Goal: Task Accomplishment & Management: Manage account settings

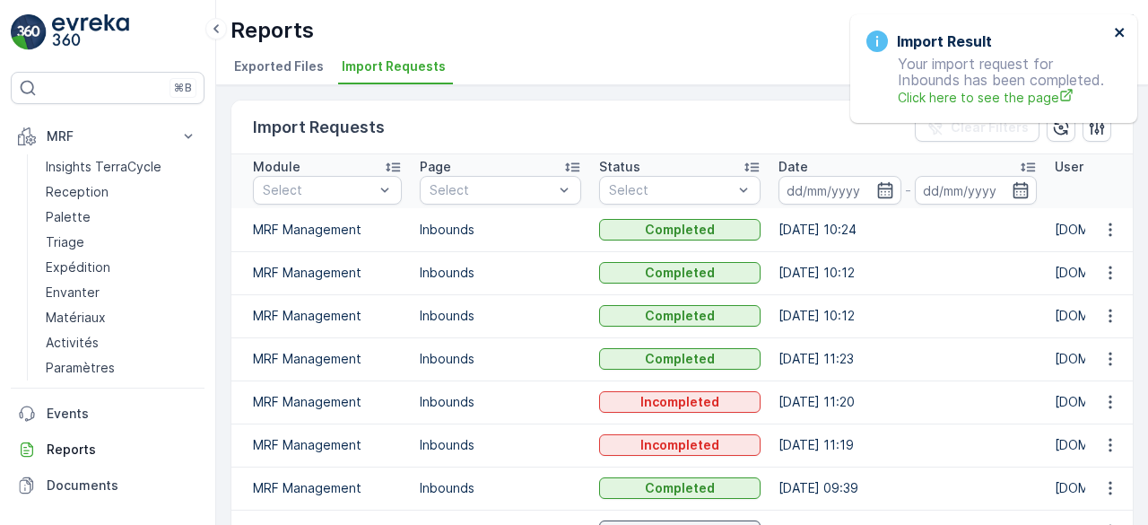
click at [1120, 31] on icon "close" at bounding box center [1119, 32] width 9 height 9
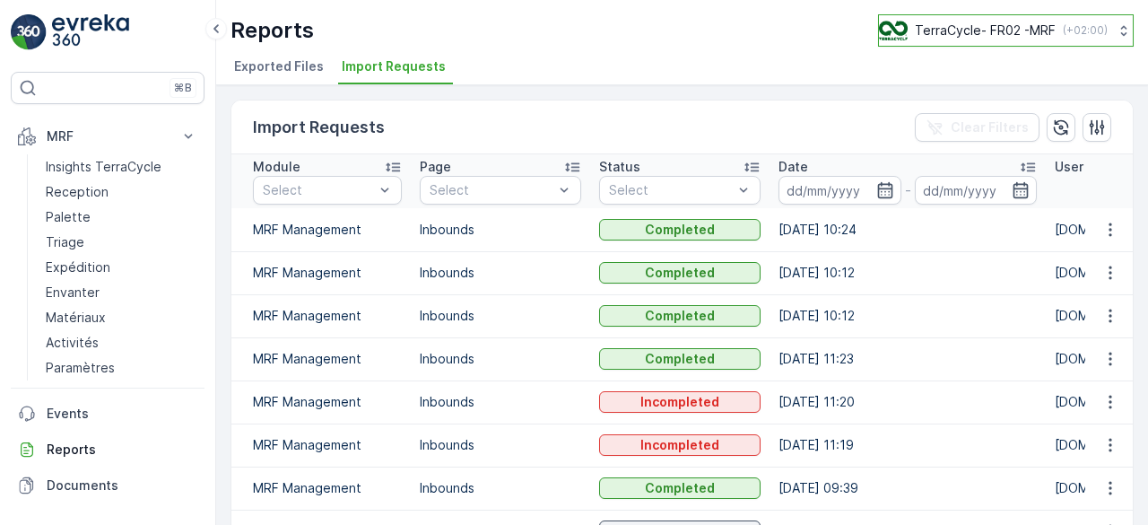
click at [1014, 33] on p "TerraCycle- FR02 -MRF" at bounding box center [985, 31] width 141 height 18
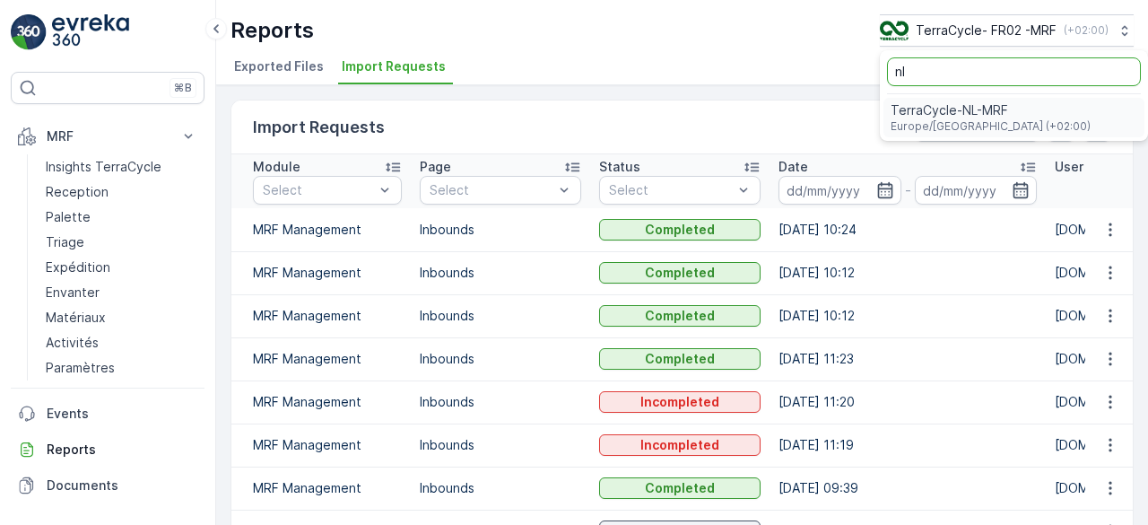
type input "nl"
click at [951, 107] on span "TerraCycle-NL-MRF" at bounding box center [991, 110] width 200 height 18
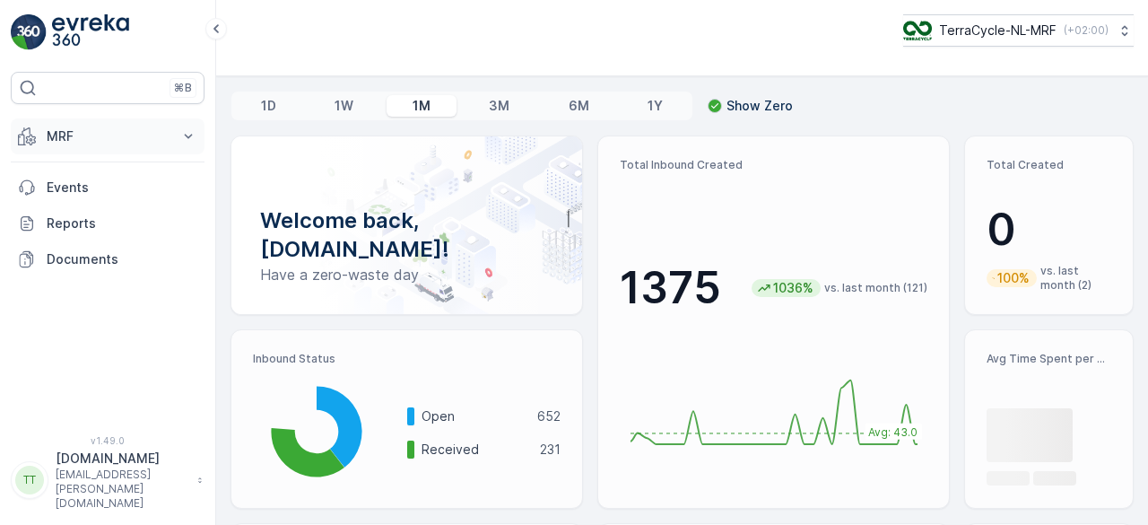
click at [57, 141] on p "MRF" at bounding box center [108, 136] width 122 height 18
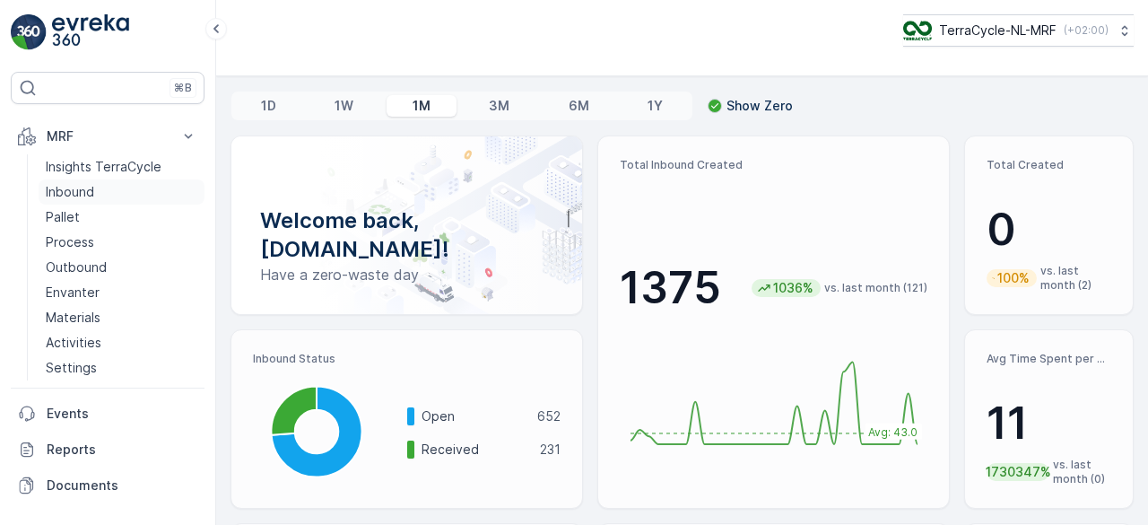
click at [65, 186] on p "Inbound" at bounding box center [70, 192] width 48 height 18
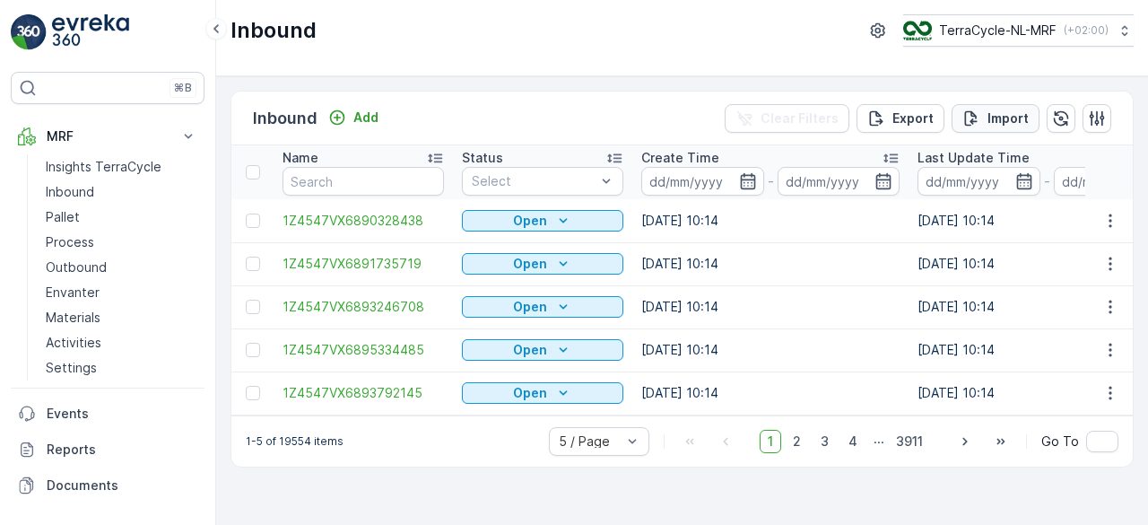
click at [1015, 121] on p "Import" at bounding box center [1008, 118] width 41 height 18
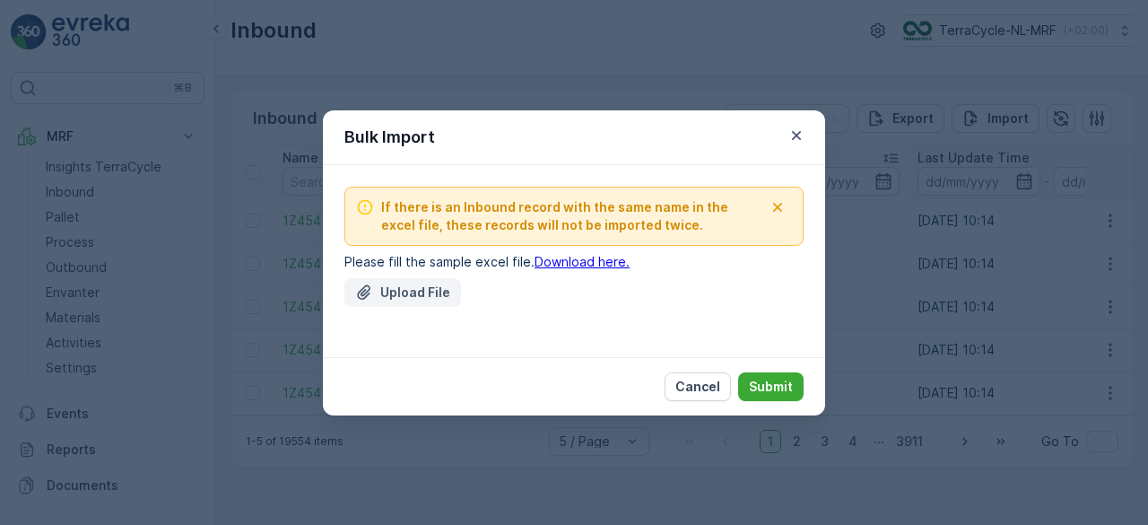
click at [432, 295] on p "Upload File" at bounding box center [415, 293] width 70 height 18
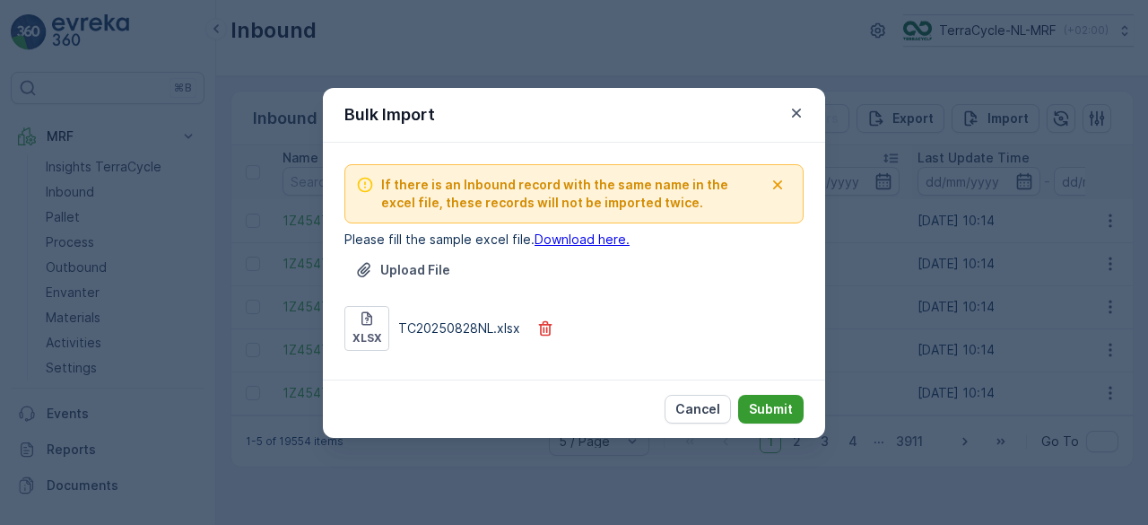
click at [763, 403] on p "Submit" at bounding box center [771, 409] width 44 height 18
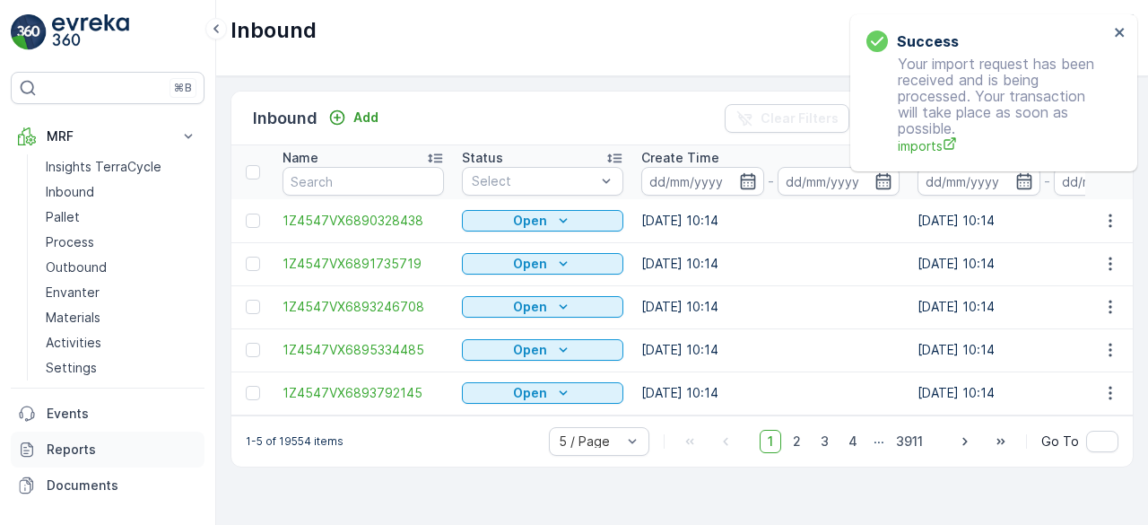
click at [102, 445] on p "Reports" at bounding box center [122, 450] width 151 height 18
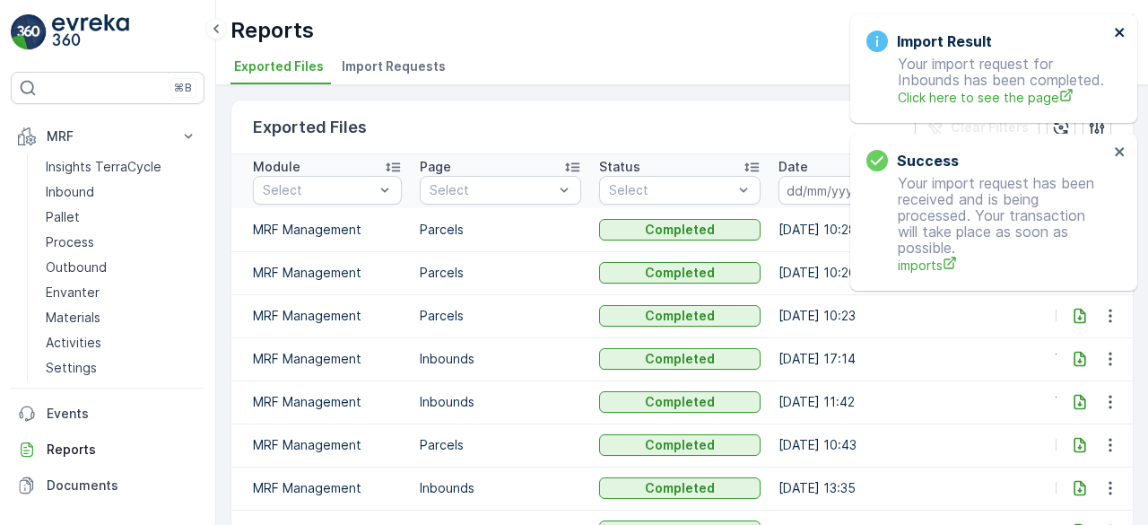
click at [1118, 31] on icon "close" at bounding box center [1119, 32] width 9 height 9
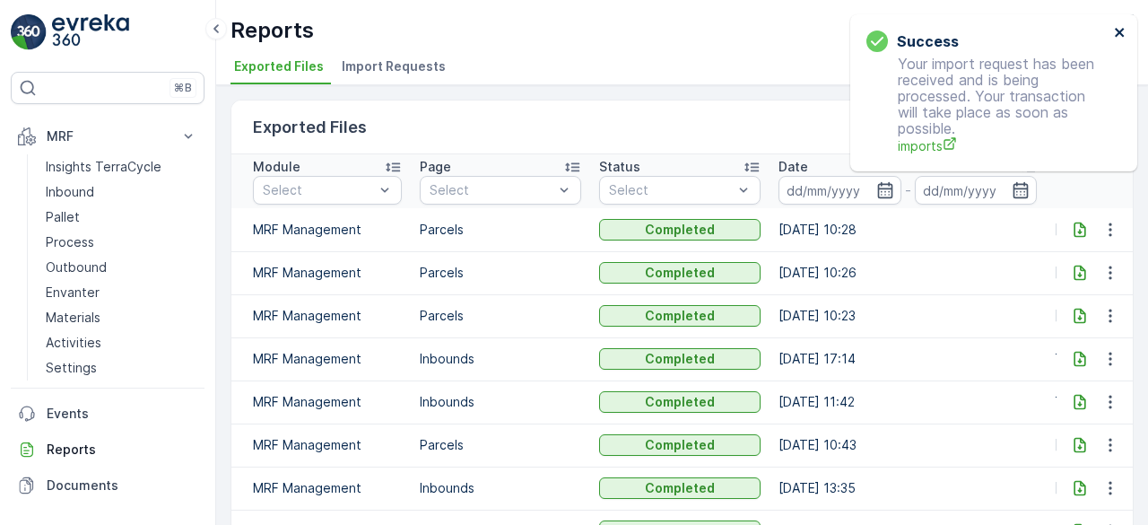
click at [1118, 31] on icon "close" at bounding box center [1119, 32] width 9 height 9
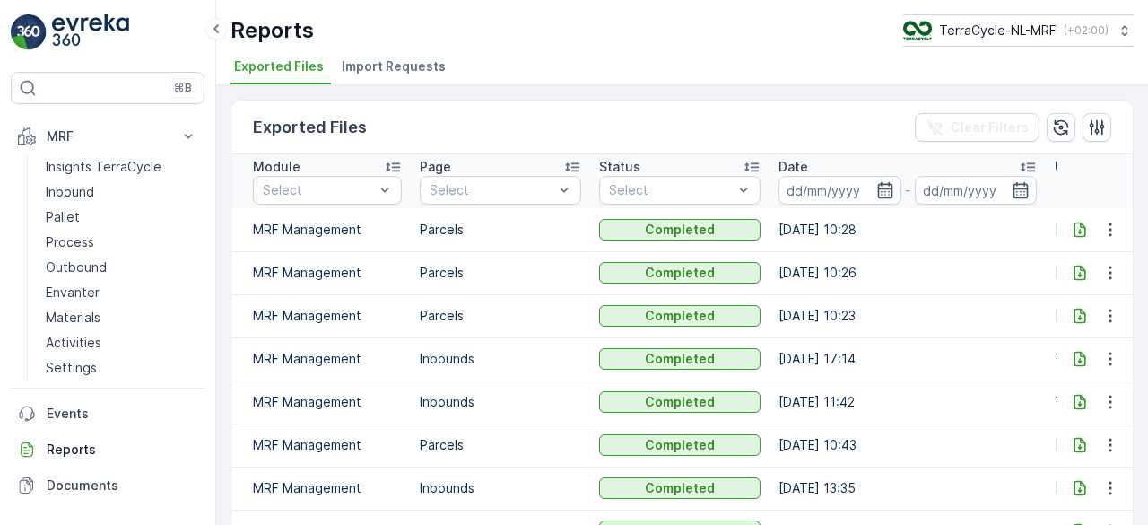
click at [424, 69] on span "Import Requests" at bounding box center [394, 66] width 104 height 18
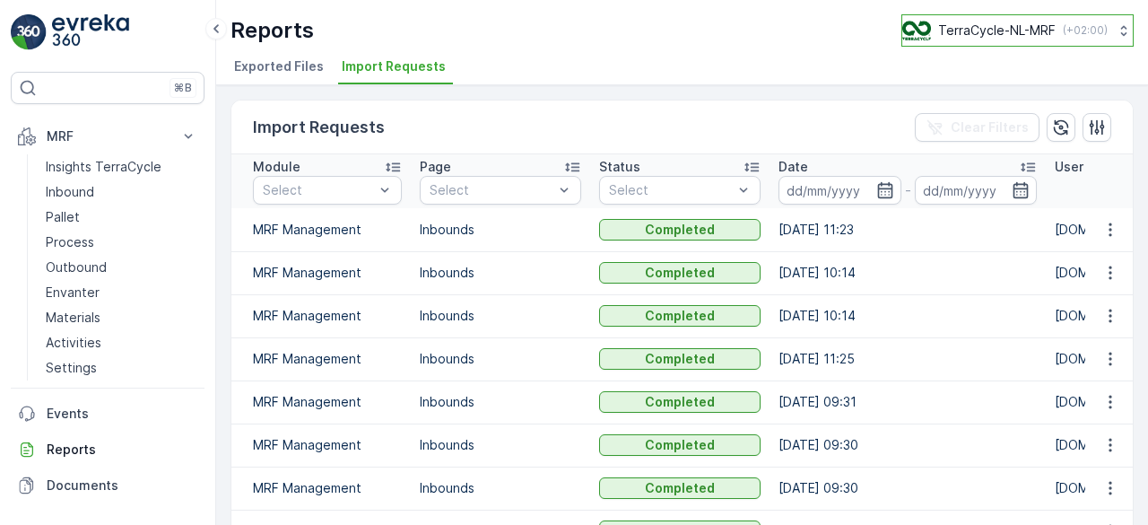
click at [939, 29] on p "TerraCycle-NL-MRF" at bounding box center [998, 31] width 118 height 18
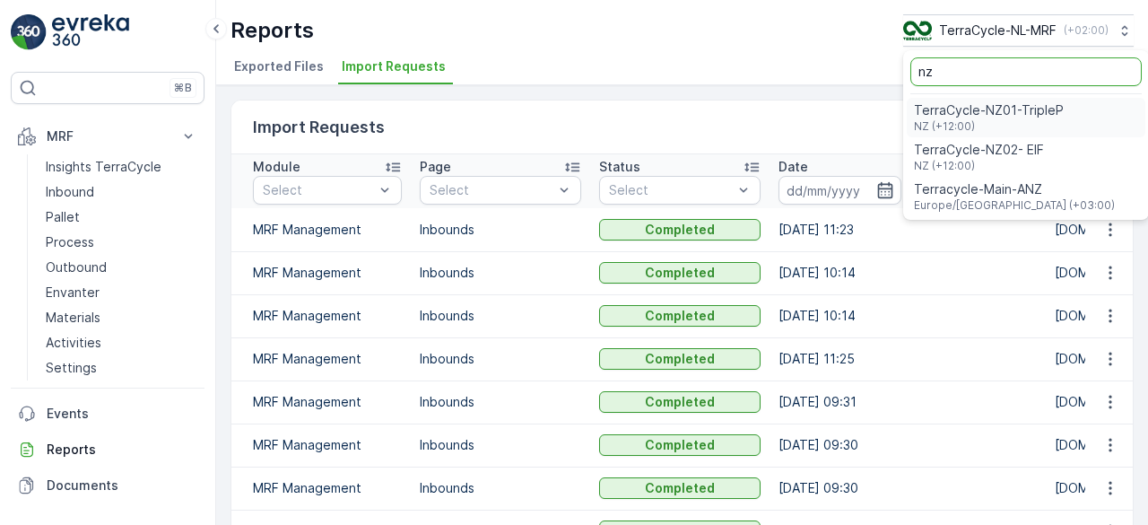
type input "nz"
click at [954, 105] on span "TerraCycle-NZ01-TripleP" at bounding box center [989, 110] width 150 height 18
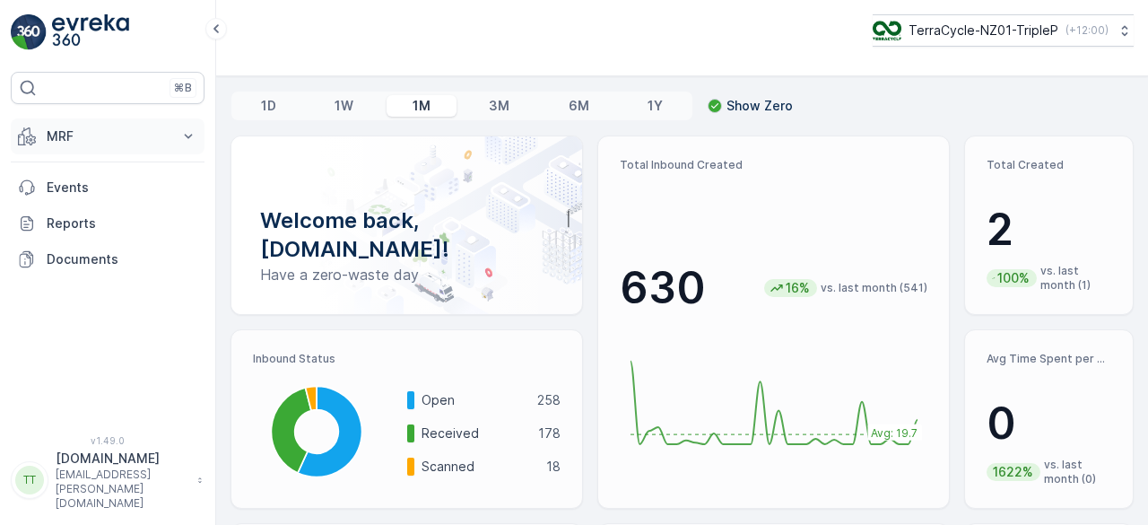
click at [95, 135] on p "MRF" at bounding box center [108, 136] width 122 height 18
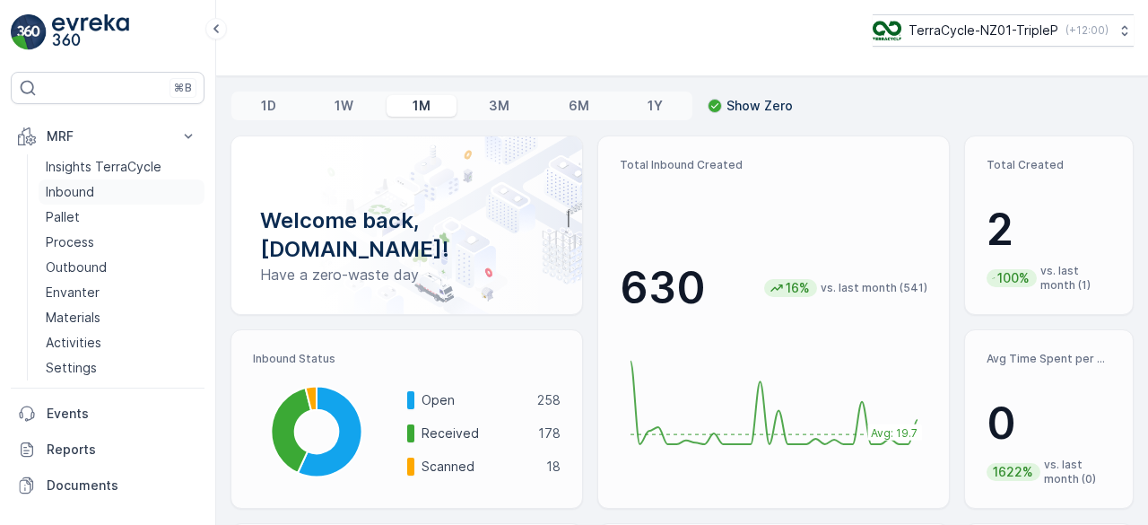
click at [86, 196] on p "Inbound" at bounding box center [70, 192] width 48 height 18
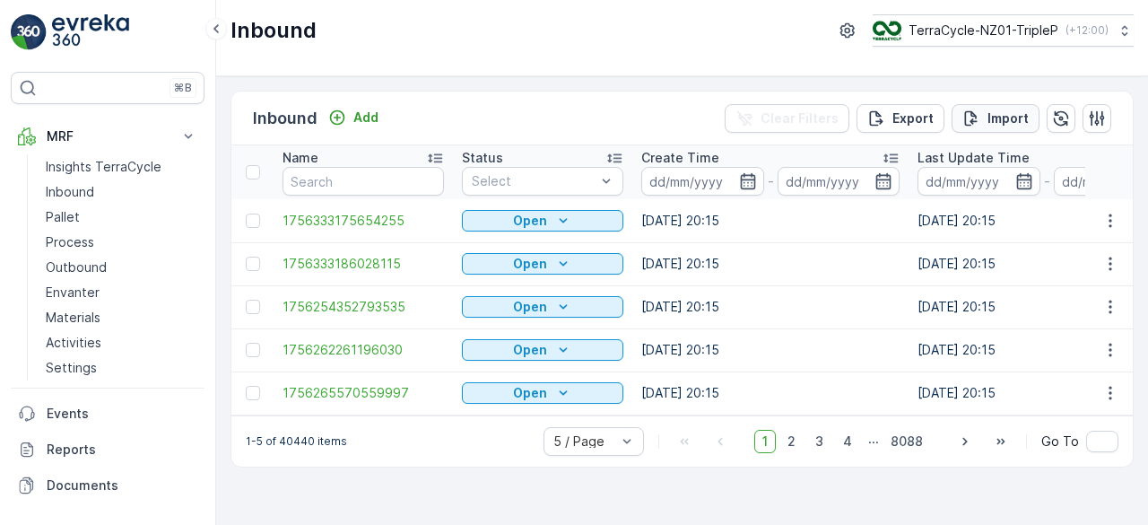
click at [986, 114] on div "Import" at bounding box center [996, 118] width 66 height 18
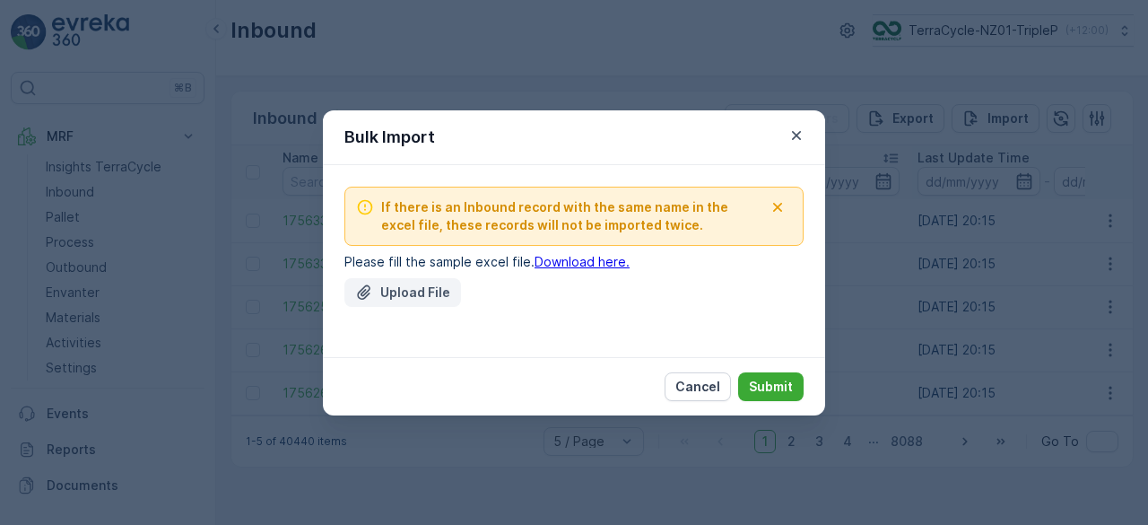
click at [409, 290] on p "Upload File" at bounding box center [415, 293] width 70 height 18
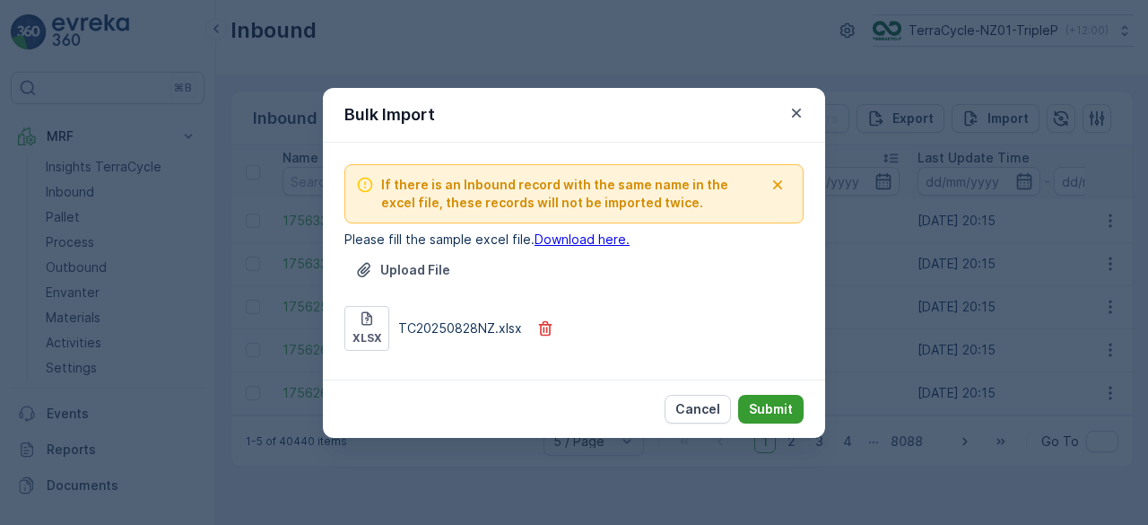
click at [770, 414] on p "Submit" at bounding box center [771, 409] width 44 height 18
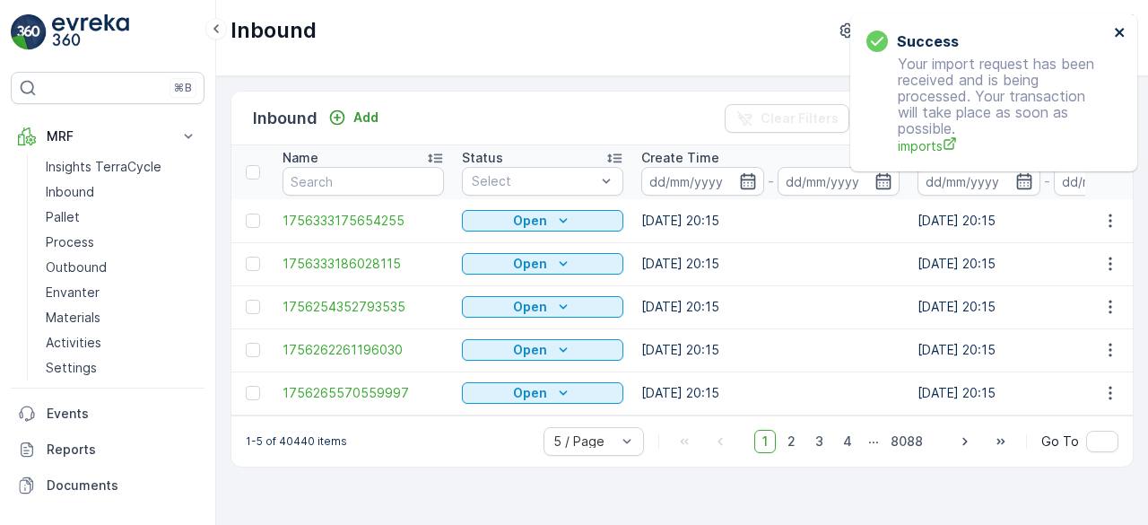
click at [1122, 31] on icon "close" at bounding box center [1119, 32] width 9 height 9
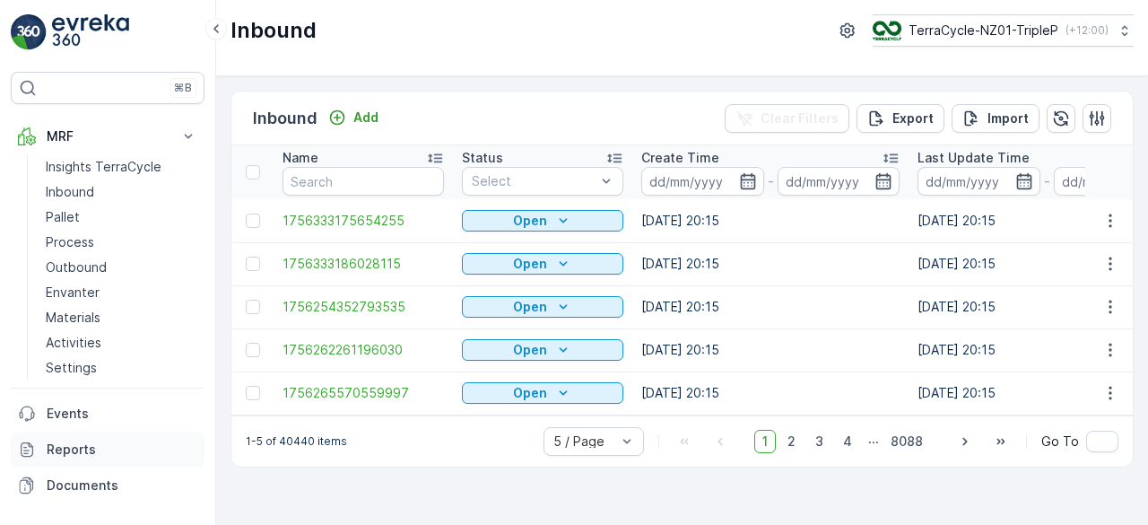
click at [90, 441] on p "Reports" at bounding box center [122, 450] width 151 height 18
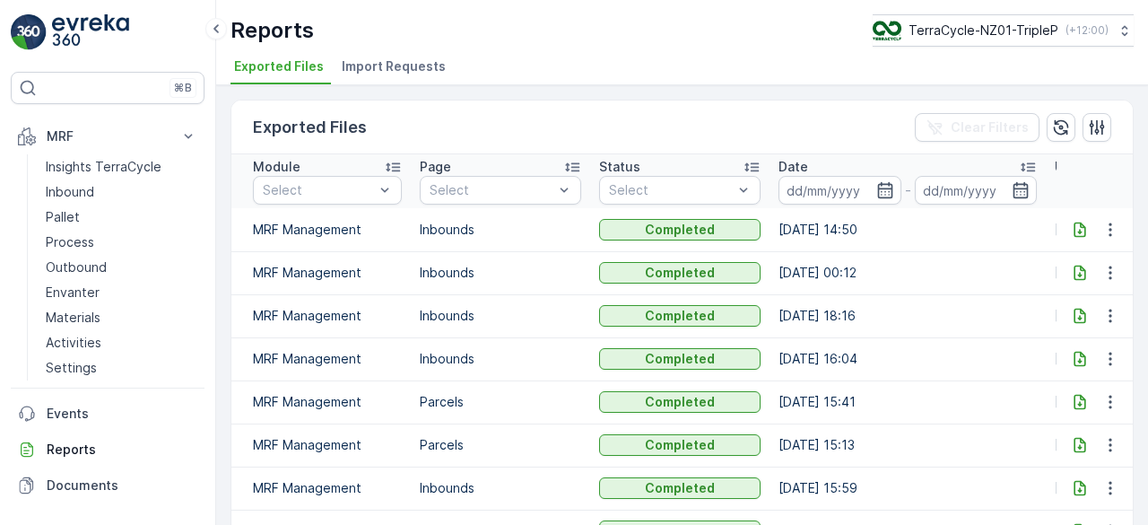
click at [370, 65] on span "Import Requests" at bounding box center [394, 66] width 104 height 18
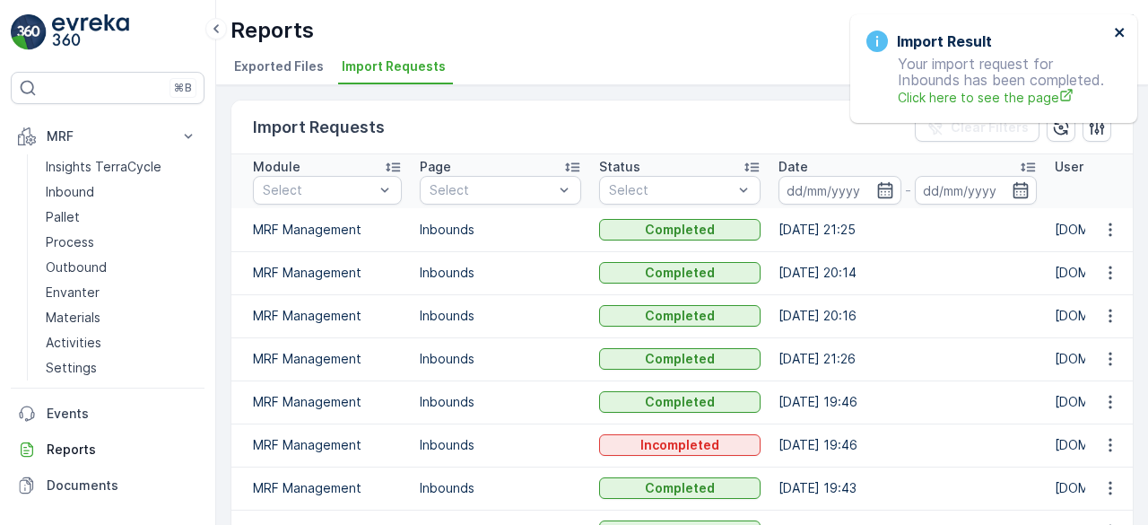
click at [1122, 34] on icon "close" at bounding box center [1119, 32] width 9 height 9
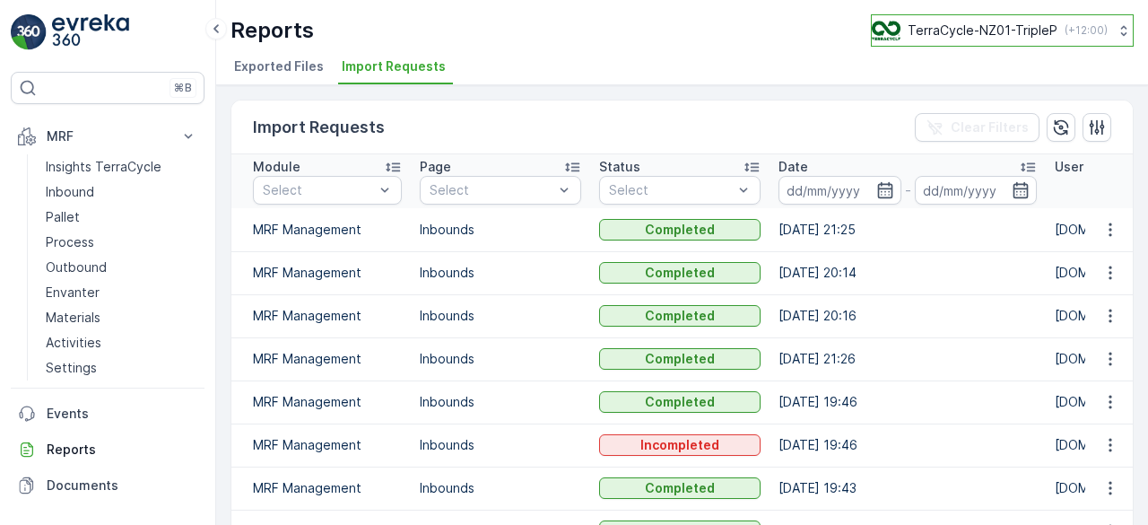
click at [987, 26] on p "TerraCycle-NZ01-TripleP" at bounding box center [983, 31] width 150 height 18
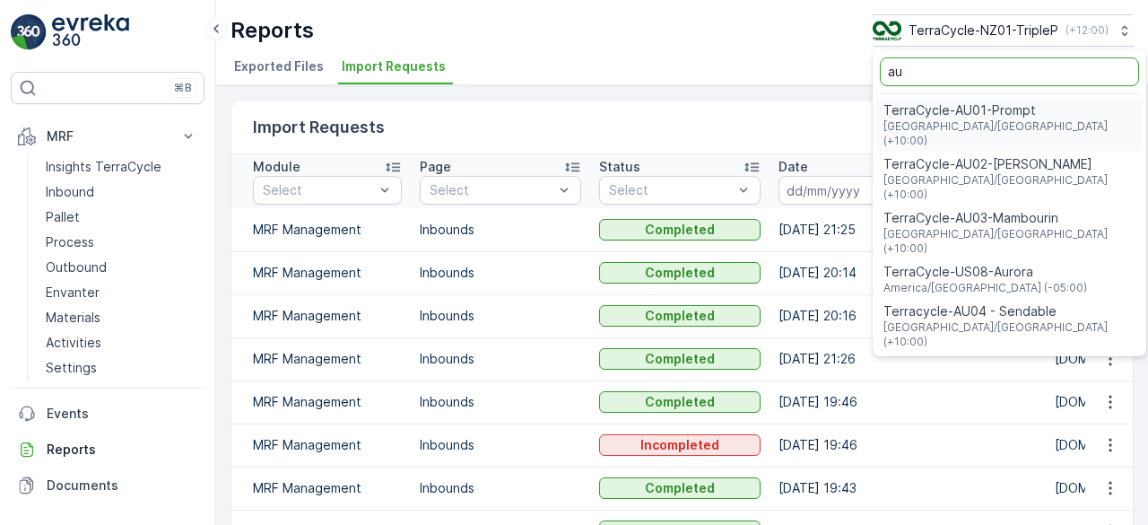
type input "au"
click at [919, 119] on span "Australia/Sydney (+10:00)" at bounding box center [1010, 133] width 252 height 29
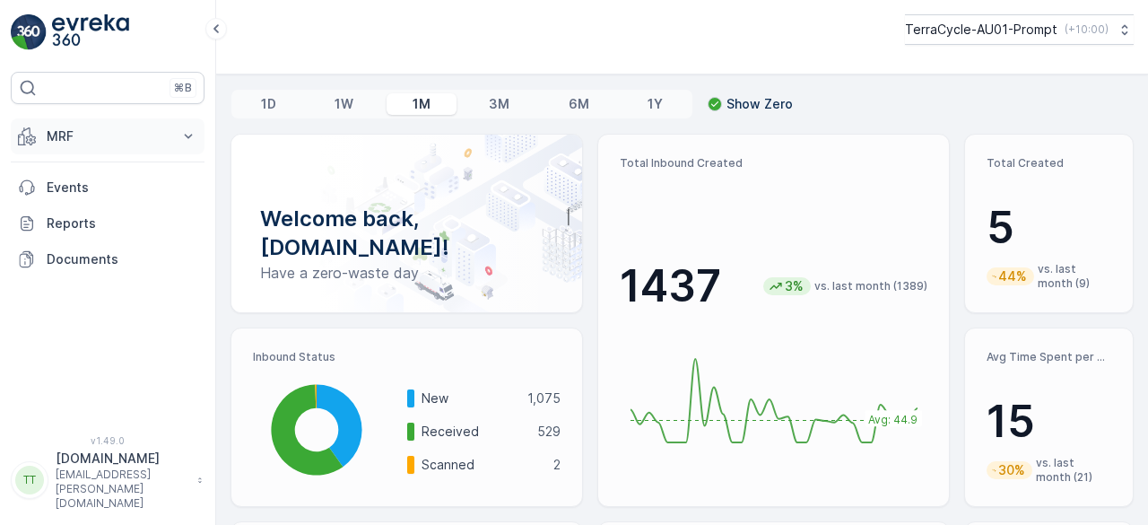
click at [74, 132] on p "MRF" at bounding box center [108, 136] width 122 height 18
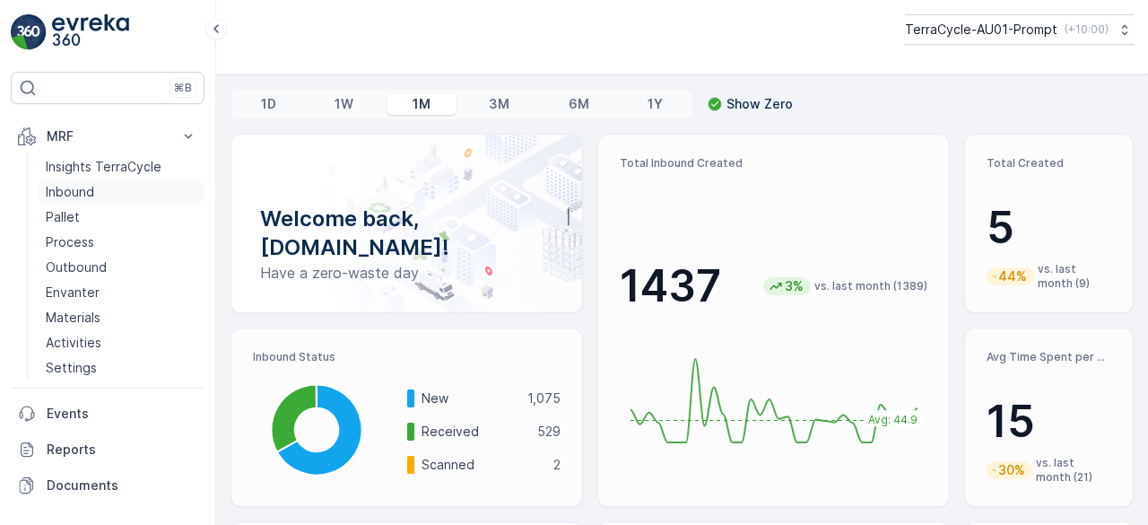
click at [74, 183] on p "Inbound" at bounding box center [70, 192] width 48 height 18
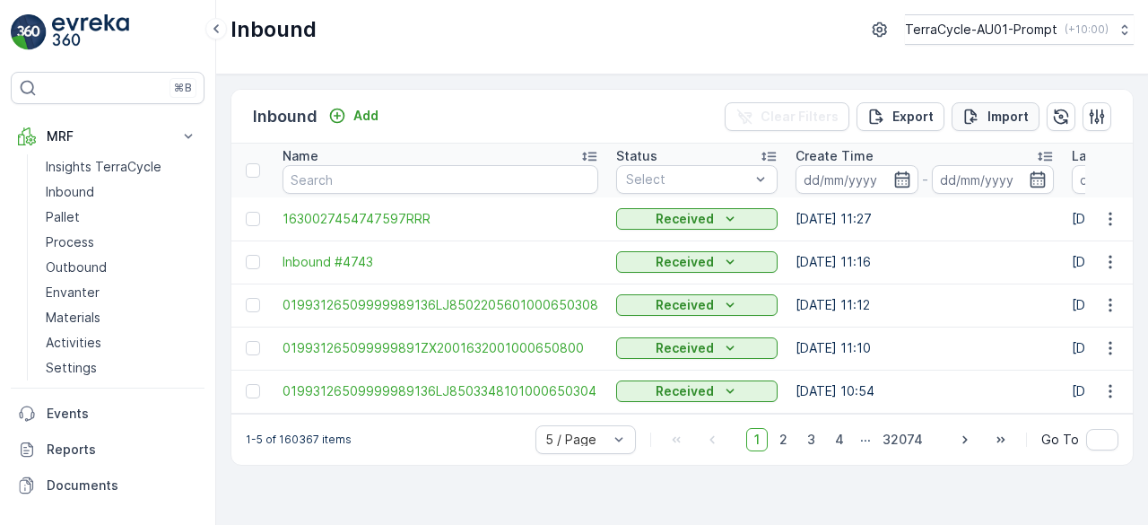
click at [991, 110] on p "Import" at bounding box center [1008, 117] width 41 height 18
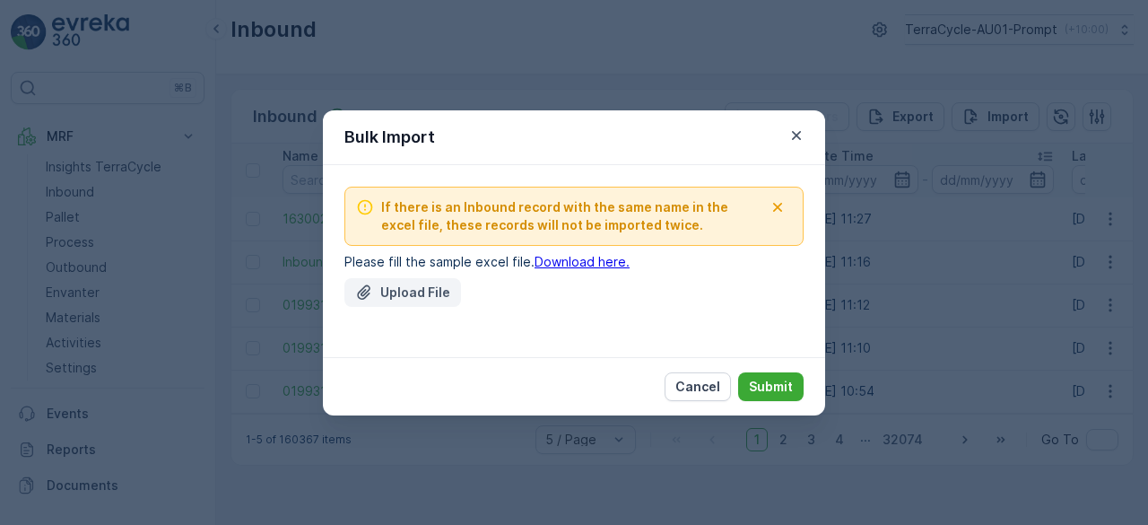
click at [370, 287] on icon "Upload File" at bounding box center [364, 293] width 18 height 18
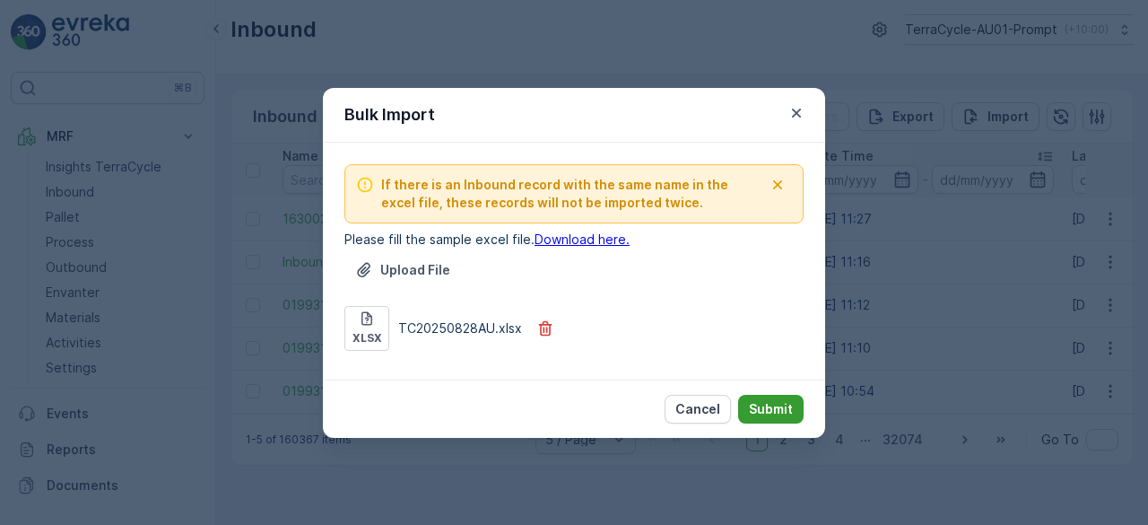
click at [765, 406] on p "Submit" at bounding box center [771, 409] width 44 height 18
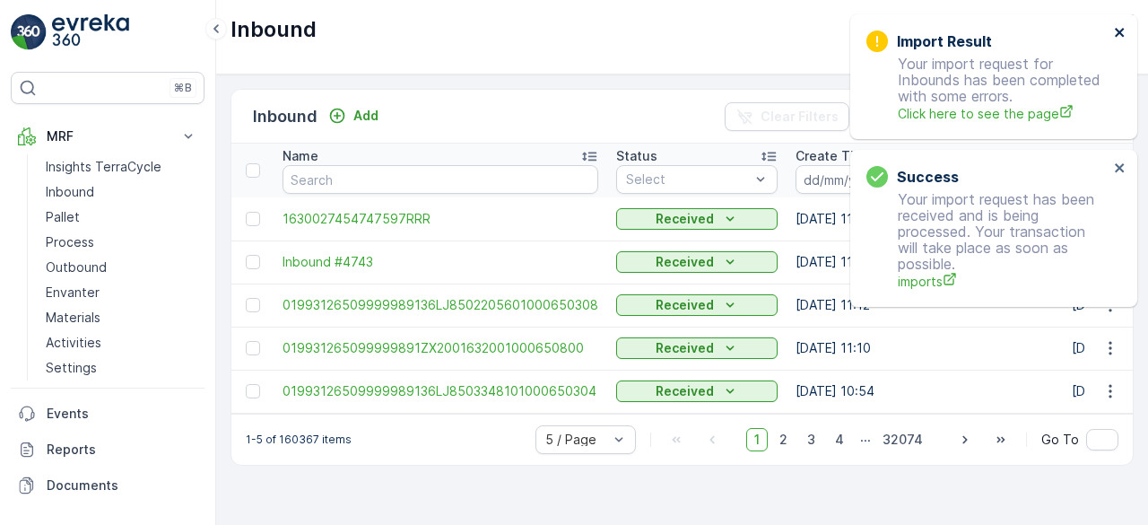
click at [1118, 32] on icon "close" at bounding box center [1119, 32] width 9 height 9
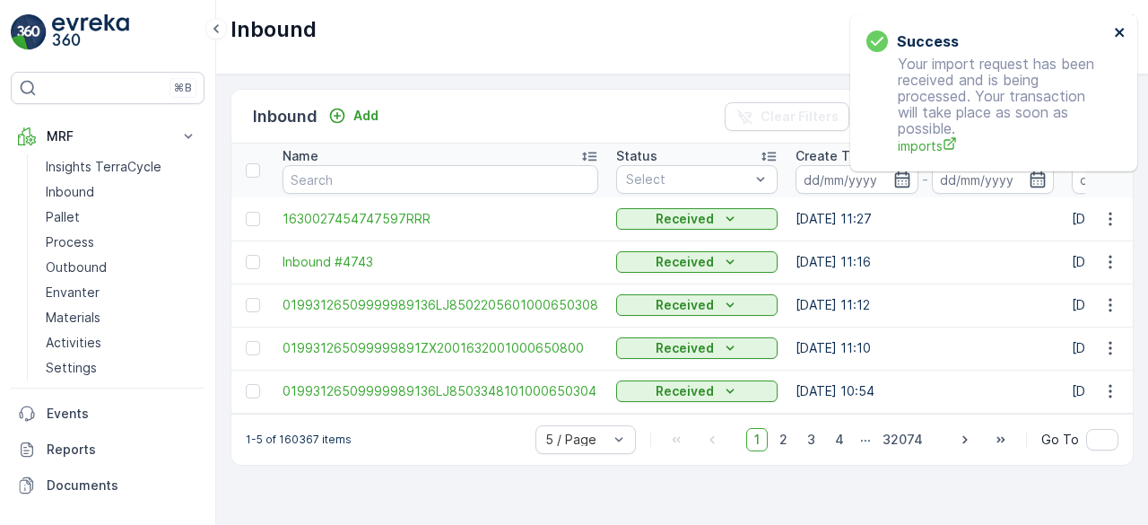
click at [1118, 32] on icon "close" at bounding box center [1119, 32] width 9 height 9
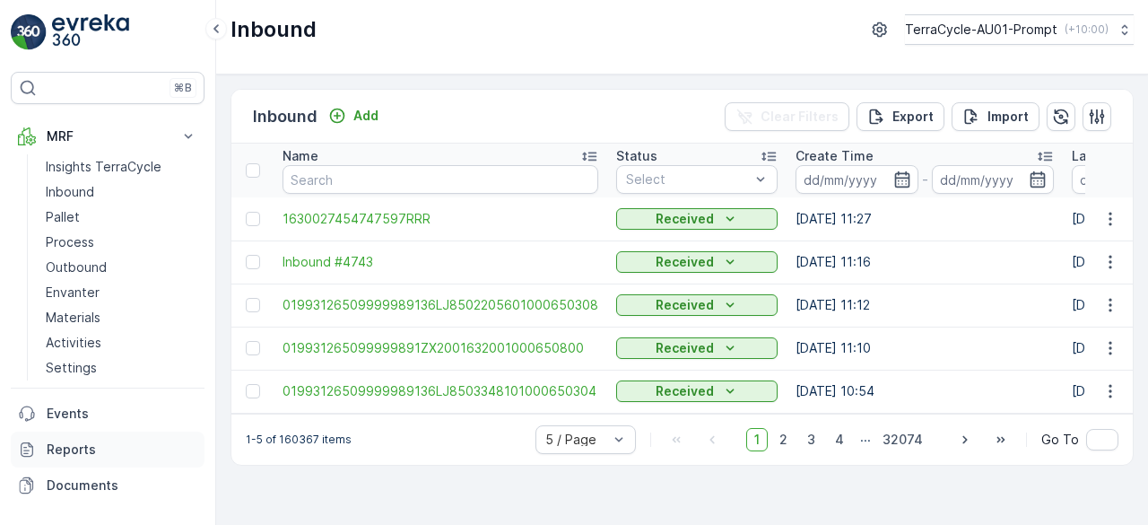
click at [69, 443] on p "Reports" at bounding box center [122, 450] width 151 height 18
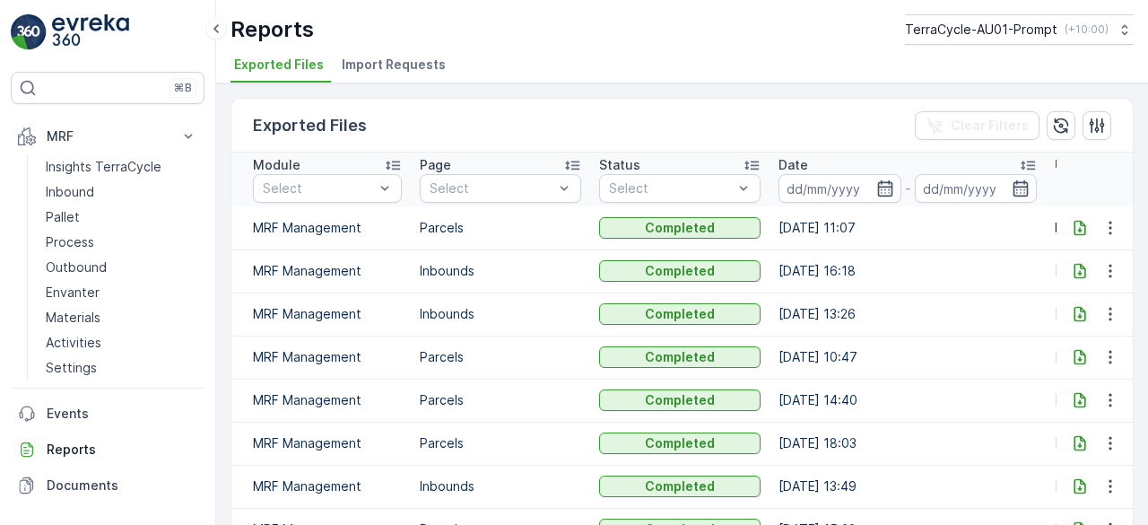
click at [391, 64] on span "Import Requests" at bounding box center [394, 65] width 104 height 18
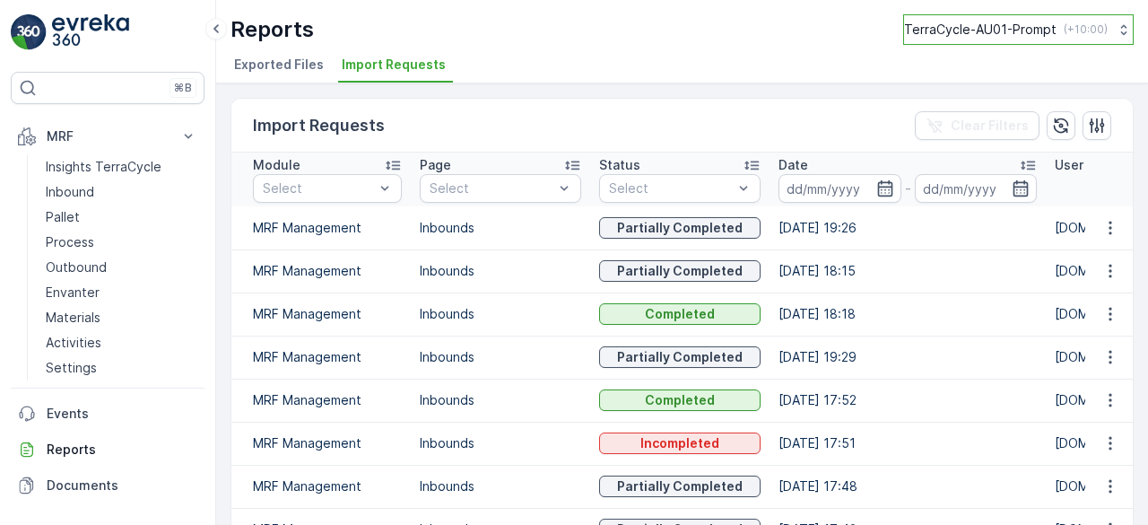
click at [980, 30] on p "TerraCycle-AU01-Prompt" at bounding box center [980, 30] width 153 height 18
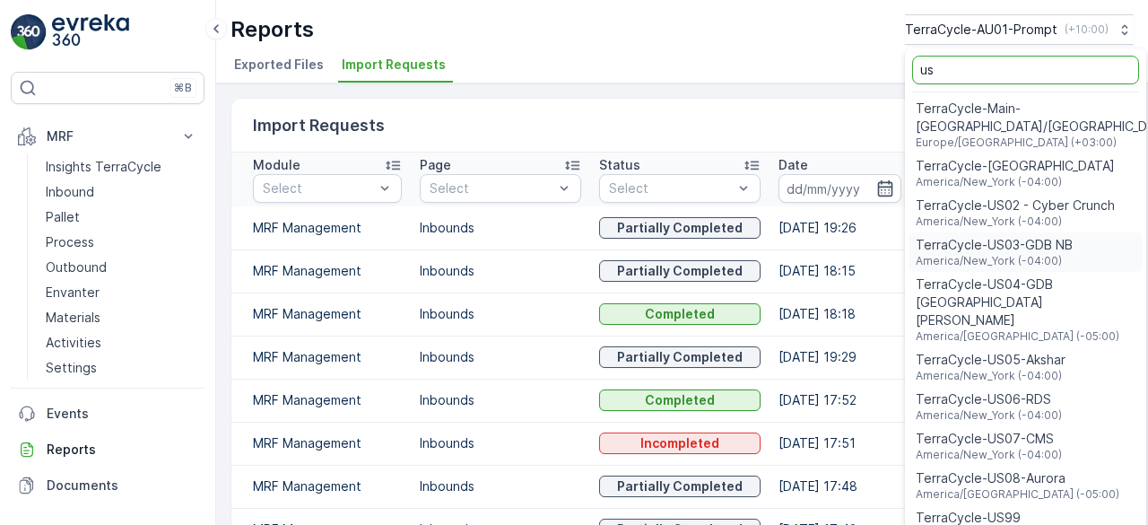
type input "us"
click at [967, 469] on span "TerraCycle-US08-Aurora" at bounding box center [1018, 478] width 204 height 18
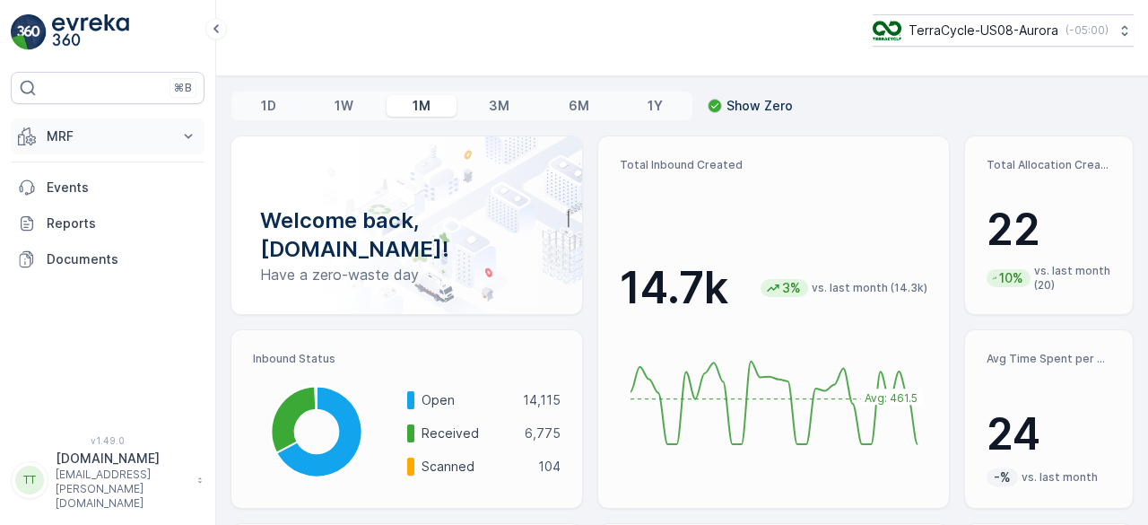
click at [68, 130] on p "MRF" at bounding box center [108, 136] width 122 height 18
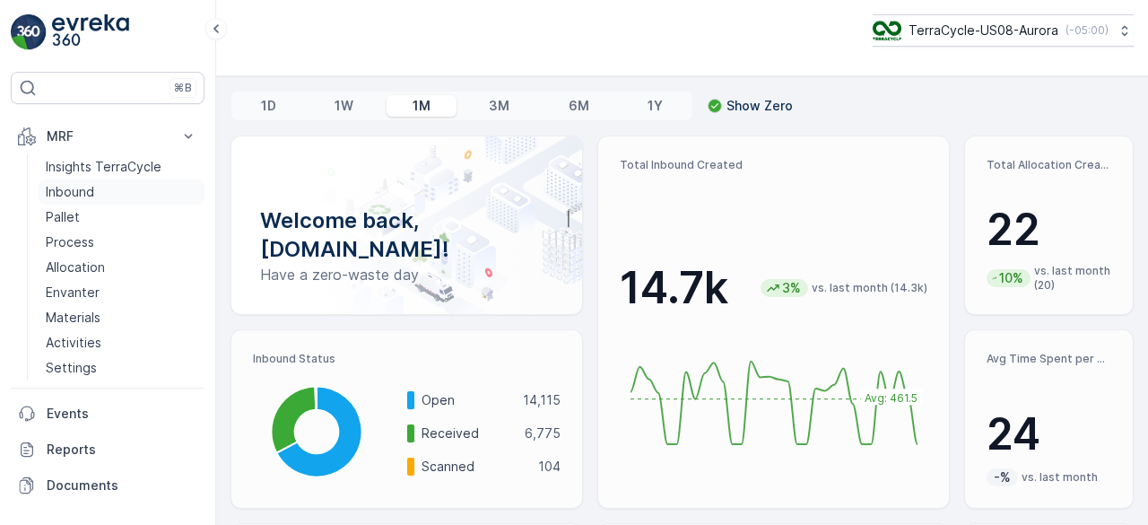
click at [81, 188] on p "Inbound" at bounding box center [70, 192] width 48 height 18
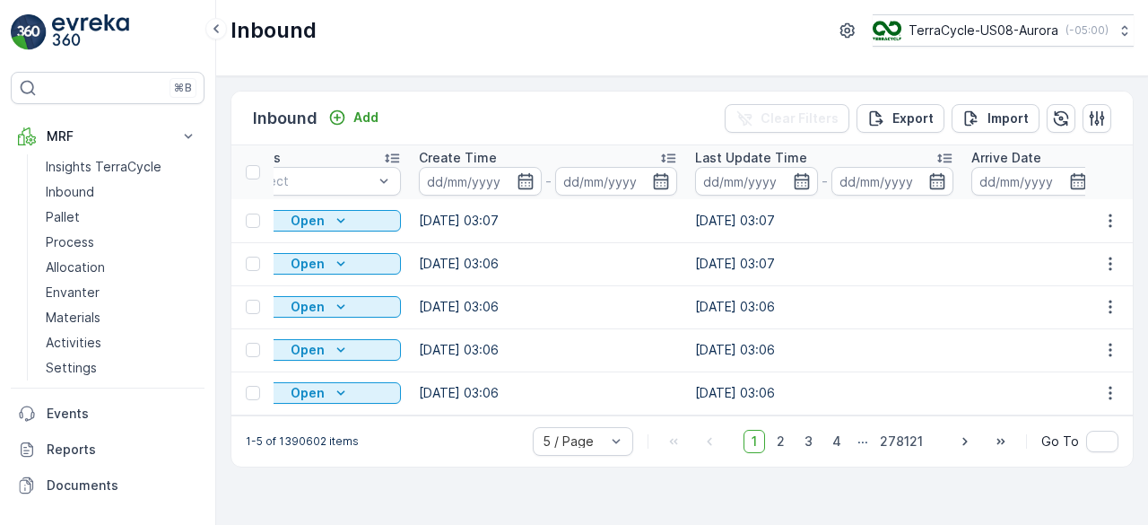
scroll to position [0, 465]
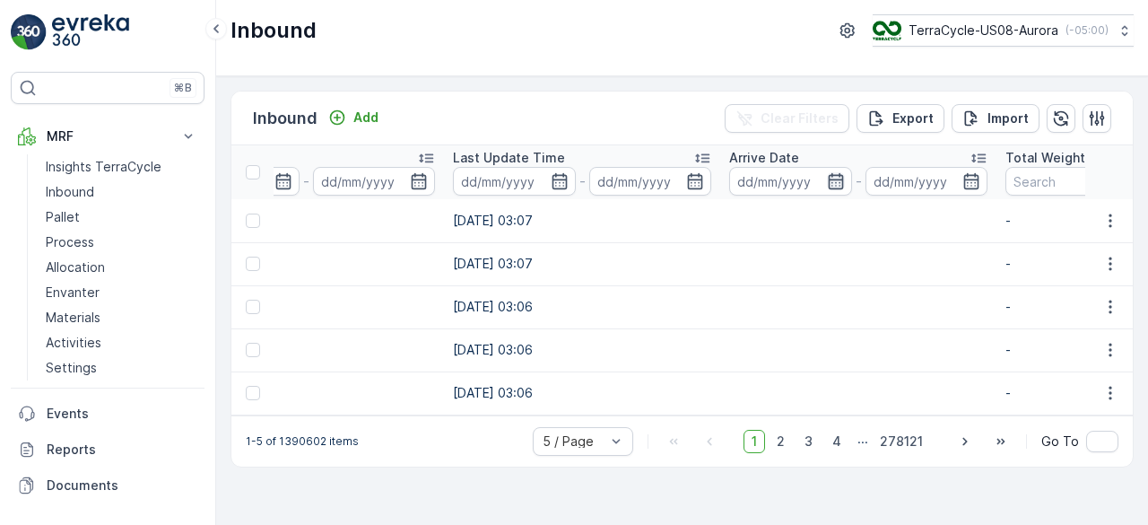
click at [834, 177] on icon "button" at bounding box center [836, 181] width 18 height 18
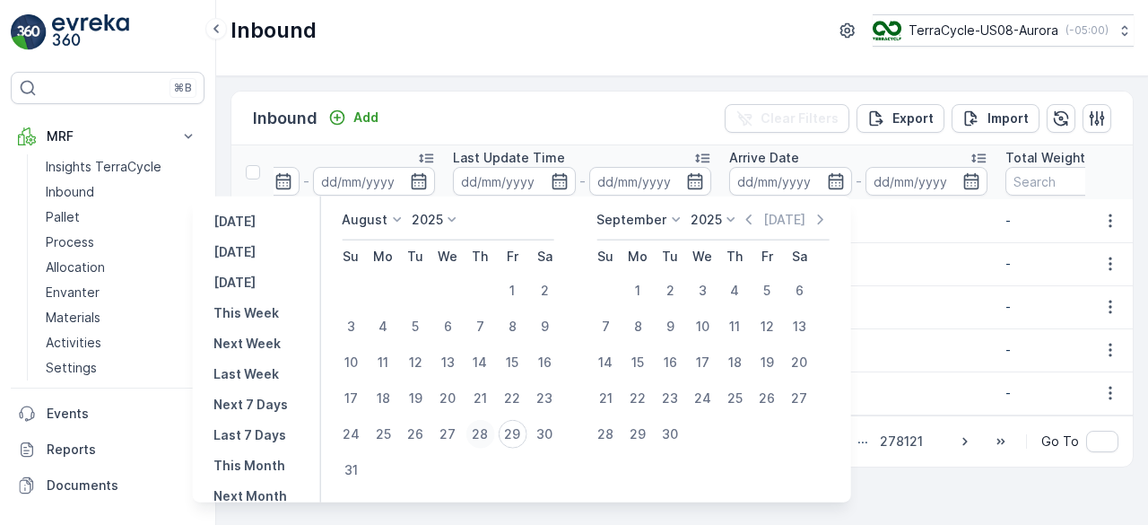
click at [483, 420] on div "28" at bounding box center [480, 434] width 29 height 29
type input "[DATE]"
click at [483, 420] on div "28" at bounding box center [480, 434] width 29 height 29
type input "[DATE]"
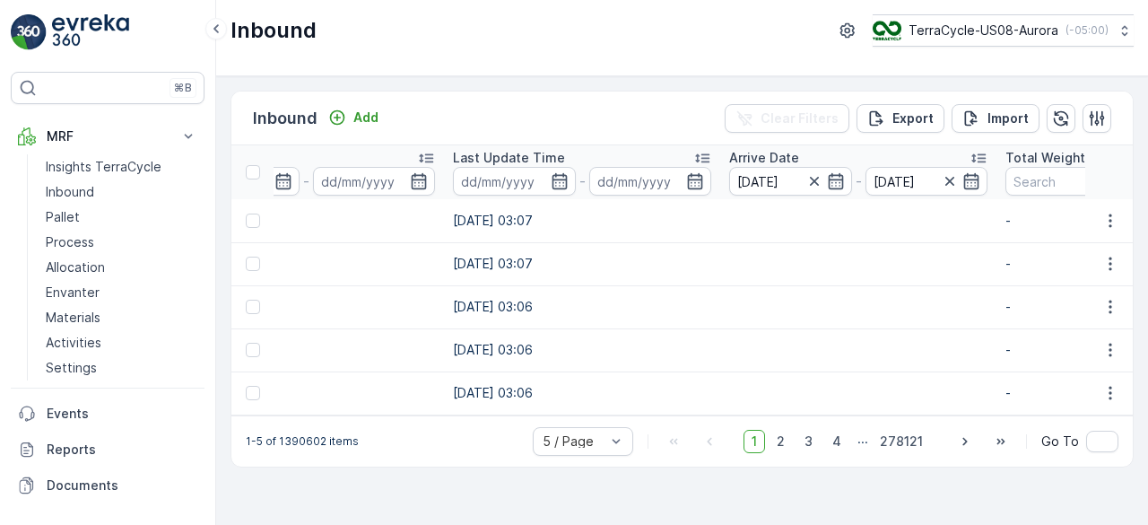
click at [665, 56] on div "Inbound TerraCycle-US08-Aurora ( -05:00 )" at bounding box center [682, 38] width 932 height 76
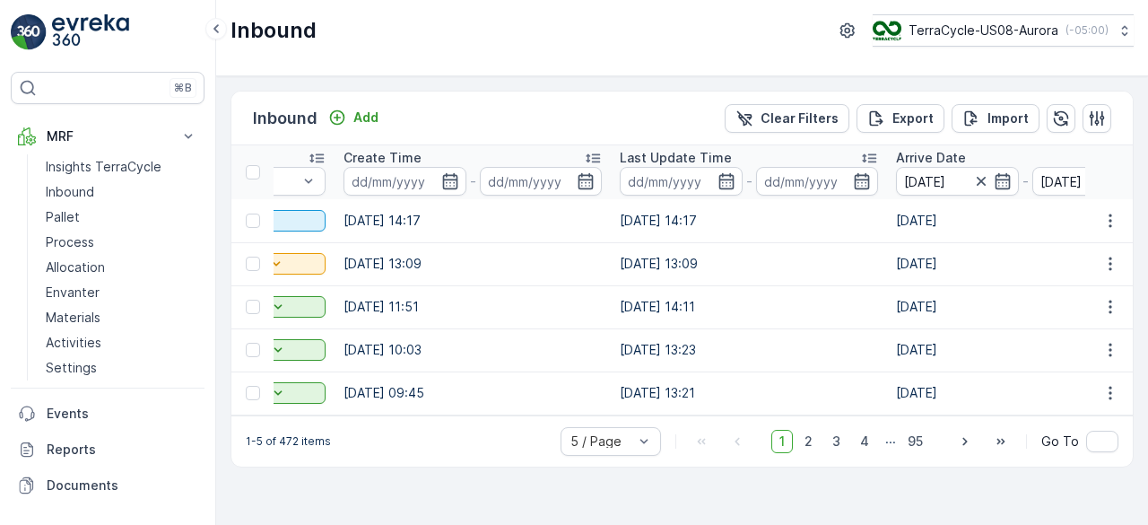
scroll to position [0, 326]
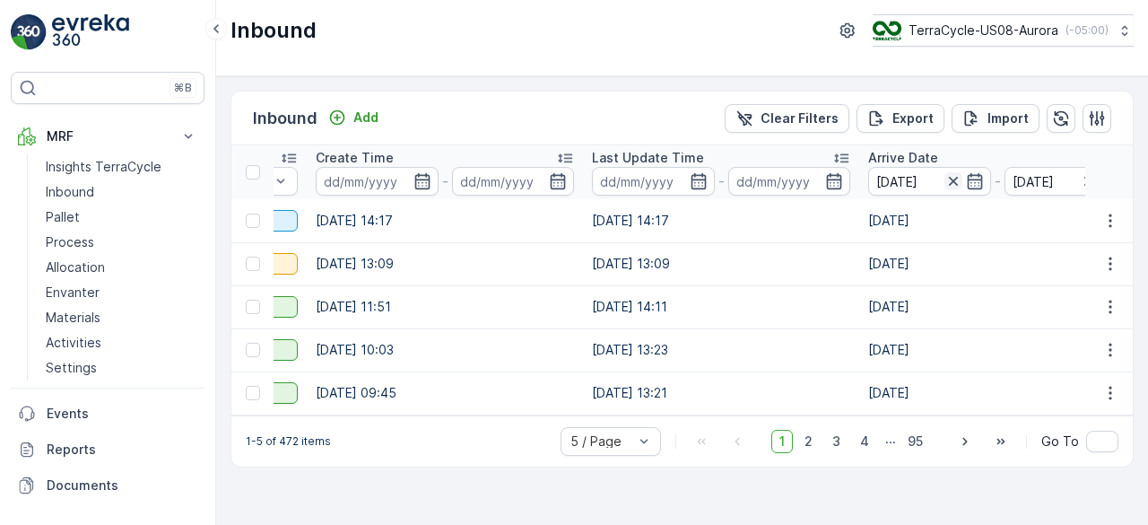
click at [947, 177] on icon "button" at bounding box center [954, 181] width 18 height 18
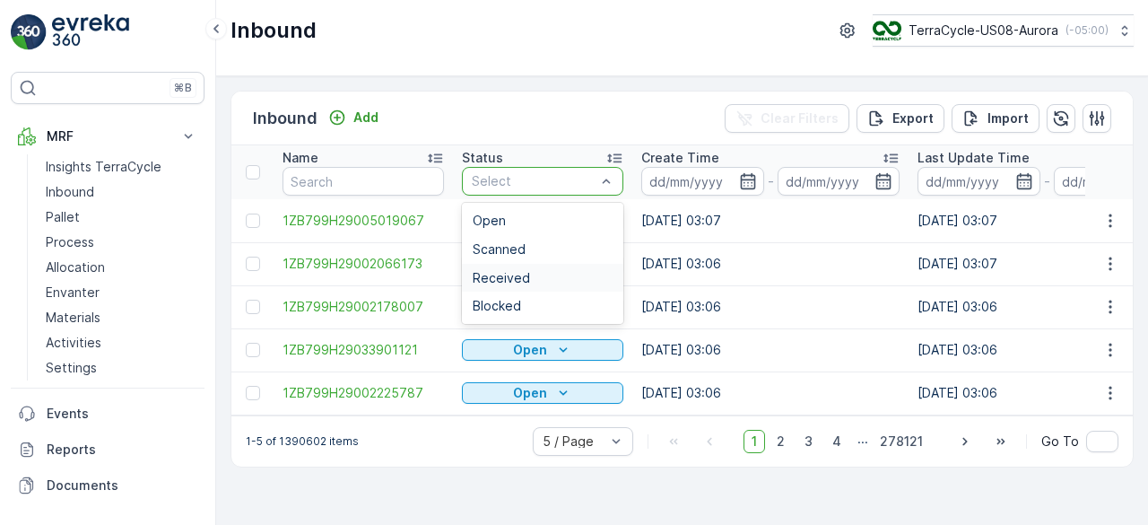
click at [531, 273] on div "Received" at bounding box center [543, 278] width 140 height 14
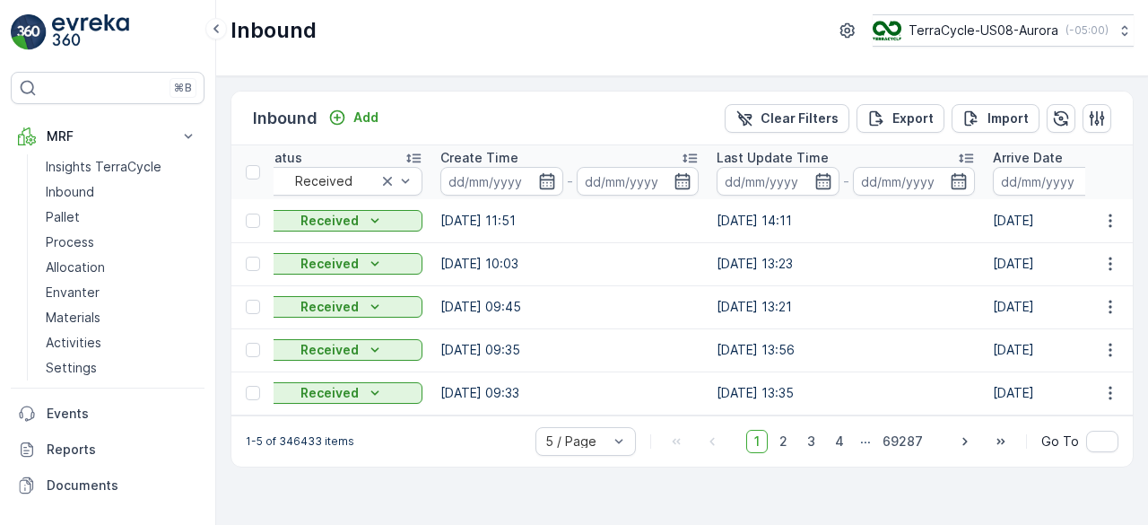
scroll to position [0, 203]
click at [820, 184] on icon "button" at bounding box center [821, 181] width 15 height 16
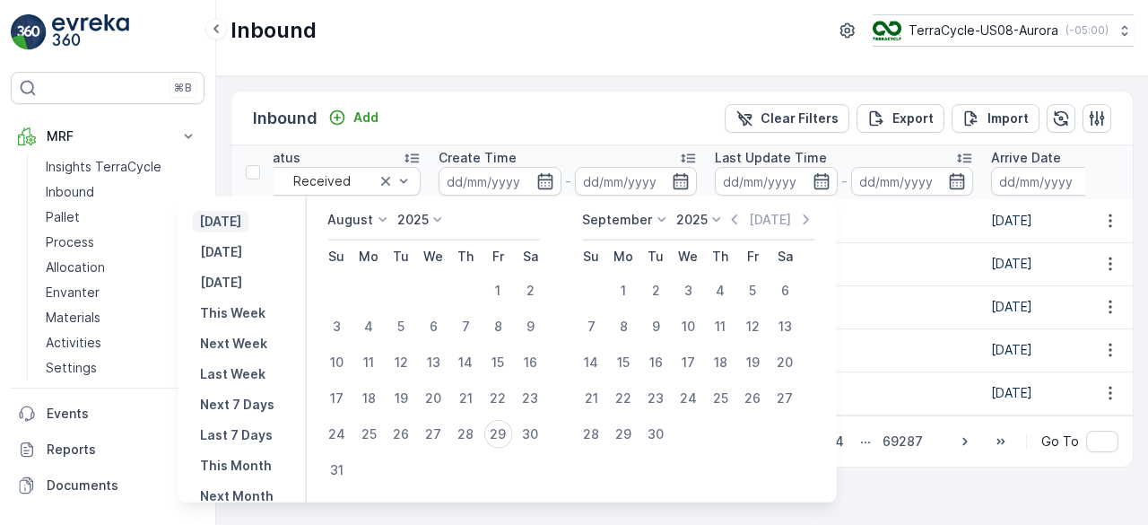
click at [241, 224] on p "[DATE]" at bounding box center [220, 222] width 42 height 18
type input "[DATE]"
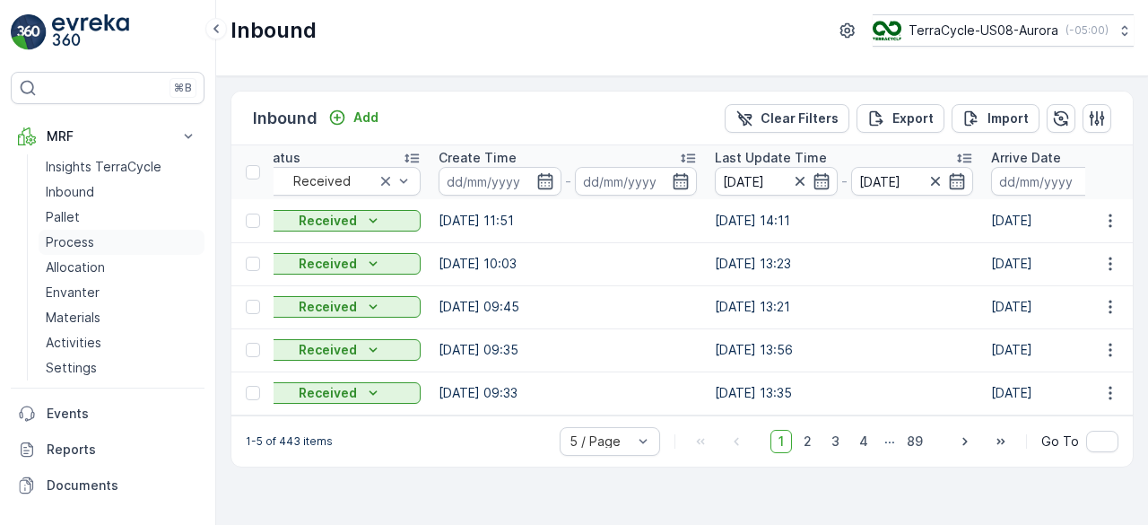
click at [68, 245] on p "Process" at bounding box center [70, 242] width 48 height 18
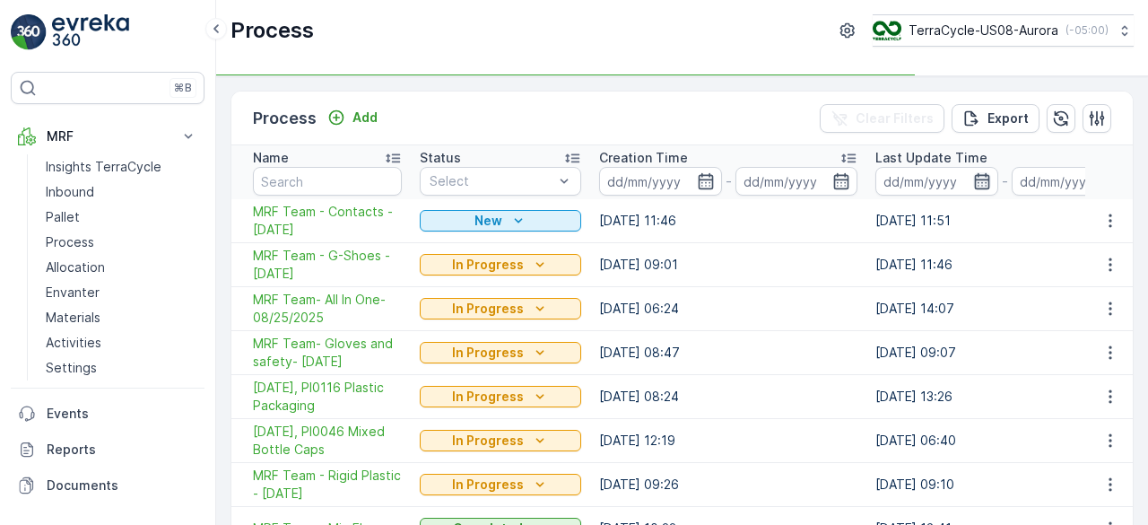
click at [981, 179] on icon "button" at bounding box center [983, 181] width 18 height 18
click at [982, 177] on icon "button" at bounding box center [983, 181] width 18 height 18
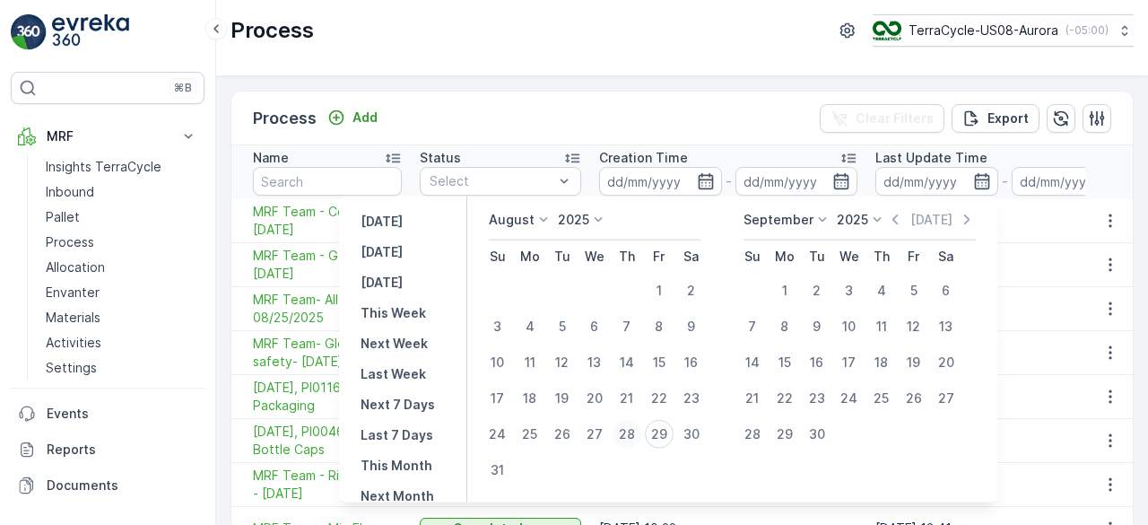
click at [634, 428] on div "28" at bounding box center [627, 434] width 29 height 29
type input "[DATE]"
click at [667, 424] on div "29" at bounding box center [659, 434] width 29 height 29
type input "[DATE]"
click at [635, 433] on div "28" at bounding box center [627, 434] width 29 height 29
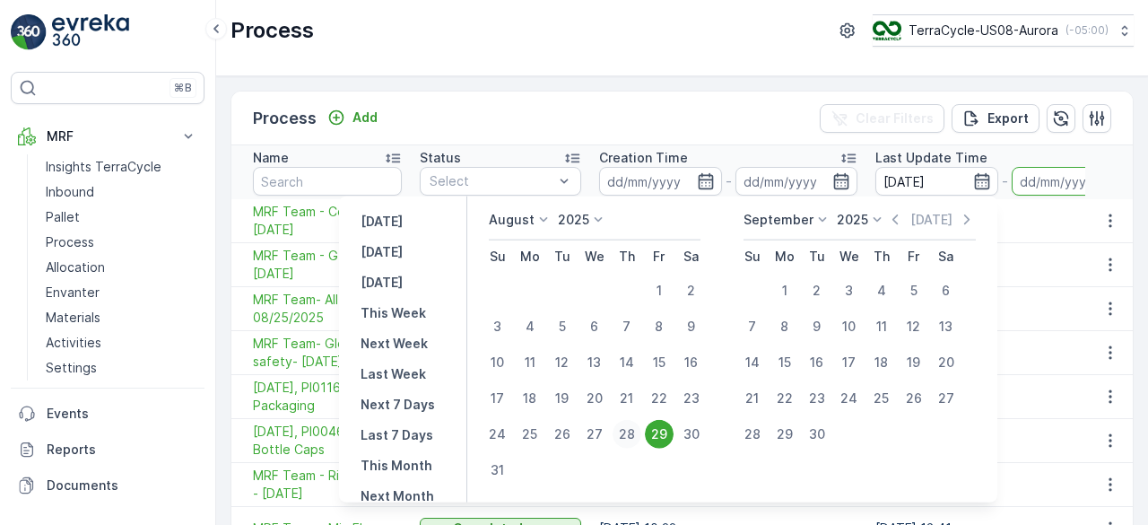
type input "28.08.2025"
click at [661, 430] on div "29" at bounding box center [659, 434] width 29 height 29
type input "29.08.2025"
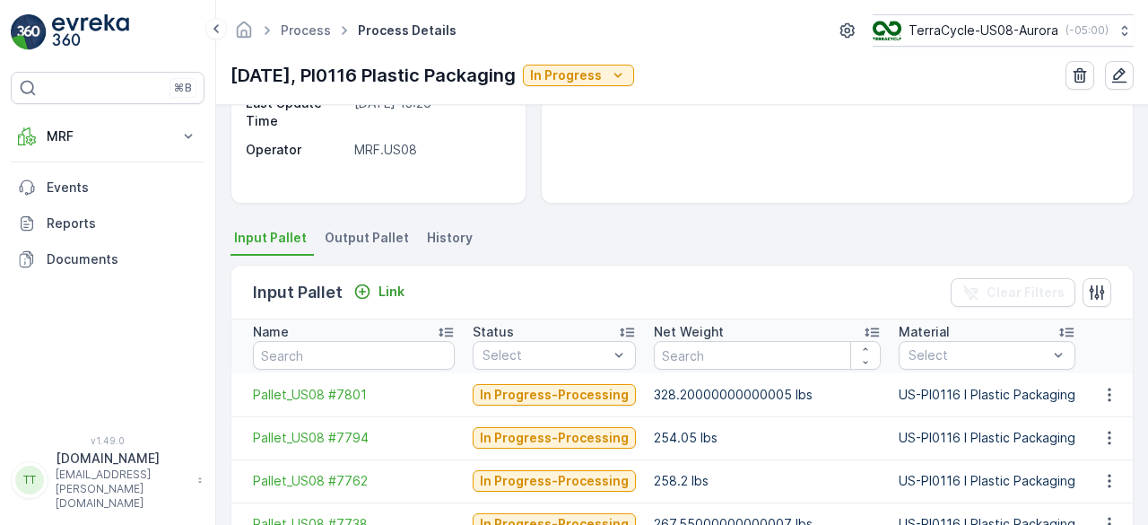
scroll to position [275, 0]
click at [433, 234] on span "History" at bounding box center [450, 237] width 46 height 18
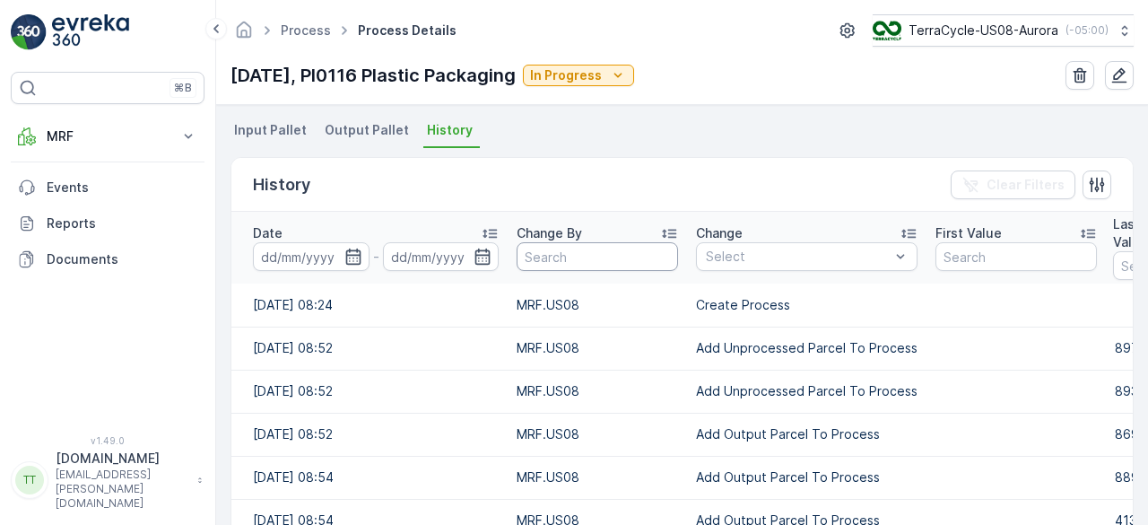
scroll to position [397, 0]
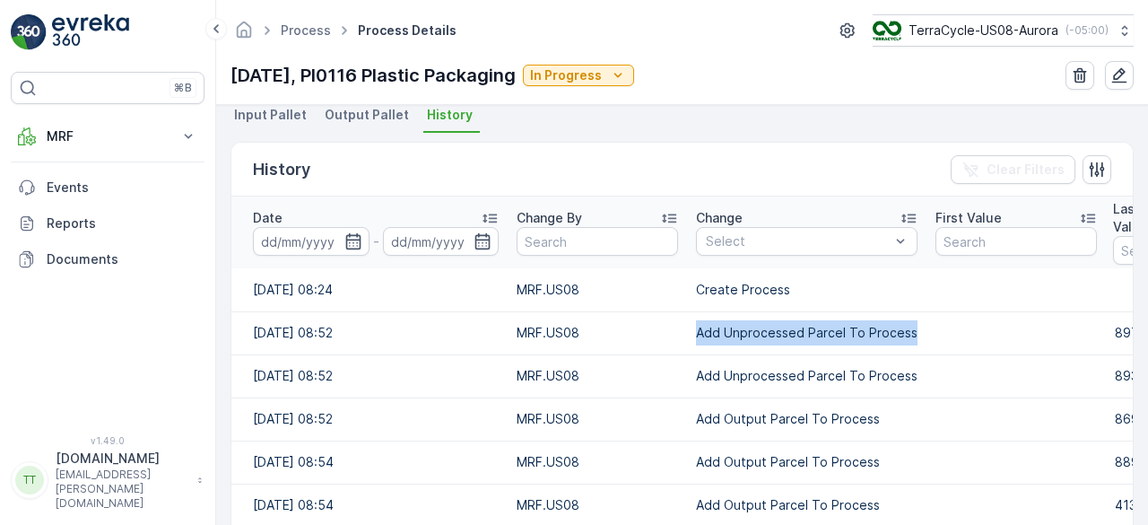
drag, startPoint x: 696, startPoint y: 329, endPoint x: 910, endPoint y: 328, distance: 213.5
click at [910, 328] on td "Add Unprocessed Parcel To Process" at bounding box center [807, 332] width 240 height 43
copy td "Add Unprocessed Parcel To Process"
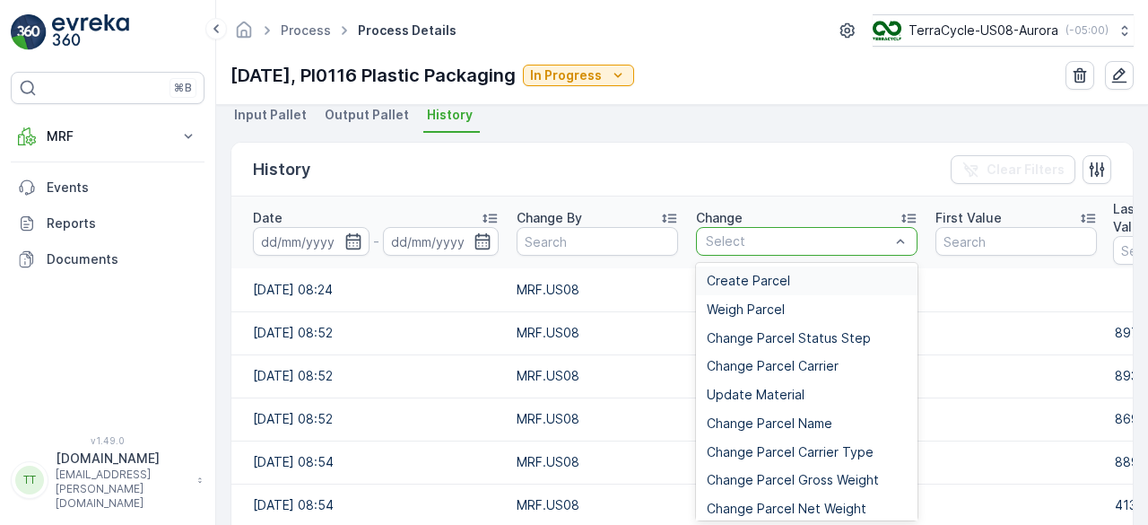
click at [743, 239] on div at bounding box center [798, 241] width 188 height 14
paste input "Add Unprocessed Parcel To Process"
type input "Add Unprocessed Parcel To Process"
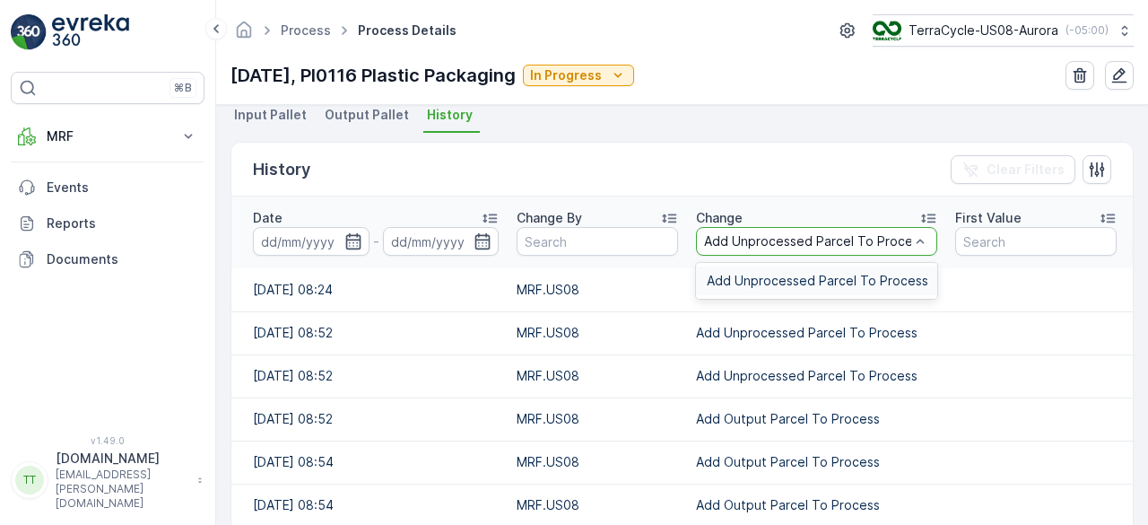
scroll to position [0, 14]
click at [747, 276] on span "Add Unprocessed Parcel To Process" at bounding box center [818, 281] width 222 height 14
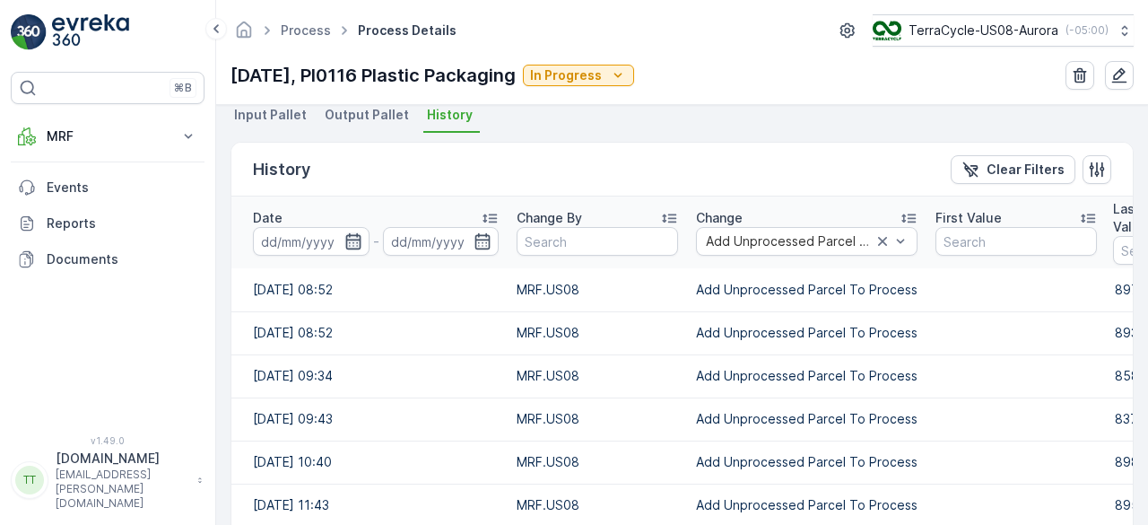
click at [354, 240] on icon "button" at bounding box center [354, 241] width 18 height 18
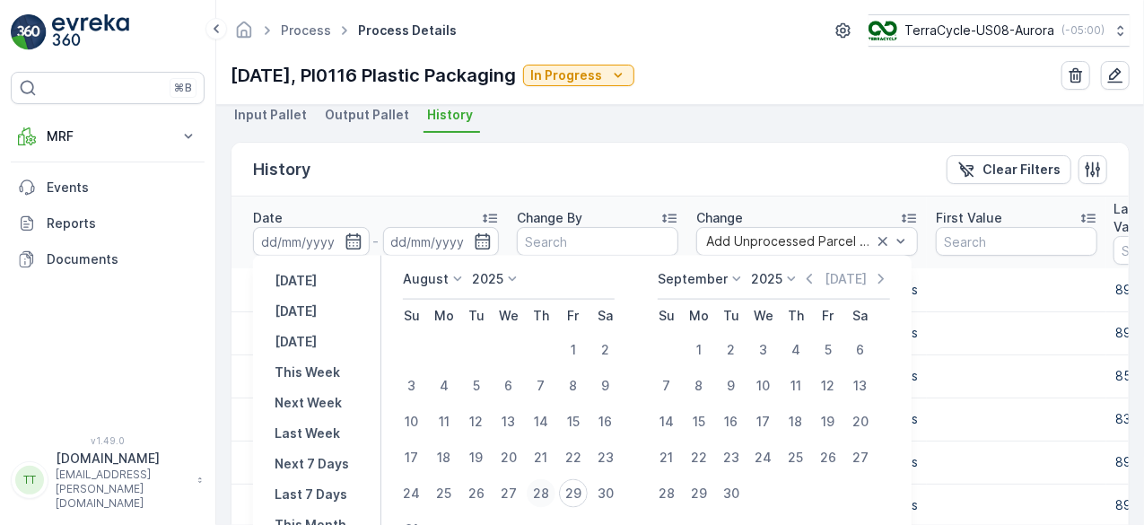
click at [546, 491] on div "28" at bounding box center [541, 493] width 29 height 29
type input "[DATE]"
click at [546, 491] on div "28" at bounding box center [541, 493] width 29 height 29
type input "[DATE]"
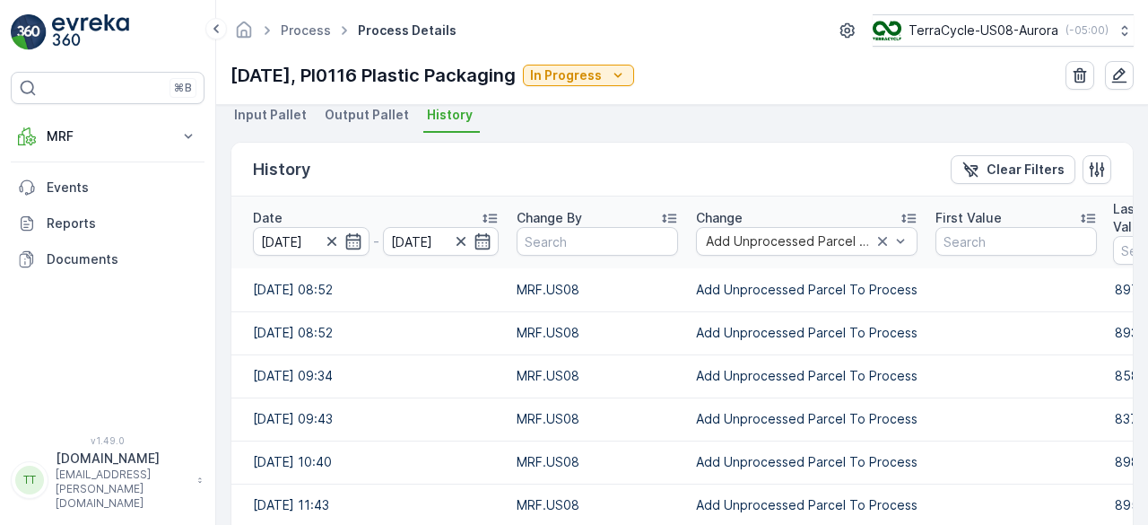
click at [662, 154] on div "History Clear Filters" at bounding box center [682, 170] width 902 height 54
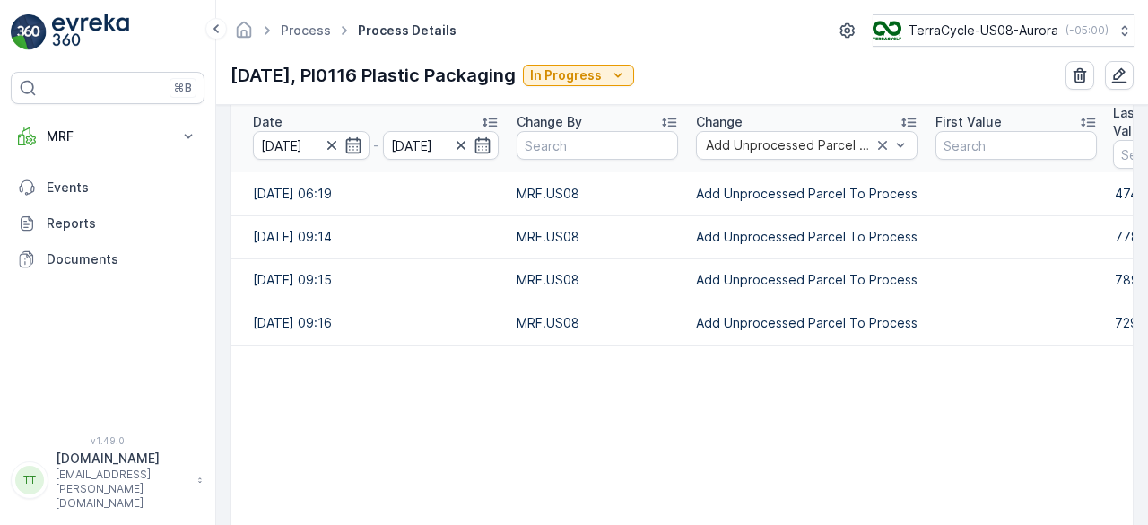
scroll to position [621, 0]
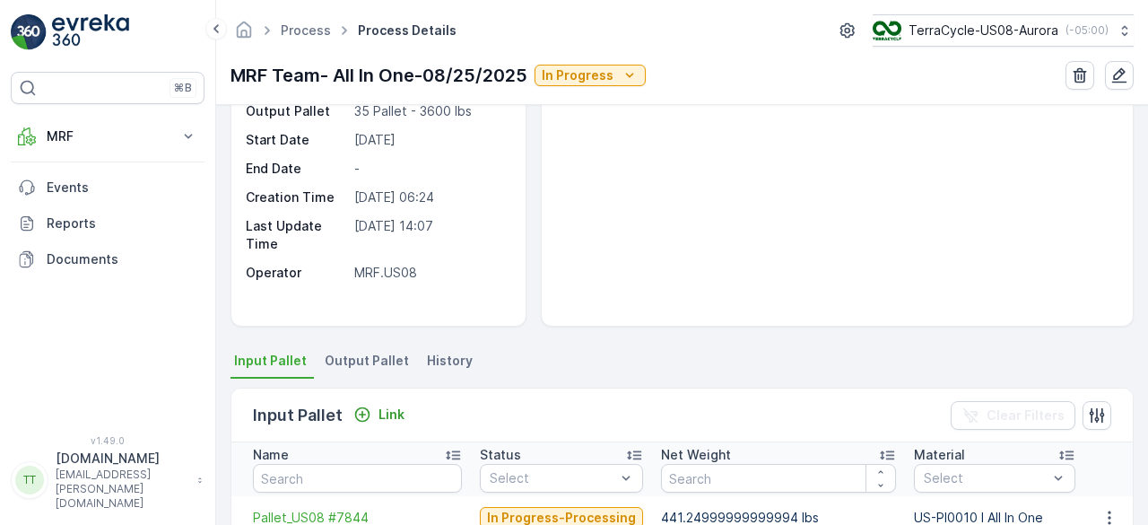
scroll to position [162, 0]
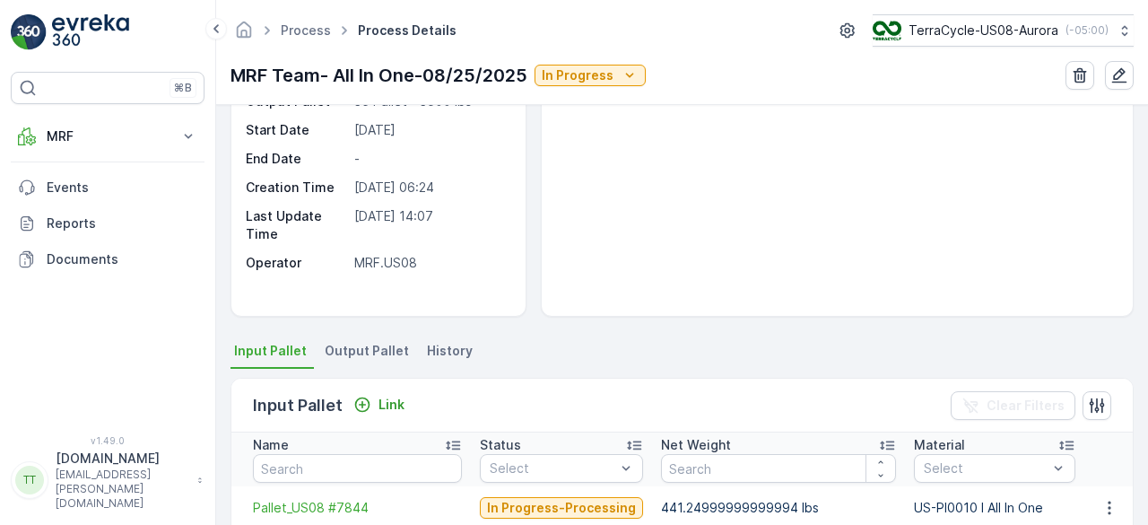
click at [444, 345] on span "History" at bounding box center [450, 351] width 46 height 18
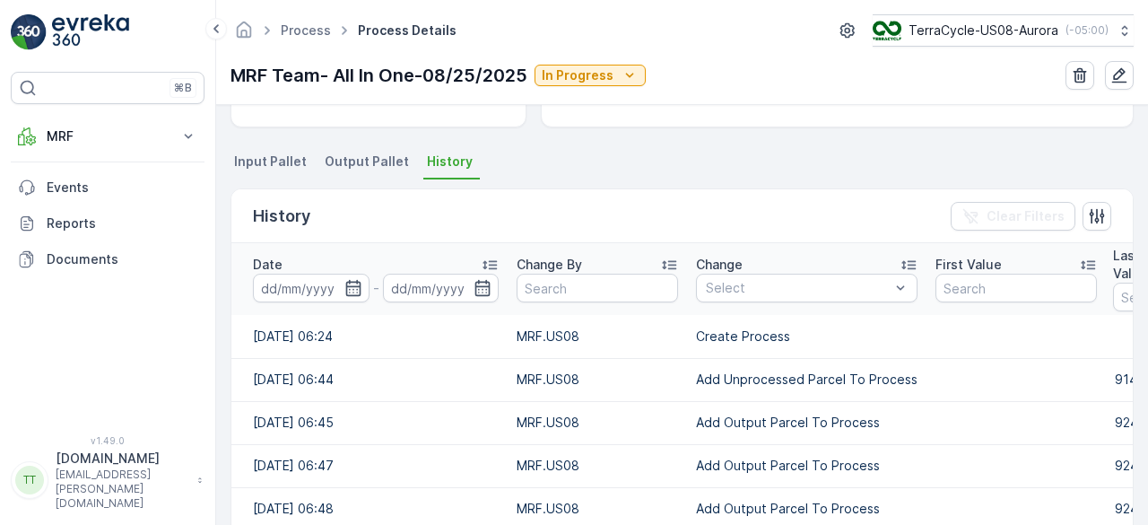
scroll to position [352, 0]
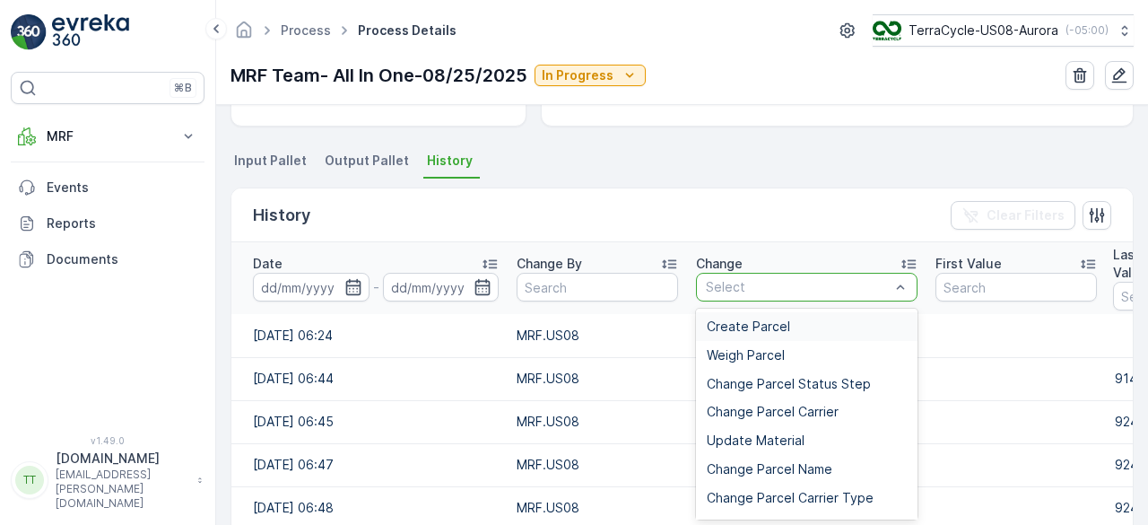
click at [727, 284] on div at bounding box center [798, 287] width 188 height 14
paste input "Add Unprocessed Parcel To Process"
type input "Add Unprocessed Parcel To Process"
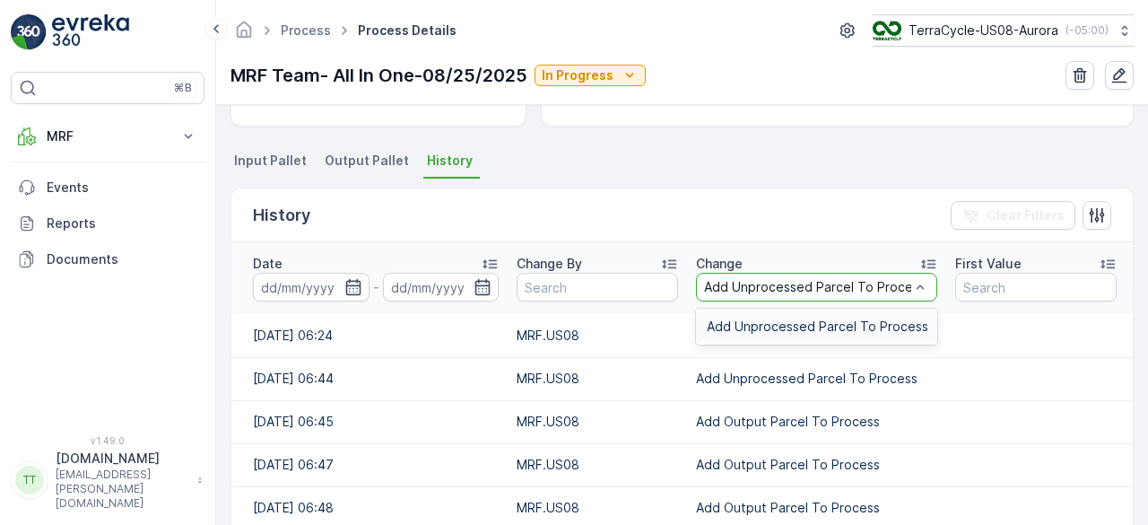
scroll to position [0, 14]
click at [736, 324] on span "Add Unprocessed Parcel To Process" at bounding box center [818, 326] width 222 height 14
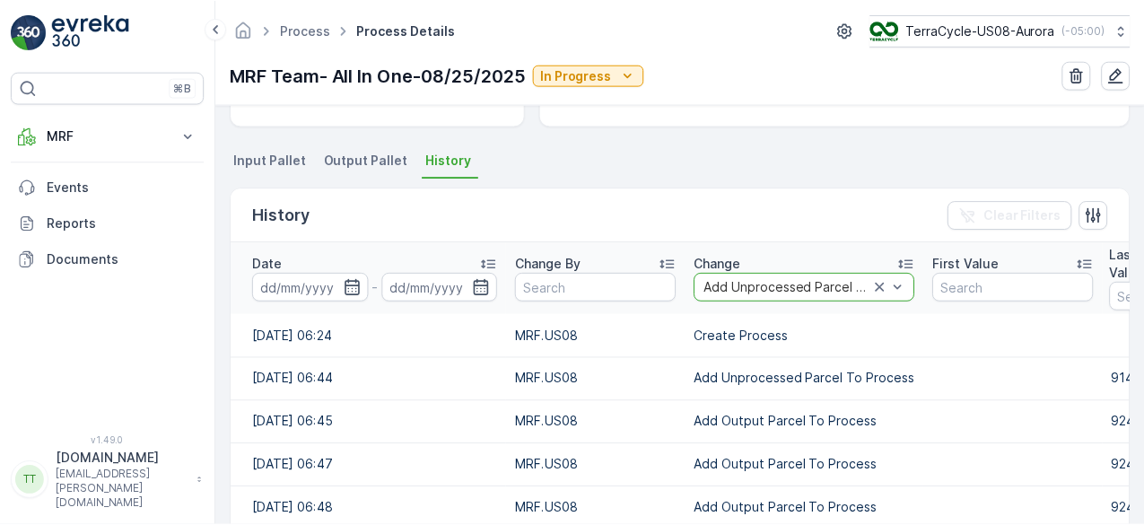
scroll to position [0, 0]
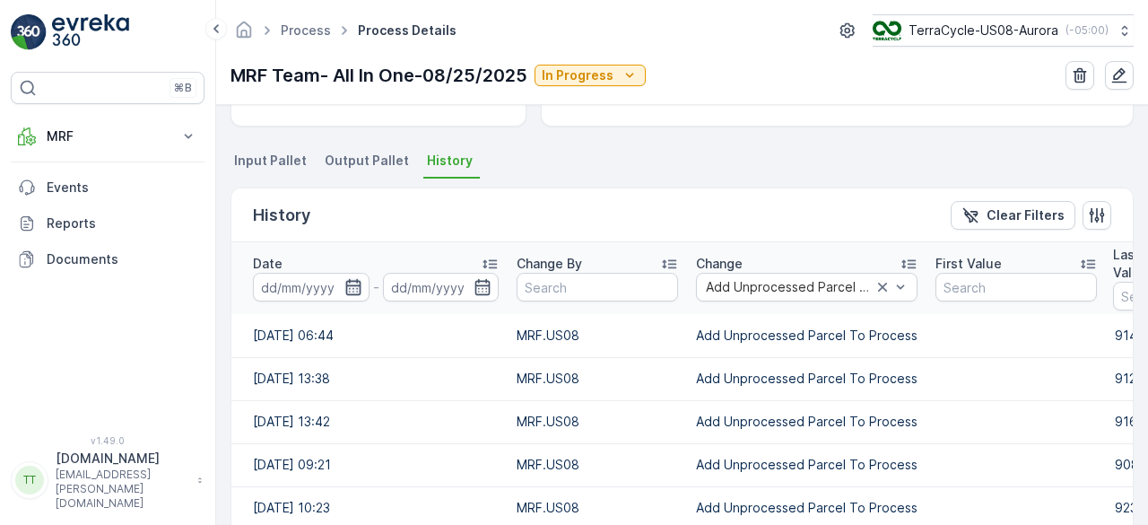
click at [348, 286] on icon "button" at bounding box center [354, 287] width 18 height 18
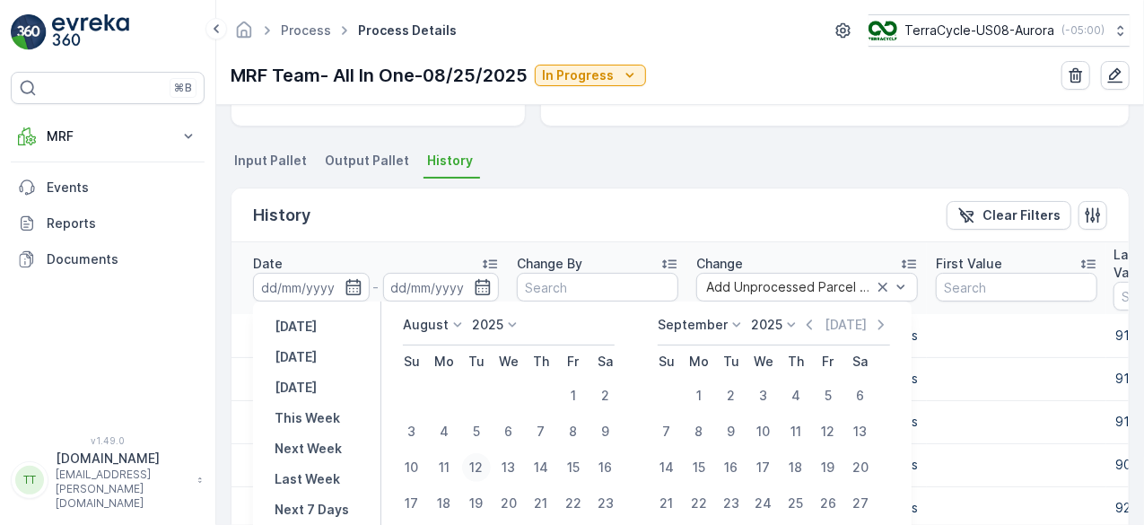
scroll to position [82, 0]
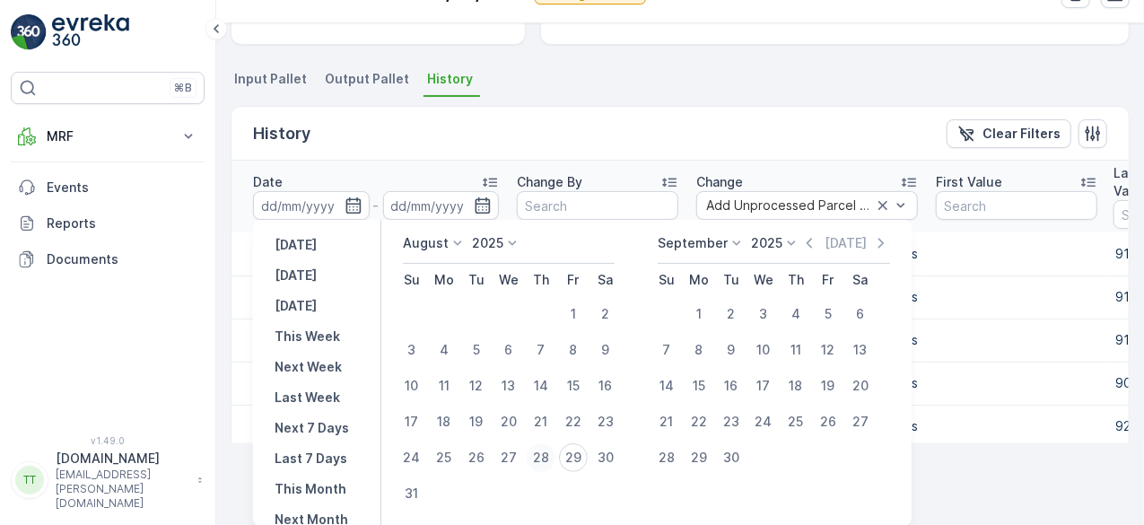
click at [541, 455] on div "28" at bounding box center [541, 457] width 29 height 29
type input "[DATE]"
click at [541, 455] on div "28" at bounding box center [541, 457] width 29 height 29
type input "28.08.2025"
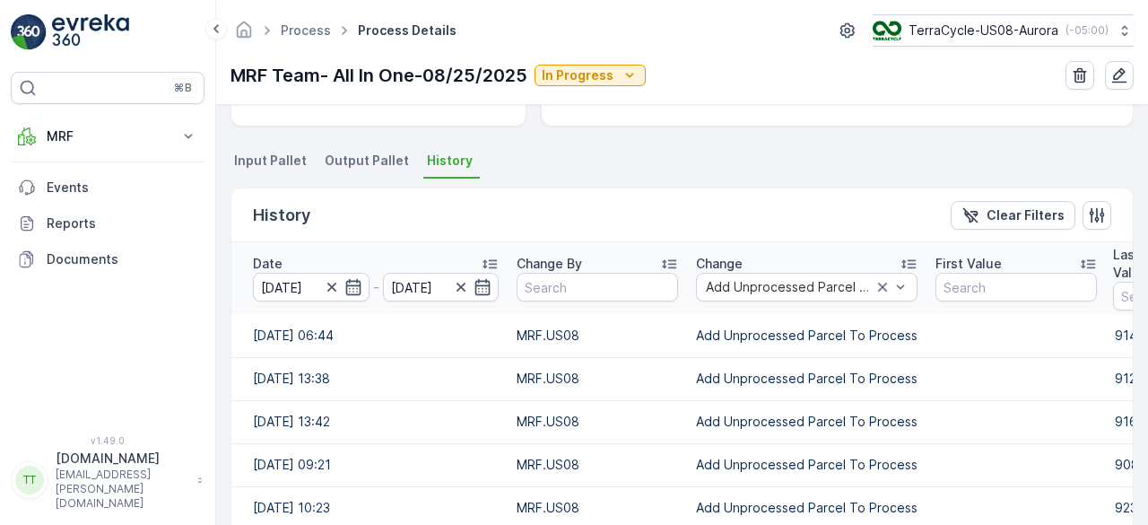
click at [696, 130] on div "Details Type Process Input Pallet 13 Pallet - 5924.799999999999 ... Output Pall…" at bounding box center [682, 315] width 932 height 420
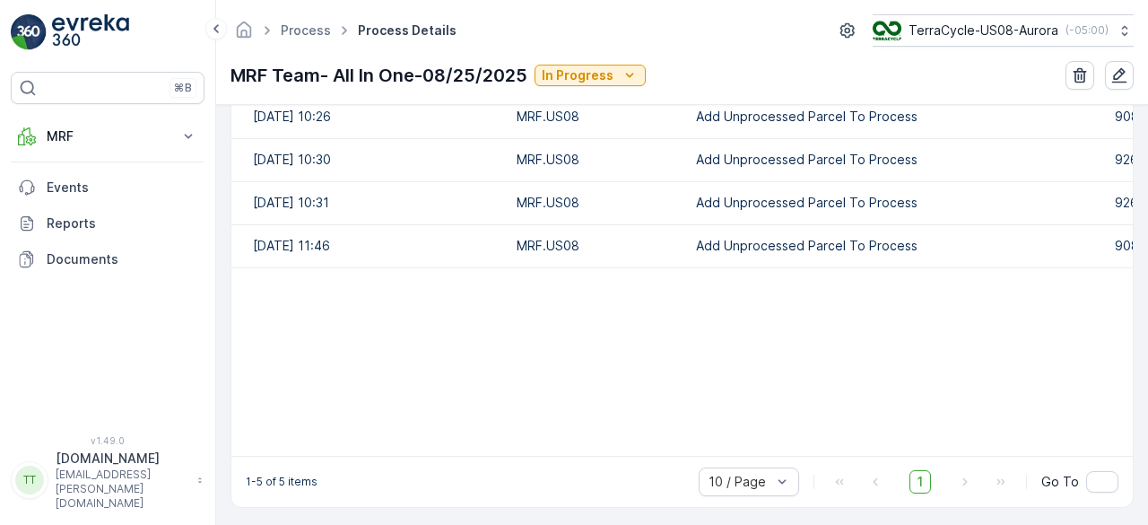
scroll to position [615, 0]
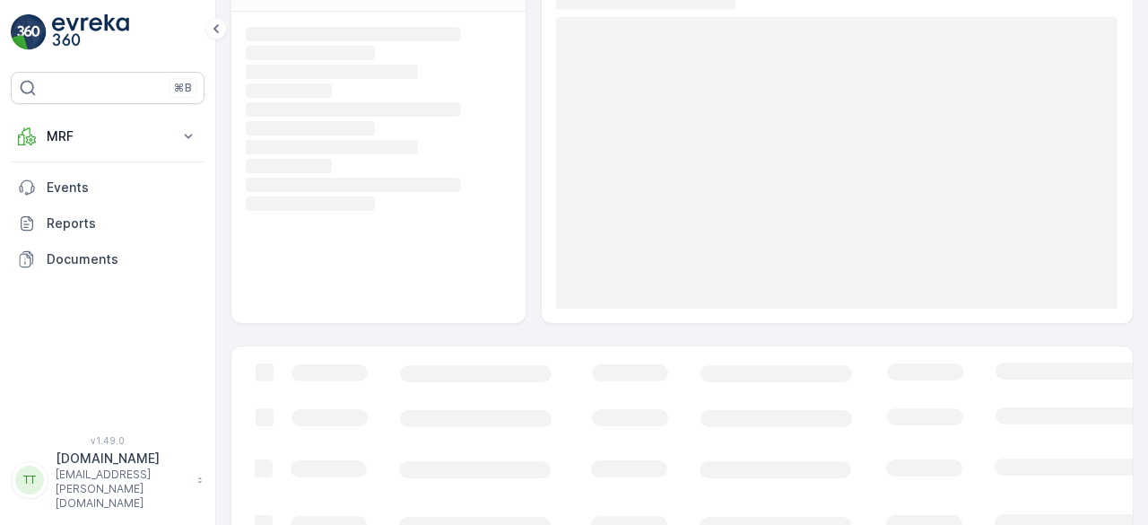
scroll to position [152, 0]
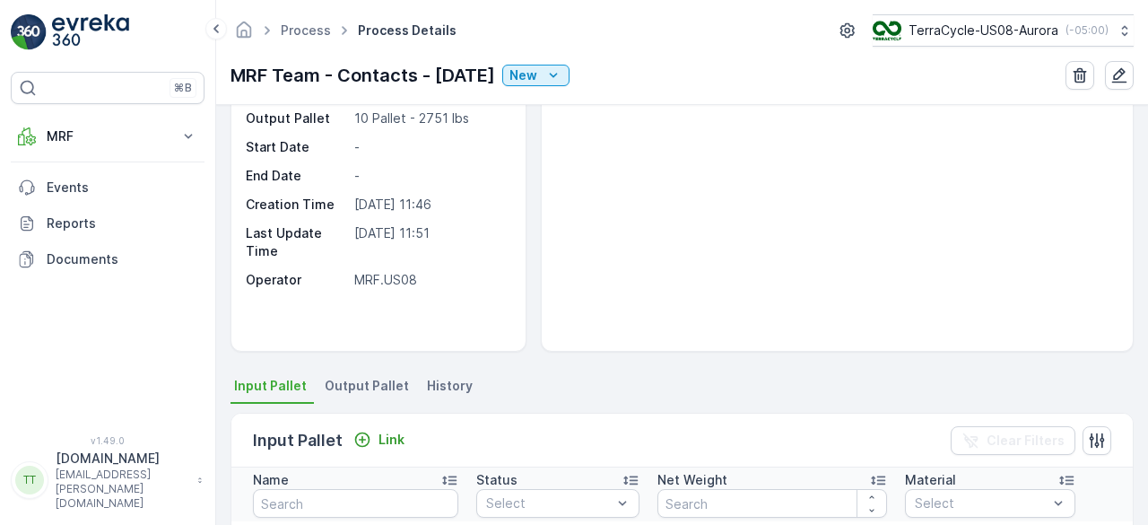
scroll to position [127, 0]
click at [448, 382] on span "History" at bounding box center [450, 385] width 46 height 18
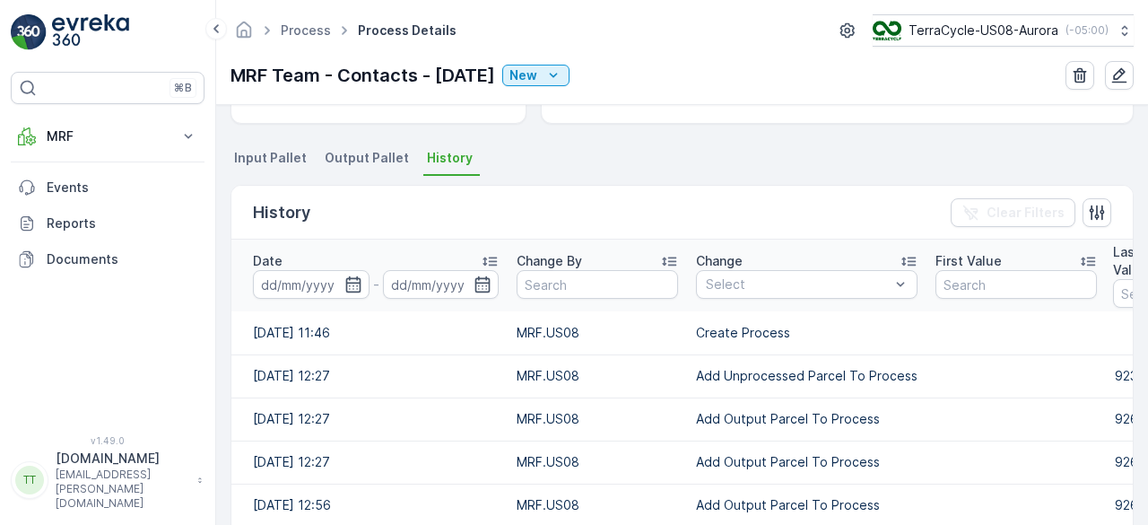
scroll to position [356, 0]
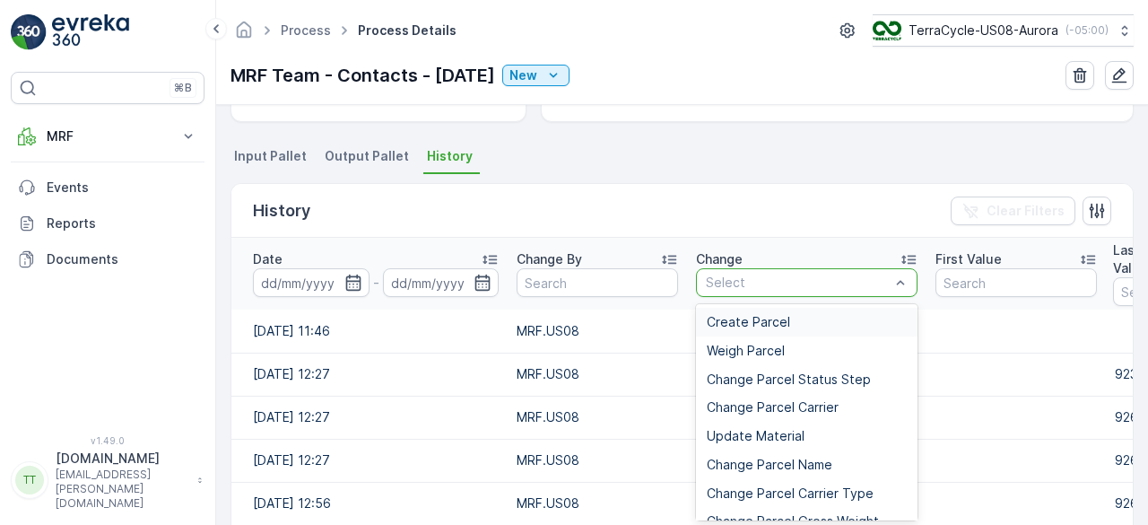
click at [765, 282] on div at bounding box center [798, 282] width 188 height 14
paste input "Add Unprocessed Parcel To Process"
type input "Add Unprocessed Parcel To Process"
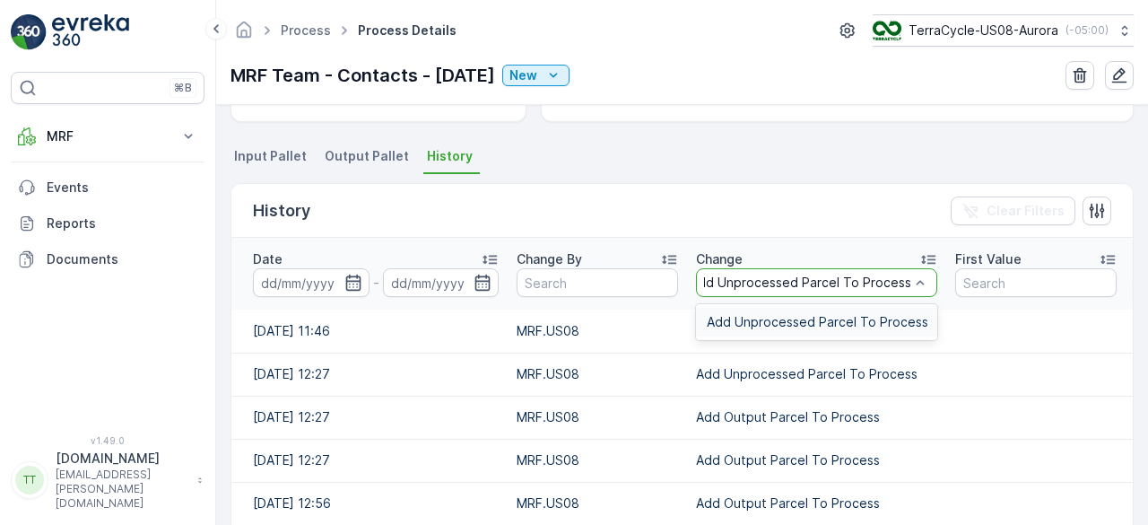
click at [755, 319] on span "Add Unprocessed Parcel To Process" at bounding box center [818, 322] width 222 height 14
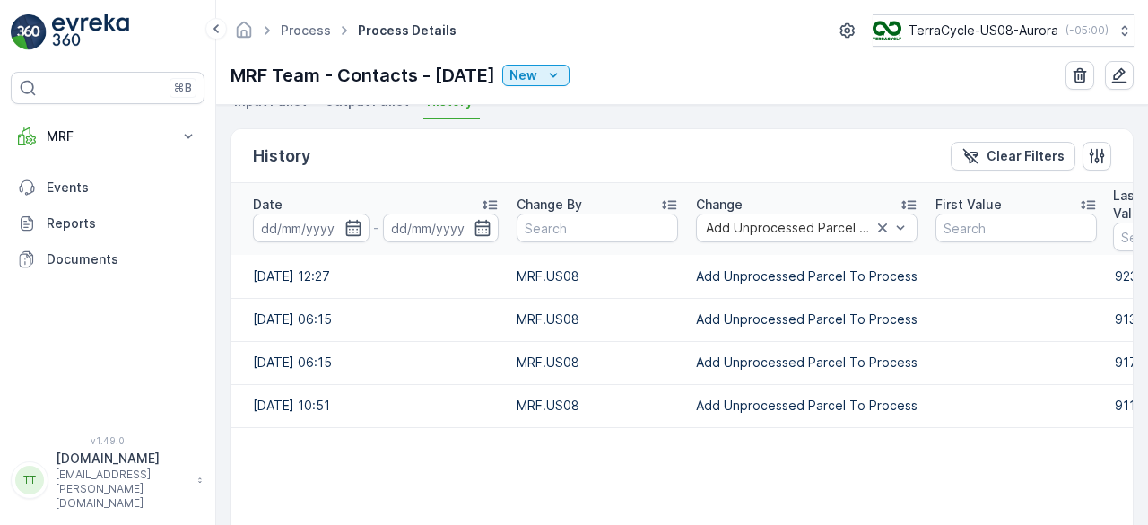
scroll to position [401, 0]
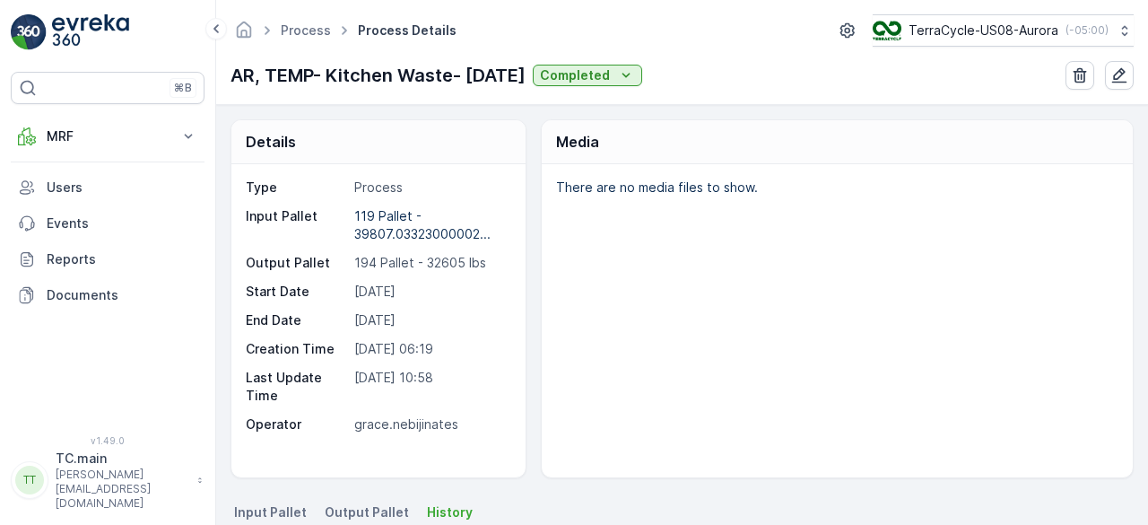
scroll to position [197, 0]
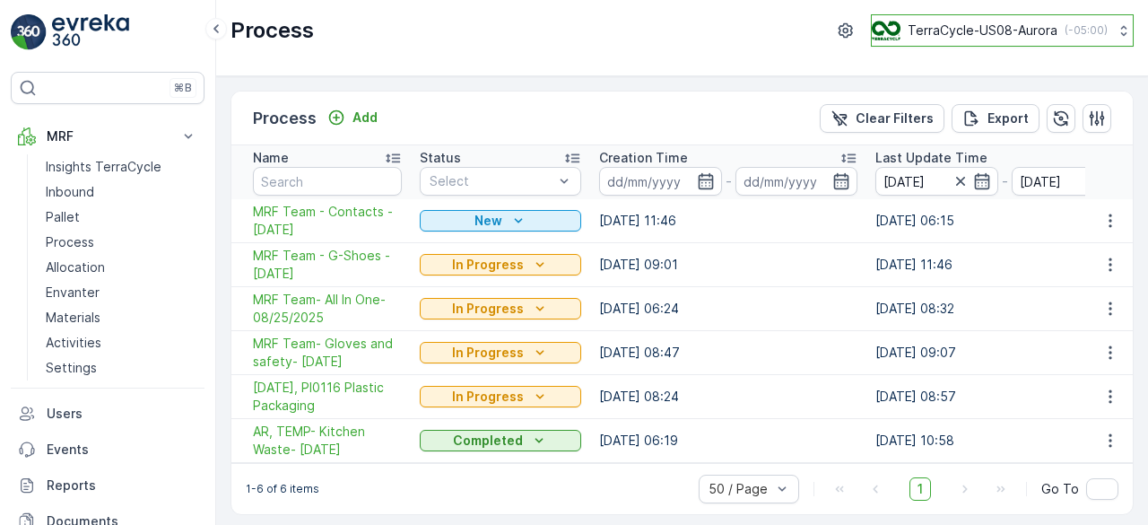
click at [947, 33] on p "TerraCycle-US08-Aurora" at bounding box center [983, 31] width 150 height 18
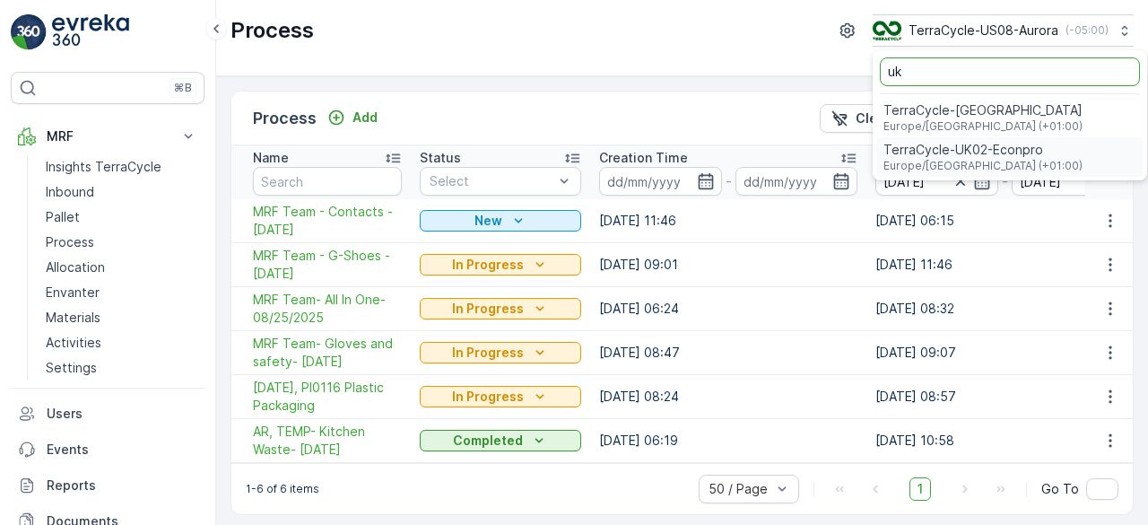
type input "uk"
click at [940, 155] on span "TerraCycle-UK02-Econpro" at bounding box center [983, 150] width 199 height 18
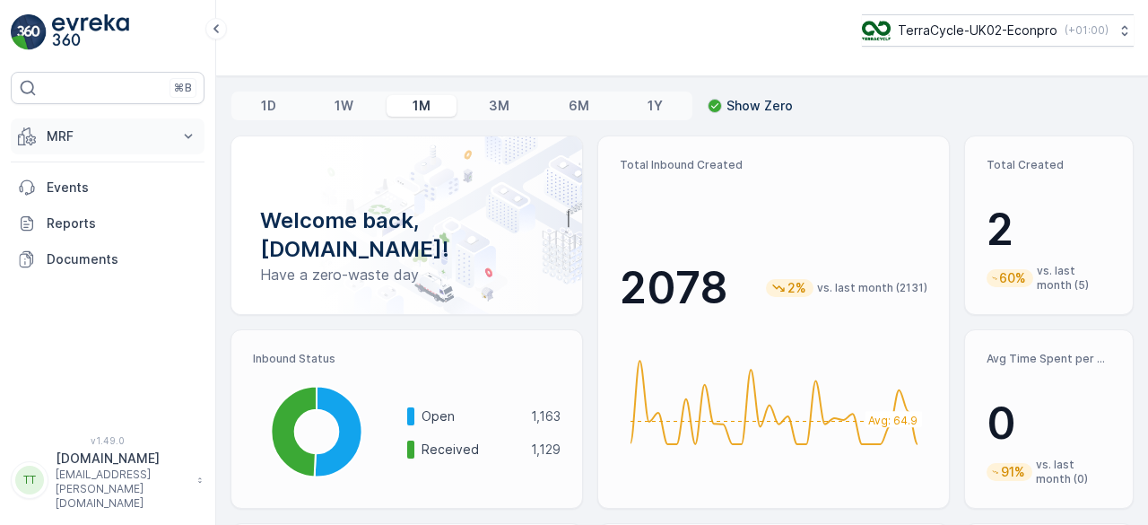
click at [86, 146] on button "MRF" at bounding box center [108, 136] width 194 height 36
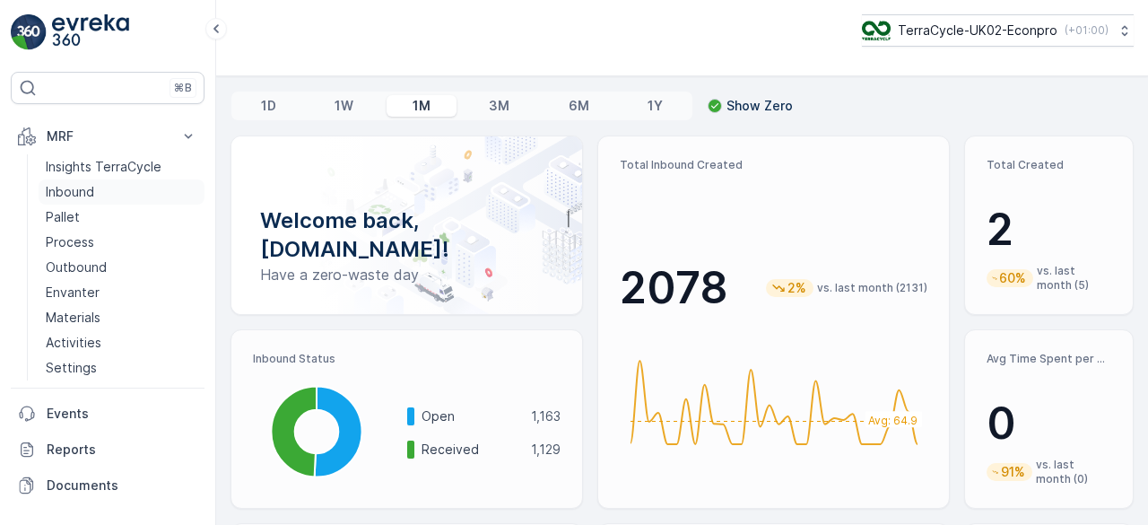
click at [92, 188] on p "Inbound" at bounding box center [70, 192] width 48 height 18
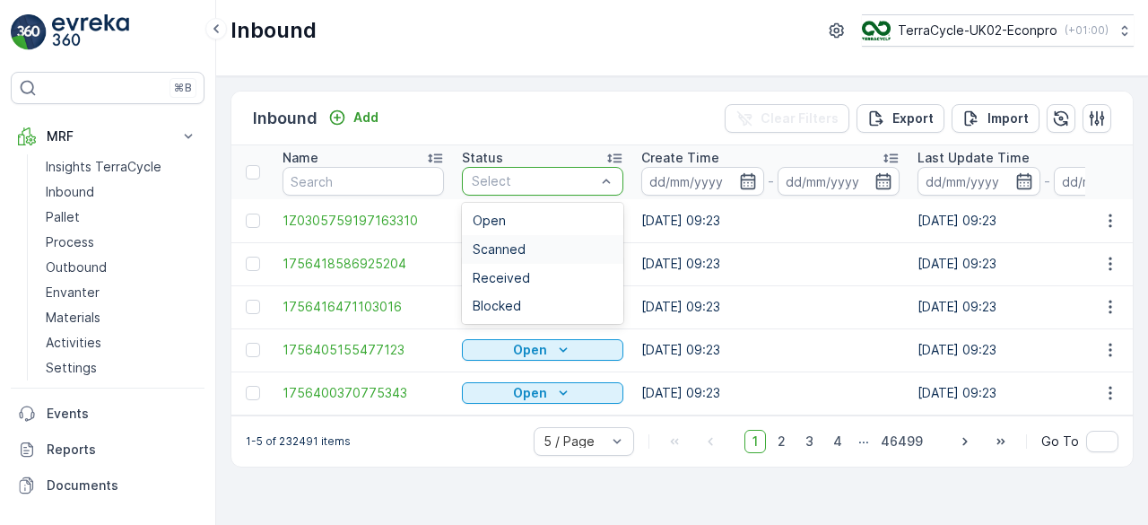
click at [535, 252] on div "Scanned" at bounding box center [543, 249] width 140 height 14
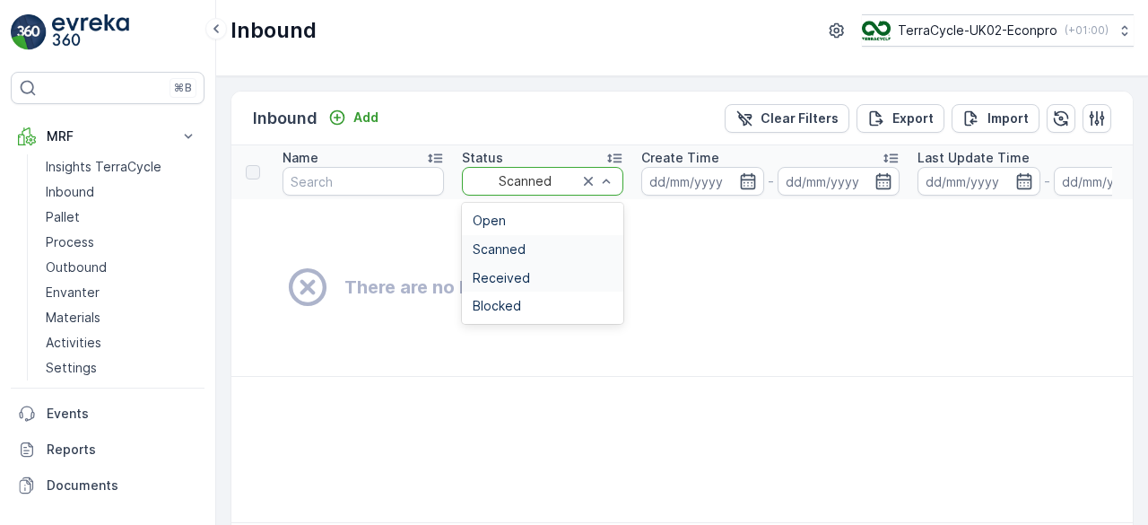
click at [513, 271] on span "Received" at bounding box center [501, 278] width 57 height 14
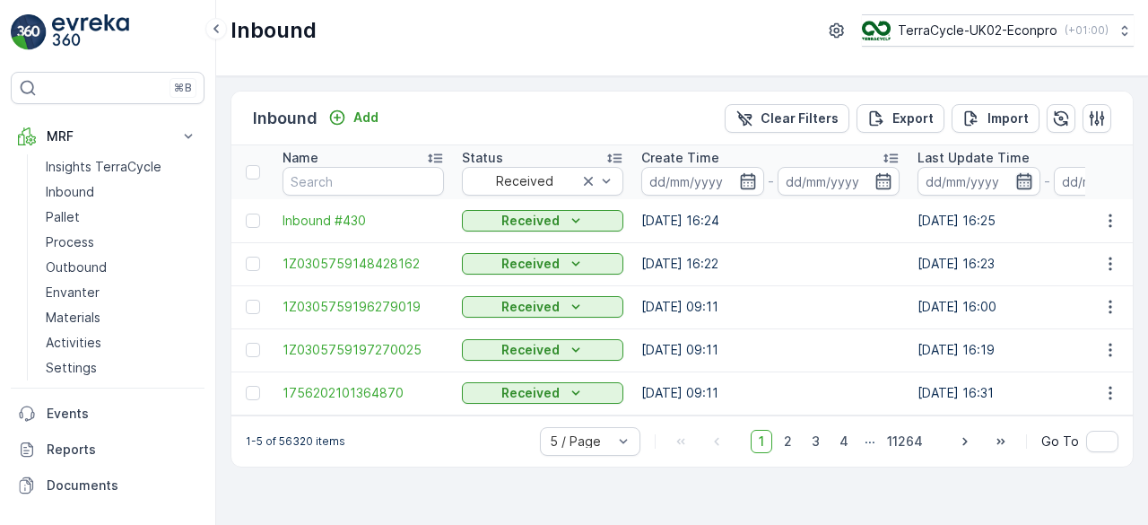
click at [1020, 176] on icon "button" at bounding box center [1025, 181] width 18 height 18
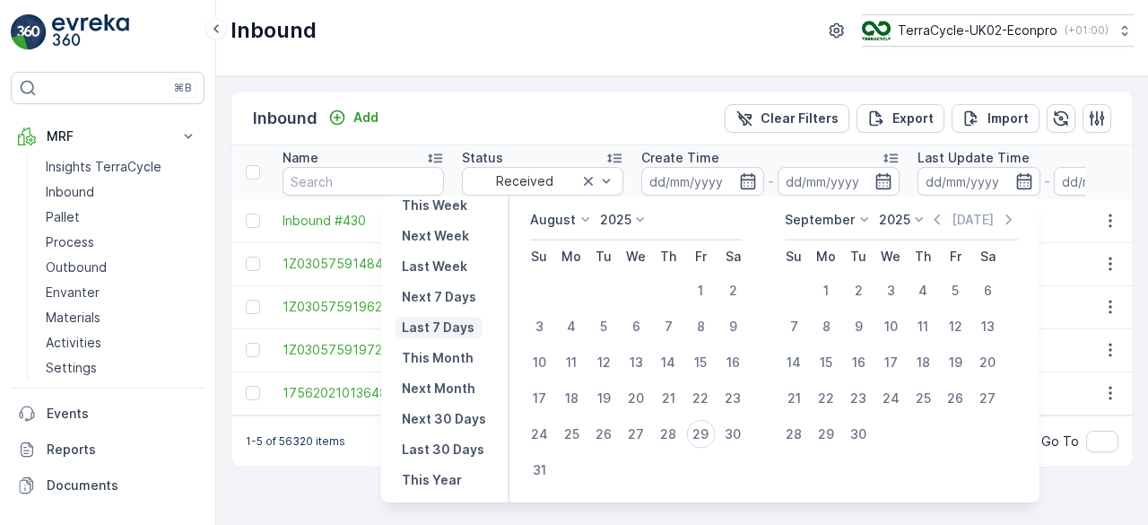
scroll to position [127, 0]
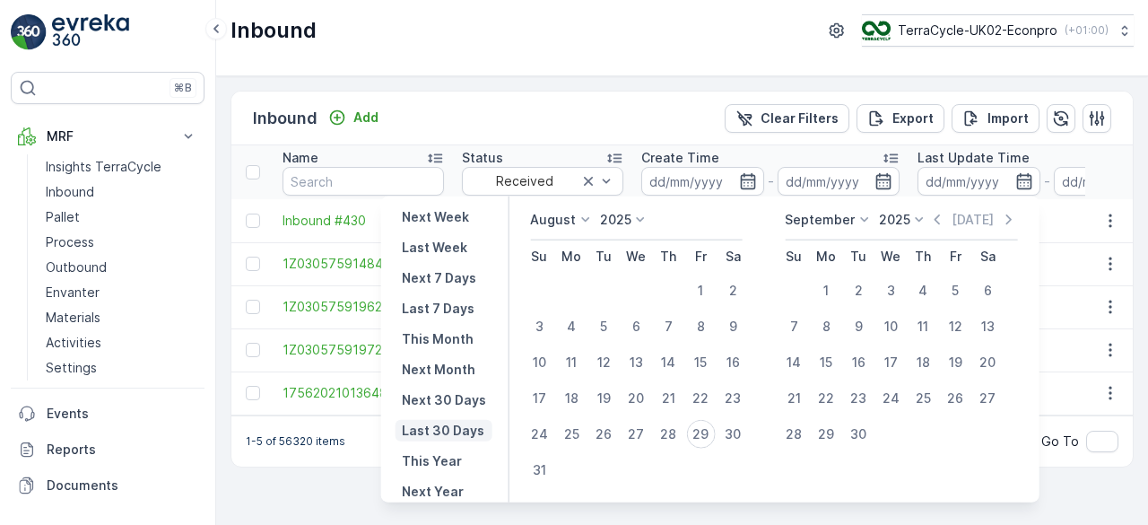
click at [454, 424] on p "Last 30 Days" at bounding box center [443, 431] width 83 height 18
type input "[DATE]"
type input "29.08.2025"
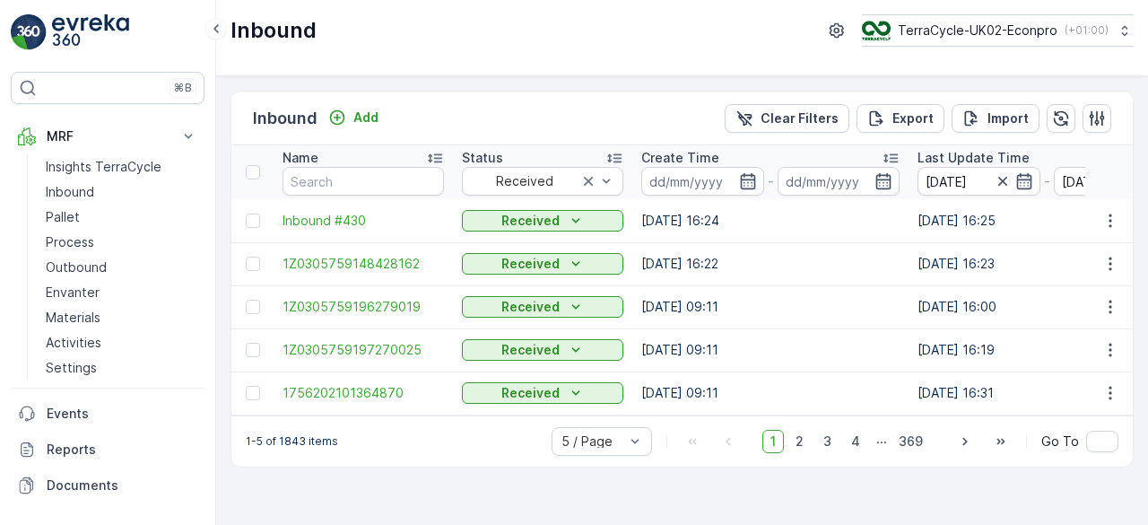
click at [890, 150] on icon at bounding box center [891, 158] width 18 height 18
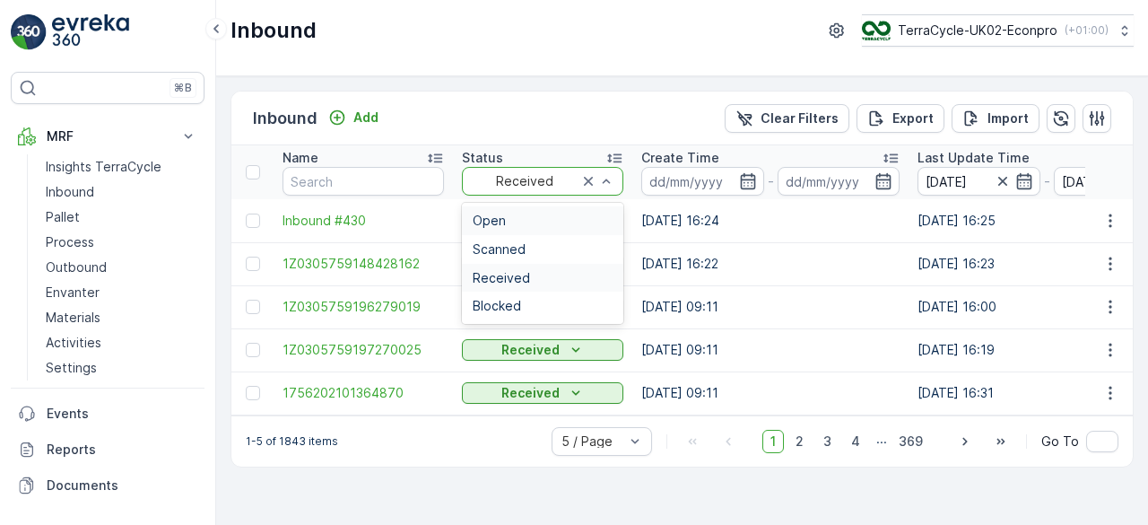
click at [531, 222] on div "Open" at bounding box center [543, 221] width 140 height 14
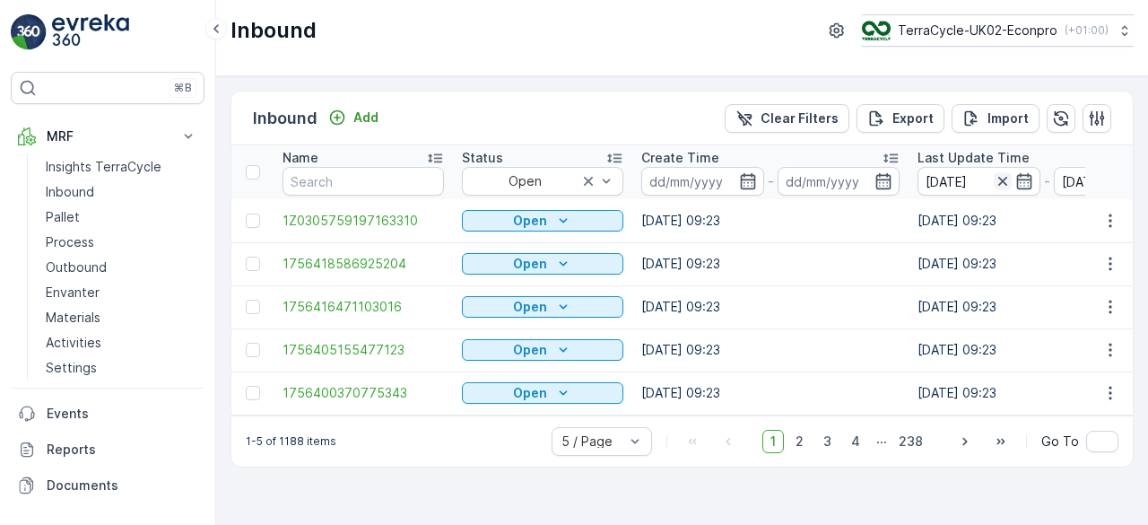
click at [999, 175] on icon "button" at bounding box center [1003, 181] width 18 height 18
click at [893, 159] on icon at bounding box center [891, 158] width 18 height 18
click at [892, 157] on icon at bounding box center [891, 158] width 14 height 9
click at [962, 40] on button "TerraCycle-UK02-Econpro ( +01:00 )" at bounding box center [997, 30] width 274 height 32
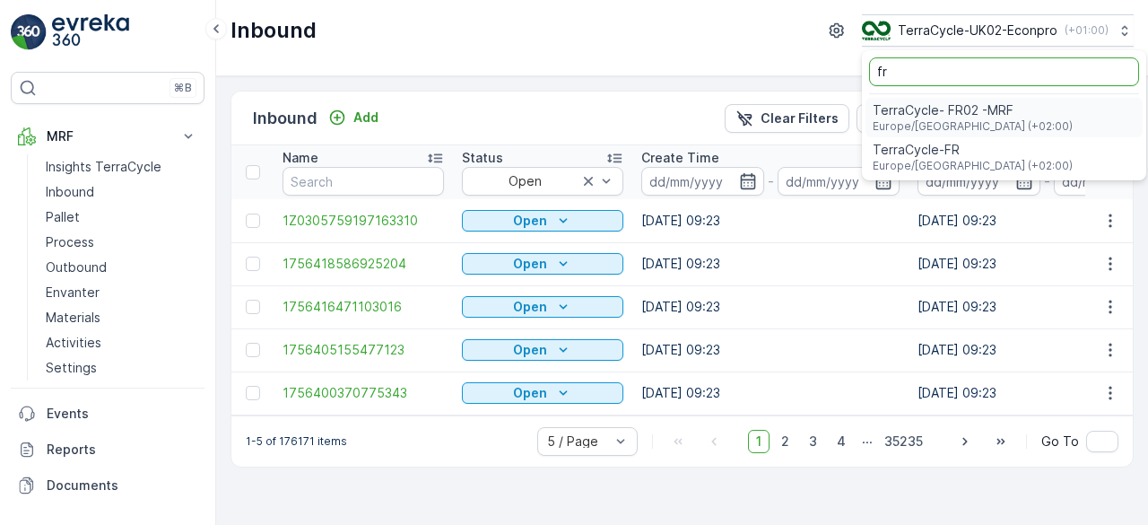
type input "fr"
click at [919, 114] on span "TerraCycle- FR02 -MRF" at bounding box center [973, 110] width 200 height 18
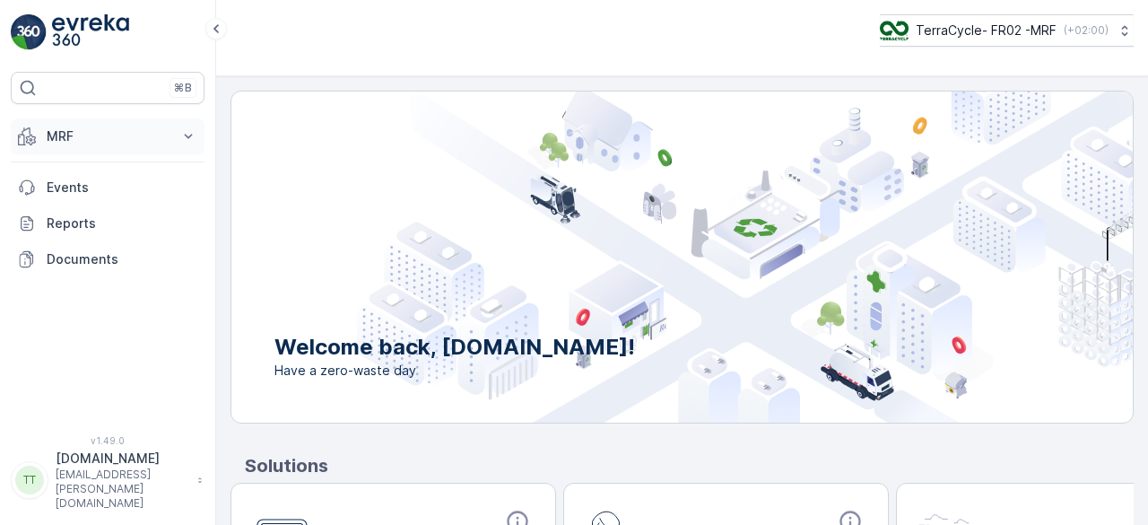
click at [84, 131] on p "MRF" at bounding box center [108, 136] width 122 height 18
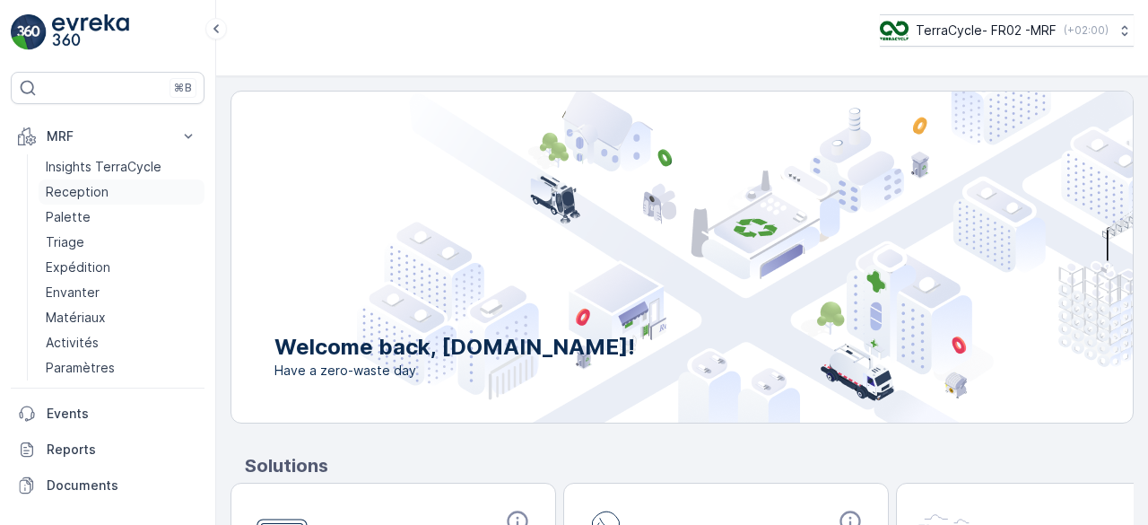
click at [76, 191] on p "Reception" at bounding box center [77, 192] width 63 height 18
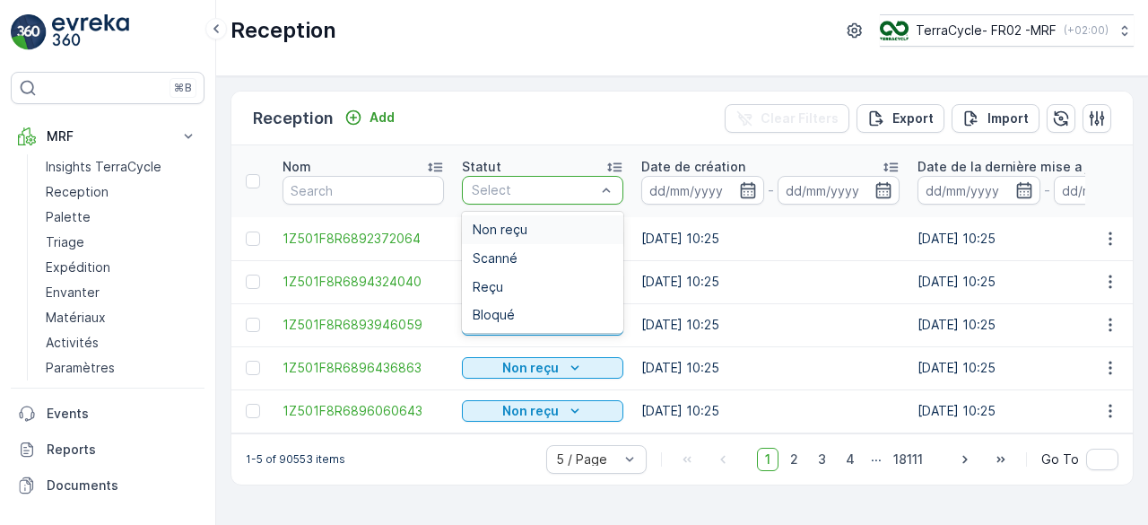
click at [551, 225] on div "Non reçu" at bounding box center [543, 230] width 140 height 14
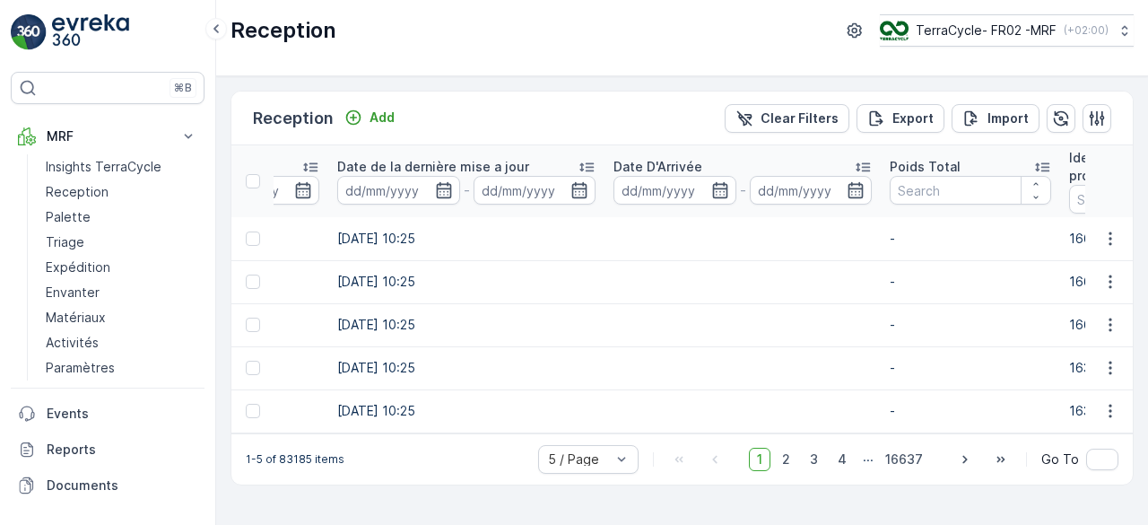
scroll to position [0, 615]
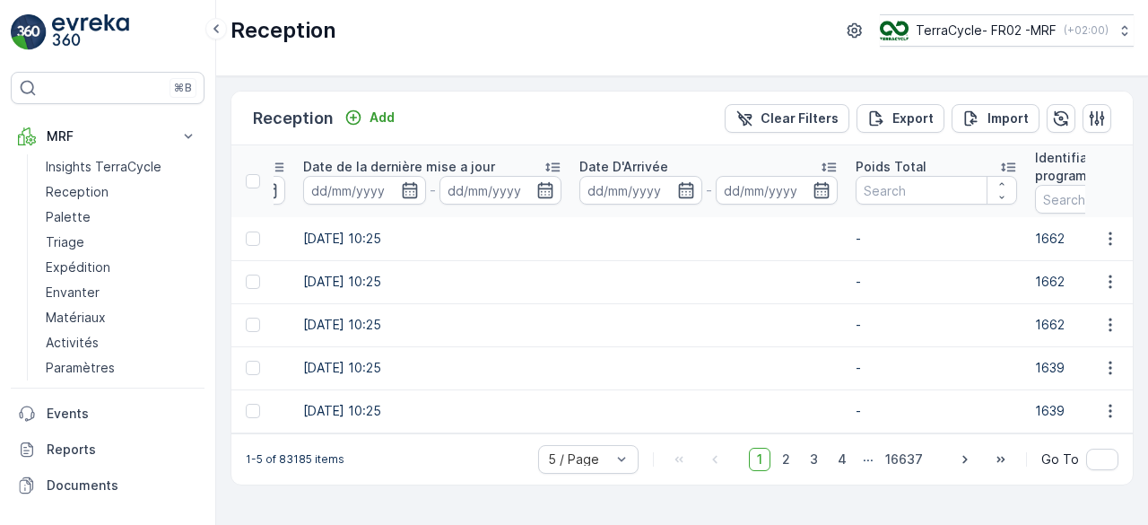
click at [833, 163] on icon at bounding box center [829, 167] width 14 height 9
click at [833, 162] on icon at bounding box center [829, 167] width 18 height 18
click at [833, 163] on icon at bounding box center [829, 167] width 14 height 9
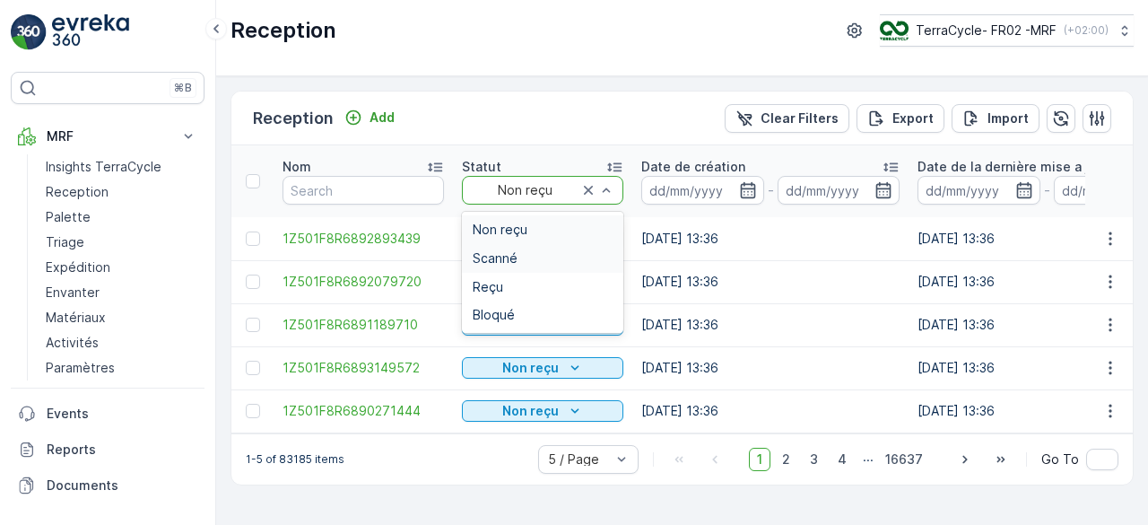
click at [518, 249] on div "Scanné" at bounding box center [543, 258] width 162 height 29
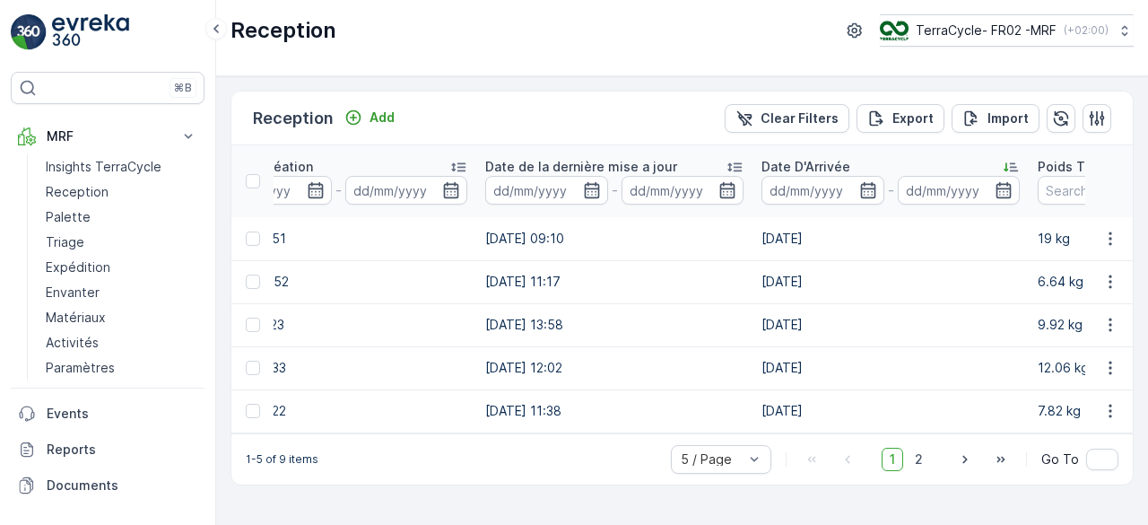
scroll to position [0, 433]
click at [1007, 166] on icon at bounding box center [1010, 167] width 18 height 18
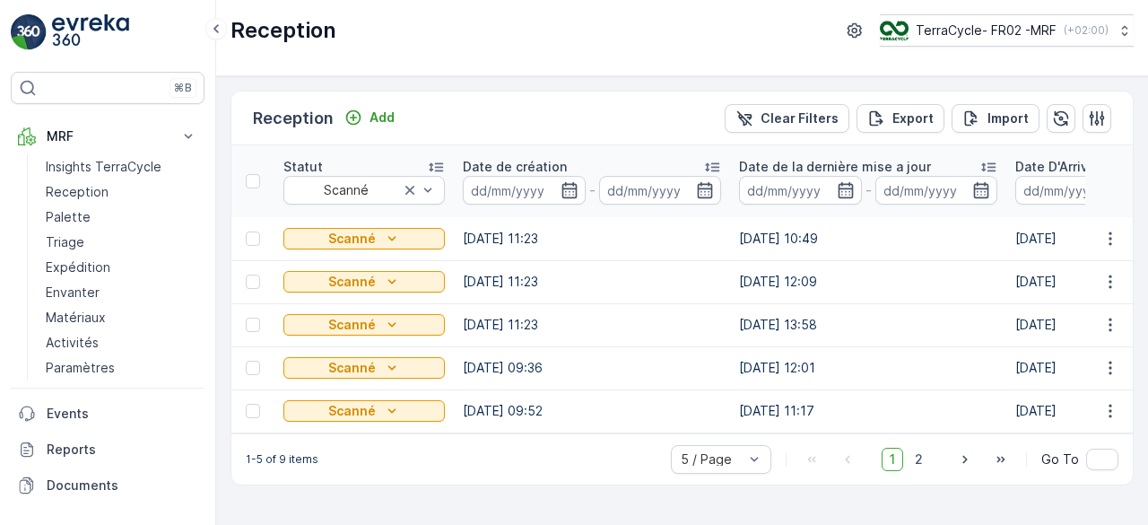
scroll to position [0, 336]
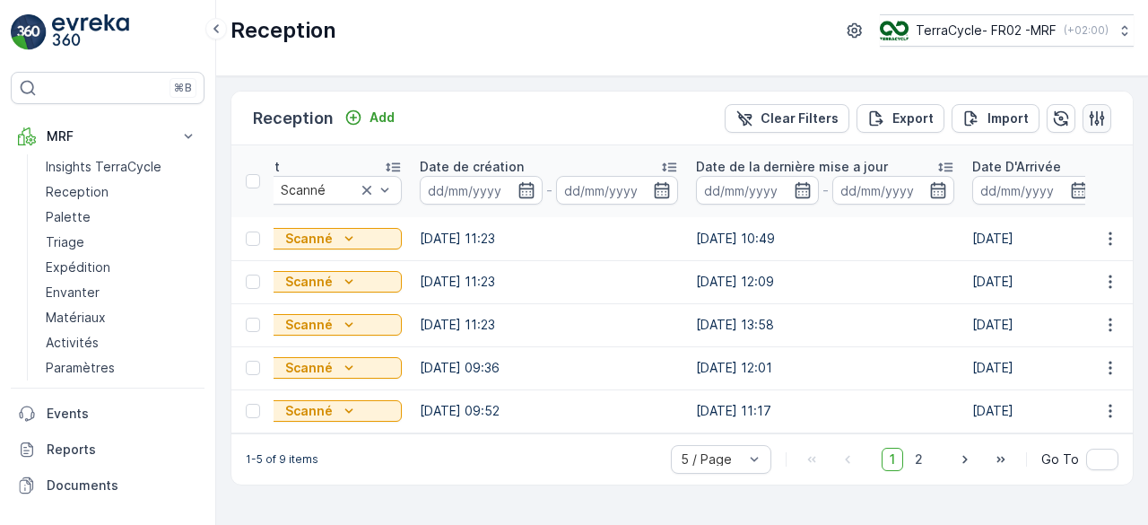
click at [1099, 118] on icon "button" at bounding box center [1097, 118] width 18 height 18
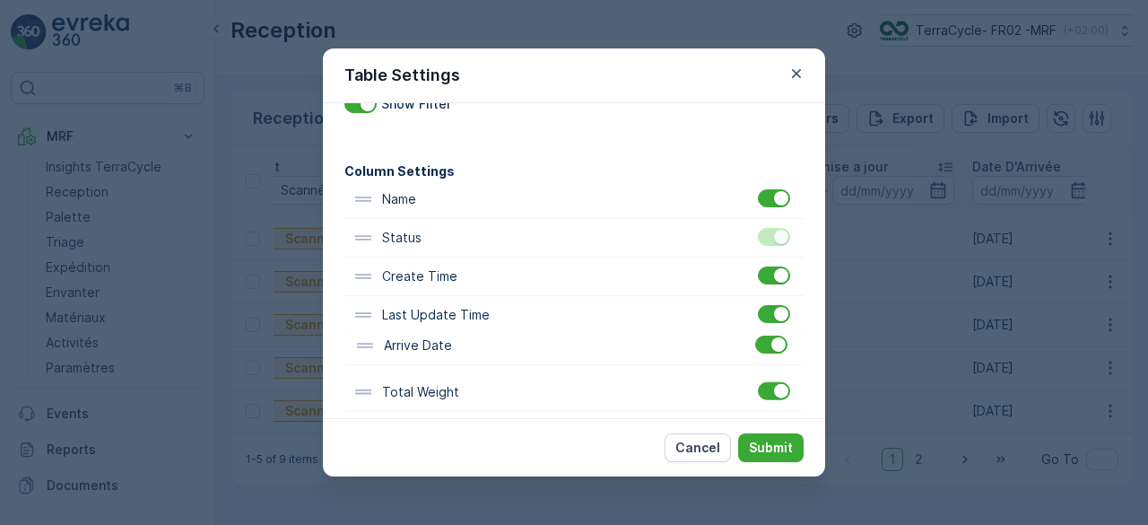
scroll to position [68, 0]
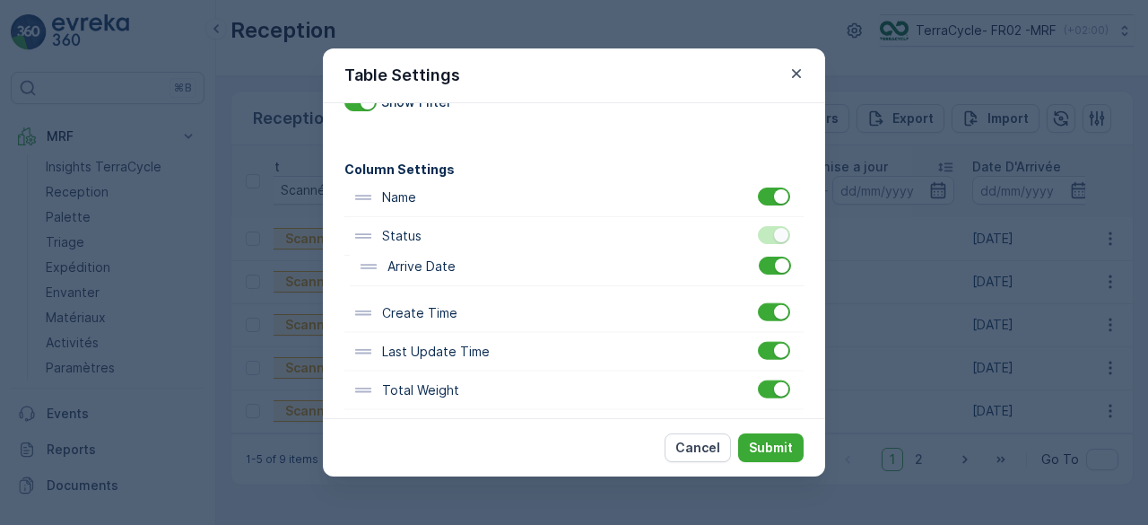
drag, startPoint x: 408, startPoint y: 354, endPoint x: 415, endPoint y: 258, distance: 96.2
click at [415, 258] on div "Name Status Create Time Last Update Time Arrive Date Total Weight Program ID Ma…" at bounding box center [574, 449] width 459 height 540
click at [764, 448] on p "Submit" at bounding box center [771, 448] width 44 height 18
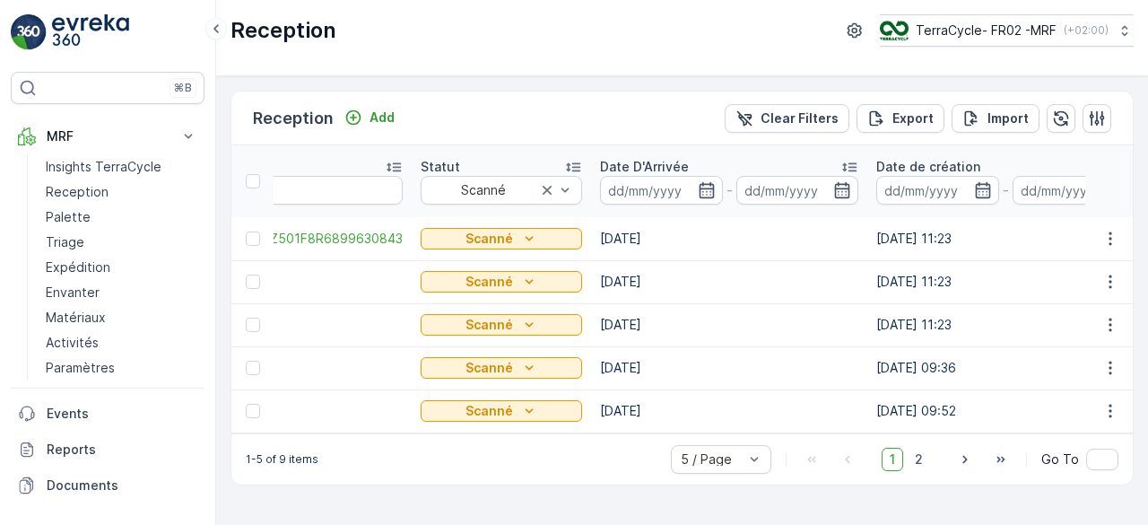
scroll to position [0, 154]
click at [842, 158] on icon at bounding box center [851, 167] width 18 height 18
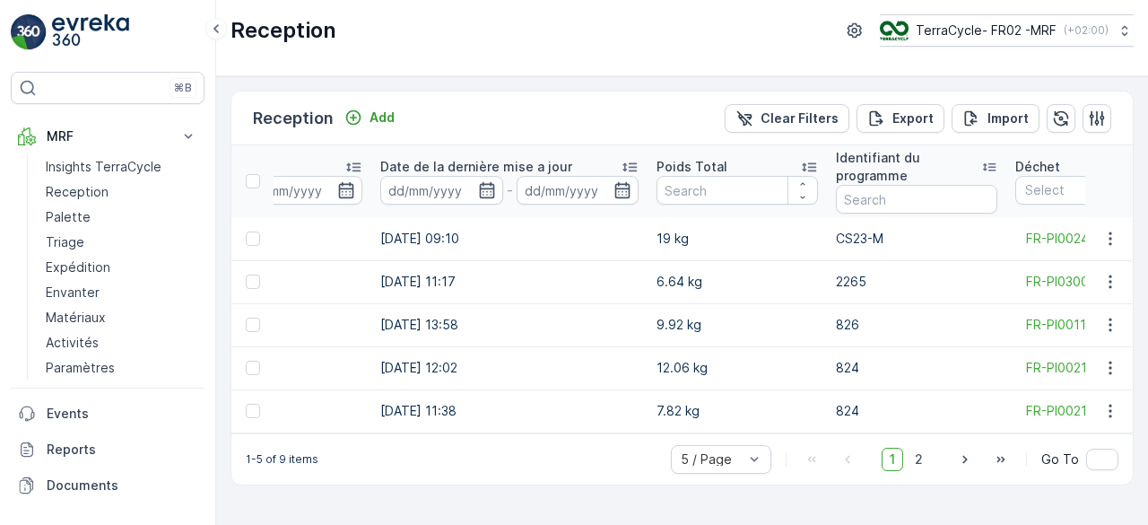
scroll to position [0, 815]
click at [1093, 114] on icon "button" at bounding box center [1097, 117] width 15 height 15
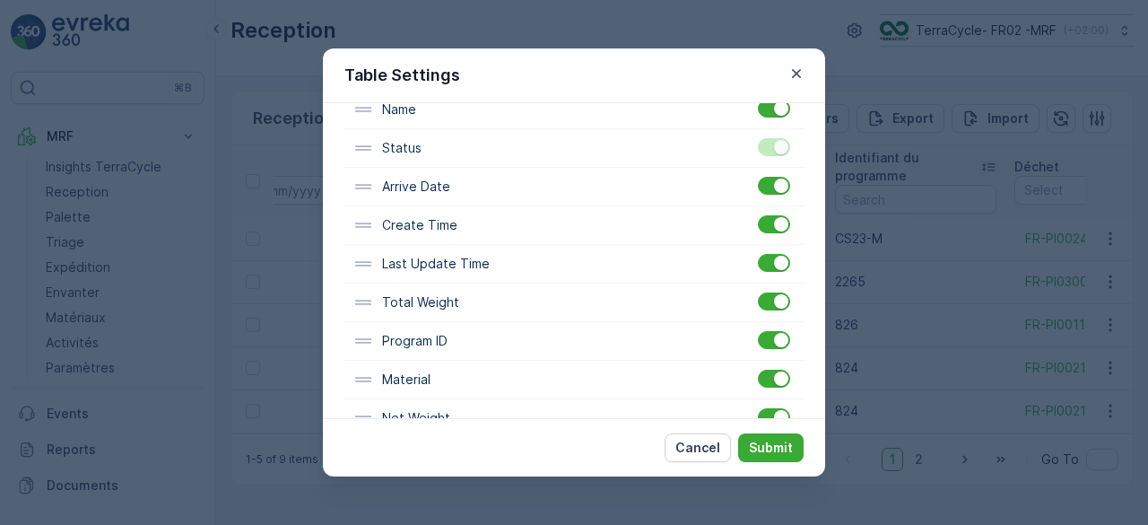
scroll to position [160, 0]
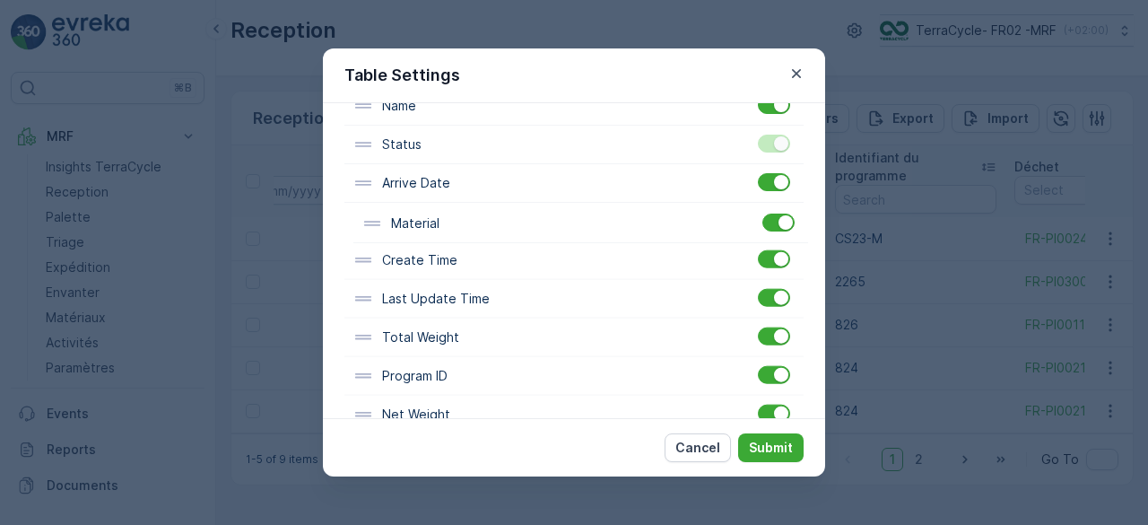
drag, startPoint x: 409, startPoint y: 378, endPoint x: 422, endPoint y: 203, distance: 175.4
click at [422, 203] on div "Name Status Arrive Date Create Time Last Update Time Total Weight Program ID Ma…" at bounding box center [574, 357] width 459 height 540
click at [759, 442] on p "Submit" at bounding box center [771, 448] width 44 height 18
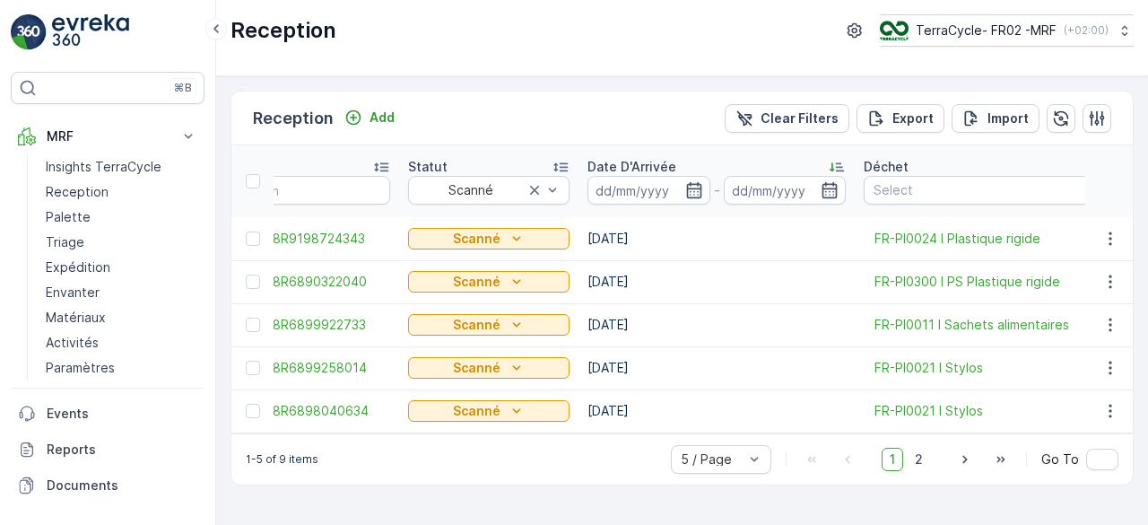
scroll to position [0, 0]
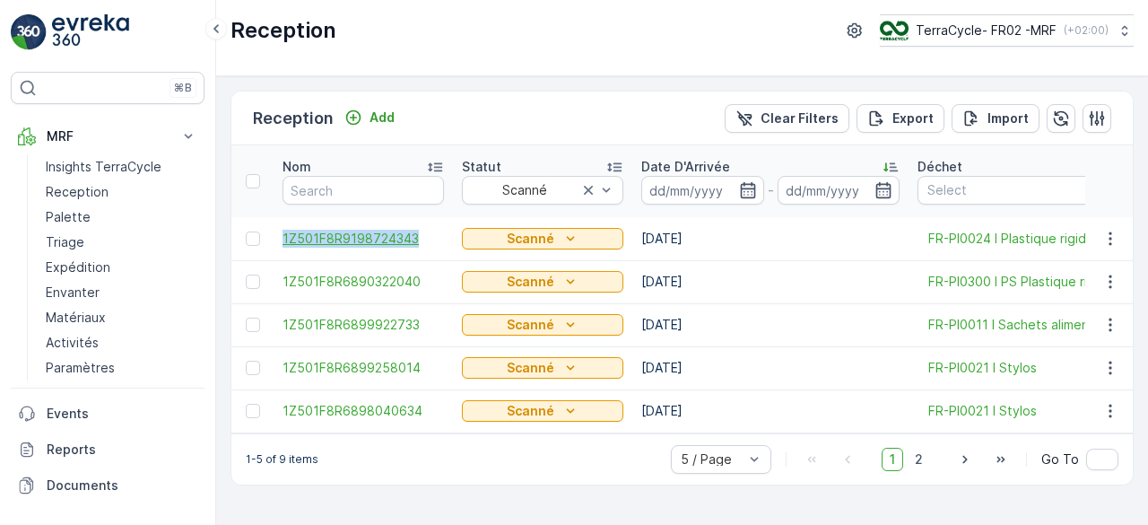
drag, startPoint x: 274, startPoint y: 240, endPoint x: 415, endPoint y: 240, distance: 141.8
click at [415, 240] on td "1Z501F8R9198724343" at bounding box center [363, 238] width 179 height 43
copy span "1Z501F8R9198724343"
click at [916, 460] on span "2" at bounding box center [919, 459] width 24 height 23
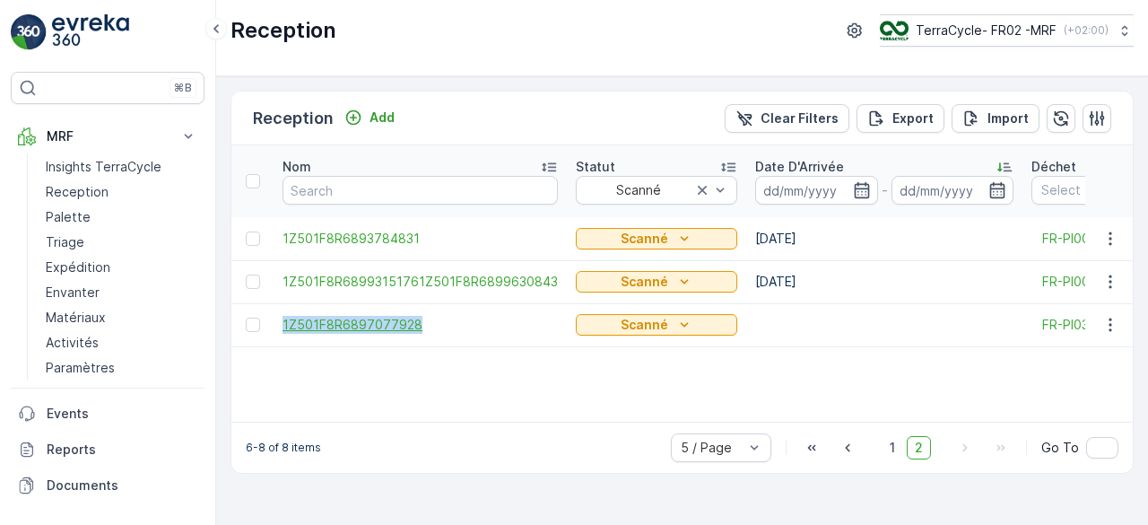
drag, startPoint x: 273, startPoint y: 327, endPoint x: 416, endPoint y: 330, distance: 143.6
click at [416, 330] on td "1Z501F8R6897077928" at bounding box center [420, 324] width 293 height 43
click at [897, 458] on span "1" at bounding box center [893, 447] width 22 height 23
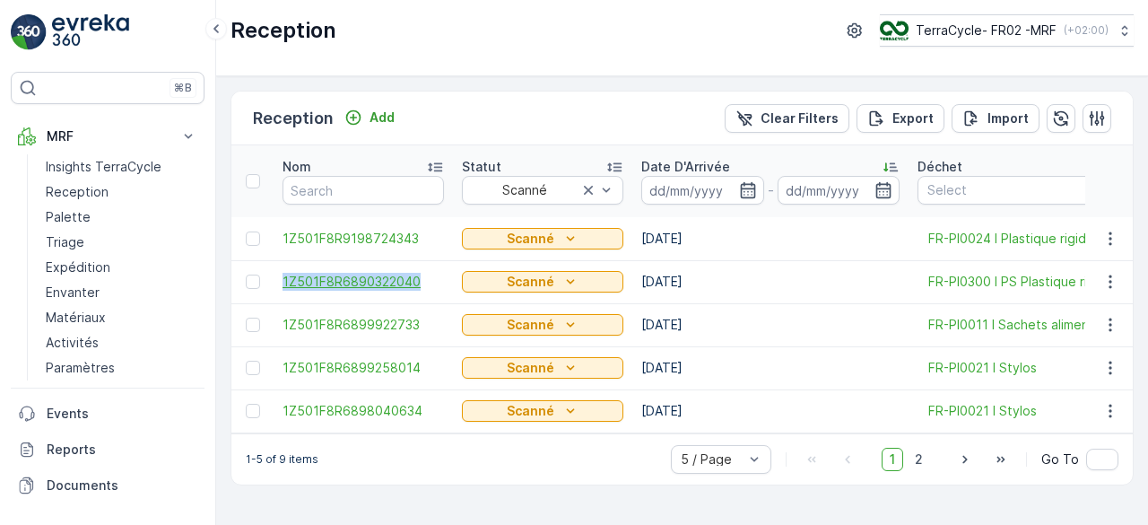
drag, startPoint x: 275, startPoint y: 274, endPoint x: 417, endPoint y: 277, distance: 142.7
click at [417, 277] on td "1Z501F8R6890322040" at bounding box center [363, 281] width 179 height 43
copy span "1Z501F8R6890322040"
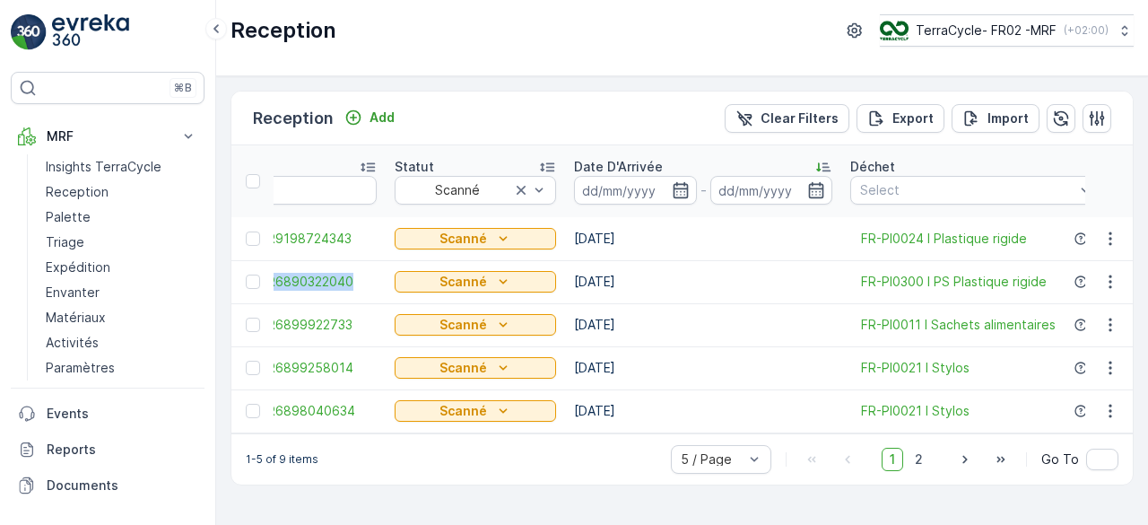
scroll to position [0, 71]
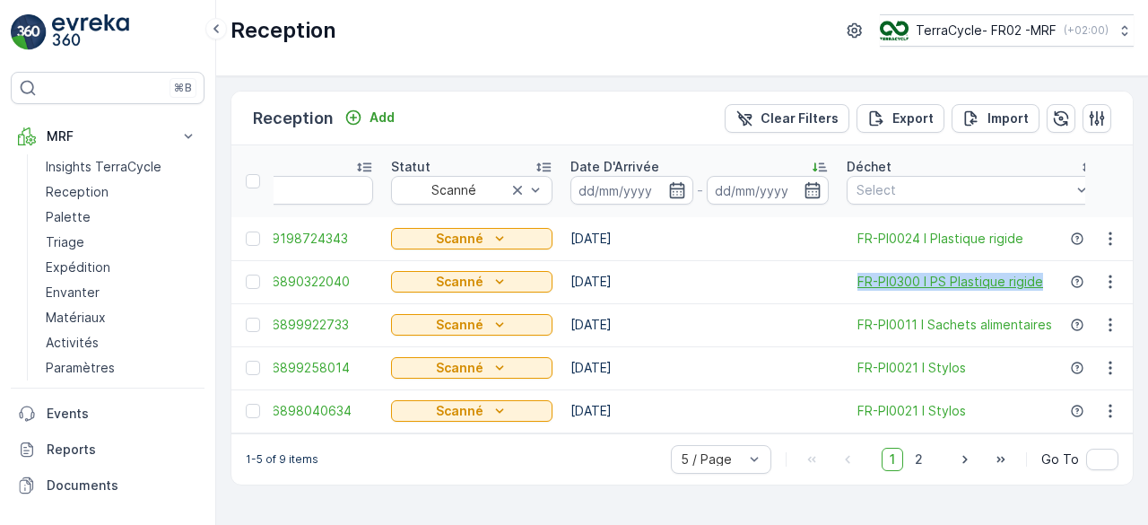
drag, startPoint x: 838, startPoint y: 291, endPoint x: 1041, endPoint y: 284, distance: 202.9
click at [1041, 284] on td "FR-PI0300 I PS Plastique rigide" at bounding box center [973, 281] width 270 height 43
copy span "FR-PI0300 I PS Plastique rigide"
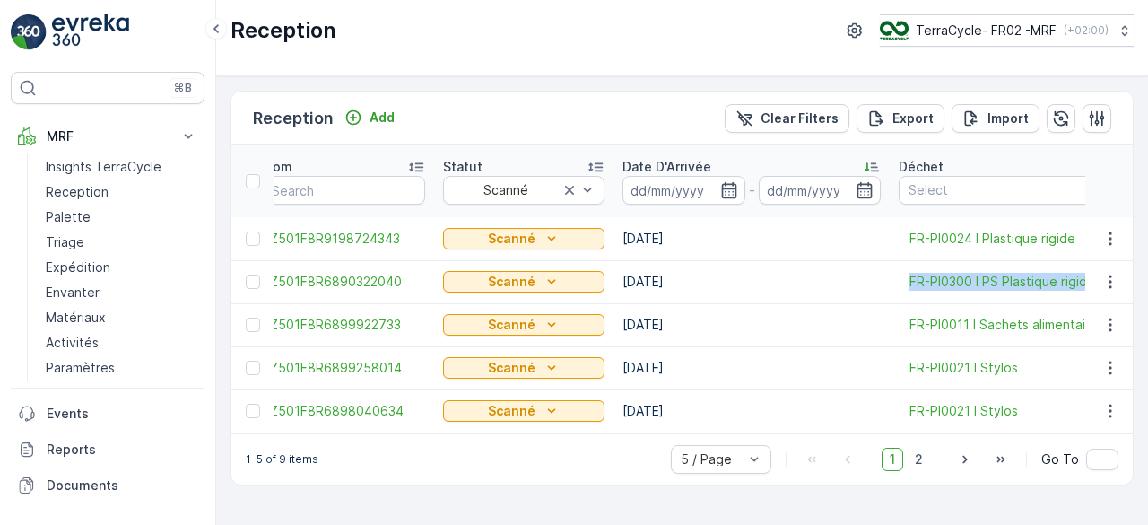
scroll to position [0, 0]
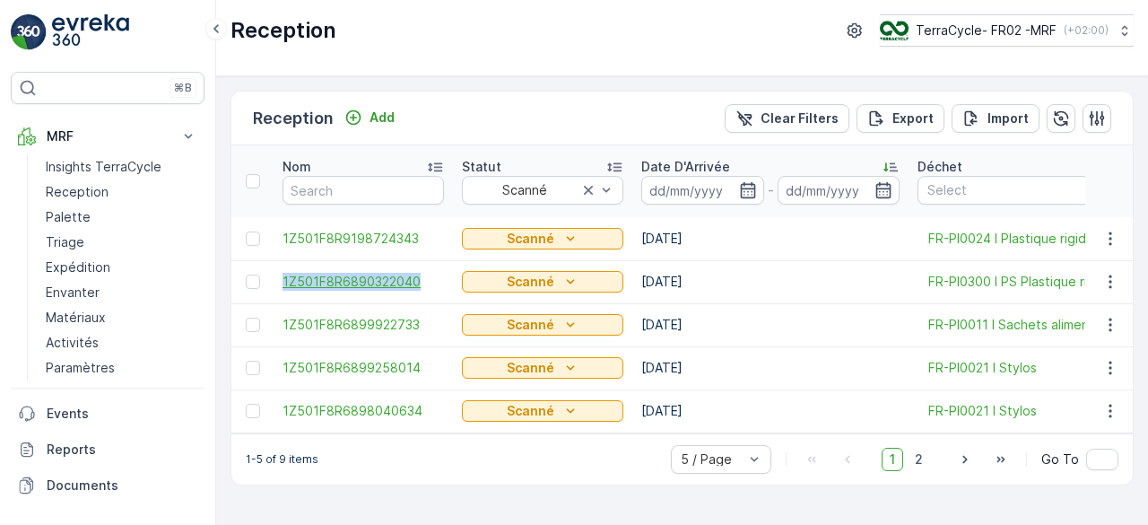
drag, startPoint x: 278, startPoint y: 282, endPoint x: 423, endPoint y: 276, distance: 144.6
click at [423, 276] on td "1Z501F8R6890322040" at bounding box center [363, 281] width 179 height 43
copy span "1Z501F8R6890322040"
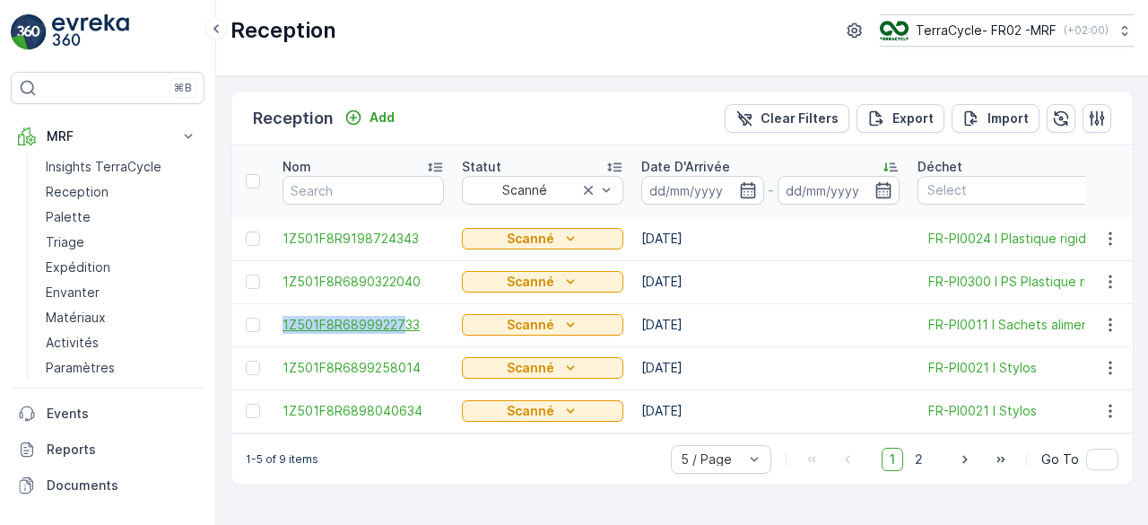
drag, startPoint x: 272, startPoint y: 324, endPoint x: 402, endPoint y: 324, distance: 130.1
click at [578, 99] on div "Reception Add Clear Filters Export Import" at bounding box center [682, 119] width 902 height 54
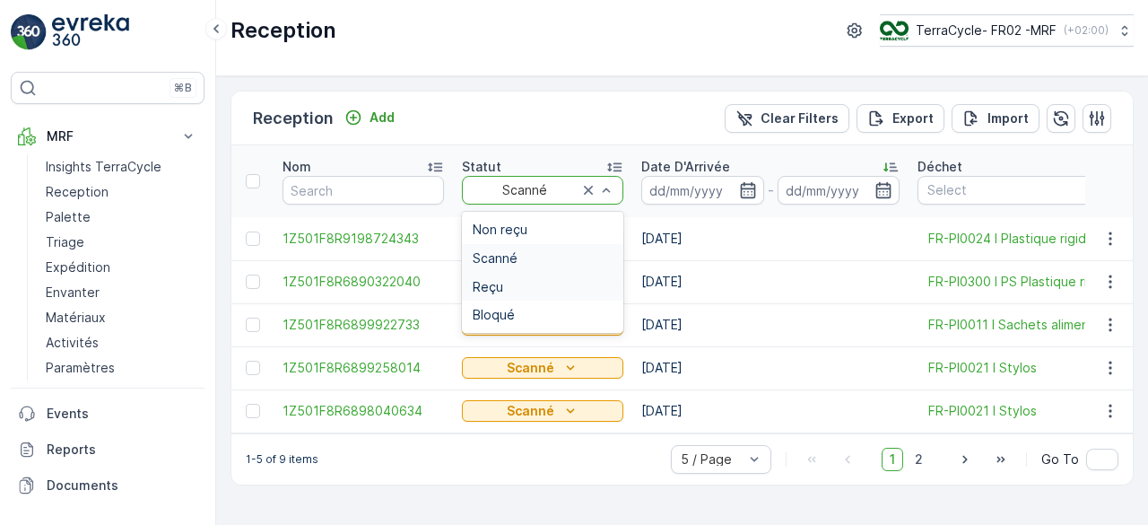
click at [528, 280] on div "Reçu" at bounding box center [543, 287] width 140 height 14
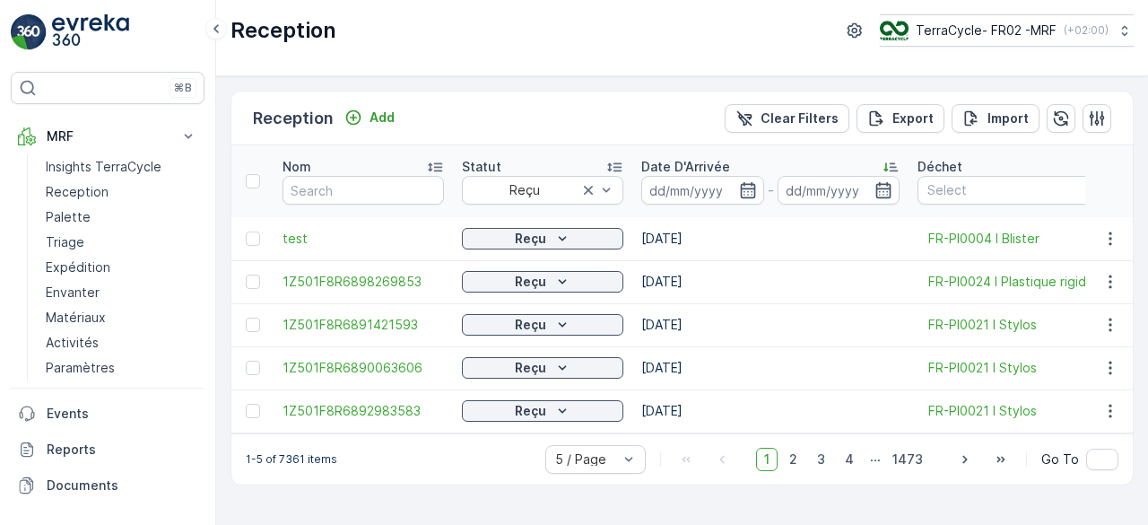
click at [887, 166] on icon at bounding box center [891, 167] width 18 height 18
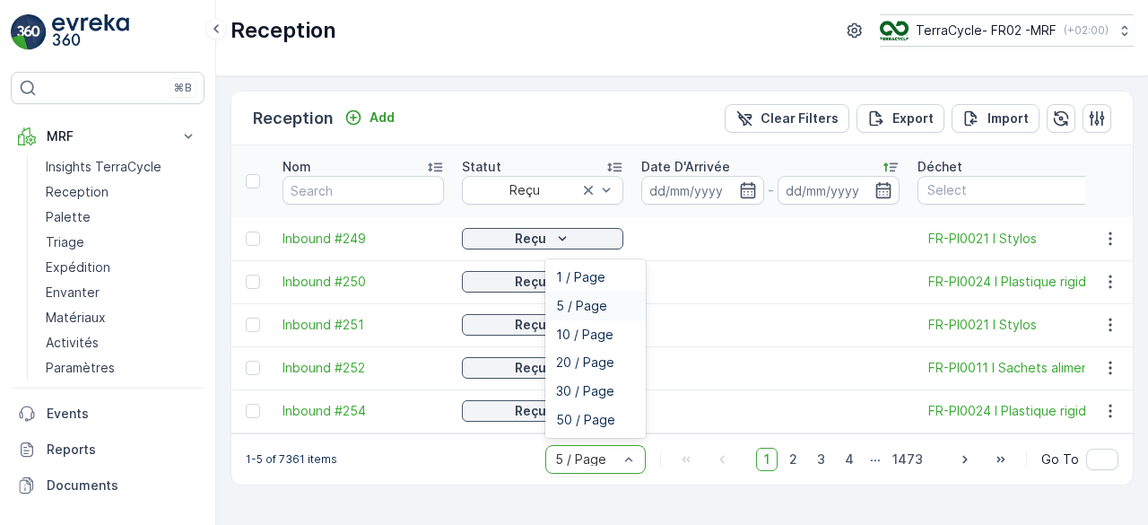
click at [586, 462] on div at bounding box center [587, 459] width 66 height 14
click at [584, 338] on span "10 / Page" at bounding box center [584, 334] width 57 height 14
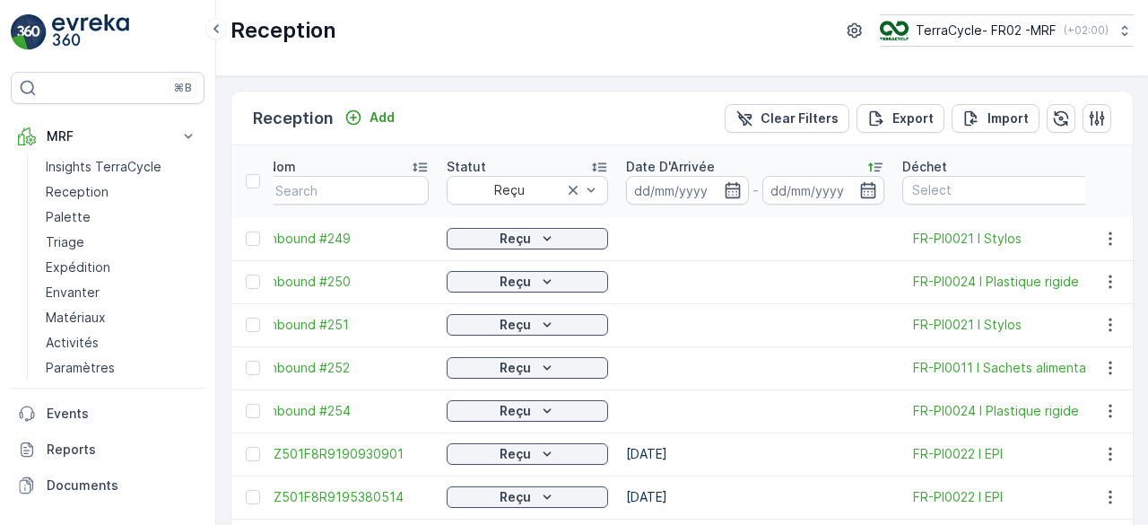
scroll to position [0, 6]
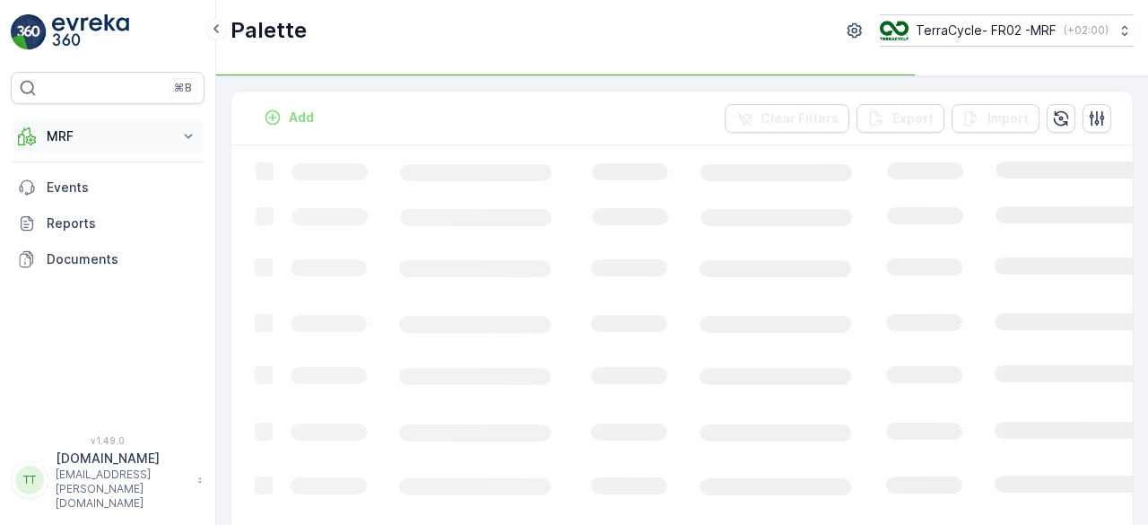
click at [70, 131] on p "MRF" at bounding box center [108, 136] width 122 height 18
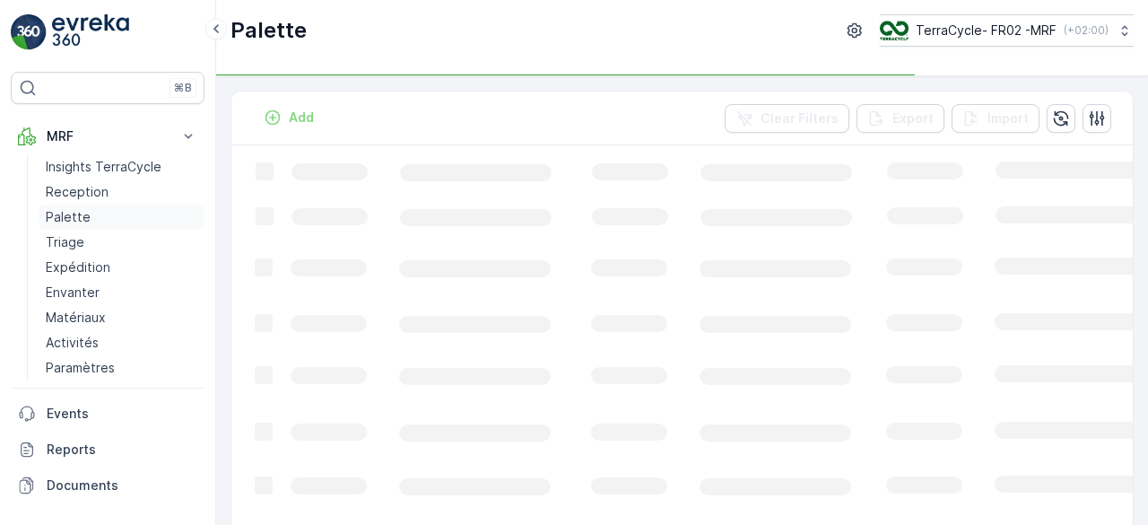
click at [57, 223] on p "Palette" at bounding box center [68, 217] width 45 height 18
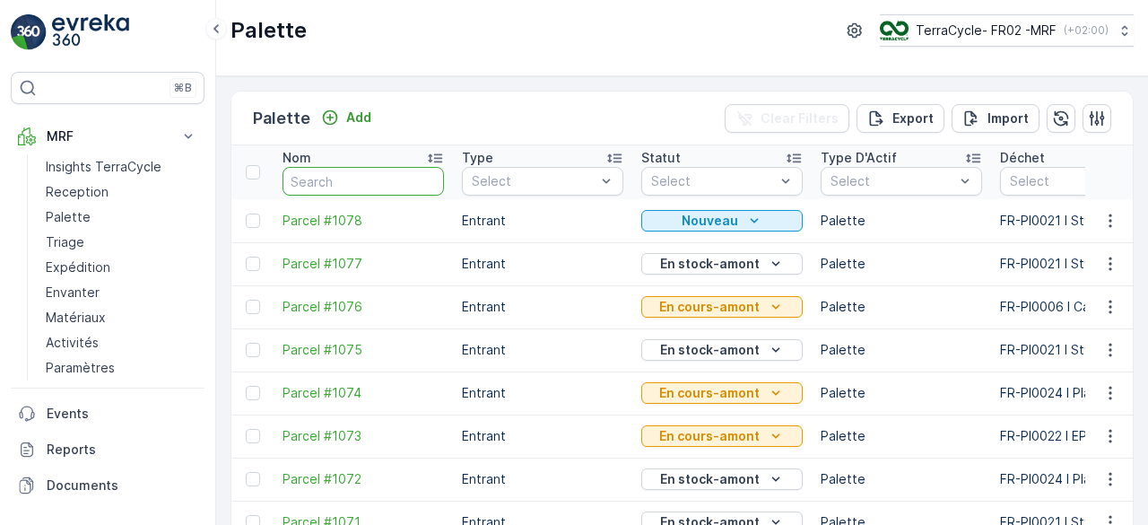
click at [307, 178] on input "text" at bounding box center [364, 181] width 162 height 29
type input "0024"
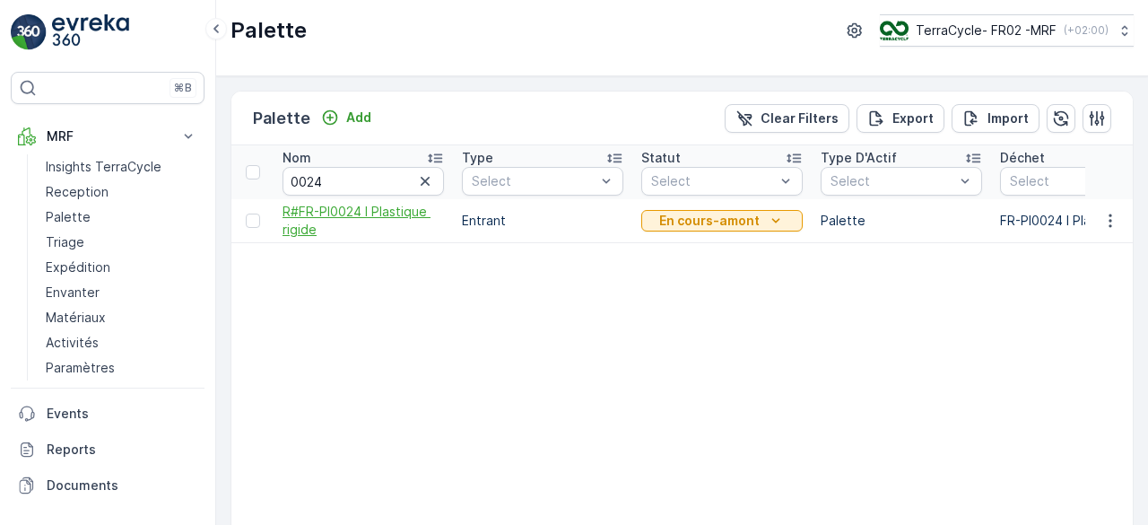
click at [309, 210] on span "R#FR-PI0024 I Plastique rigide" at bounding box center [364, 221] width 162 height 36
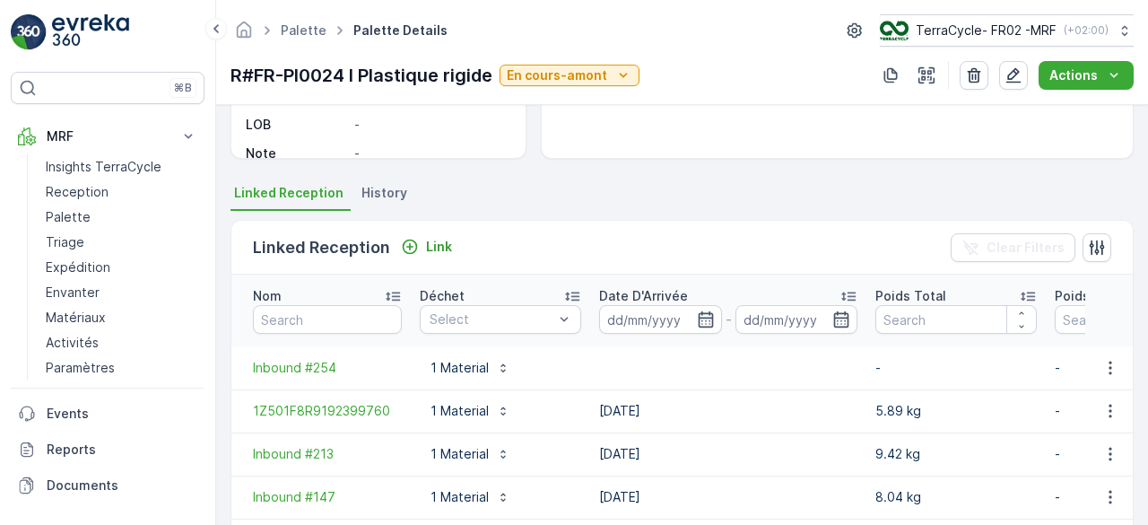
scroll to position [327, 0]
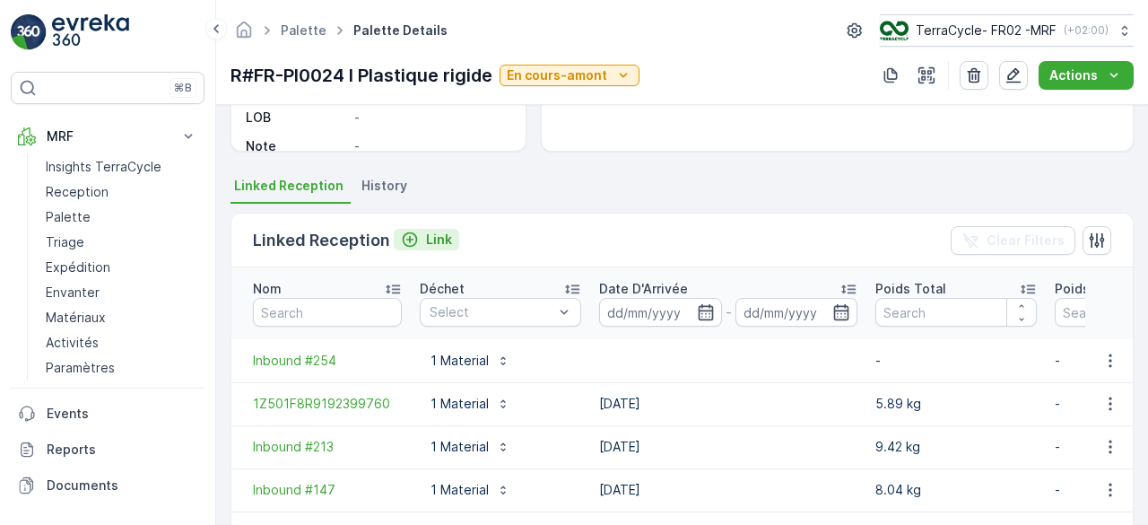
click at [429, 235] on p "Link" at bounding box center [439, 240] width 26 height 18
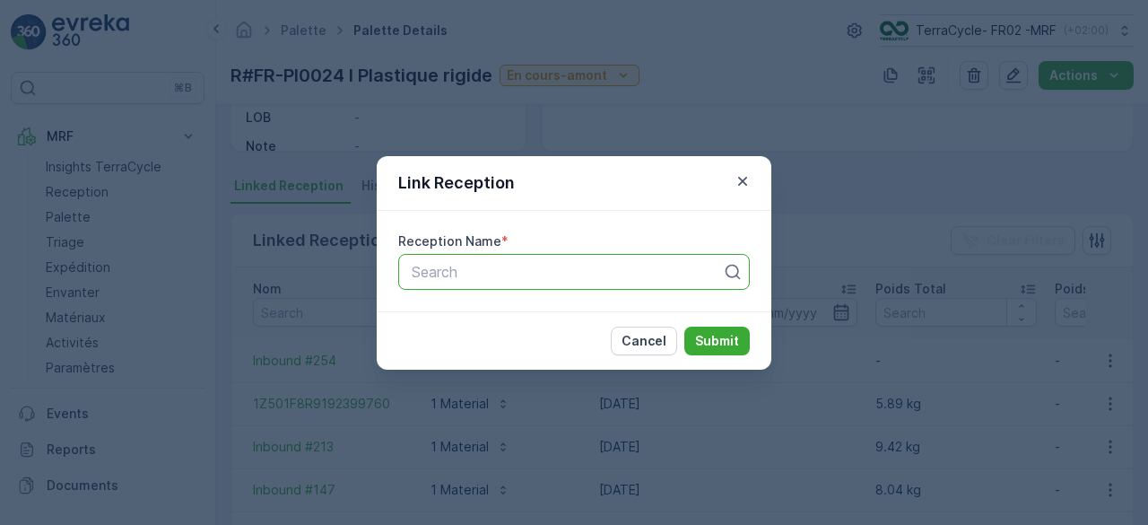
click at [463, 268] on div at bounding box center [567, 272] width 314 height 16
paste input "1Z501F8R9198724343"
type input "1Z501F8R9198724343"
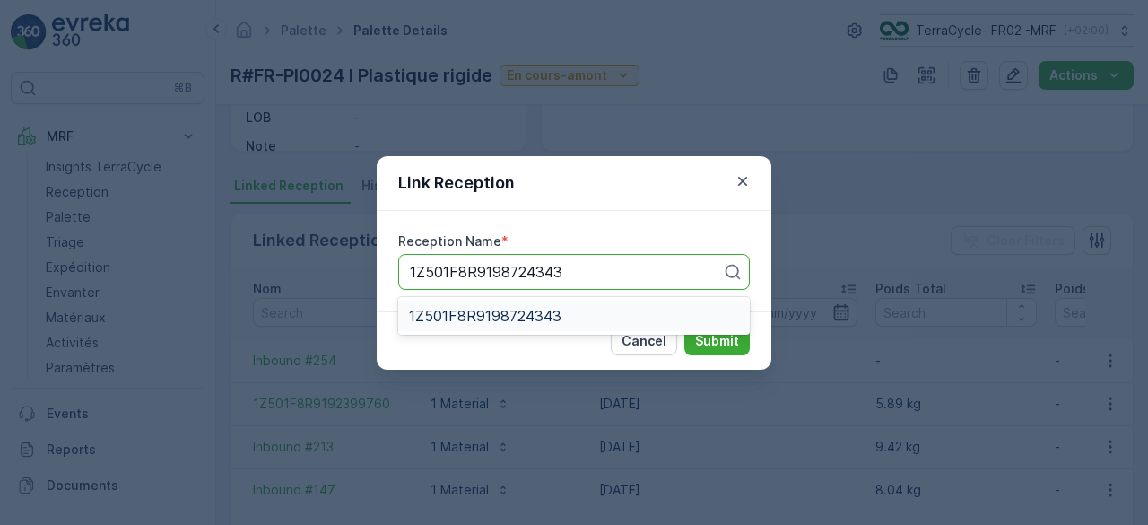
click at [490, 316] on span "1Z501F8R9198724343" at bounding box center [485, 316] width 153 height 16
click at [731, 344] on p "Submit" at bounding box center [717, 341] width 44 height 18
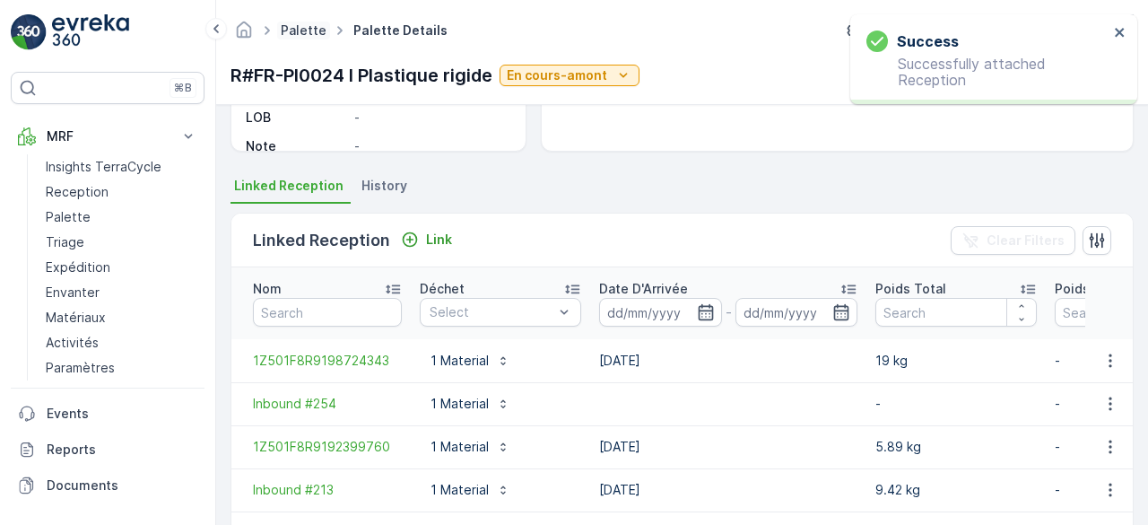
click at [297, 33] on link "Palette" at bounding box center [304, 29] width 46 height 15
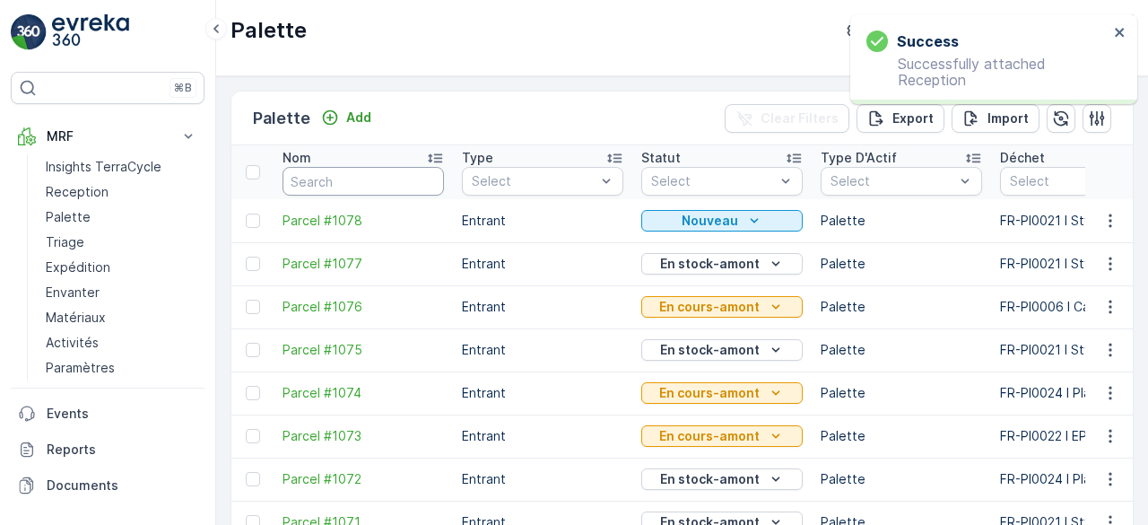
click at [323, 179] on input "text" at bounding box center [364, 181] width 162 height 29
type input "0300"
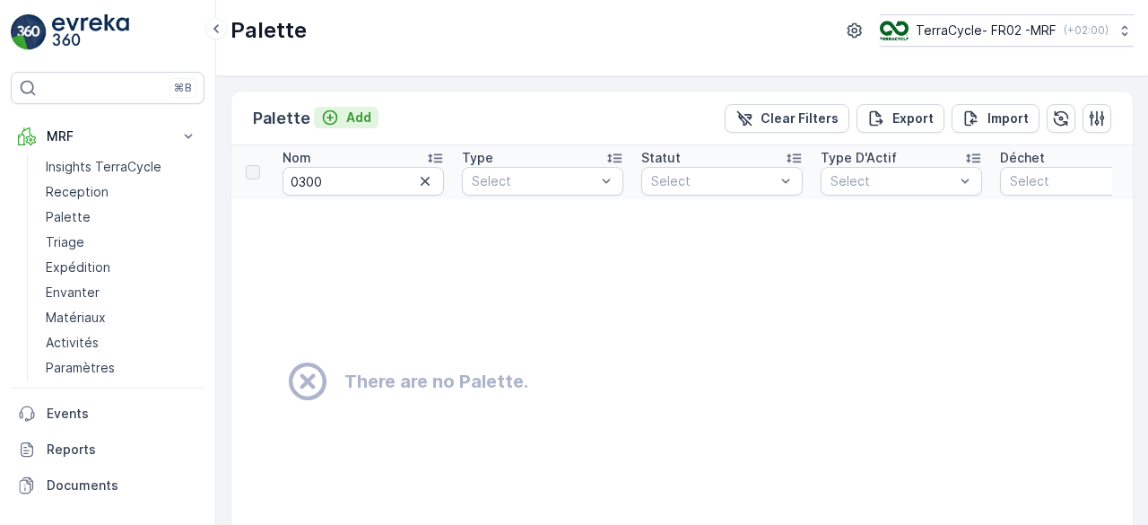
click at [359, 109] on p "Add" at bounding box center [358, 118] width 25 height 18
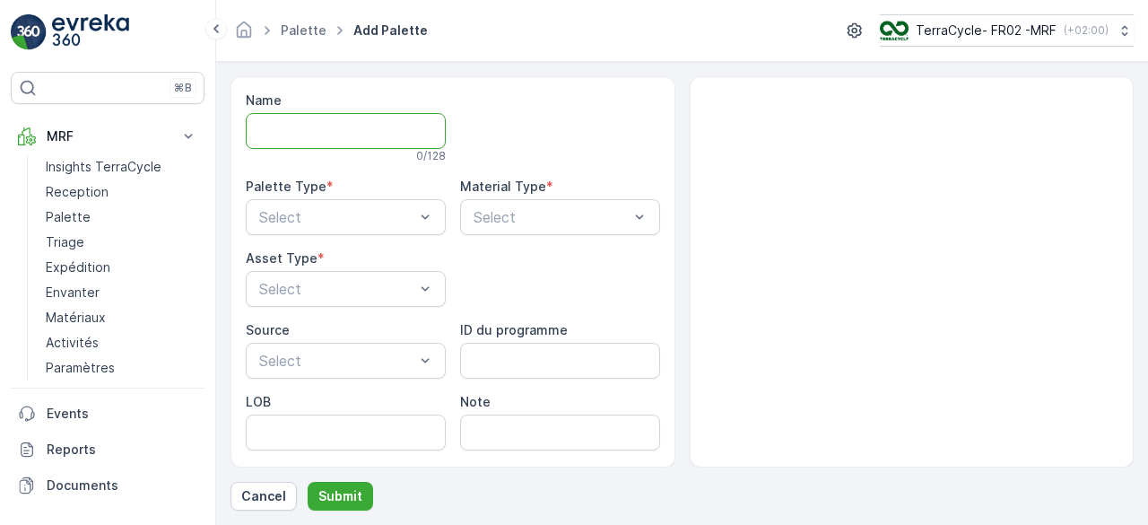
click at [311, 121] on input "Name" at bounding box center [346, 131] width 200 height 36
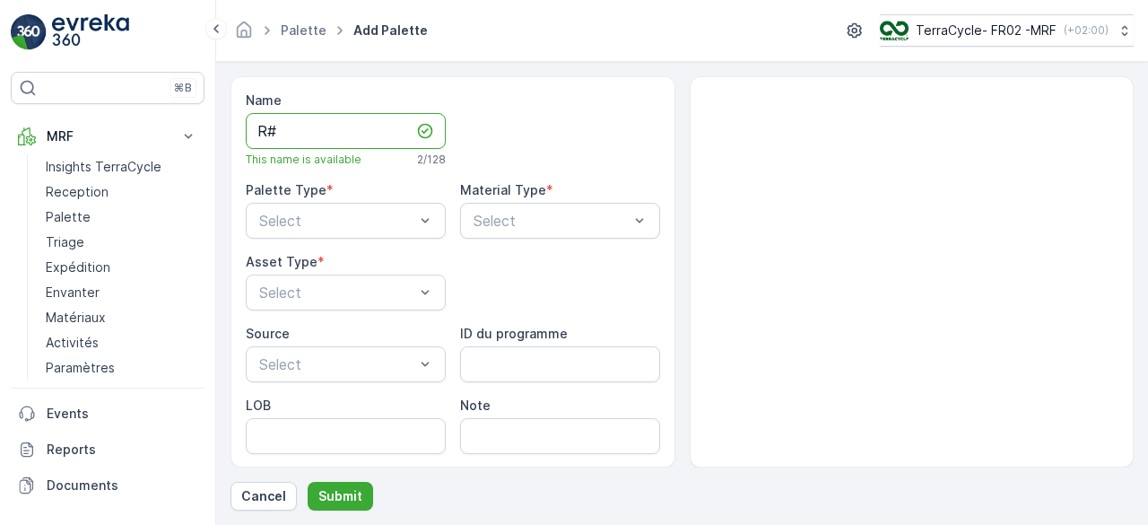
paste input "FR-PI0300 I PS Plastique rigide"
type input "R#FR-PI0300 I PS Plastique rigide"
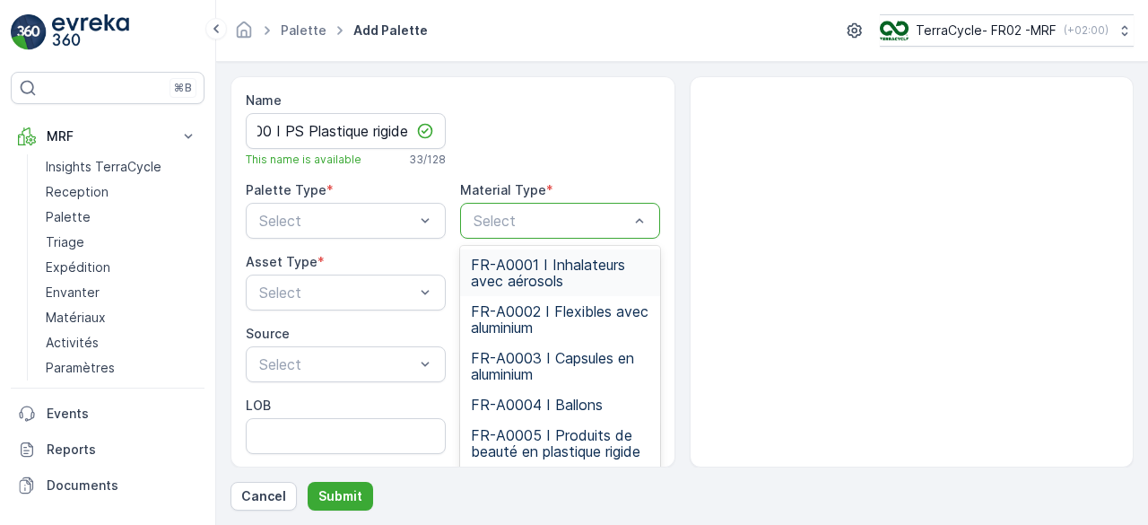
scroll to position [0, 0]
click at [494, 213] on div at bounding box center [551, 221] width 159 height 16
paste input "FR-PI0300 I PS Plastique rigide"
type input "FR-PI0300 I PS Plastique rigide"
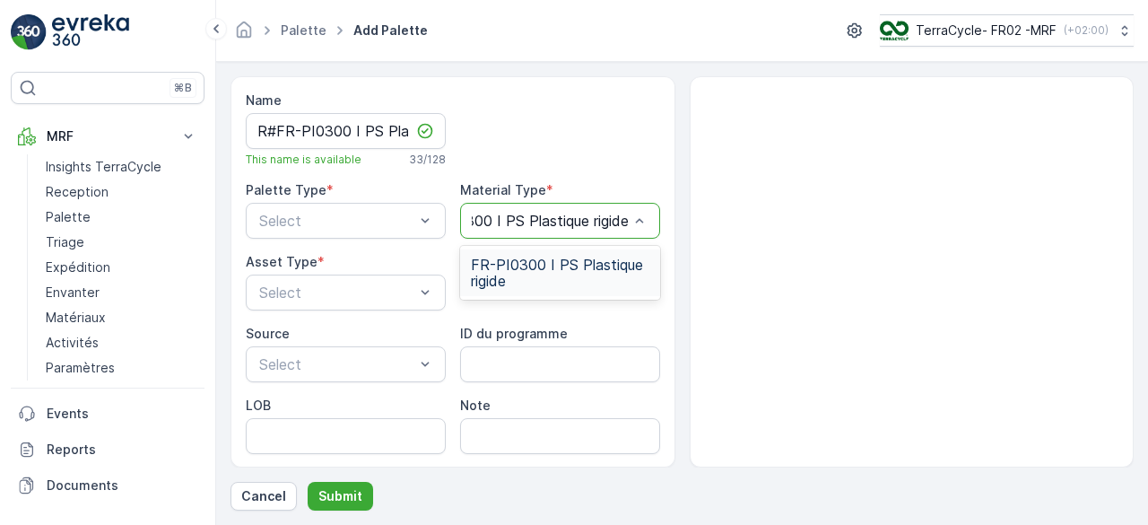
click at [511, 275] on span "FR-PI0300 I PS Plastique rigide" at bounding box center [560, 273] width 179 height 32
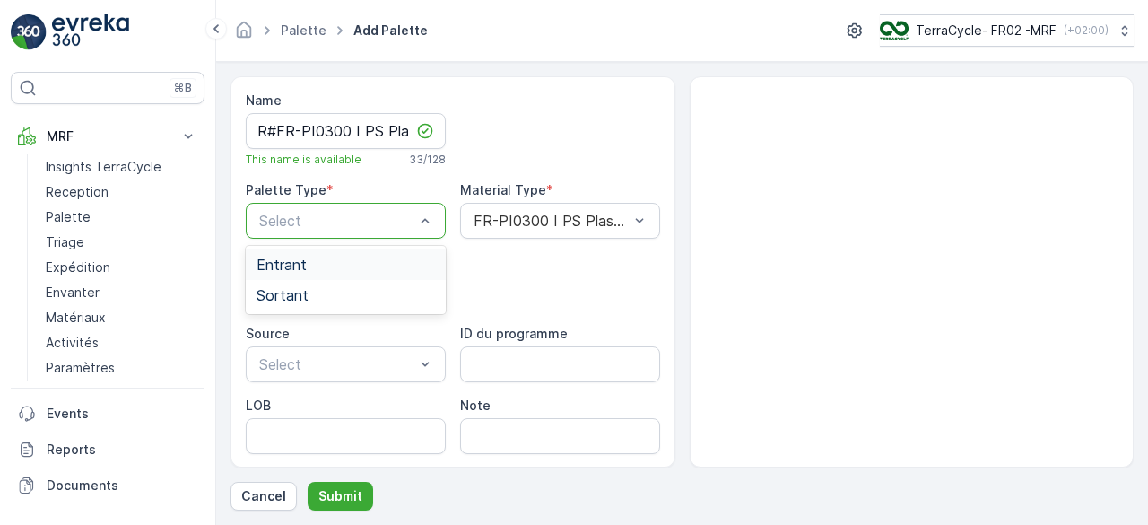
click at [320, 213] on div at bounding box center [337, 221] width 159 height 16
click at [312, 252] on div "Entrant" at bounding box center [346, 264] width 200 height 31
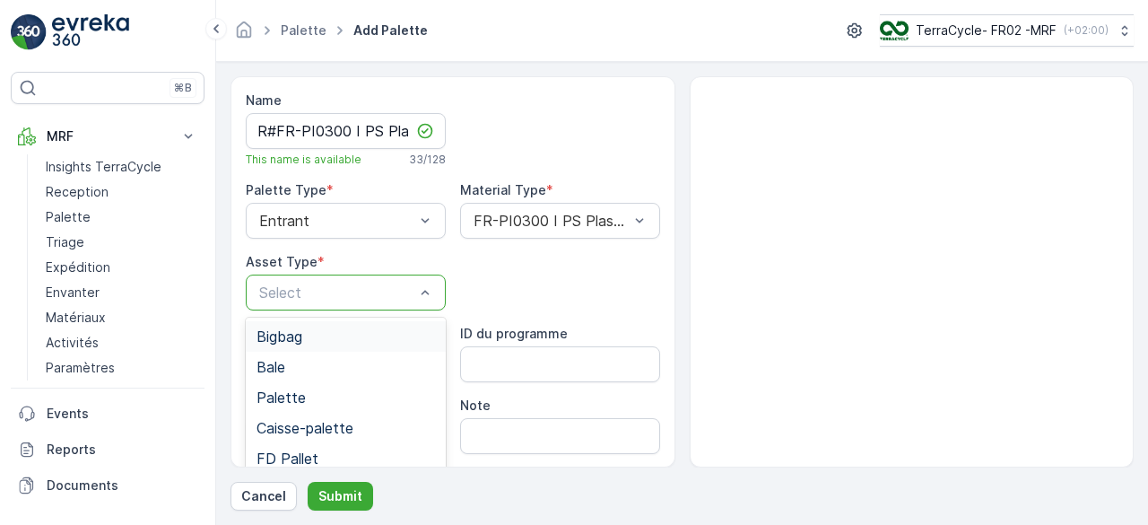
click at [310, 288] on div at bounding box center [337, 292] width 159 height 16
click at [298, 392] on span "Palette" at bounding box center [281, 397] width 49 height 16
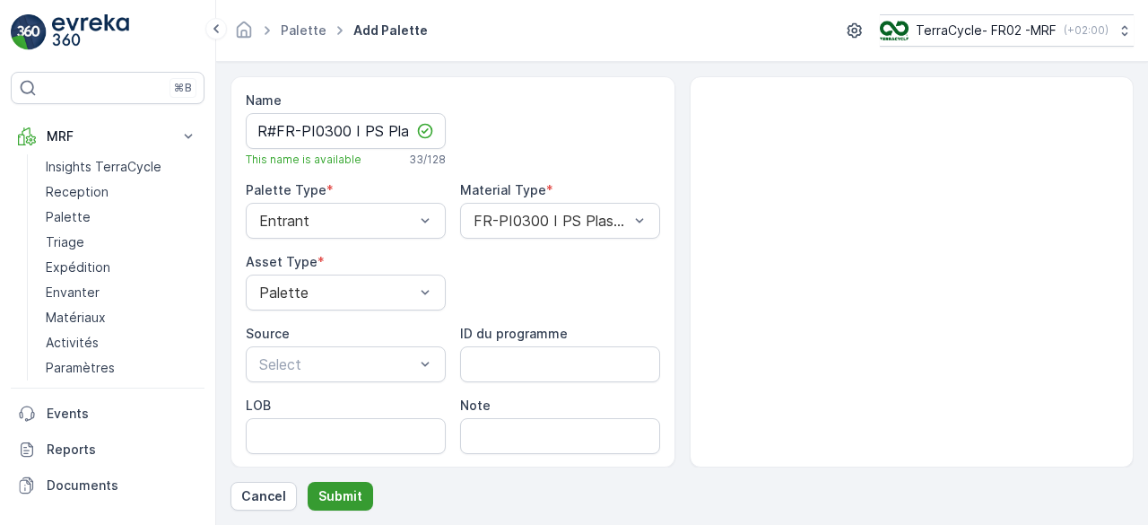
click at [329, 494] on p "Submit" at bounding box center [341, 496] width 44 height 18
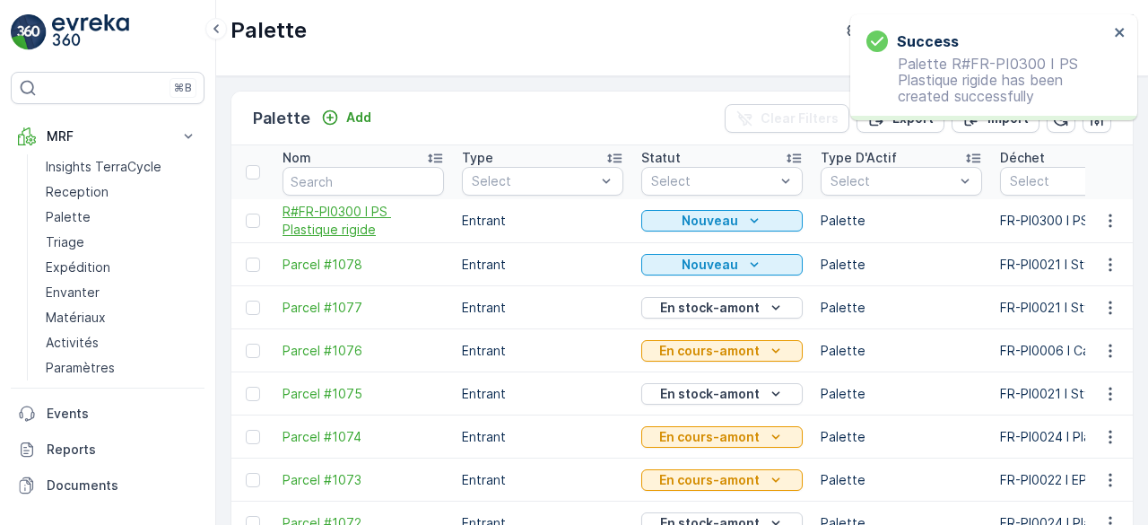
click at [314, 216] on span "R#FR-PI0300 I PS Plastique rigide" at bounding box center [364, 221] width 162 height 36
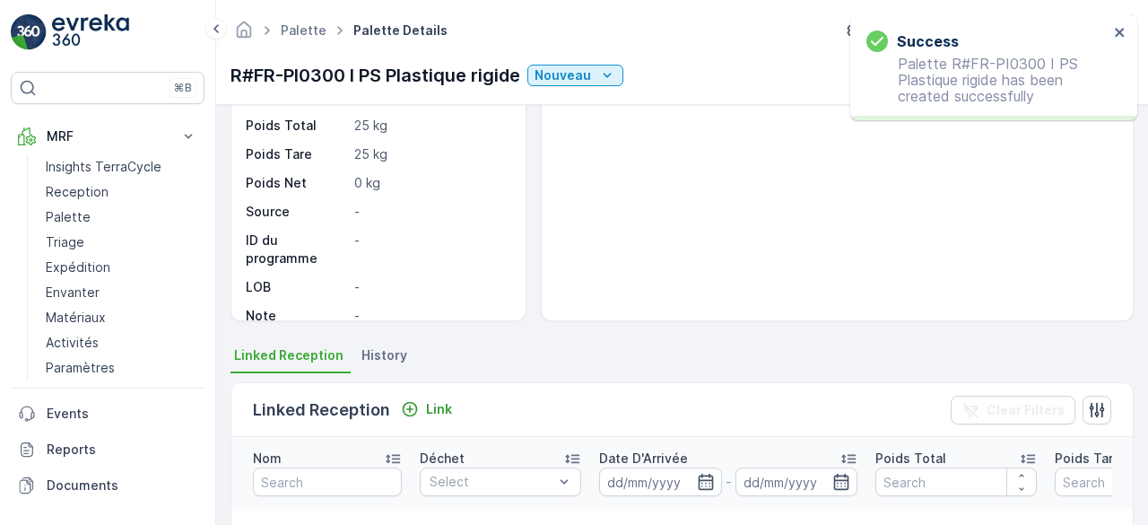
scroll to position [160, 0]
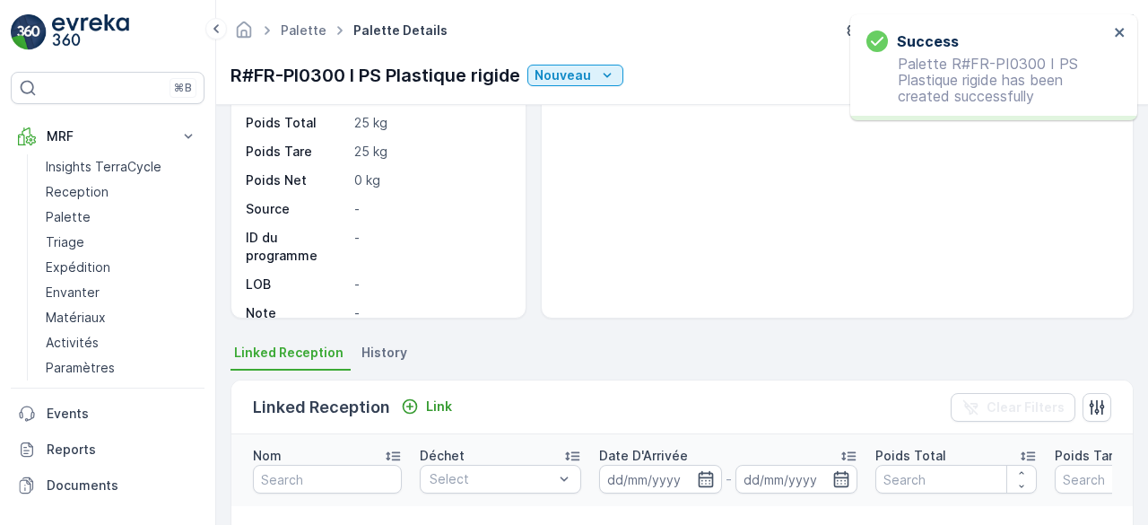
click at [422, 416] on div "Link" at bounding box center [426, 407] width 65 height 22
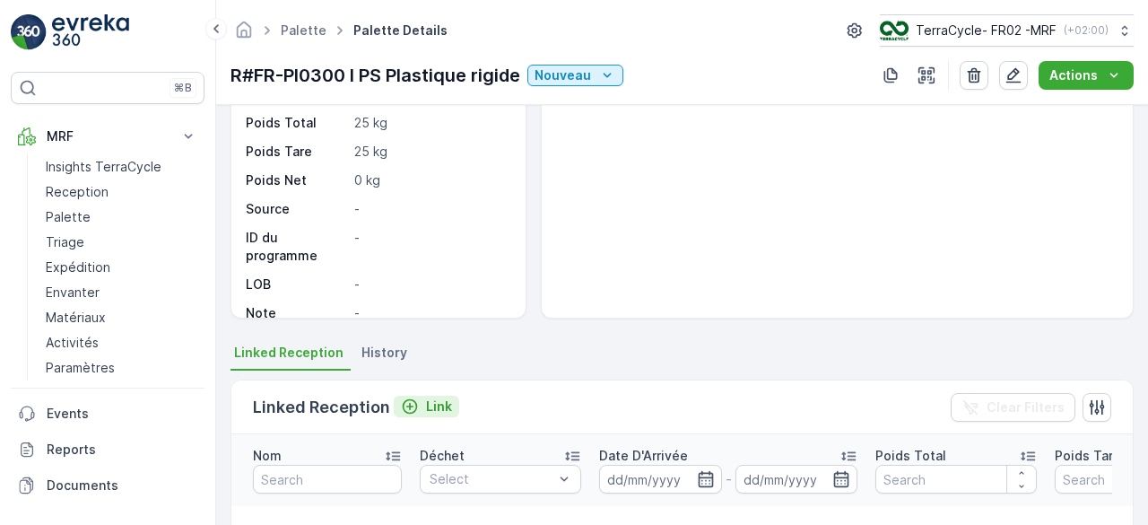
click at [426, 414] on p "Link" at bounding box center [439, 406] width 26 height 18
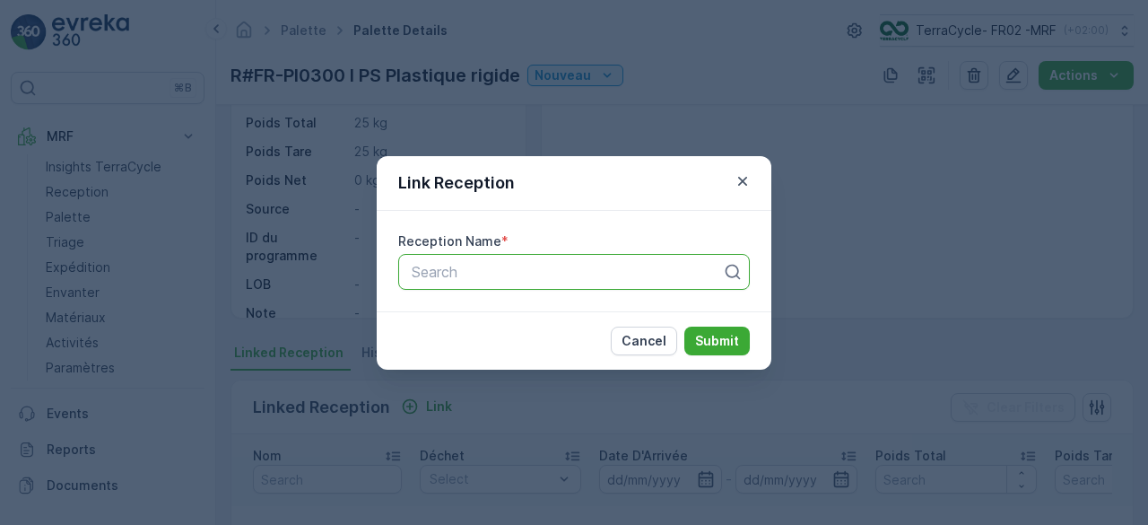
paste input "1Z501F8R6890322040"
type input "1Z501F8R6890322040"
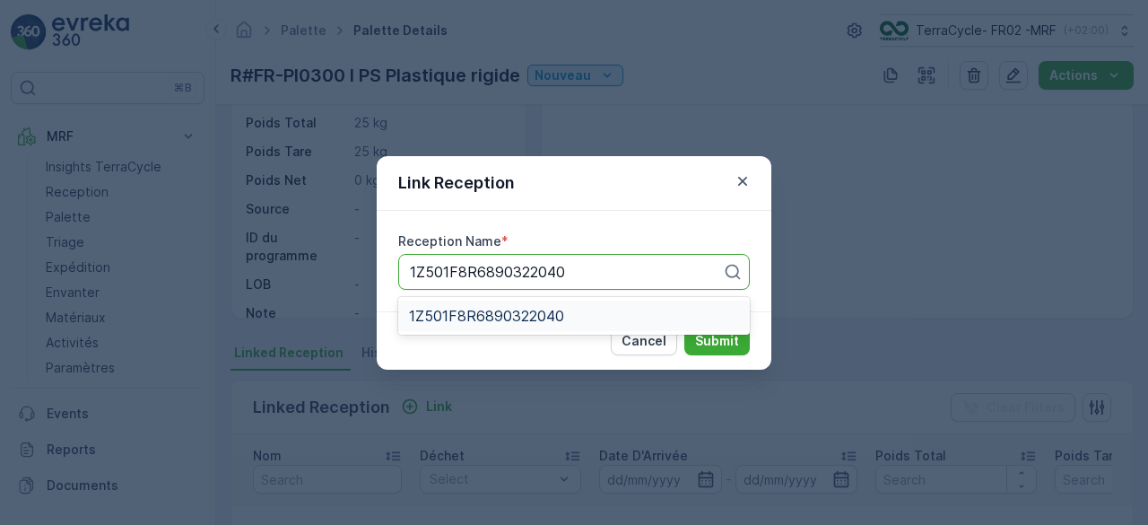
click at [517, 321] on span "1Z501F8R6890322040" at bounding box center [486, 316] width 155 height 16
click at [712, 337] on p "Submit" at bounding box center [717, 341] width 44 height 18
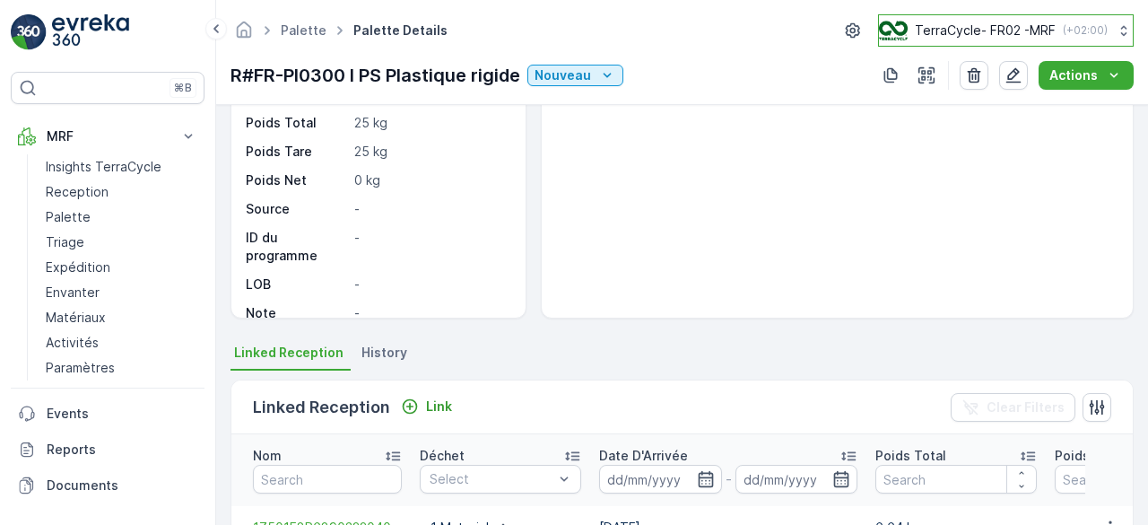
click at [935, 22] on p "TerraCycle- FR02 -MRF" at bounding box center [985, 31] width 141 height 18
click at [562, 74] on p "Nouveau" at bounding box center [563, 75] width 57 height 18
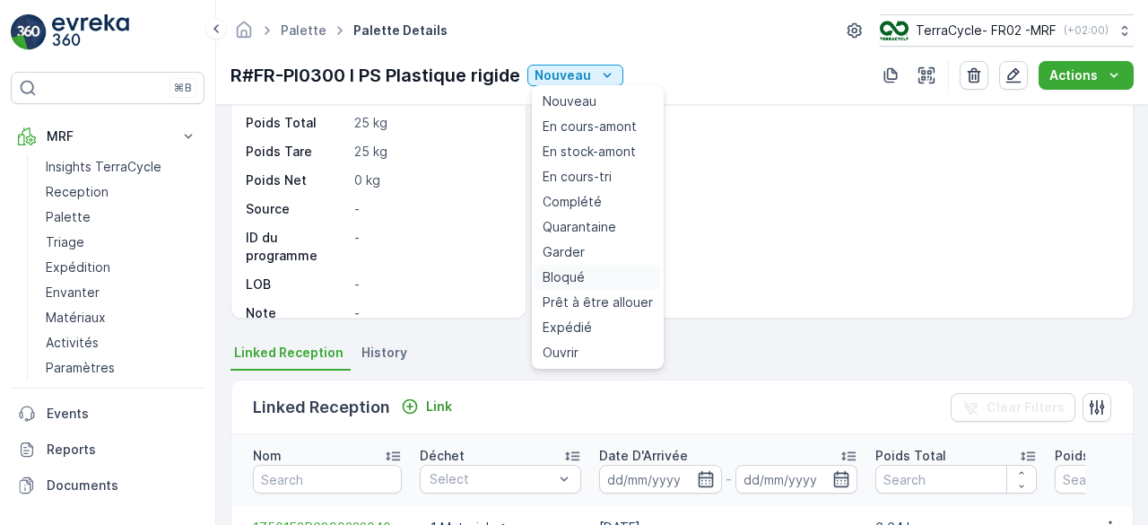
click at [574, 270] on span "Bloqué" at bounding box center [564, 277] width 42 height 18
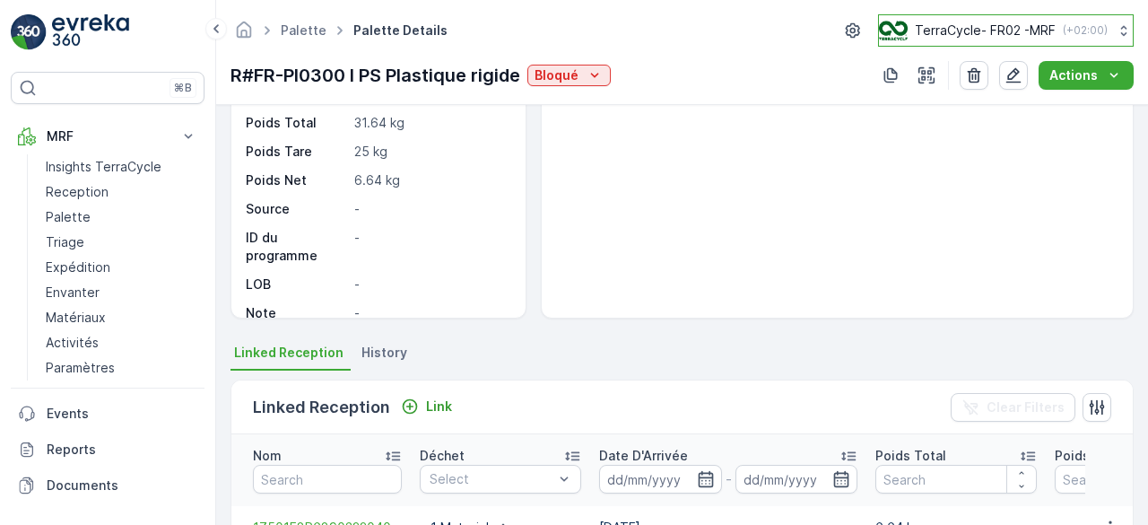
click at [940, 30] on p "TerraCycle- FR02 -MRF" at bounding box center [985, 31] width 141 height 18
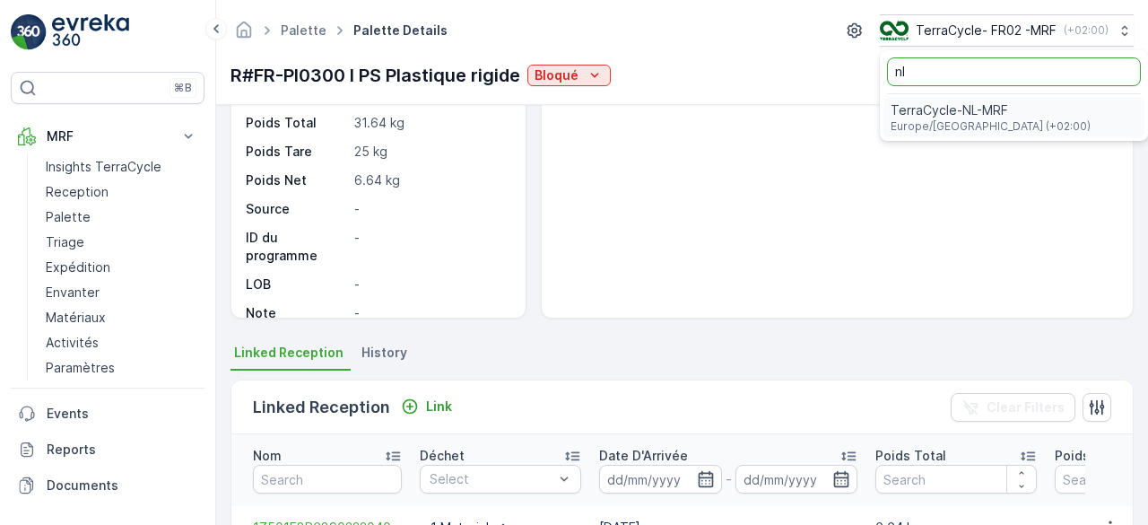
type input "nl"
click at [936, 110] on span "TerraCycle-NL-MRF" at bounding box center [991, 110] width 200 height 18
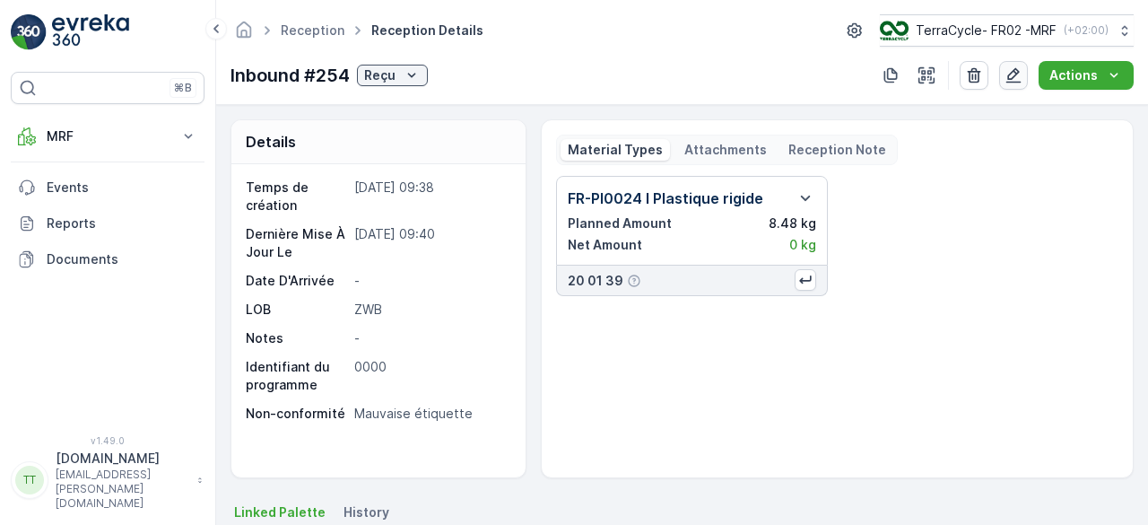
click at [1012, 72] on icon "button" at bounding box center [1014, 75] width 18 height 18
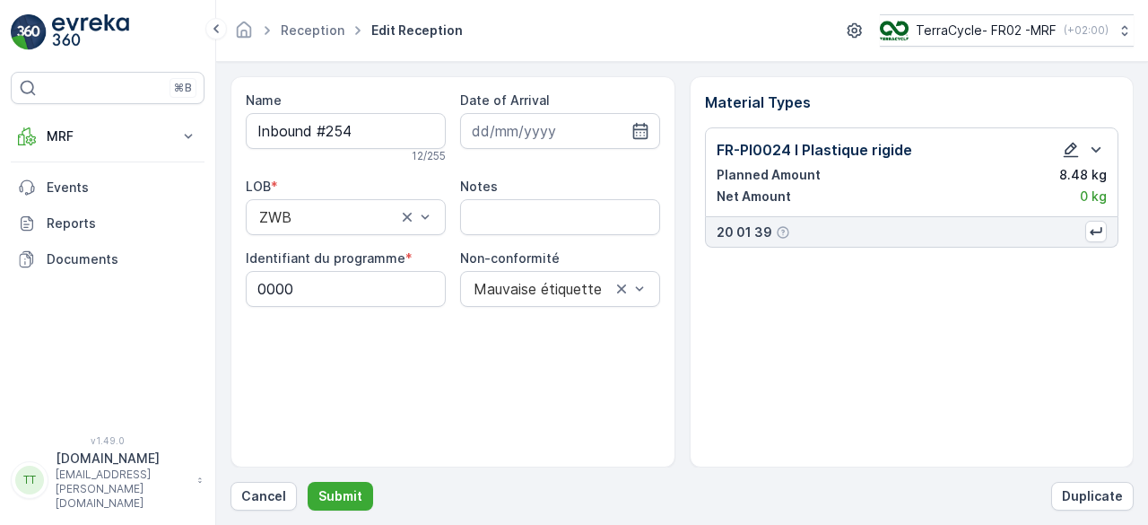
click at [1070, 146] on icon "button" at bounding box center [1071, 150] width 15 height 15
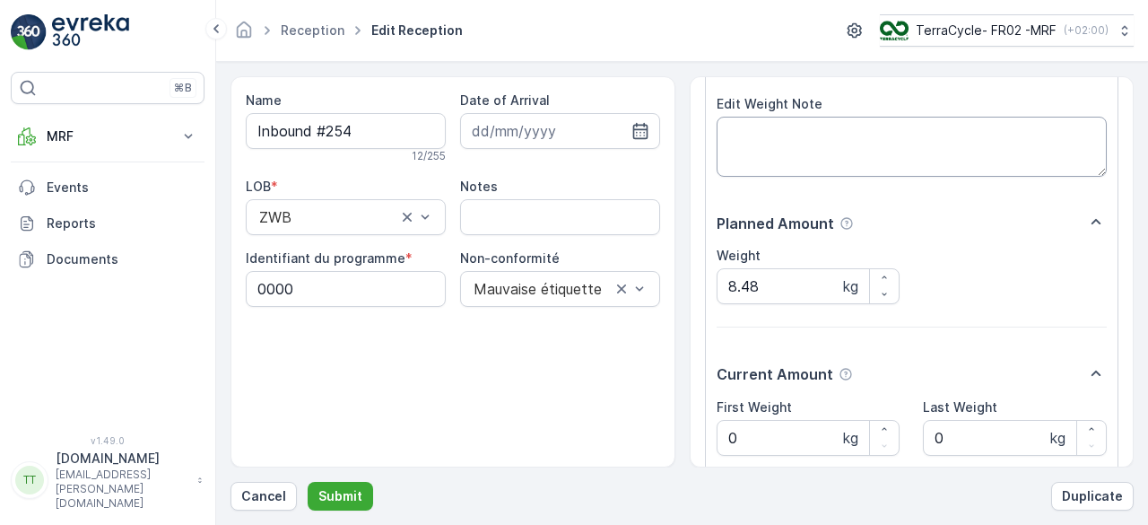
scroll to position [136, 0]
click at [763, 279] on input "8.48" at bounding box center [809, 285] width 184 height 36
click at [758, 439] on Weight "0" at bounding box center [809, 437] width 184 height 36
paste Weight "8.48"
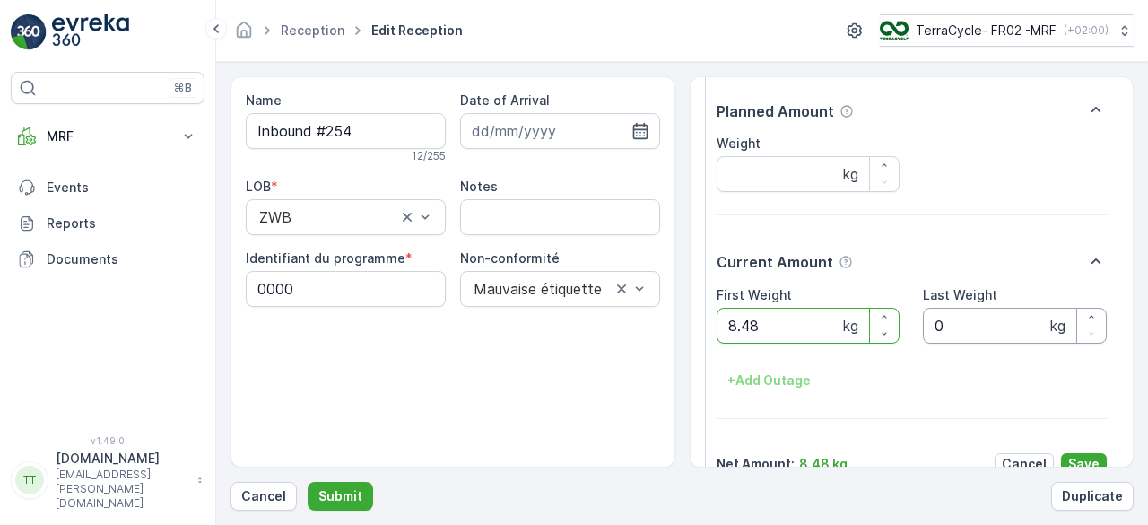
scroll to position [279, 0]
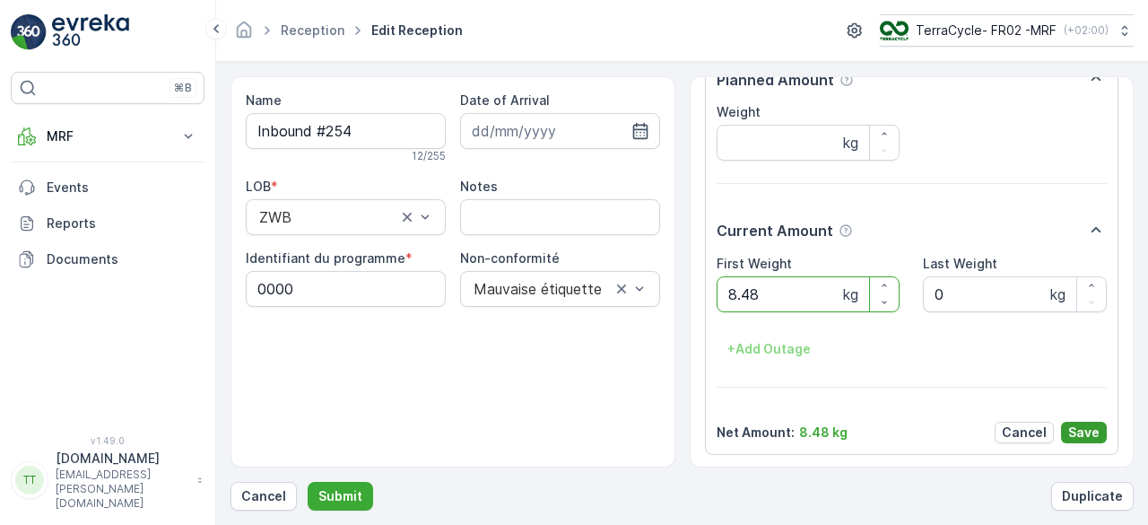
type Weight "8.48"
click at [1093, 431] on p "Save" at bounding box center [1084, 433] width 31 height 18
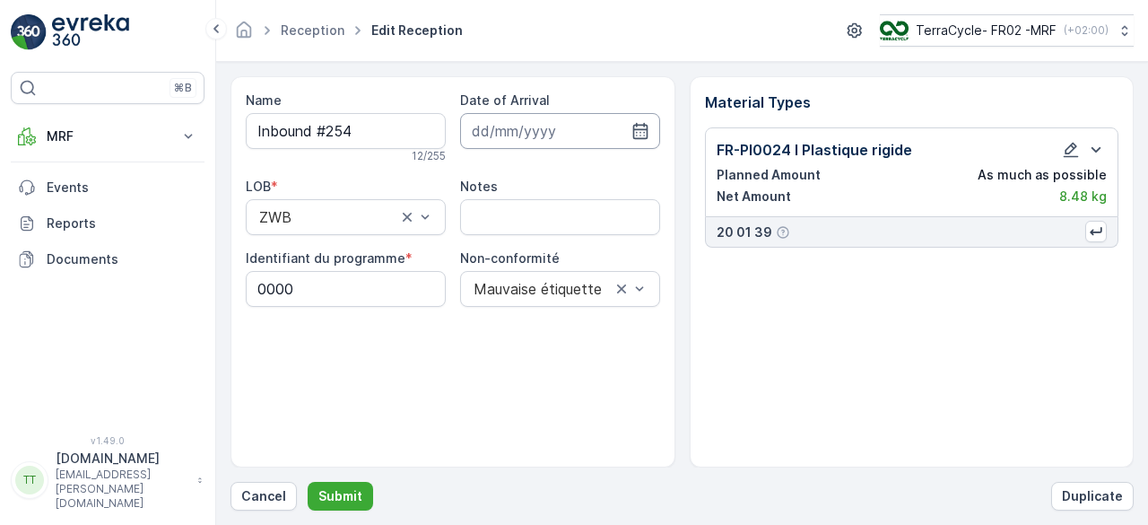
click at [572, 133] on input at bounding box center [560, 131] width 200 height 36
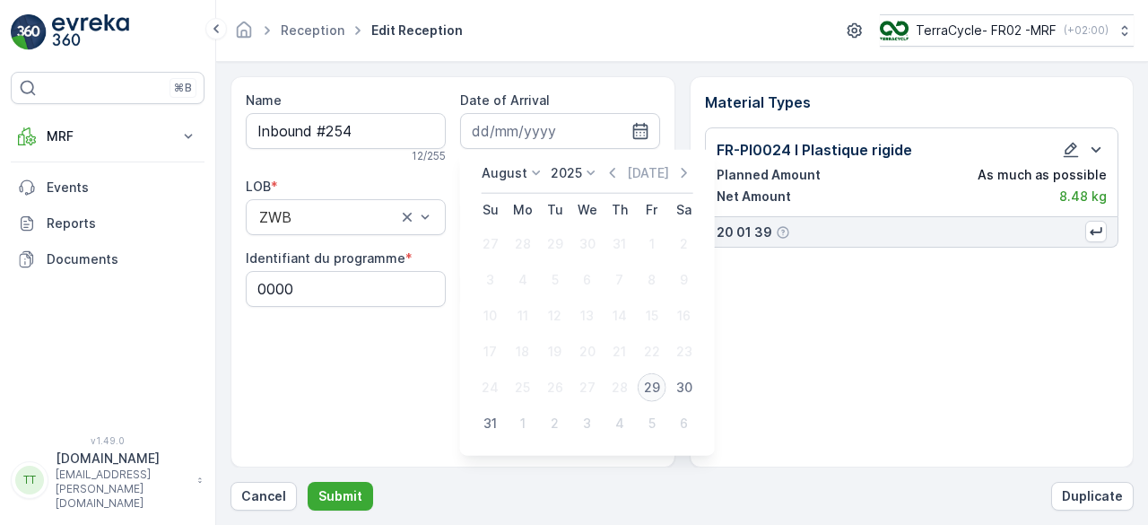
click at [649, 384] on div "29" at bounding box center [652, 387] width 29 height 29
type input "[DATE]"
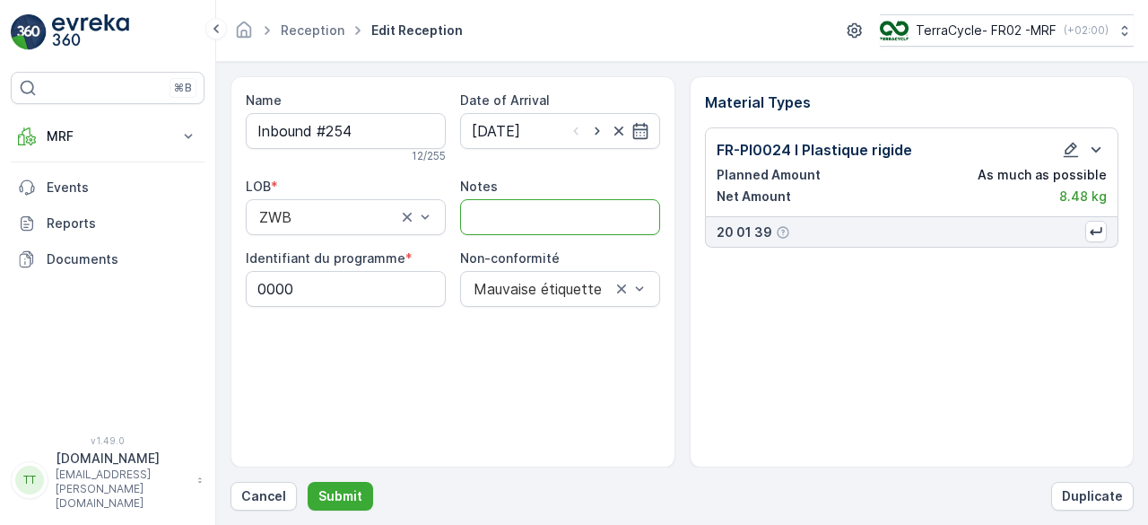
click at [511, 218] on input "Notes" at bounding box center [560, 217] width 200 height 36
type input "KJ- Updated the arrival date as arrival date value was missing"
click at [539, 215] on input "KJ- Updated the arrival date as arrival date value was missing" at bounding box center [560, 217] width 200 height 36
click at [341, 493] on p "Submit" at bounding box center [341, 496] width 44 height 18
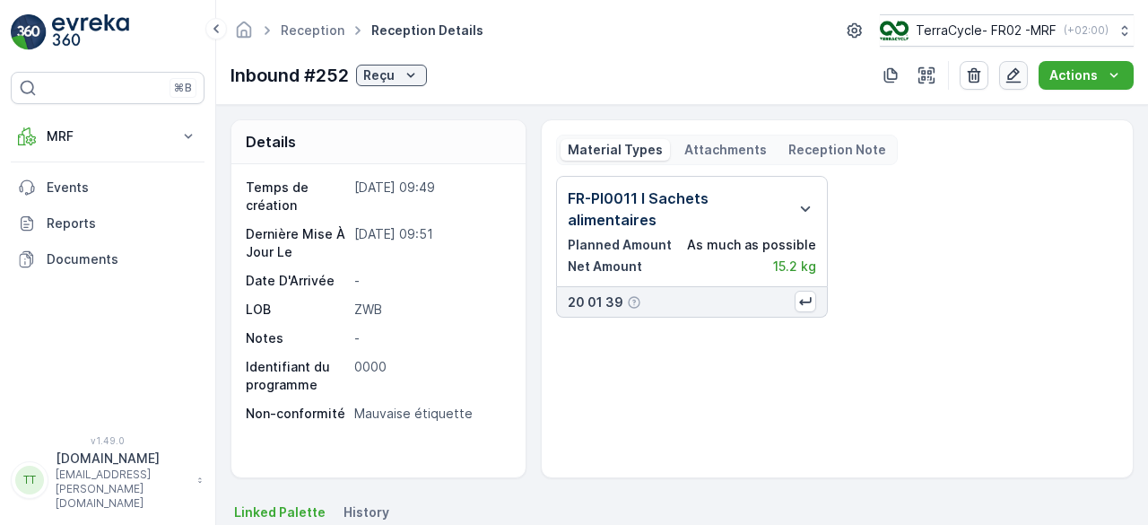
click at [1021, 78] on icon "button" at bounding box center [1014, 75] width 18 height 18
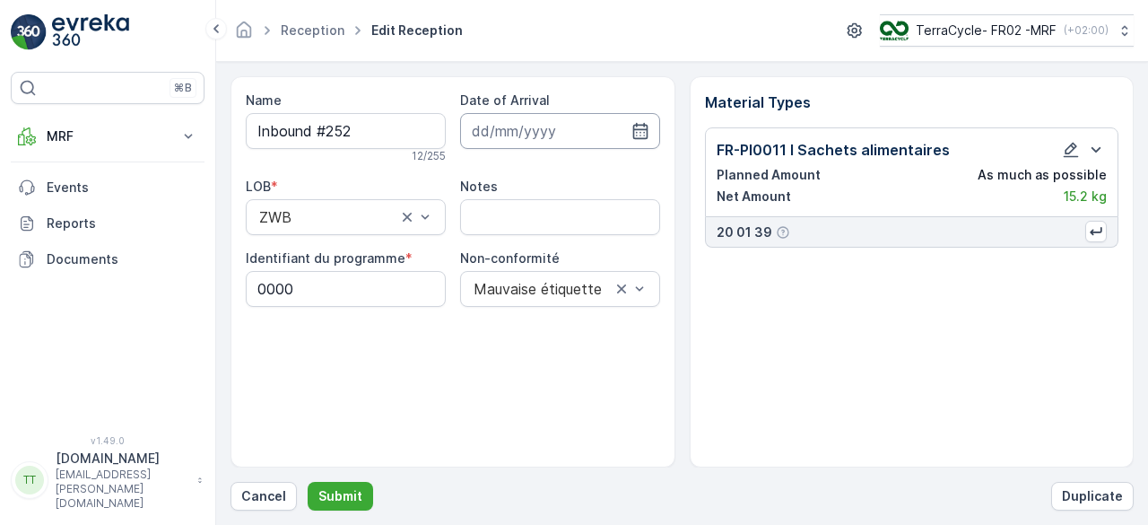
click at [556, 132] on input at bounding box center [560, 131] width 200 height 36
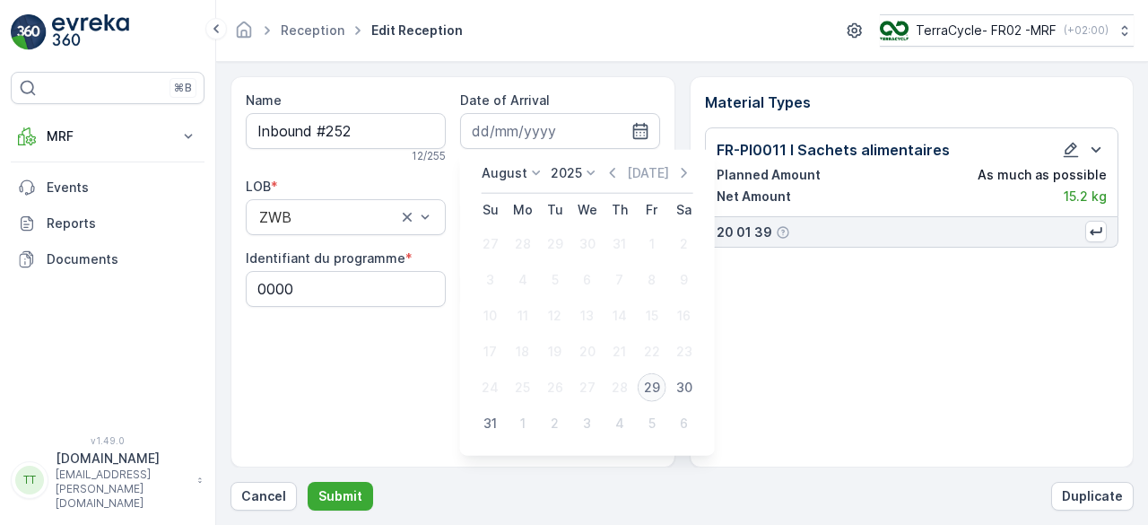
click at [652, 387] on div "29" at bounding box center [652, 387] width 29 height 29
type input "[DATE]"
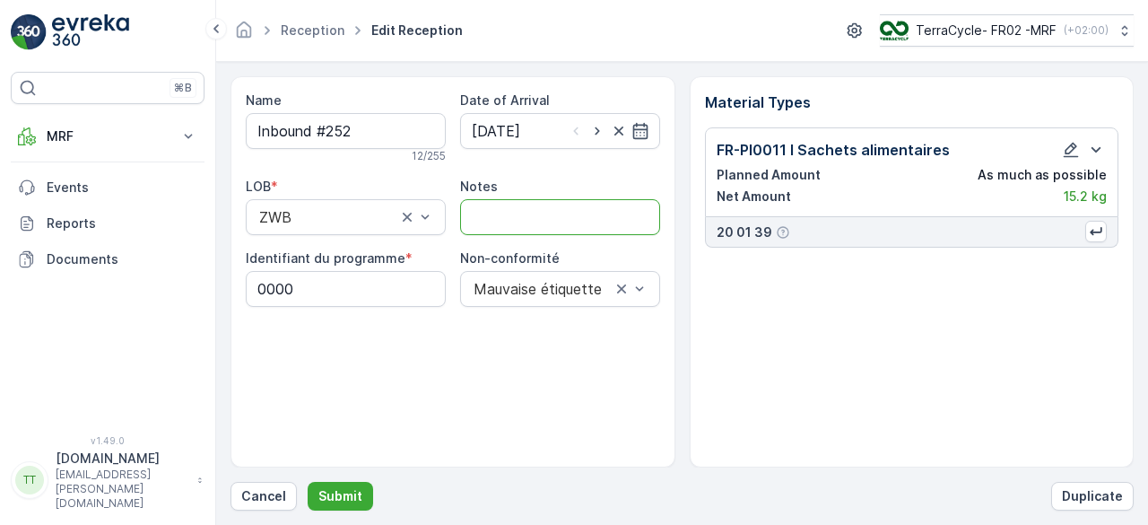
click at [560, 214] on input "Notes" at bounding box center [560, 217] width 200 height 36
type input "KJ- Updated the arrival date as arrival date value was missing"
click at [346, 485] on button "Submit" at bounding box center [340, 496] width 65 height 29
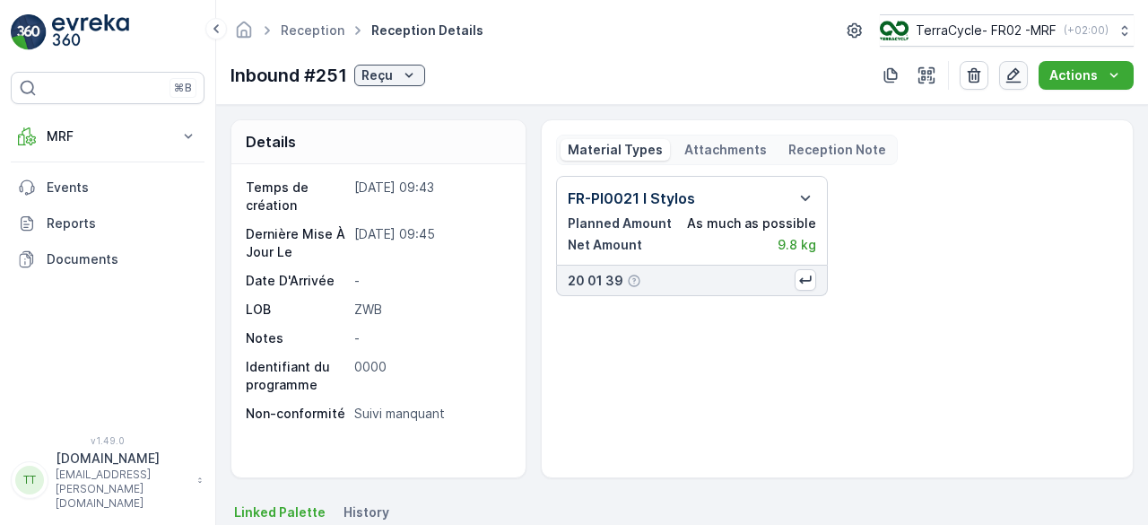
click at [1021, 82] on icon "button" at bounding box center [1014, 75] width 15 height 15
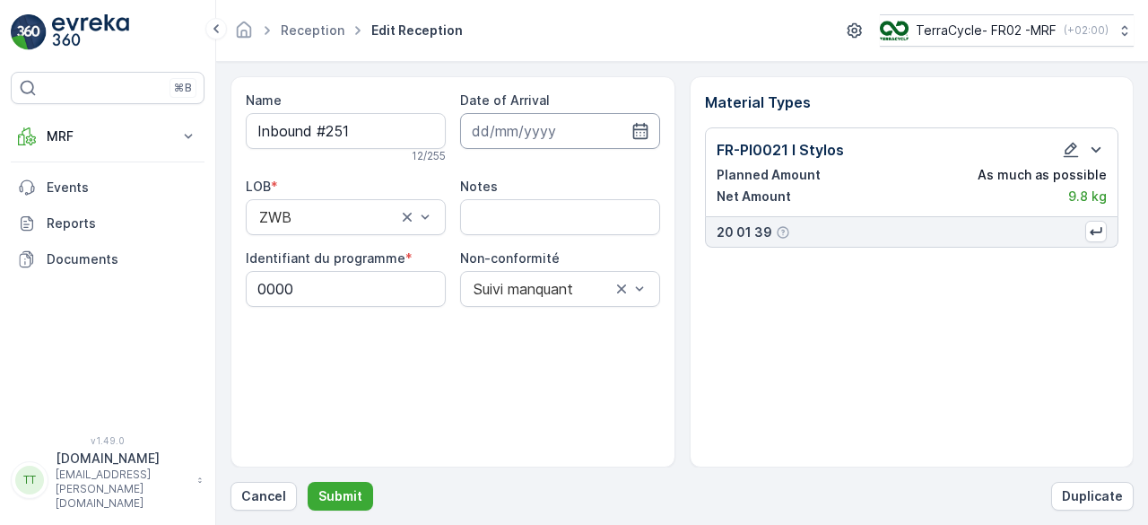
click at [568, 134] on input at bounding box center [560, 131] width 200 height 36
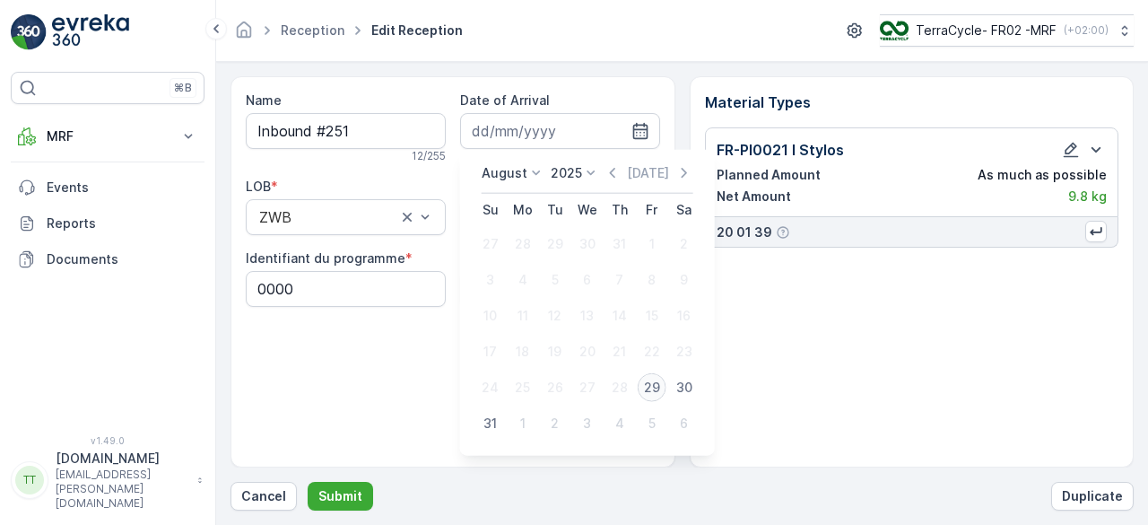
click at [655, 383] on div "29" at bounding box center [652, 387] width 29 height 29
type input "[DATE]"
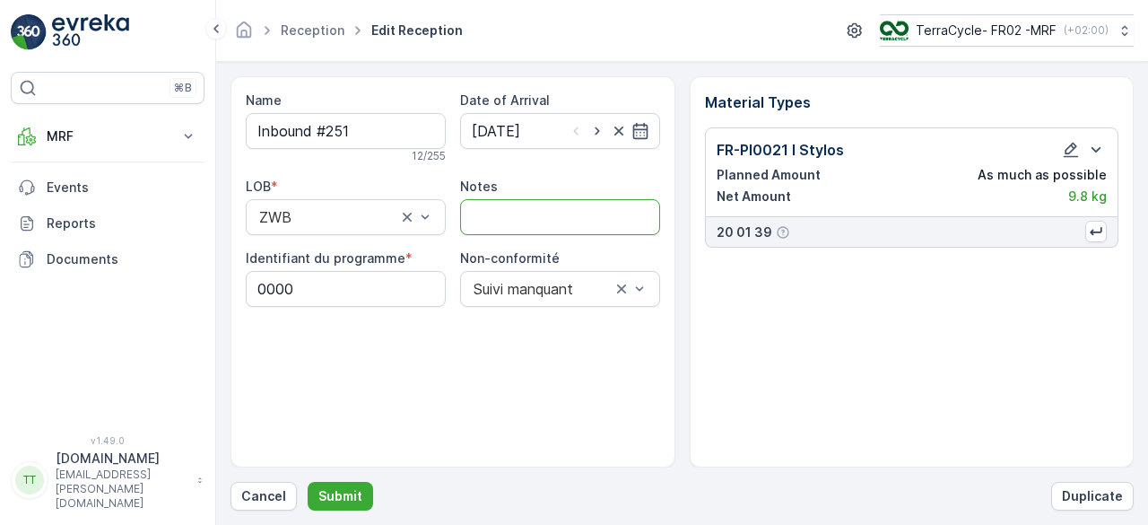
click at [533, 216] on input "Notes" at bounding box center [560, 217] width 200 height 36
type input "KJ- Updated the arrival date as arrival date value was missing"
click at [352, 494] on p "Submit" at bounding box center [341, 496] width 44 height 18
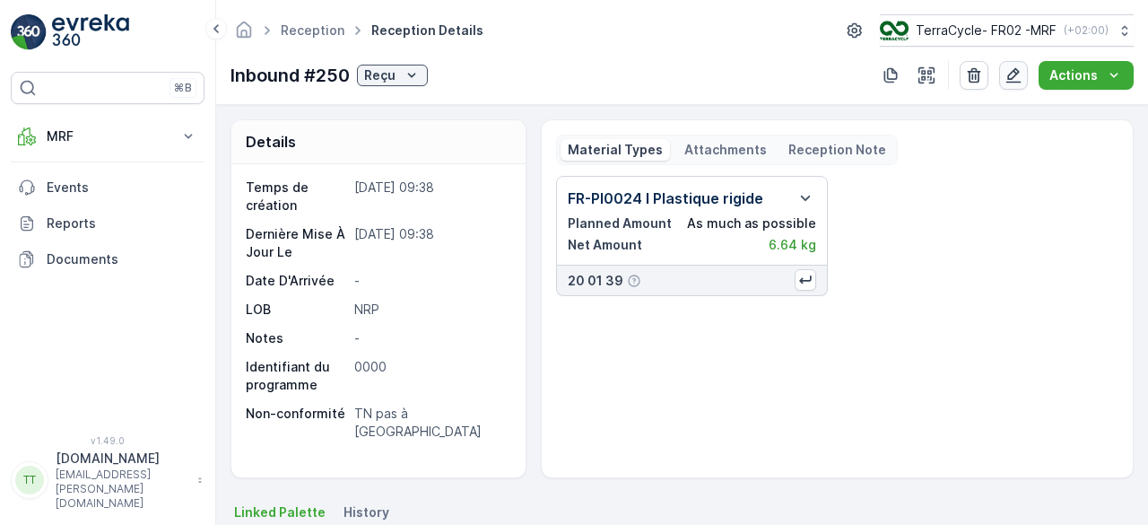
click at [1012, 77] on icon "button" at bounding box center [1014, 75] width 18 height 18
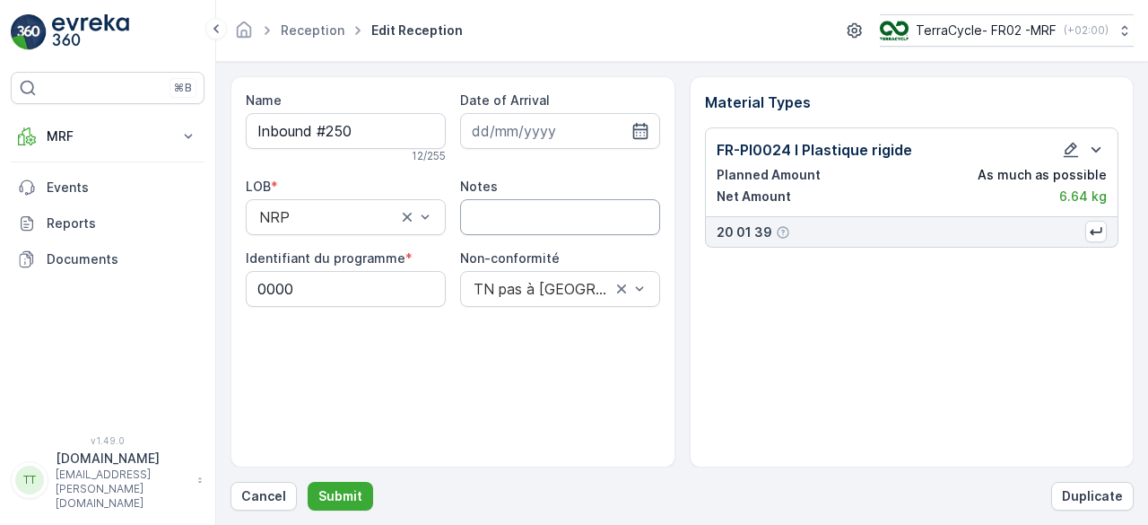
click at [555, 217] on input "Notes" at bounding box center [560, 217] width 200 height 36
type input "KJ- Updated the arrival date as arrival date value was missing"
click at [522, 131] on input at bounding box center [560, 131] width 200 height 36
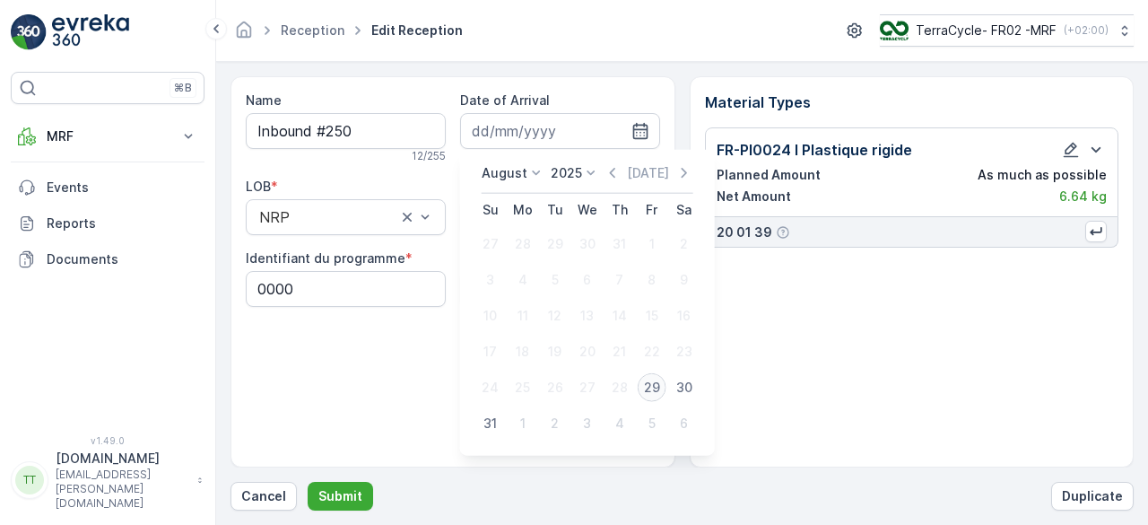
click at [651, 389] on div "29" at bounding box center [652, 387] width 29 height 29
type input "[DATE]"
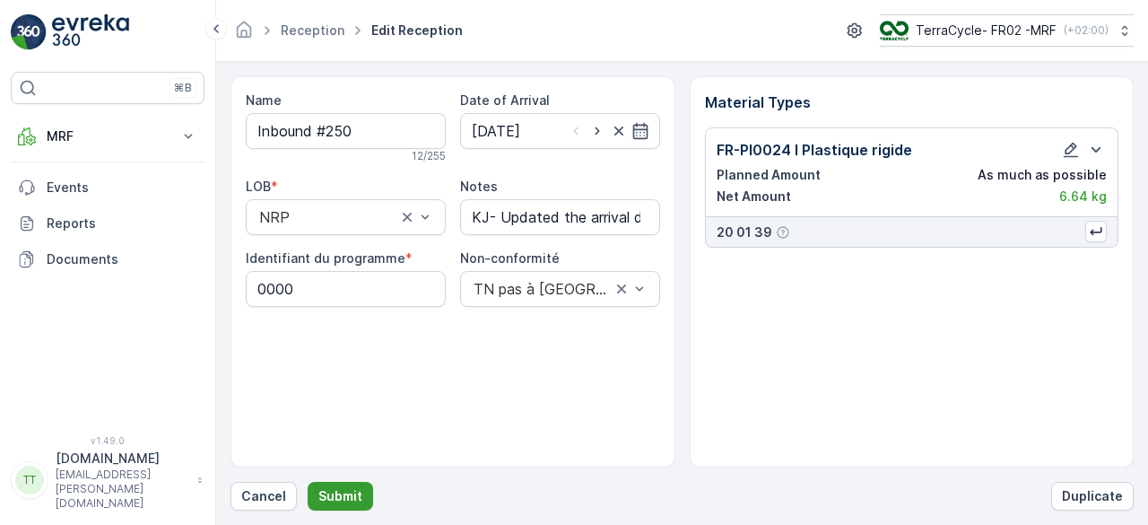
click at [348, 489] on p "Submit" at bounding box center [341, 496] width 44 height 18
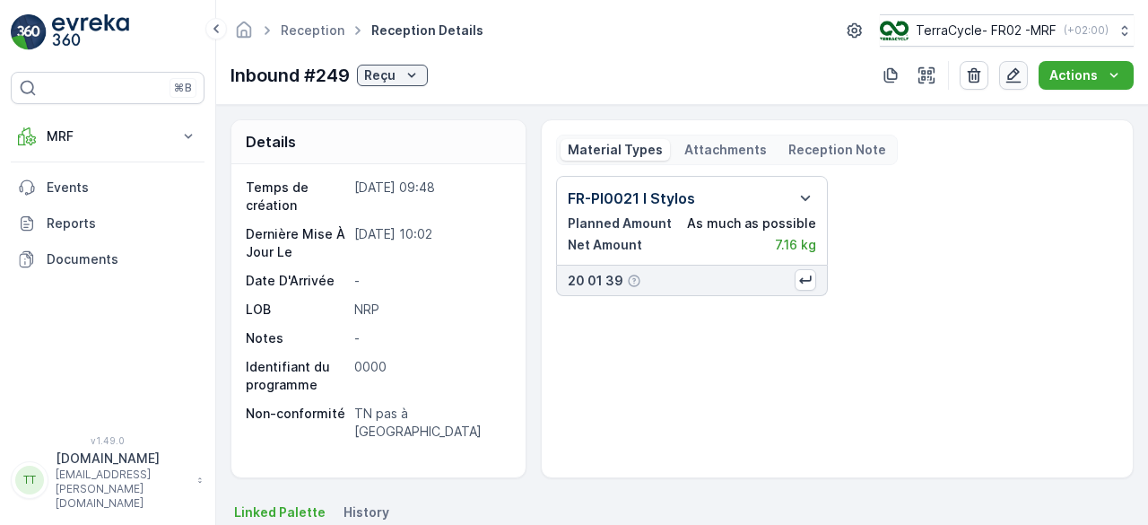
click at [1009, 76] on icon "button" at bounding box center [1014, 75] width 18 height 18
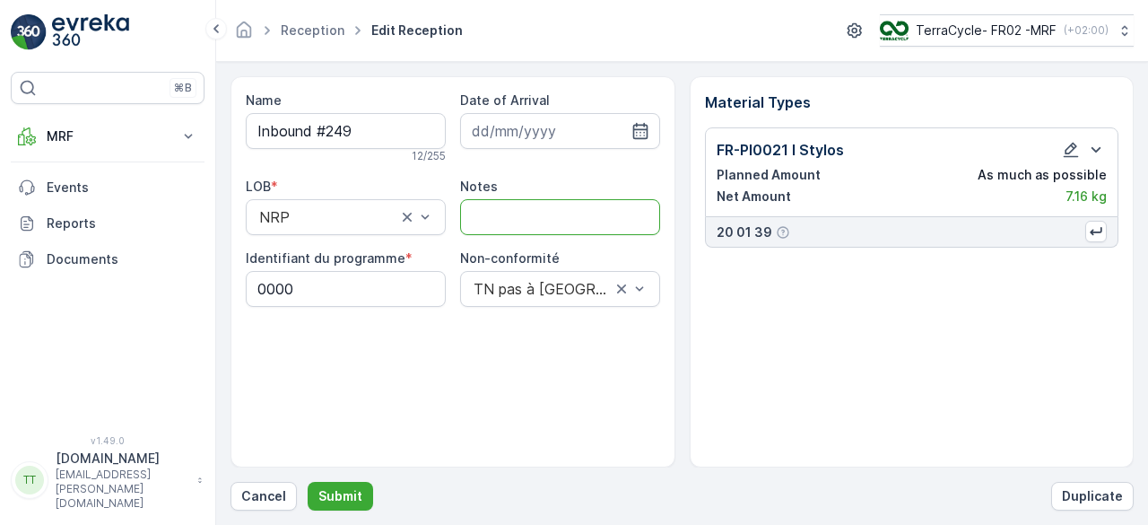
click at [499, 209] on input "Notes" at bounding box center [560, 217] width 200 height 36
type input "KJ- Updated the arrival date as arrival date value was missing"
click at [535, 134] on input at bounding box center [560, 131] width 200 height 36
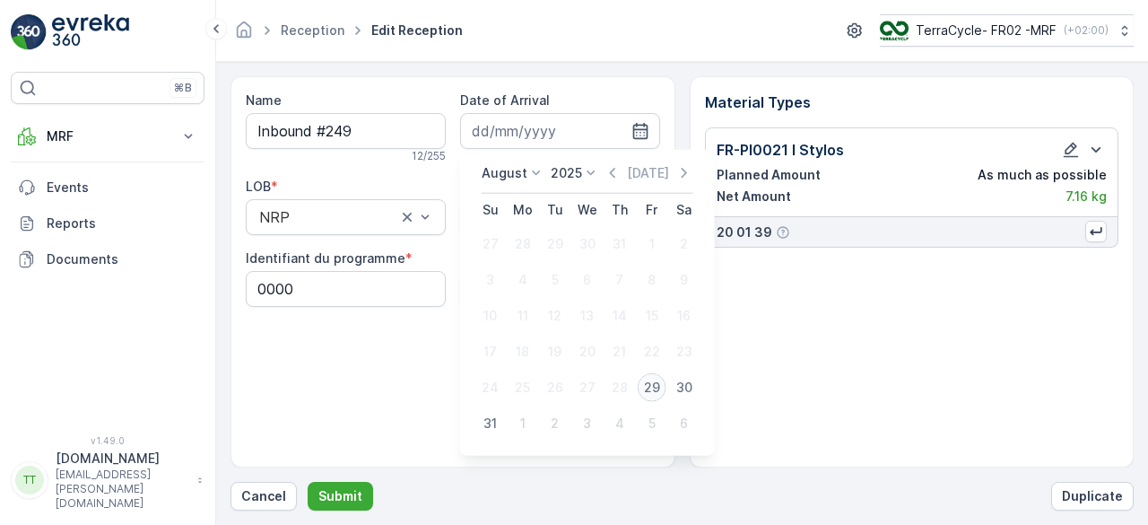
click at [651, 381] on div "29" at bounding box center [652, 387] width 29 height 29
type input "[DATE]"
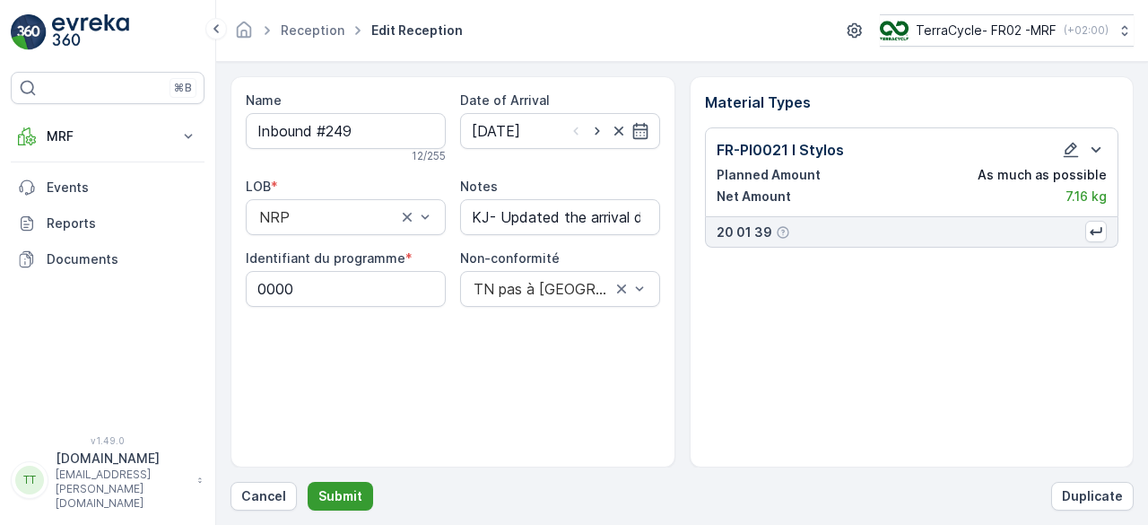
click at [346, 491] on p "Submit" at bounding box center [341, 496] width 44 height 18
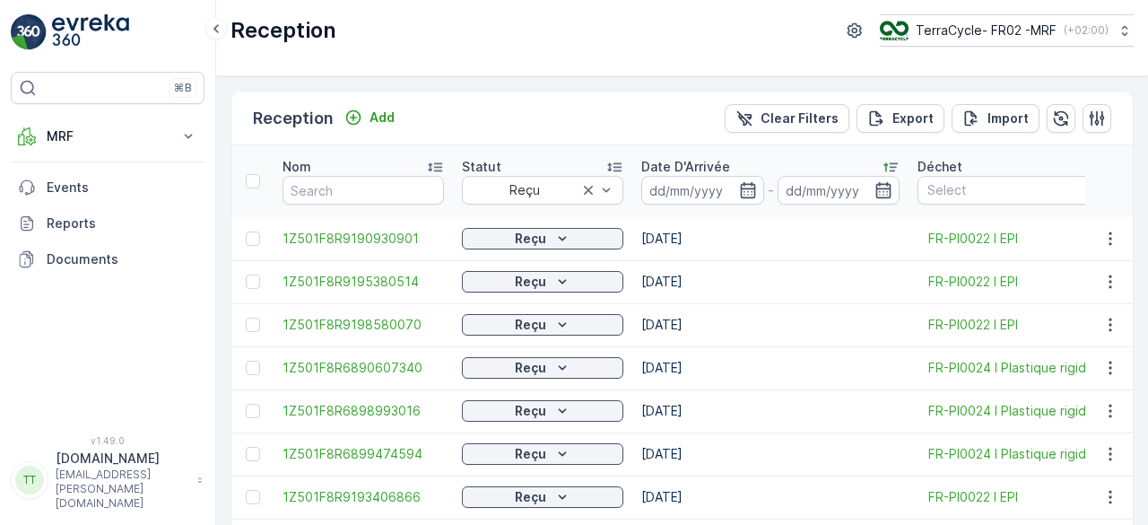
click at [890, 167] on icon at bounding box center [891, 167] width 18 height 18
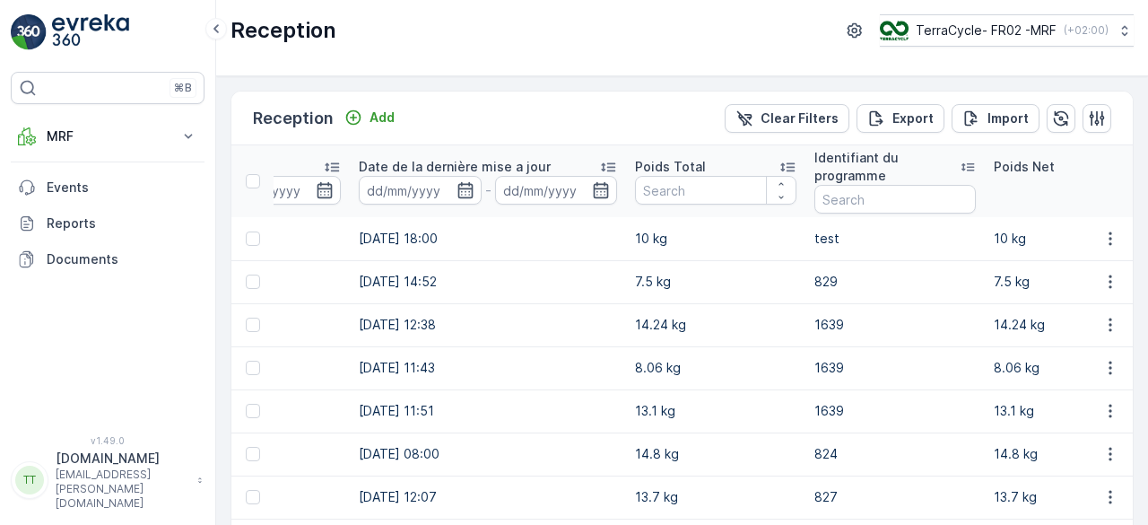
scroll to position [0, 1225]
click at [779, 159] on icon at bounding box center [783, 167] width 18 height 18
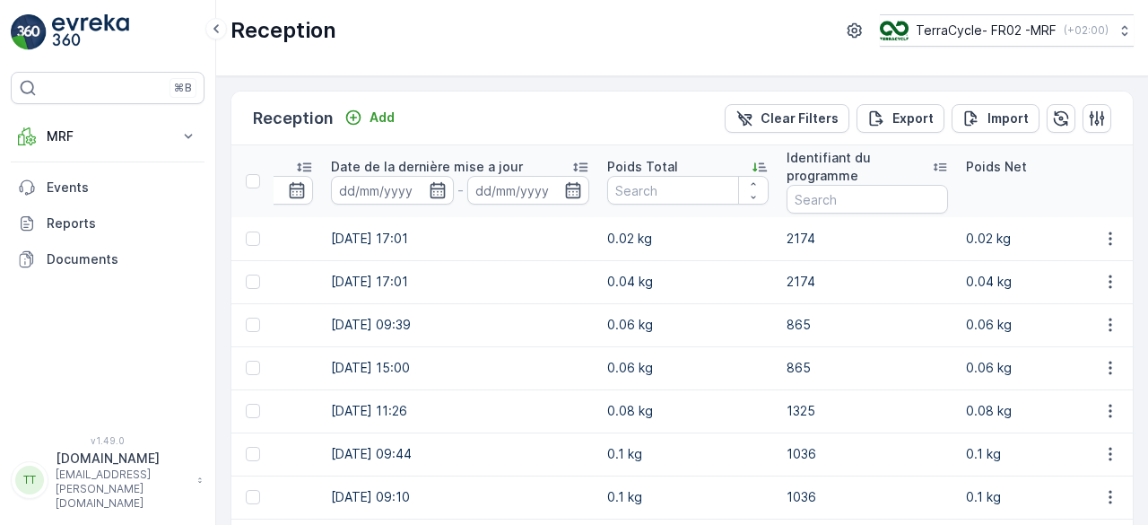
click at [751, 167] on icon at bounding box center [760, 167] width 18 height 18
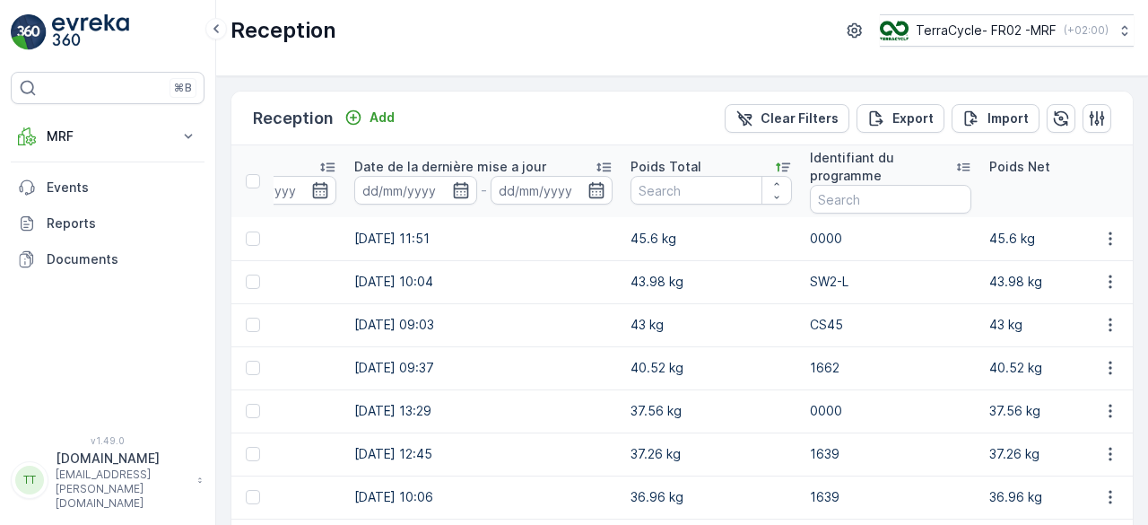
click at [777, 160] on icon at bounding box center [783, 167] width 18 height 18
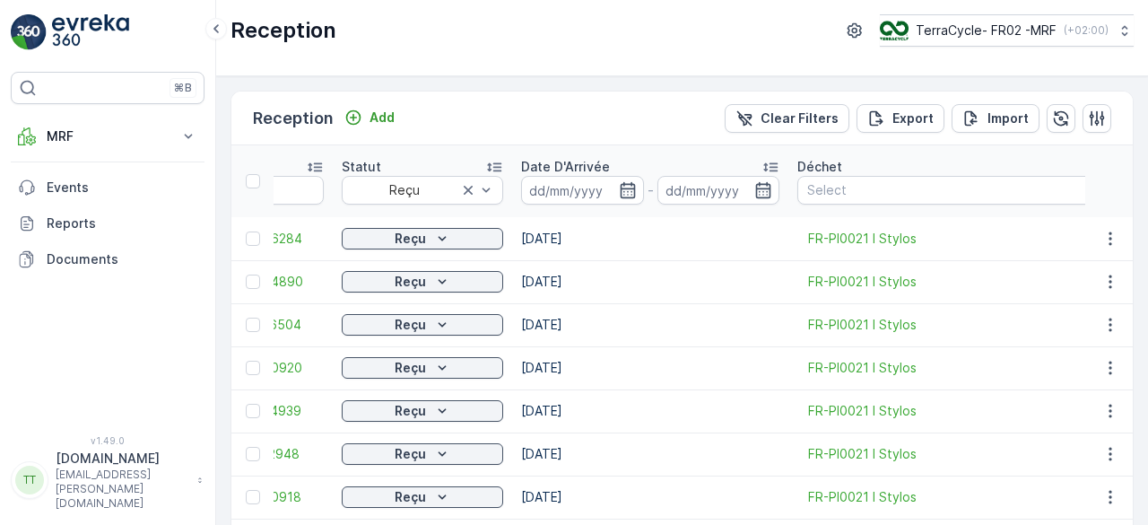
scroll to position [0, 100]
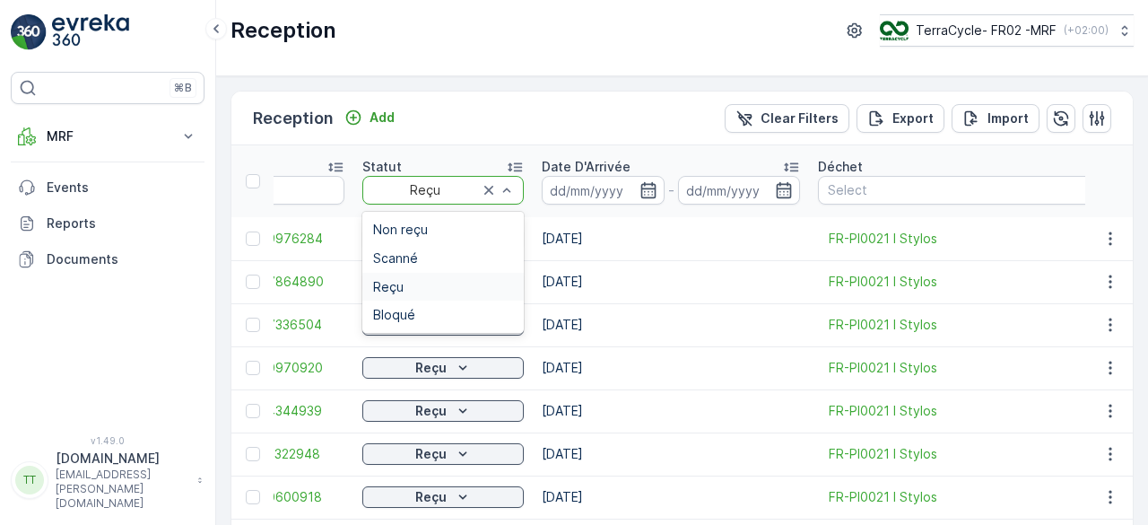
click at [418, 192] on div at bounding box center [425, 190] width 109 height 14
click at [407, 251] on span "Scanné" at bounding box center [395, 258] width 45 height 14
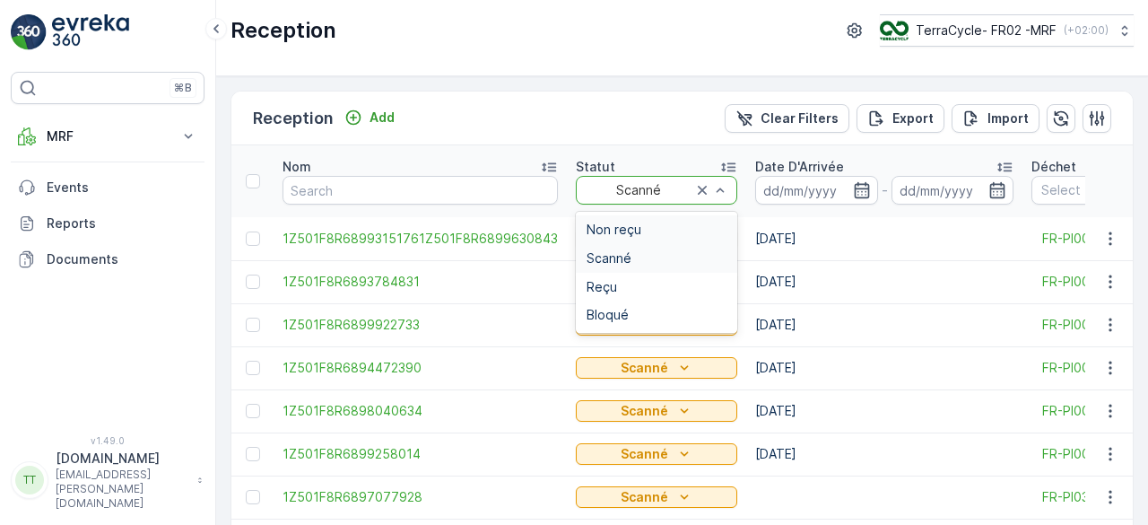
click at [666, 218] on div "Non reçu" at bounding box center [657, 229] width 162 height 29
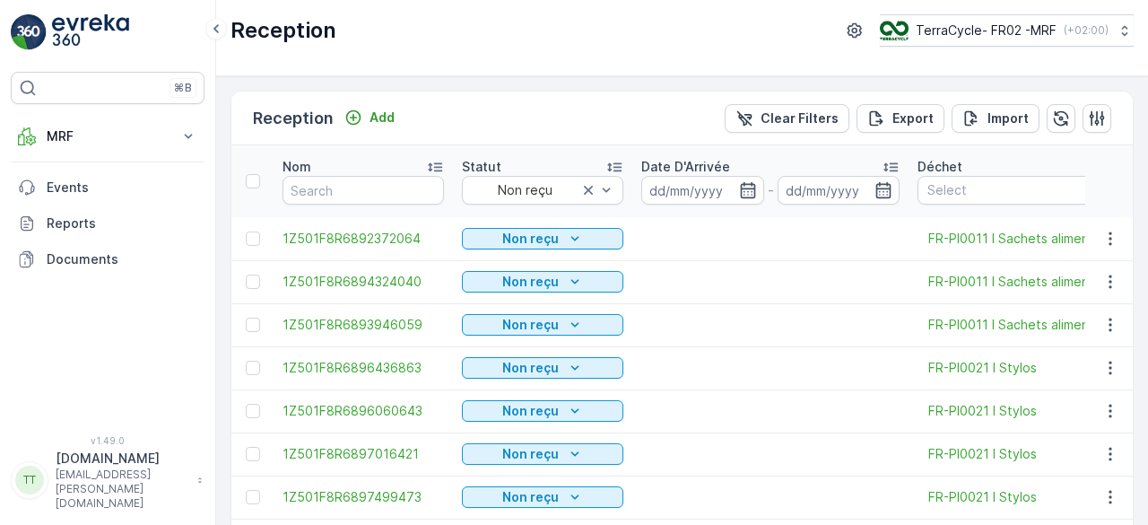
click at [887, 164] on icon at bounding box center [891, 167] width 14 height 9
click at [887, 164] on icon at bounding box center [891, 167] width 18 height 18
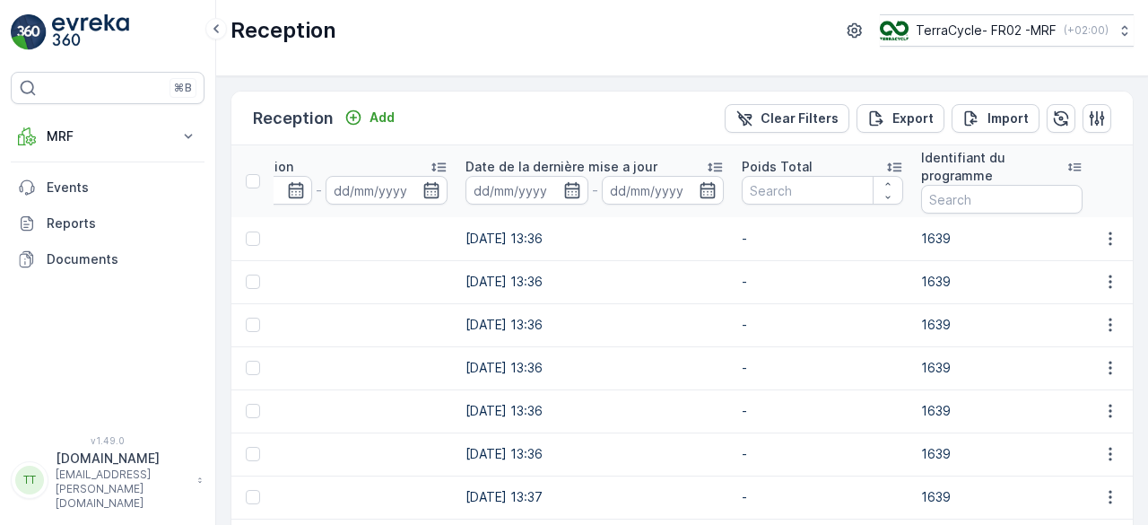
scroll to position [0, 1047]
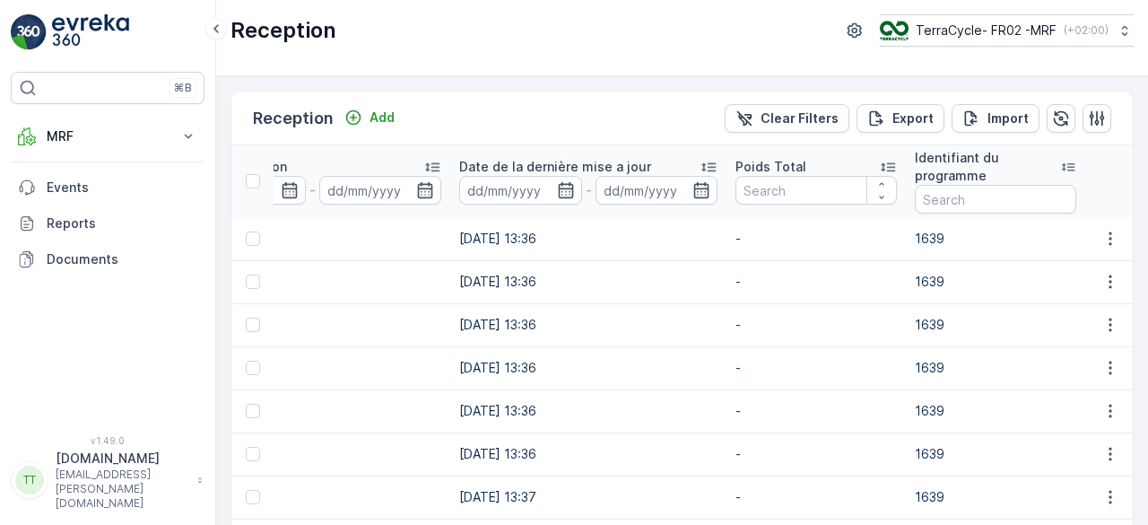
click at [879, 162] on icon at bounding box center [888, 167] width 18 height 18
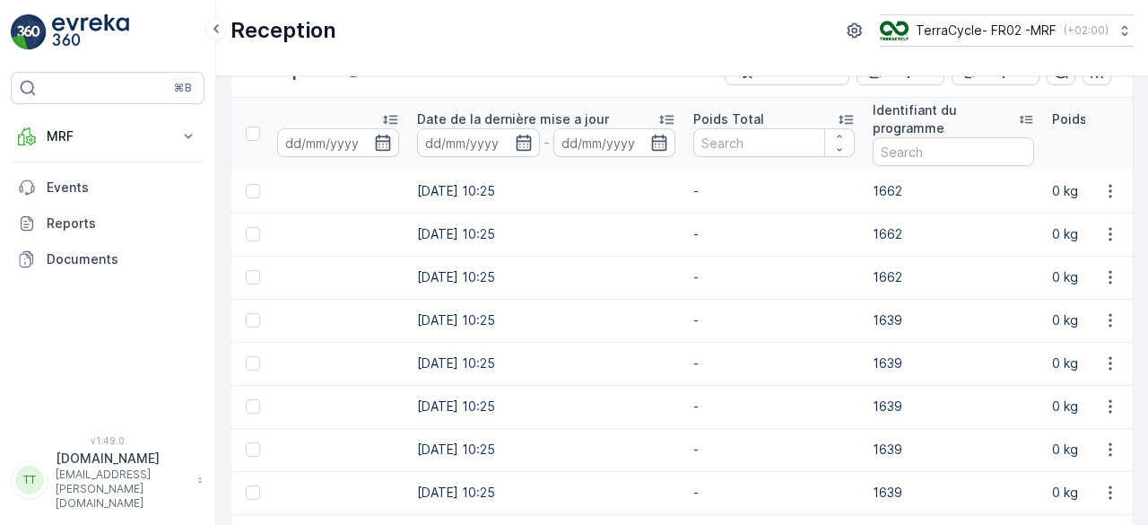
scroll to position [24, 0]
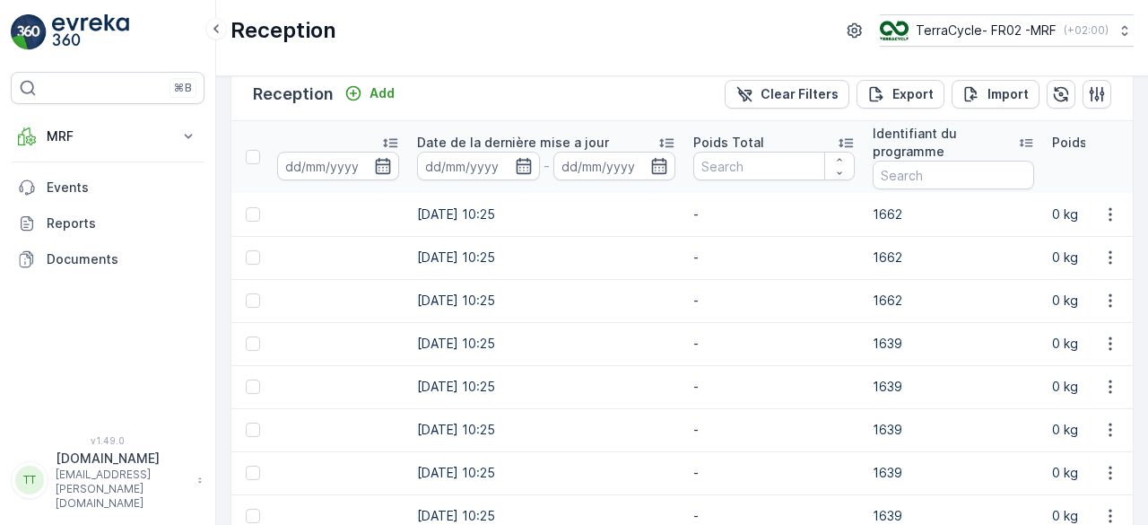
click at [846, 141] on icon at bounding box center [846, 143] width 14 height 9
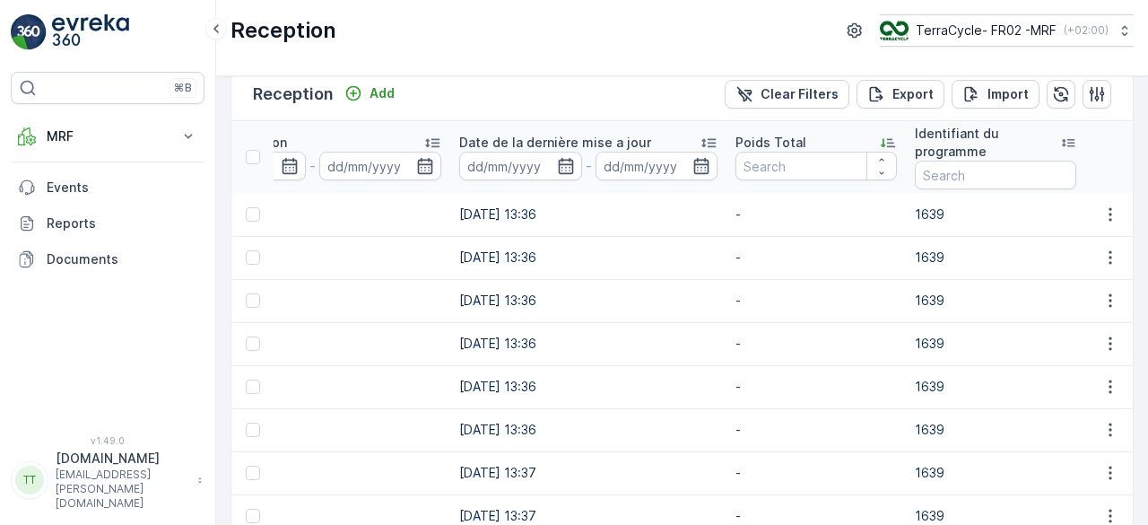
click at [883, 143] on icon at bounding box center [888, 143] width 18 height 18
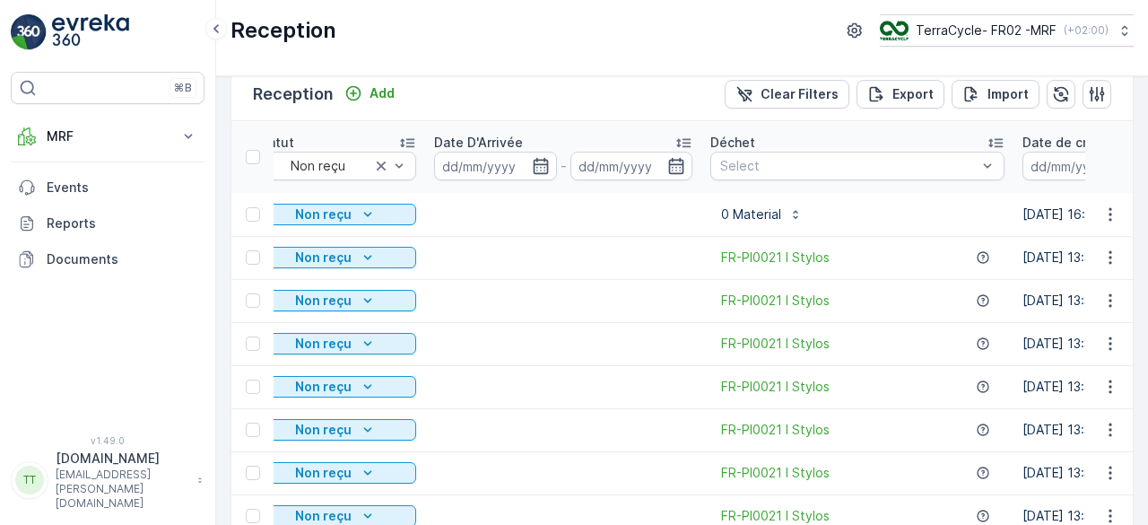
scroll to position [0, 215]
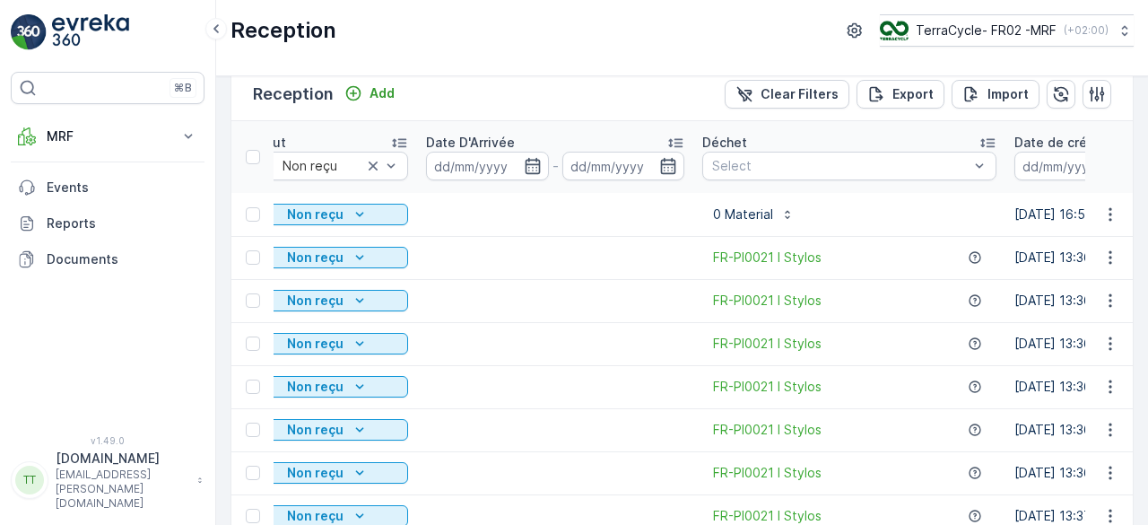
click at [672, 135] on icon at bounding box center [676, 143] width 18 height 18
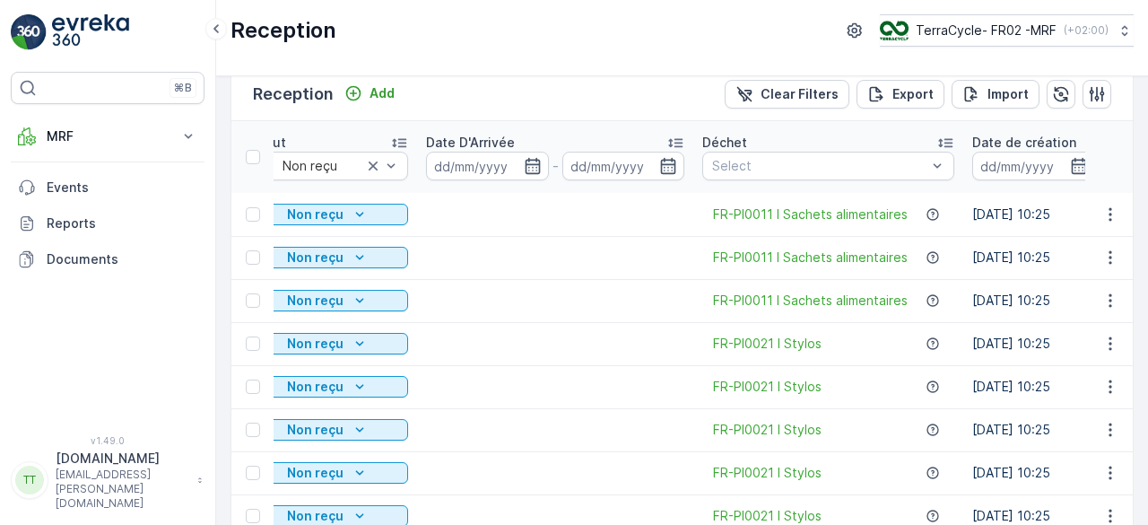
click at [672, 135] on icon at bounding box center [676, 143] width 18 height 18
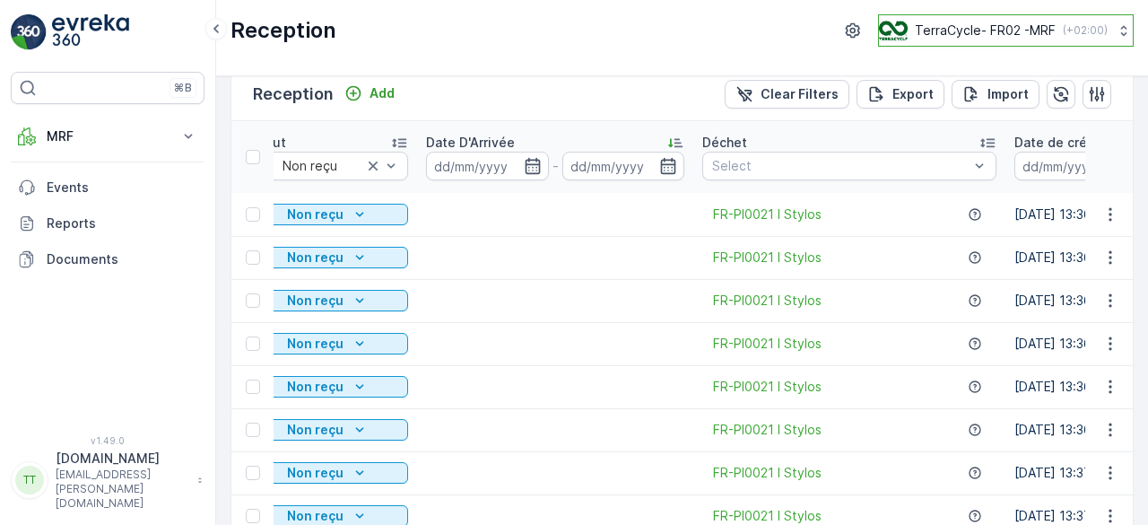
click at [955, 26] on p "TerraCycle- FR02 -MRF" at bounding box center [985, 31] width 141 height 18
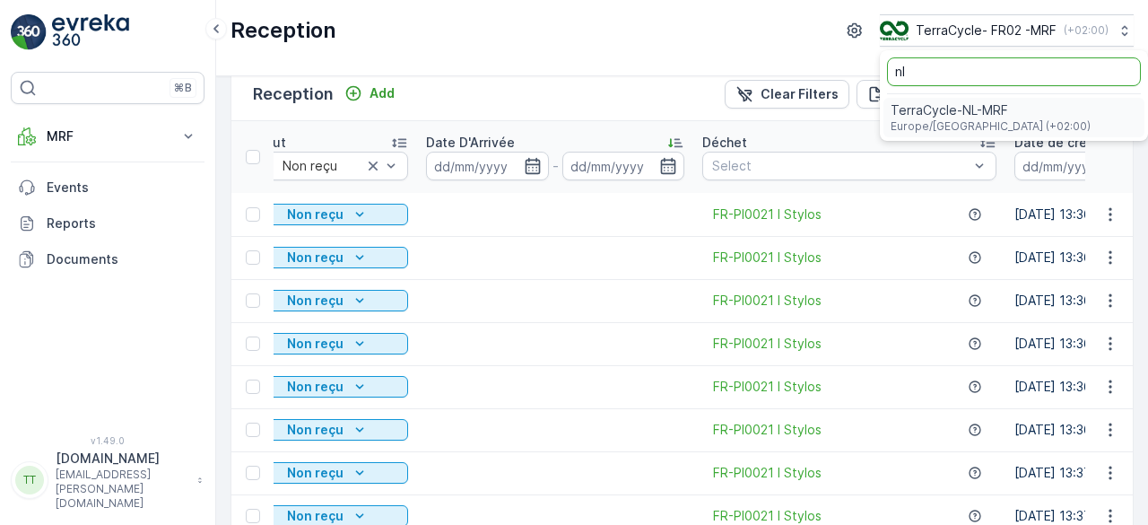
type input "nl"
click at [940, 106] on span "TerraCycle-NL-MRF" at bounding box center [991, 110] width 200 height 18
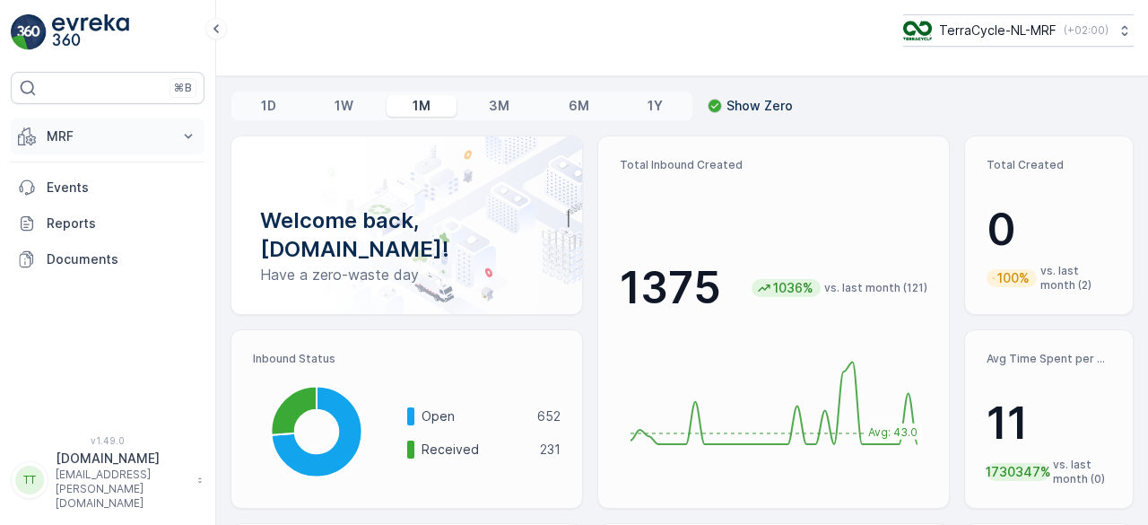
click at [65, 138] on p "MRF" at bounding box center [108, 136] width 122 height 18
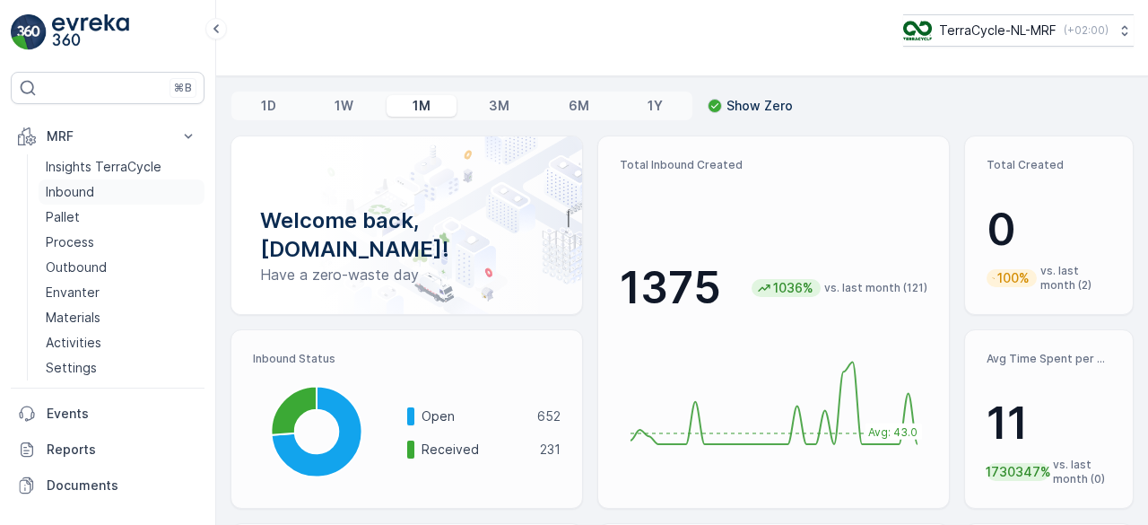
click at [65, 180] on link "Inbound" at bounding box center [122, 191] width 166 height 25
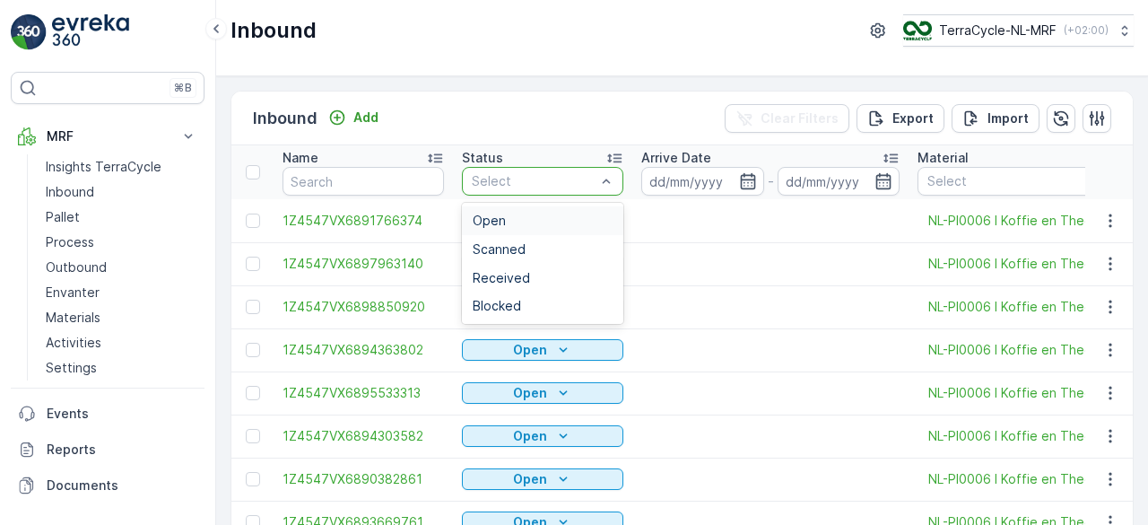
click at [523, 223] on div "Open" at bounding box center [543, 221] width 140 height 14
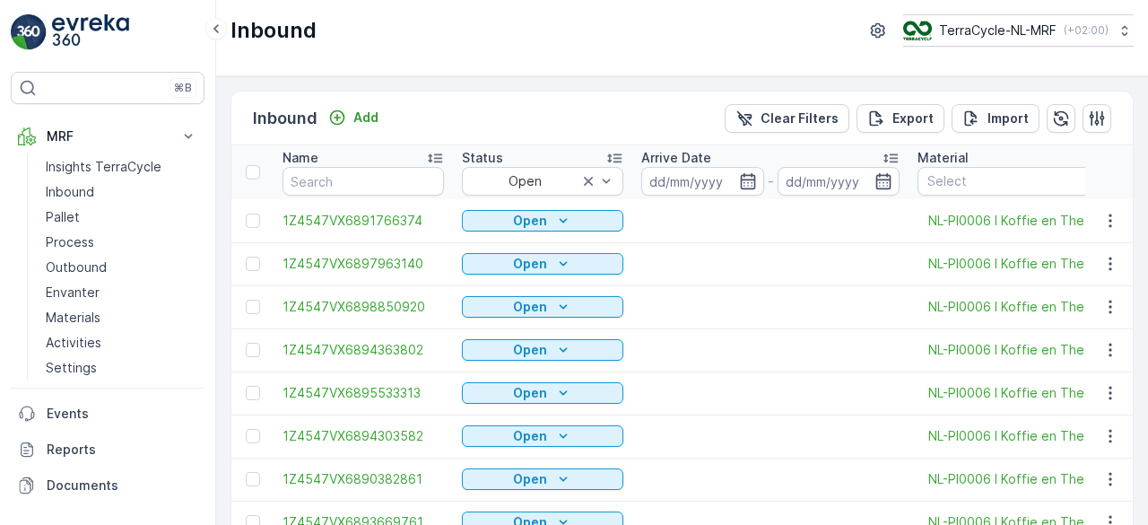
click at [892, 154] on icon at bounding box center [891, 158] width 18 height 18
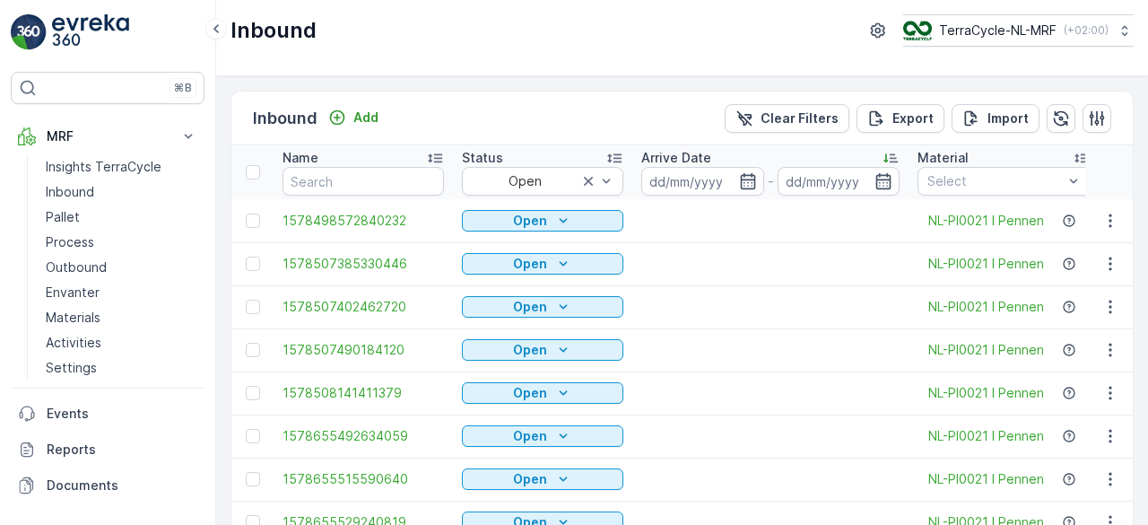
click at [892, 154] on icon at bounding box center [891, 158] width 18 height 18
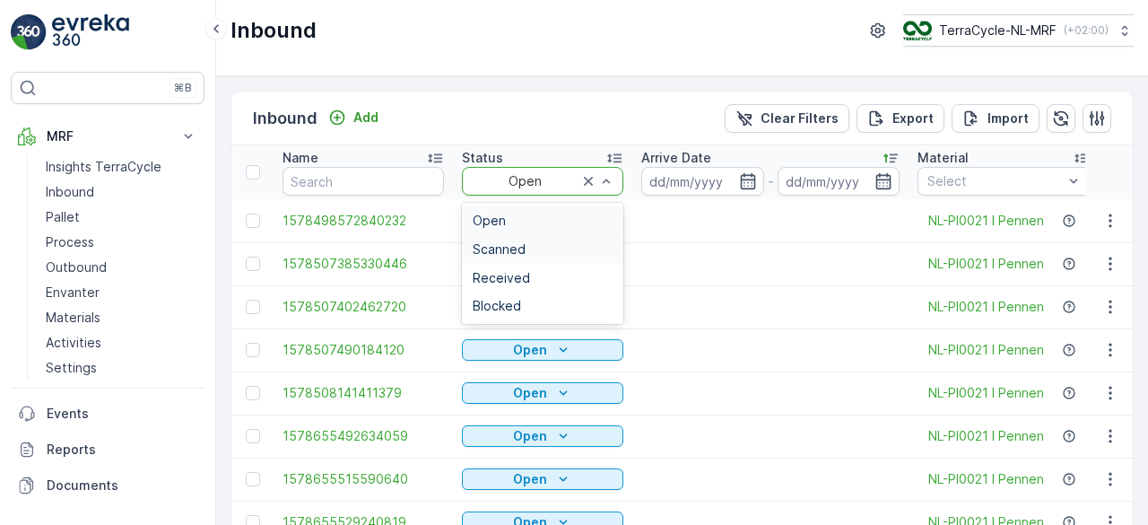
click at [567, 244] on div "Scanned" at bounding box center [543, 249] width 140 height 14
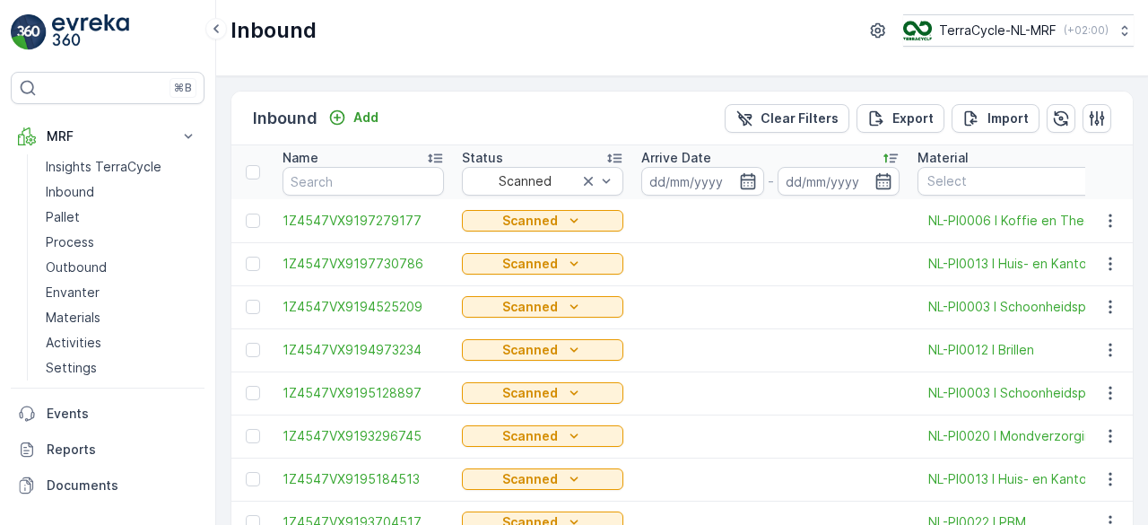
click at [893, 154] on icon at bounding box center [891, 158] width 14 height 9
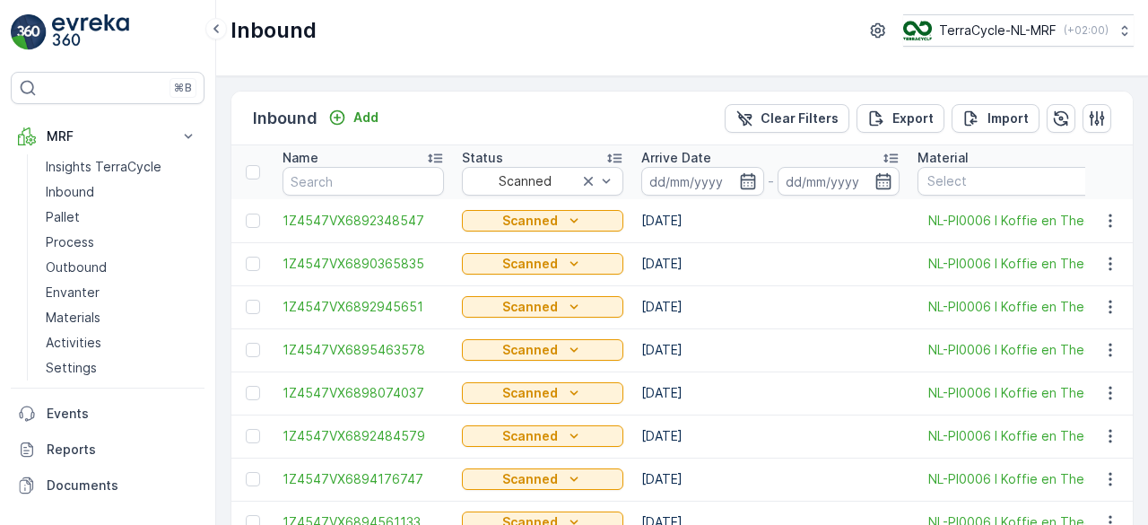
click at [893, 154] on icon at bounding box center [891, 158] width 14 height 9
click at [894, 155] on icon at bounding box center [891, 158] width 18 height 18
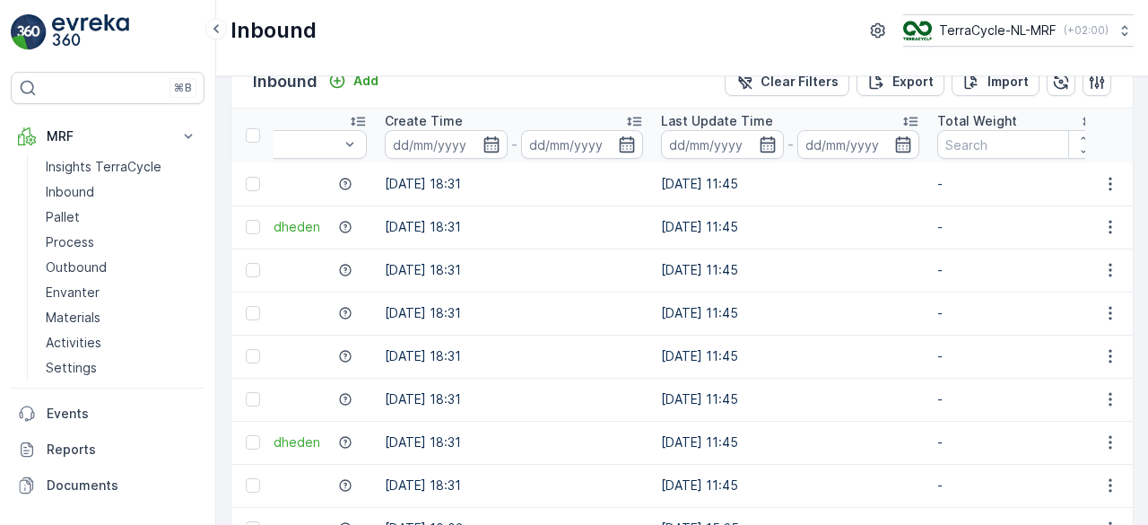
scroll to position [36, 0]
click at [909, 121] on icon at bounding box center [911, 122] width 14 height 9
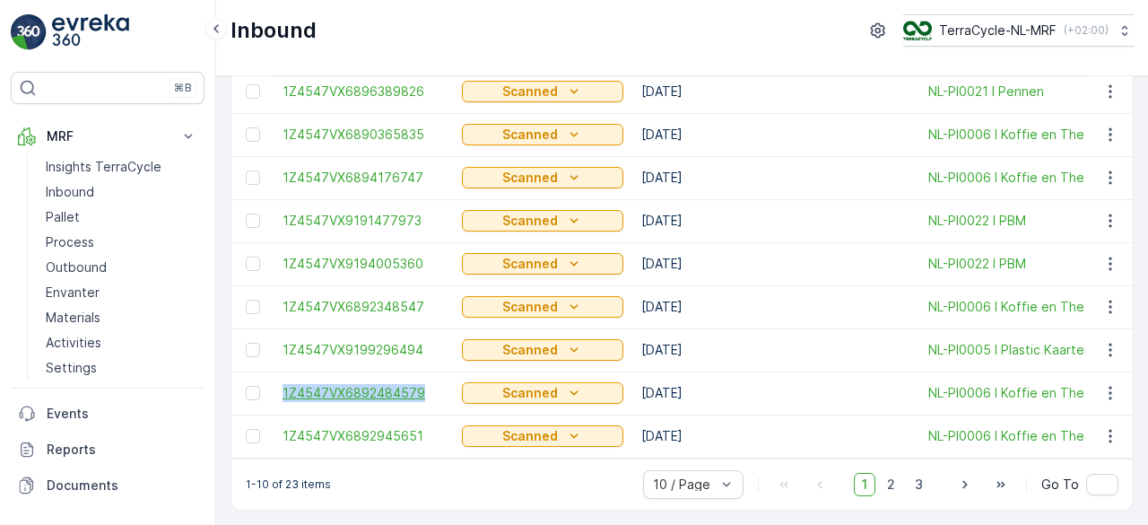
drag, startPoint x: 273, startPoint y: 381, endPoint x: 422, endPoint y: 383, distance: 149.0
click at [422, 383] on td "1Z4547VX6892484579" at bounding box center [363, 392] width 179 height 43
copy span "1Z4547VX6892484579"
drag, startPoint x: 275, startPoint y: 428, endPoint x: 422, endPoint y: 435, distance: 147.3
click at [422, 435] on td "1Z4547VX6892945651" at bounding box center [363, 436] width 179 height 43
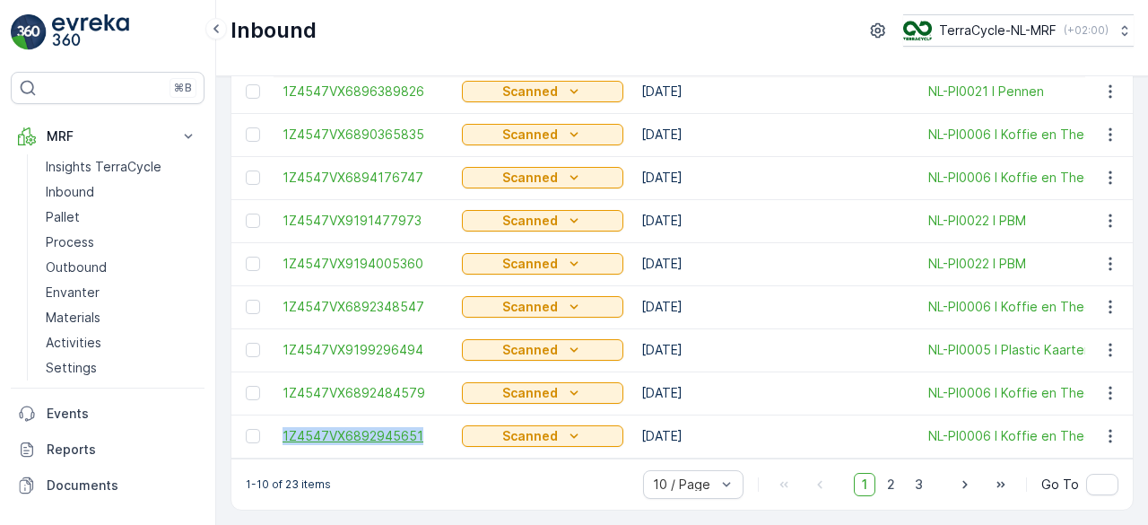
copy span "1Z4547VX6892945651"
click at [888, 485] on span "2" at bounding box center [891, 484] width 24 height 23
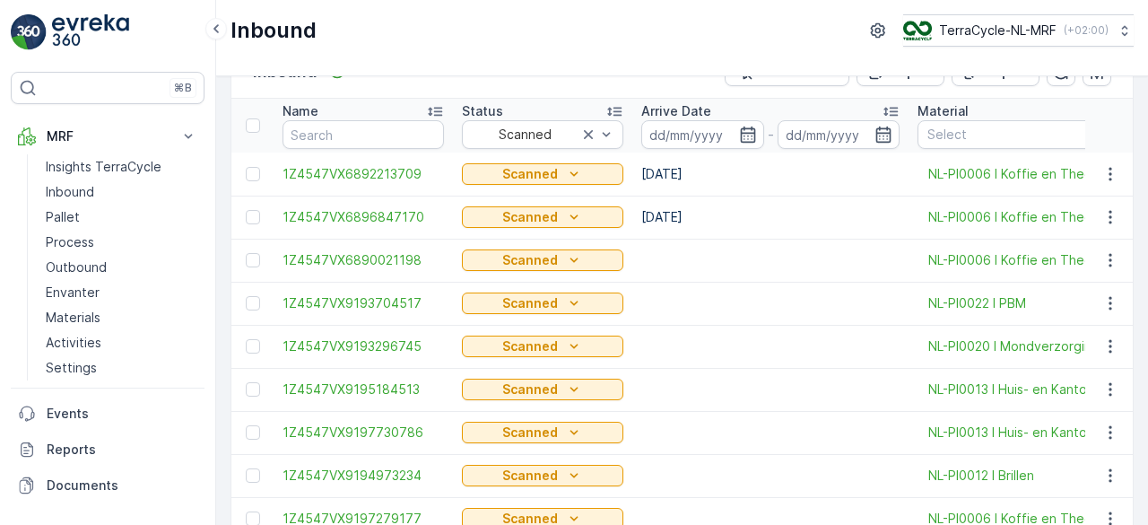
scroll to position [45, 0]
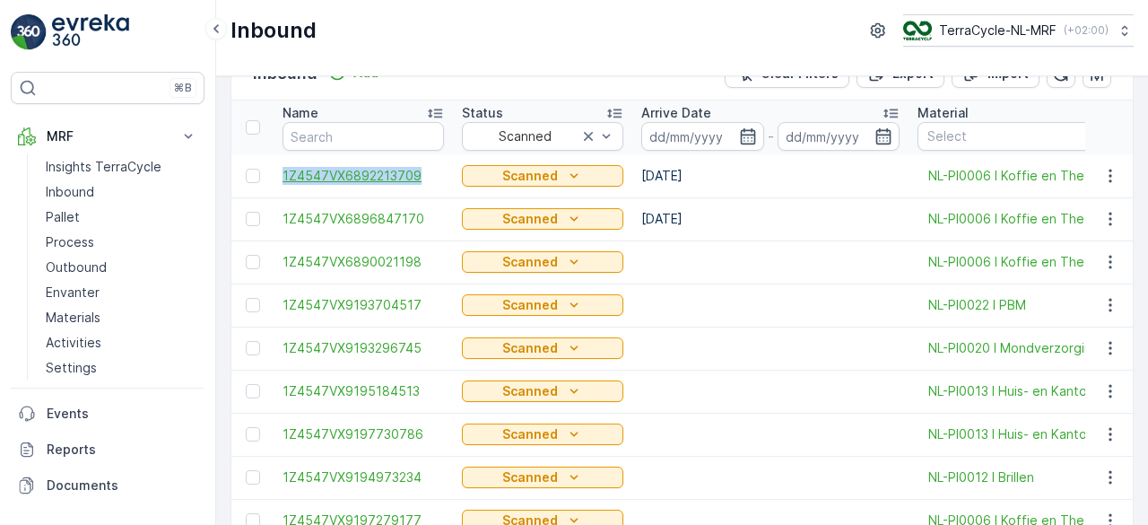
drag, startPoint x: 276, startPoint y: 176, endPoint x: 417, endPoint y: 173, distance: 140.9
click at [417, 173] on td "1Z4547VX6892213709" at bounding box center [363, 175] width 179 height 43
copy span "1Z4547VX6892213709"
drag, startPoint x: 278, startPoint y: 218, endPoint x: 420, endPoint y: 220, distance: 141.8
click at [420, 220] on td "1Z4547VX6896847170" at bounding box center [363, 218] width 179 height 43
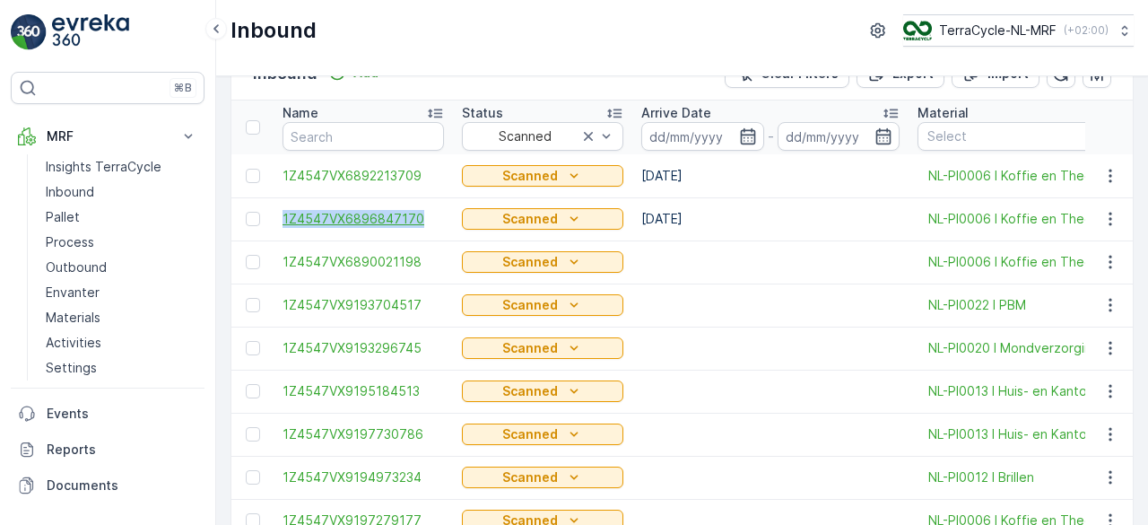
copy span "1Z4547VX6896847170"
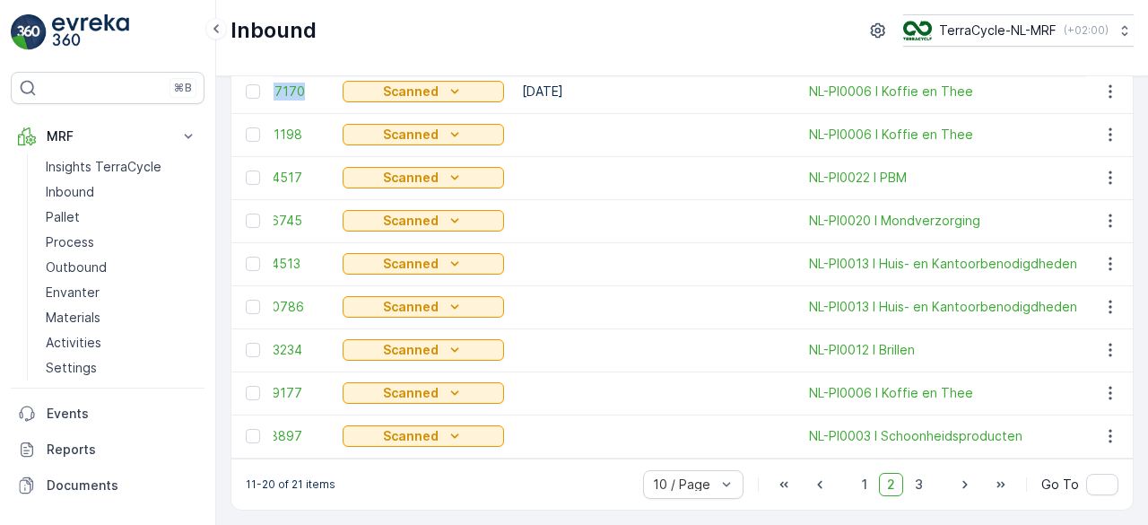
scroll to position [0, 109]
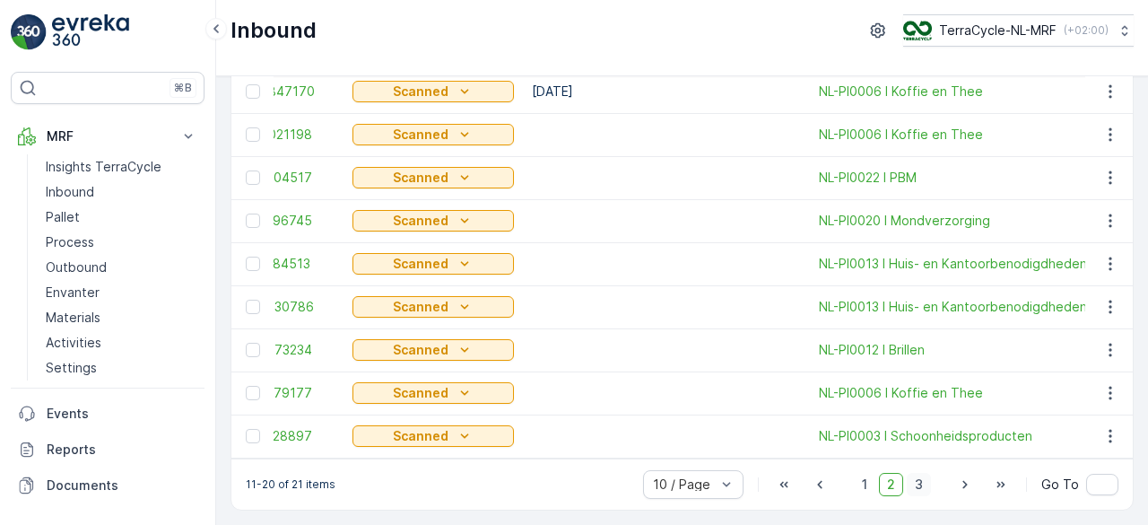
click at [922, 484] on span "3" at bounding box center [919, 484] width 24 height 23
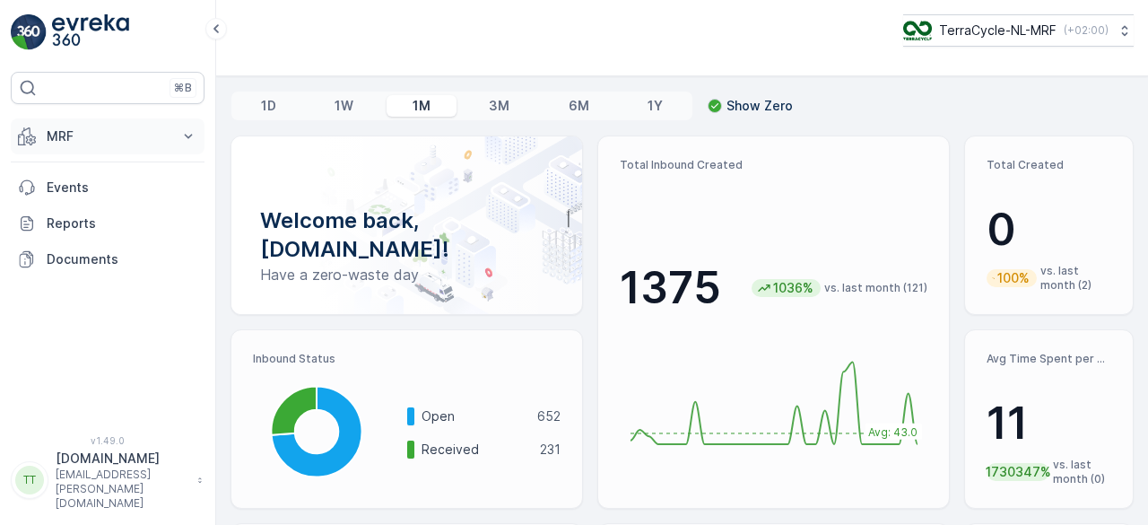
click at [131, 124] on button "MRF" at bounding box center [108, 136] width 194 height 36
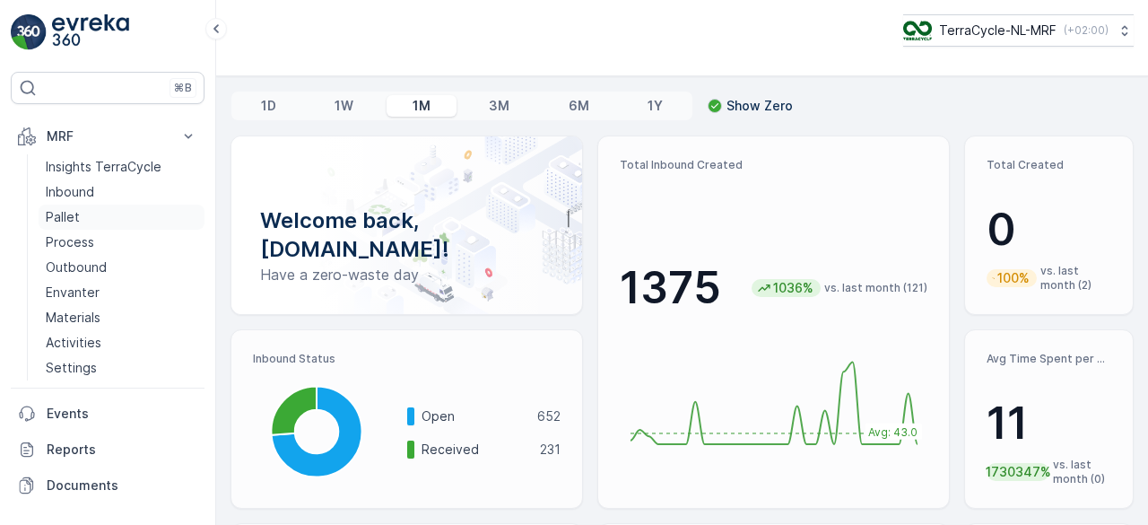
click at [92, 220] on link "Pallet" at bounding box center [122, 217] width 166 height 25
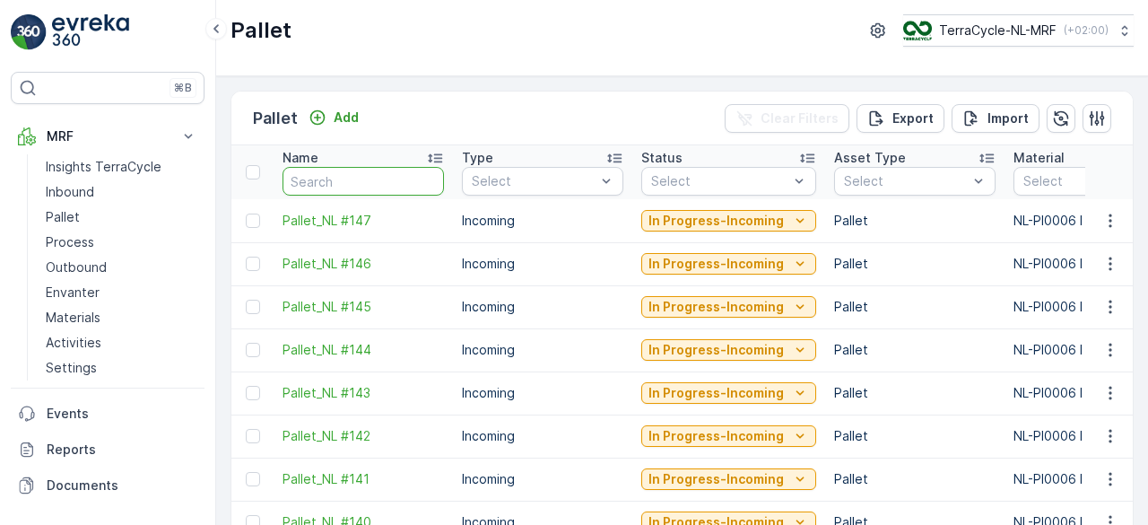
click at [327, 174] on input "text" at bounding box center [364, 181] width 162 height 29
type input "0006"
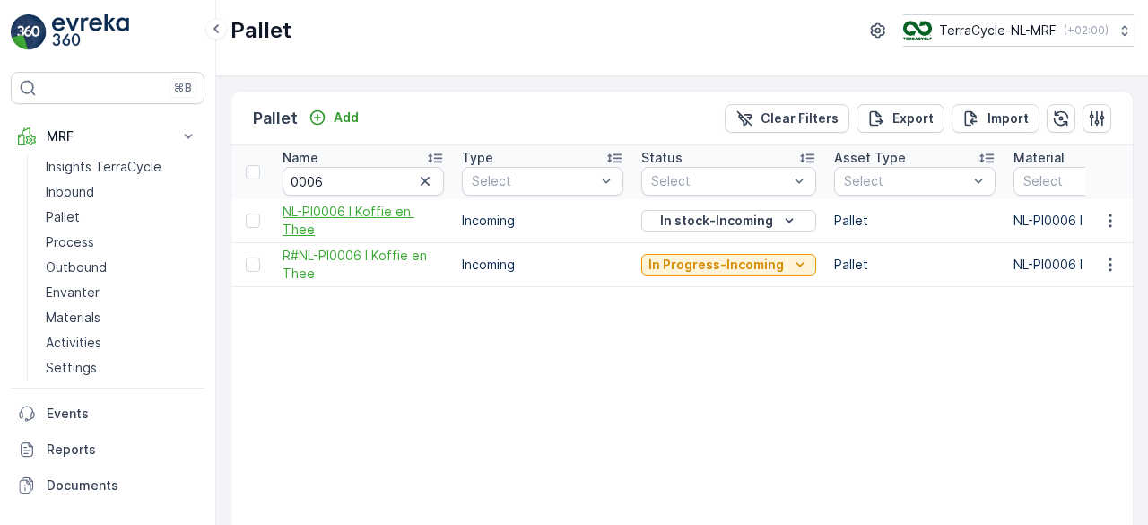
click at [341, 228] on span "NL-PI0006 I Koffie en Thee" at bounding box center [364, 221] width 162 height 36
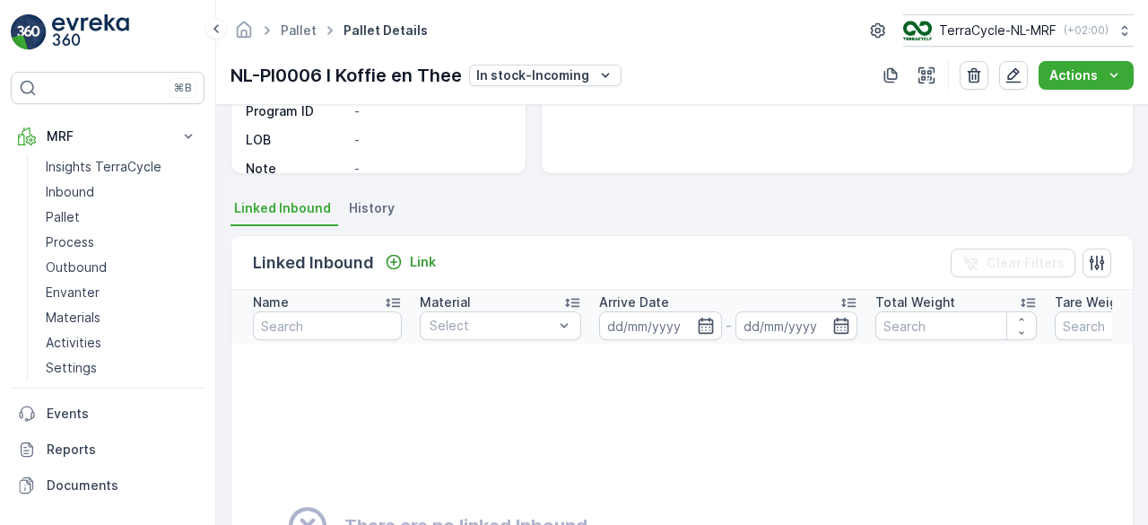
scroll to position [305, 0]
click at [363, 200] on span "History" at bounding box center [372, 207] width 46 height 18
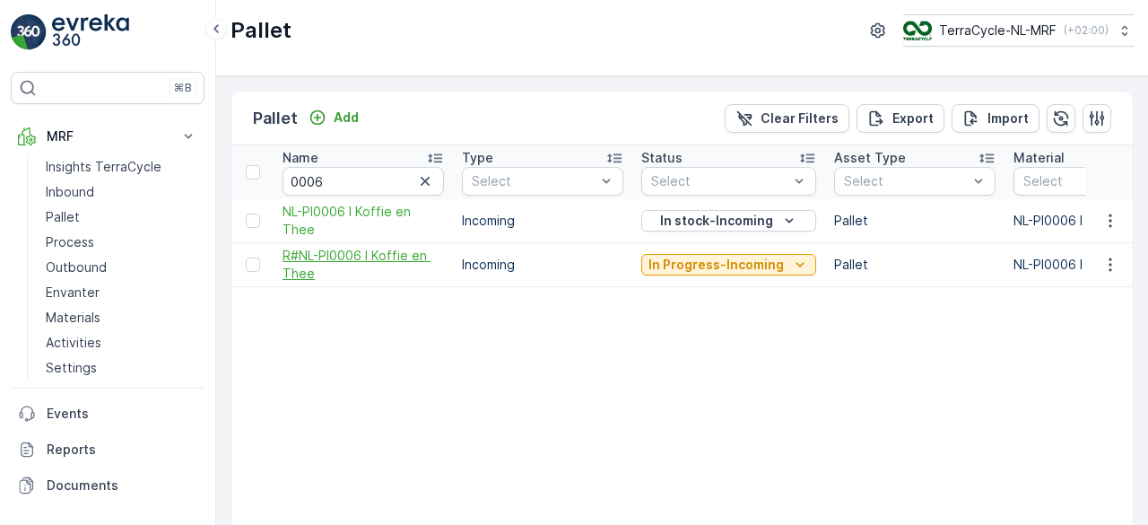
click at [314, 257] on span "R#NL-PI0006 I Koffie en Thee" at bounding box center [364, 265] width 162 height 36
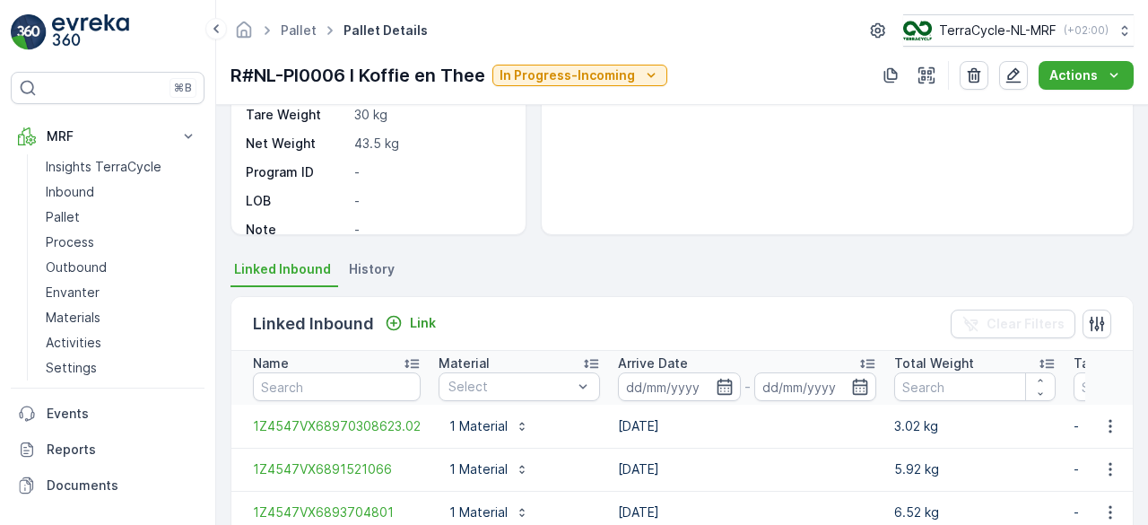
scroll to position [248, 0]
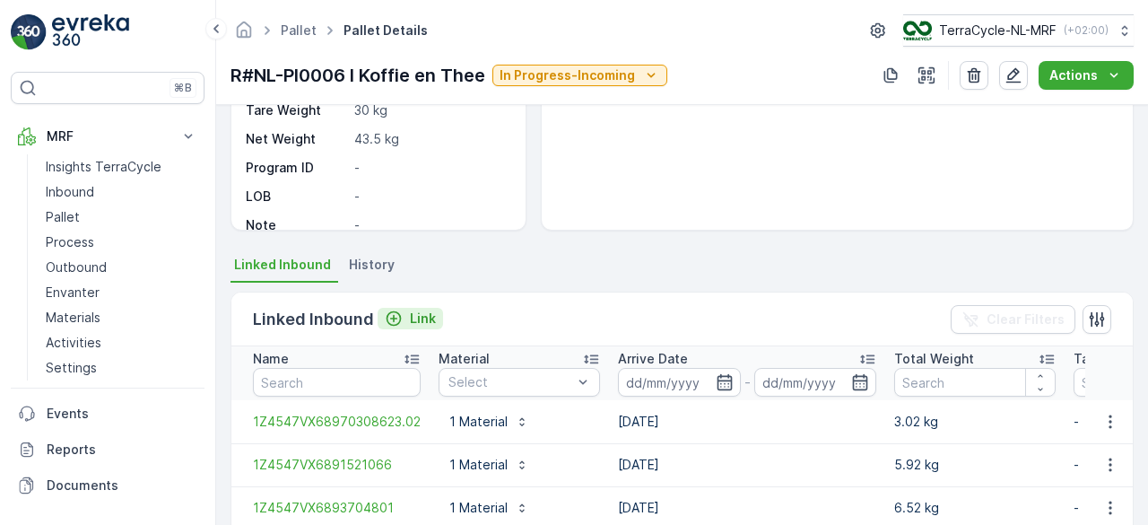
click at [410, 315] on p "Link" at bounding box center [423, 319] width 26 height 18
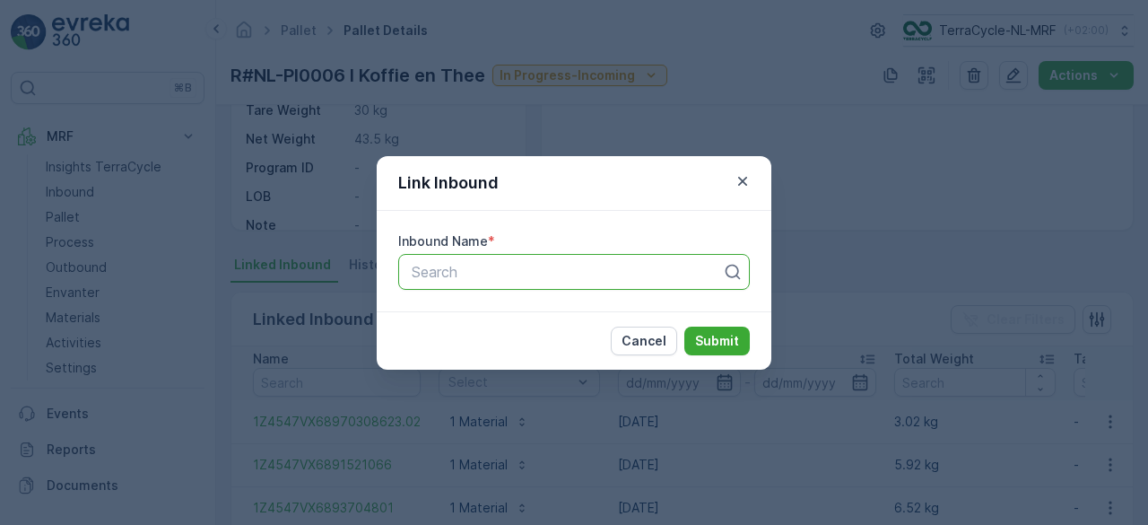
paste input "1Z4547VX6892484579"
type input "1Z4547VX6892484579"
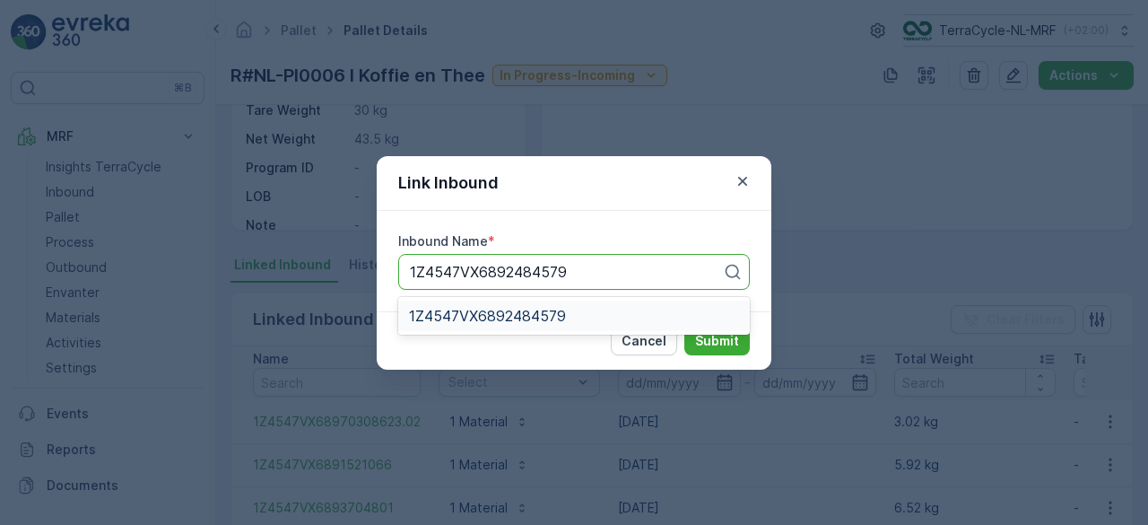
click at [500, 308] on span "1Z4547VX6892484579" at bounding box center [487, 316] width 157 height 16
click at [735, 345] on p "Submit" at bounding box center [717, 341] width 44 height 18
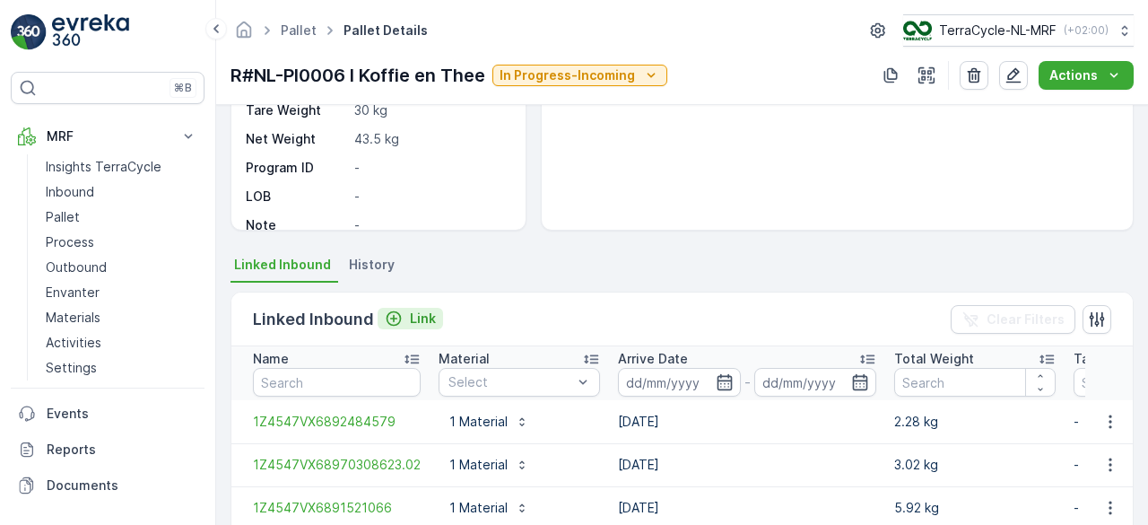
click at [406, 313] on div "Link" at bounding box center [410, 319] width 51 height 18
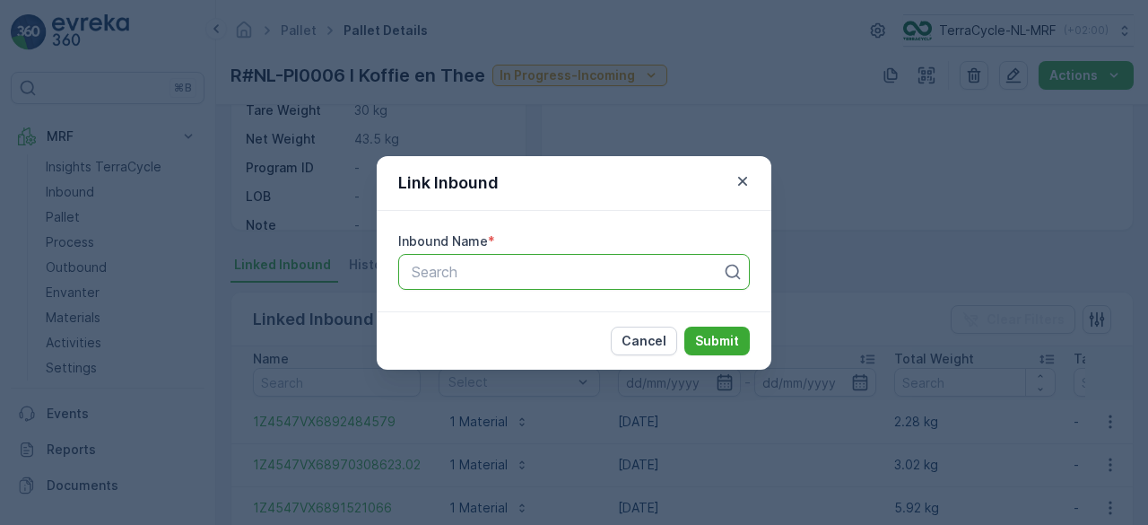
click at [418, 274] on div at bounding box center [567, 272] width 314 height 16
paste input "1Z4547VX6892945651"
type input "1Z4547VX6892945651"
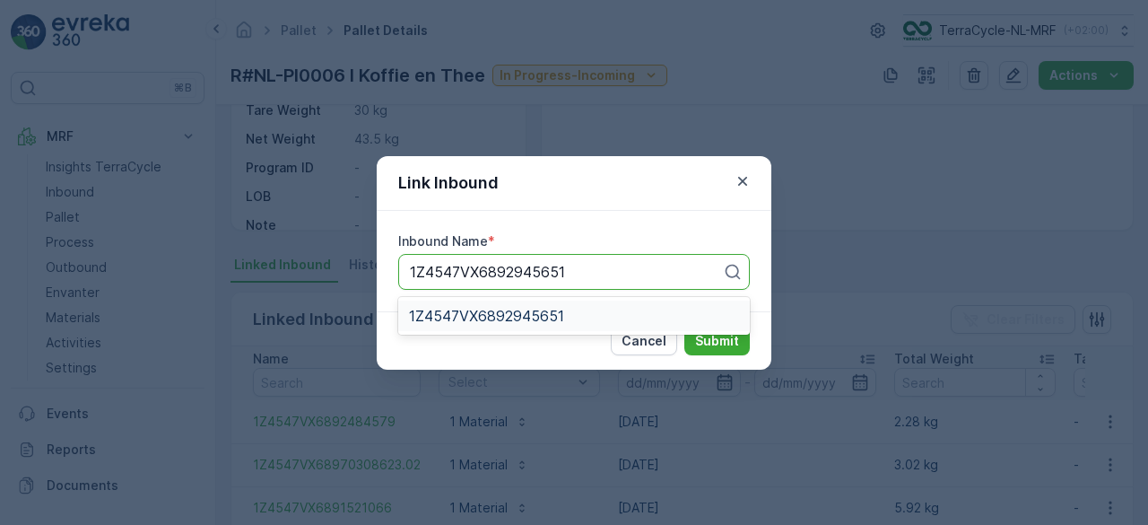
click at [479, 319] on span "1Z4547VX6892945651" at bounding box center [486, 316] width 155 height 16
click at [707, 332] on p "Submit" at bounding box center [717, 341] width 44 height 18
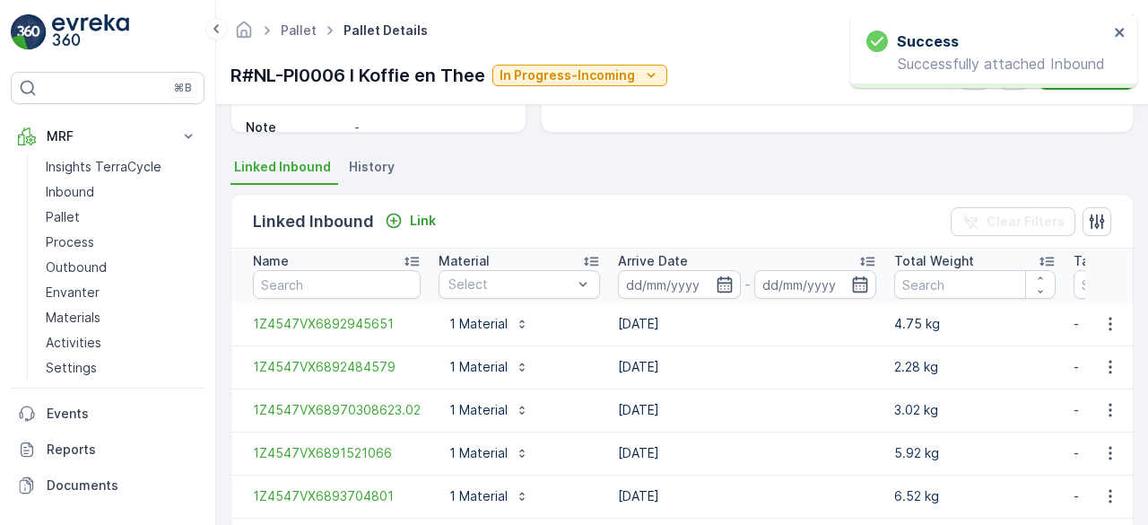
scroll to position [346, 0]
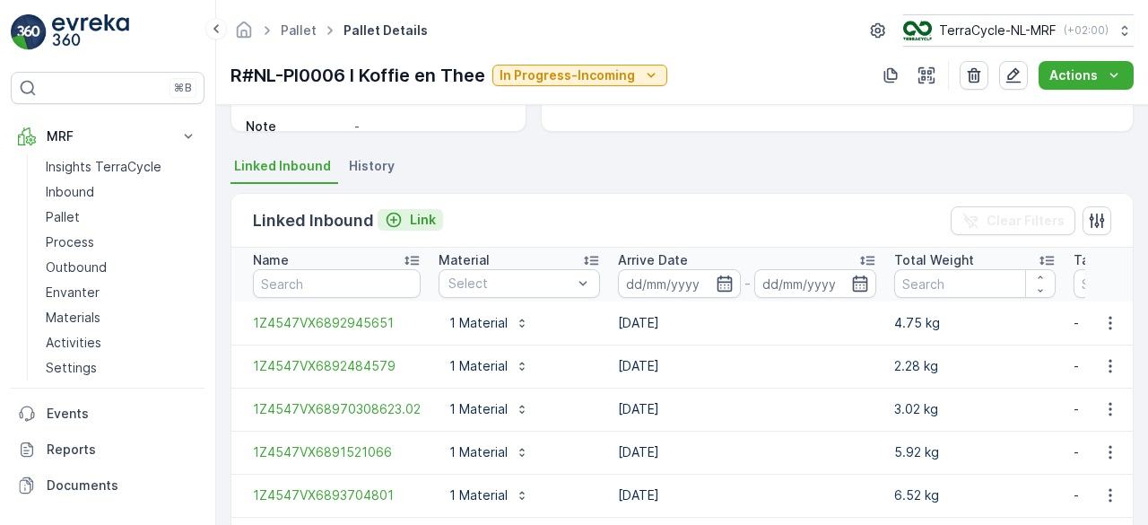
click at [420, 221] on p "Link" at bounding box center [423, 220] width 26 height 18
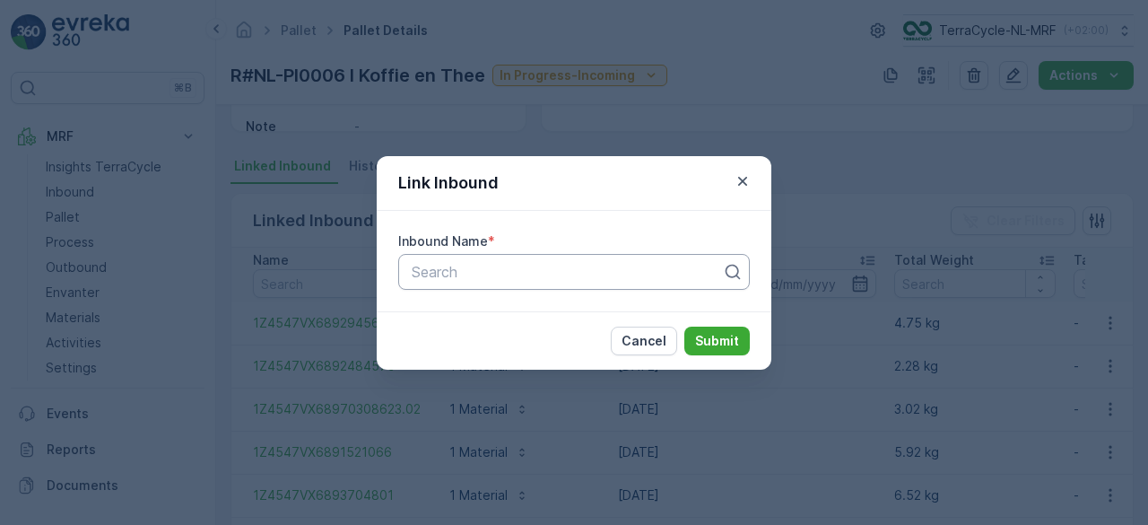
click at [441, 285] on div "Search" at bounding box center [574, 272] width 352 height 36
paste input "1Z4547VX6892213709"
type input "1Z4547VX6892213709"
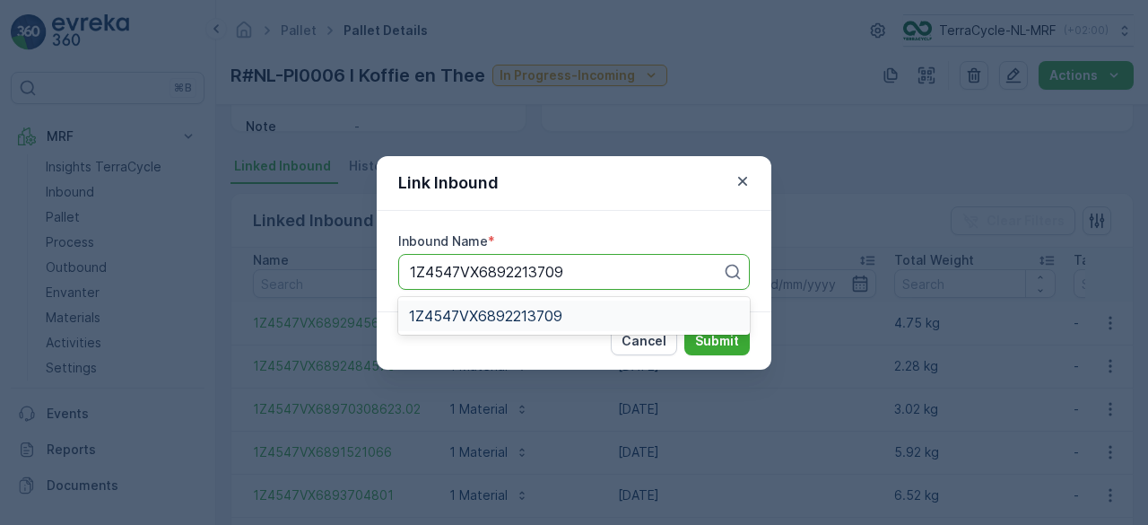
click at [494, 308] on span "1Z4547VX6892213709" at bounding box center [485, 316] width 153 height 16
click at [716, 329] on button "Submit" at bounding box center [717, 341] width 65 height 29
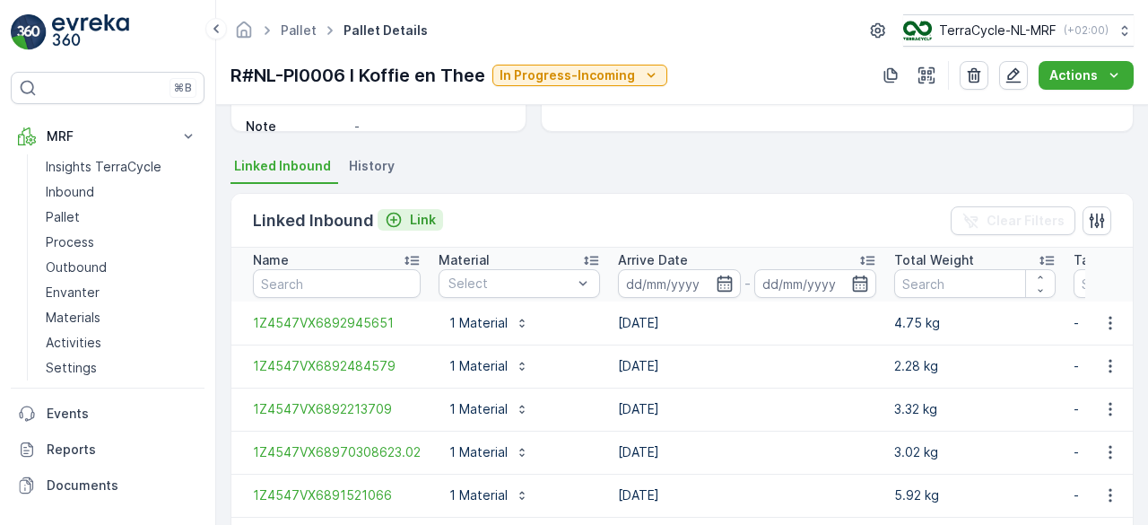
click at [422, 223] on p "Link" at bounding box center [423, 220] width 26 height 18
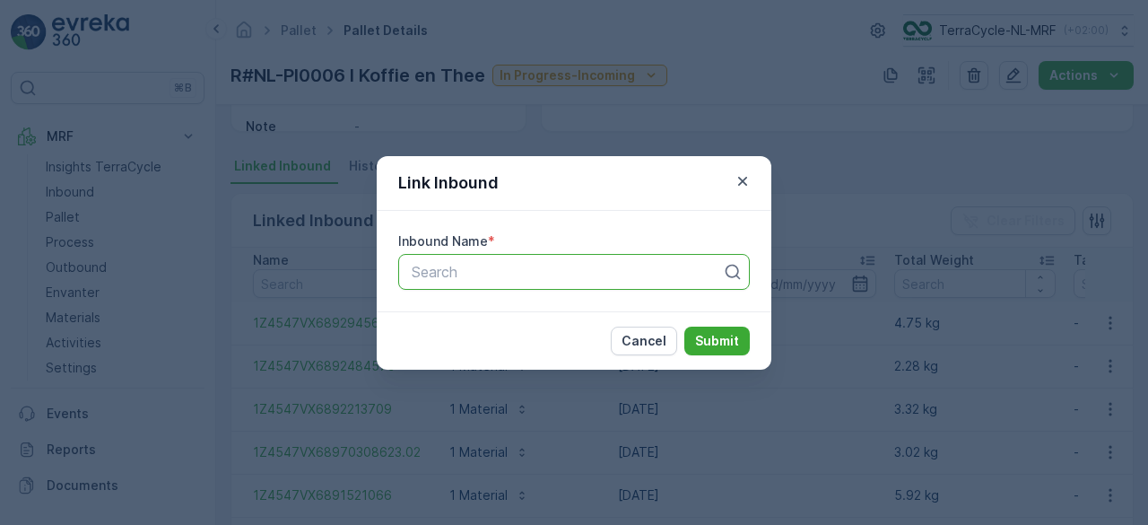
click at [476, 266] on div at bounding box center [567, 272] width 314 height 16
paste input "1Z4547VX6896847170"
type input "1Z4547VX6896847170"
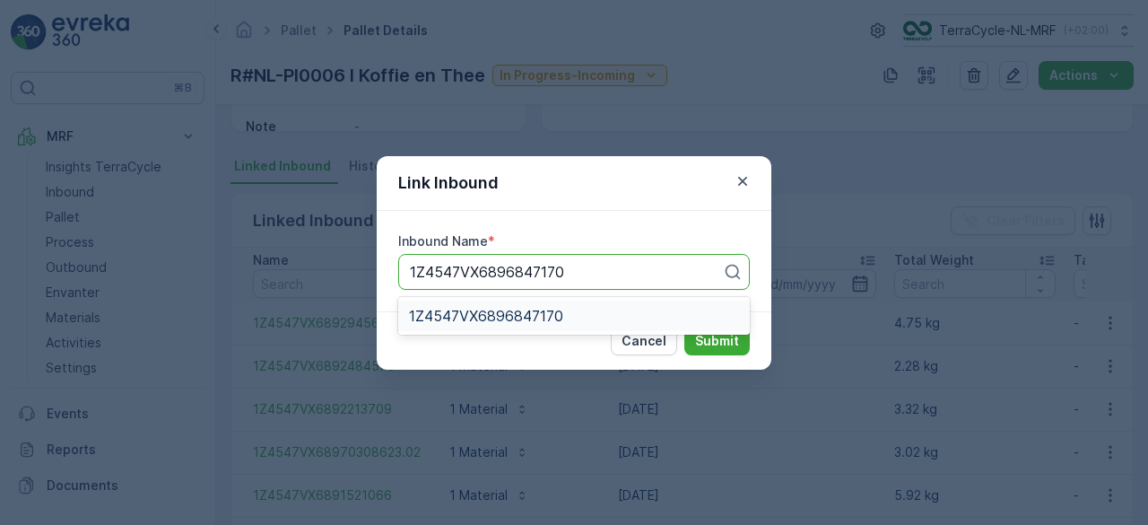
click at [505, 314] on span "1Z4547VX6896847170" at bounding box center [486, 316] width 154 height 16
click at [720, 342] on p "Submit" at bounding box center [717, 341] width 44 height 18
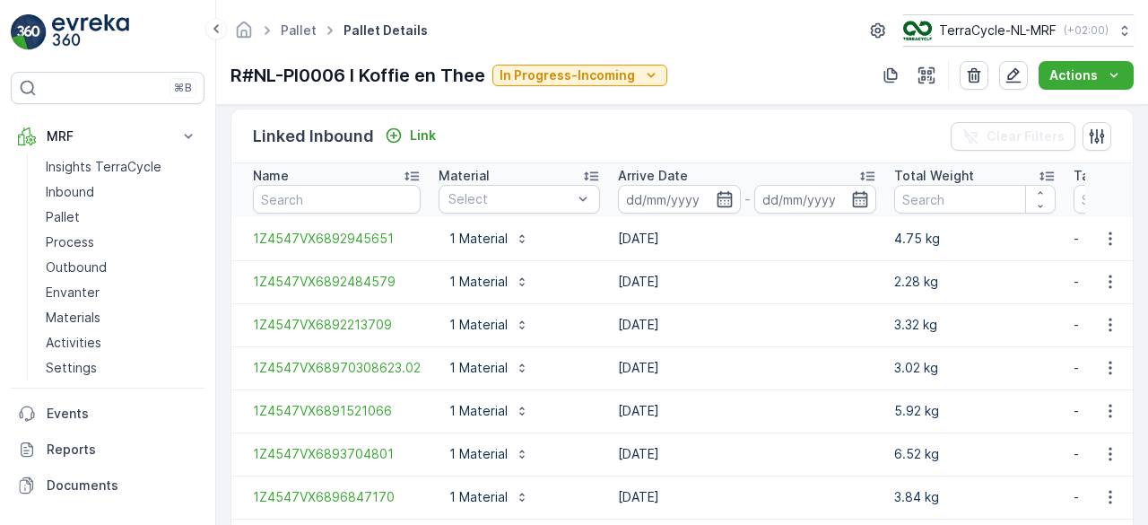
scroll to position [429, 0]
click at [420, 135] on p "Link" at bounding box center [423, 137] width 26 height 18
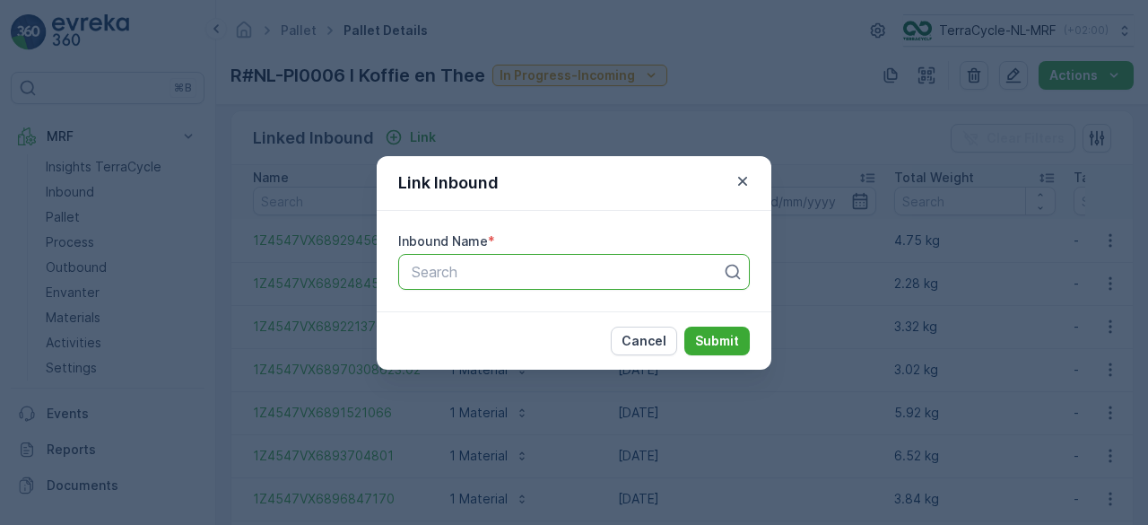
paste input "1Z4547VX6894561133"
type input "1Z4547VX6894561133"
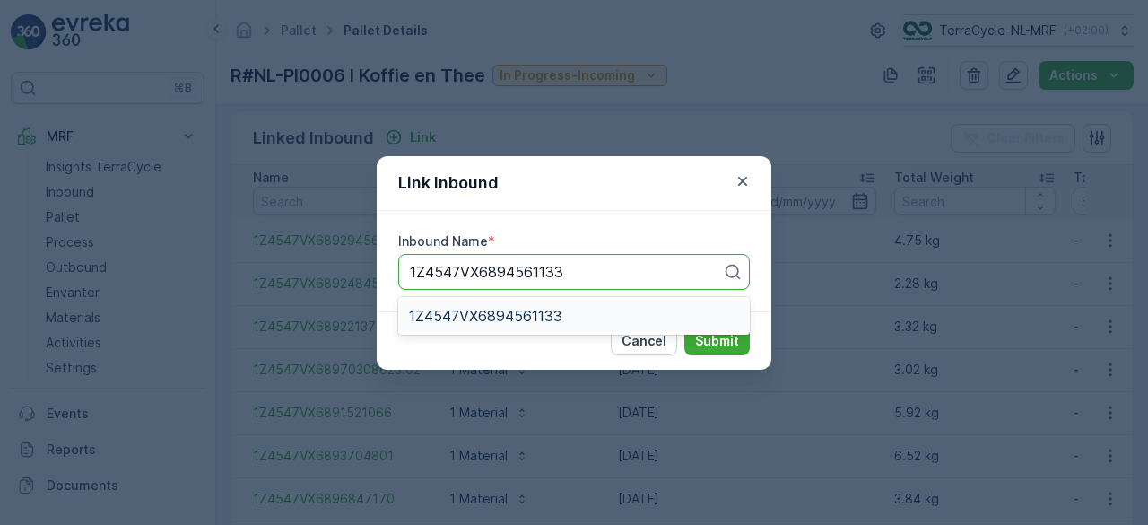
click at [462, 310] on span "1Z4547VX6894561133" at bounding box center [485, 316] width 153 height 16
click at [701, 336] on p "Submit" at bounding box center [717, 341] width 44 height 18
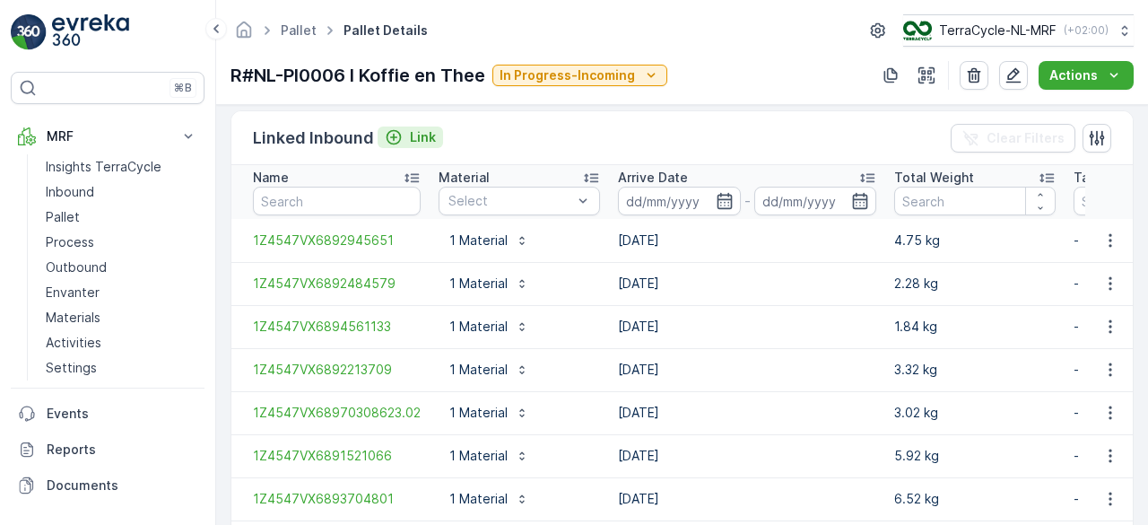
click at [401, 139] on div "Link" at bounding box center [410, 137] width 51 height 18
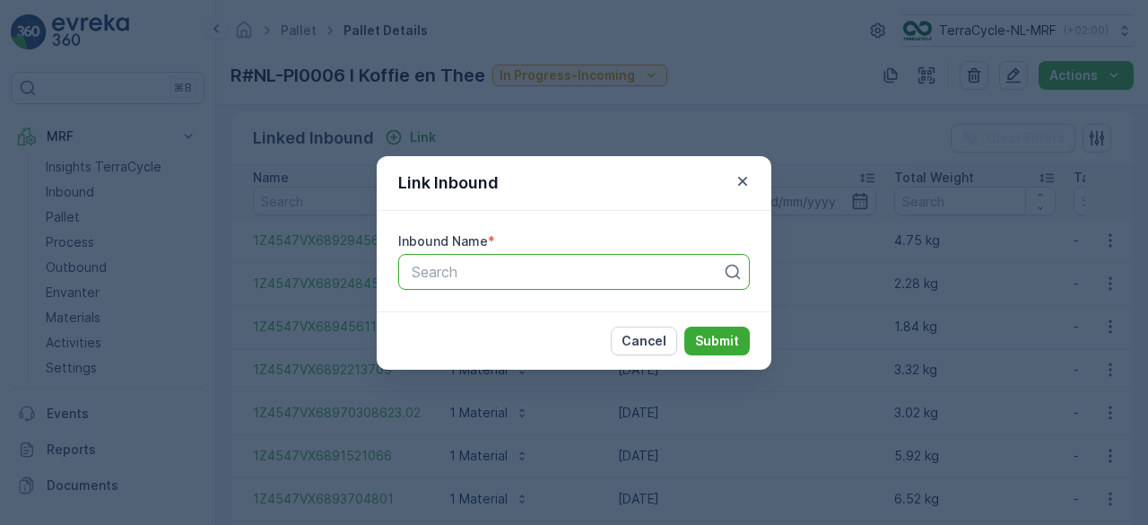
click at [419, 266] on div at bounding box center [567, 272] width 314 height 16
paste input "1Z4547VX6898074037"
type input "1Z4547VX6898074037"
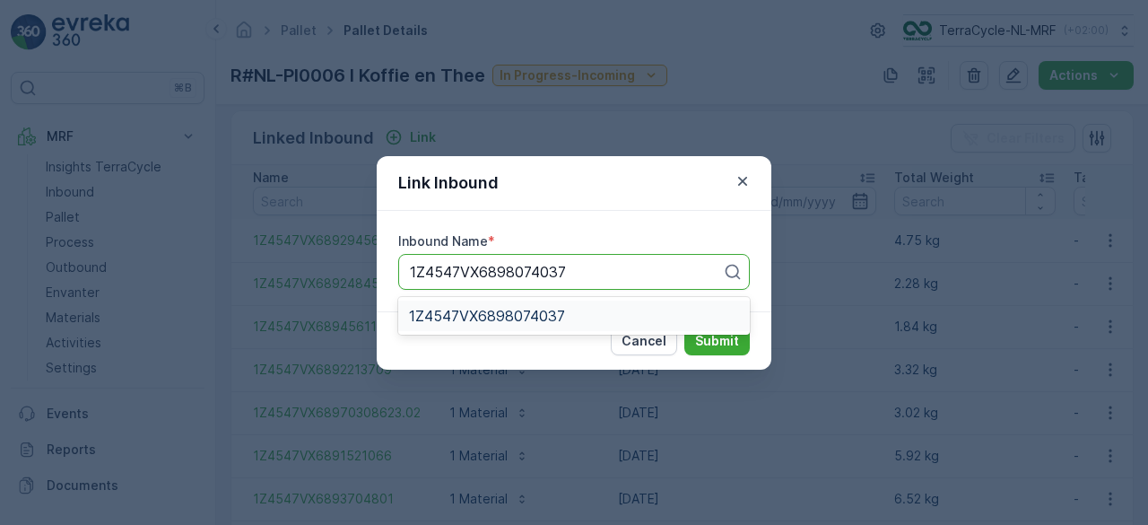
click at [473, 318] on span "1Z4547VX6898074037" at bounding box center [487, 316] width 156 height 16
click at [696, 339] on p "Submit" at bounding box center [717, 341] width 44 height 18
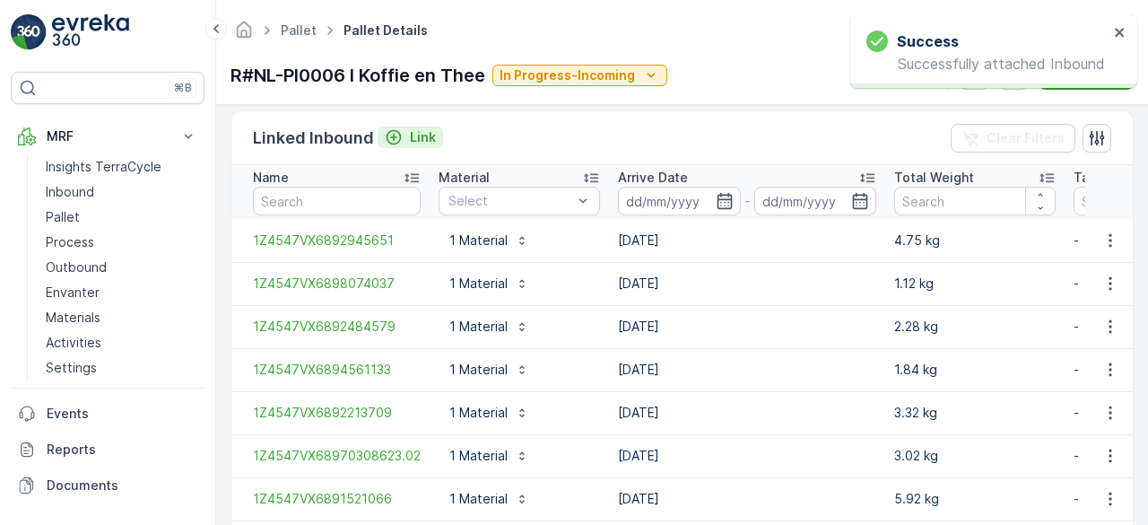
click at [404, 134] on div "Link" at bounding box center [410, 137] width 51 height 18
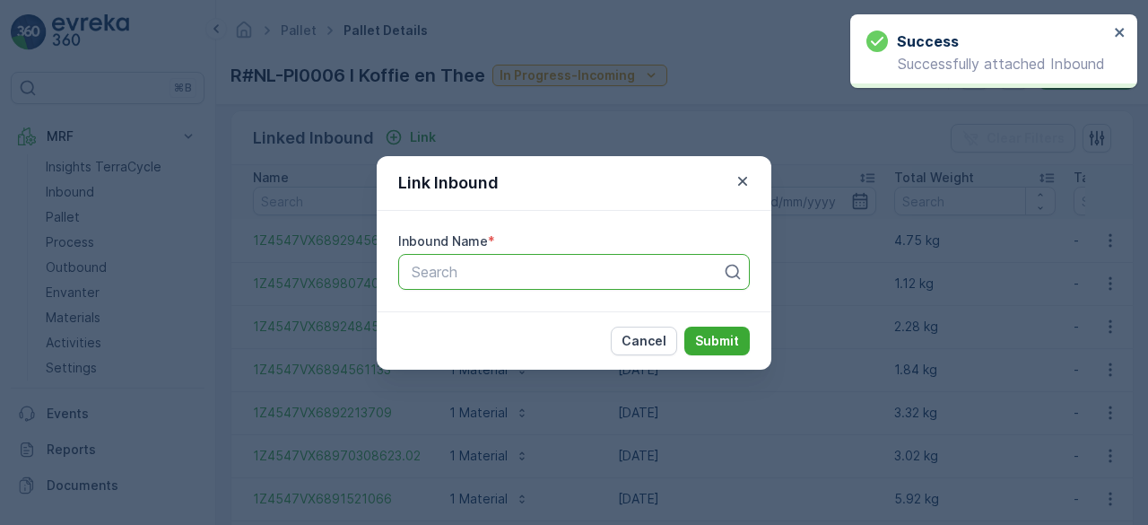
paste input "1Z4547VX6892348547"
type input "1Z4547VX6892348547"
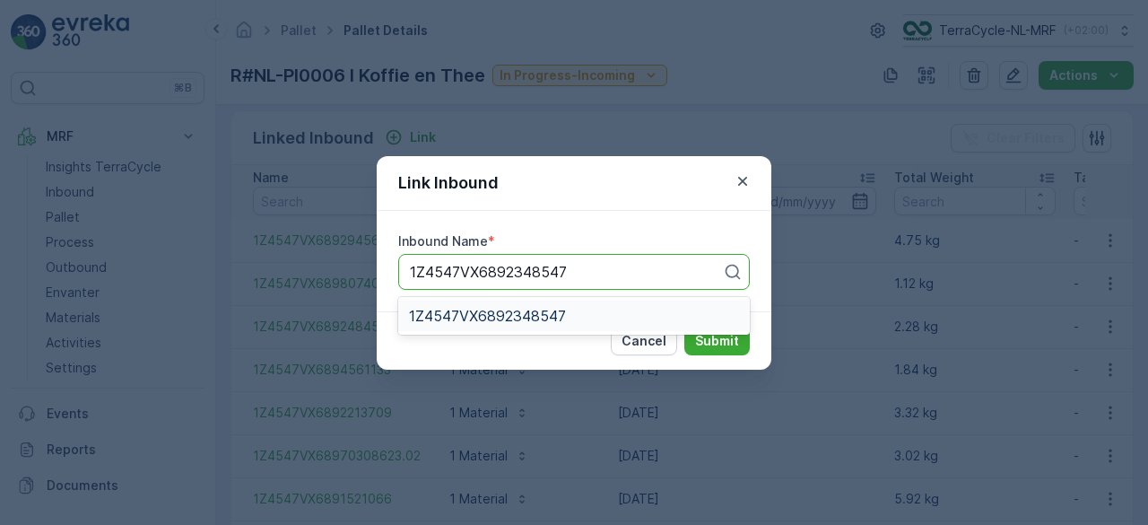
click at [447, 310] on span "1Z4547VX6892348547" at bounding box center [487, 316] width 157 height 16
click at [699, 339] on p "Submit" at bounding box center [717, 341] width 44 height 18
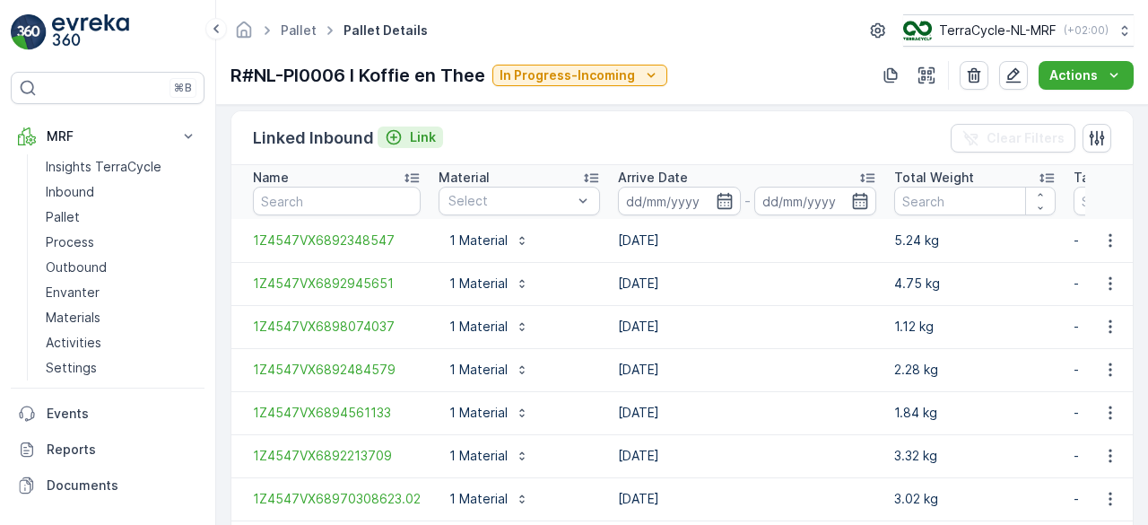
click at [410, 139] on p "Link" at bounding box center [423, 137] width 26 height 18
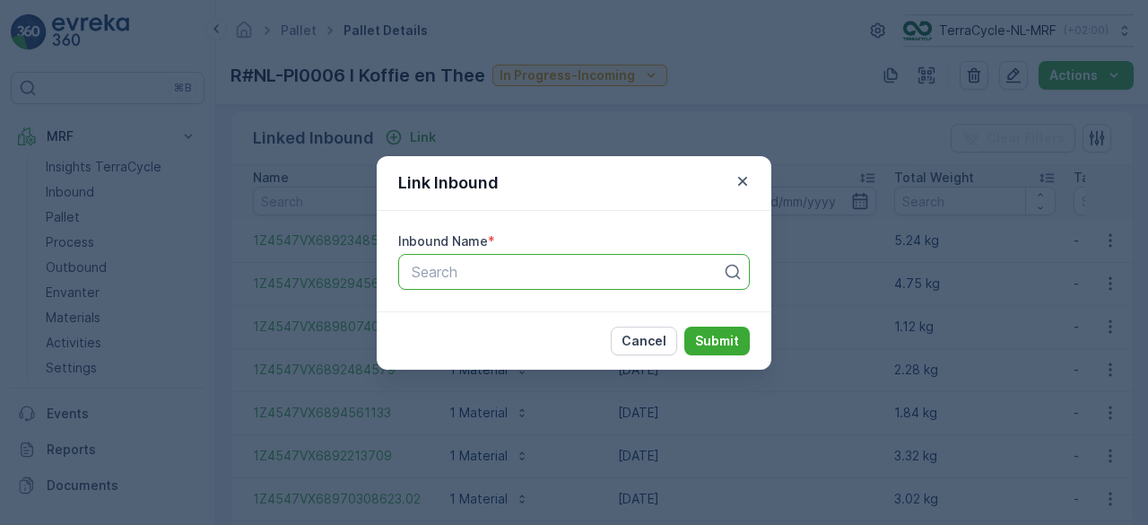
click at [437, 264] on div at bounding box center [567, 272] width 314 height 16
paste input "1Z4547VX6894176747"
type input "1Z4547VX6894176747"
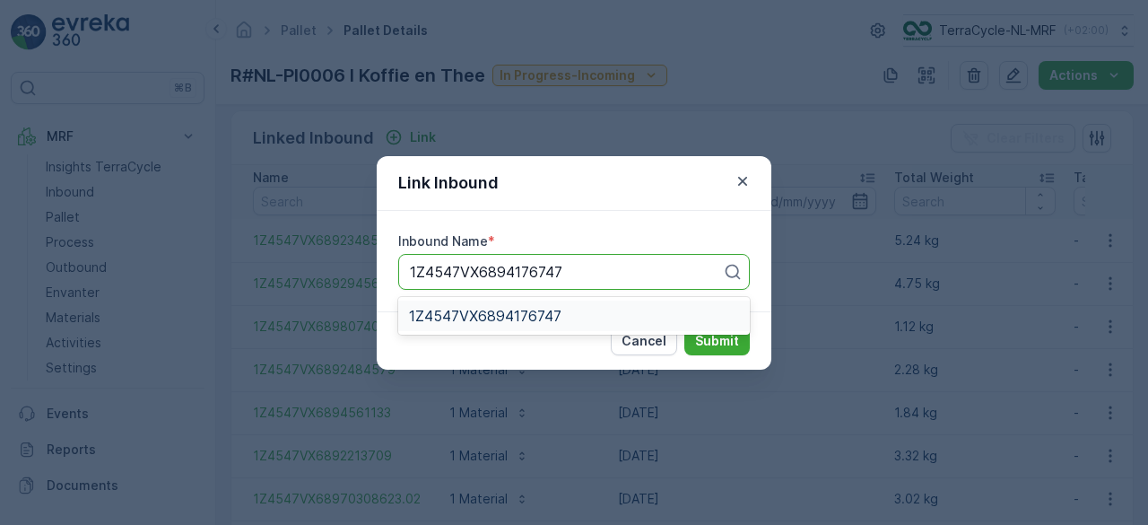
click at [453, 314] on span "1Z4547VX6894176747" at bounding box center [485, 316] width 153 height 16
click at [700, 344] on p "Submit" at bounding box center [717, 341] width 44 height 18
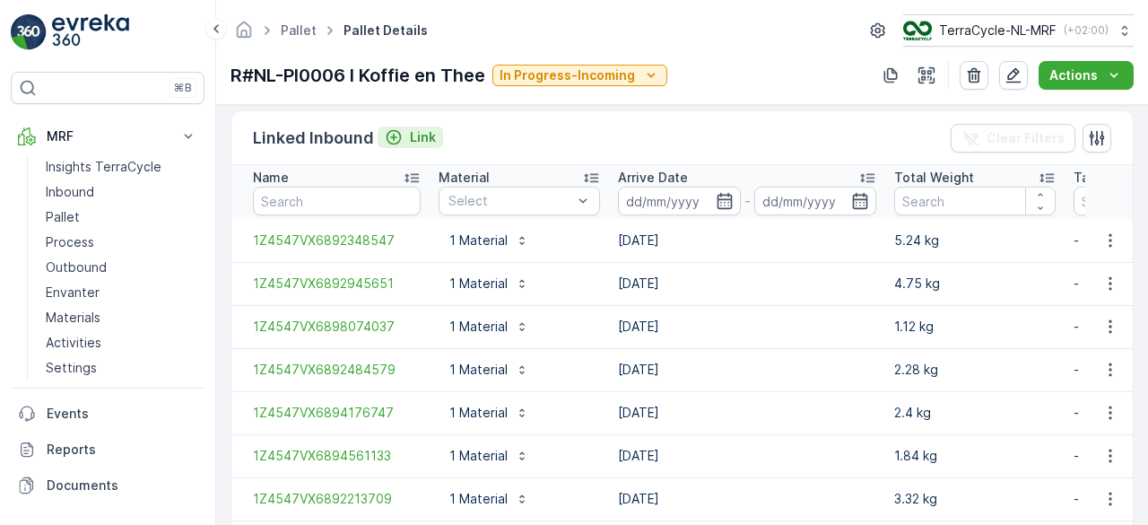
click at [410, 134] on p "Link" at bounding box center [423, 137] width 26 height 18
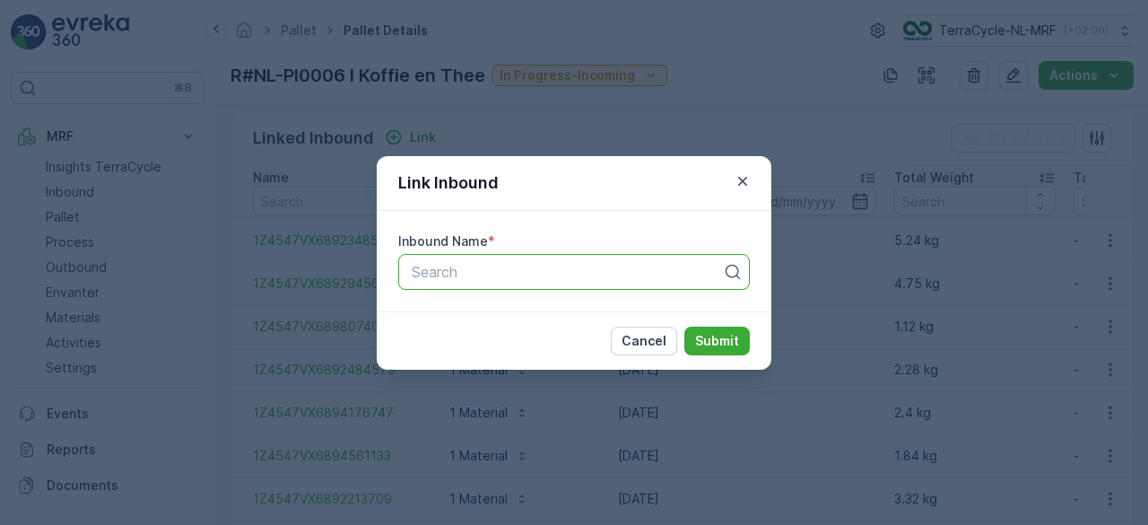
click at [454, 268] on div at bounding box center [567, 272] width 314 height 16
paste input "1Z4547VX6890365835"
type input "1Z4547VX6890365835"
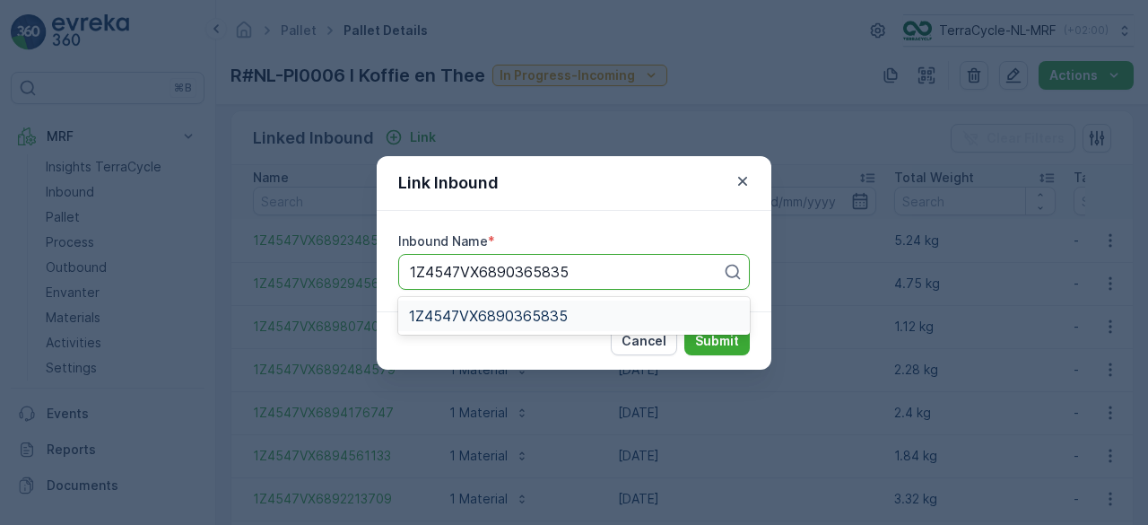
click at [463, 313] on span "1Z4547VX6890365835" at bounding box center [488, 316] width 159 height 16
click at [715, 342] on p "Submit" at bounding box center [717, 341] width 44 height 18
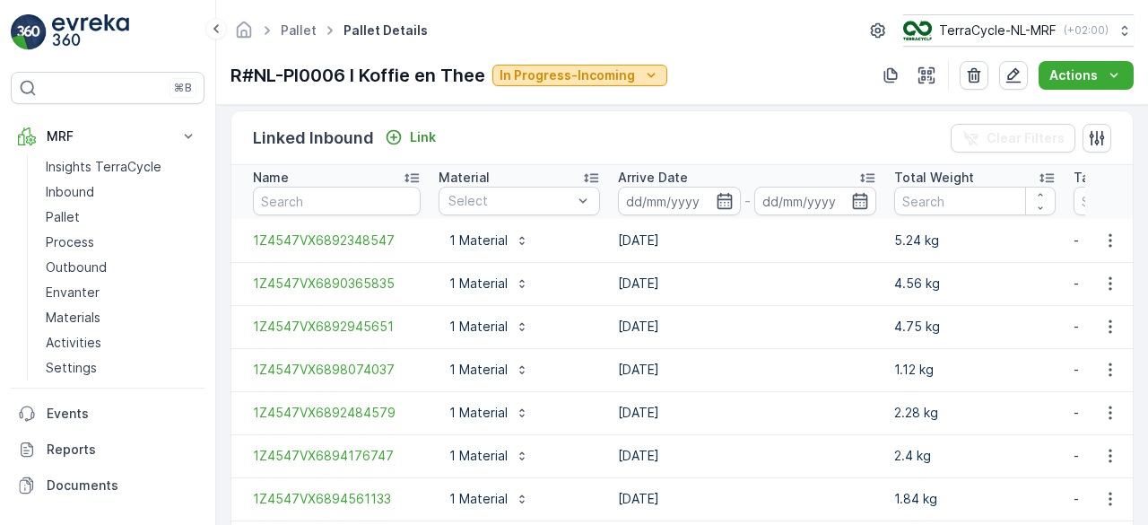
click at [529, 80] on p "In Progress-Incoming" at bounding box center [567, 75] width 135 height 18
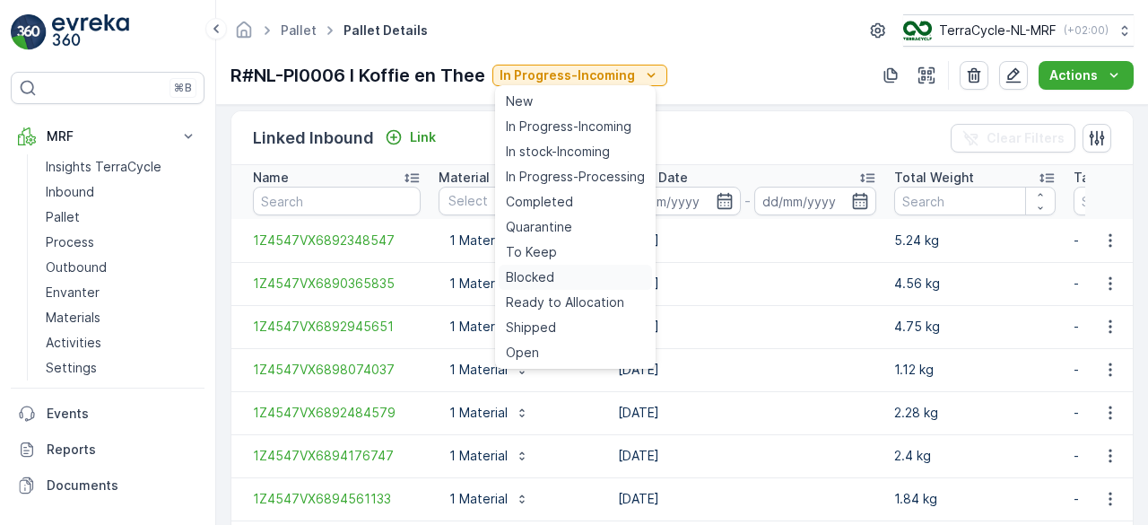
click at [530, 269] on span "Blocked" at bounding box center [530, 277] width 48 height 18
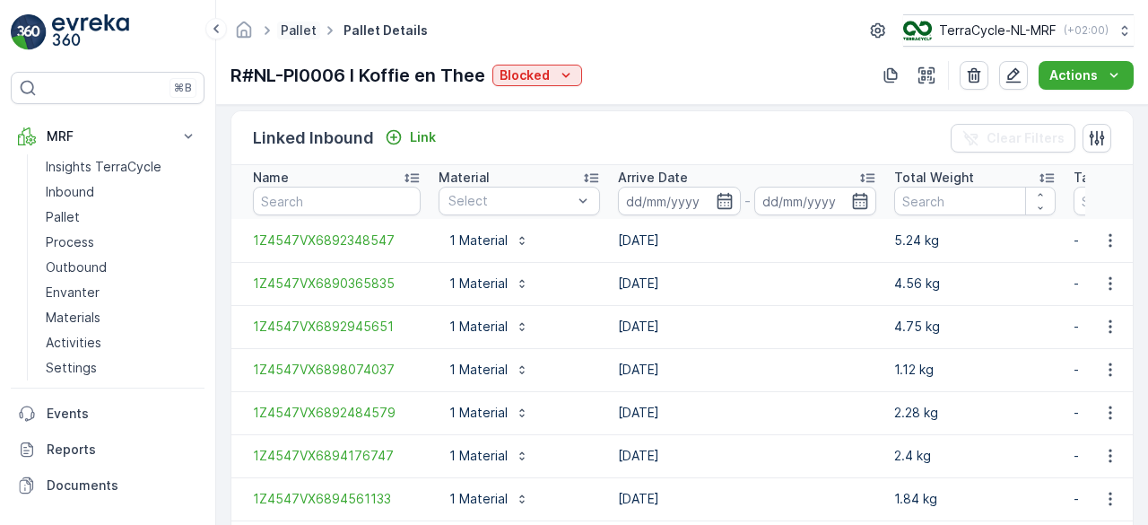
click at [287, 26] on link "Pallet" at bounding box center [299, 29] width 36 height 15
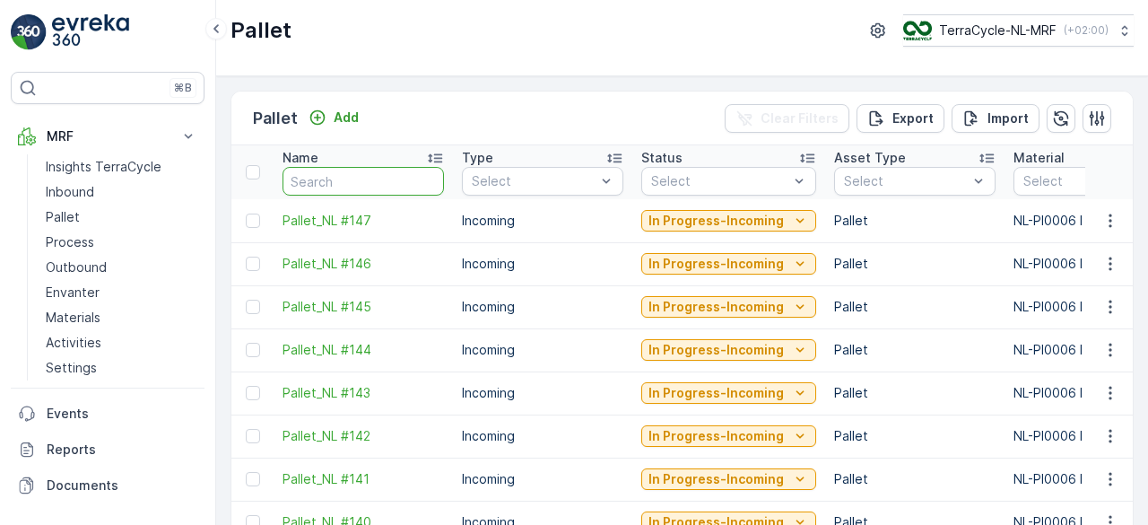
click at [327, 188] on input "text" at bounding box center [364, 181] width 162 height 29
type input "0021"
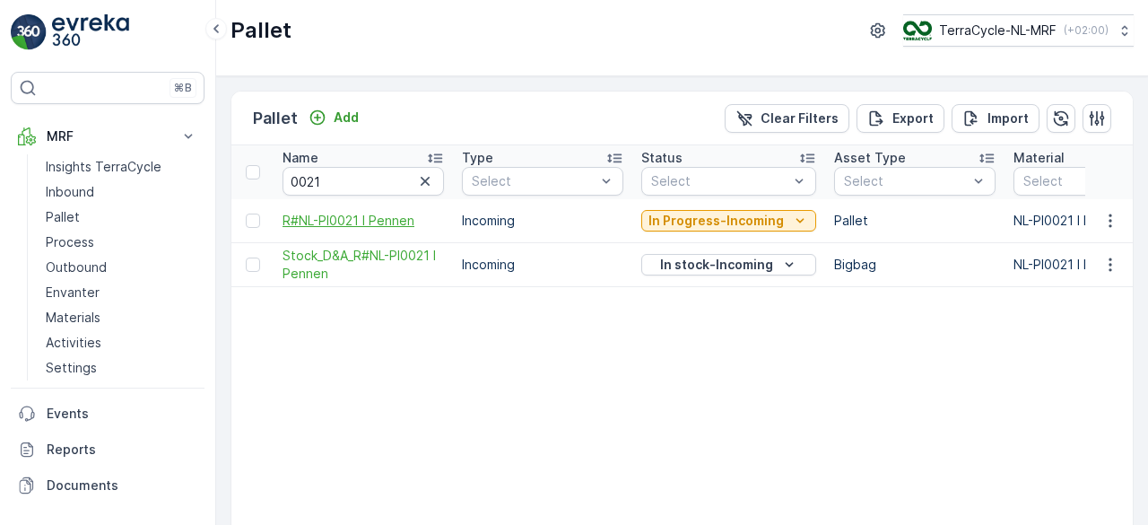
click at [345, 214] on span "R#NL-PI0021 I Pennen" at bounding box center [364, 221] width 162 height 18
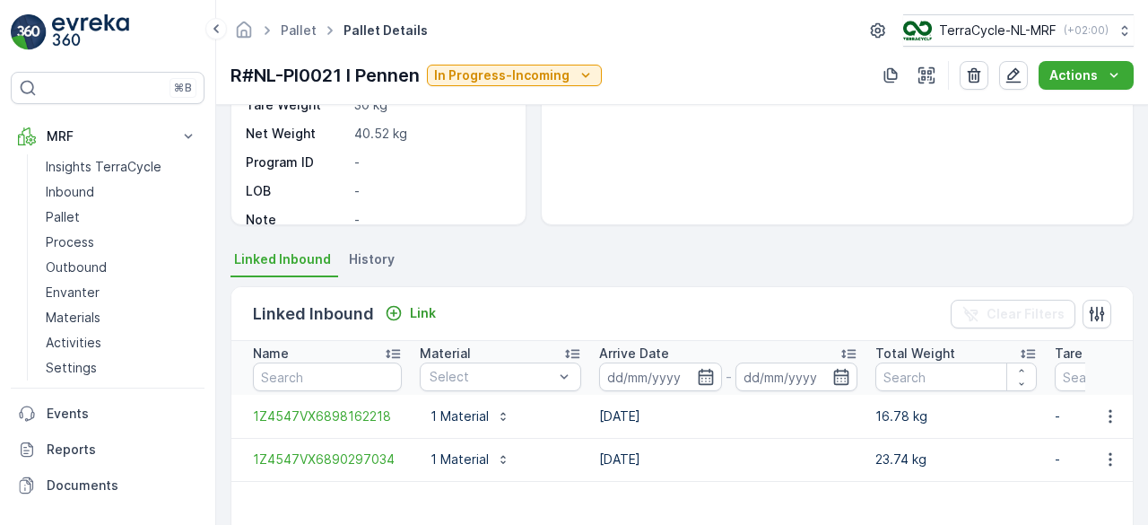
scroll to position [254, 0]
click at [424, 305] on p "Link" at bounding box center [423, 312] width 26 height 18
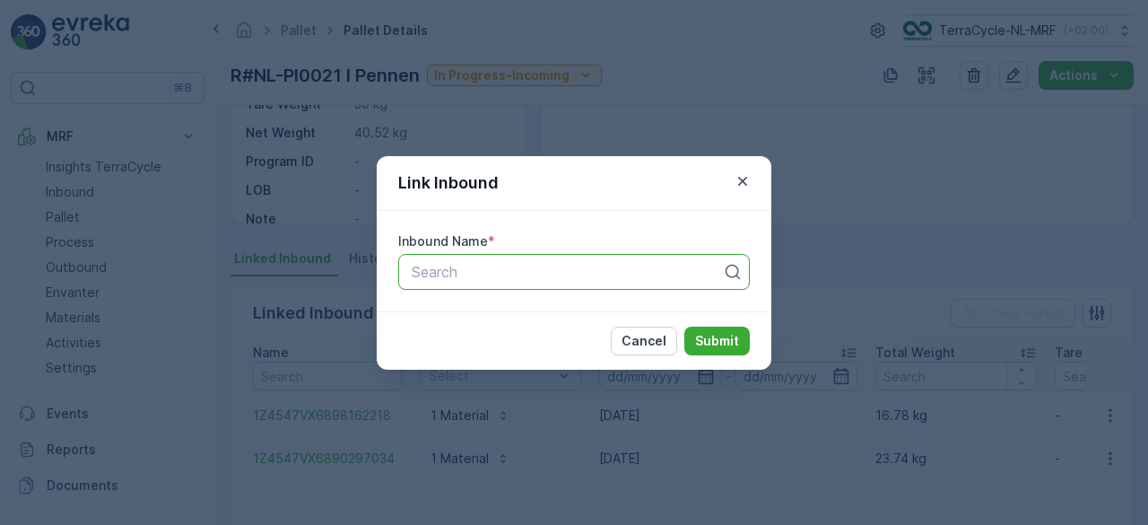
click at [425, 274] on div at bounding box center [567, 272] width 314 height 16
paste input "1Z4547VX6896389826"
type input "1Z4547VX6896389826"
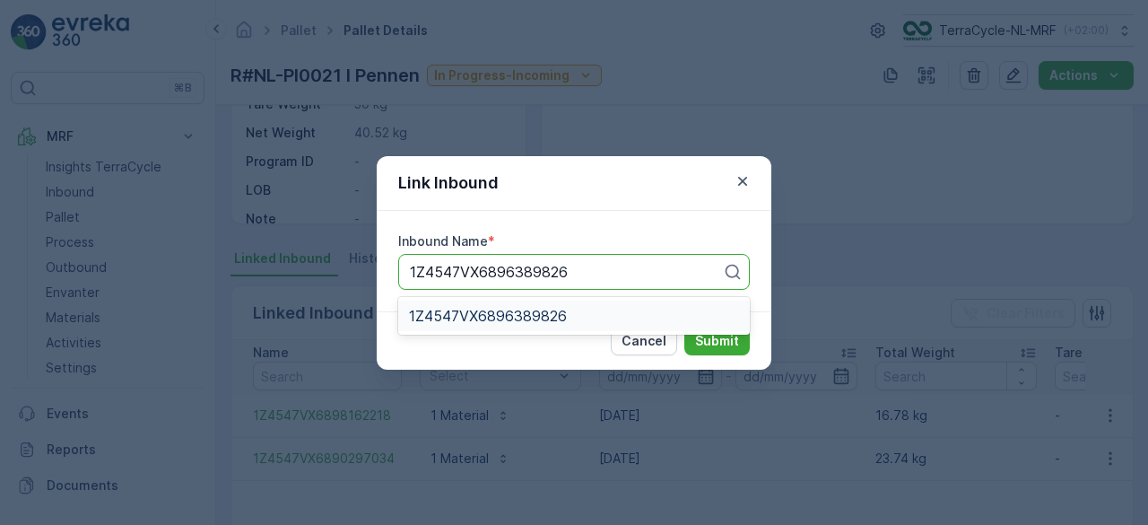
click at [445, 313] on span "1Z4547VX6896389826" at bounding box center [488, 316] width 158 height 16
click at [722, 340] on p "Submit" at bounding box center [717, 341] width 44 height 18
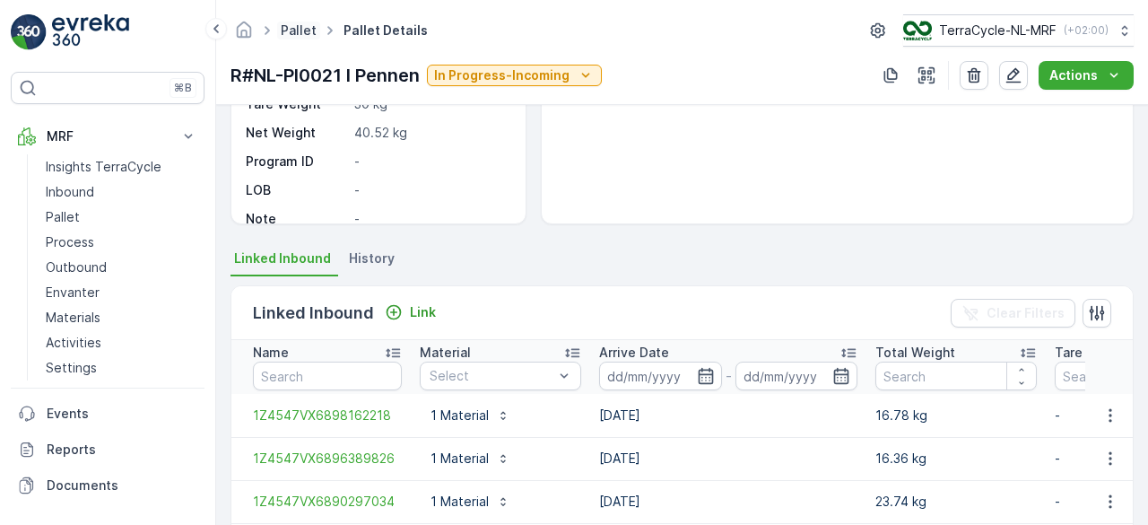
click at [297, 28] on link "Pallet" at bounding box center [299, 29] width 36 height 15
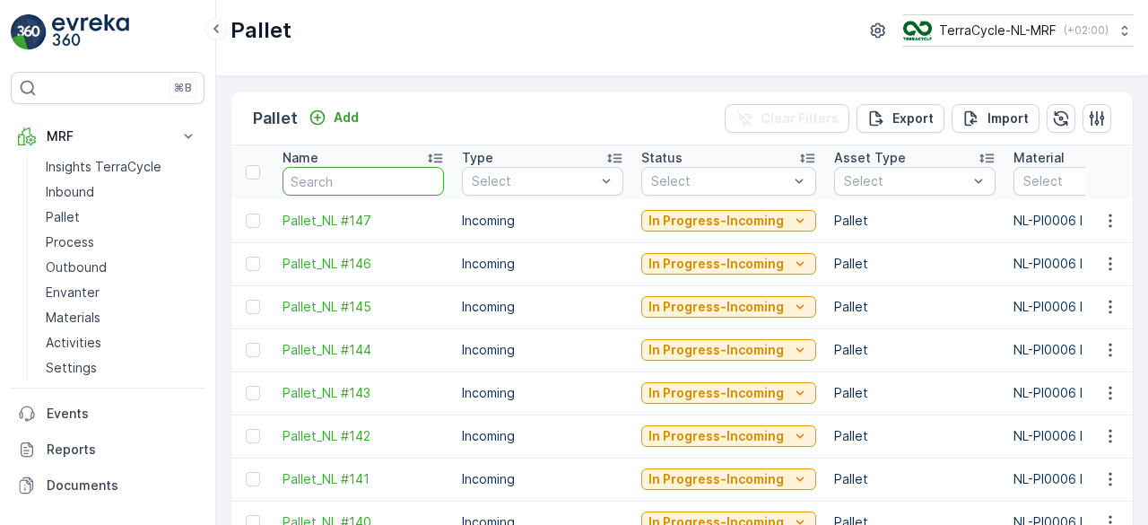
click at [341, 173] on input "text" at bounding box center [364, 181] width 162 height 29
type input "0022"
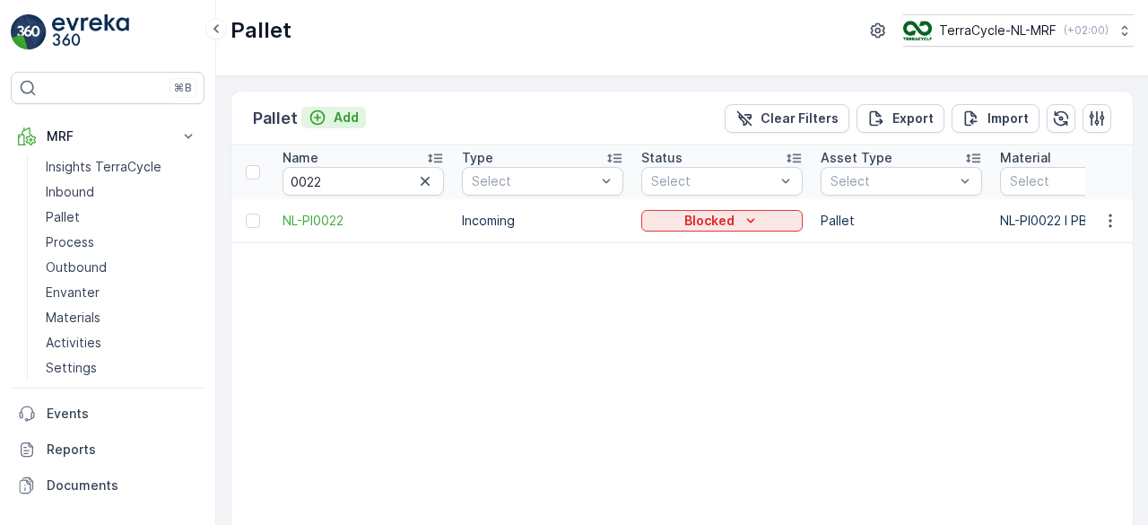
click at [342, 117] on p "Add" at bounding box center [346, 118] width 25 height 18
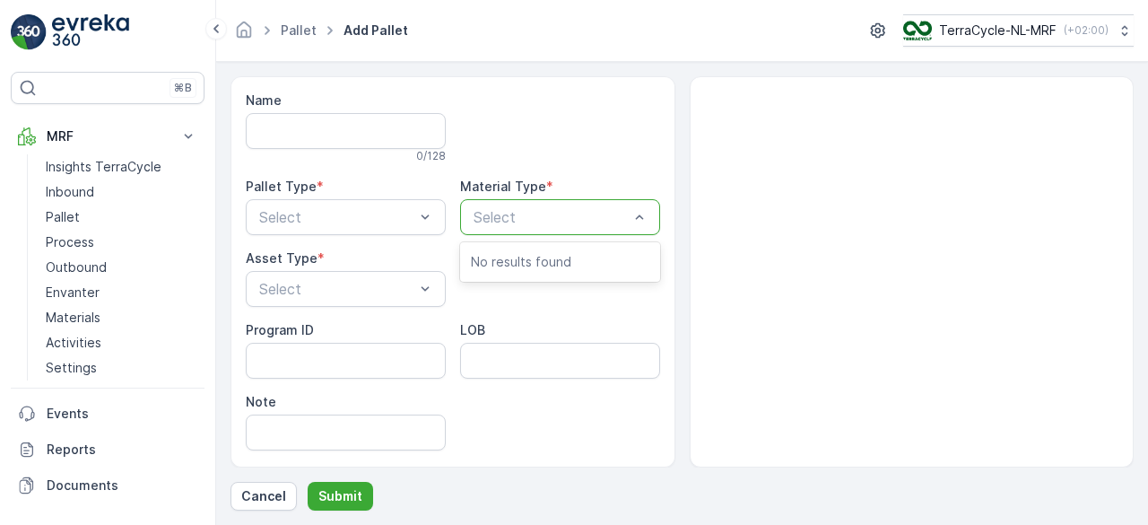
click at [467, 204] on div "Select" at bounding box center [560, 217] width 200 height 36
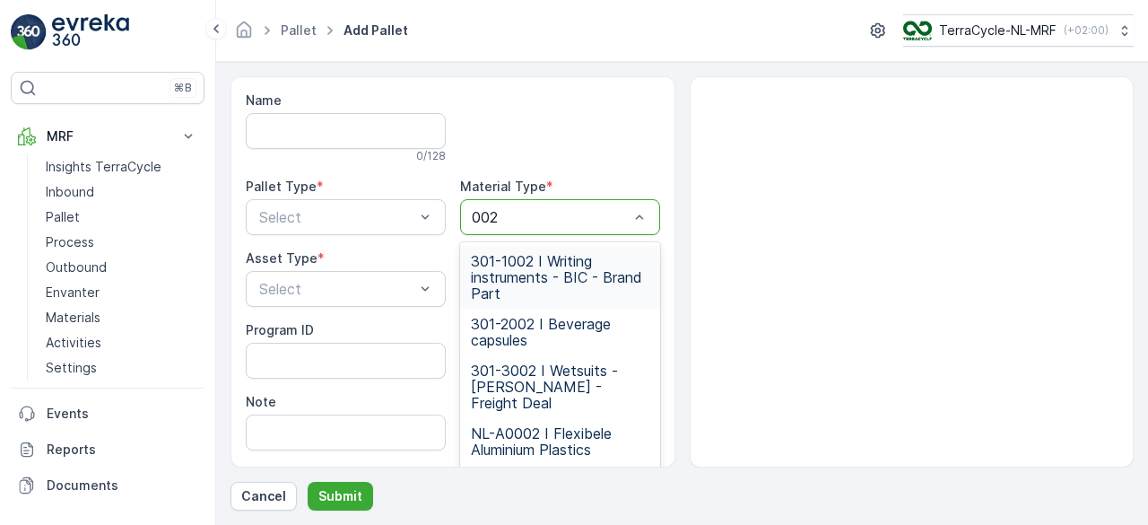
type input "0022"
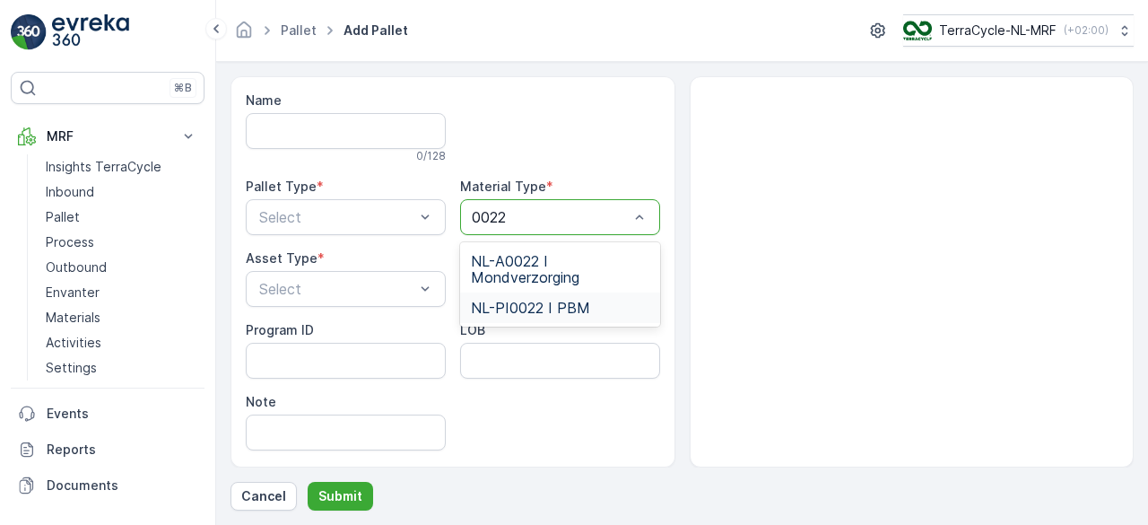
click at [505, 301] on span "NL-PI0022 I PBM" at bounding box center [530, 308] width 119 height 16
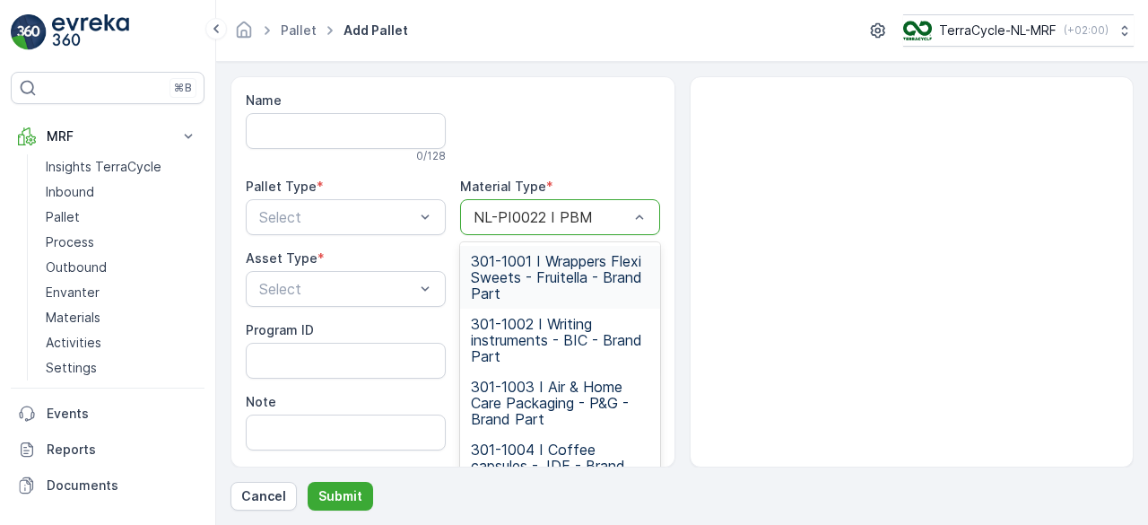
drag, startPoint x: 462, startPoint y: 216, endPoint x: 597, endPoint y: 214, distance: 134.6
click at [597, 214] on div "NL-PI0022 I PBM" at bounding box center [560, 217] width 200 height 36
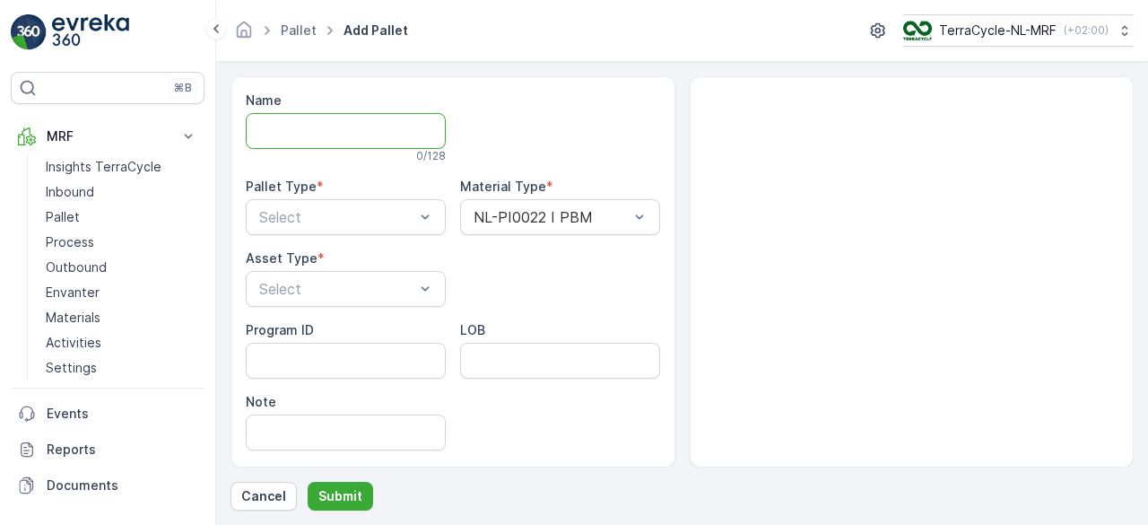
click at [326, 127] on input "Name" at bounding box center [346, 131] width 200 height 36
paste input "NL-PI0022 I PBM"
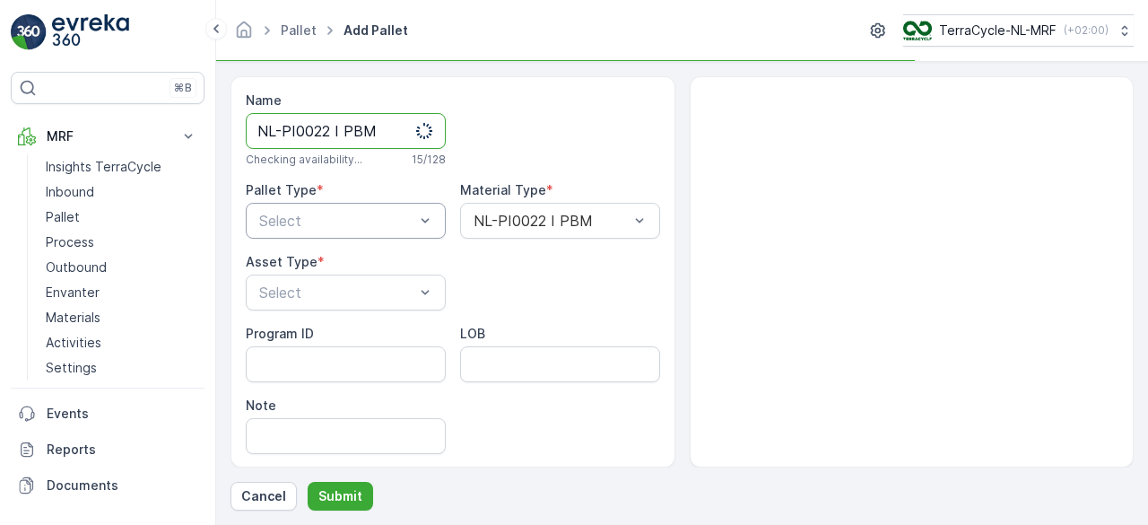
type input "NL-PI0022 I PBM"
click at [325, 213] on div at bounding box center [337, 221] width 159 height 16
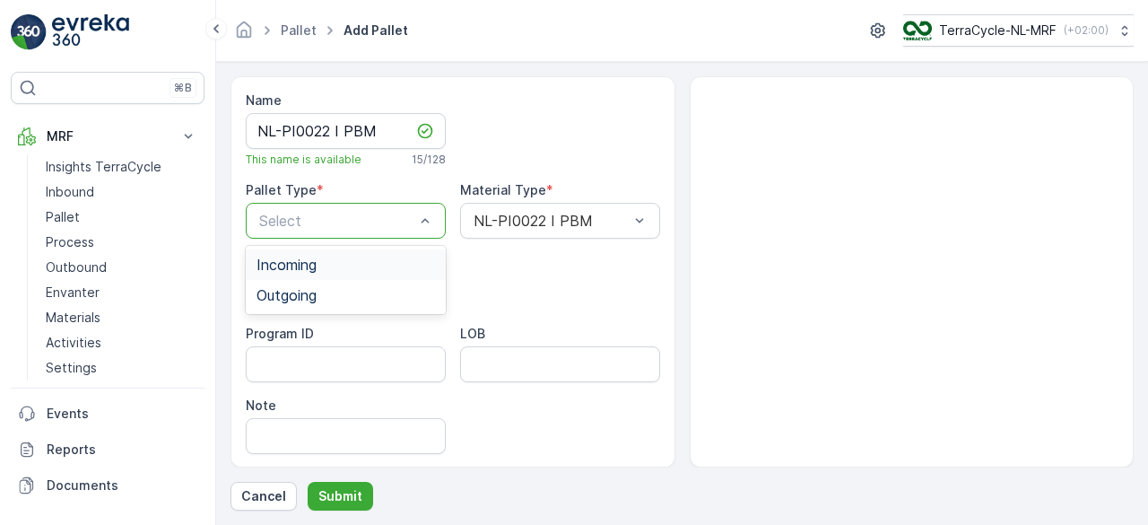
click at [314, 260] on span "Incoming" at bounding box center [287, 265] width 60 height 16
click at [307, 288] on div at bounding box center [337, 292] width 159 height 16
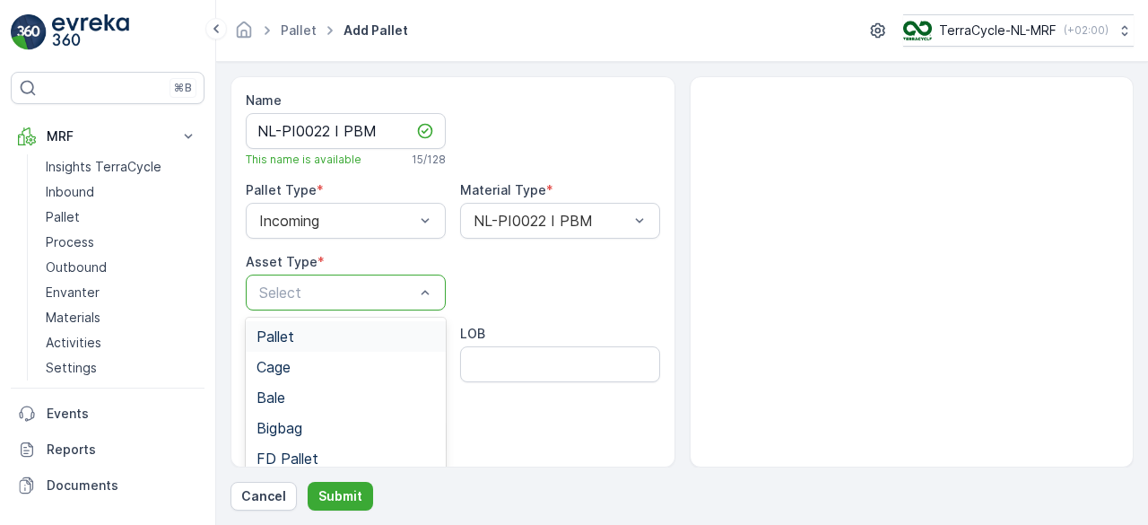
click at [277, 335] on span "Pallet" at bounding box center [276, 336] width 38 height 16
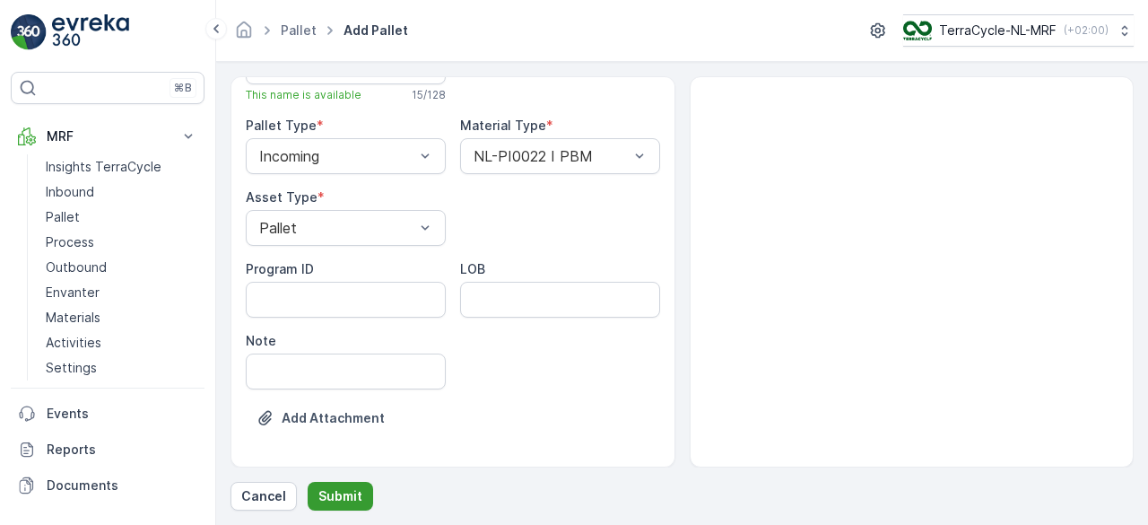
click at [336, 498] on p "Submit" at bounding box center [341, 496] width 44 height 18
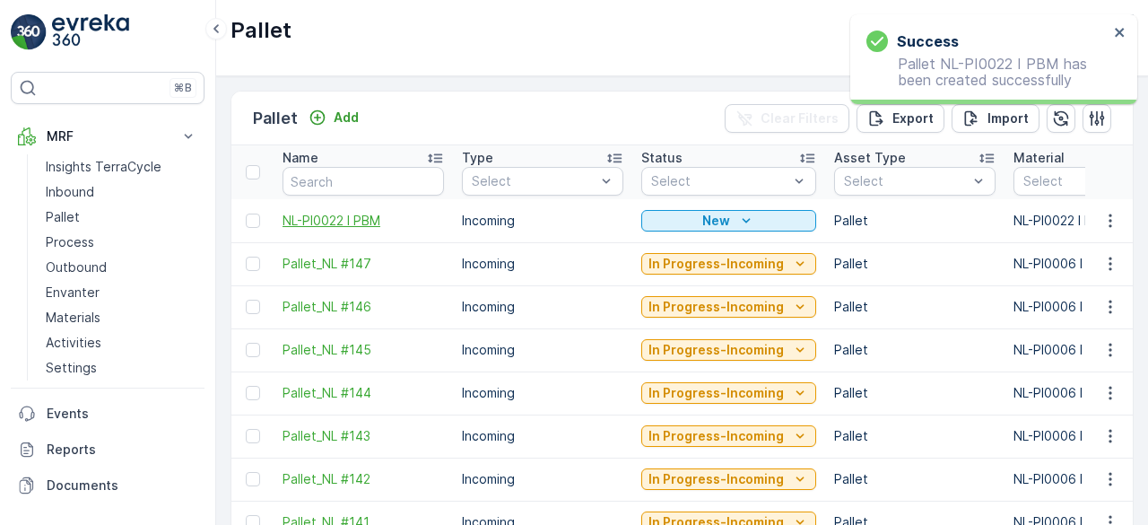
click at [345, 213] on span "NL-PI0022 I PBM" at bounding box center [364, 221] width 162 height 18
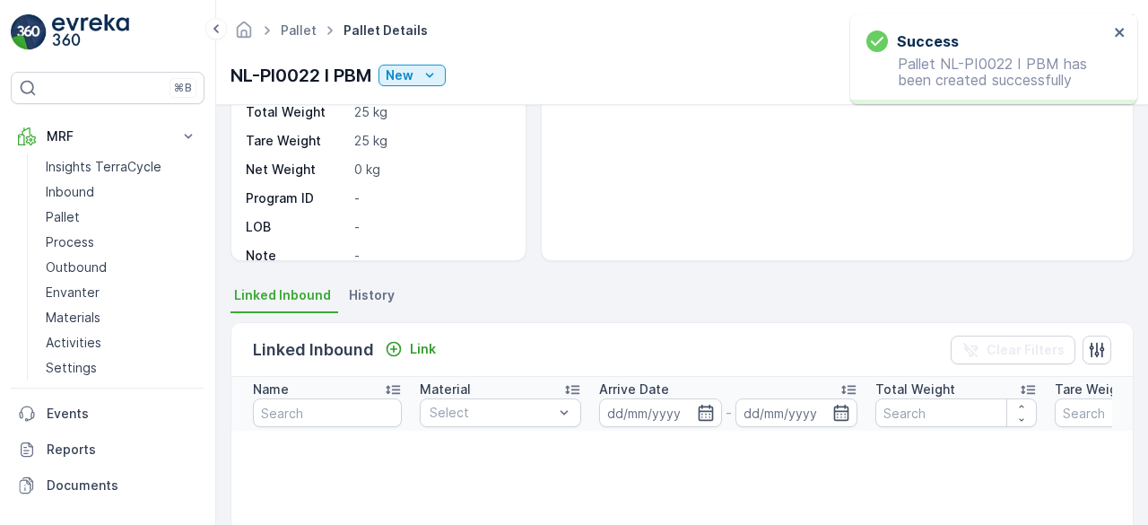
scroll to position [221, 0]
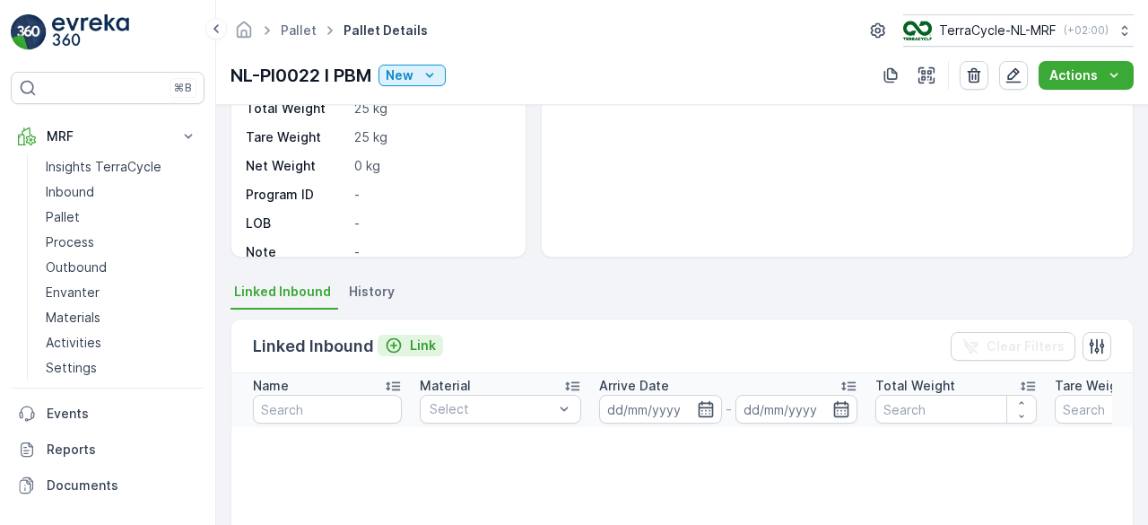
click at [406, 339] on div "Link" at bounding box center [410, 345] width 51 height 18
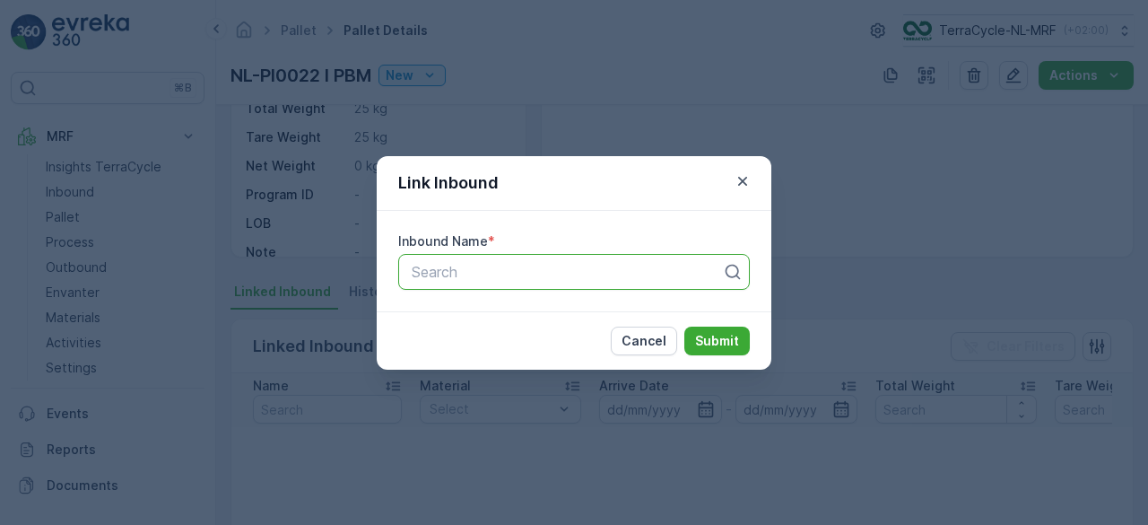
paste input "1Z4547VX9194005360"
type input "1Z4547VX9194005360"
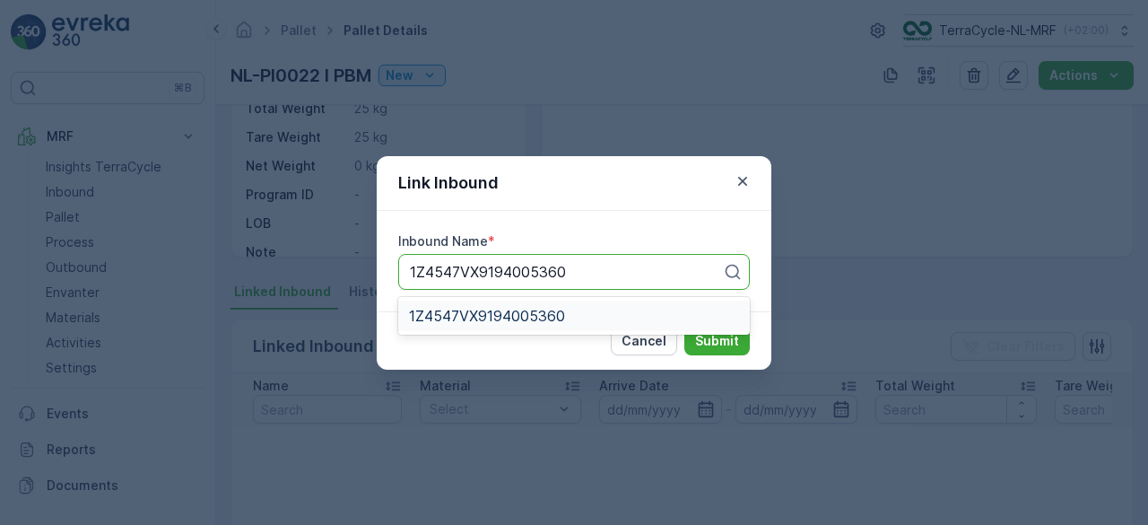
click at [450, 321] on span "1Z4547VX9194005360" at bounding box center [487, 316] width 156 height 16
click at [724, 332] on p "Submit" at bounding box center [717, 341] width 44 height 18
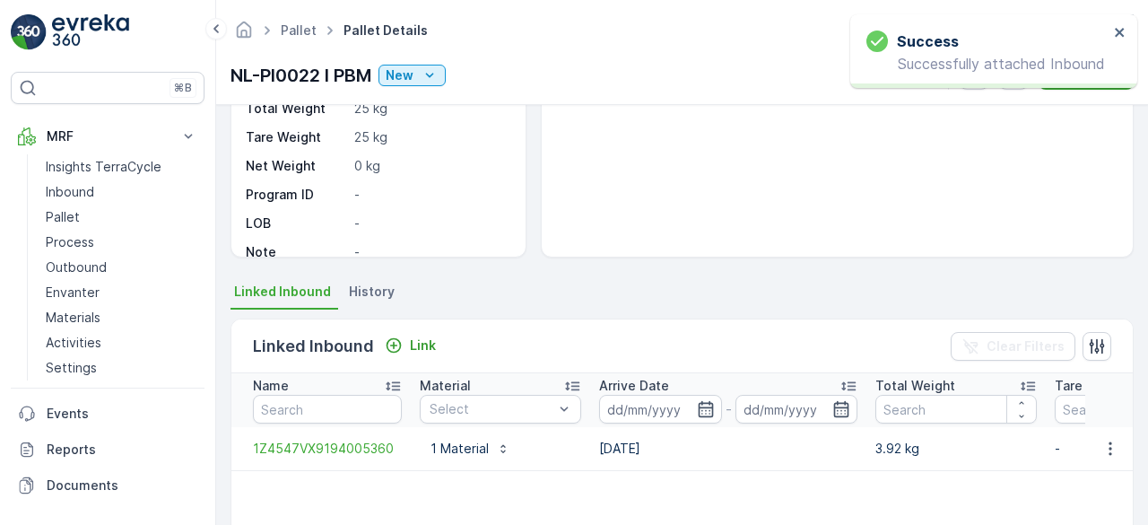
scroll to position [301, 0]
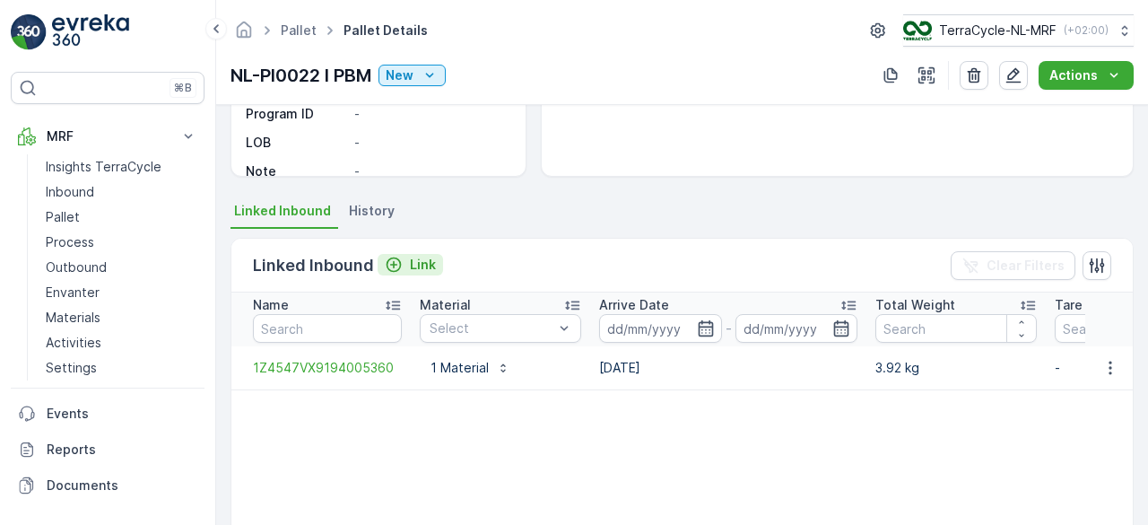
click at [424, 257] on p "Link" at bounding box center [423, 265] width 26 height 18
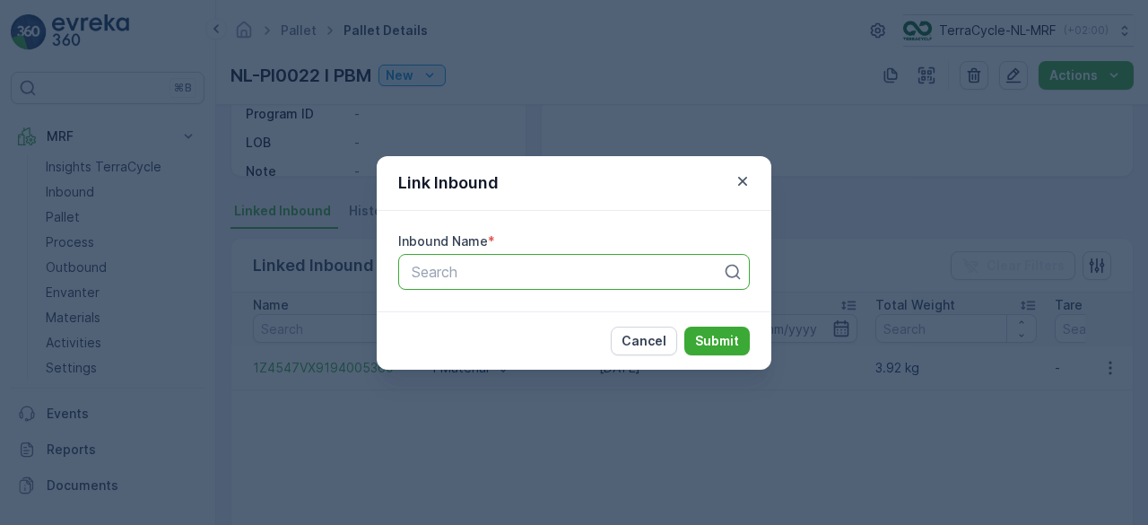
click at [432, 266] on div at bounding box center [567, 272] width 314 height 16
paste input "1Z4547VX9194005360"
type input "1Z4547VX9194005360"
click at [741, 177] on icon "button" at bounding box center [743, 181] width 18 height 18
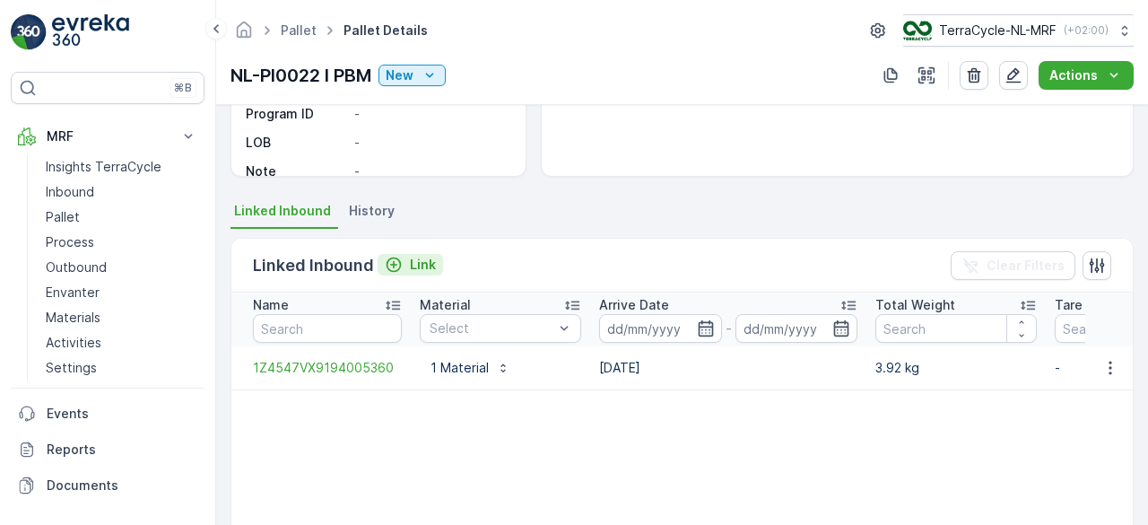
click at [431, 264] on p "Link" at bounding box center [423, 265] width 26 height 18
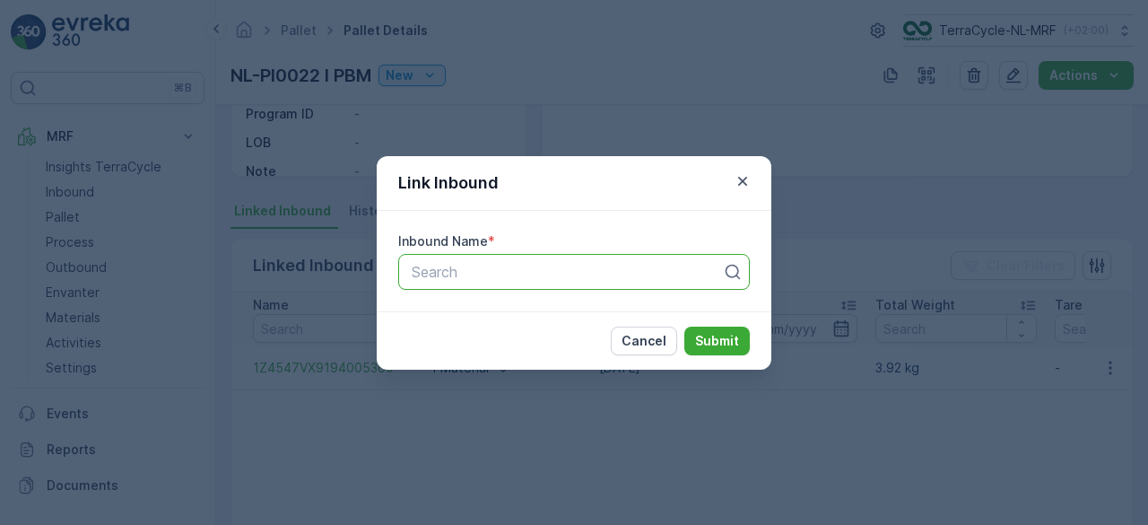
click at [449, 272] on div at bounding box center [567, 272] width 314 height 16
paste input "1Z4547VX9191477973"
type input "1Z4547VX9191477973"
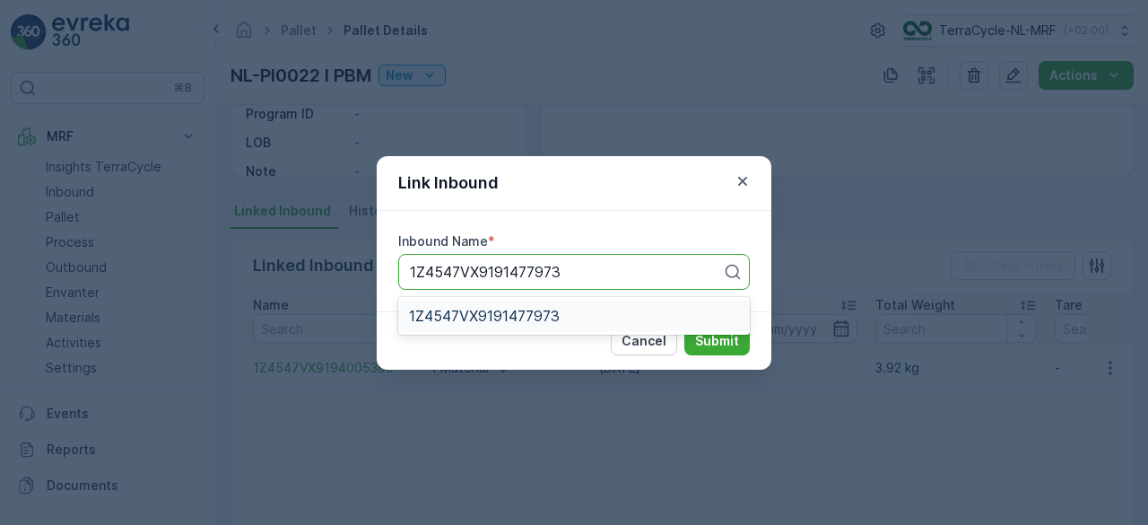
click at [474, 312] on span "1Z4547VX9191477973" at bounding box center [484, 316] width 151 height 16
click at [712, 336] on p "Submit" at bounding box center [717, 341] width 44 height 18
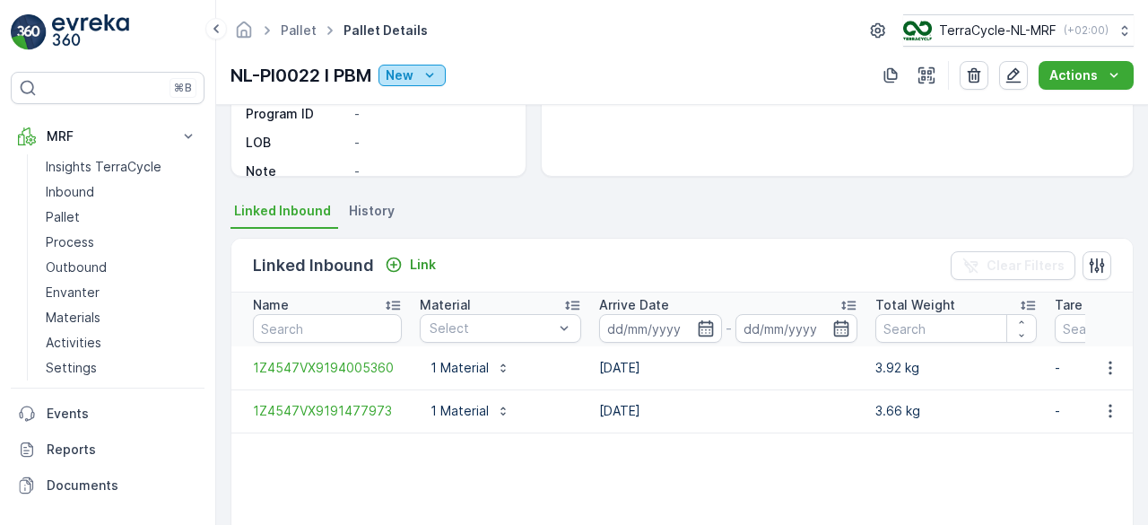
click at [422, 69] on div "New" at bounding box center [412, 75] width 53 height 18
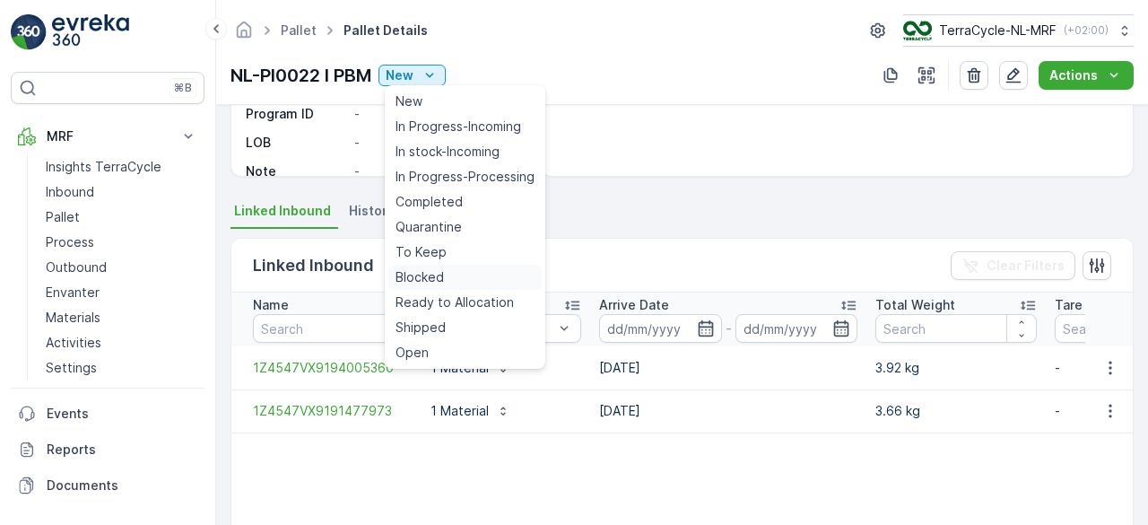
click at [431, 267] on div "Blocked" at bounding box center [465, 277] width 153 height 25
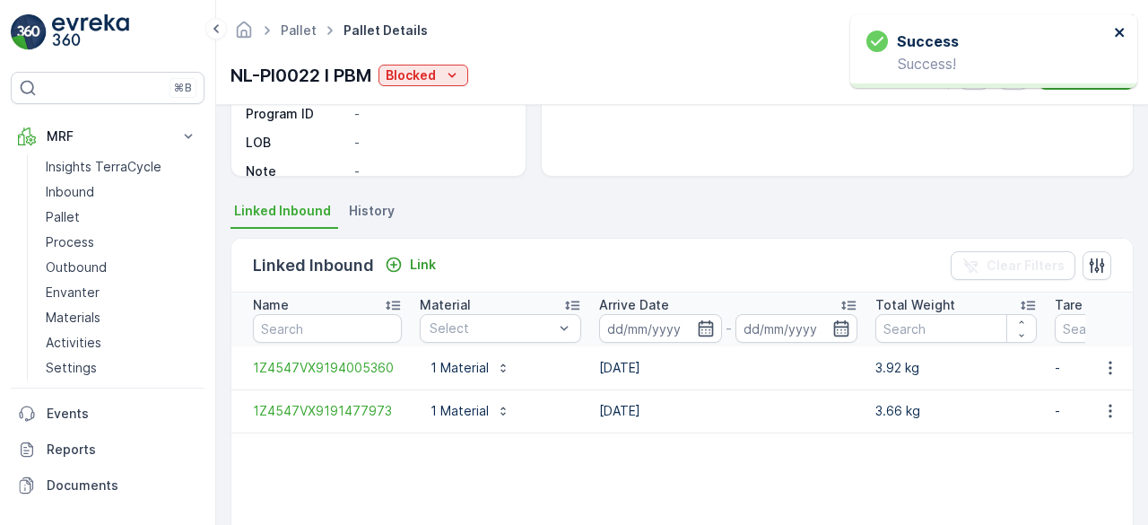
click at [1116, 25] on icon "close" at bounding box center [1120, 32] width 13 height 14
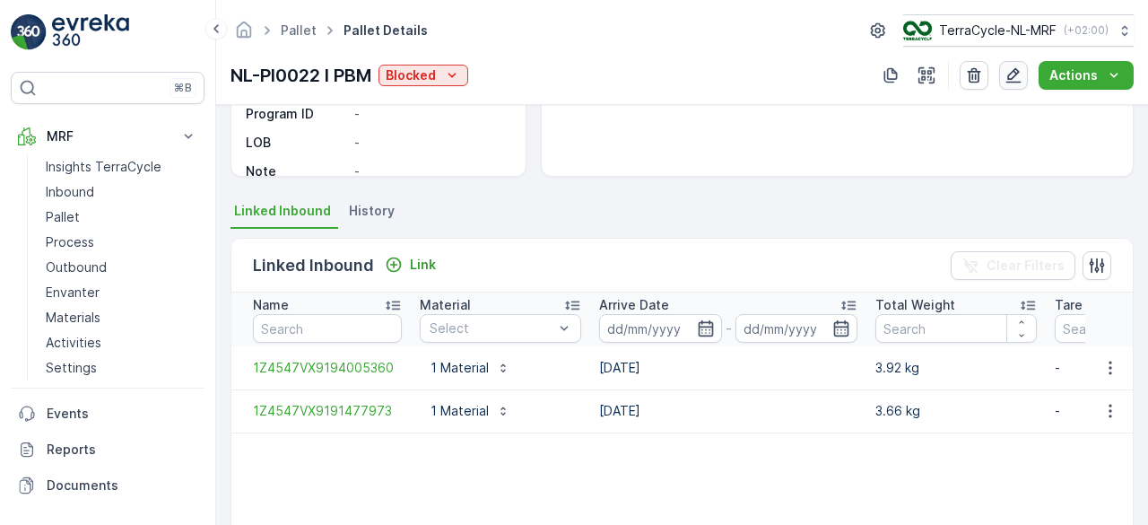
click at [1021, 74] on icon "button" at bounding box center [1014, 75] width 18 height 18
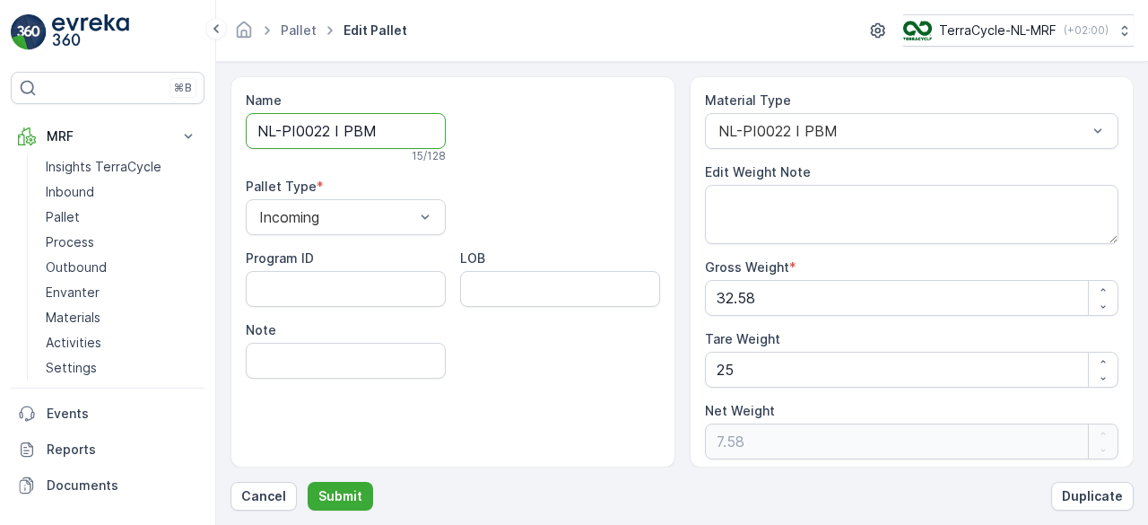
click at [256, 120] on input "NL-PI0022 I PBM" at bounding box center [346, 131] width 200 height 36
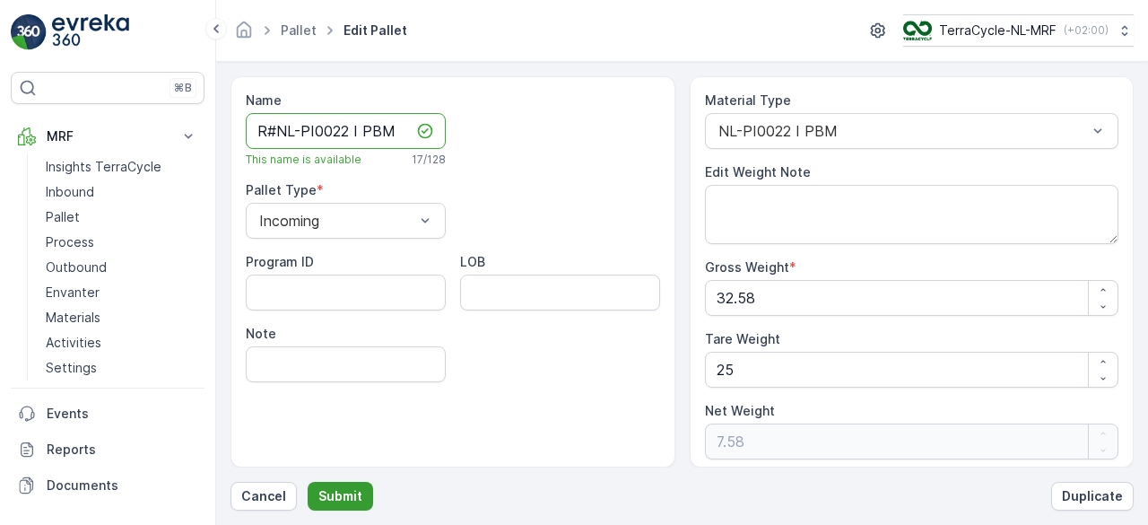
type input "R#NL-PI0022 I PBM"
click at [344, 486] on button "Submit" at bounding box center [340, 496] width 65 height 29
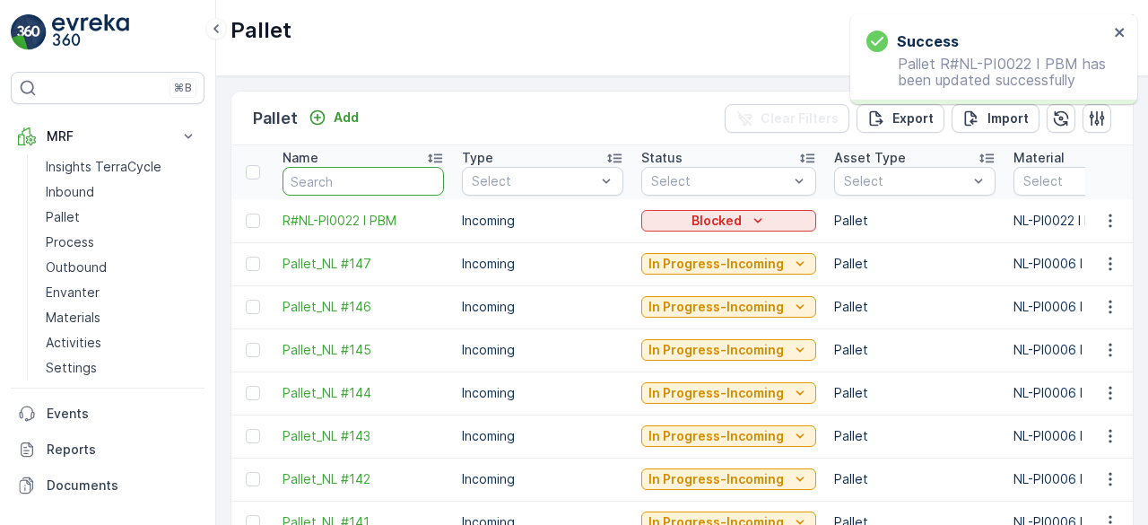
click at [325, 177] on input "text" at bounding box center [364, 181] width 162 height 29
paste input "NL-PI0005 I Plastic Kaarten"
type input "NL-PI0005 I Plastic Kaarten"
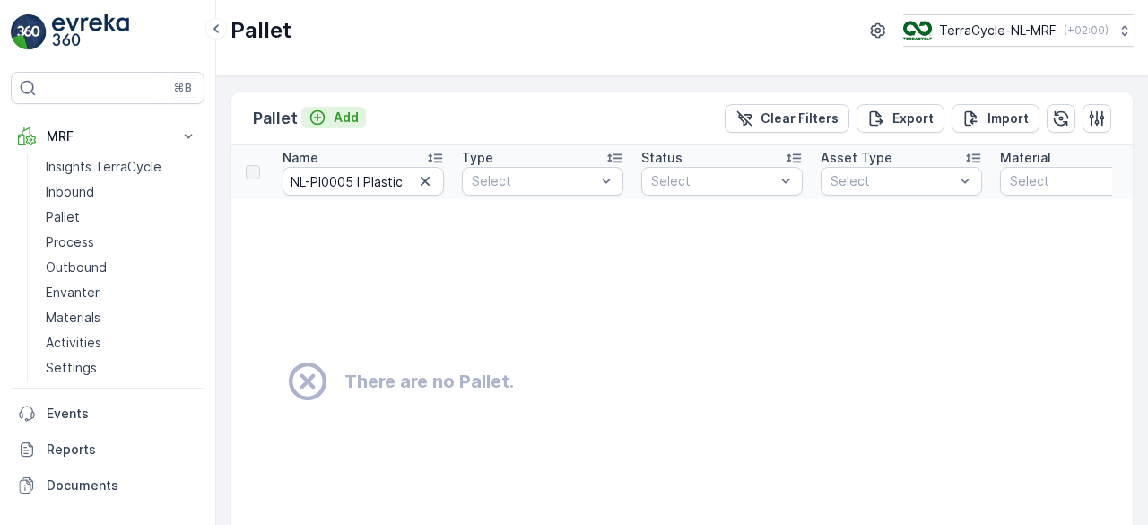
click at [346, 109] on p "Add" at bounding box center [346, 118] width 25 height 18
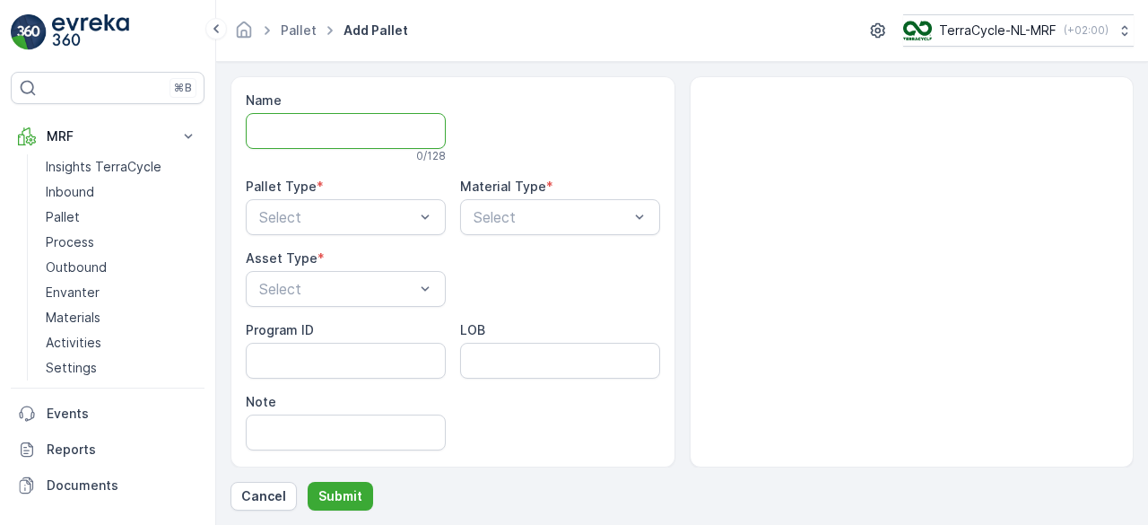
click at [309, 130] on input "Name" at bounding box center [346, 131] width 200 height 36
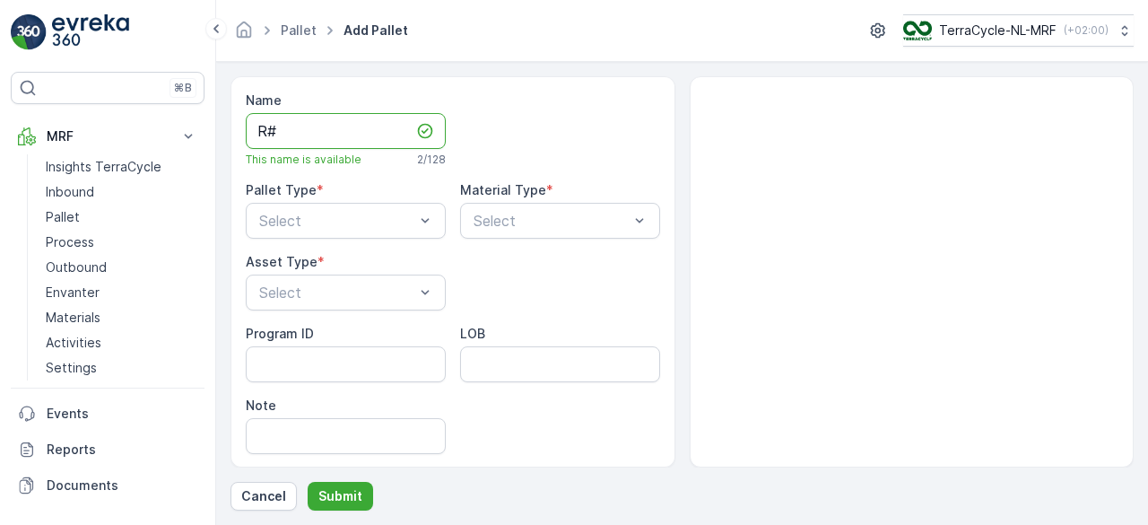
paste input "NL-PI0005 I Plastic Kaarten"
type input "R#NL-PI0005 I Plastic Kaarten"
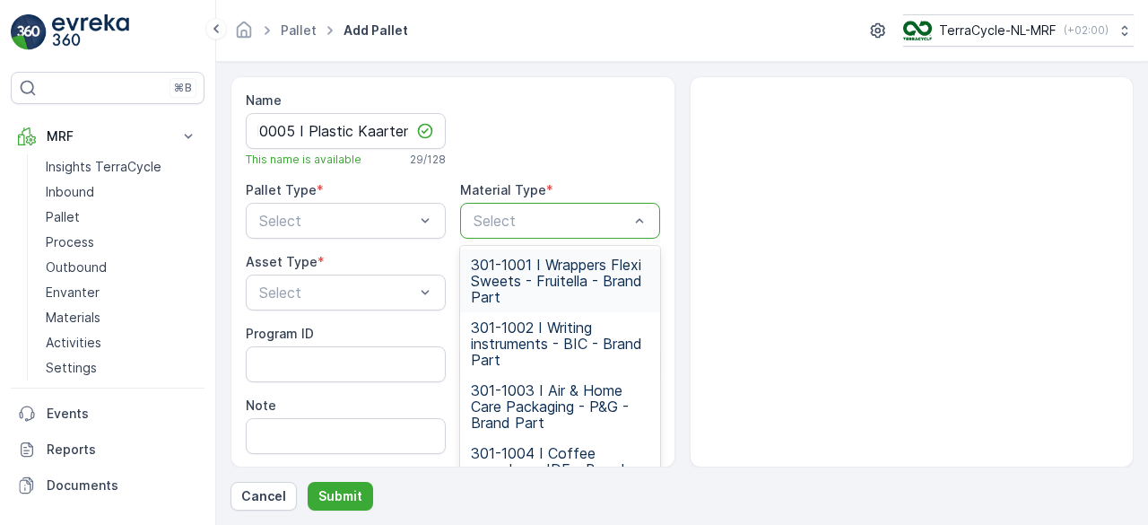
scroll to position [0, 0]
click at [511, 218] on div at bounding box center [551, 221] width 159 height 16
paste input "NL-PI0005 I Plastic Kaarten"
type input "NL-PI0005 I Plastic Kaarten"
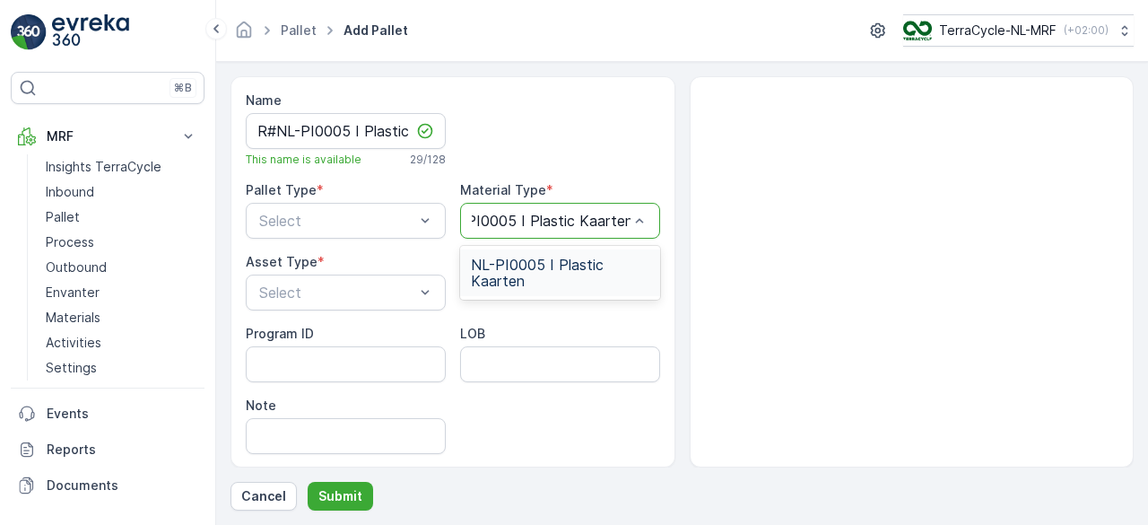
click at [503, 280] on span "NL-PI0005 I Plastic Kaarten" at bounding box center [560, 273] width 179 height 32
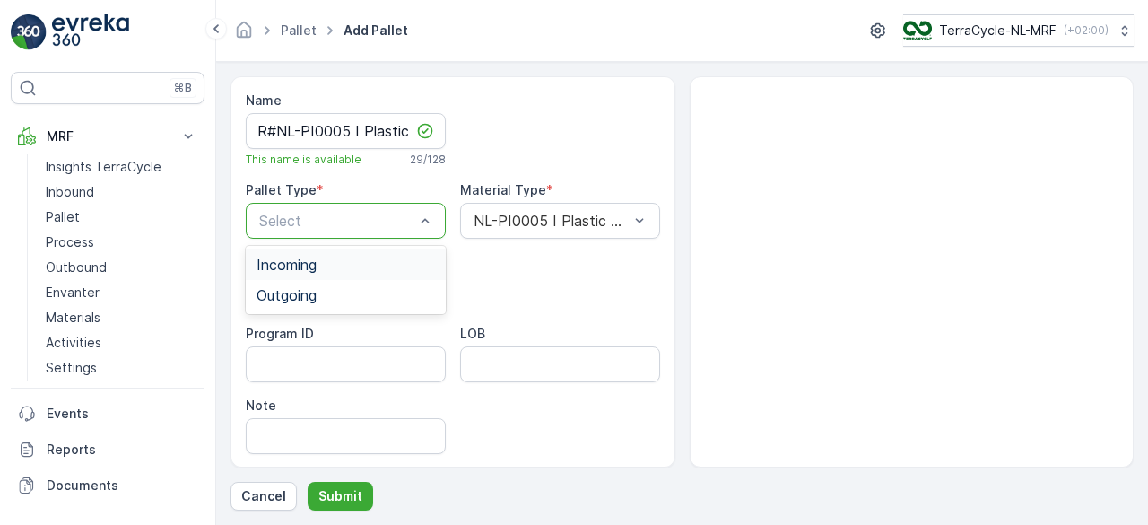
click at [348, 226] on div at bounding box center [337, 221] width 159 height 16
click at [327, 257] on div "Incoming" at bounding box center [346, 265] width 179 height 16
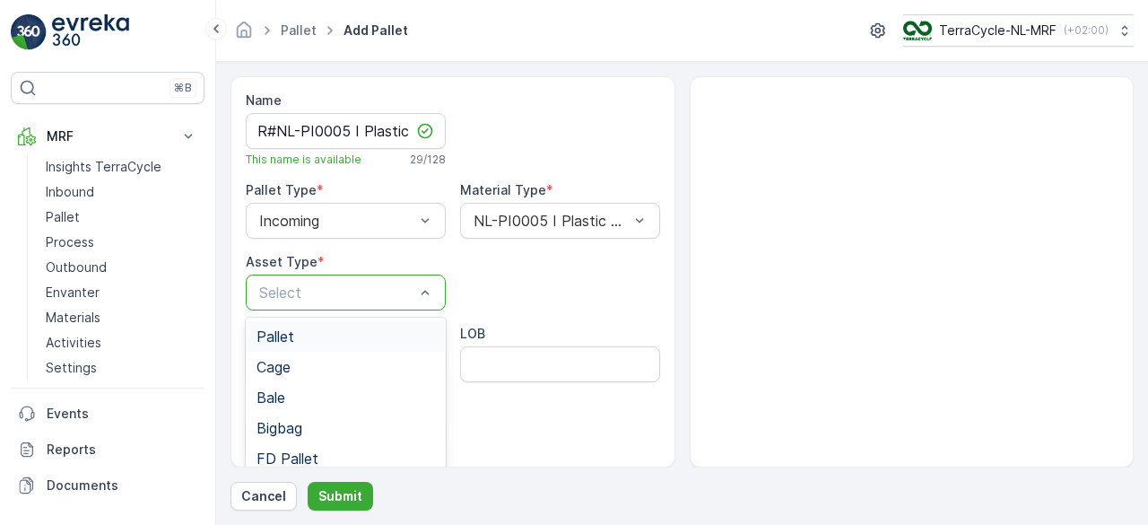
click at [307, 279] on div "Select" at bounding box center [346, 293] width 200 height 36
click at [297, 338] on div "Pallet" at bounding box center [346, 336] width 179 height 16
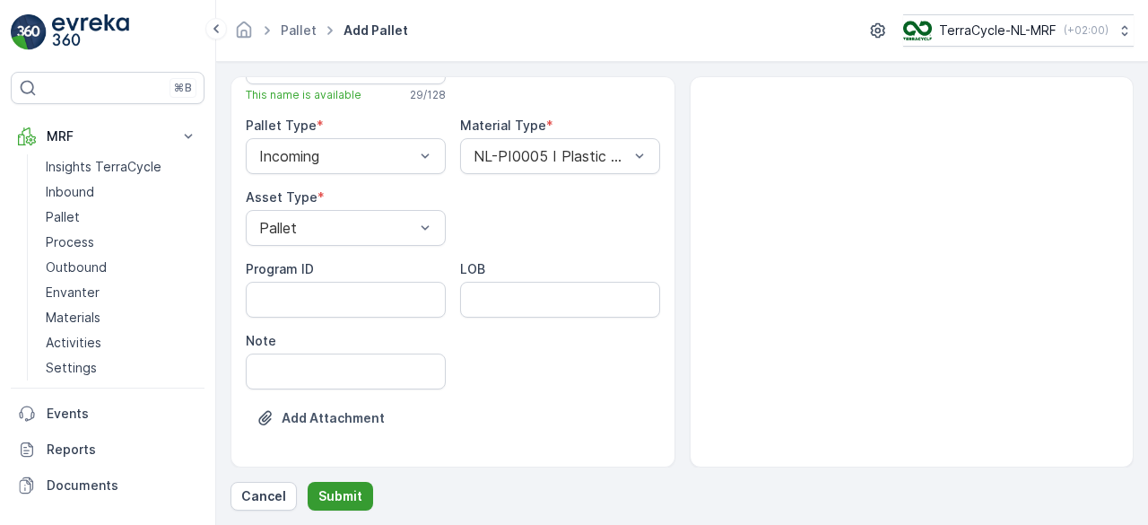
click at [339, 492] on p "Submit" at bounding box center [341, 496] width 44 height 18
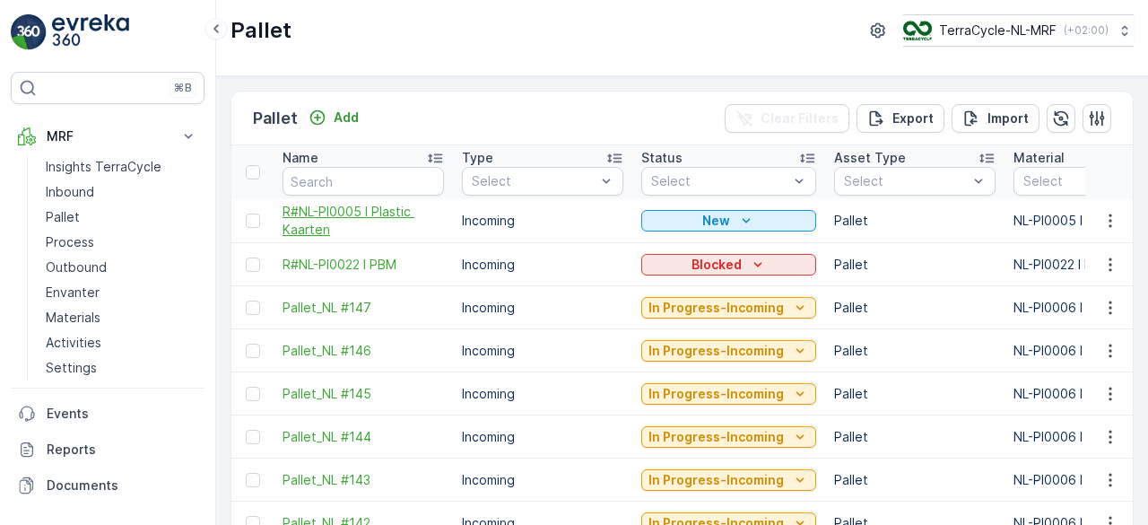
click at [354, 207] on span "R#NL-PI0005 I Plastic Kaarten" at bounding box center [364, 221] width 162 height 36
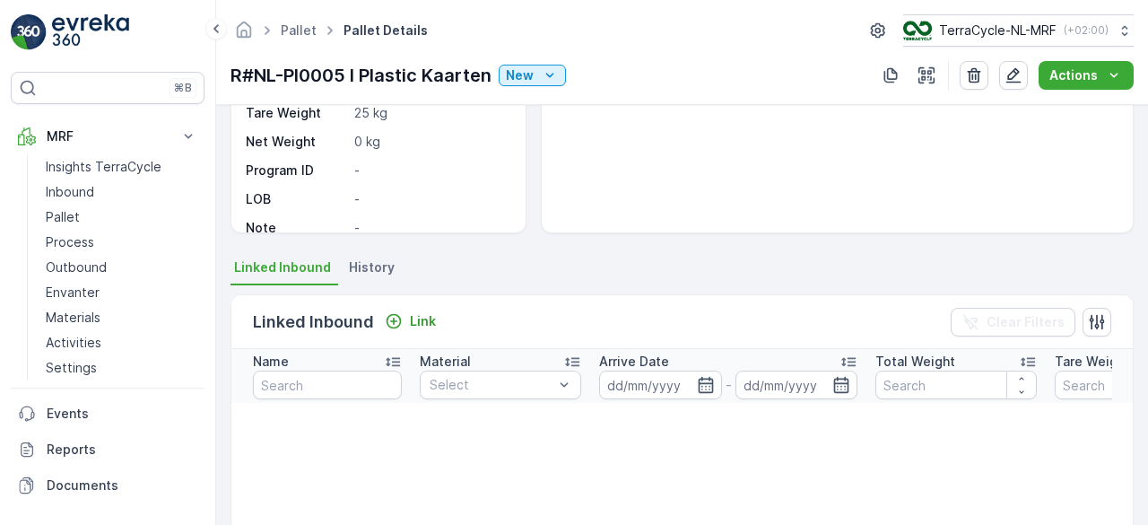
scroll to position [246, 0]
click at [423, 311] on p "Link" at bounding box center [423, 320] width 26 height 18
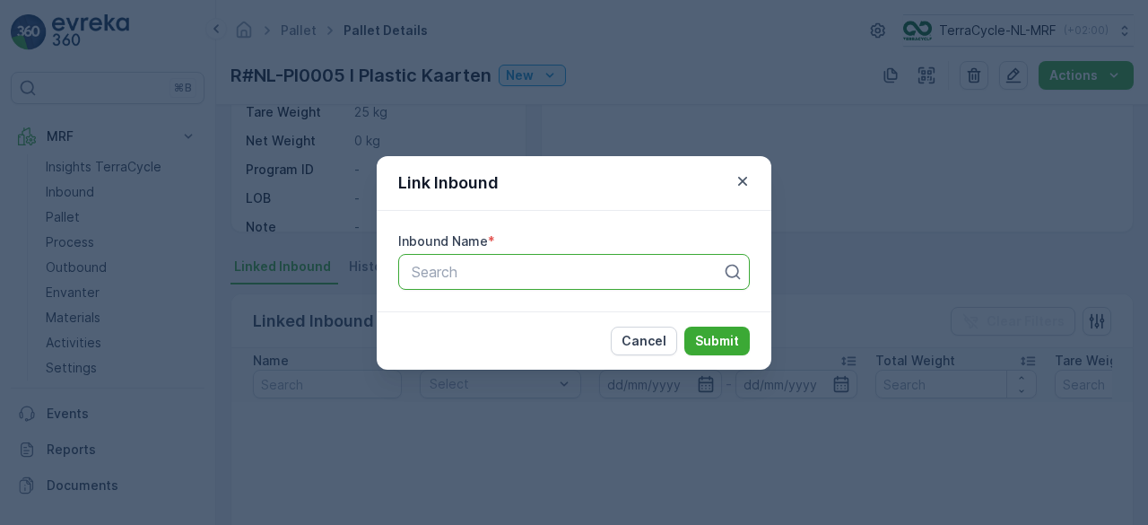
click at [470, 270] on div at bounding box center [567, 272] width 314 height 16
paste input "1Z4547VX9199296494"
type input "1Z4547VX9199296494"
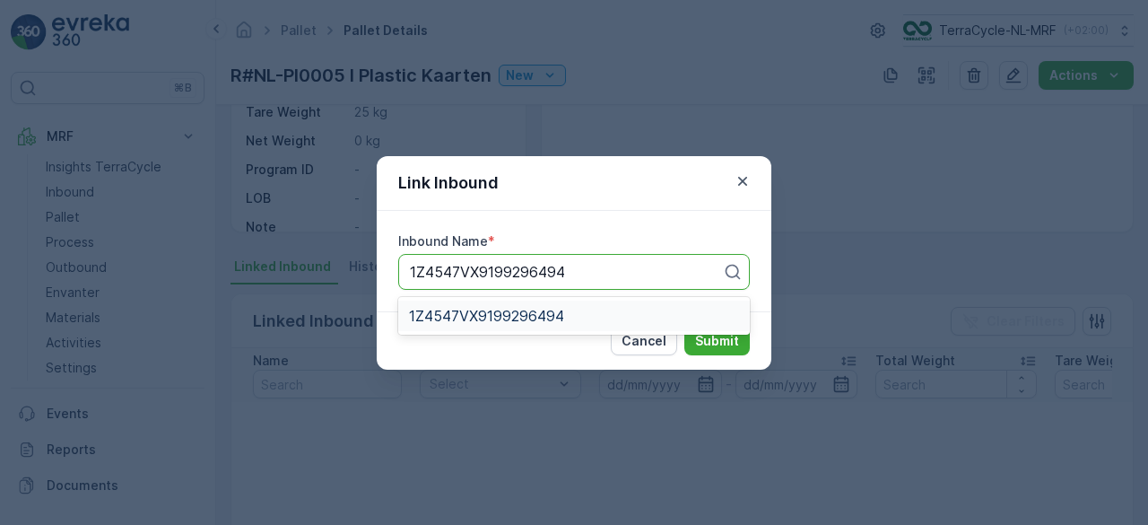
click at [472, 315] on span "1Z4547VX9199296494" at bounding box center [486, 316] width 155 height 16
click at [727, 334] on p "Submit" at bounding box center [717, 341] width 44 height 18
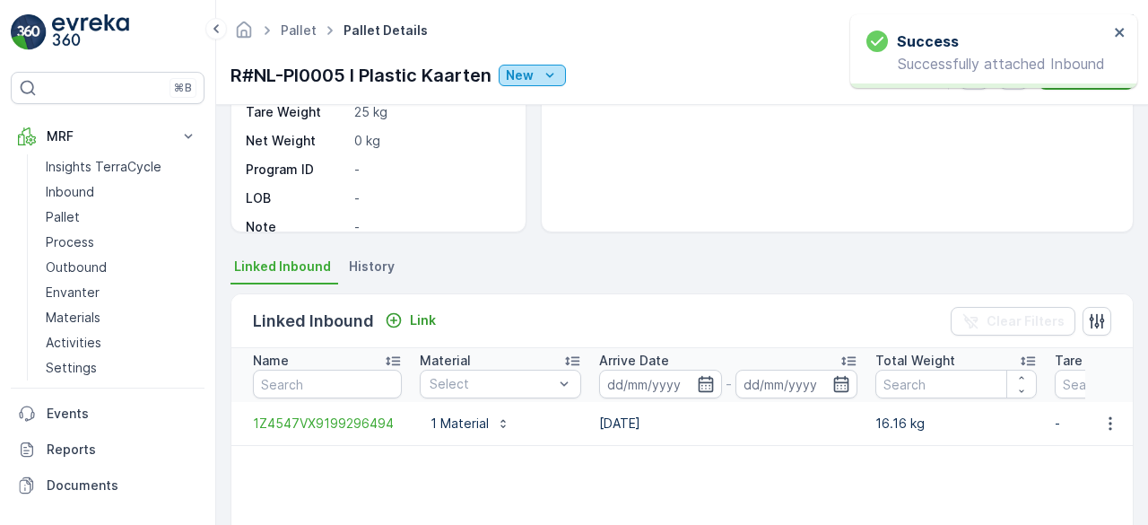
click at [521, 79] on p "New" at bounding box center [520, 75] width 28 height 18
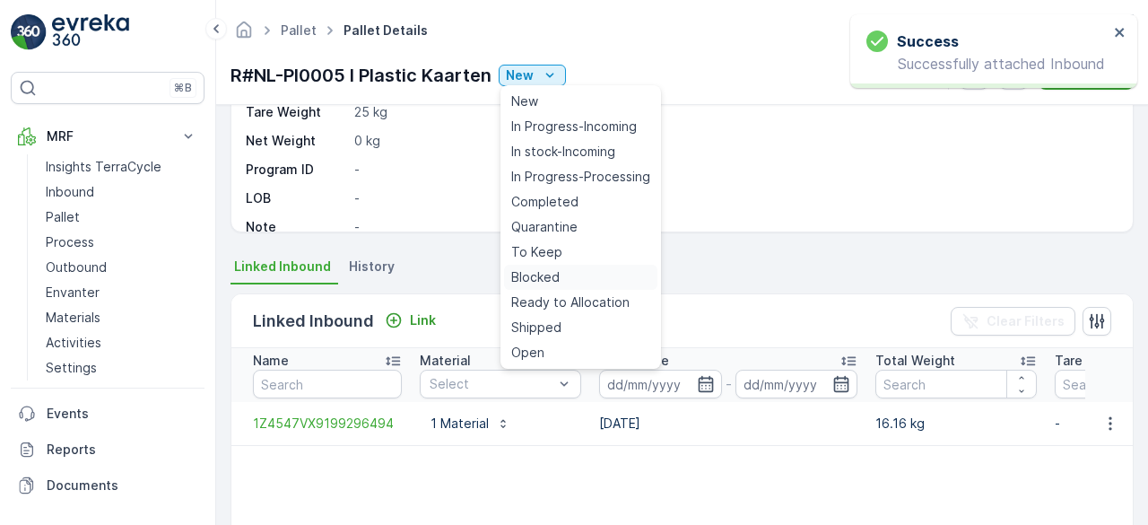
click at [524, 266] on div "Blocked" at bounding box center [580, 277] width 153 height 25
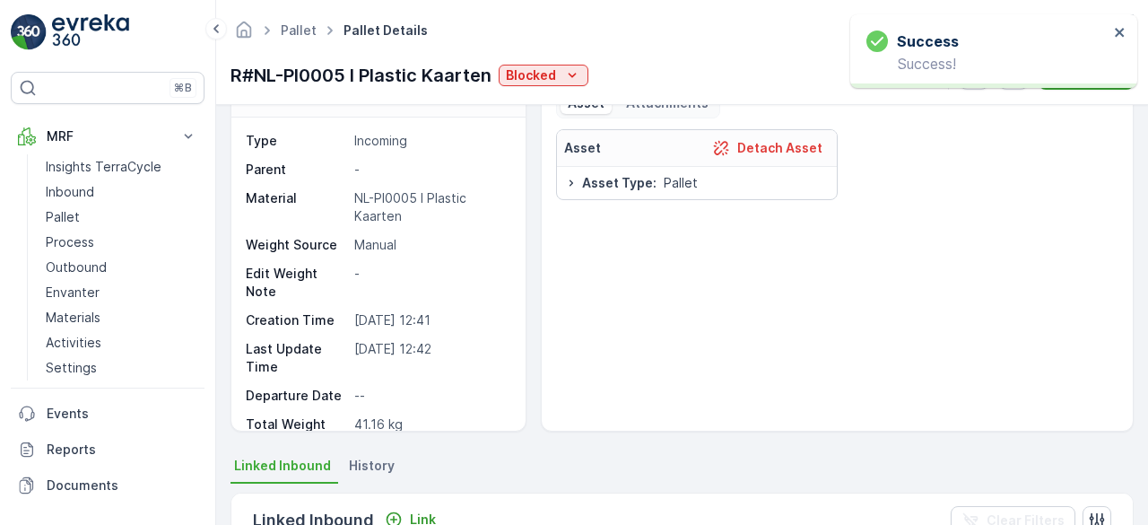
scroll to position [0, 0]
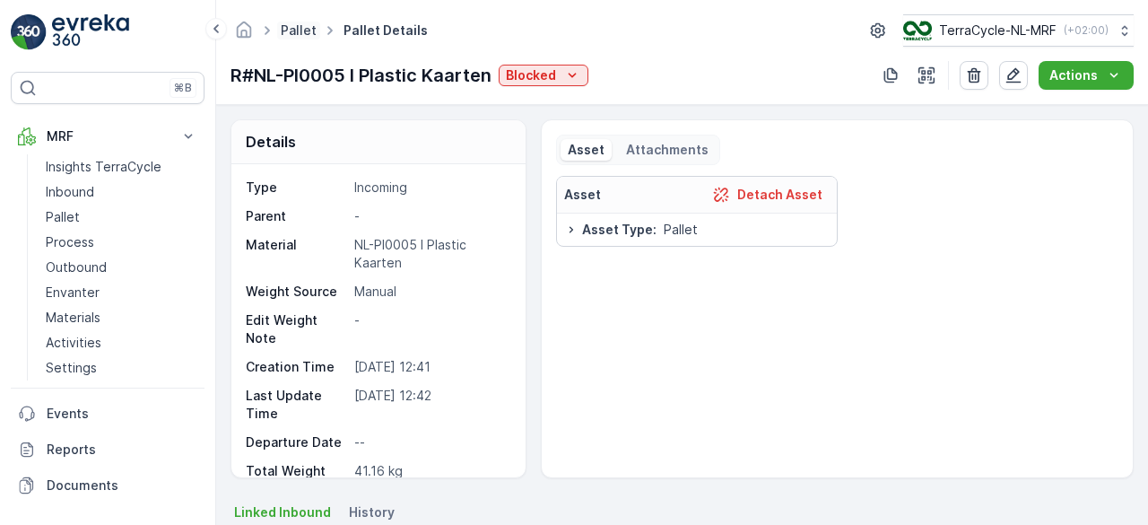
click at [296, 28] on link "Pallet" at bounding box center [299, 29] width 36 height 15
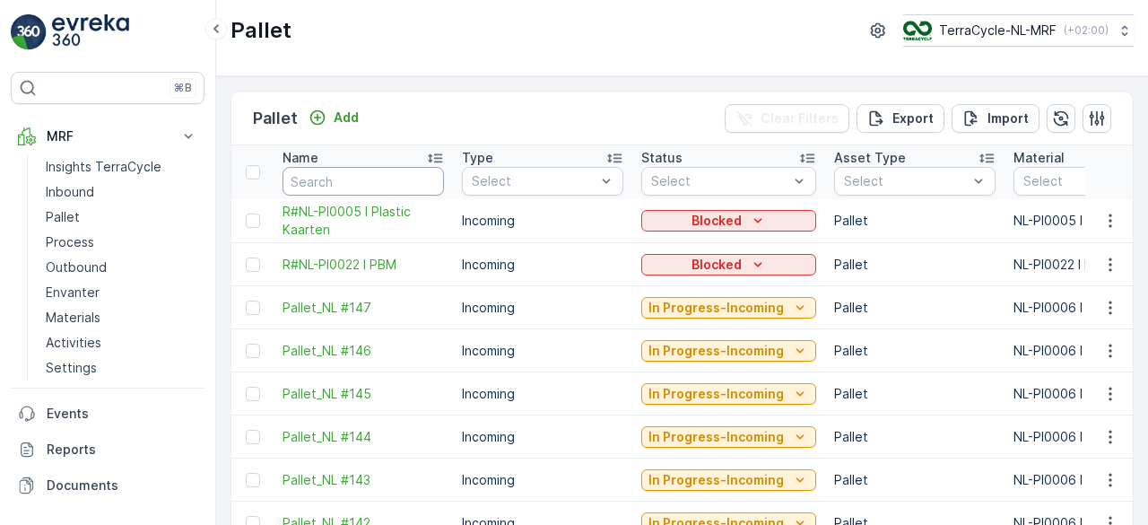
click at [316, 179] on input "text" at bounding box center [364, 181] width 162 height 29
type input "0006"
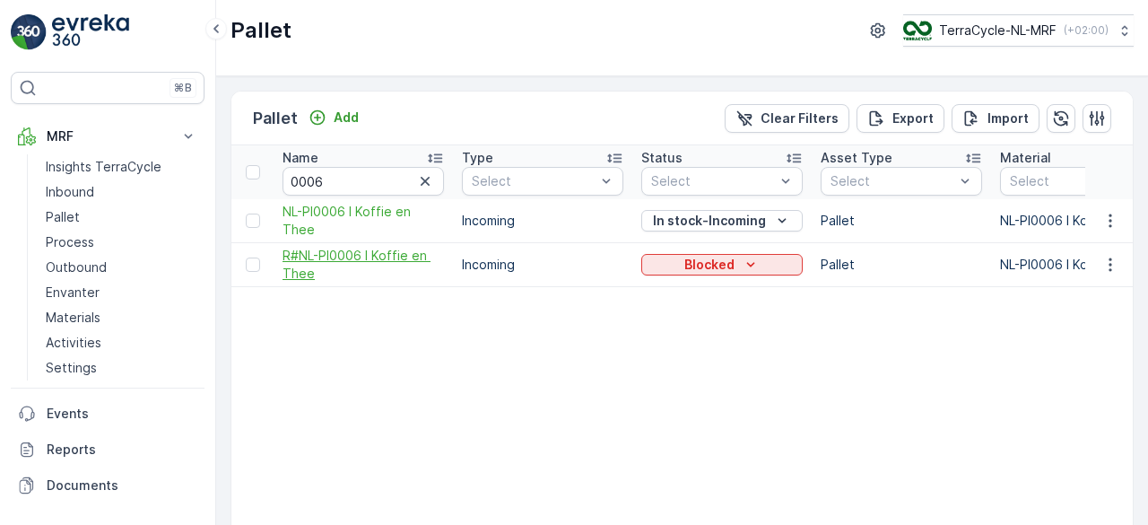
click at [337, 252] on span "R#NL-PI0006 I Koffie en Thee" at bounding box center [364, 265] width 162 height 36
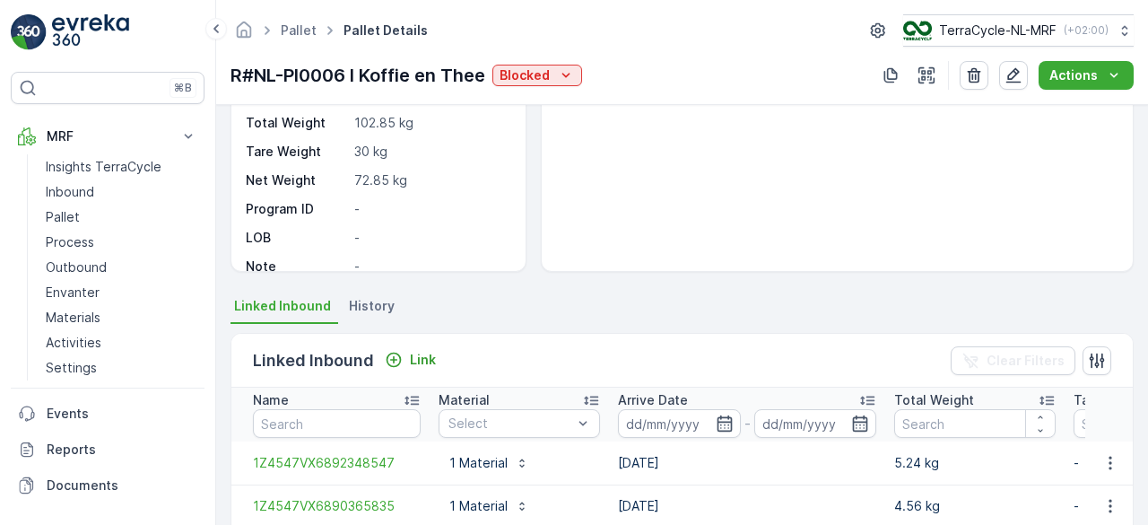
scroll to position [208, 0]
click at [400, 349] on icon "Link" at bounding box center [394, 358] width 18 height 18
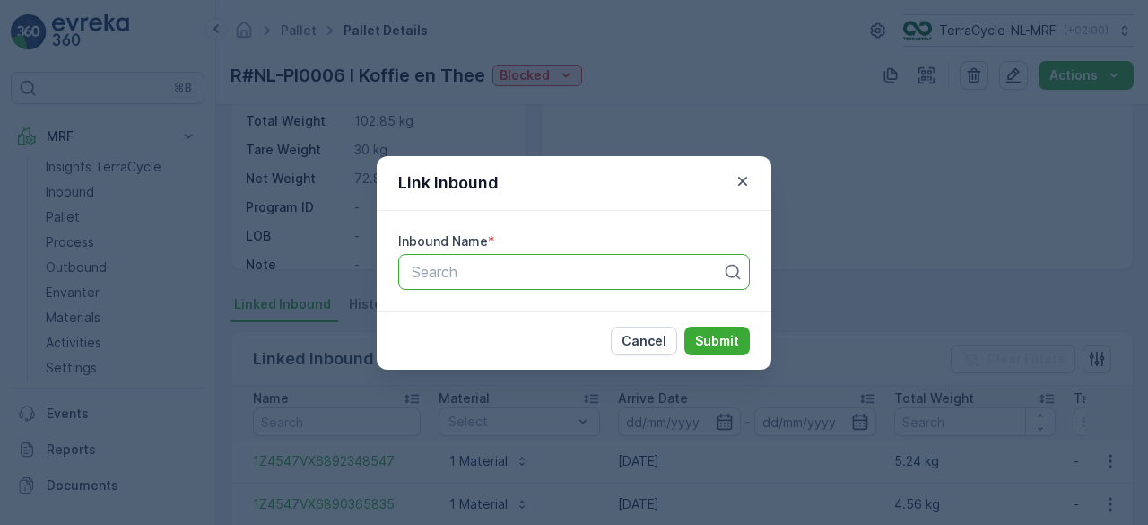
click at [442, 265] on div at bounding box center [567, 272] width 314 height 16
paste input "1Z4547VX6895463578"
type input "1Z4547VX6895463578"
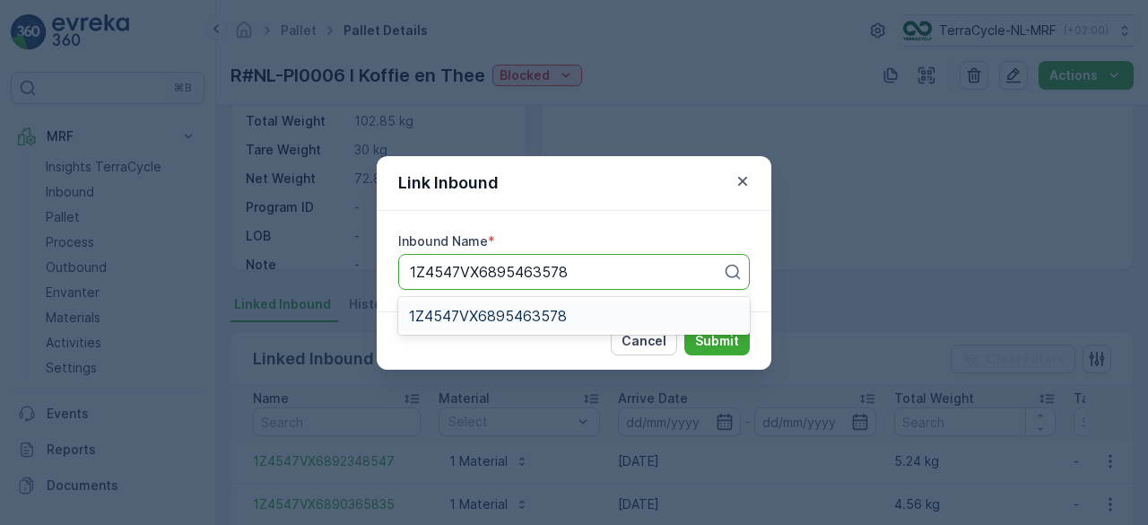
click at [463, 326] on div "1Z4547VX6895463578" at bounding box center [574, 316] width 352 height 31
click at [702, 333] on p "Submit" at bounding box center [717, 341] width 44 height 18
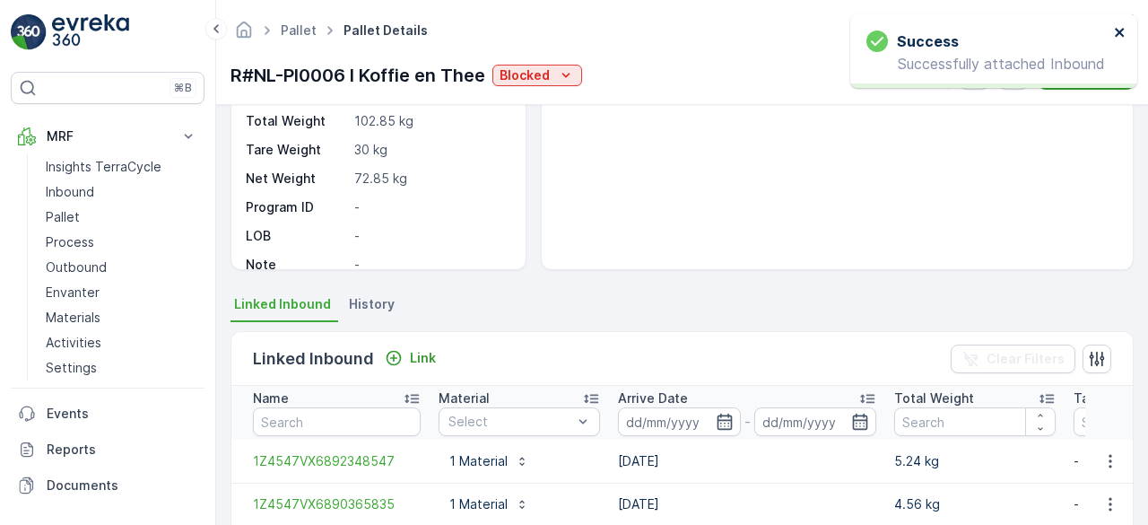
click at [1118, 31] on icon "close" at bounding box center [1119, 32] width 9 height 9
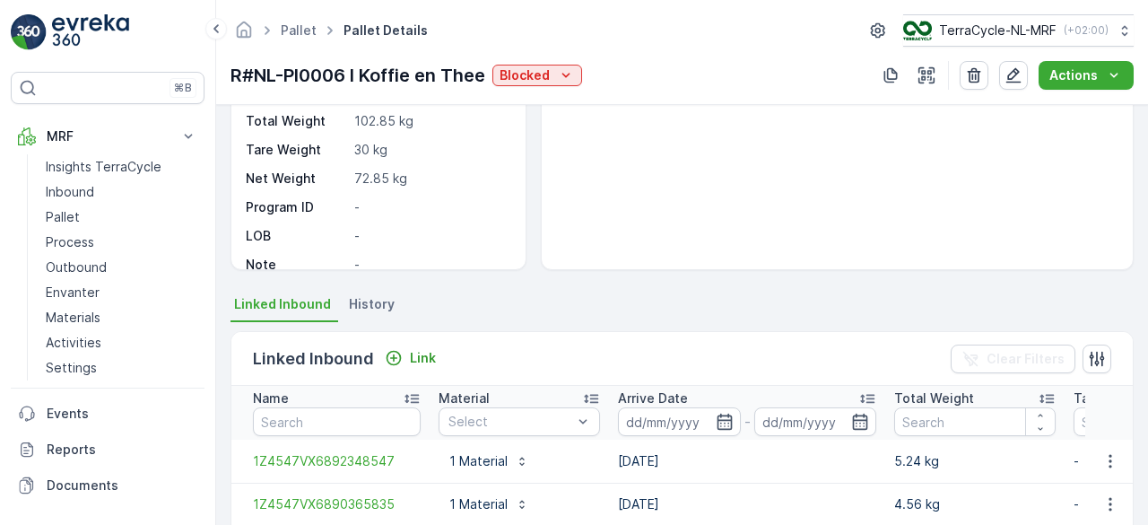
scroll to position [0, 0]
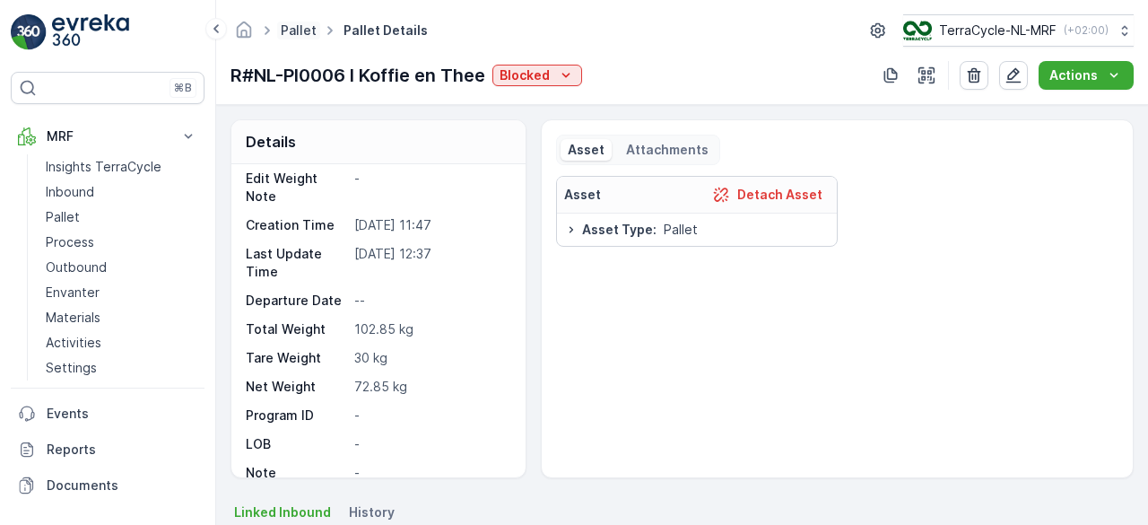
click at [294, 27] on link "Pallet" at bounding box center [299, 29] width 36 height 15
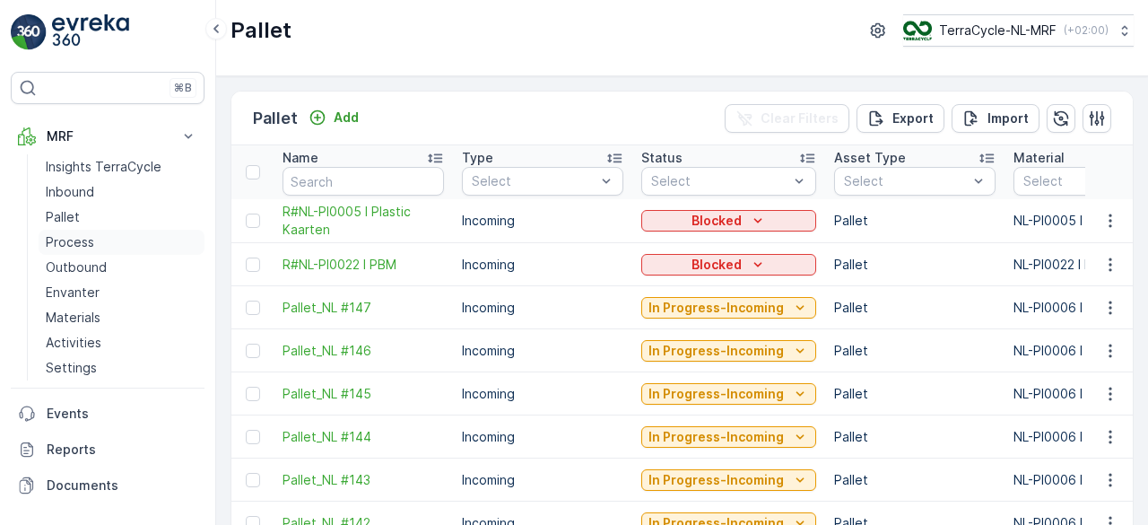
click at [74, 234] on p "Process" at bounding box center [70, 242] width 48 height 18
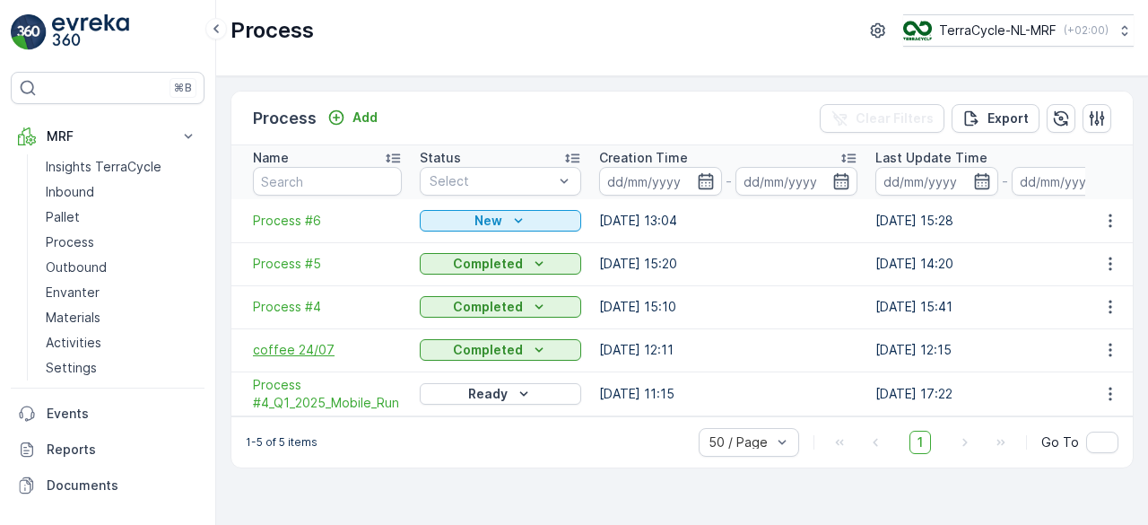
click at [298, 347] on span "coffee 24/07" at bounding box center [327, 350] width 149 height 18
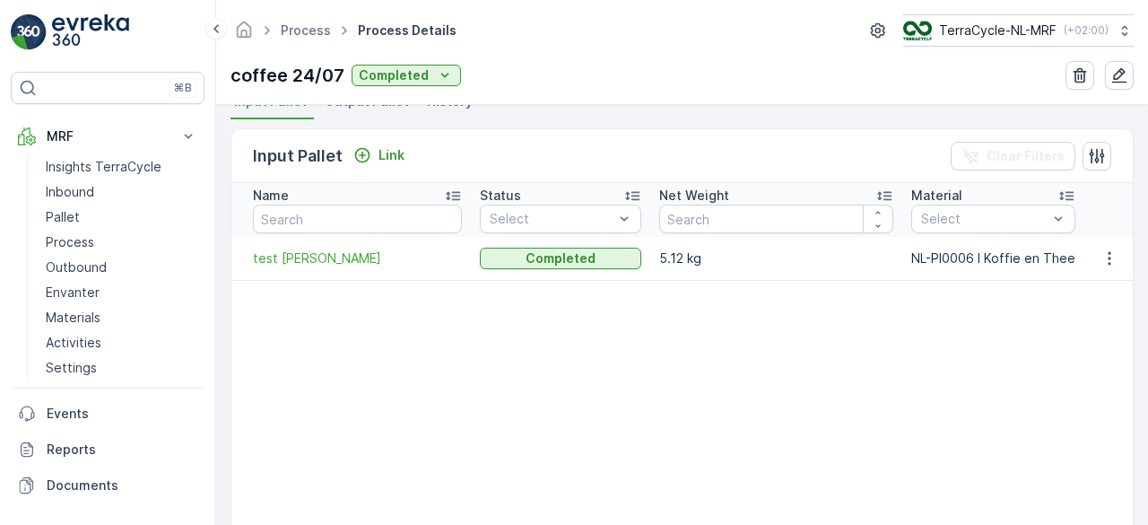
scroll to position [413, 0]
click at [303, 34] on link "Process" at bounding box center [306, 29] width 50 height 15
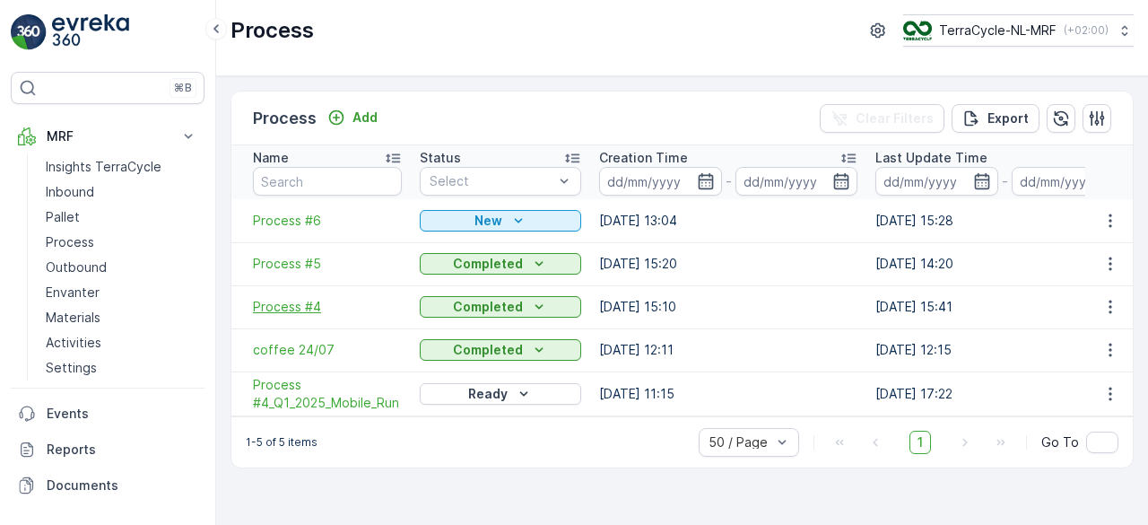
click at [281, 303] on span "Process #4" at bounding box center [327, 307] width 149 height 18
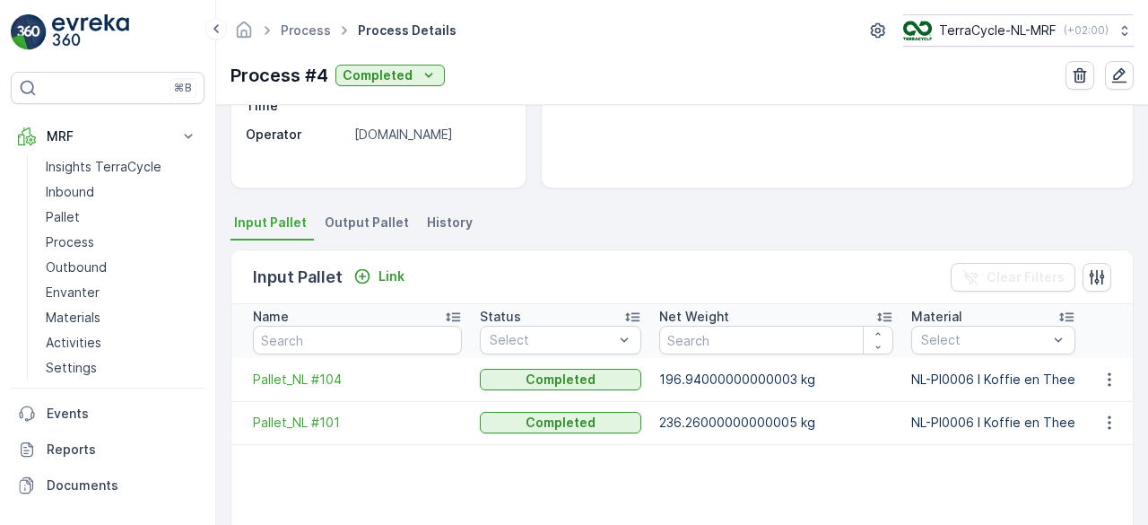
scroll to position [291, 0]
click at [298, 29] on link "Process" at bounding box center [306, 29] width 50 height 15
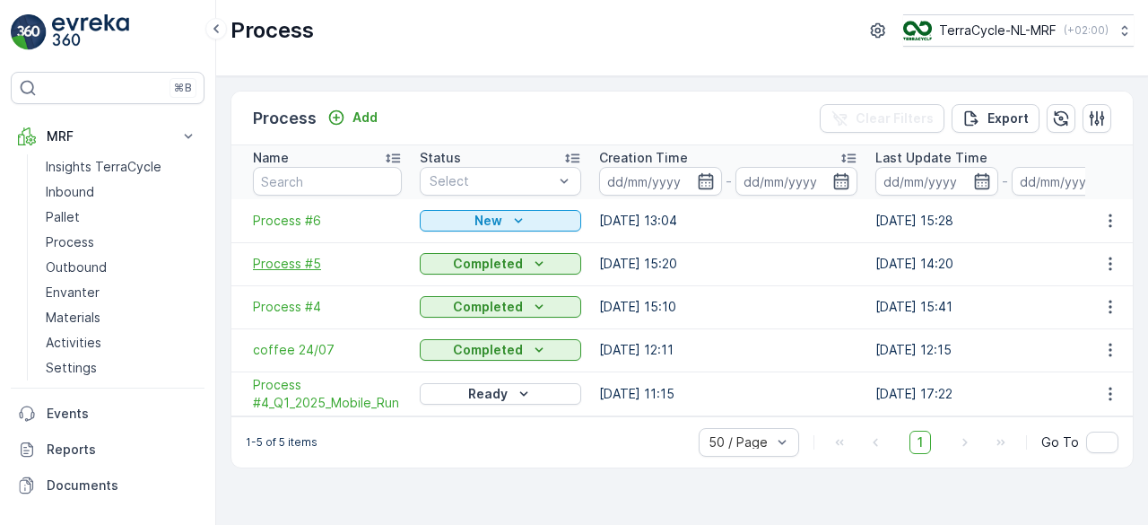
click at [276, 265] on span "Process #5" at bounding box center [327, 264] width 149 height 18
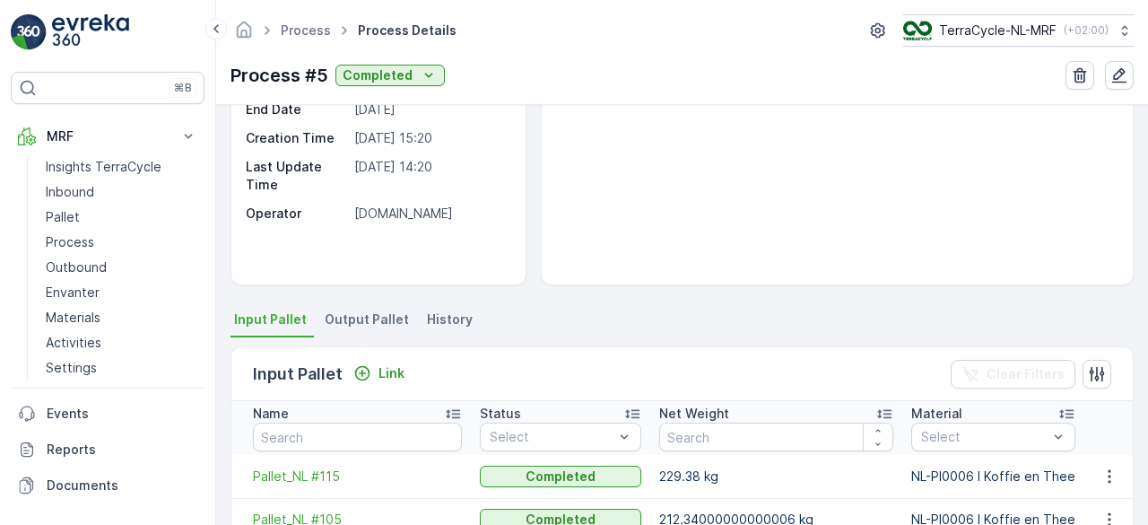
scroll to position [179, 0]
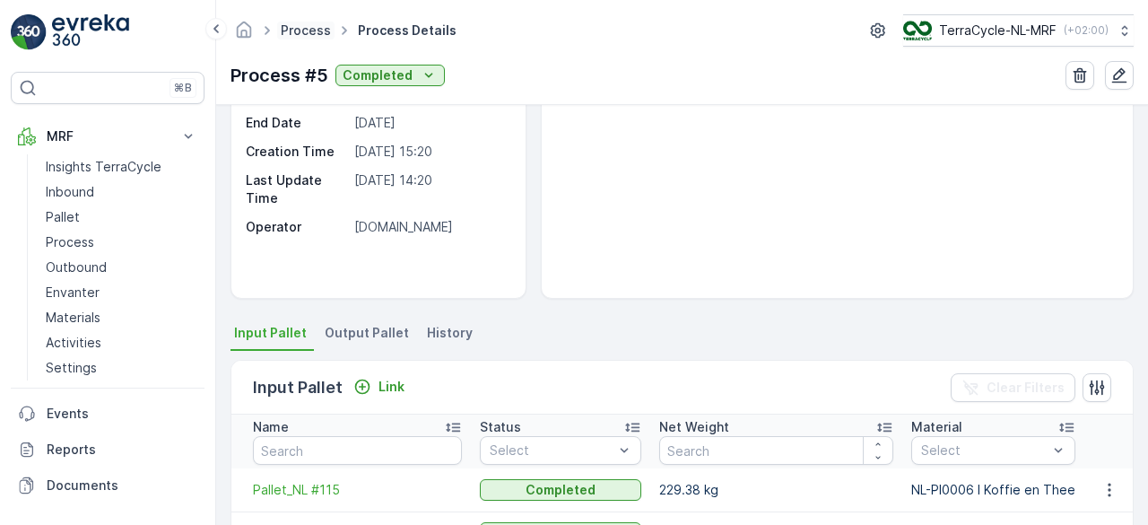
click at [307, 26] on link "Process" at bounding box center [306, 29] width 50 height 15
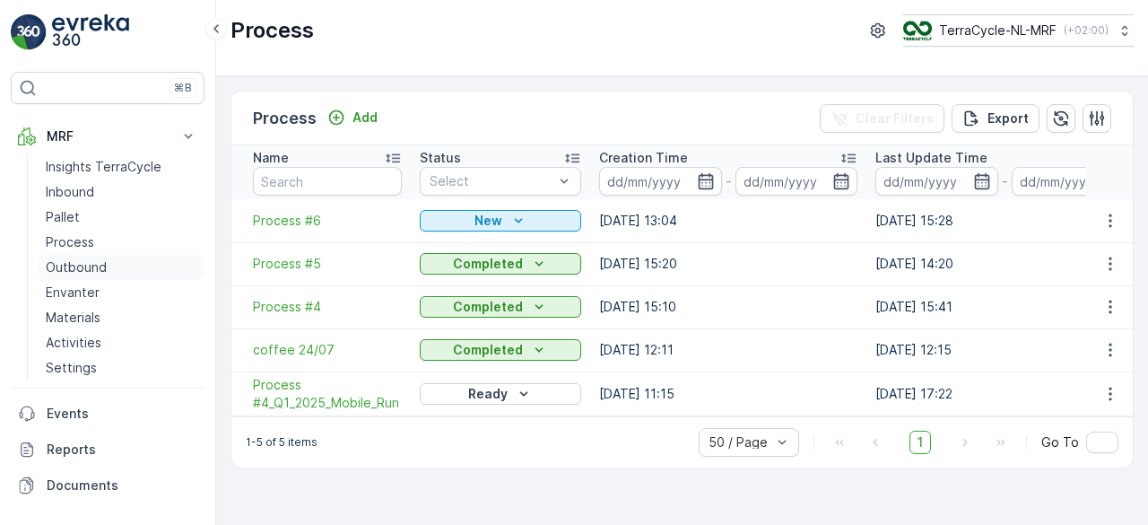
click at [64, 261] on p "Outbound" at bounding box center [76, 267] width 61 height 18
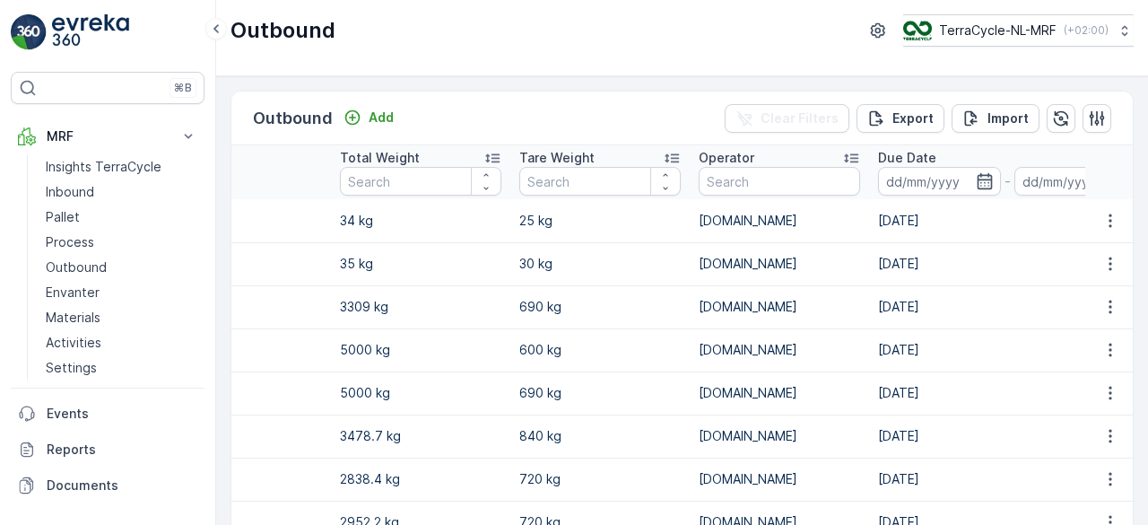
scroll to position [0, 923]
click at [1112, 178] on icon "button" at bounding box center [1119, 181] width 15 height 16
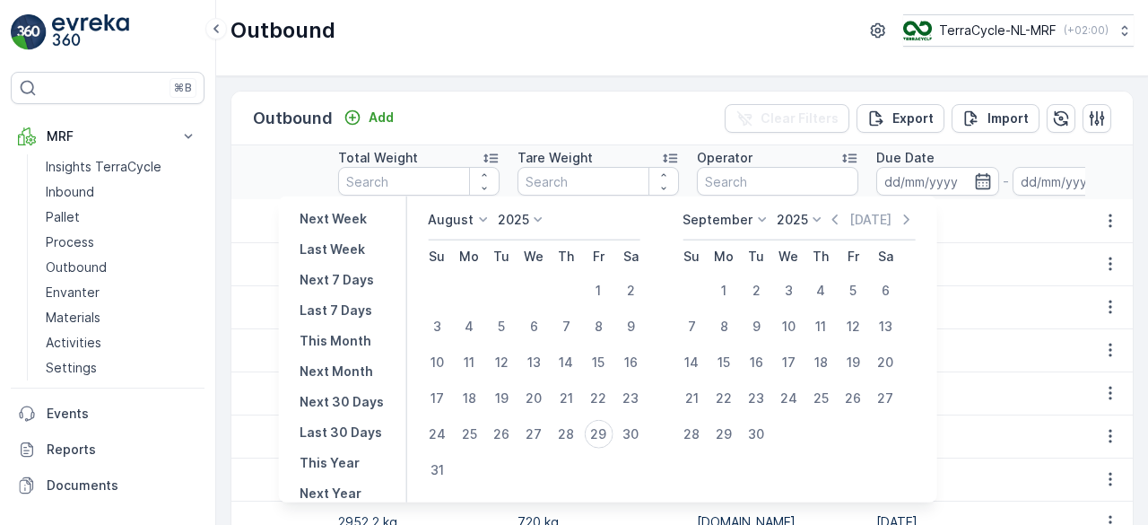
scroll to position [127, 0]
click at [350, 396] on p "Next 30 Days" at bounding box center [342, 400] width 84 height 18
type input "29.08.2025"
type input "27.09.2025"
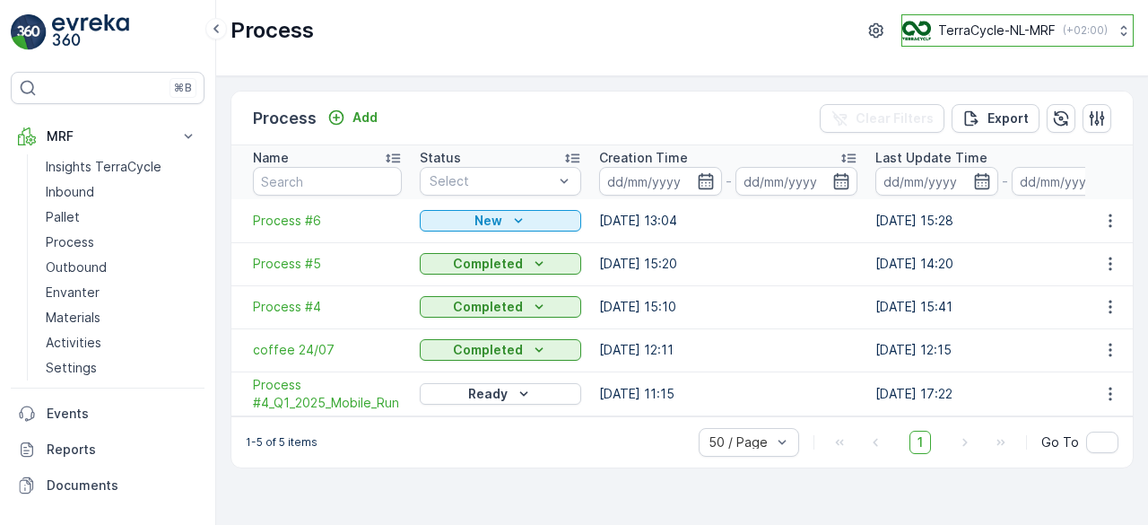
click at [1035, 35] on p "TerraCycle-NL-MRF" at bounding box center [998, 31] width 118 height 18
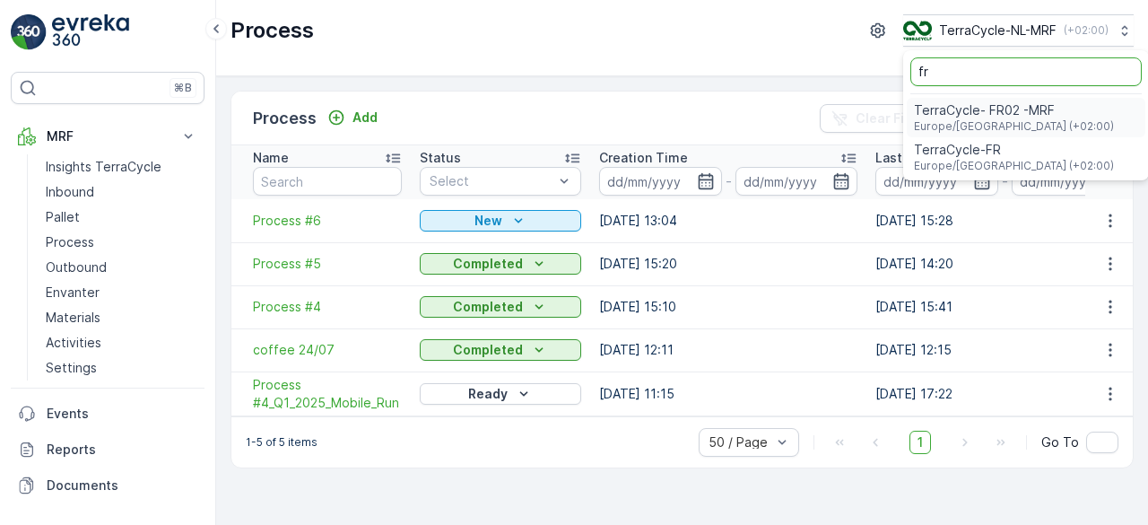
type input "fr"
click at [967, 111] on span "TerraCycle- FR02 -MRF" at bounding box center [1014, 110] width 200 height 18
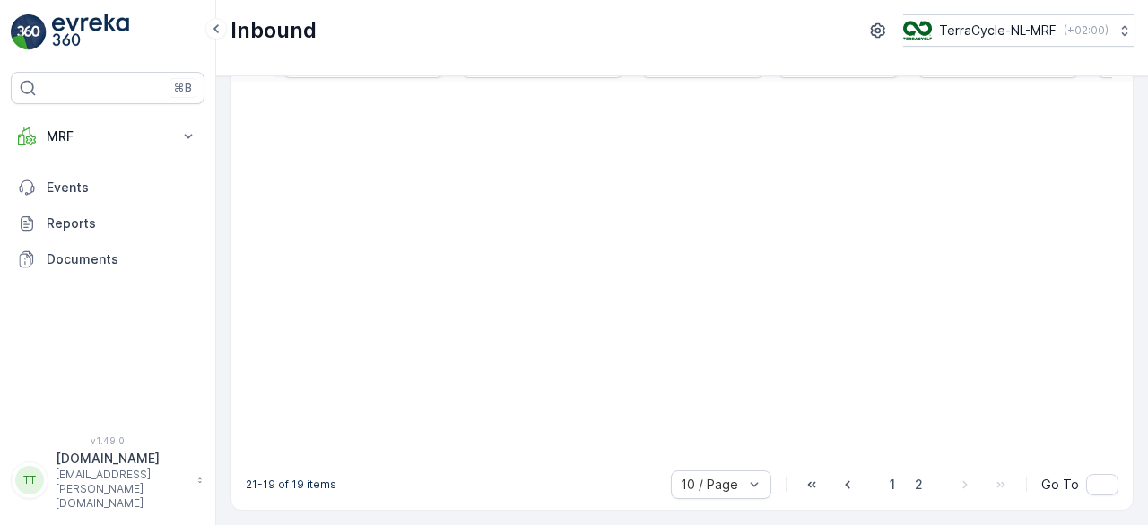
scroll to position [124, 0]
click at [895, 490] on span "1" at bounding box center [893, 484] width 22 height 23
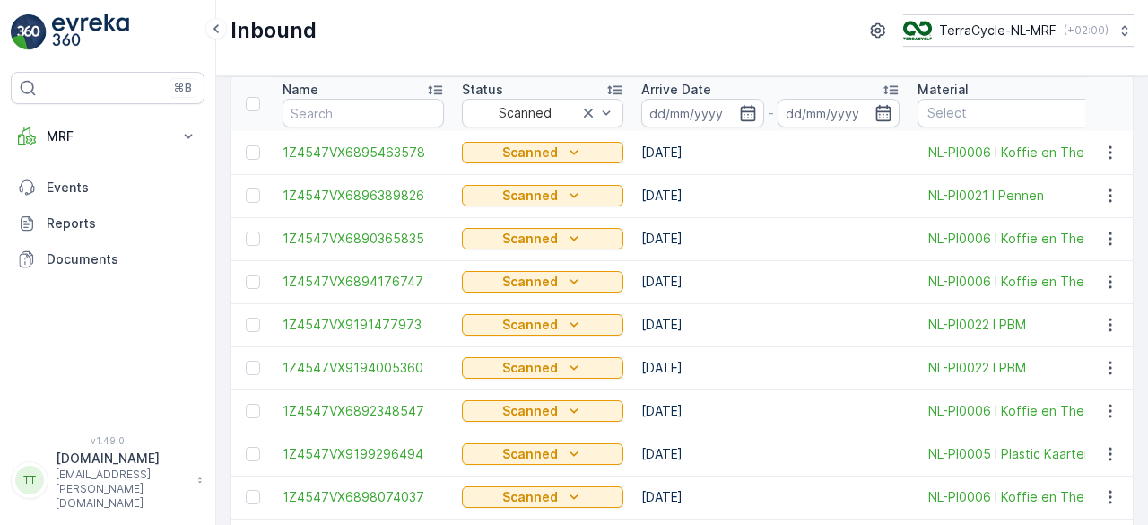
scroll to position [179, 0]
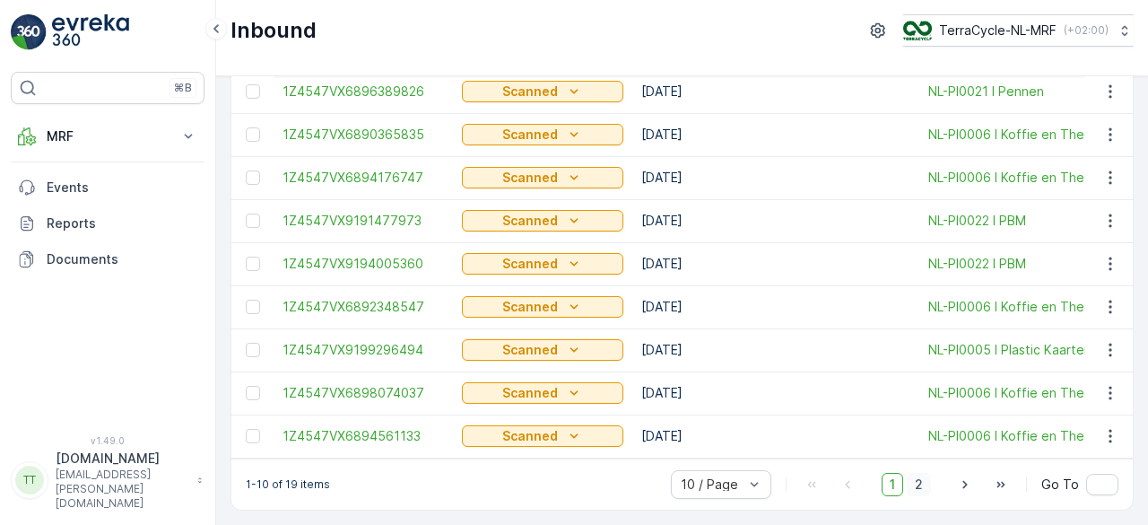
click at [914, 481] on span "2" at bounding box center [919, 484] width 24 height 23
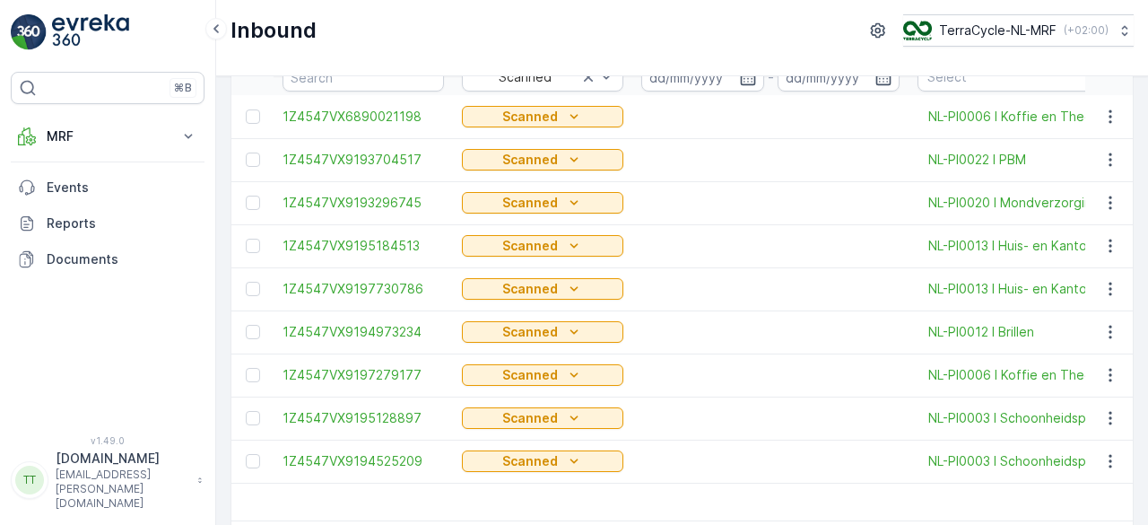
scroll to position [172, 0]
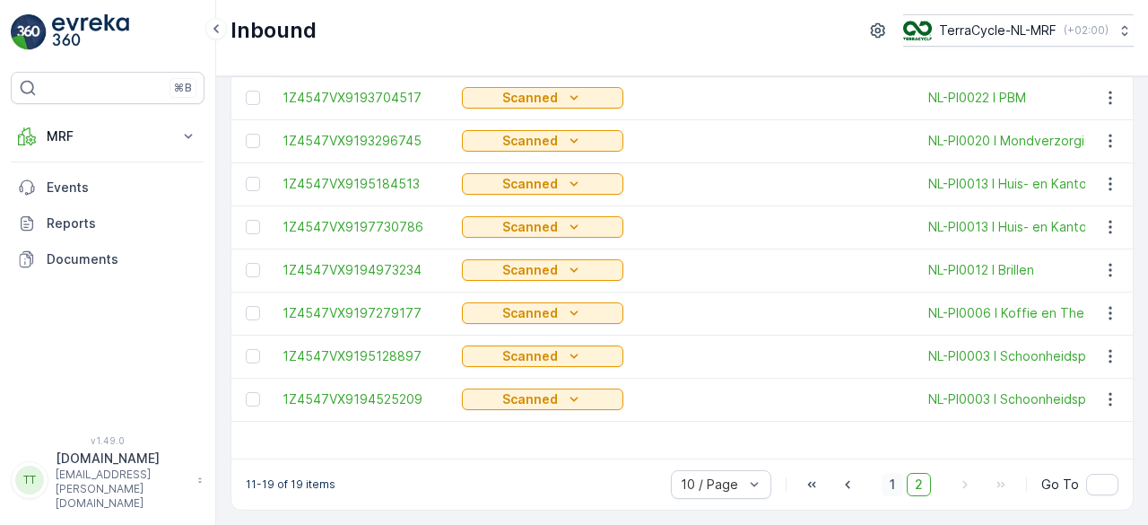
click at [895, 485] on span "1" at bounding box center [893, 484] width 22 height 23
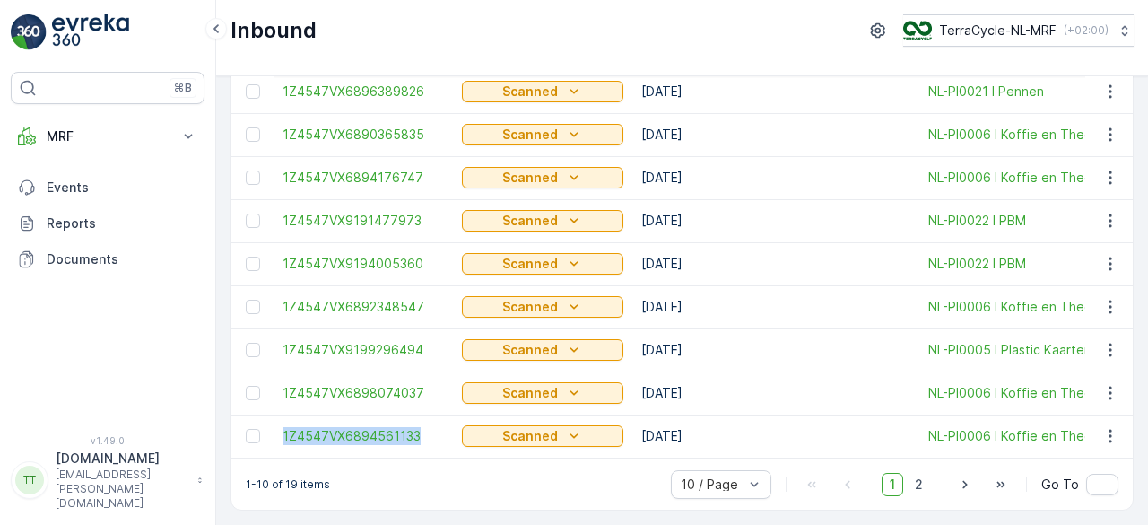
drag, startPoint x: 275, startPoint y: 437, endPoint x: 421, endPoint y: 435, distance: 146.3
click at [421, 435] on td "1Z4547VX6894561133" at bounding box center [363, 436] width 179 height 43
copy span "1Z4547VX6894561133"
drag, startPoint x: 278, startPoint y: 389, endPoint x: 418, endPoint y: 392, distance: 140.0
click at [418, 392] on td "1Z4547VX6898074037" at bounding box center [363, 392] width 179 height 43
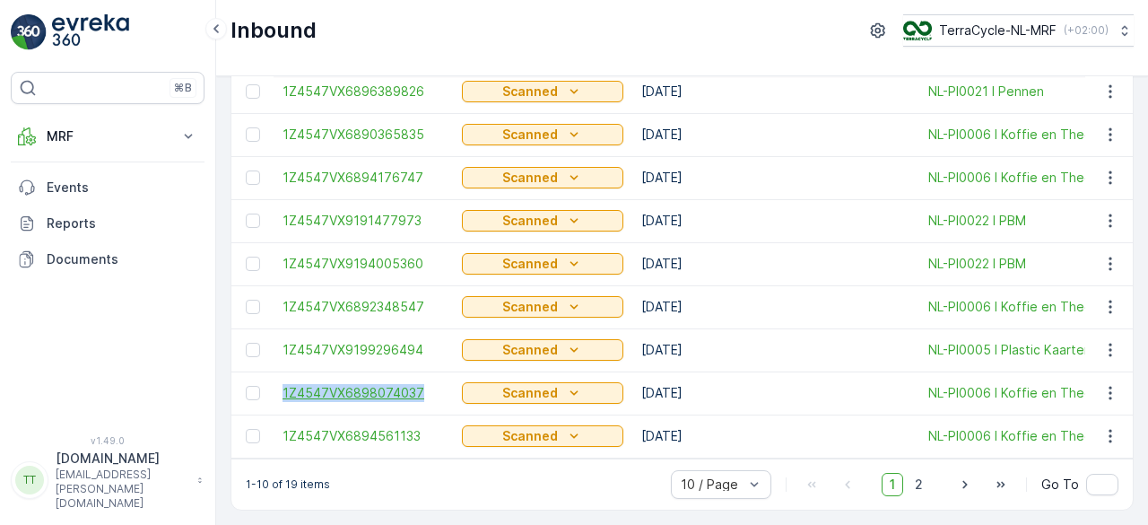
copy span "1Z4547VX6898074037"
drag, startPoint x: 276, startPoint y: 306, endPoint x: 422, endPoint y: 302, distance: 145.4
click at [422, 302] on td "1Z4547VX6892348547" at bounding box center [363, 306] width 179 height 43
copy span "1Z4547VX6892348547"
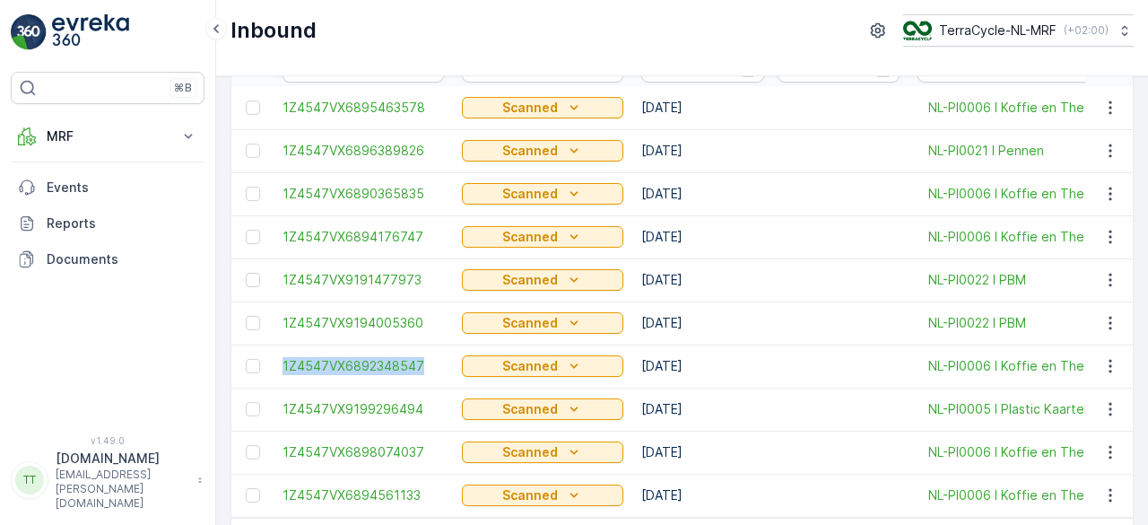
scroll to position [111, 0]
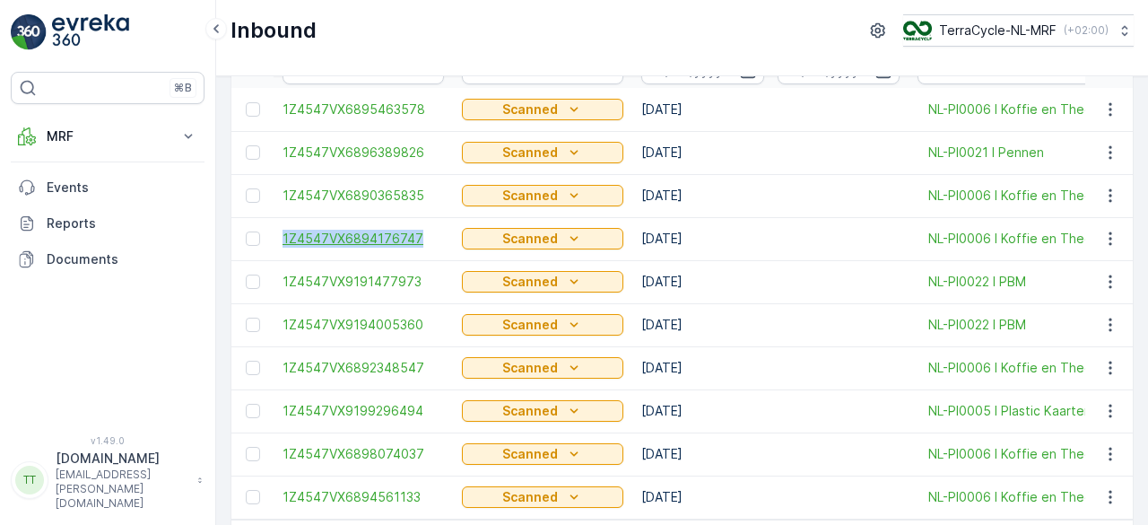
drag, startPoint x: 275, startPoint y: 243, endPoint x: 416, endPoint y: 238, distance: 141.0
click at [416, 238] on td "1Z4547VX6894176747" at bounding box center [363, 238] width 179 height 43
copy span "1Z4547VX6894176747"
drag, startPoint x: 279, startPoint y: 193, endPoint x: 419, endPoint y: 203, distance: 140.3
click at [419, 203] on td "1Z4547VX6890365835" at bounding box center [363, 195] width 179 height 43
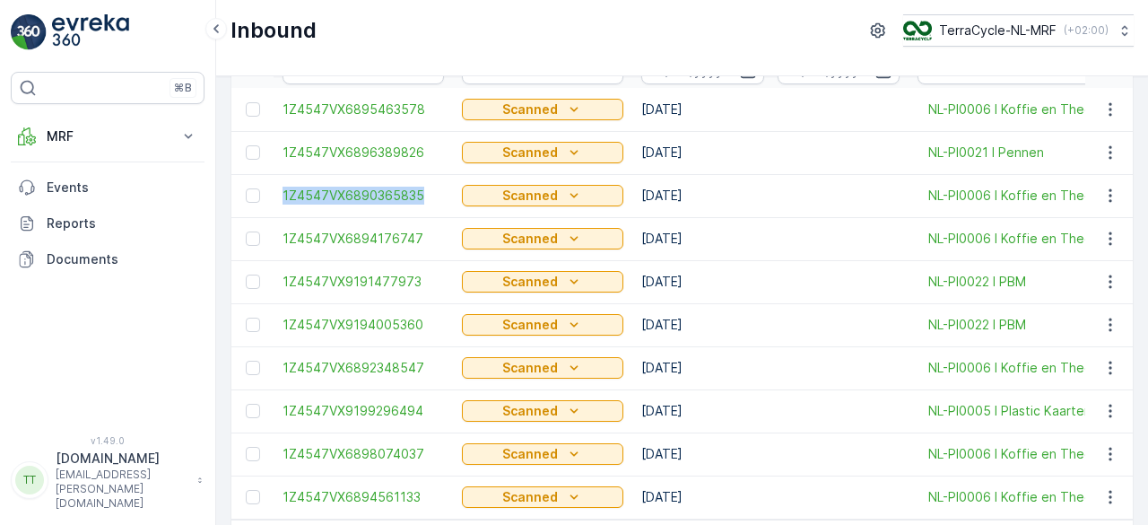
copy span "1Z4547VX6890365835"
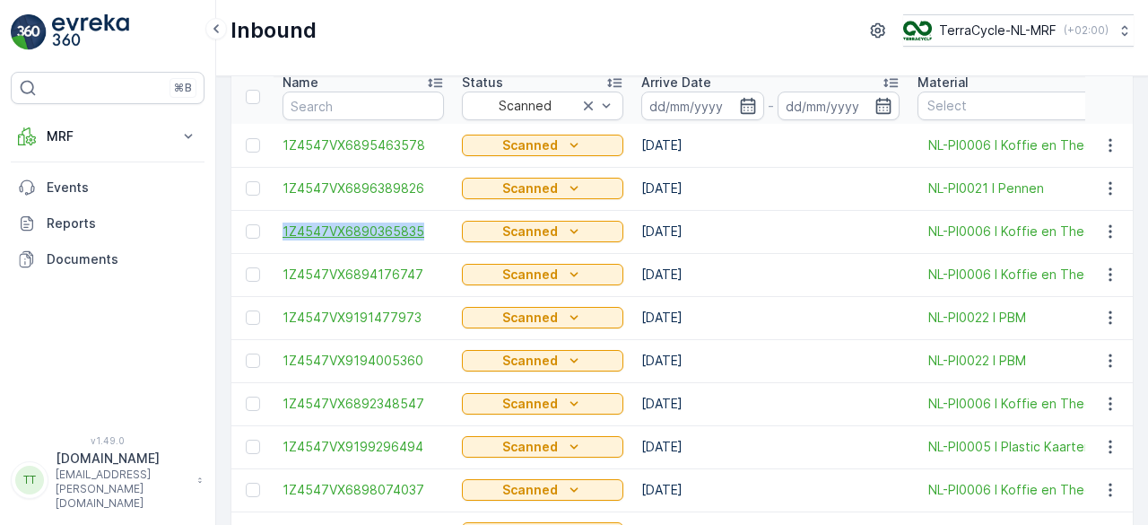
scroll to position [74, 0]
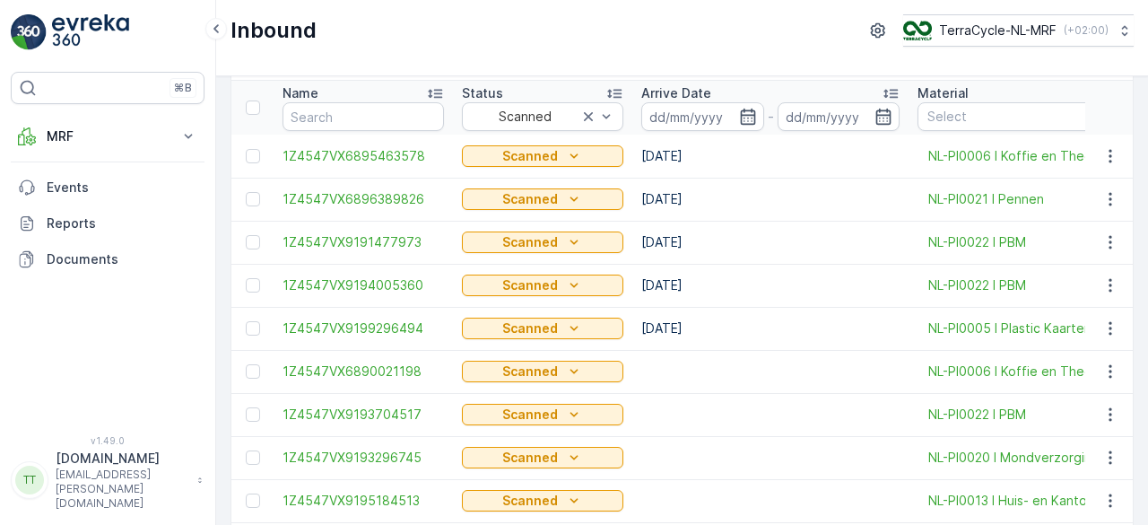
scroll to position [64, 0]
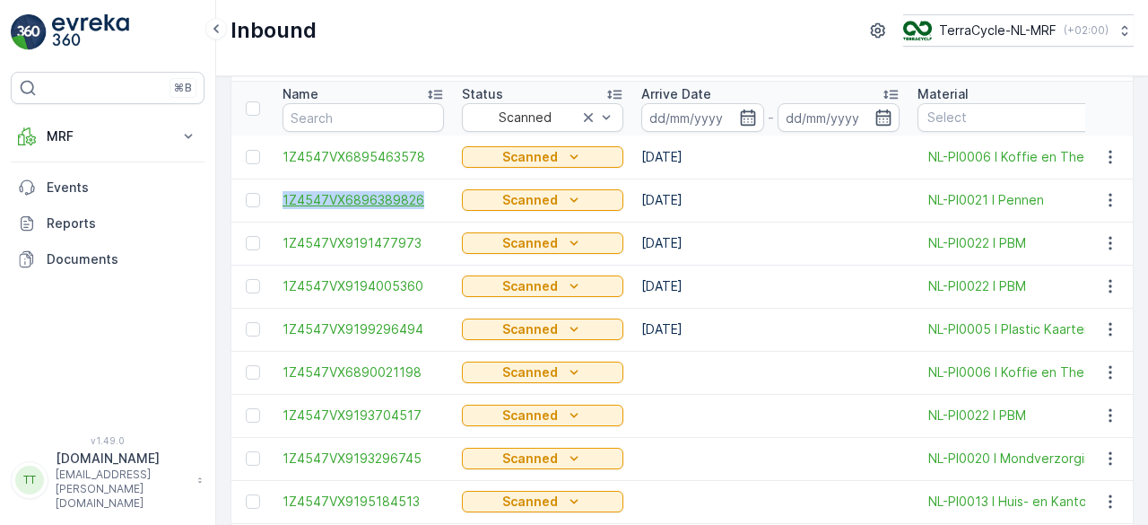
drag, startPoint x: 277, startPoint y: 197, endPoint x: 422, endPoint y: 196, distance: 144.5
click at [422, 196] on td "1Z4547VX6896389826" at bounding box center [363, 200] width 179 height 43
copy span "1Z4547VX6896389826"
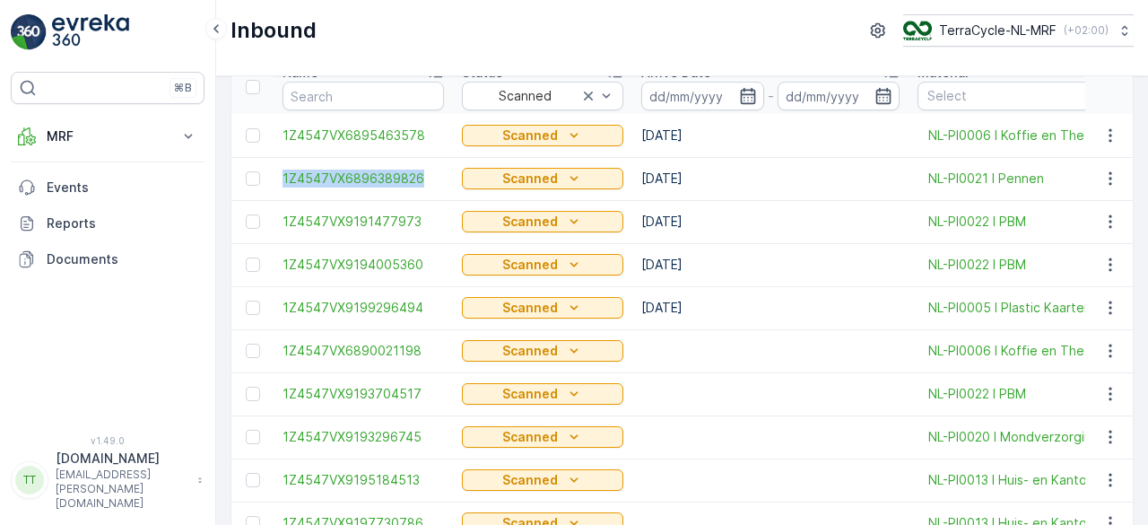
scroll to position [88, 0]
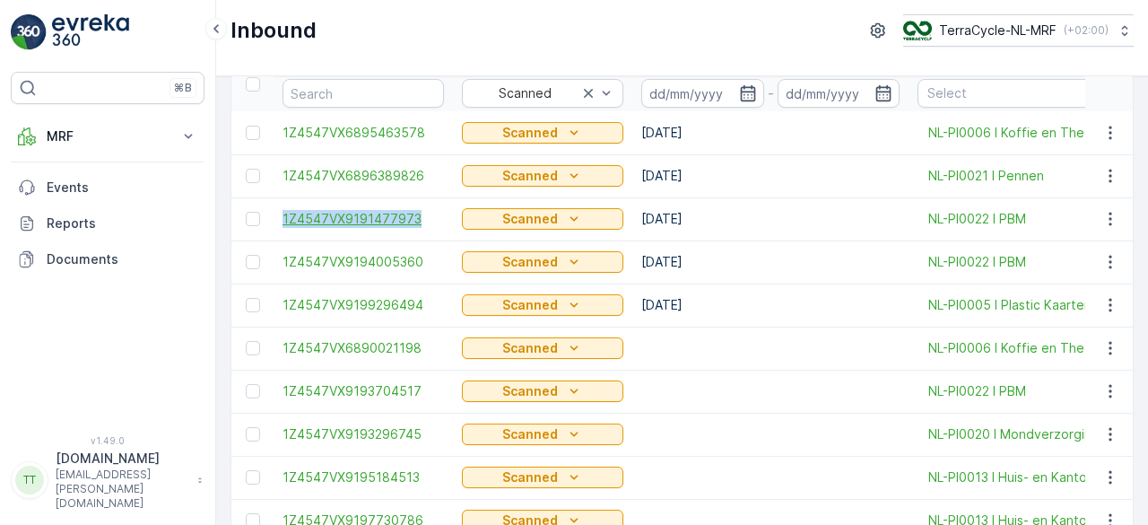
drag, startPoint x: 275, startPoint y: 211, endPoint x: 416, endPoint y: 212, distance: 140.9
click at [416, 212] on td "1Z4547VX9191477973" at bounding box center [363, 218] width 179 height 43
copy span "1Z4547VX9191477973"
drag, startPoint x: 908, startPoint y: 258, endPoint x: 1026, endPoint y: 255, distance: 118.5
click at [1026, 255] on td "NL-PI0022 I PBM" at bounding box center [1081, 261] width 344 height 43
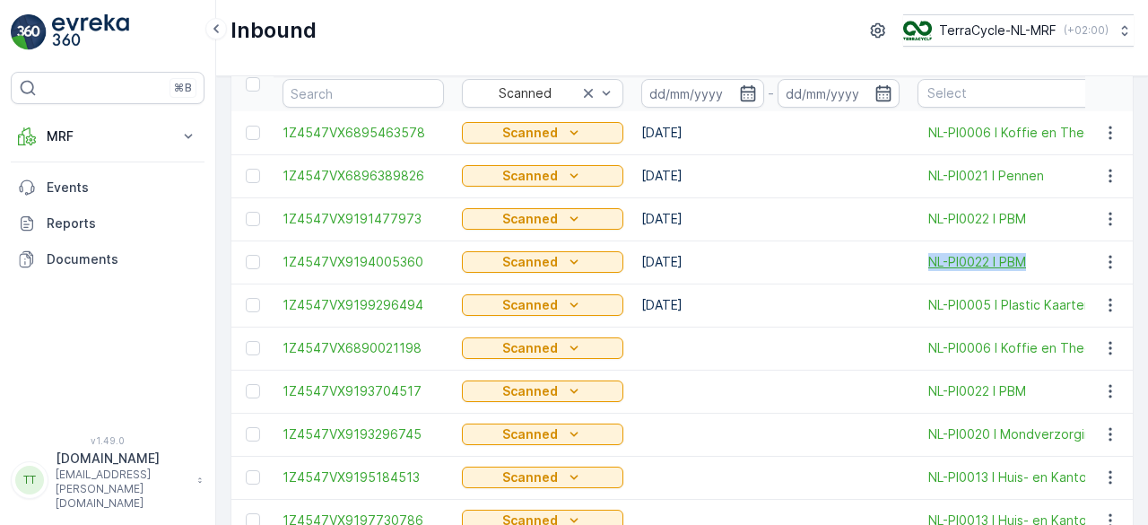
copy span "NL-PI0022 I PBM"
drag, startPoint x: 275, startPoint y: 259, endPoint x: 418, endPoint y: 266, distance: 143.7
click at [418, 266] on td "1Z4547VX9194005360" at bounding box center [363, 261] width 179 height 43
copy span "1Z4547VX9194005360"
drag, startPoint x: 275, startPoint y: 216, endPoint x: 412, endPoint y: 223, distance: 136.6
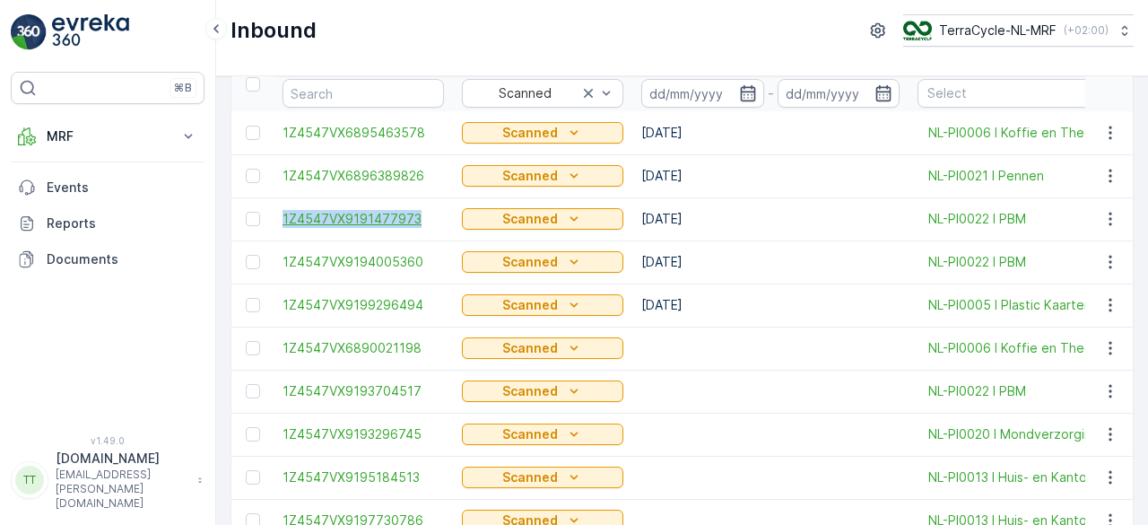
click at [412, 223] on td "1Z4547VX9191477973" at bounding box center [363, 218] width 179 height 43
copy span "1Z4547VX9191477973"
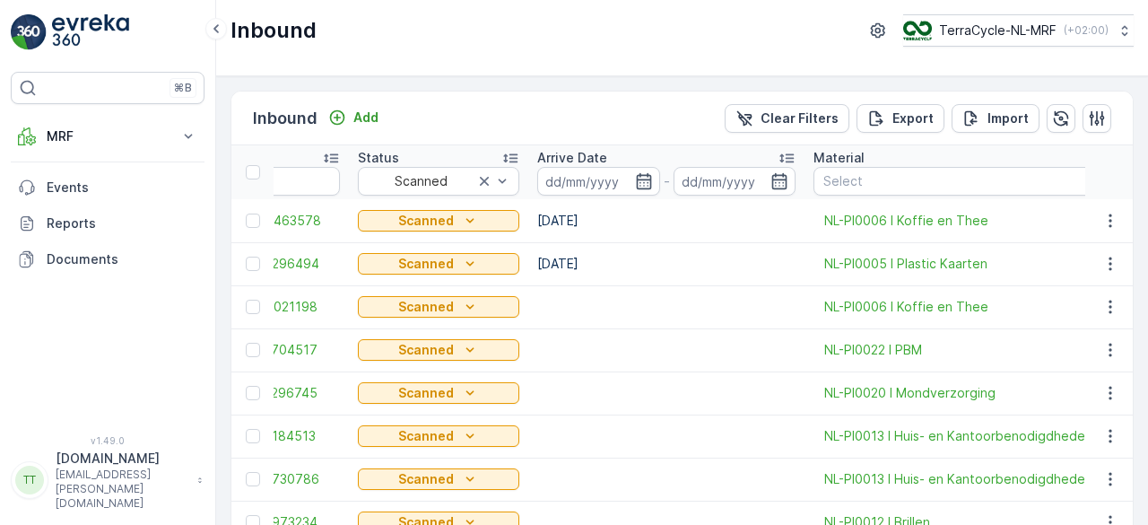
scroll to position [0, 108]
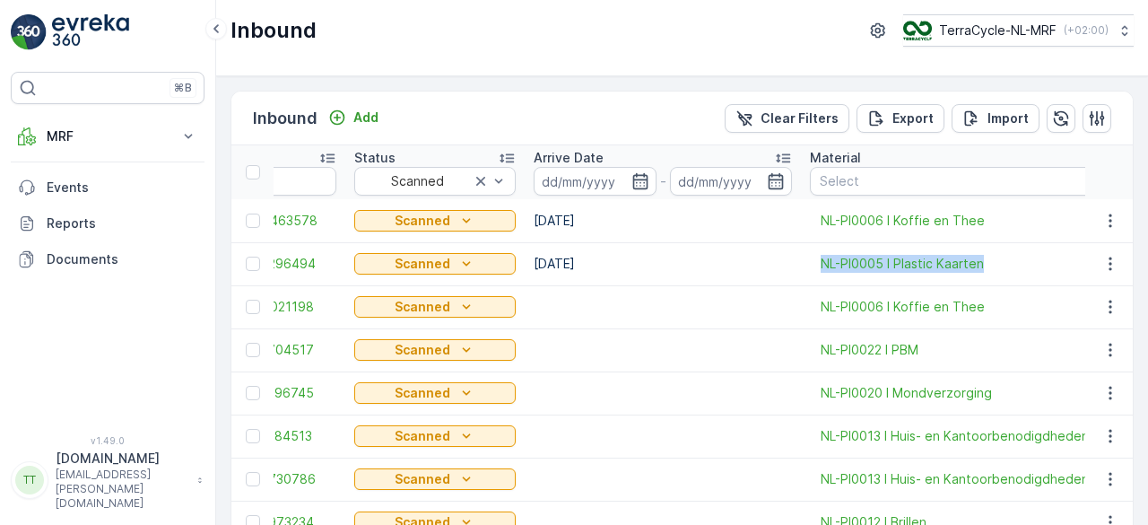
drag, startPoint x: 803, startPoint y: 263, endPoint x: 984, endPoint y: 260, distance: 181.3
click at [984, 260] on td "NL-PI0005 I Plastic Kaarten" at bounding box center [973, 263] width 344 height 43
copy span "NL-PI0005 I Plastic Kaarten"
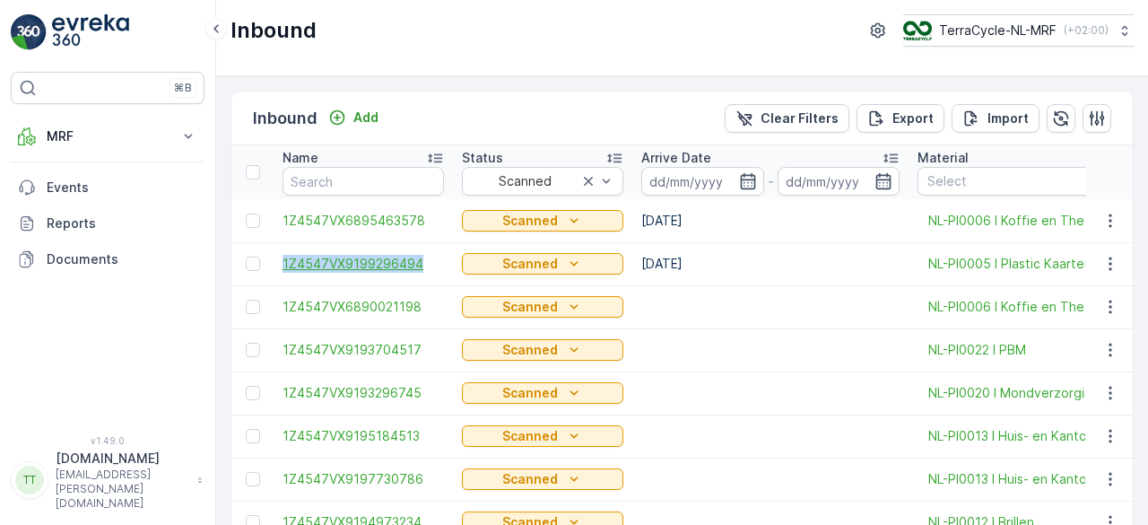
drag, startPoint x: 278, startPoint y: 267, endPoint x: 416, endPoint y: 265, distance: 138.2
click at [416, 265] on td "1Z4547VX9199296494" at bounding box center [363, 263] width 179 height 43
copy span "1Z4547VX9199296494"
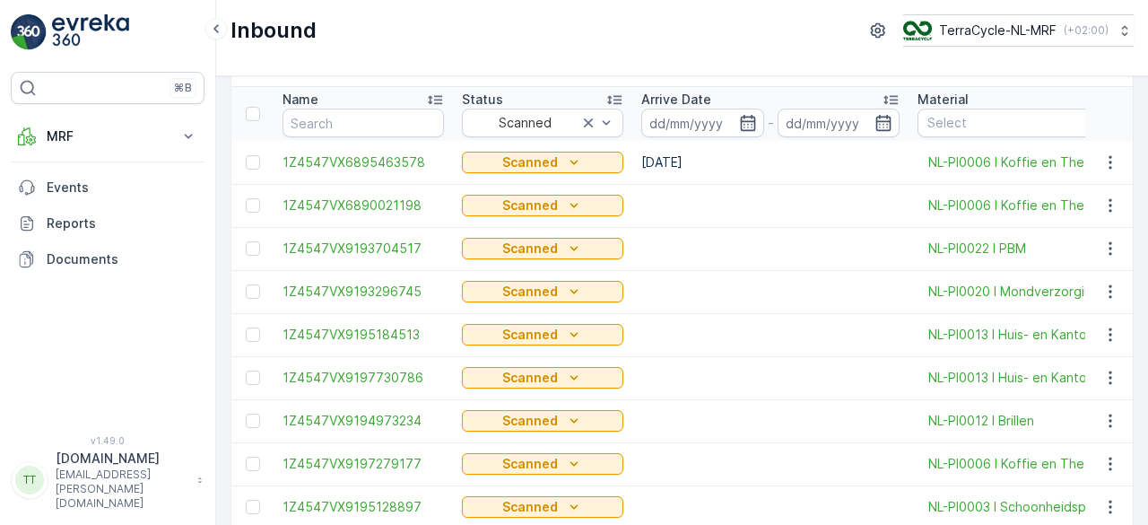
scroll to position [53, 0]
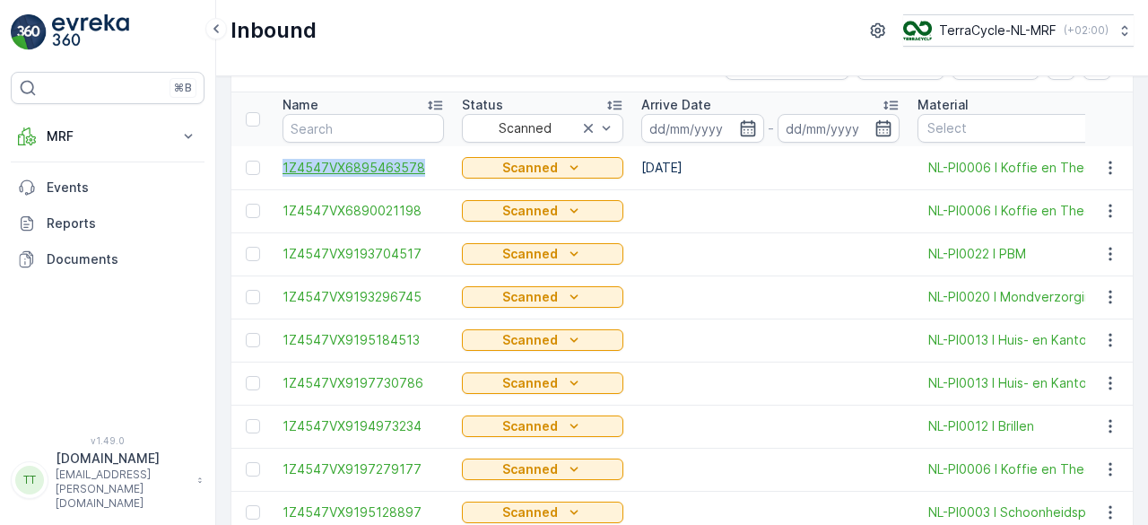
drag, startPoint x: 278, startPoint y: 170, endPoint x: 420, endPoint y: 162, distance: 141.9
click at [420, 162] on td "1Z4547VX6895463578" at bounding box center [363, 167] width 179 height 43
copy span "1Z4547VX6895463578"
click at [129, 135] on p "MRF" at bounding box center [108, 136] width 122 height 18
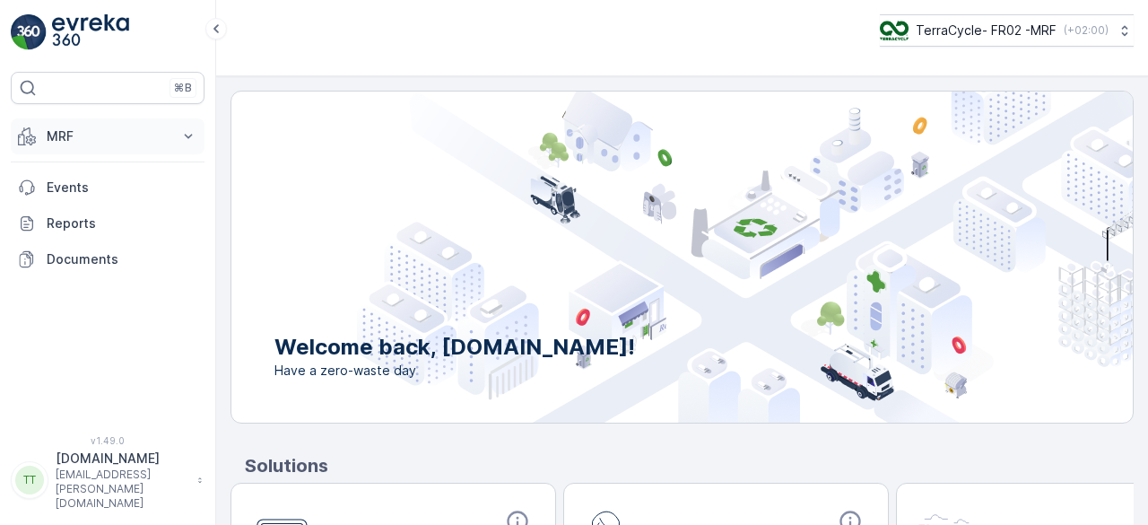
click at [90, 121] on button "MRF" at bounding box center [108, 136] width 194 height 36
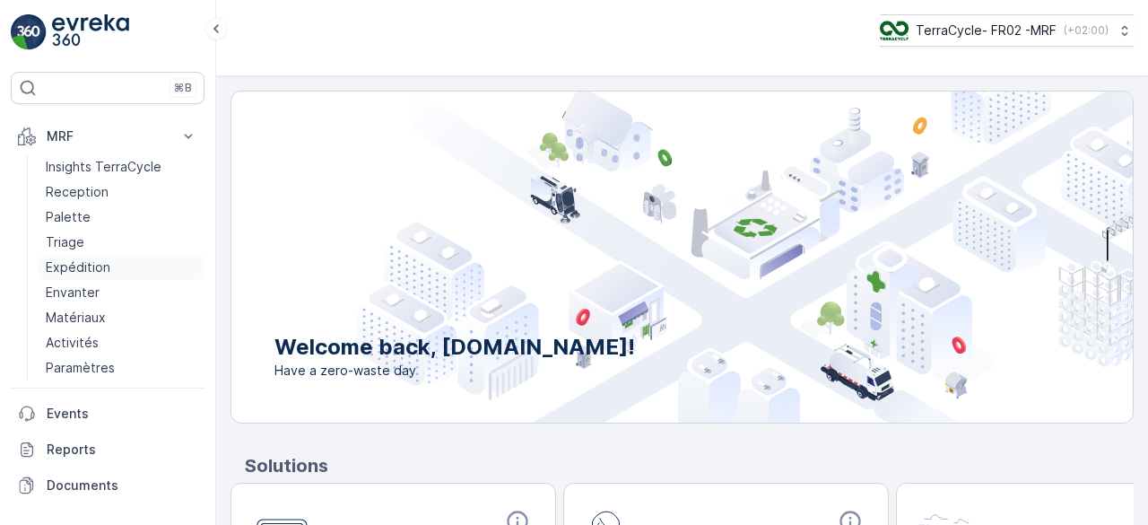
click at [86, 258] on p "Expédition" at bounding box center [78, 267] width 65 height 18
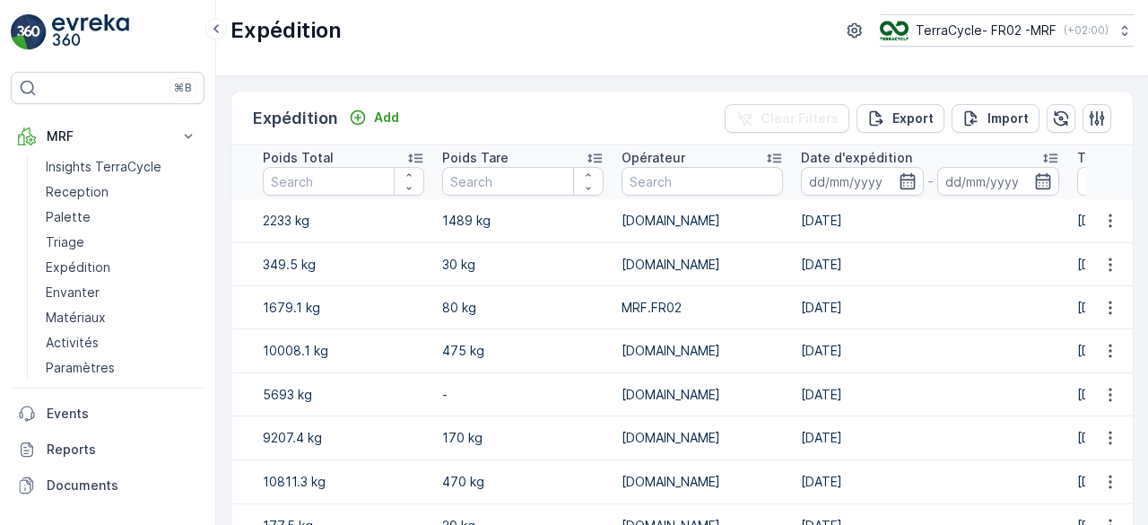
scroll to position [0, 990]
click at [899, 175] on icon "button" at bounding box center [907, 181] width 18 height 18
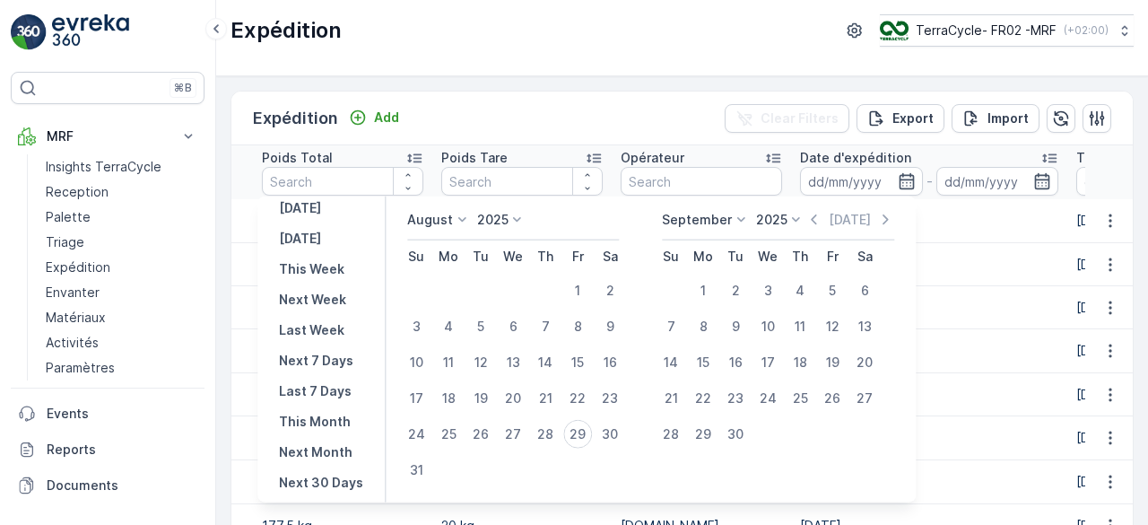
scroll to position [49, 0]
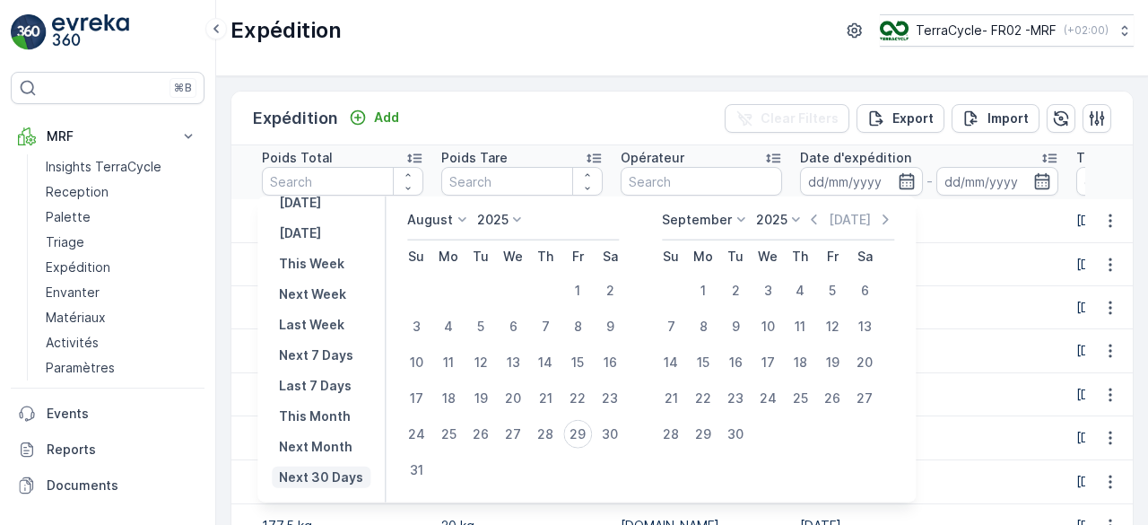
click at [316, 469] on p "Next 30 Days" at bounding box center [321, 477] width 84 height 18
type input "29.08.2025"
type input "27.09.2025"
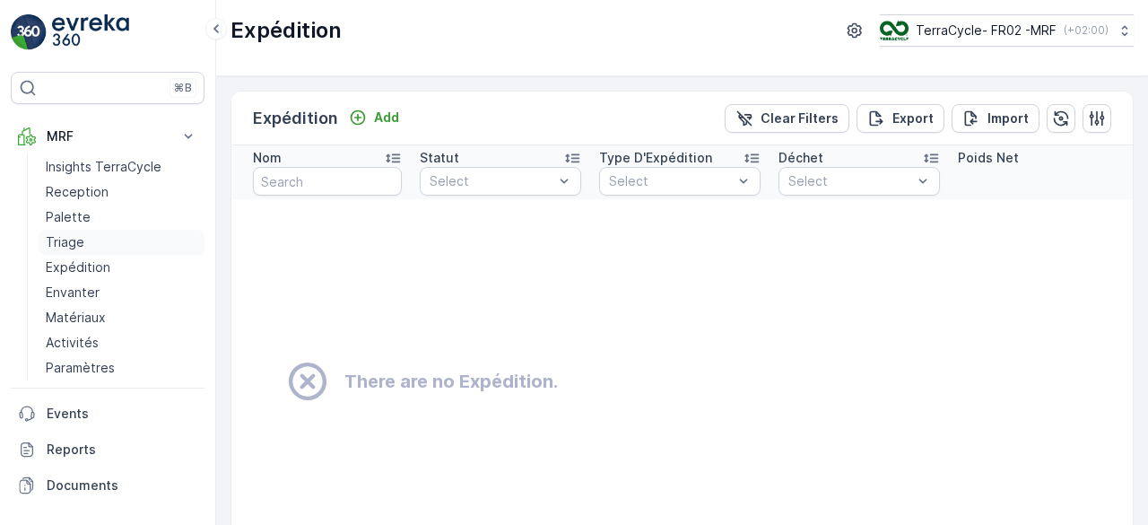
click at [74, 239] on p "Triage" at bounding box center [65, 242] width 39 height 18
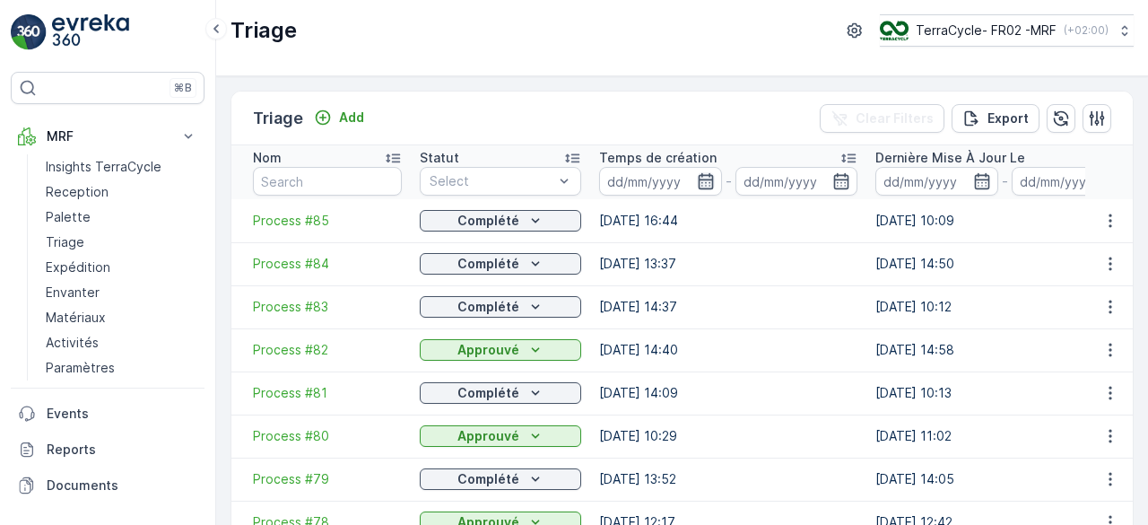
click at [700, 184] on icon "button" at bounding box center [706, 181] width 18 height 18
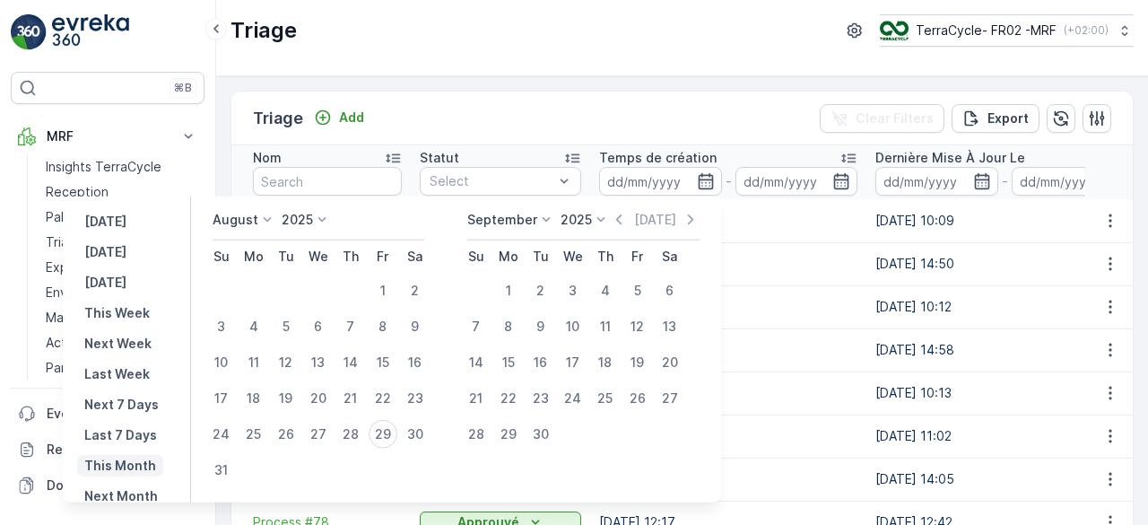
click at [129, 471] on p "This Month" at bounding box center [120, 466] width 72 height 18
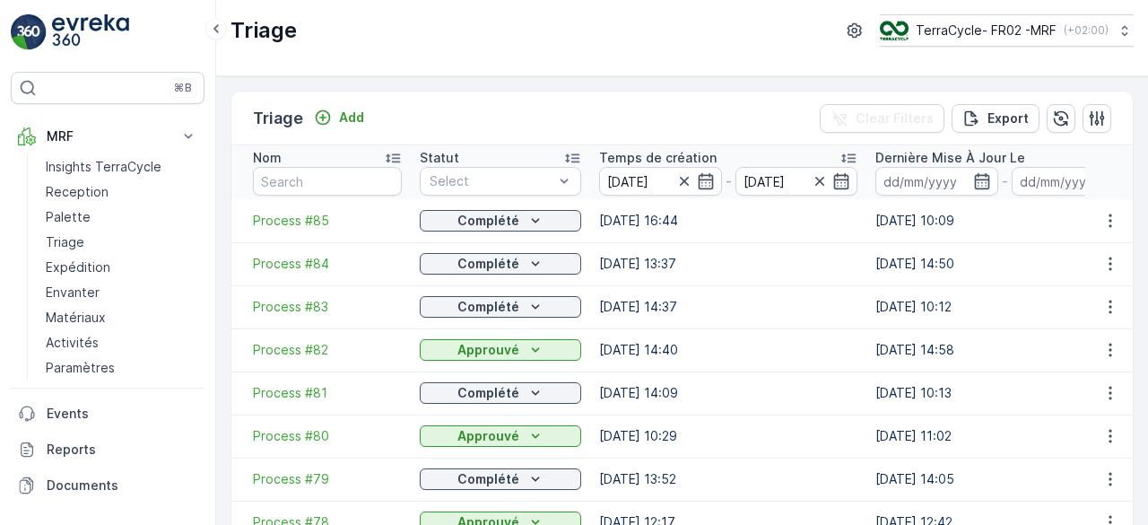
type input "01.08.2025"
type input "31.08.2025"
drag, startPoint x: 293, startPoint y: 214, endPoint x: 272, endPoint y: 220, distance: 22.2
click at [272, 220] on span "Process #85" at bounding box center [327, 221] width 149 height 18
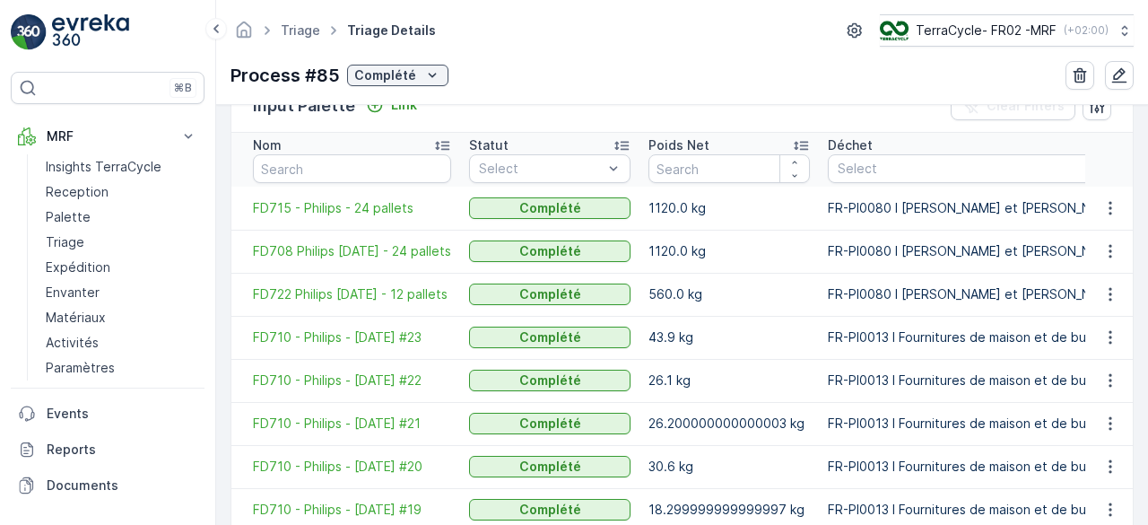
scroll to position [459, 0]
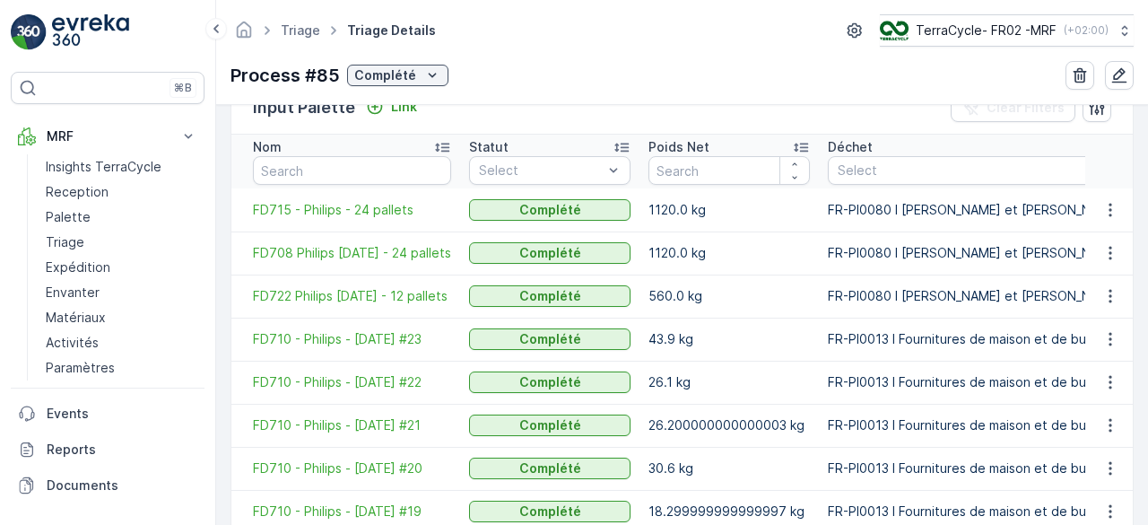
click at [629, 148] on icon at bounding box center [622, 148] width 14 height 9
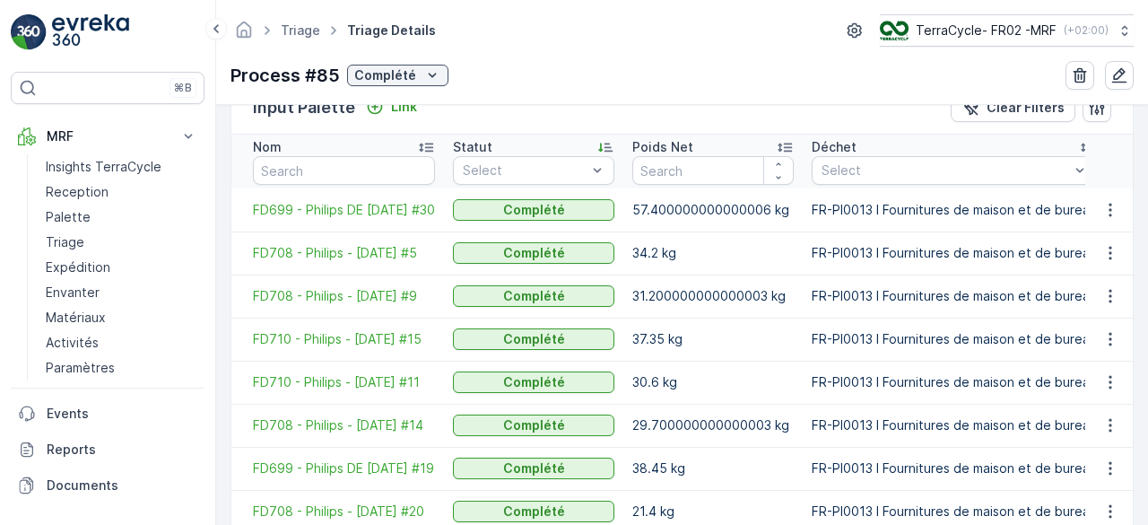
click at [615, 140] on icon at bounding box center [606, 147] width 18 height 18
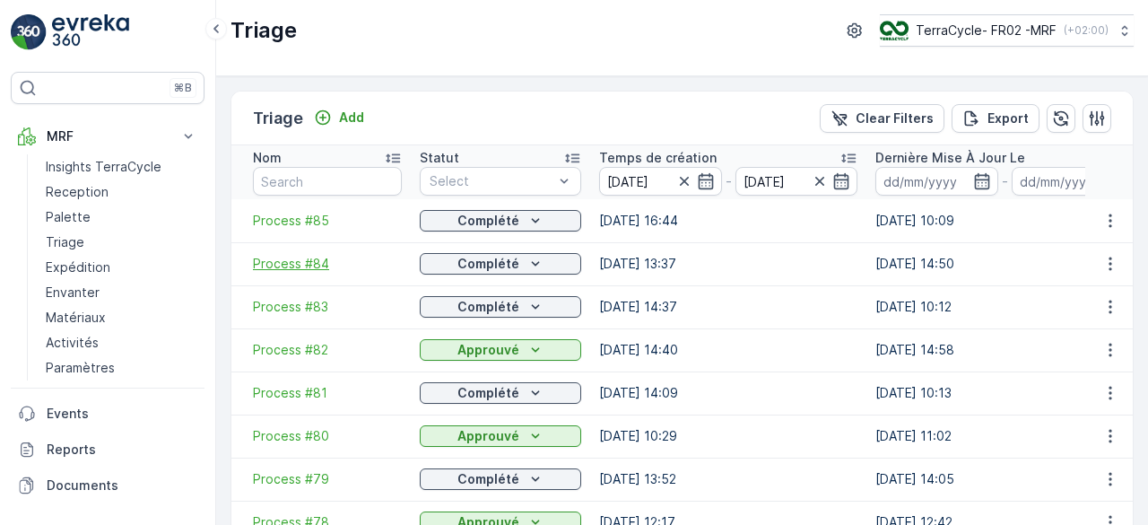
click at [309, 258] on span "Process #84" at bounding box center [327, 264] width 149 height 18
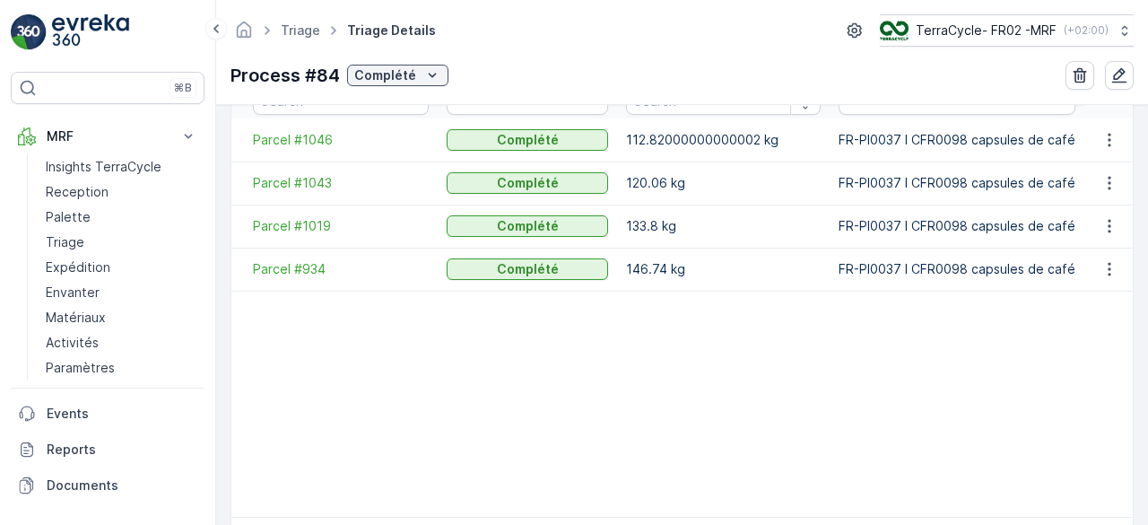
scroll to position [534, 0]
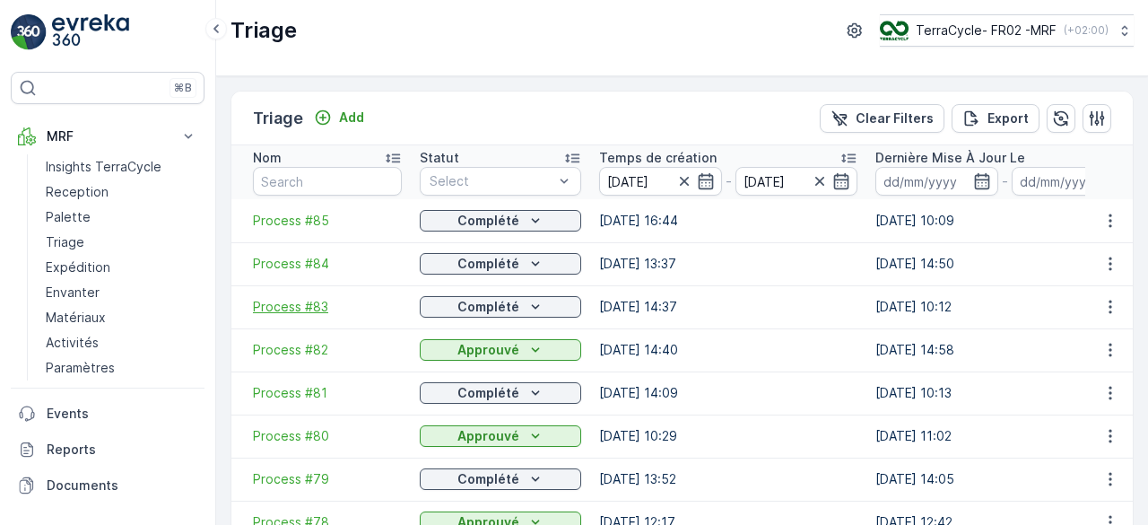
click at [284, 301] on span "Process #83" at bounding box center [327, 307] width 149 height 18
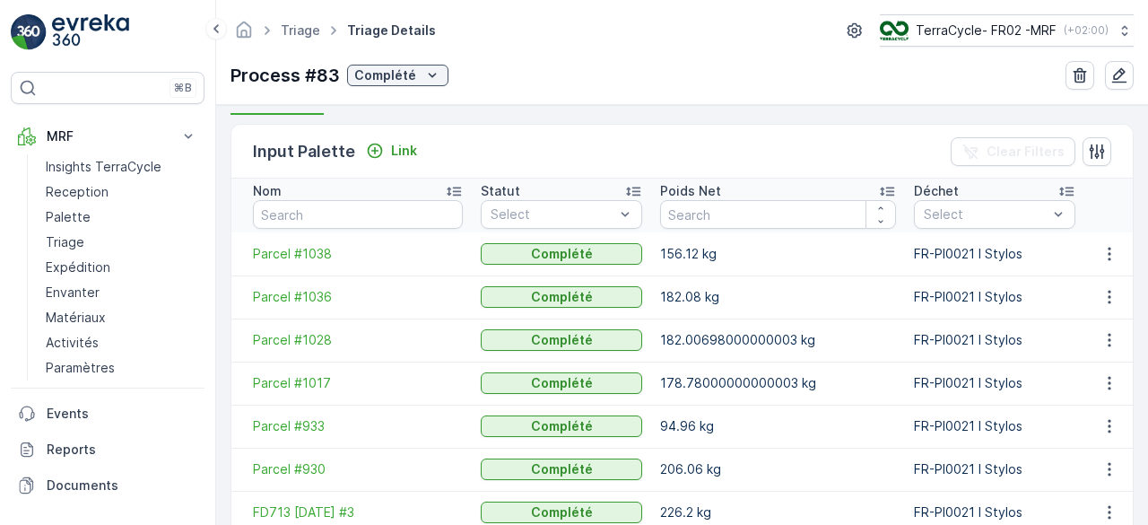
scroll to position [411, 0]
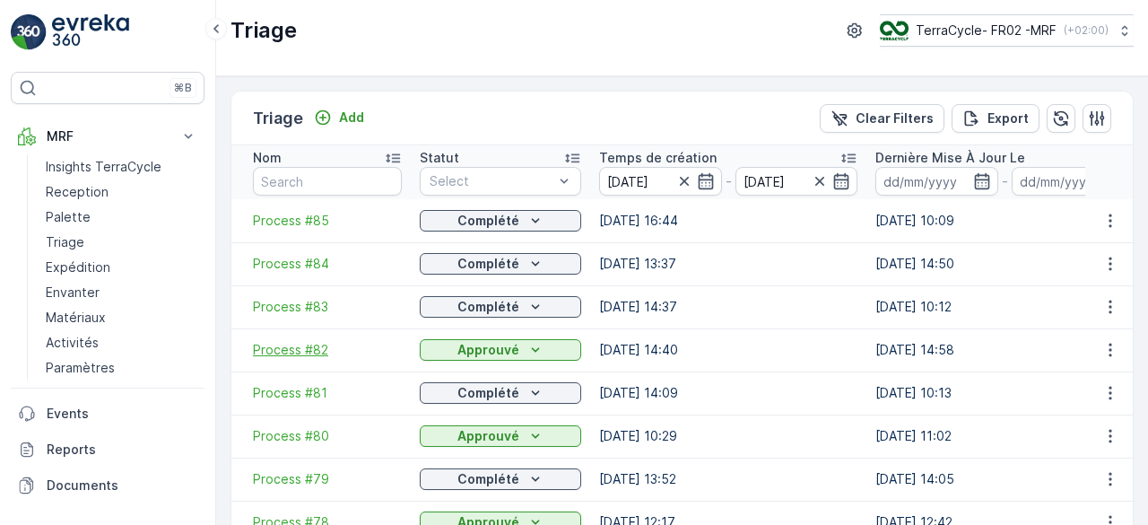
click at [284, 353] on span "Process #82" at bounding box center [327, 350] width 149 height 18
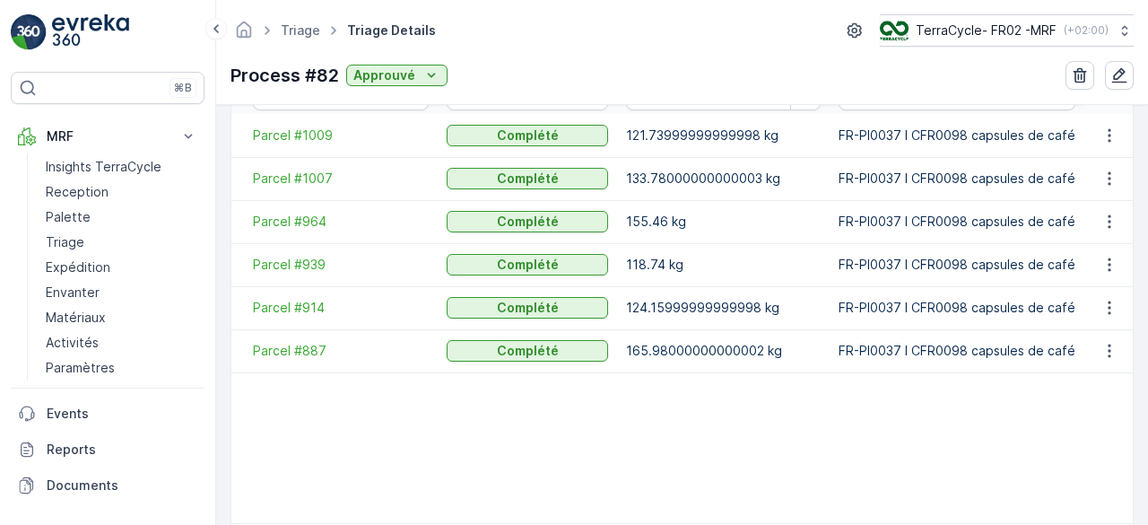
scroll to position [535, 0]
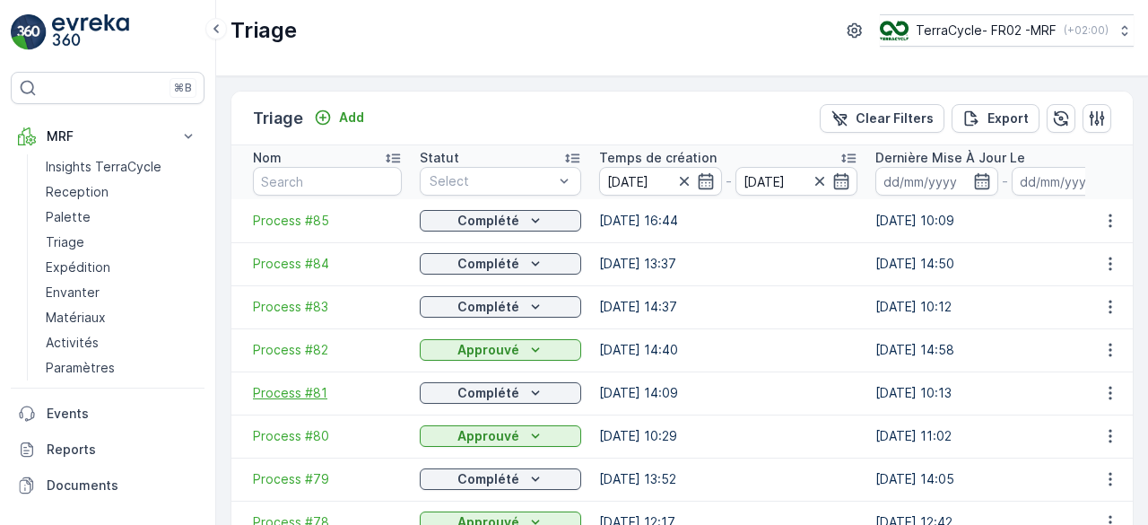
click at [329, 394] on span "Process #81" at bounding box center [327, 393] width 149 height 18
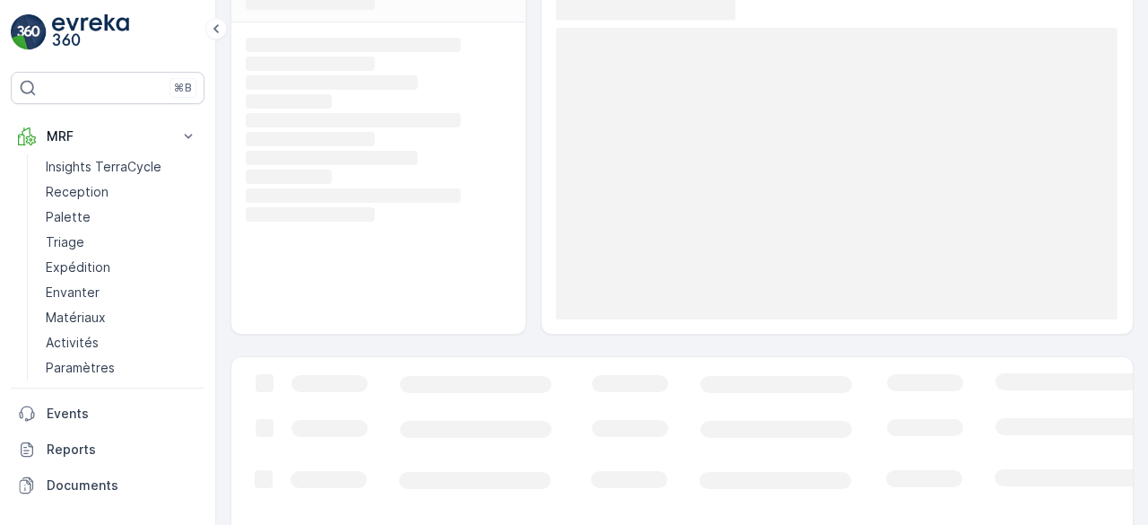
scroll to position [127, 0]
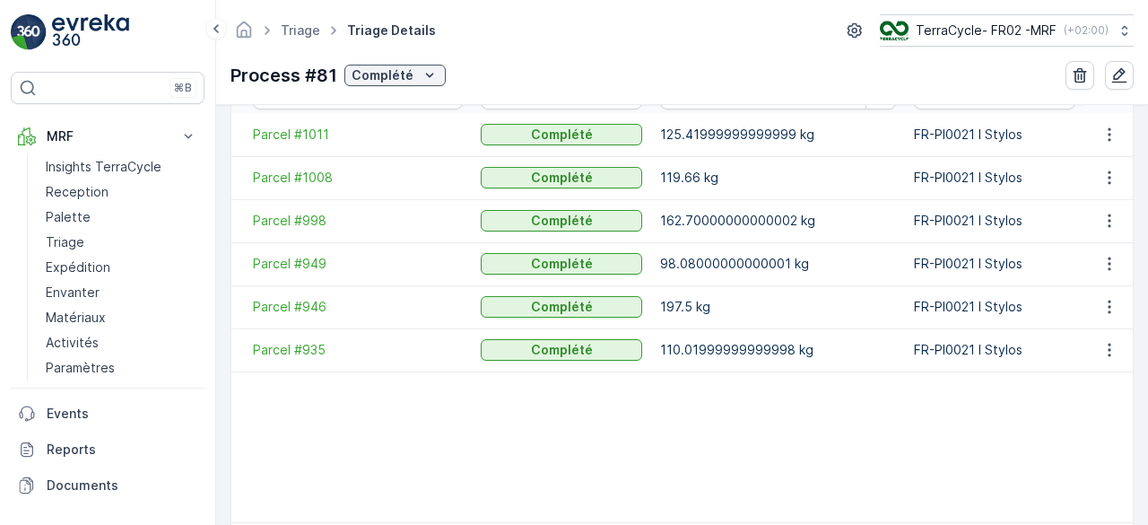
scroll to position [605, 0]
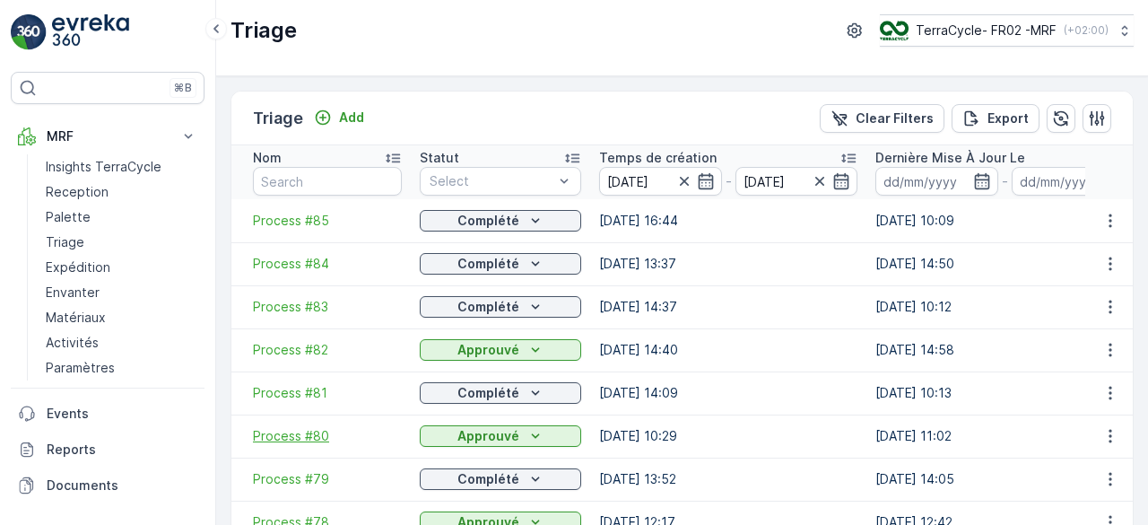
click at [295, 433] on span "Process #80" at bounding box center [327, 436] width 149 height 18
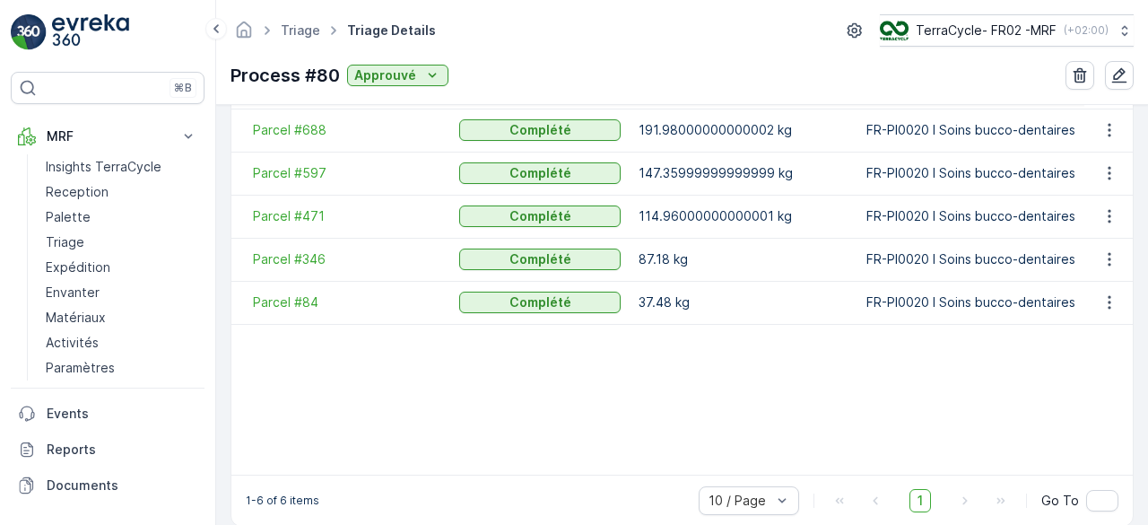
scroll to position [605, 0]
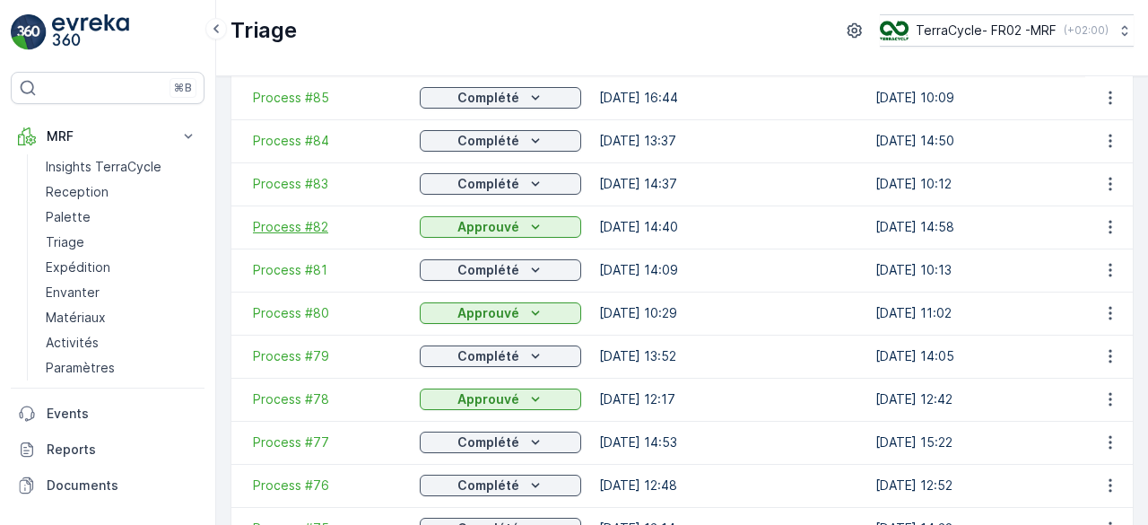
scroll to position [127, 0]
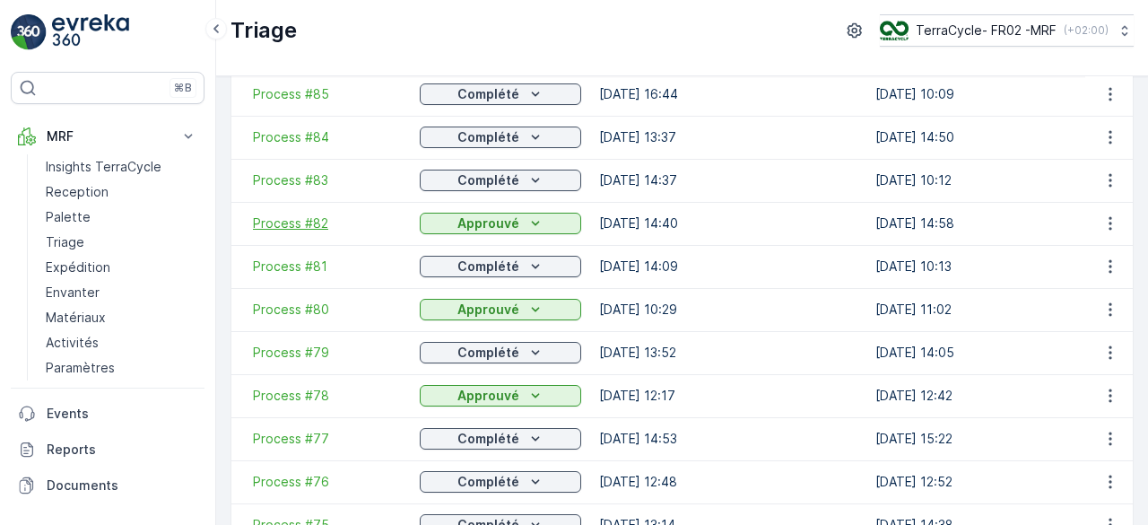
click at [289, 344] on span "Process #79" at bounding box center [327, 353] width 149 height 18
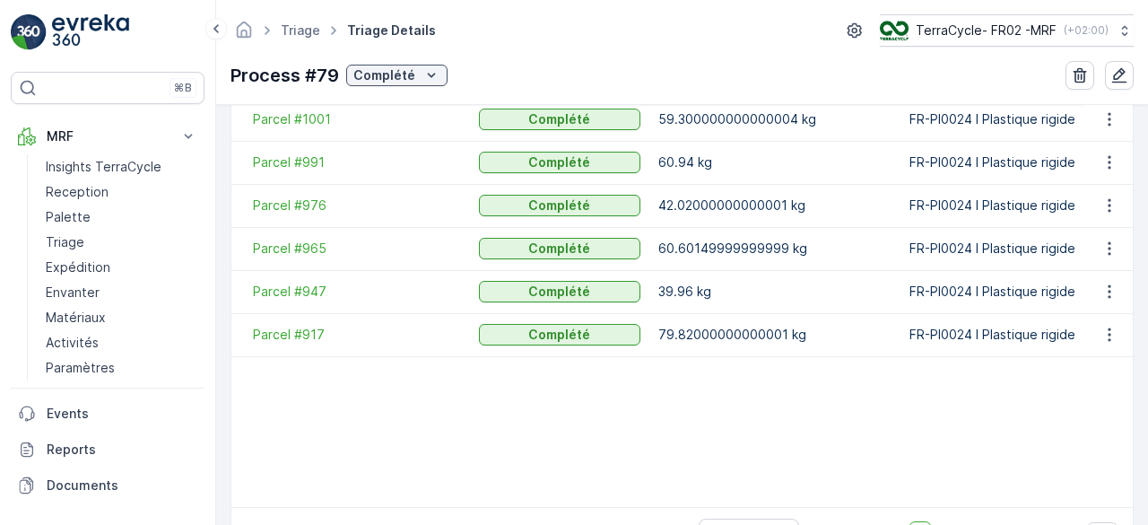
scroll to position [605, 0]
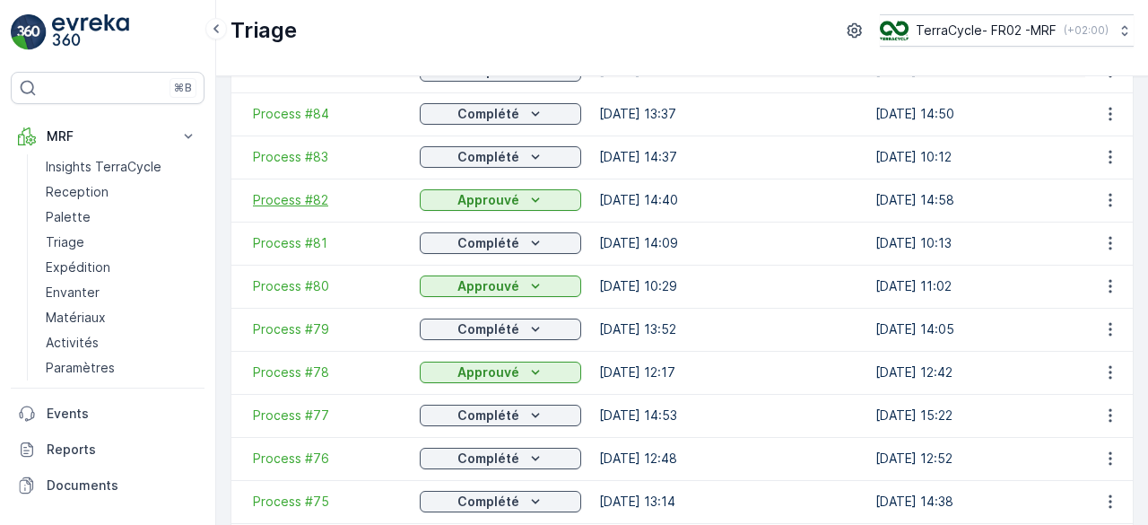
scroll to position [153, 0]
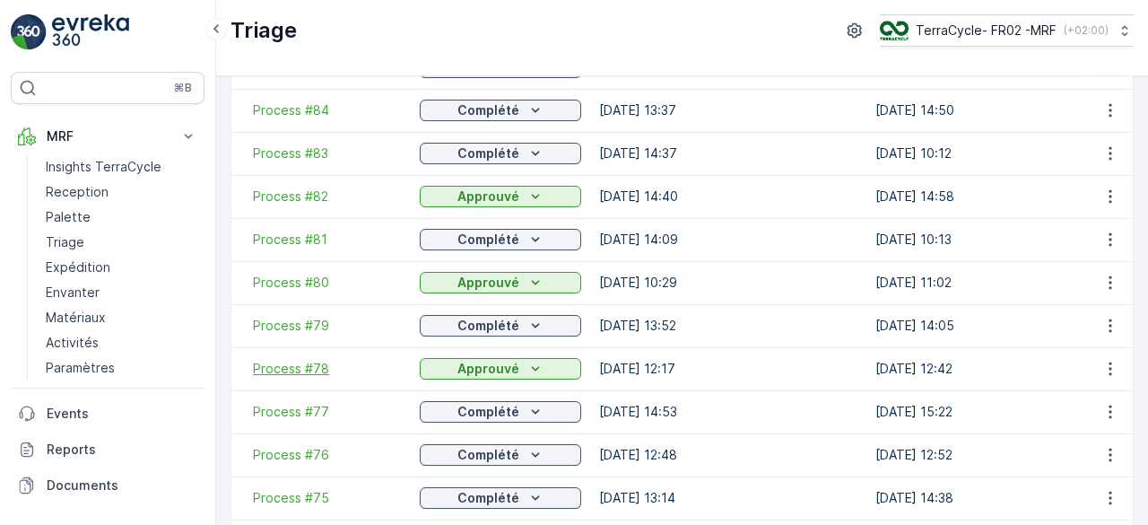
click at [314, 360] on span "Process #78" at bounding box center [327, 369] width 149 height 18
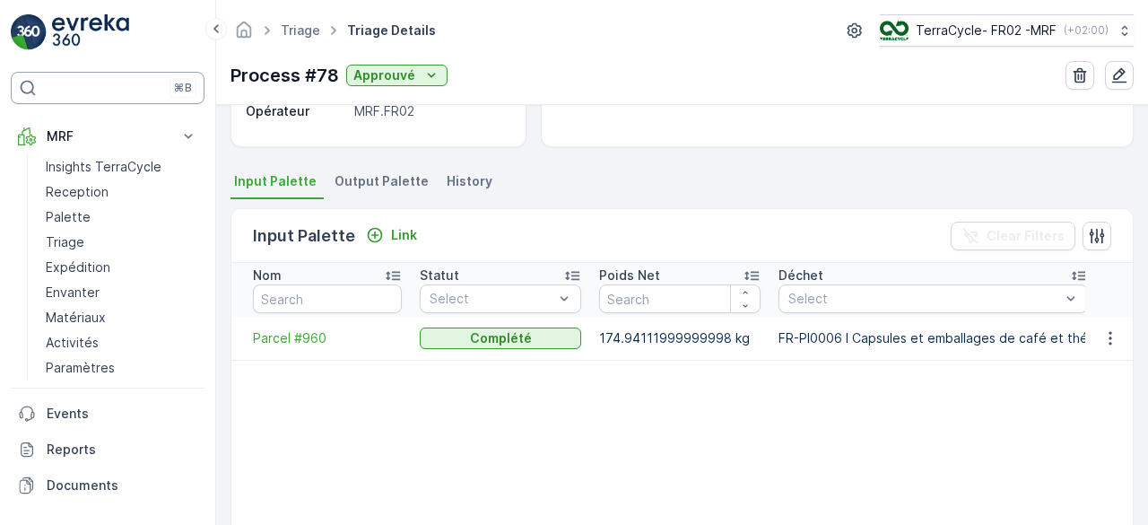
scroll to position [332, 0]
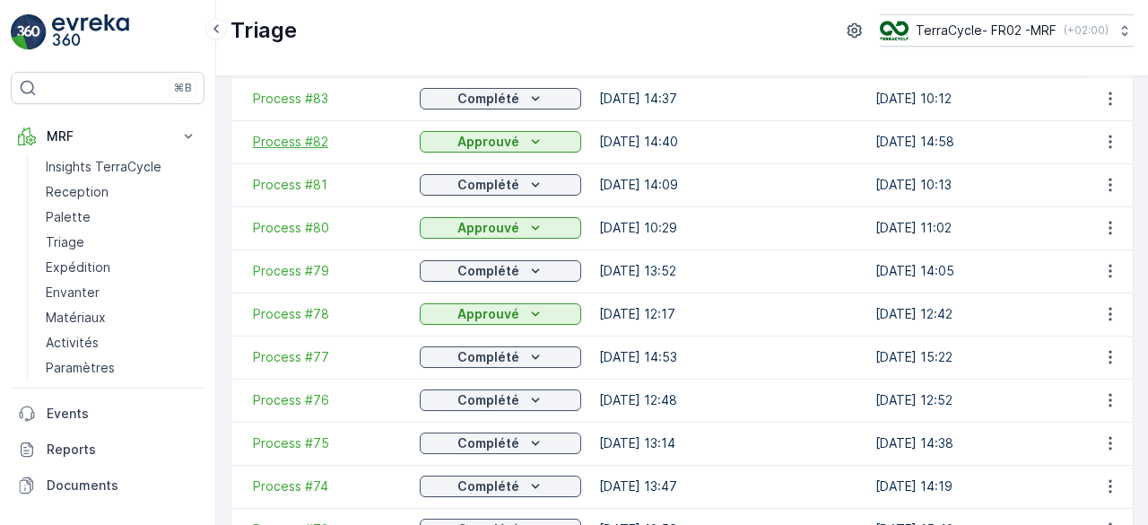
scroll to position [214, 0]
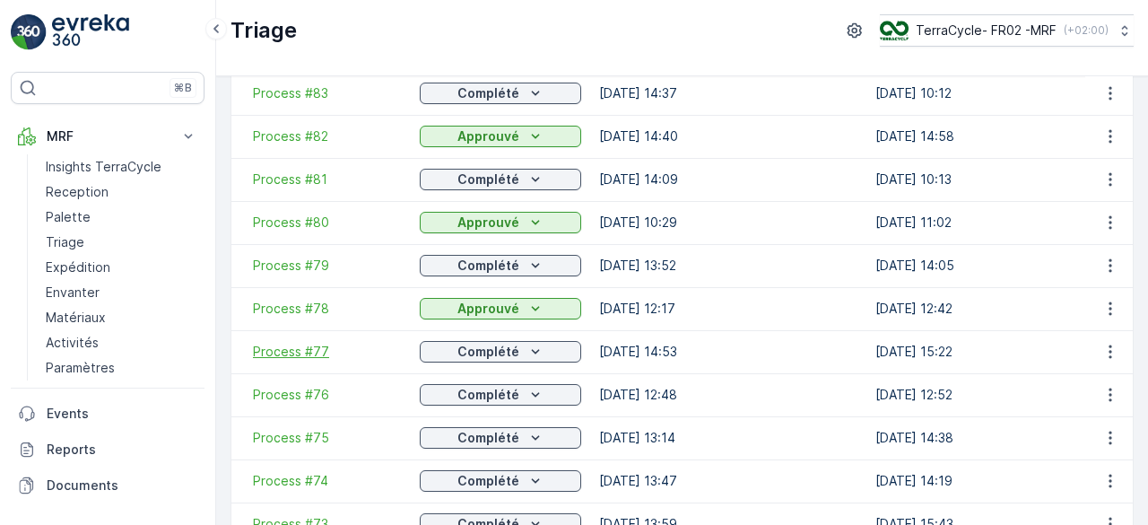
click at [302, 348] on span "Process #77" at bounding box center [327, 352] width 149 height 18
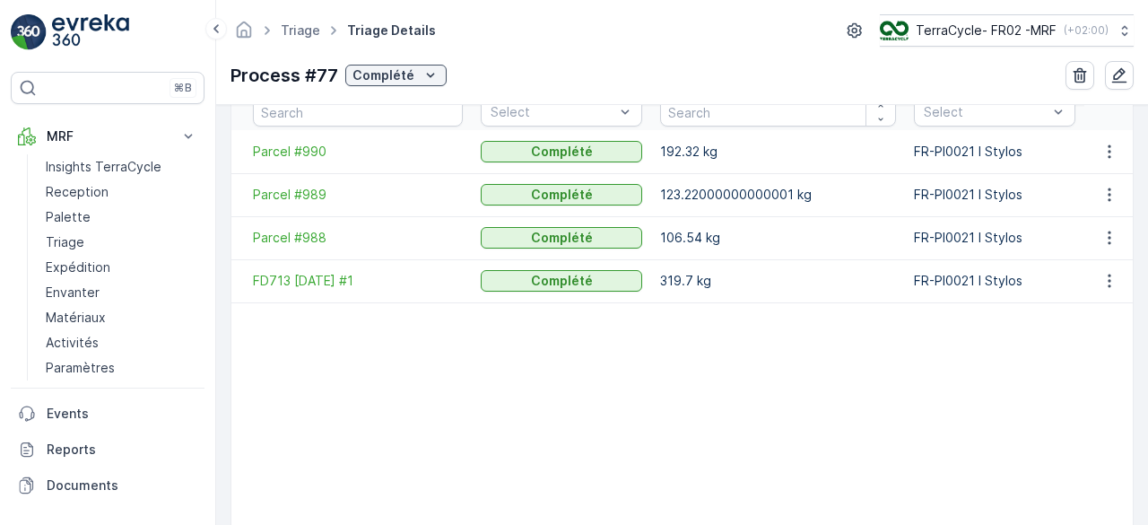
scroll to position [594, 0]
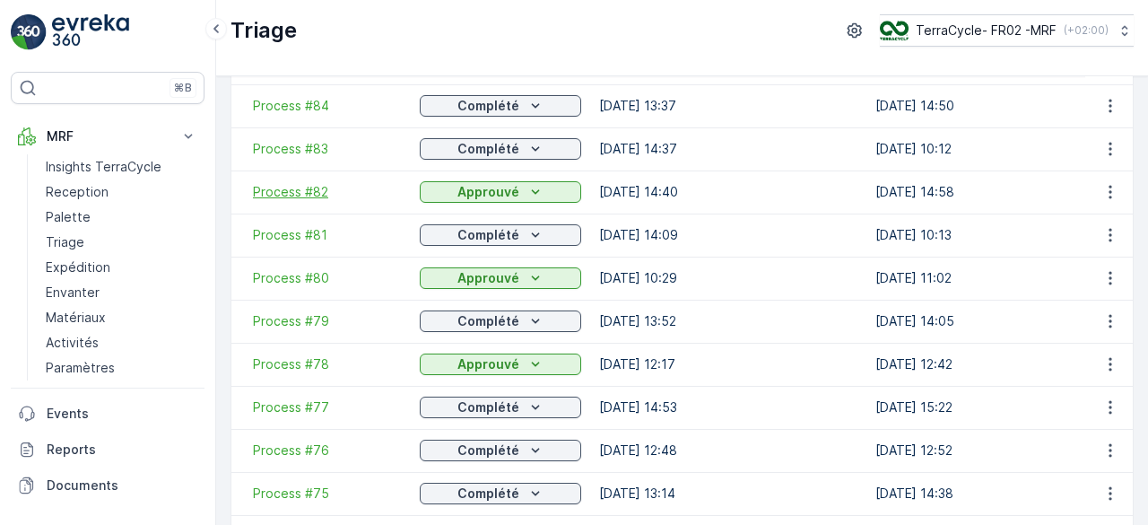
scroll to position [162, 0]
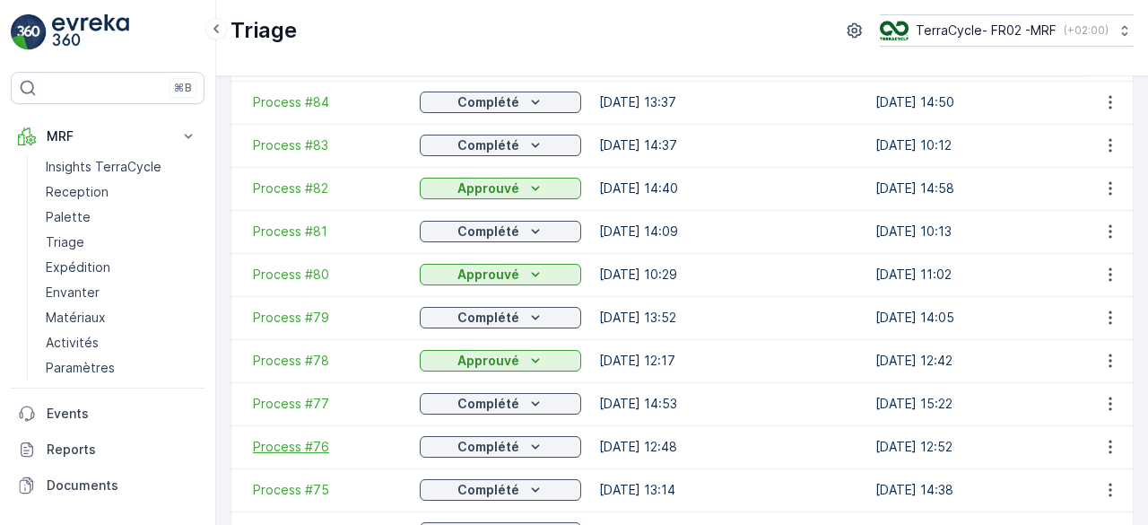
click at [312, 443] on span "Process #76" at bounding box center [327, 447] width 149 height 18
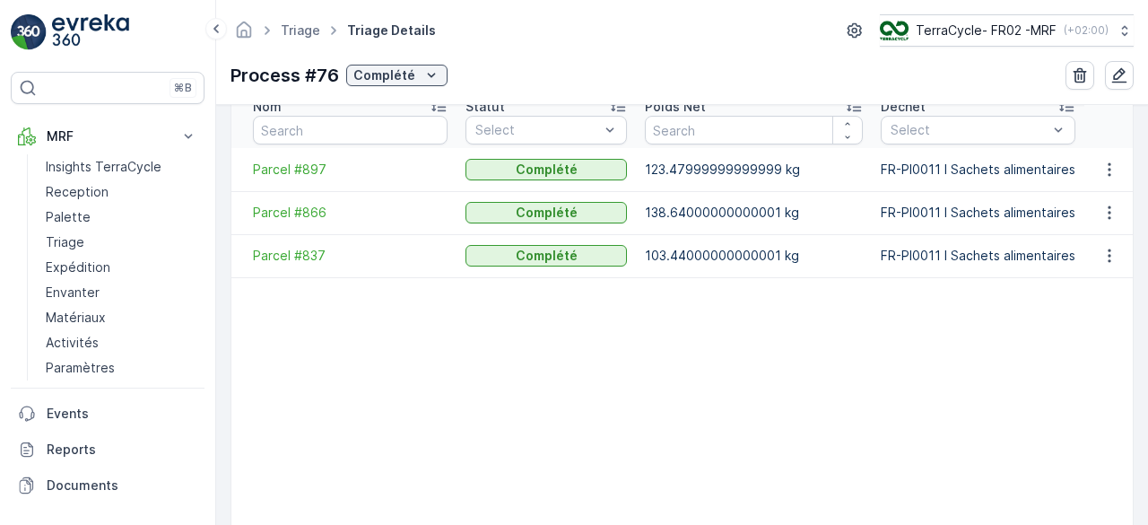
scroll to position [589, 0]
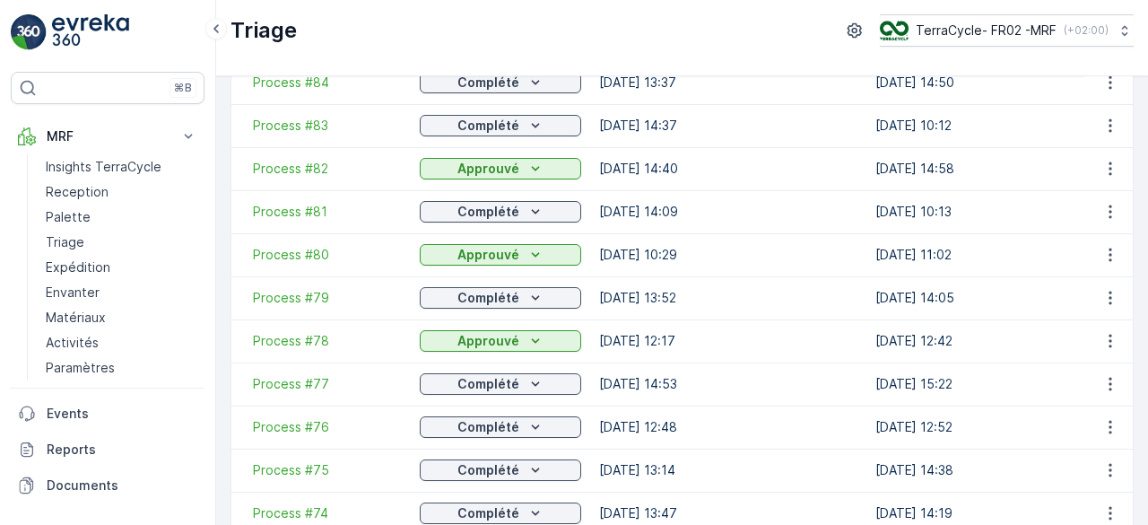
scroll to position [182, 0]
click at [307, 461] on span "Process #75" at bounding box center [327, 469] width 149 height 18
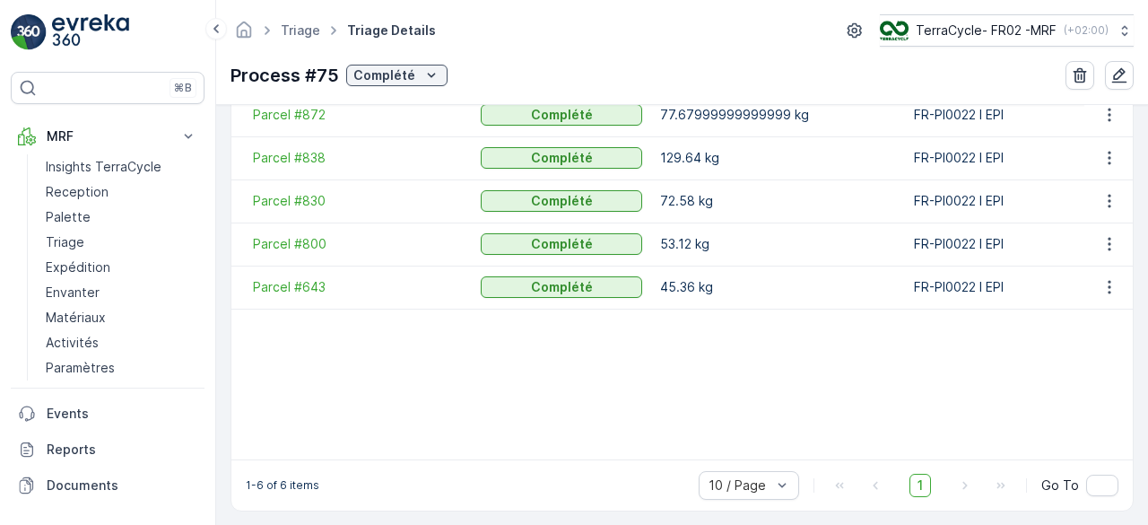
scroll to position [605, 0]
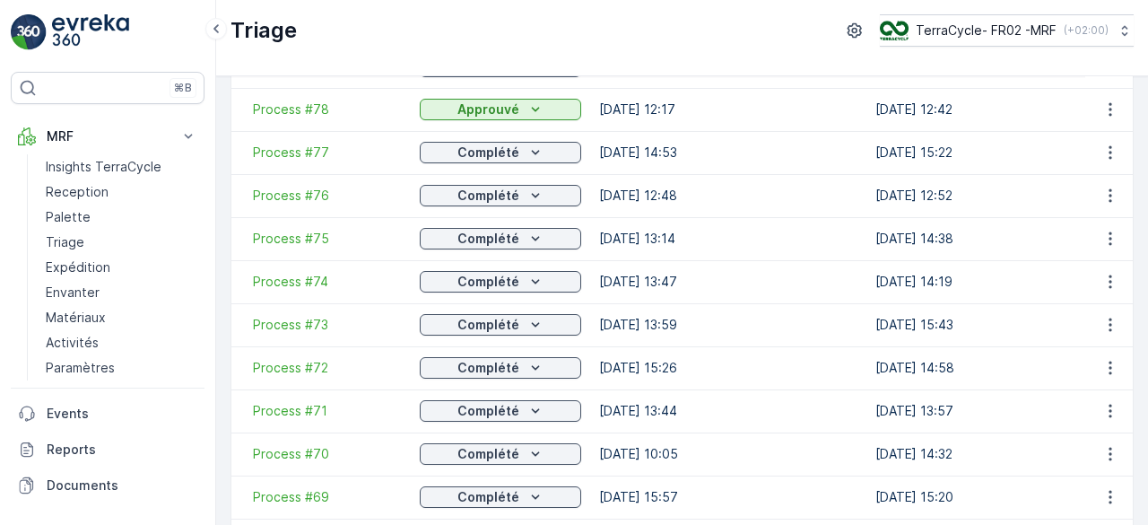
scroll to position [415, 0]
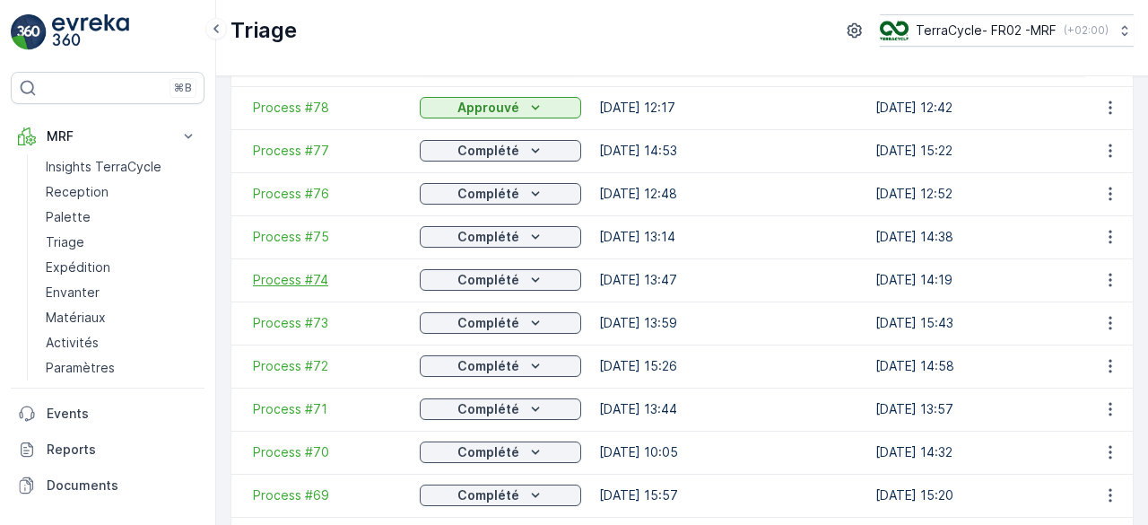
click at [299, 284] on span "Process #74" at bounding box center [327, 280] width 149 height 18
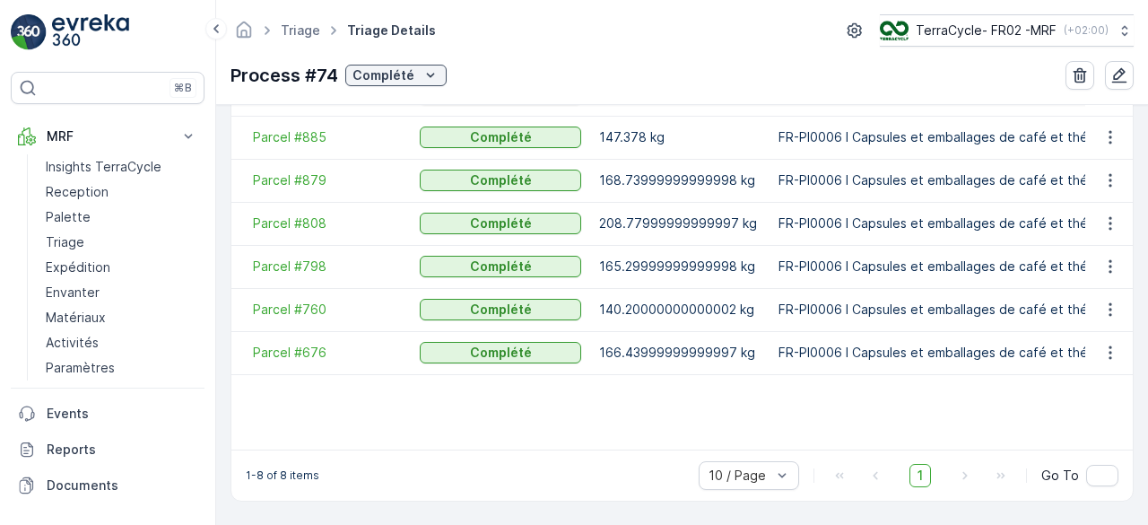
scroll to position [624, 0]
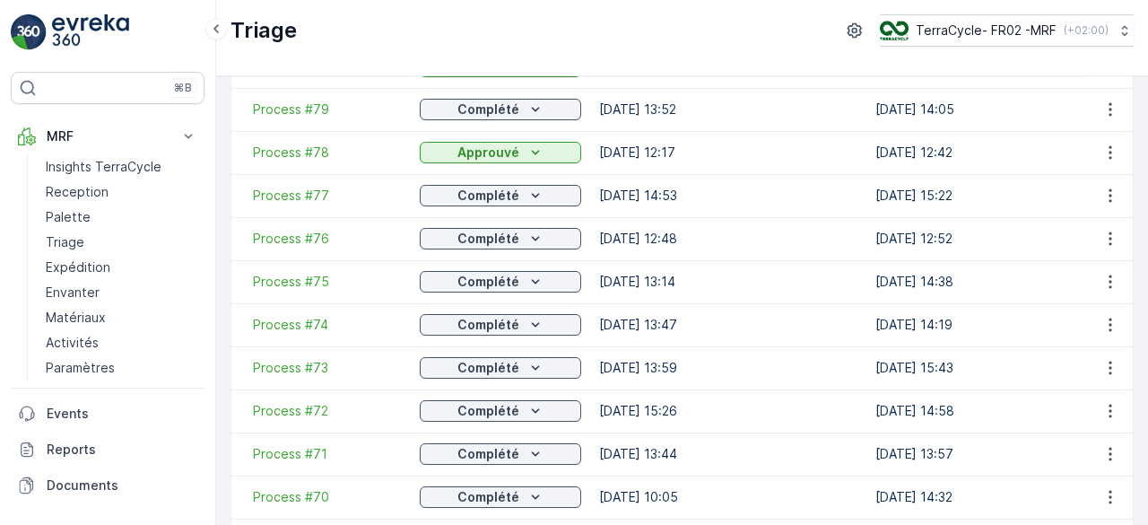
scroll to position [371, 0]
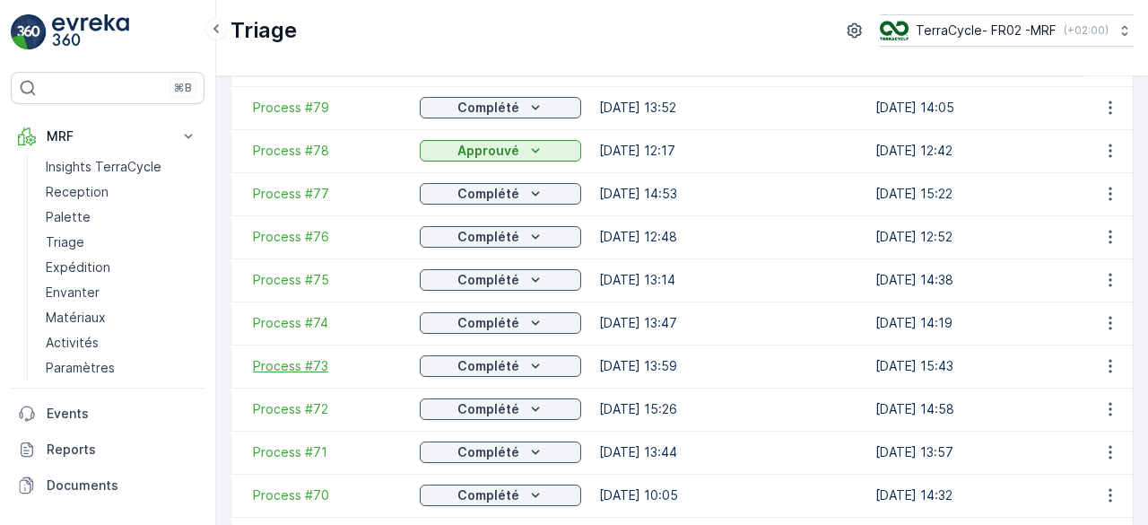
click at [296, 361] on span "Process #73" at bounding box center [327, 366] width 149 height 18
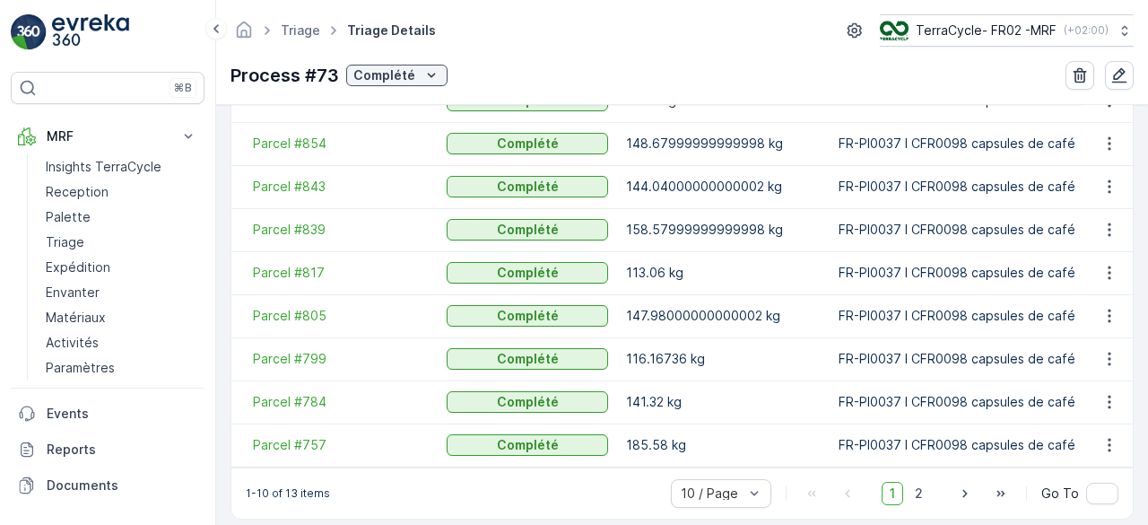
scroll to position [626, 0]
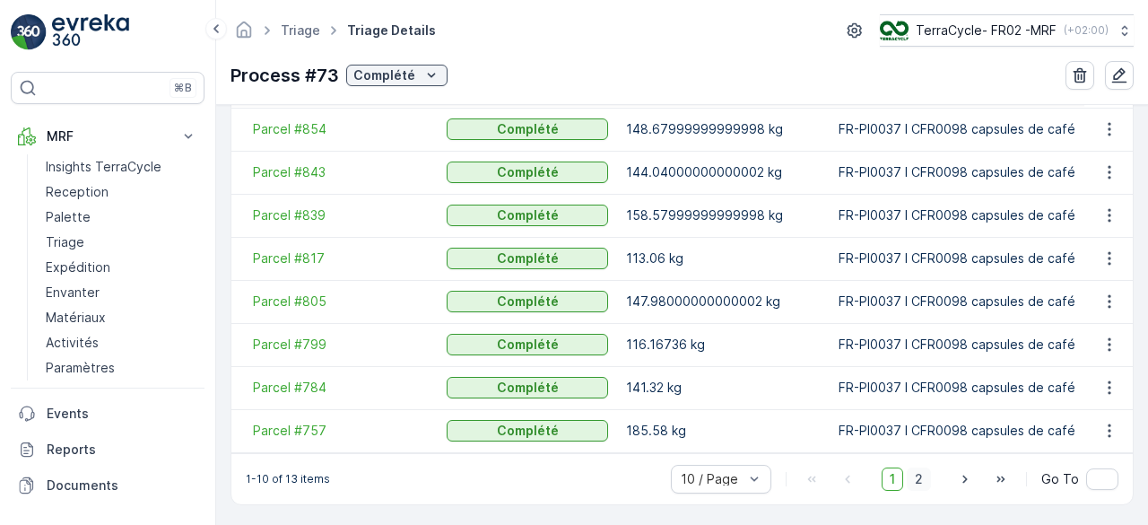
click at [917, 472] on span "2" at bounding box center [919, 478] width 24 height 23
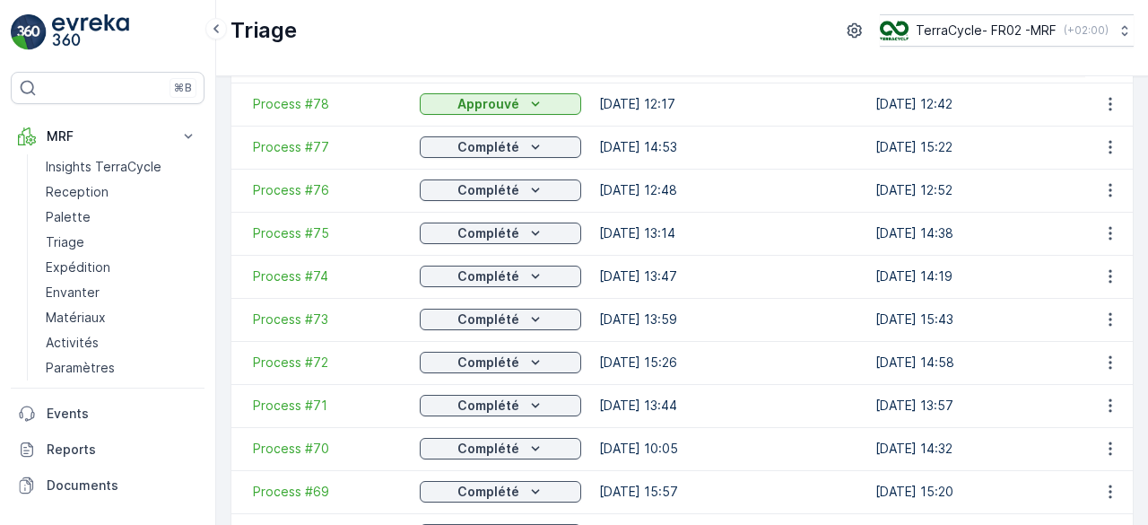
scroll to position [422, 0]
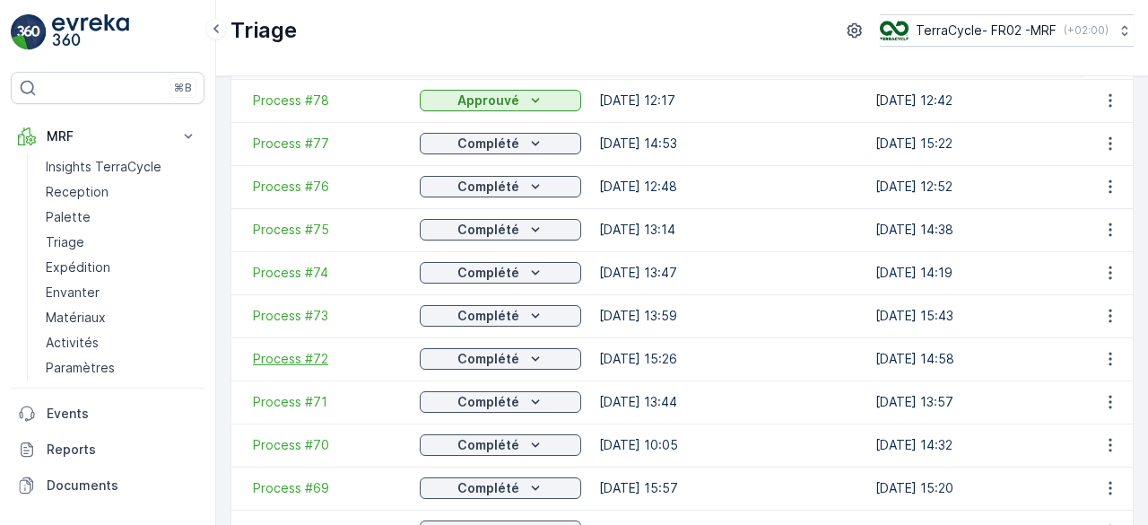
click at [306, 354] on span "Process #72" at bounding box center [327, 359] width 149 height 18
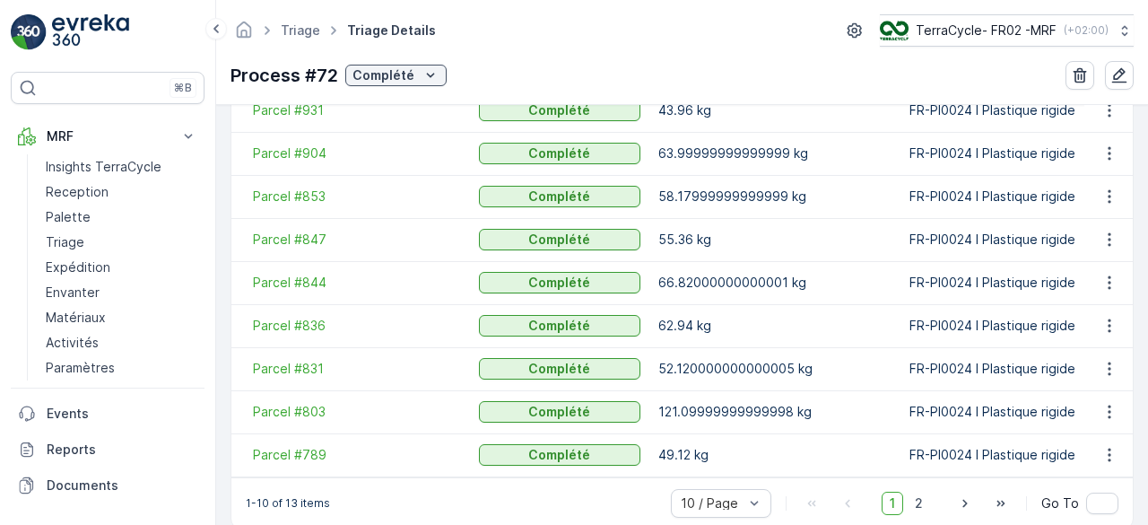
scroll to position [626, 0]
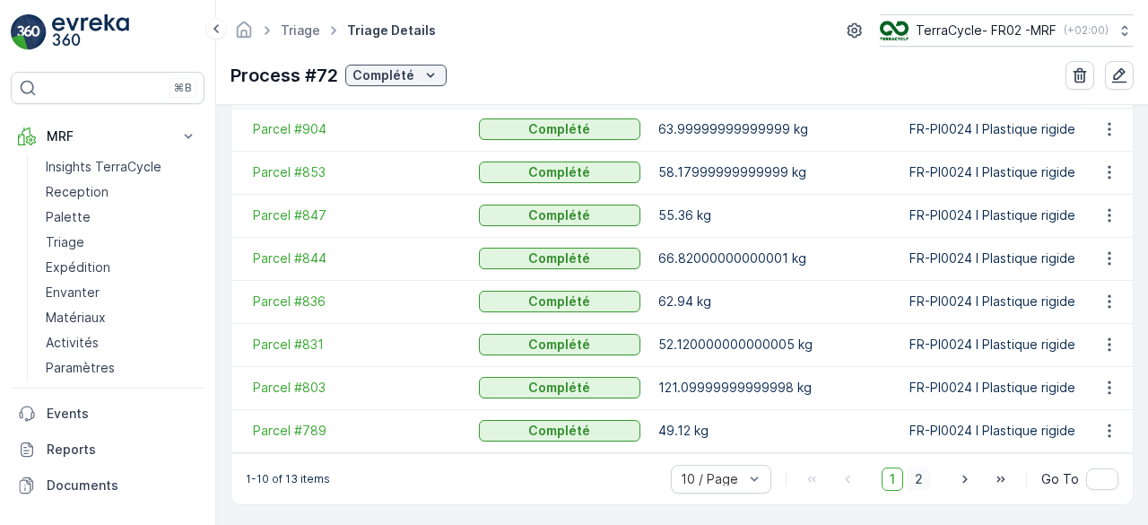
click at [921, 469] on span "2" at bounding box center [919, 478] width 24 height 23
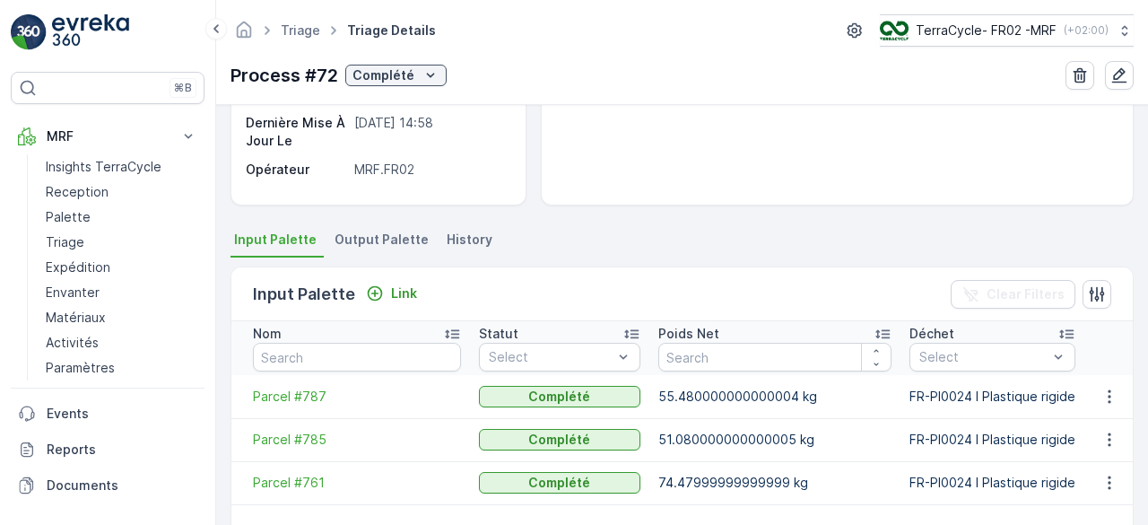
scroll to position [258, 0]
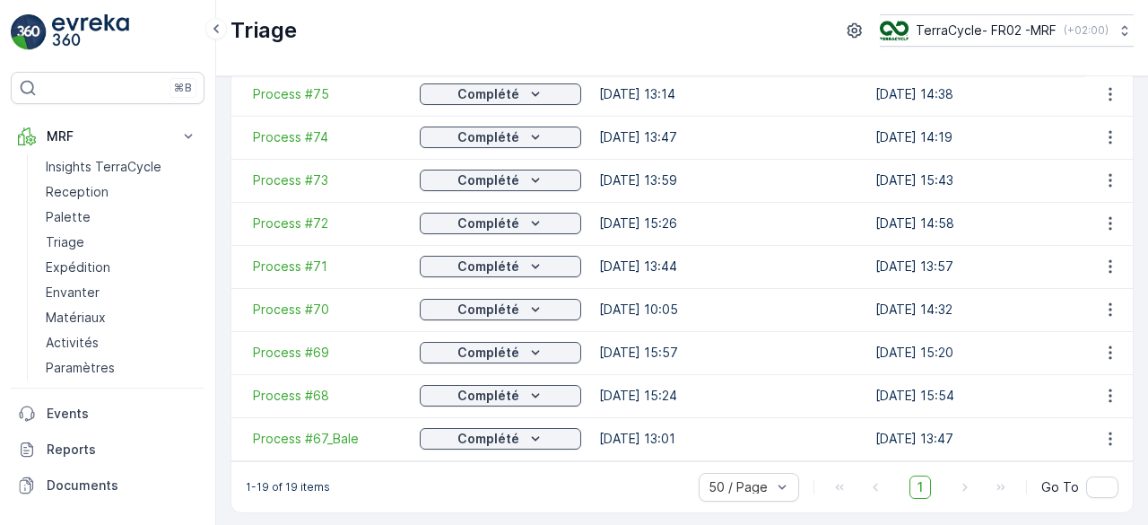
scroll to position [566, 0]
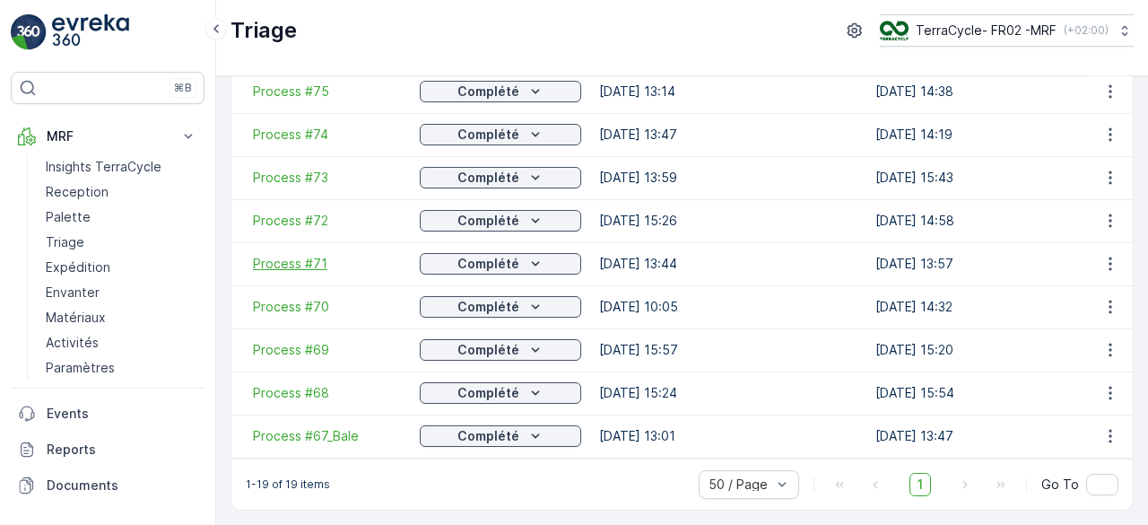
click at [292, 255] on span "Process #71" at bounding box center [327, 264] width 149 height 18
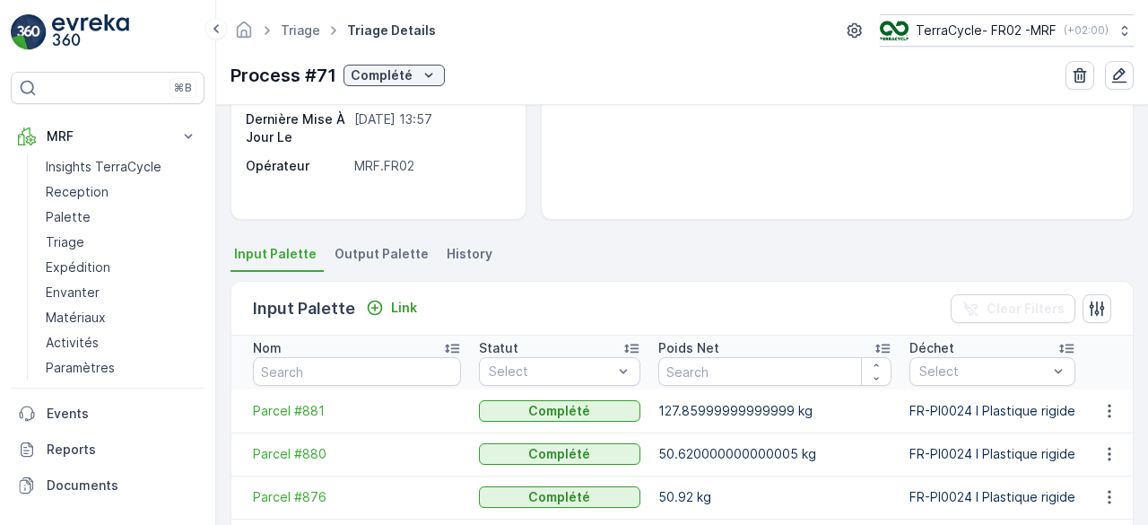
scroll to position [605, 0]
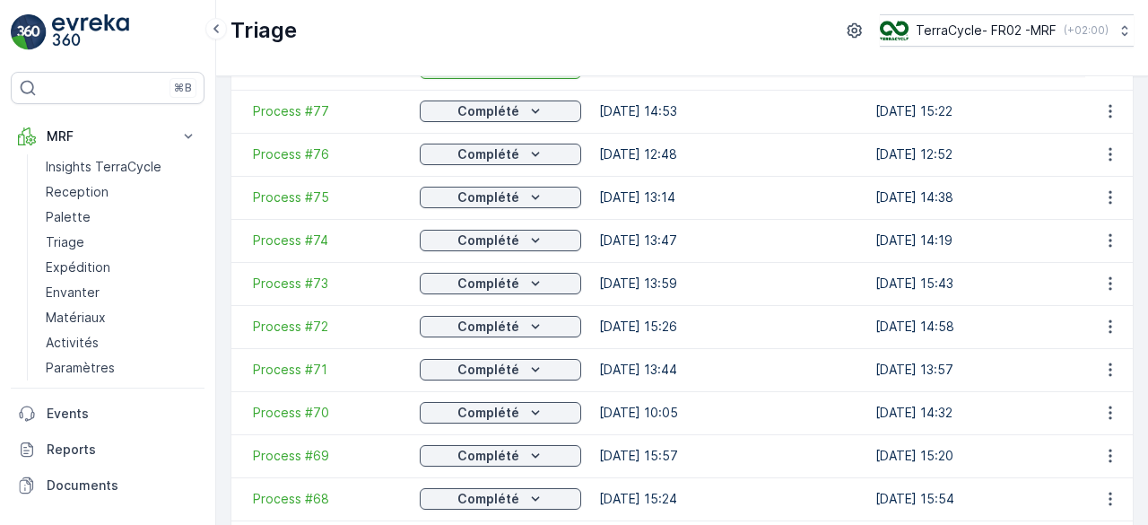
scroll to position [482, 0]
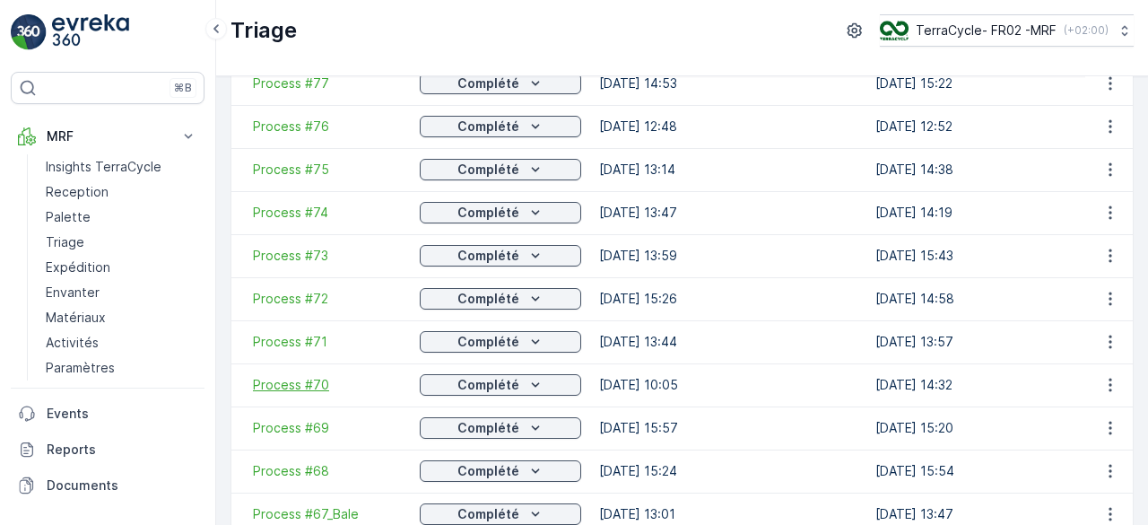
click at [286, 380] on span "Process #70" at bounding box center [327, 385] width 149 height 18
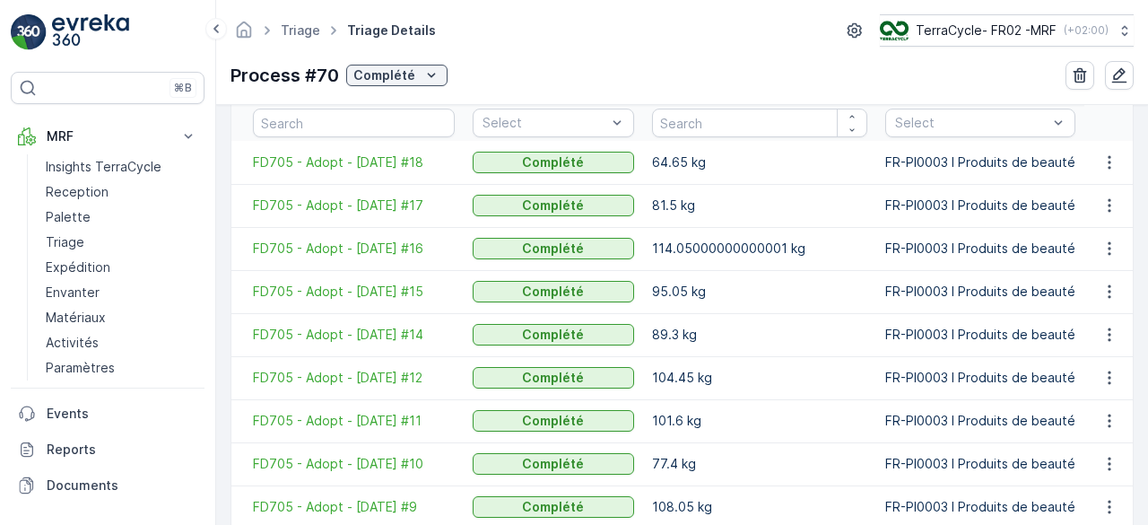
scroll to position [626, 0]
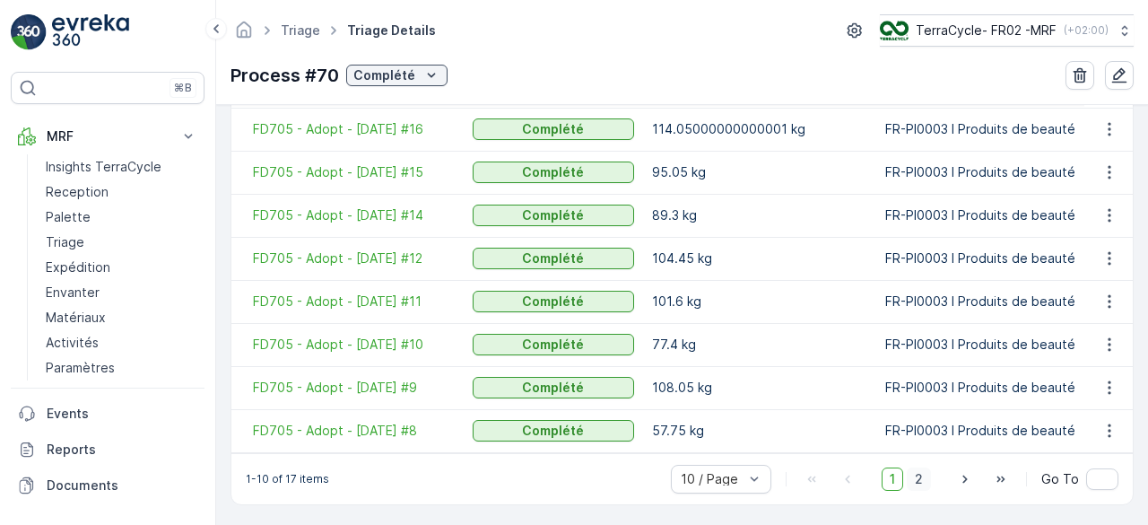
click at [926, 483] on span "2" at bounding box center [919, 478] width 24 height 23
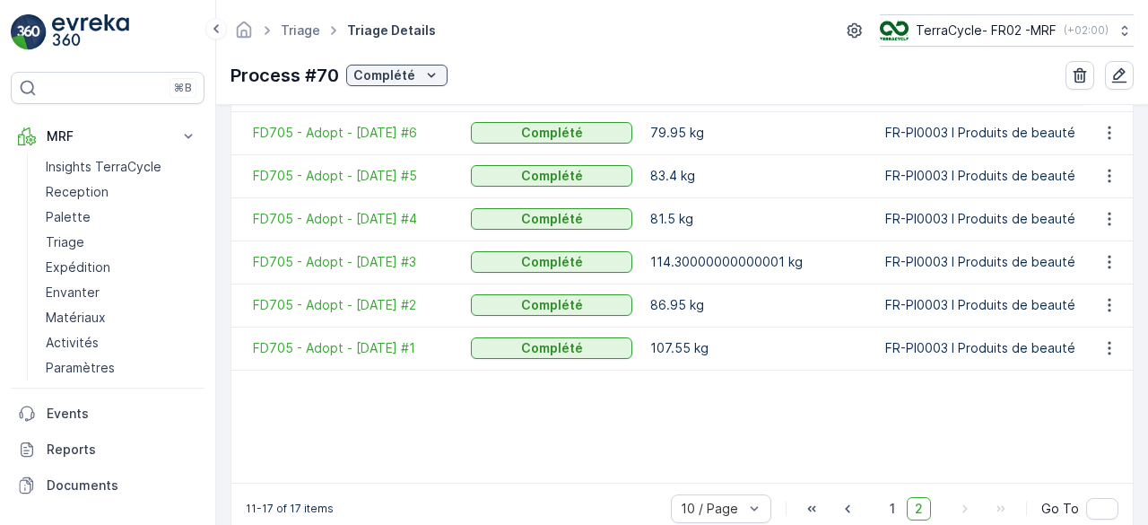
scroll to position [610, 0]
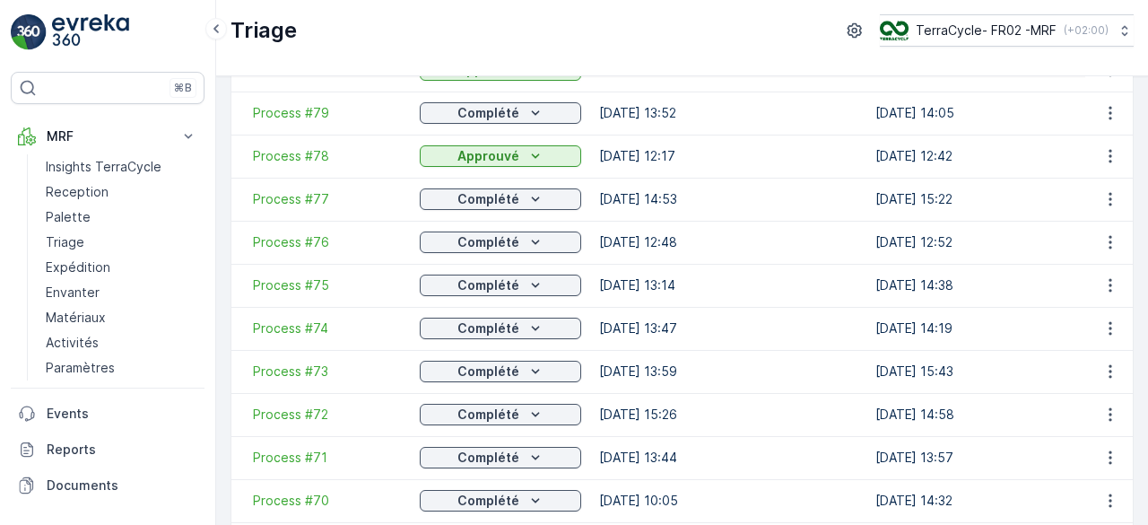
scroll to position [566, 0]
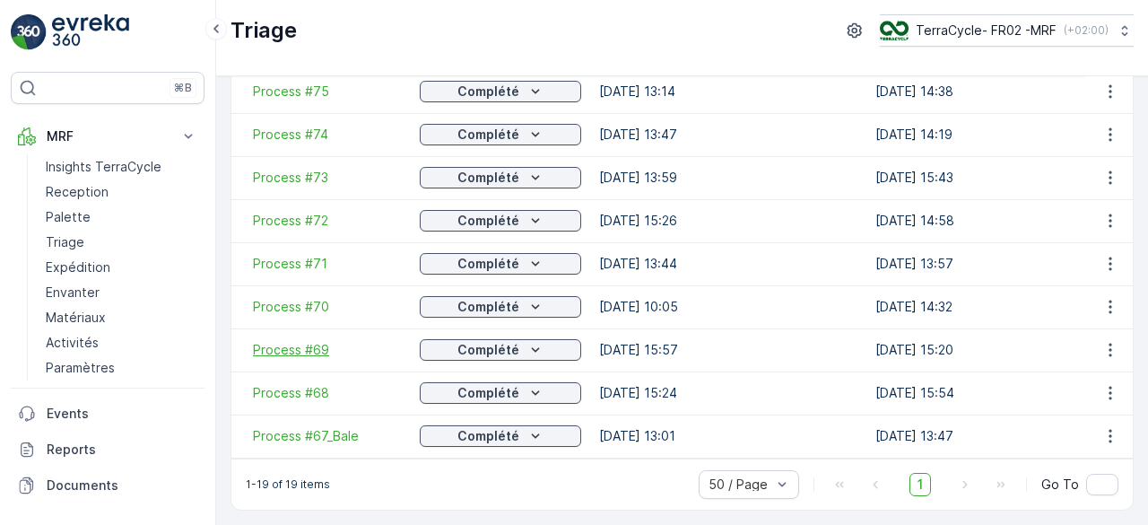
click at [298, 344] on span "Process #69" at bounding box center [327, 350] width 149 height 18
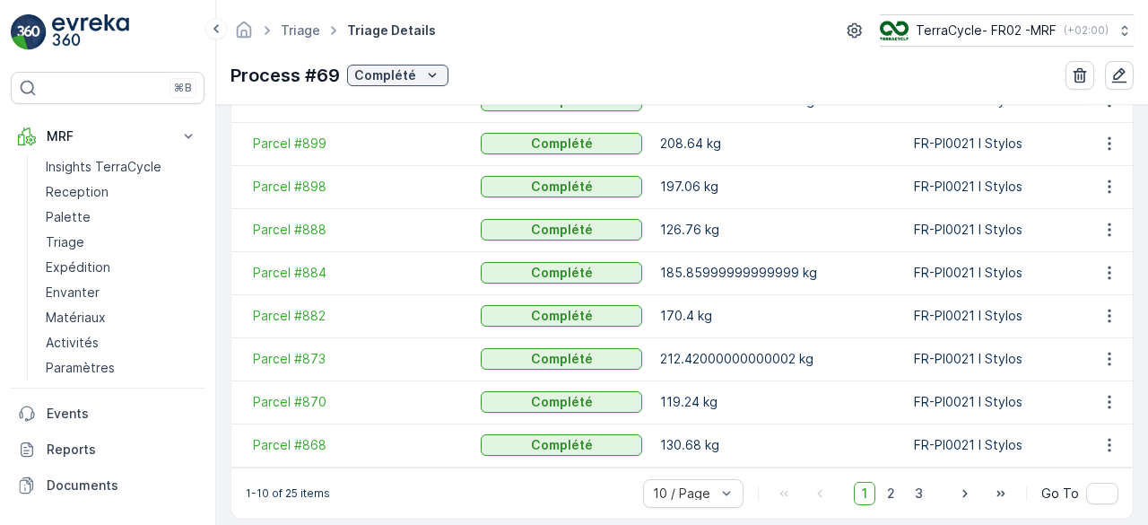
scroll to position [626, 0]
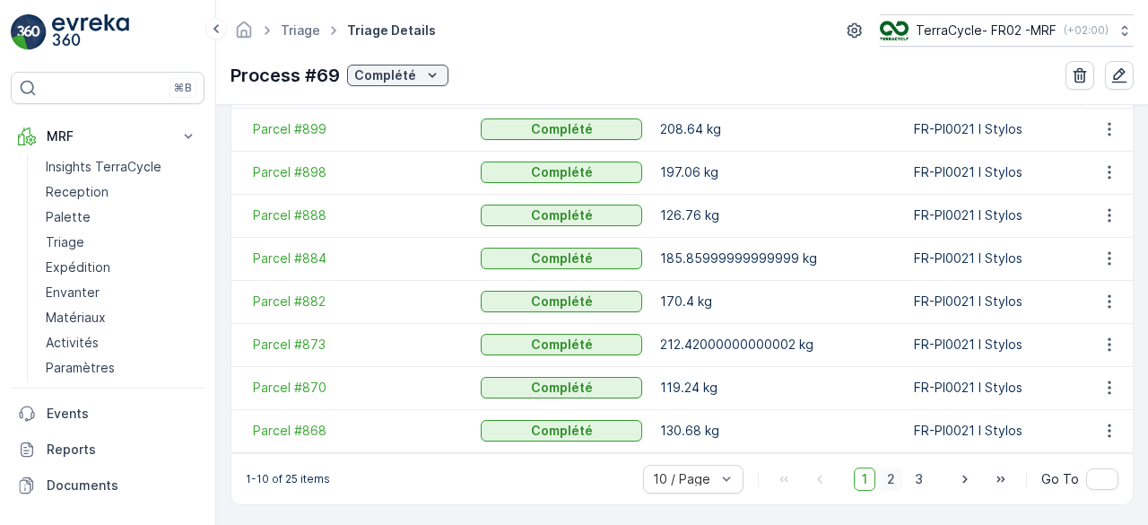
click at [894, 473] on span "2" at bounding box center [891, 478] width 24 height 23
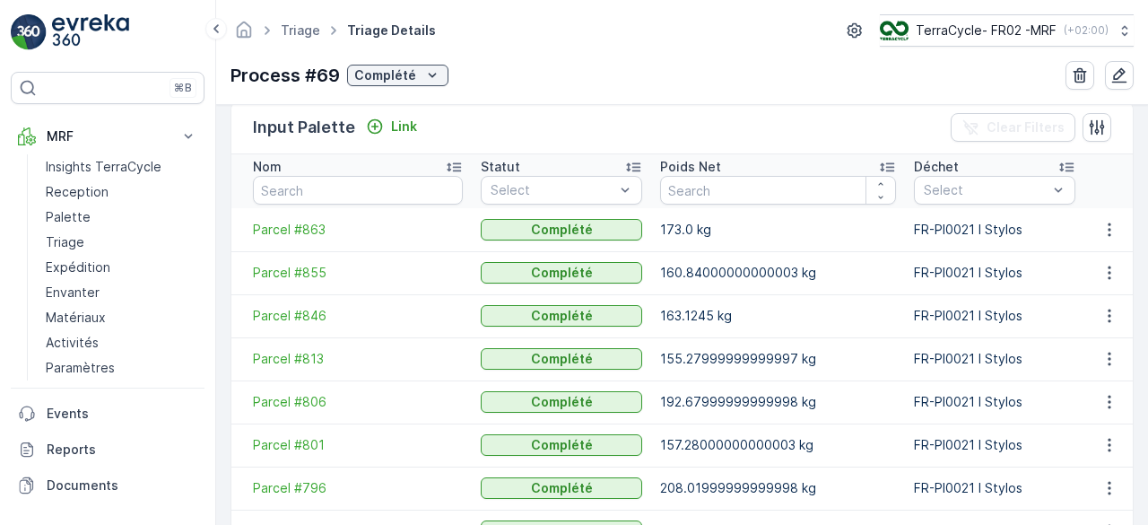
scroll to position [626, 0]
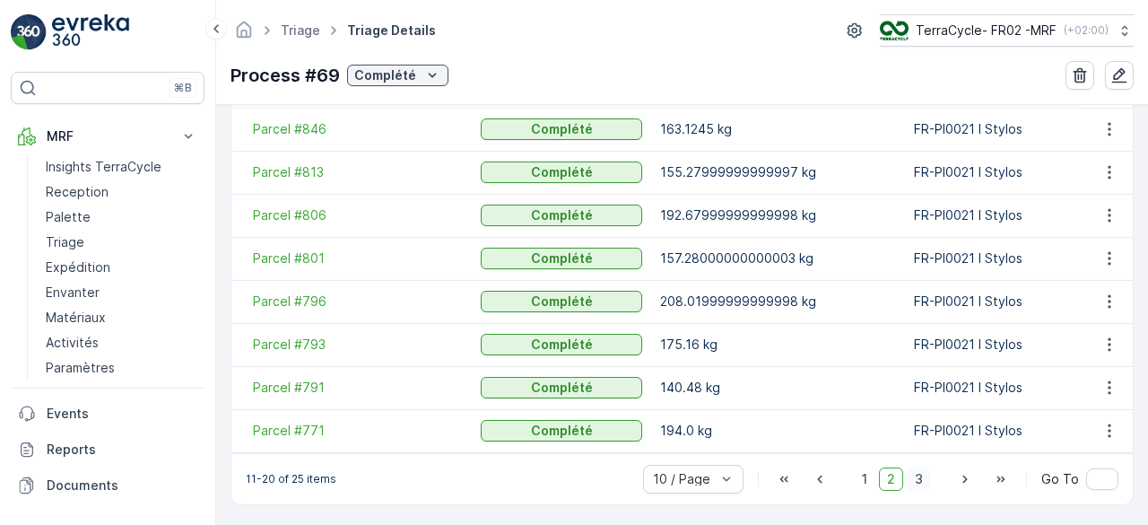
click at [916, 475] on span "3" at bounding box center [919, 478] width 24 height 23
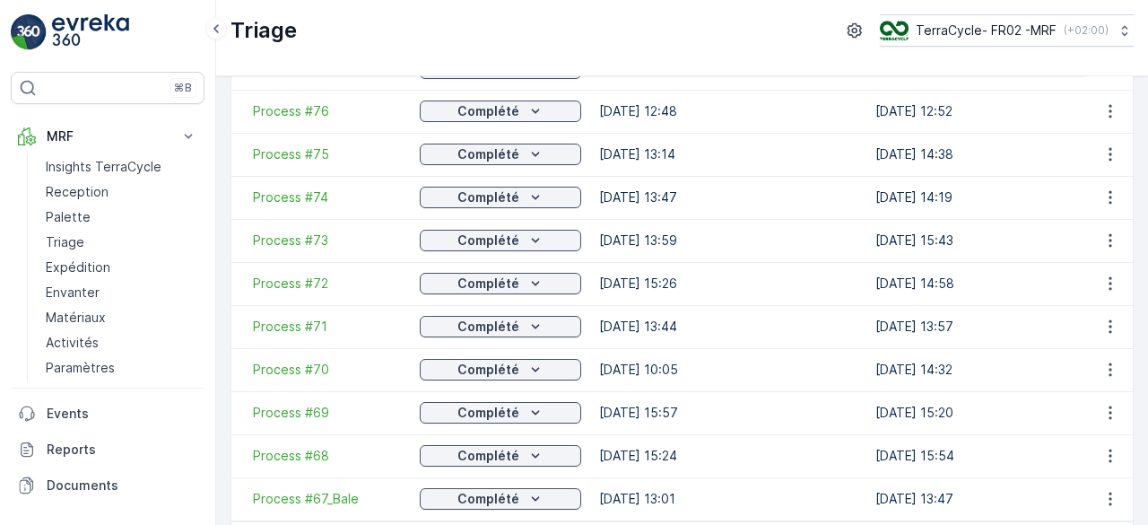
scroll to position [566, 0]
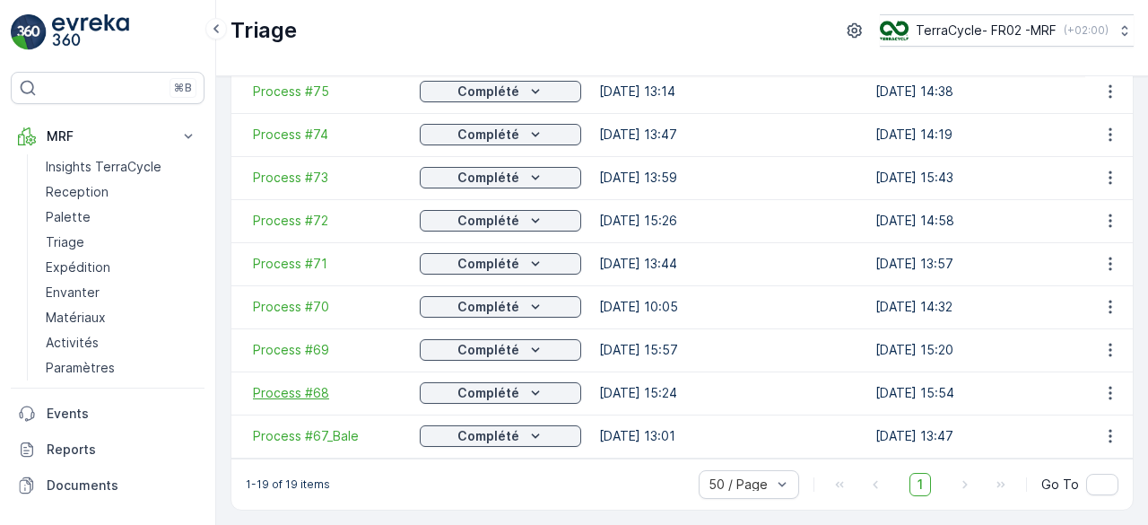
click at [300, 386] on span "Process #68" at bounding box center [327, 393] width 149 height 18
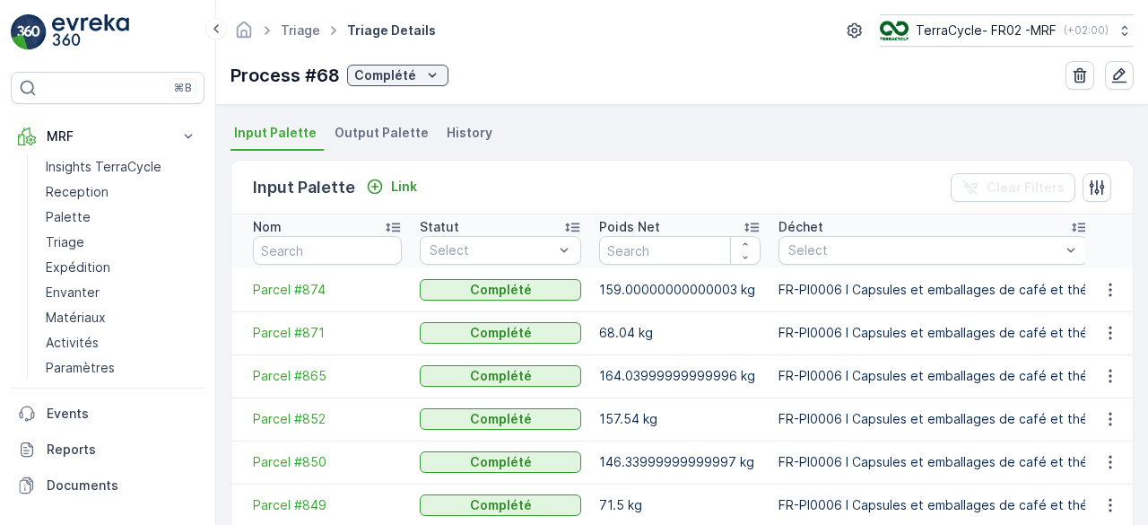
scroll to position [635, 0]
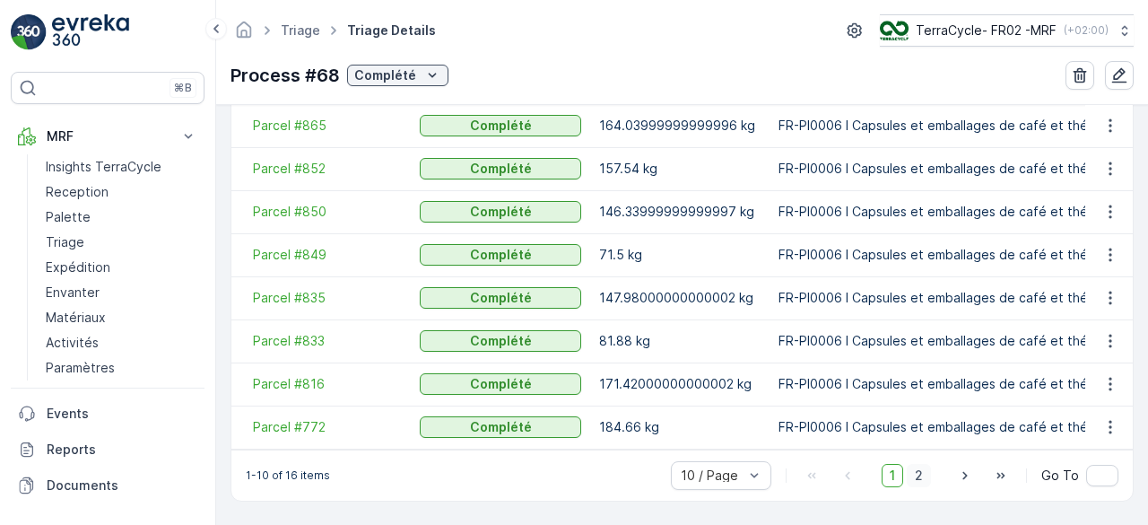
click at [913, 469] on span "2" at bounding box center [919, 475] width 24 height 23
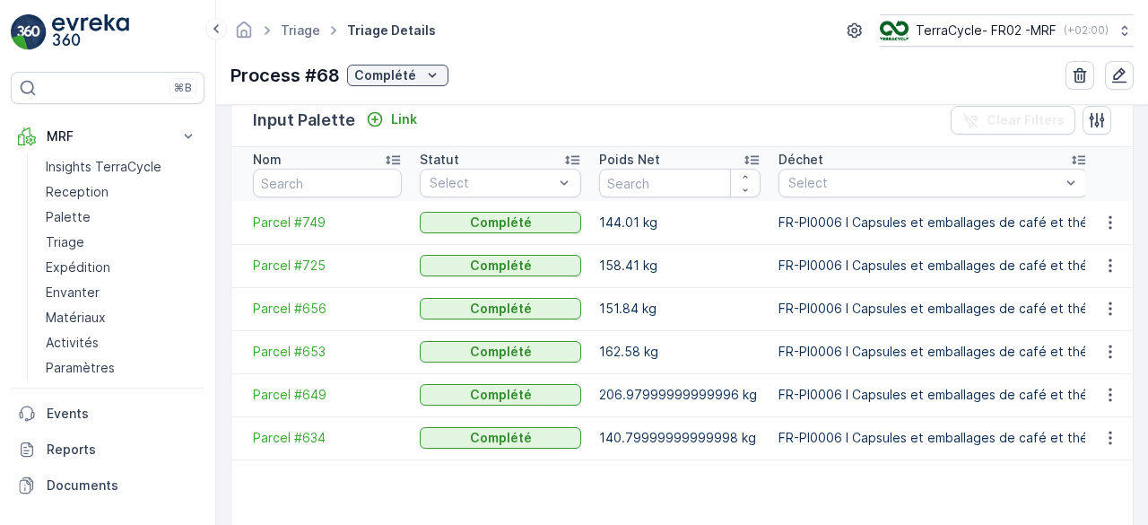
scroll to position [614, 0]
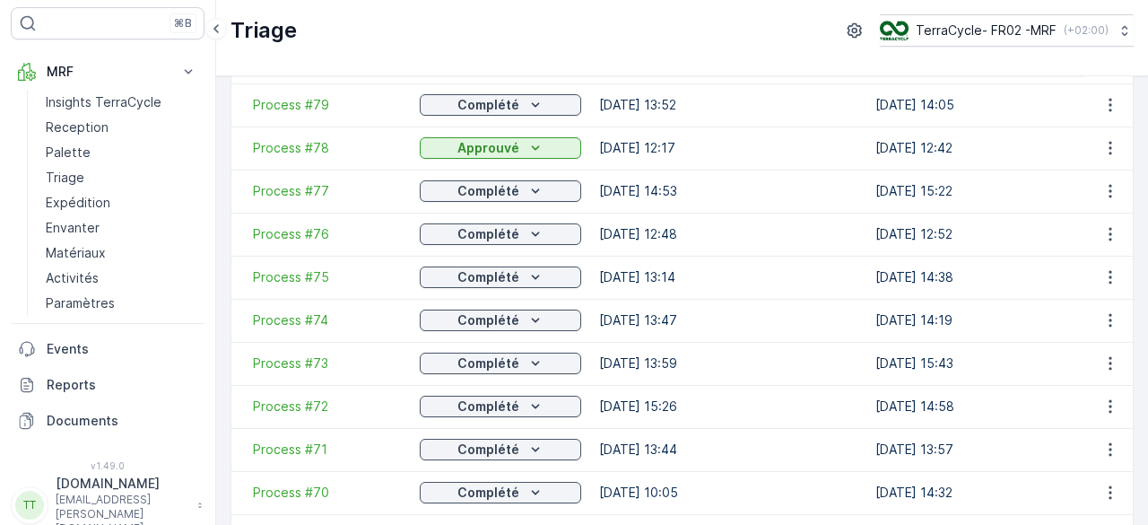
scroll to position [566, 0]
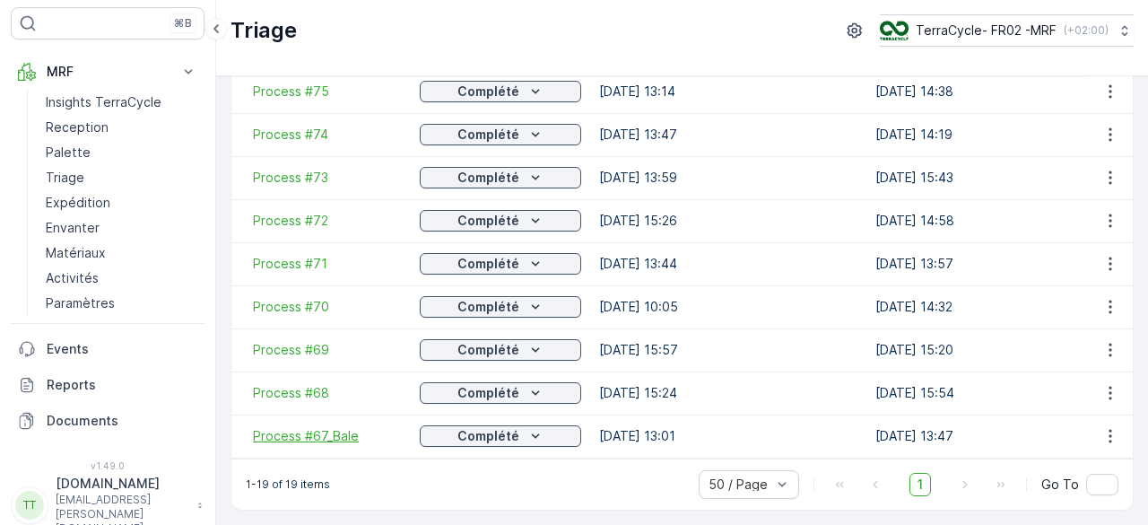
click at [322, 428] on span "Process #67_Bale" at bounding box center [327, 436] width 149 height 18
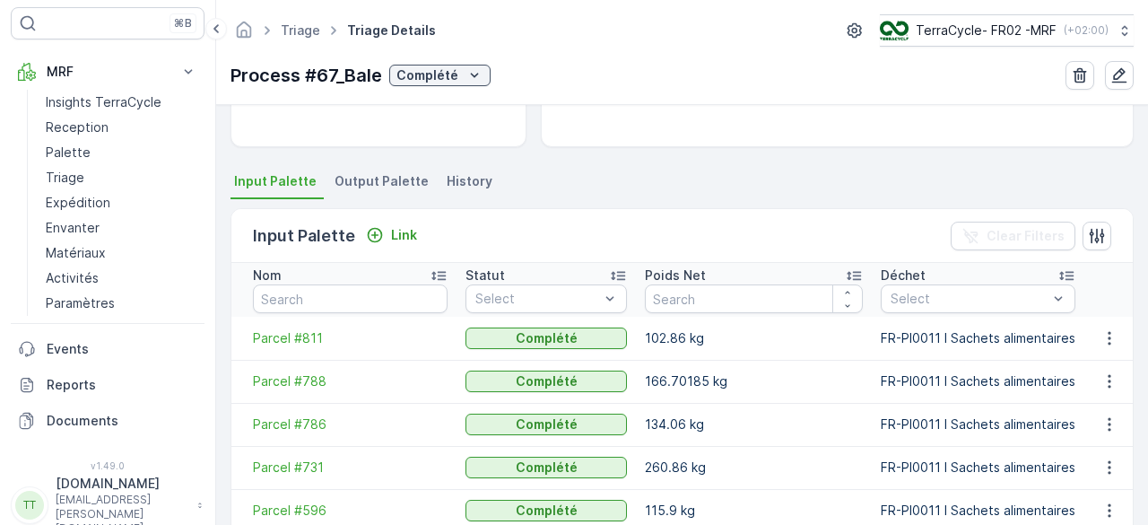
scroll to position [599, 0]
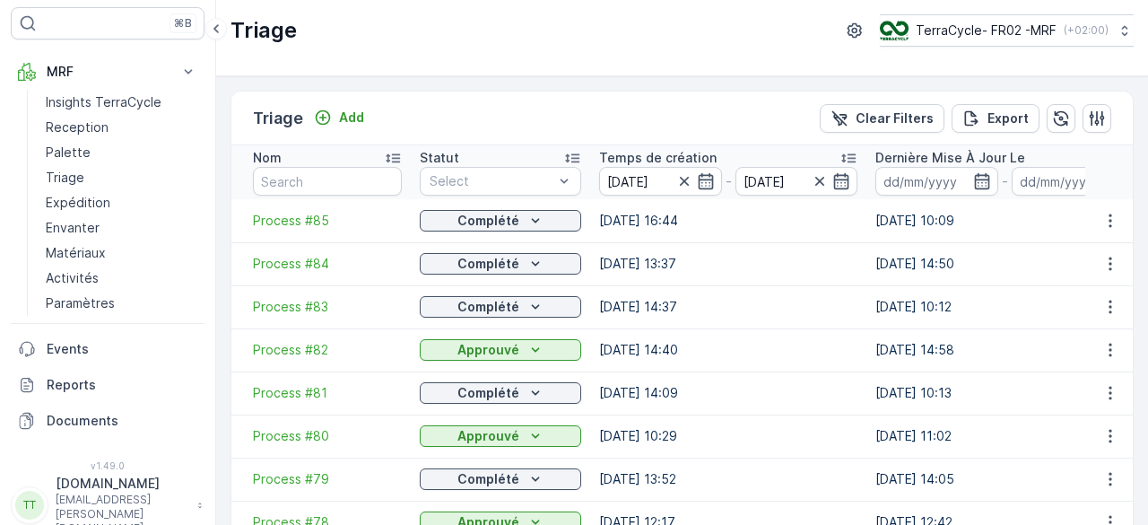
scroll to position [566, 0]
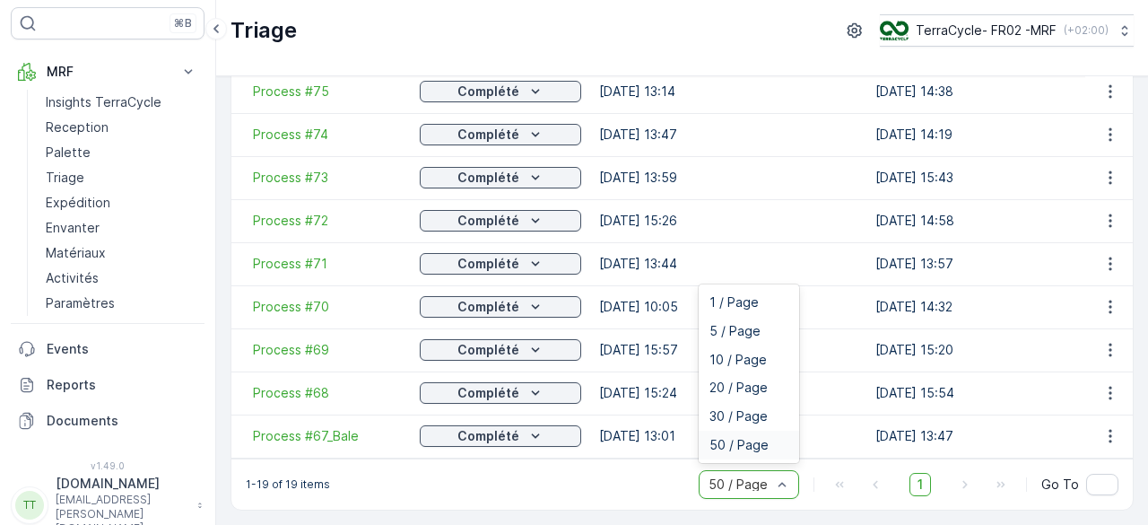
click at [738, 487] on div at bounding box center [740, 484] width 66 height 14
click at [736, 389] on span "20 / Page" at bounding box center [739, 387] width 58 height 14
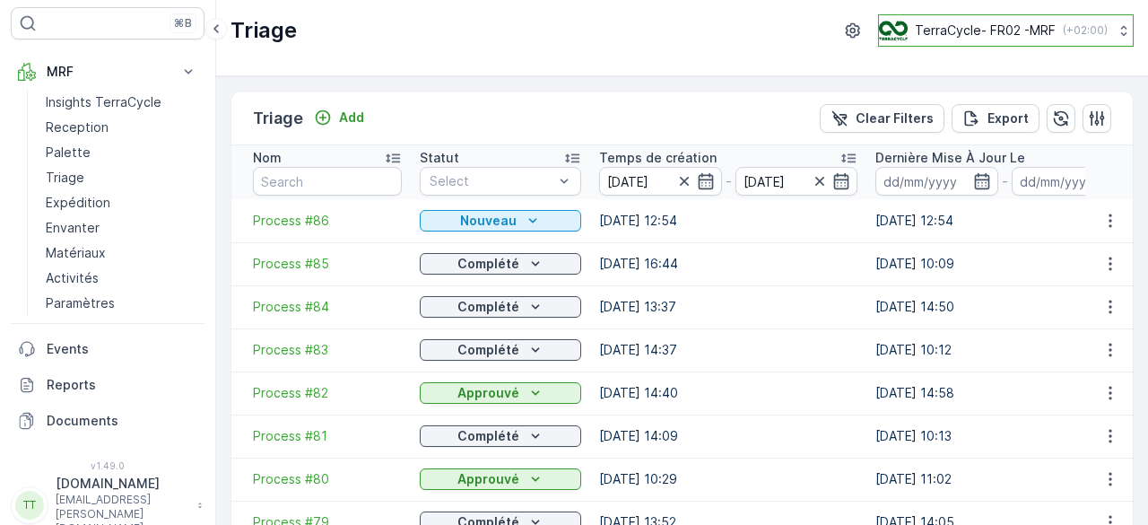
click at [994, 27] on p "TerraCycle- FR02 -MRF" at bounding box center [985, 31] width 141 height 18
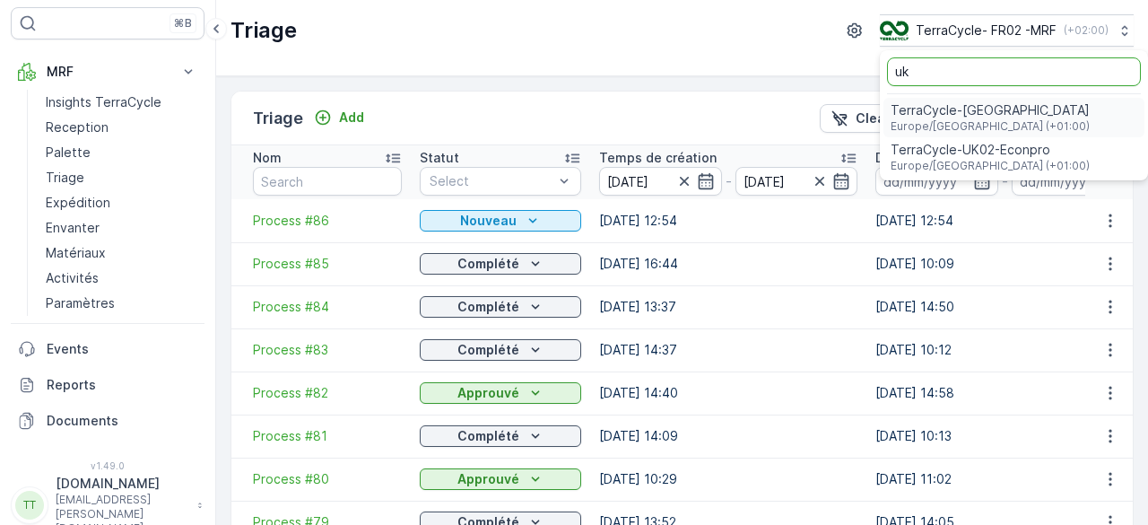
type input "uk"
click at [962, 147] on span "TerraCycle-UK02-Econpro" at bounding box center [990, 150] width 199 height 18
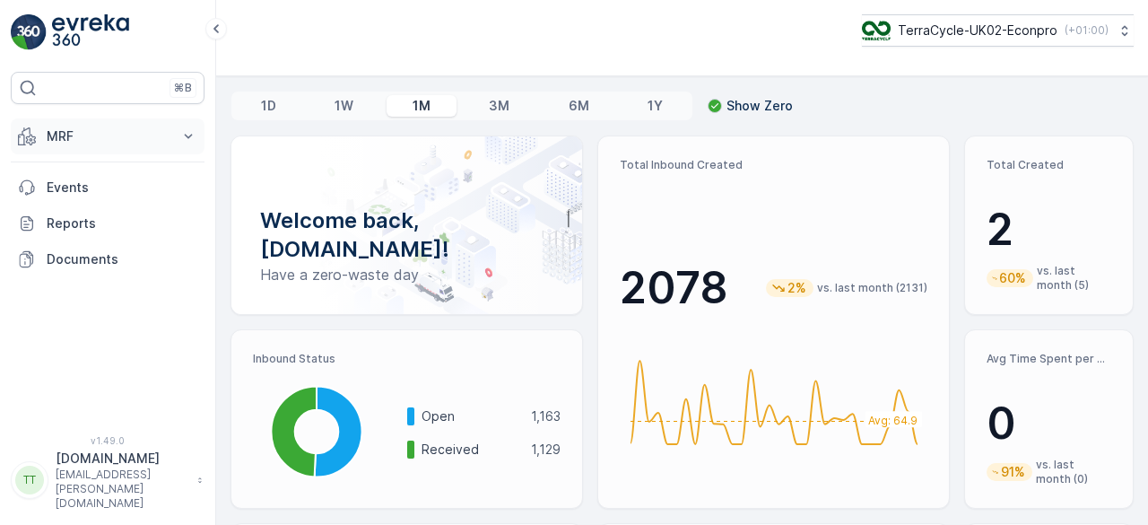
click at [131, 131] on p "MRF" at bounding box center [108, 136] width 122 height 18
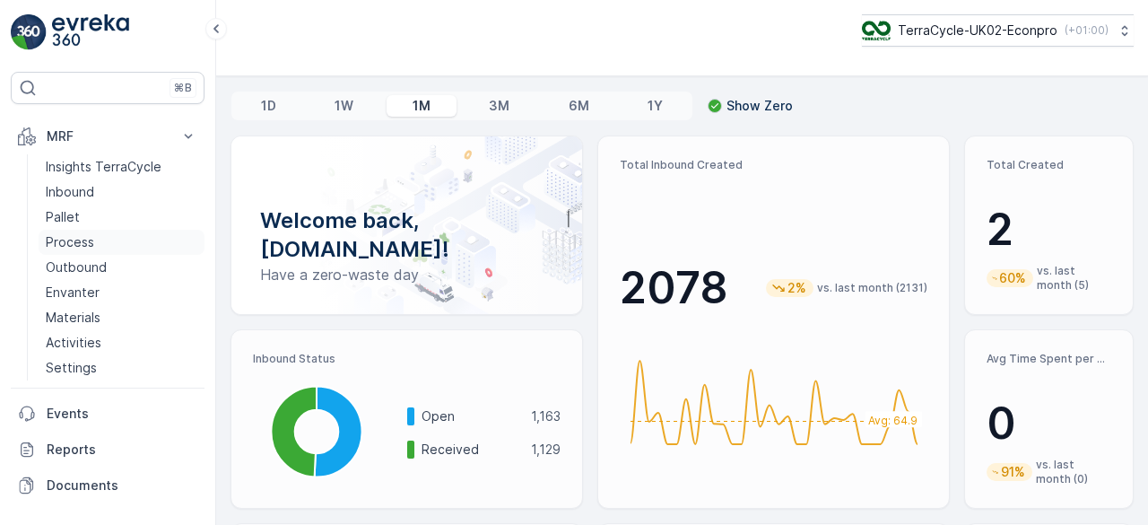
click at [84, 241] on p "Process" at bounding box center [70, 242] width 48 height 18
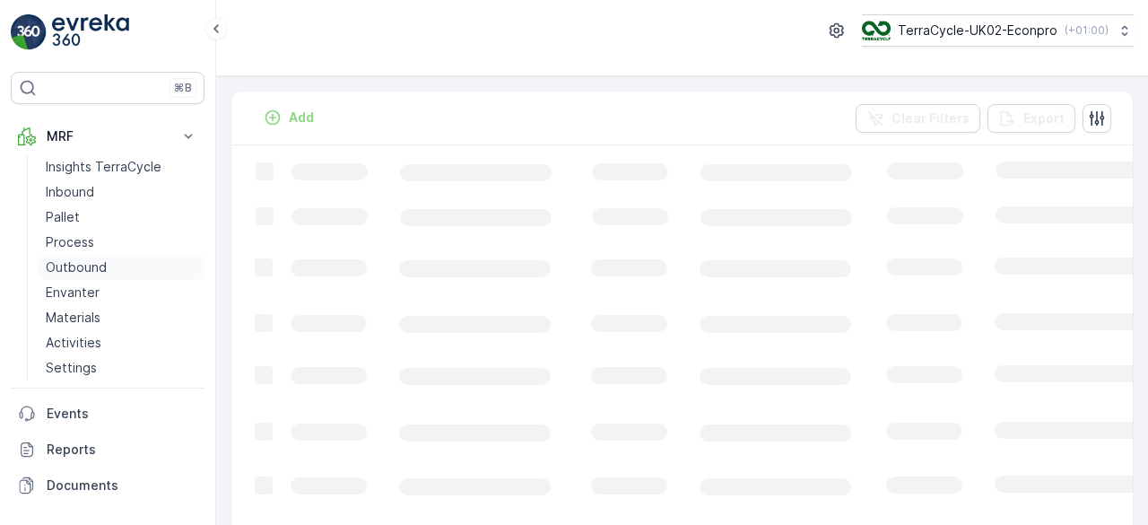
click at [85, 263] on p "Outbound" at bounding box center [76, 267] width 61 height 18
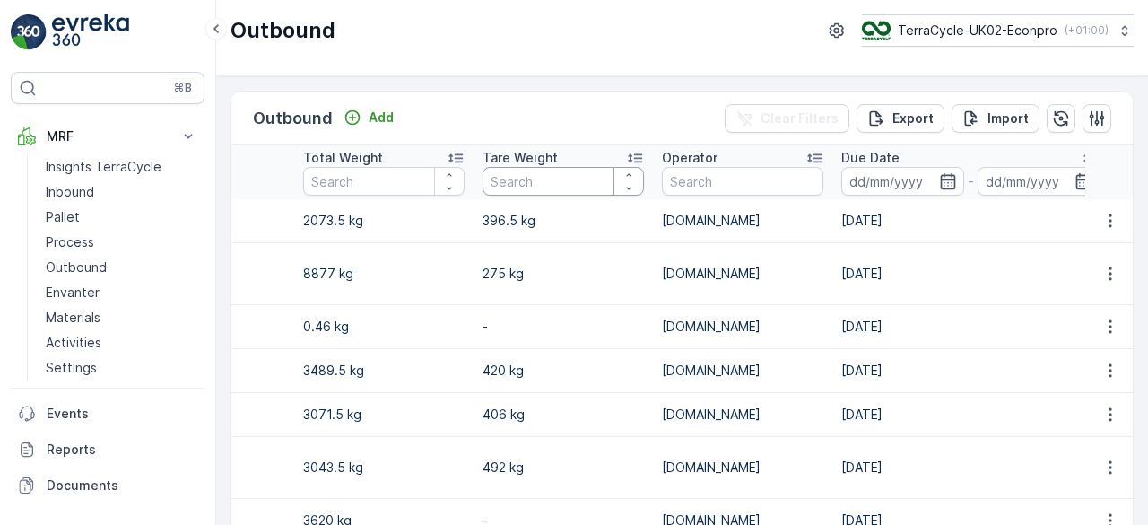
scroll to position [0, 956]
click at [948, 176] on icon "button" at bounding box center [946, 181] width 15 height 16
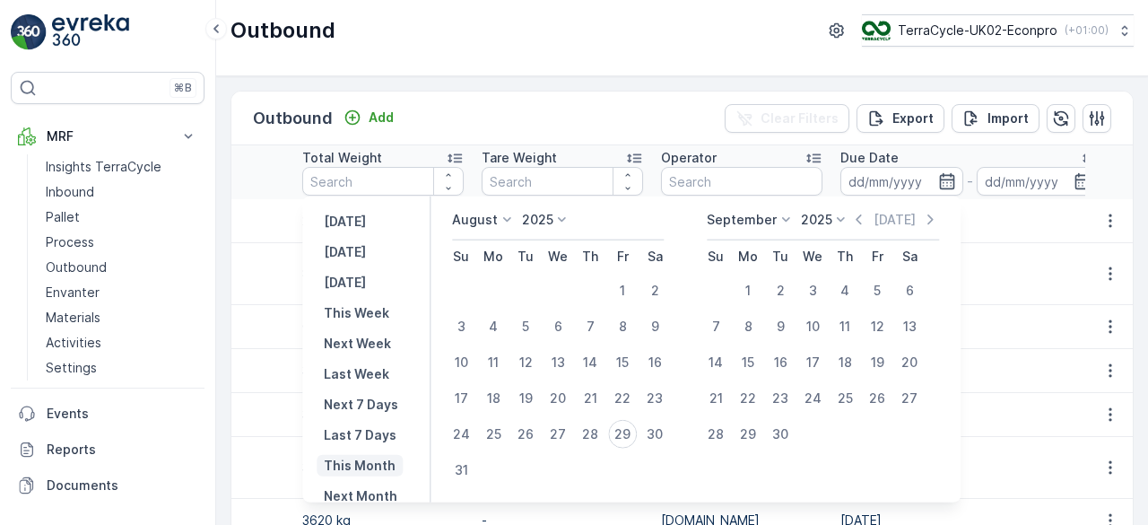
scroll to position [103, 0]
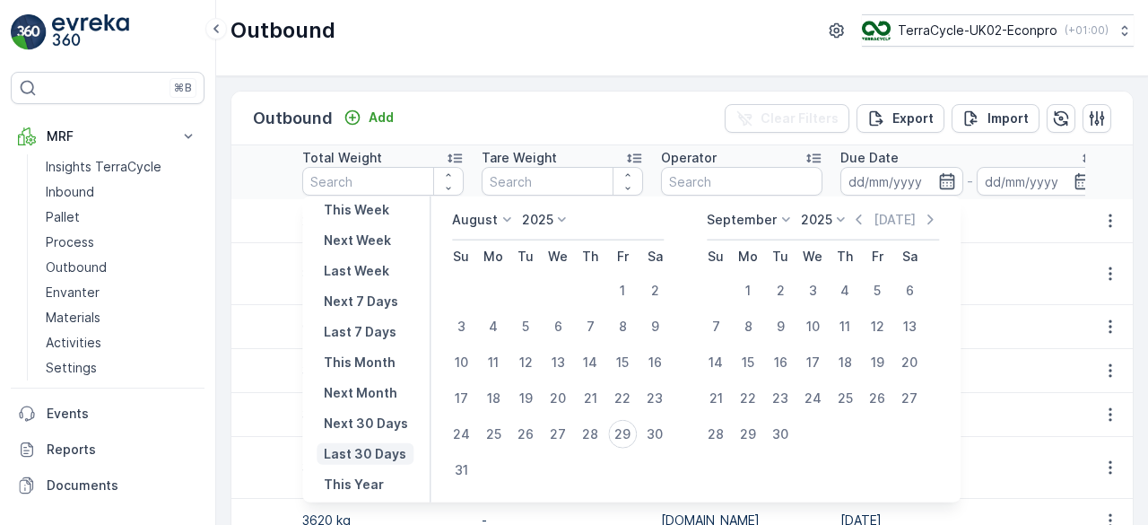
click at [365, 450] on p "Last 30 Days" at bounding box center [365, 454] width 83 height 18
type input "31.07.2025"
type input "29.08.2025"
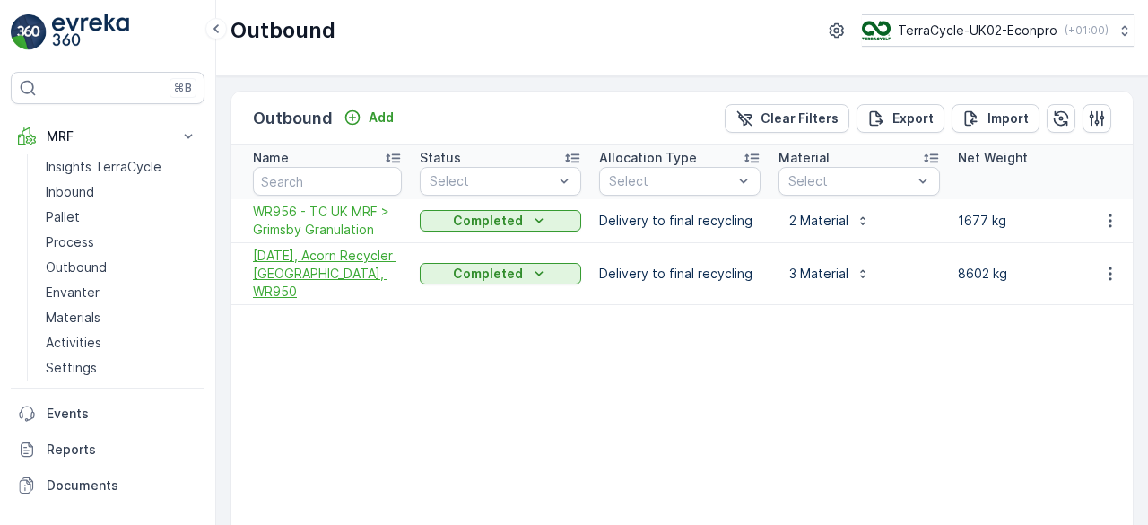
click at [340, 268] on span "31/07/2025, Acorn Recycler UK, WR950" at bounding box center [327, 274] width 149 height 54
click at [280, 222] on span "WR956 - TC UK MRF > Grimsby Granulation" at bounding box center [327, 221] width 149 height 36
click at [72, 243] on p "Process" at bounding box center [70, 242] width 48 height 18
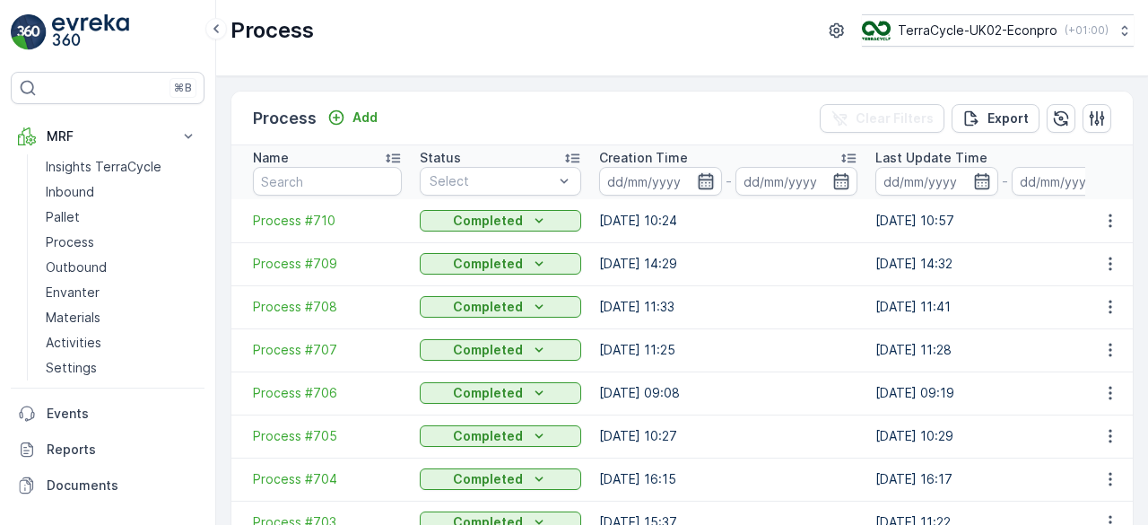
click at [705, 179] on icon "button" at bounding box center [705, 181] width 15 height 16
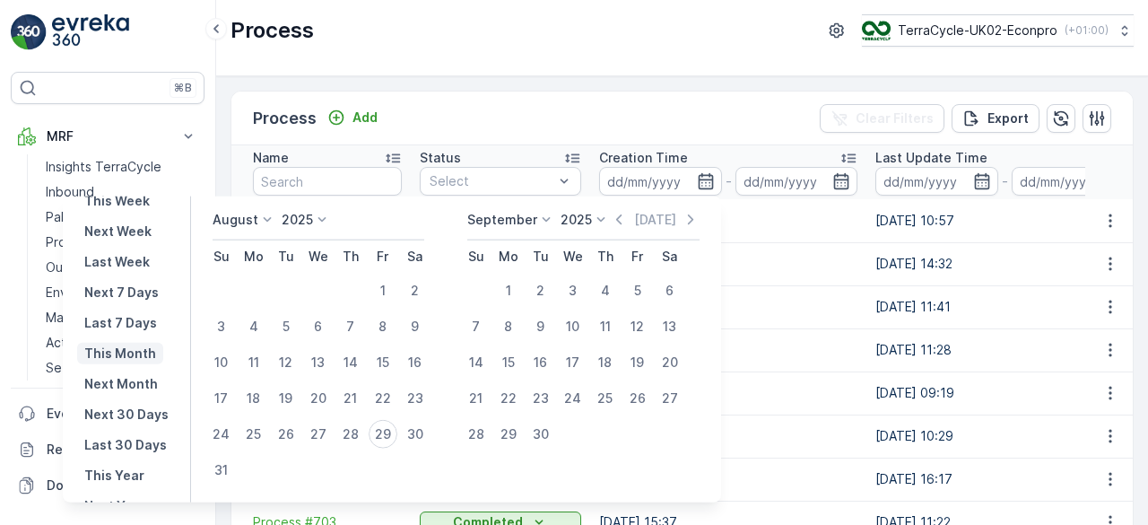
scroll to position [113, 0]
click at [122, 446] on p "Last 30 Days" at bounding box center [125, 444] width 83 height 18
type input "31.07.2025"
type input "29.08.2025"
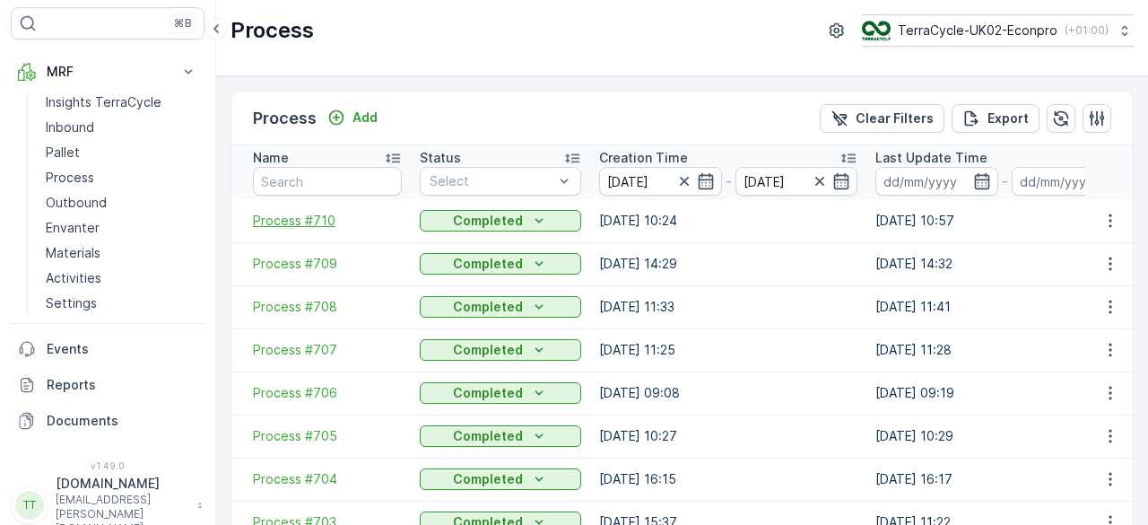
click at [310, 223] on span "Process #710" at bounding box center [327, 221] width 149 height 18
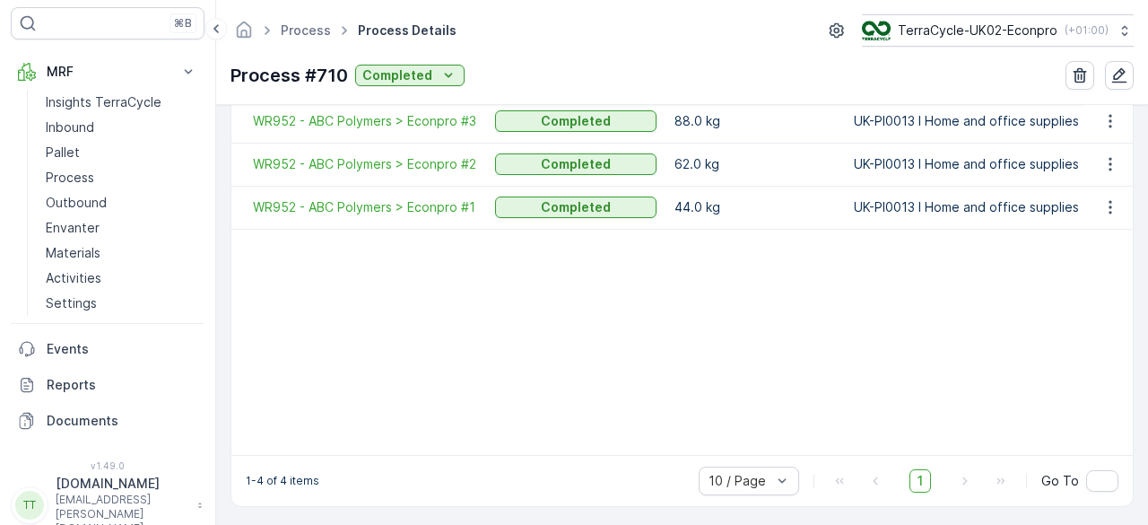
scroll to position [603, 0]
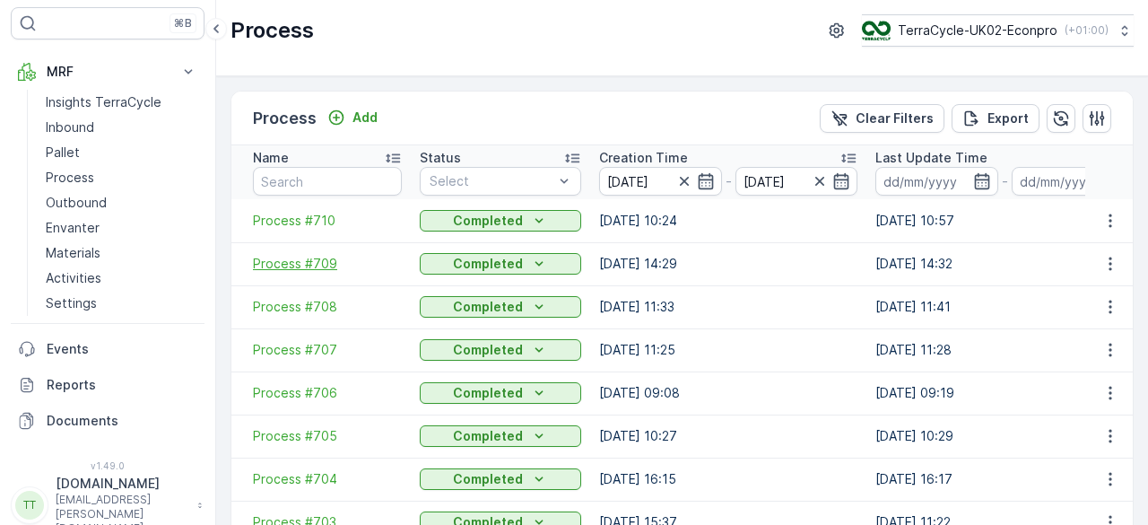
click at [287, 259] on span "Process #709" at bounding box center [327, 264] width 149 height 18
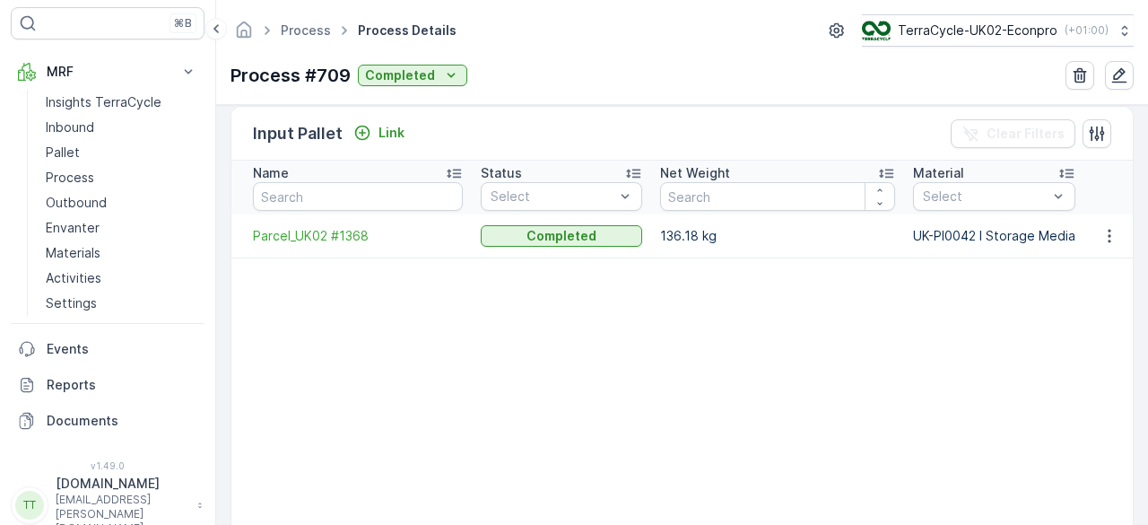
scroll to position [434, 0]
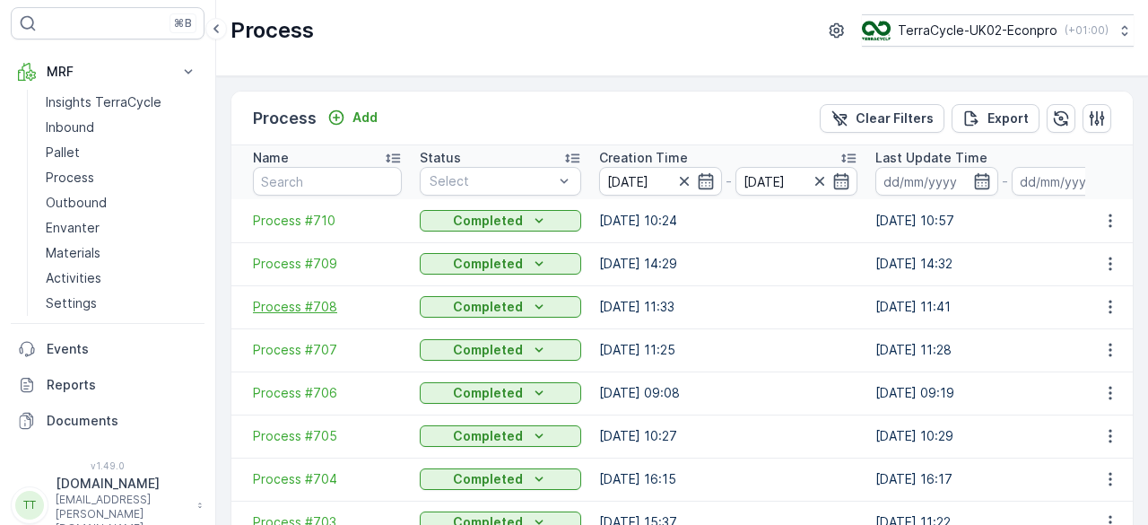
click at [284, 310] on span "Process #708" at bounding box center [327, 307] width 149 height 18
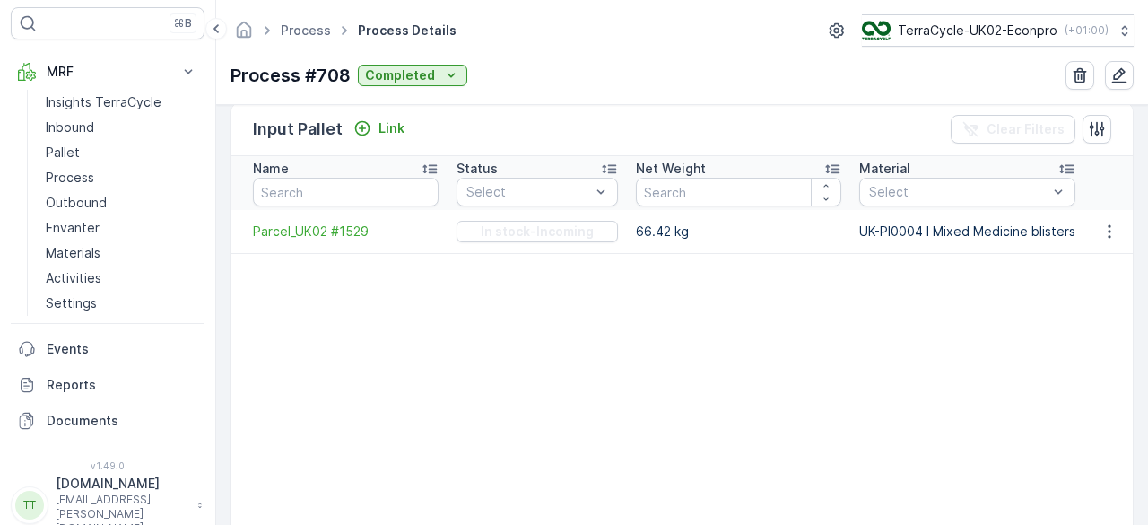
scroll to position [437, 0]
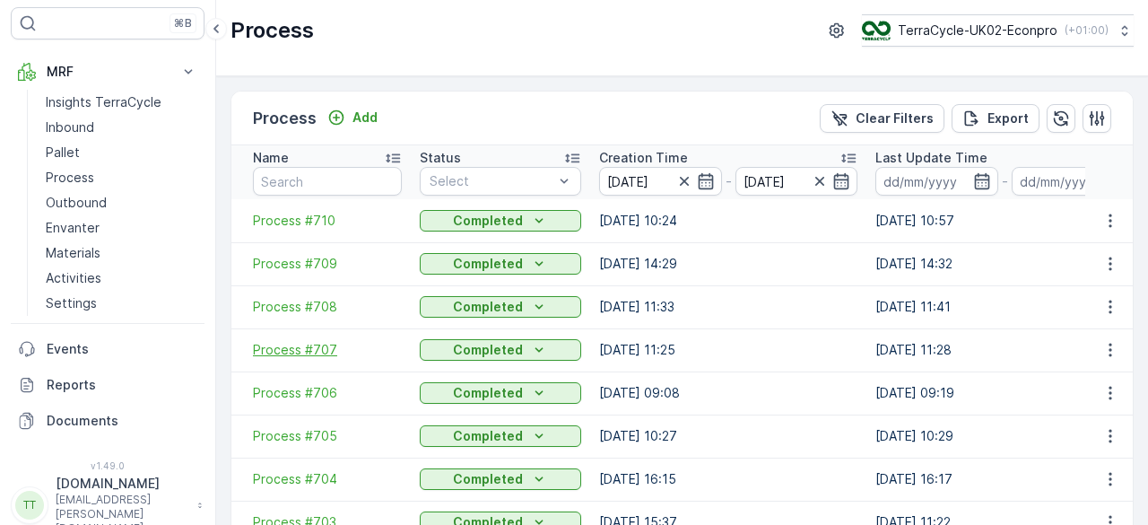
click at [290, 351] on span "Process #707" at bounding box center [327, 350] width 149 height 18
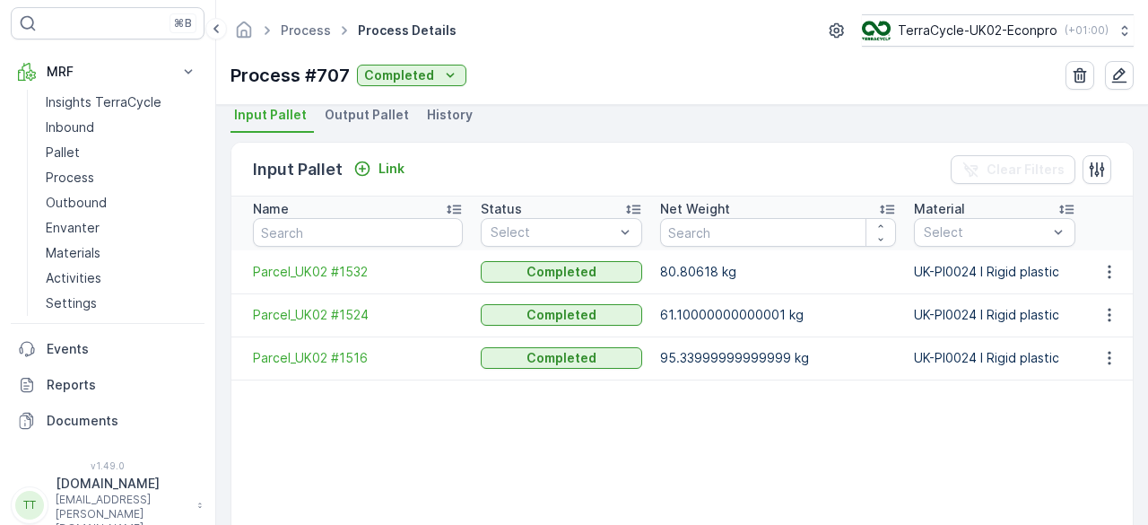
scroll to position [398, 0]
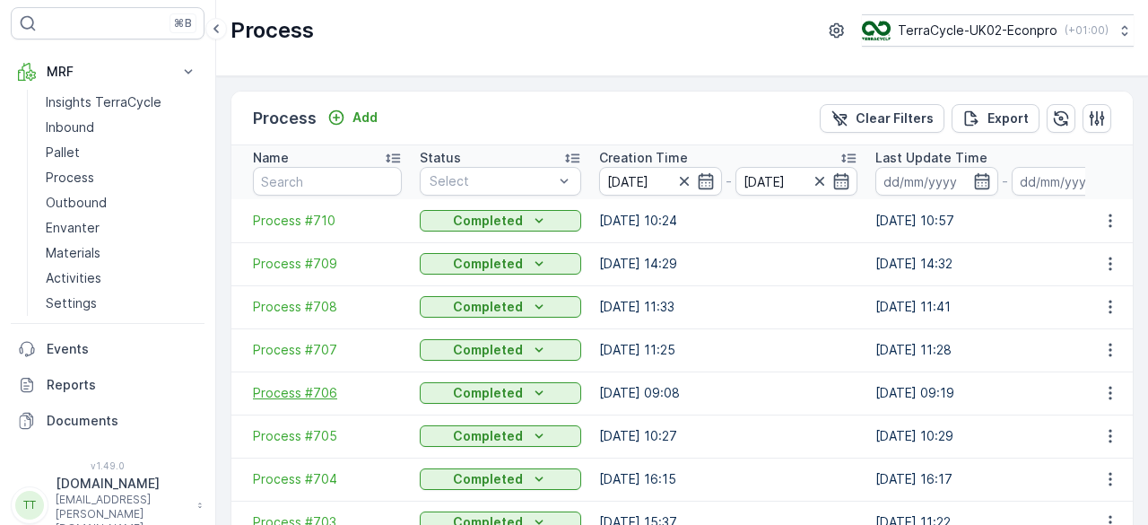
click at [315, 396] on span "Process #706" at bounding box center [327, 393] width 149 height 18
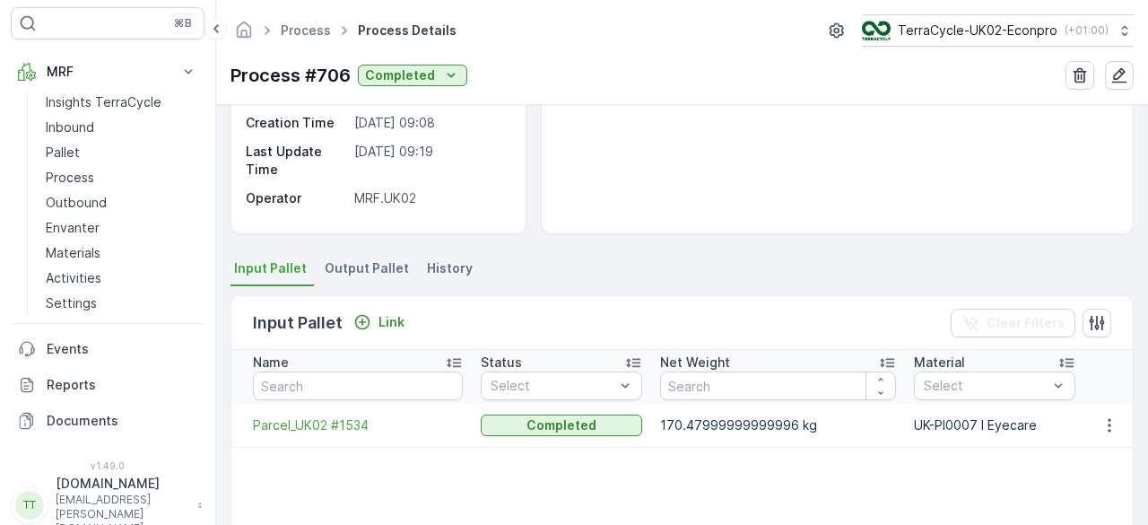
scroll to position [250, 0]
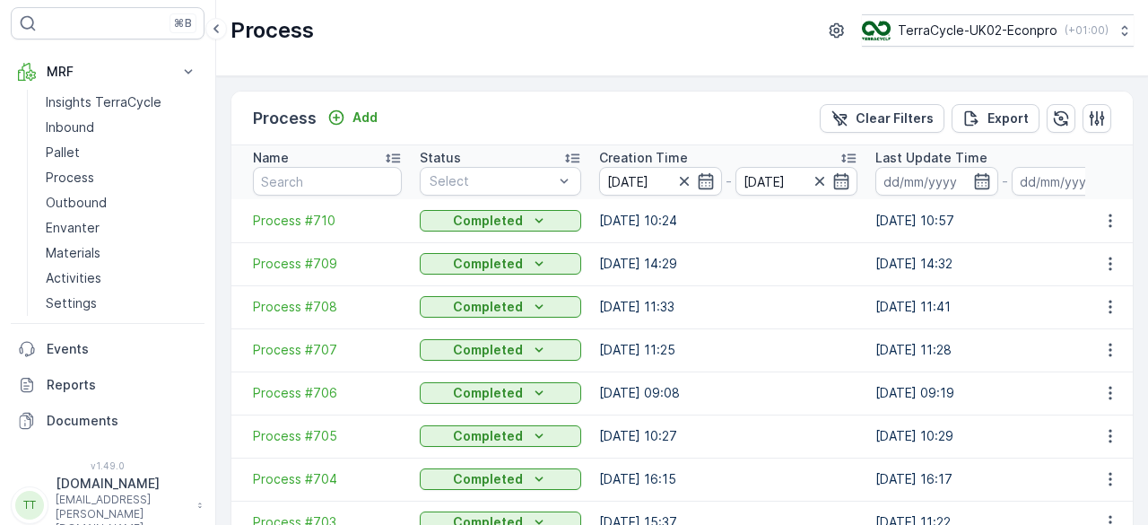
scroll to position [118, 0]
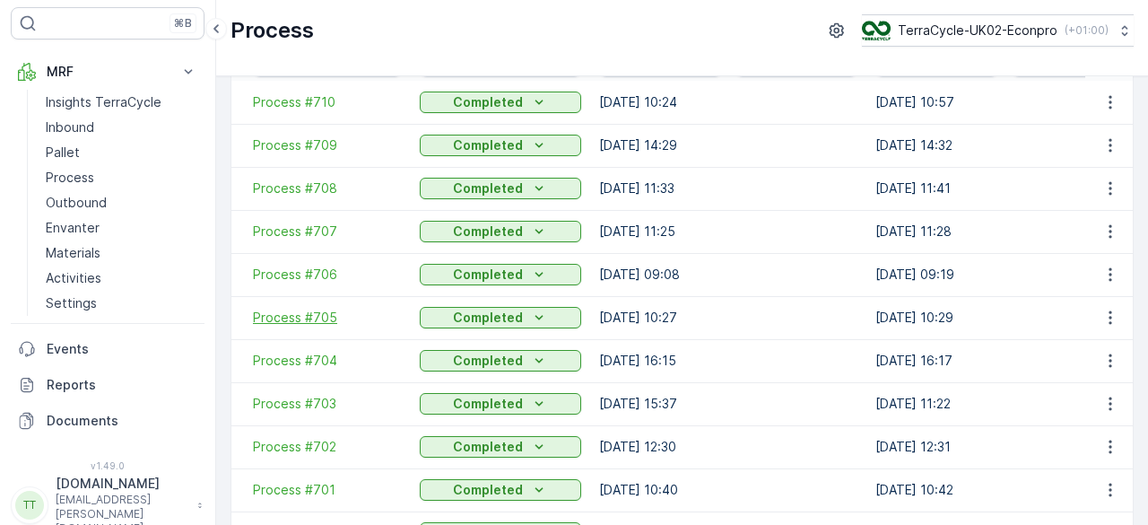
click at [296, 317] on span "Process #705" at bounding box center [327, 318] width 149 height 18
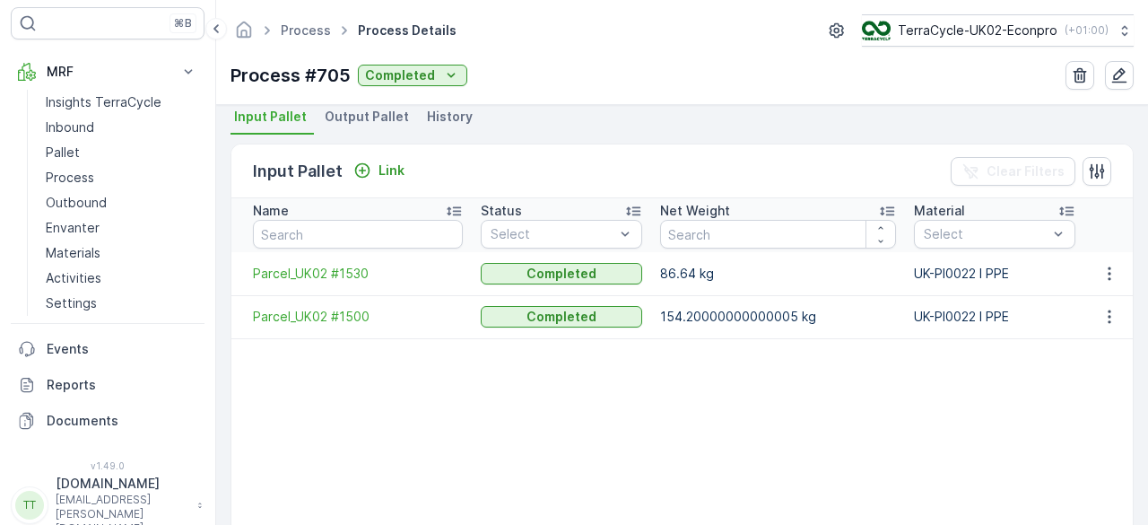
scroll to position [397, 0]
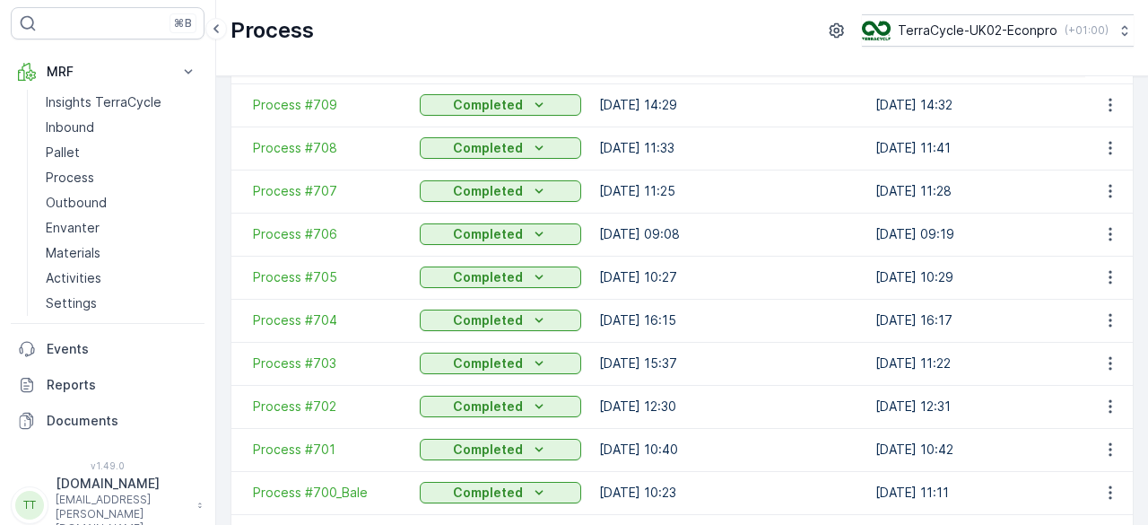
scroll to position [160, 0]
click at [310, 315] on span "Process #704" at bounding box center [327, 319] width 149 height 18
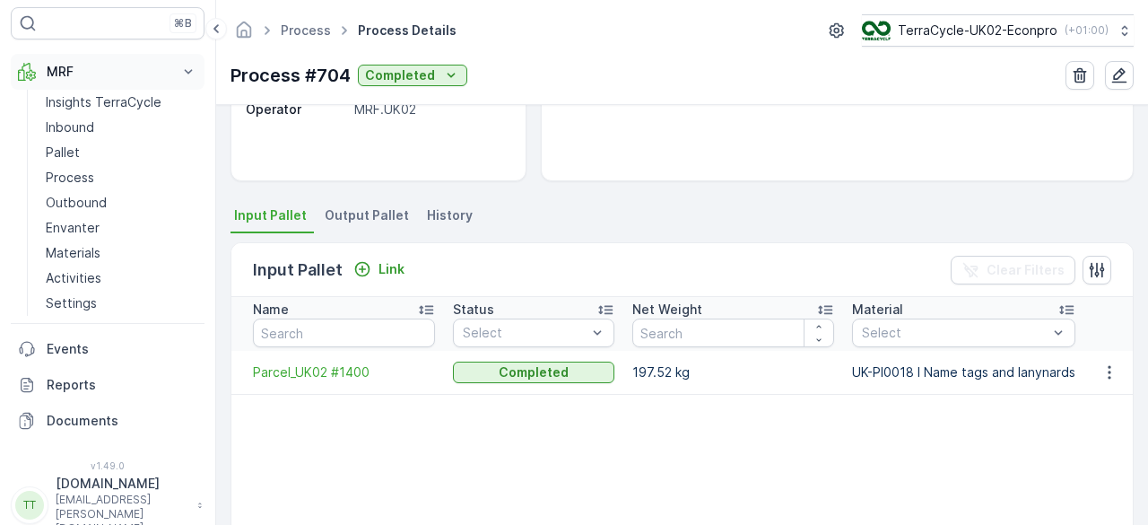
scroll to position [298, 0]
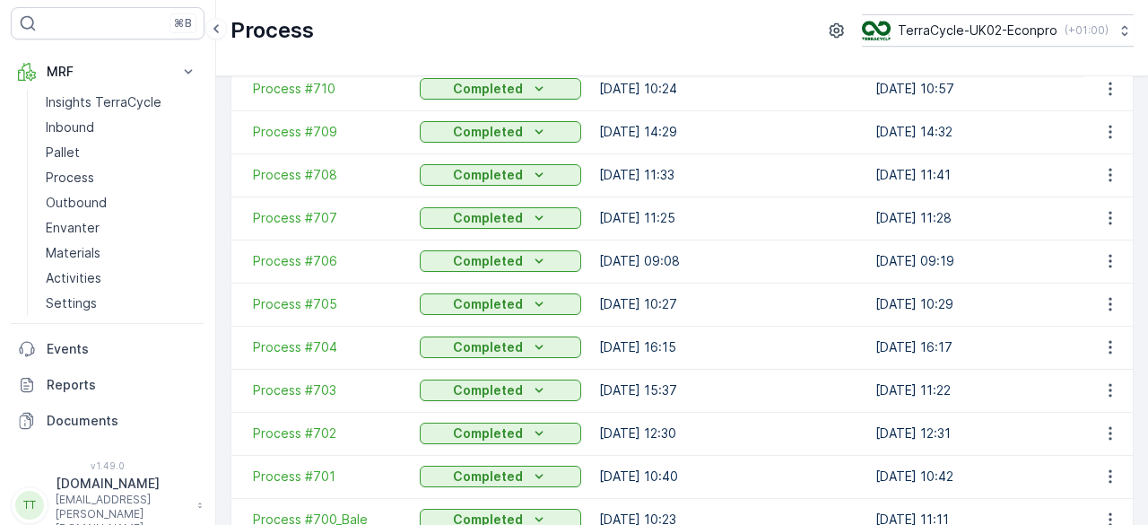
scroll to position [135, 0]
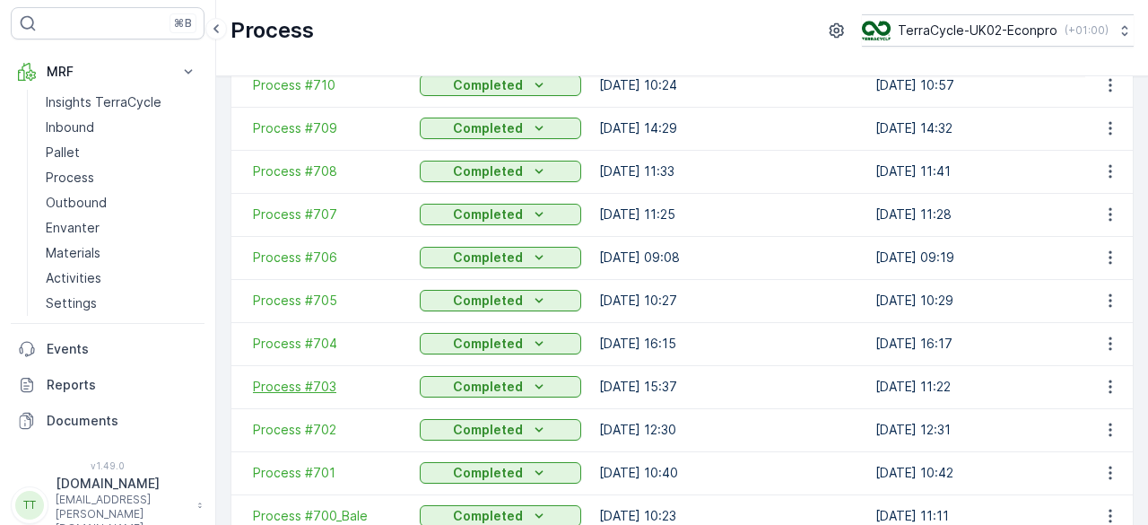
click at [305, 380] on span "Process #703" at bounding box center [327, 387] width 149 height 18
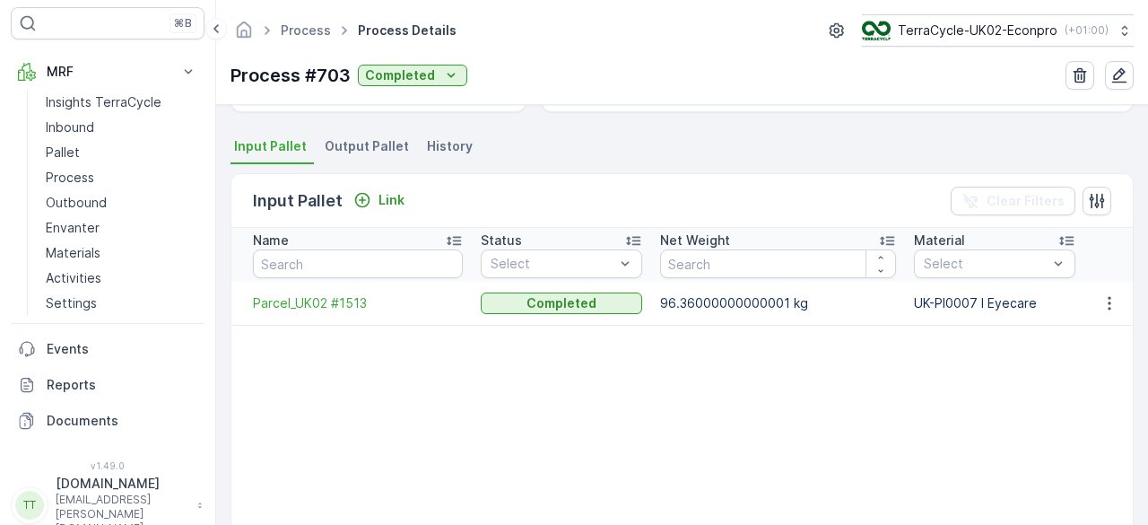
scroll to position [368, 0]
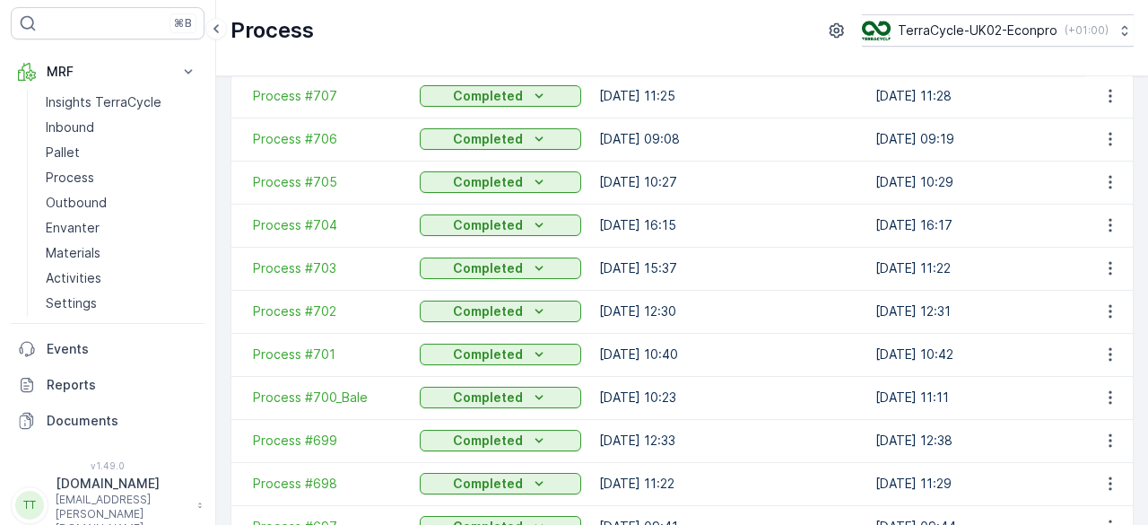
scroll to position [262, 0]
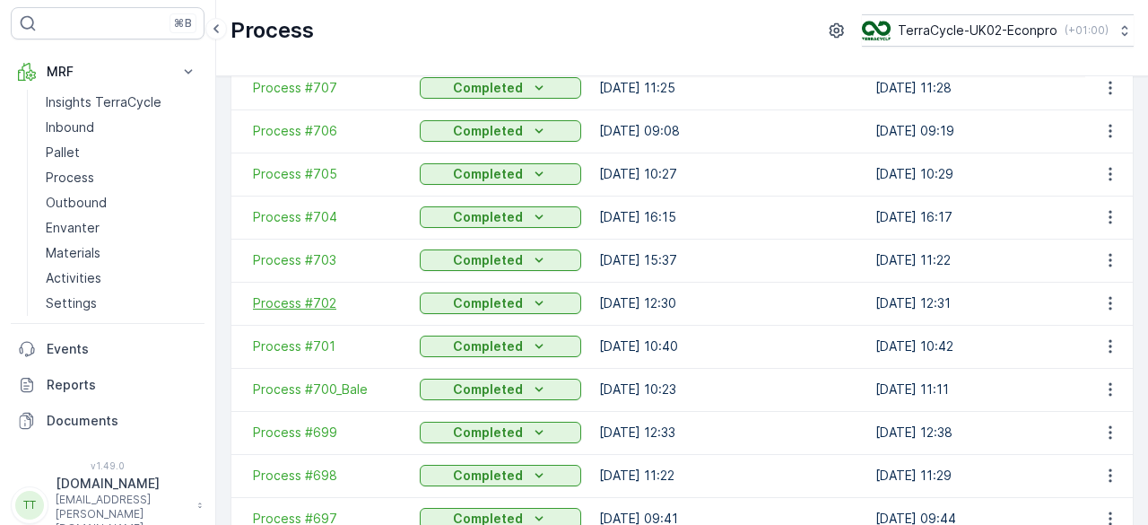
click at [294, 310] on span "Process #702" at bounding box center [327, 303] width 149 height 18
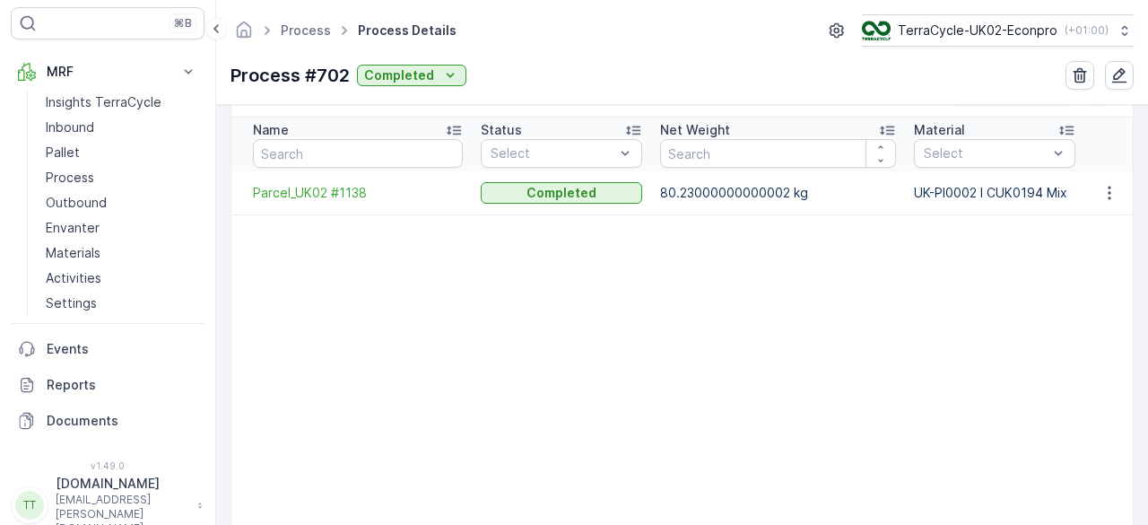
scroll to position [578, 0]
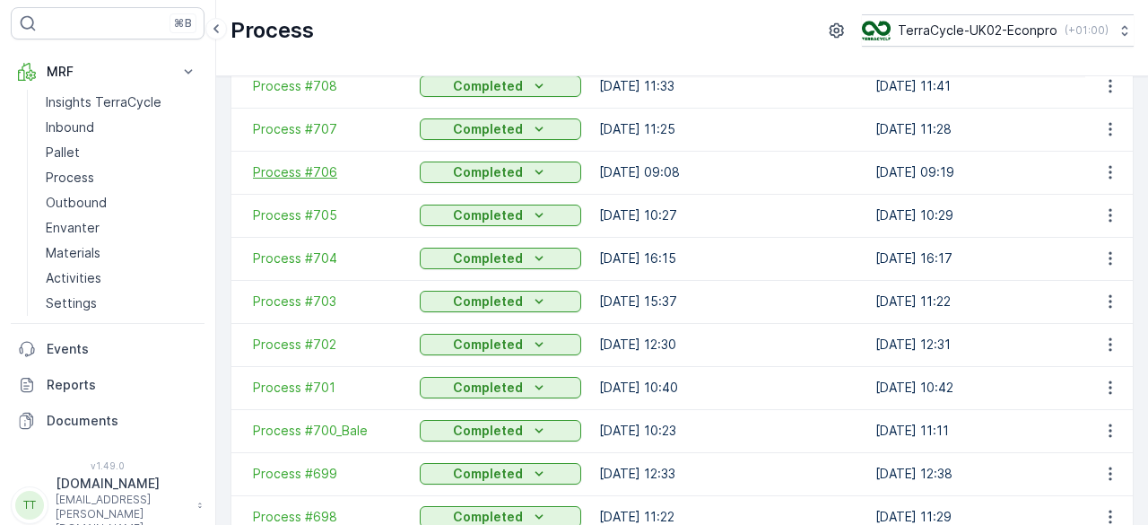
scroll to position [229, 0]
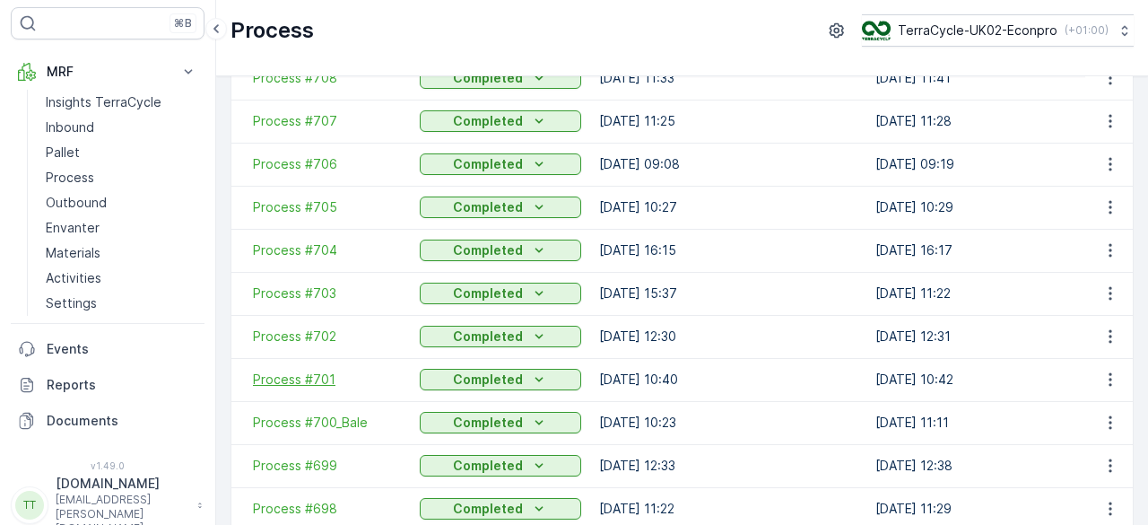
click at [312, 380] on span "Process #701" at bounding box center [327, 380] width 149 height 18
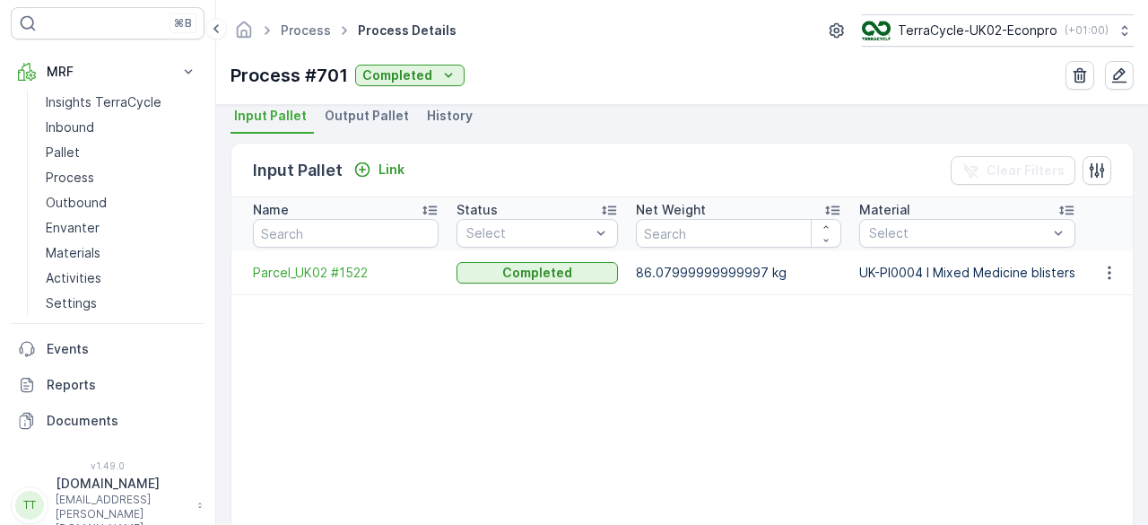
scroll to position [402, 0]
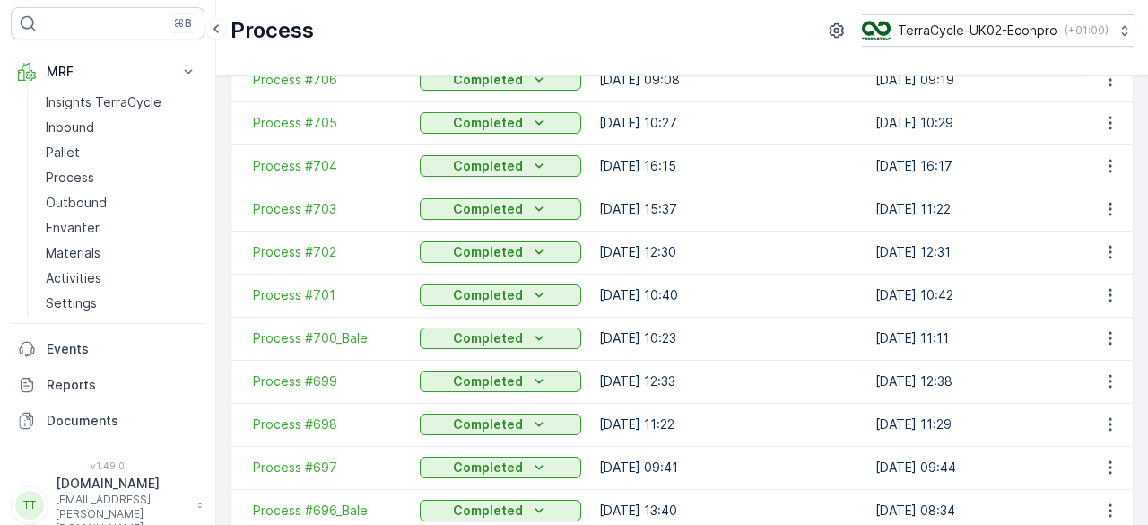
scroll to position [321, 0]
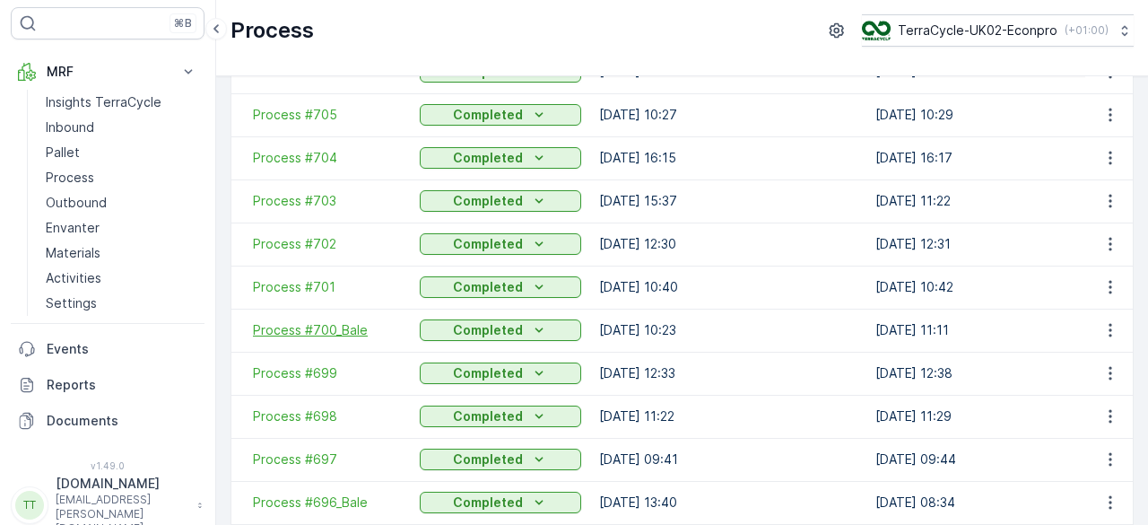
click at [307, 329] on span "Process #700_Bale" at bounding box center [327, 330] width 149 height 18
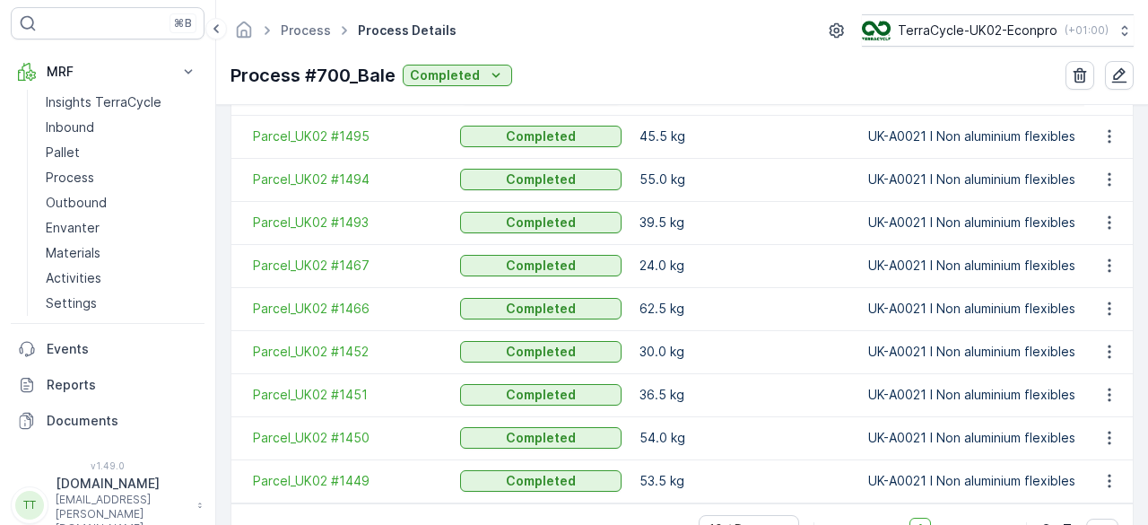
scroll to position [626, 0]
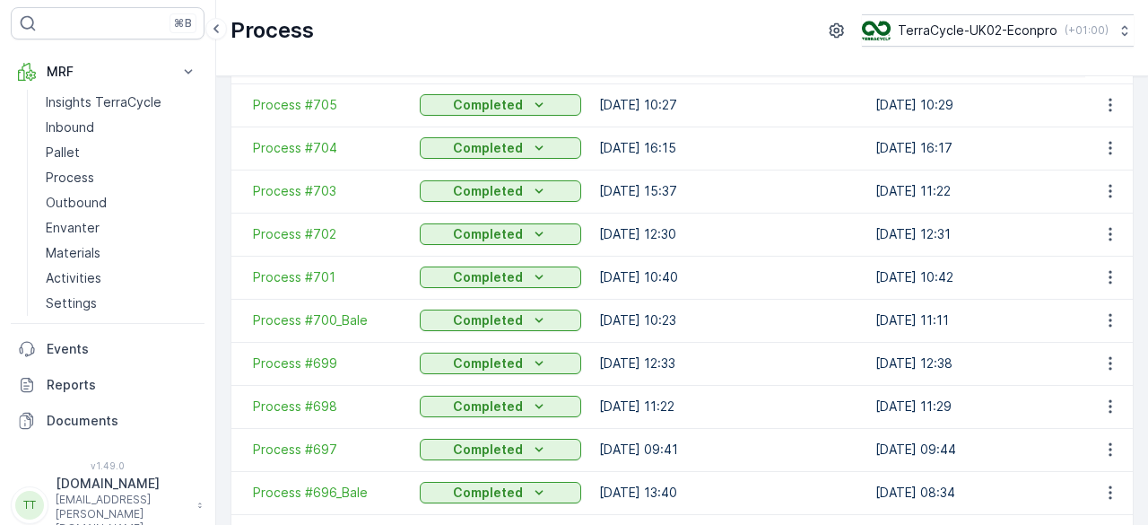
scroll to position [354, 0]
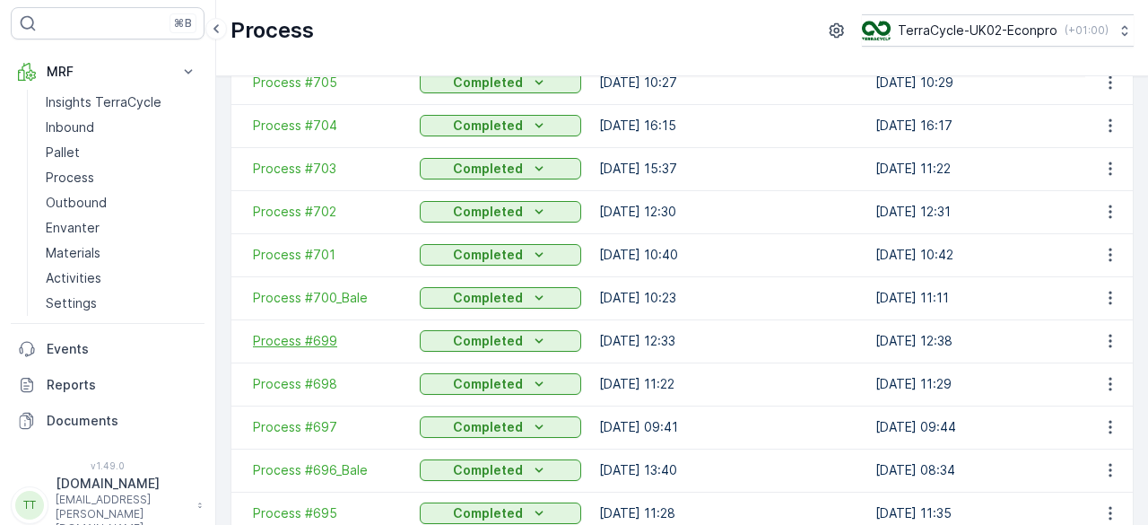
click at [299, 338] on span "Process #699" at bounding box center [327, 341] width 149 height 18
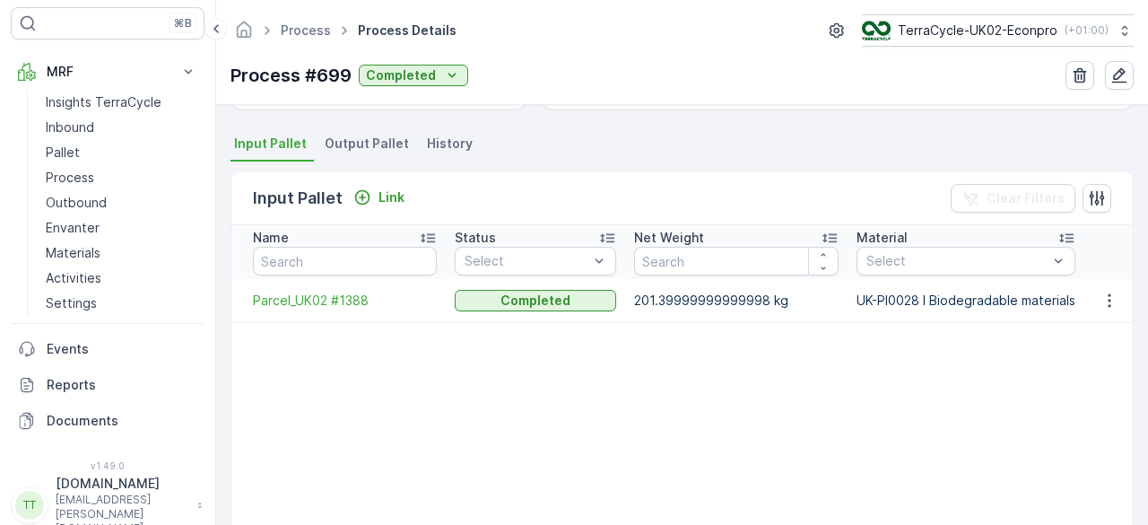
scroll to position [370, 0]
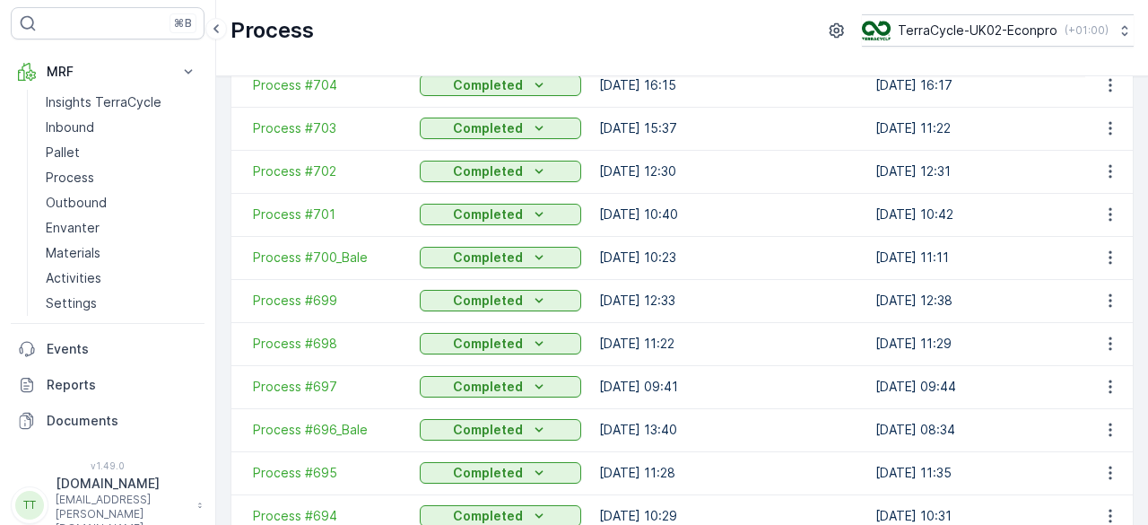
scroll to position [395, 0]
click at [306, 340] on span "Process #698" at bounding box center [327, 343] width 149 height 18
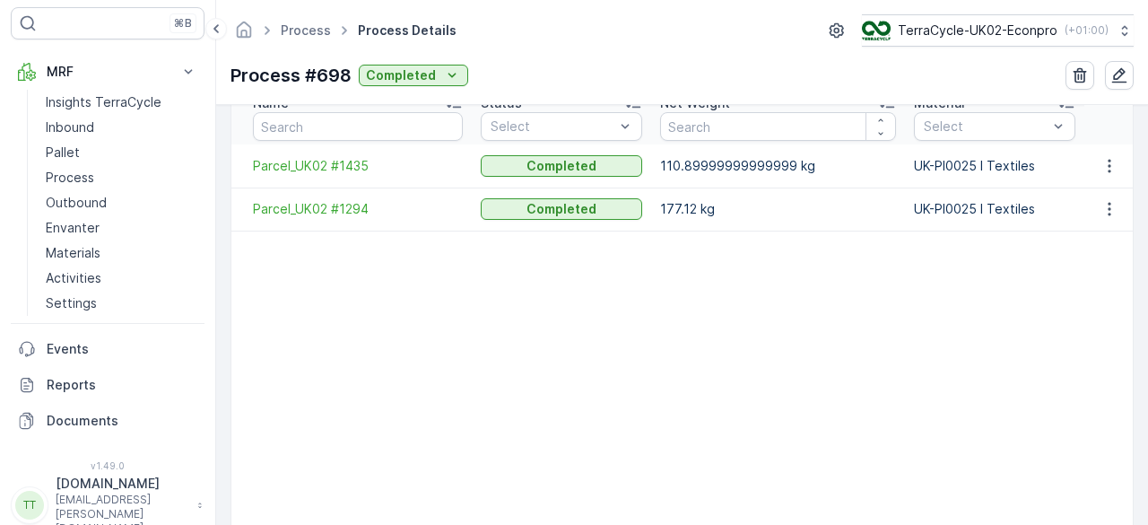
scroll to position [504, 0]
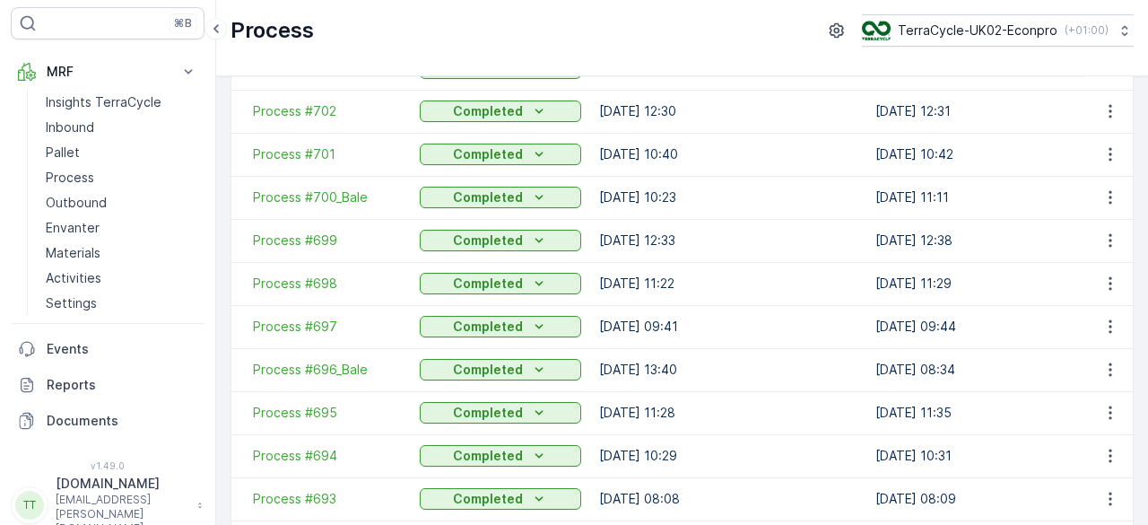
scroll to position [456, 0]
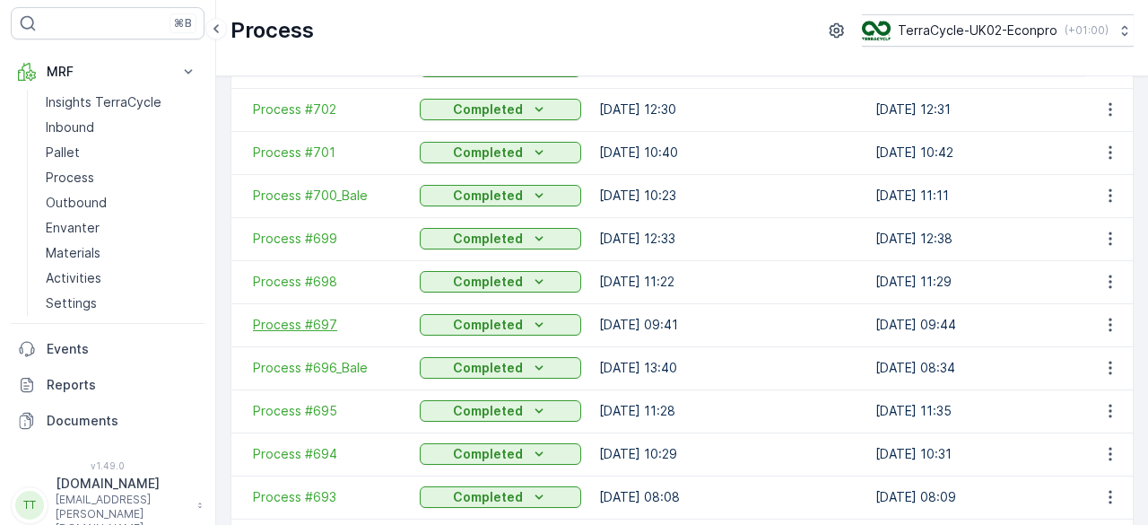
click at [306, 322] on span "Process #697" at bounding box center [327, 325] width 149 height 18
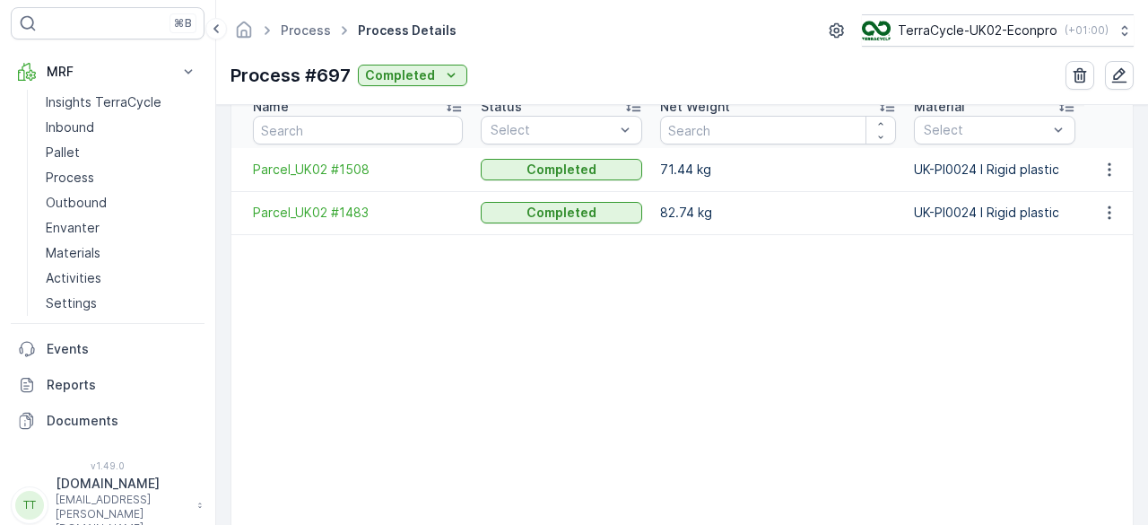
scroll to position [502, 0]
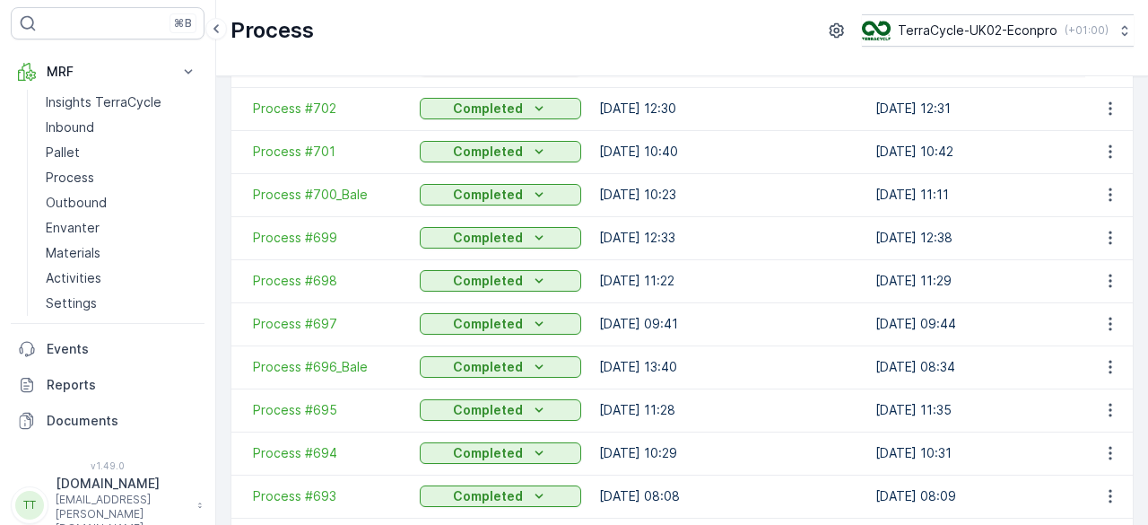
scroll to position [458, 0]
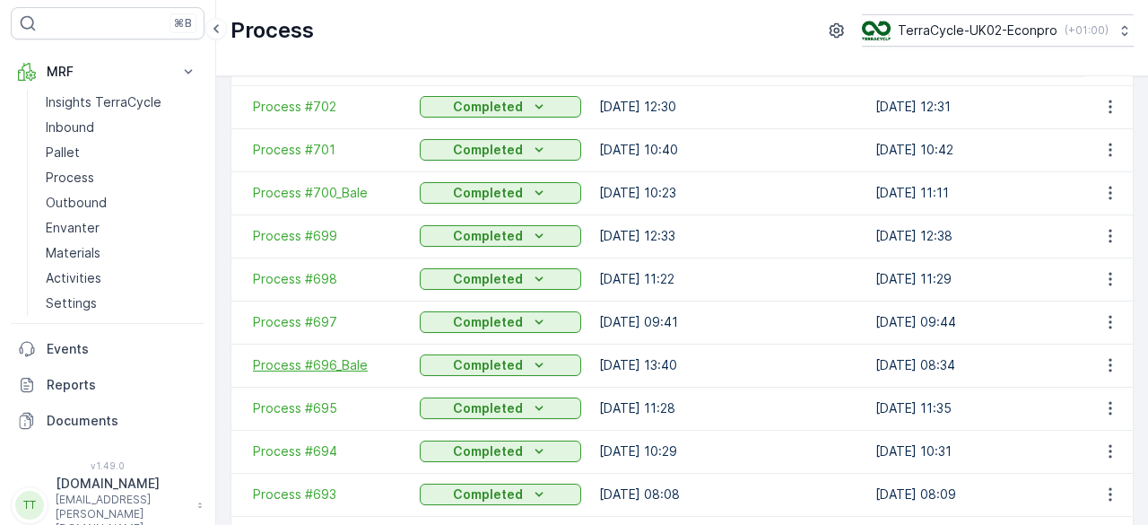
click at [321, 369] on span "Process #696_Bale" at bounding box center [327, 365] width 149 height 18
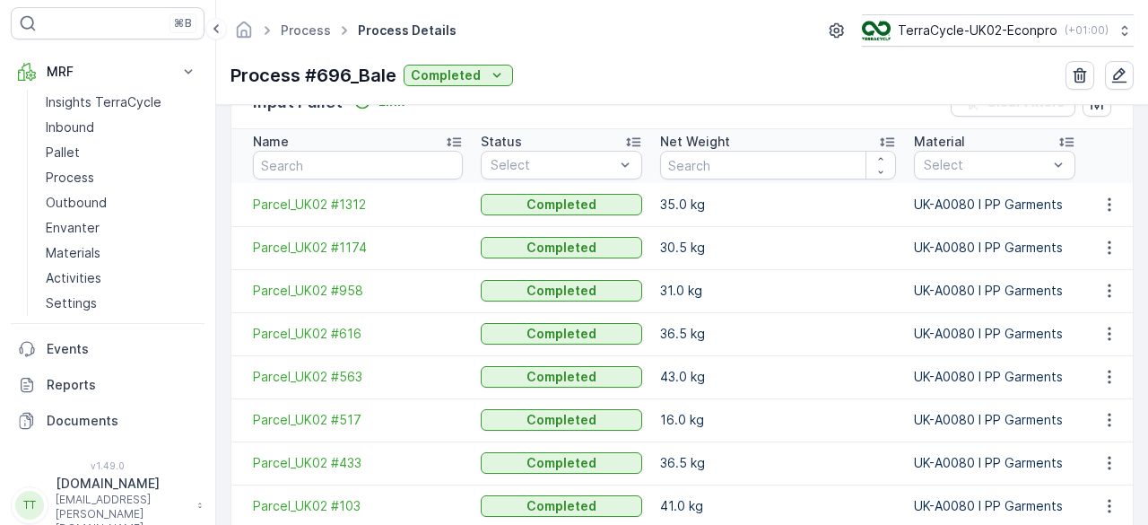
scroll to position [616, 0]
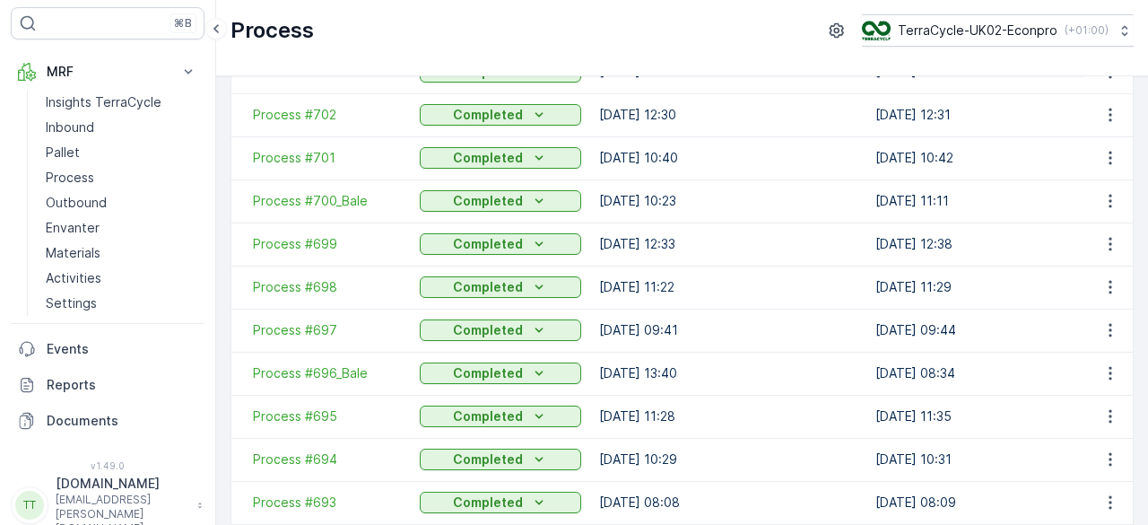
scroll to position [469, 0]
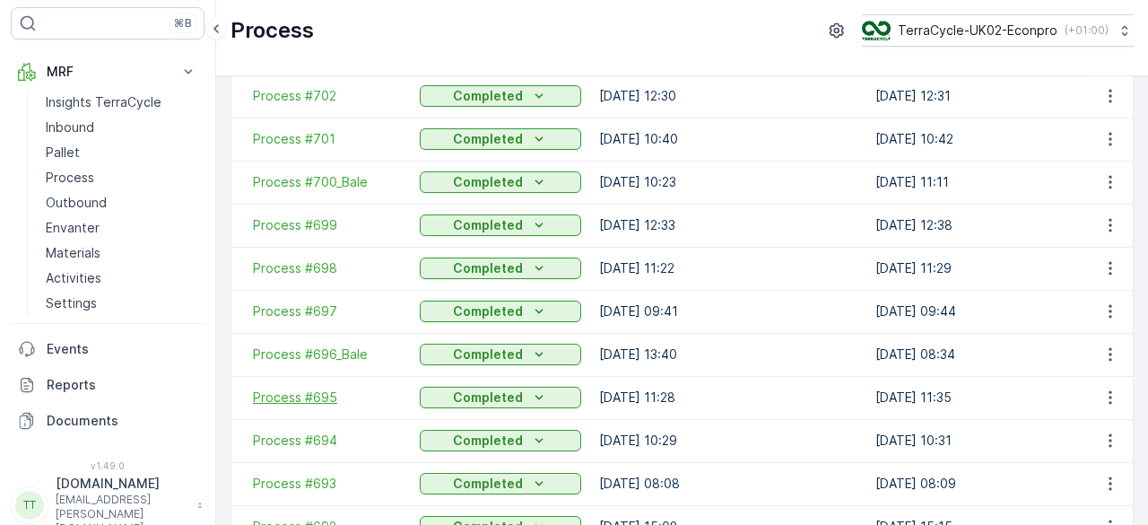
click at [298, 393] on span "Process #695" at bounding box center [327, 398] width 149 height 18
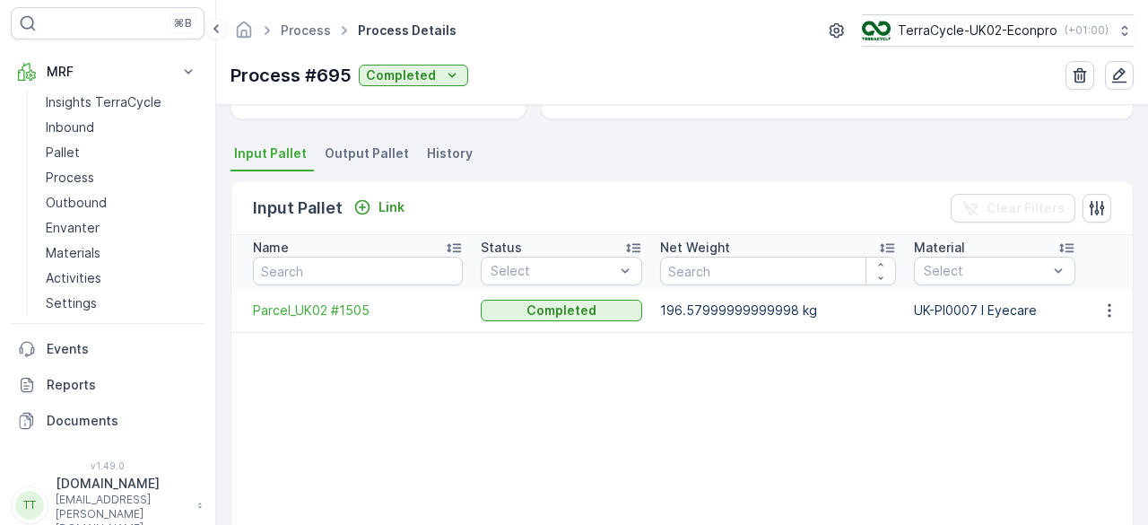
scroll to position [327, 0]
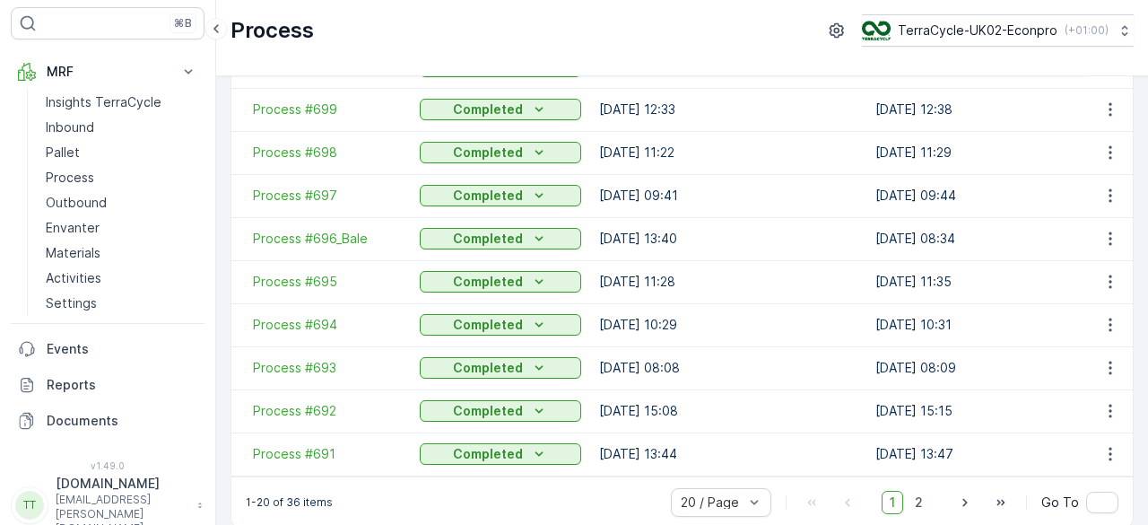
scroll to position [586, 0]
click at [315, 317] on span "Process #694" at bounding box center [327, 324] width 149 height 18
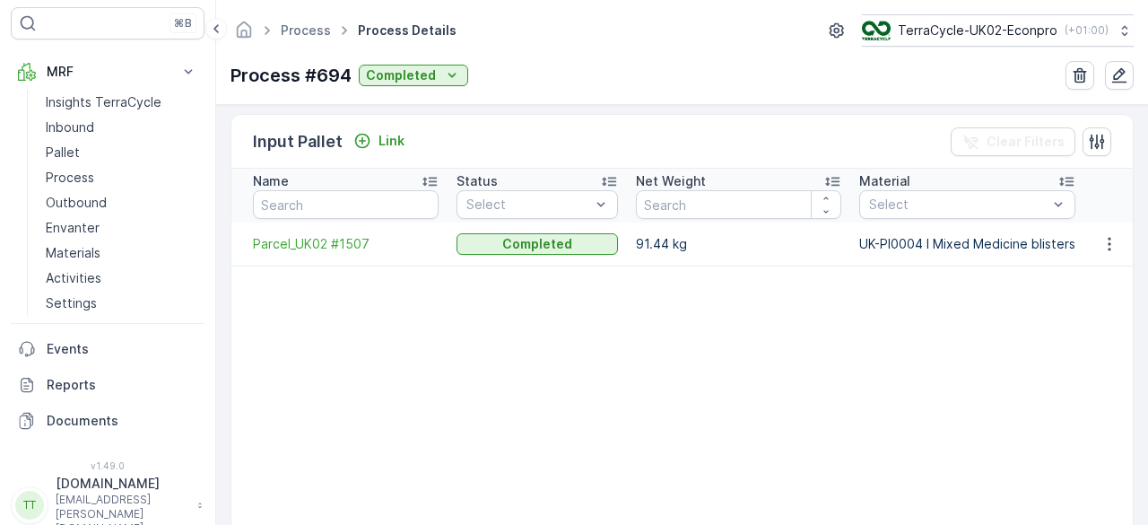
scroll to position [426, 0]
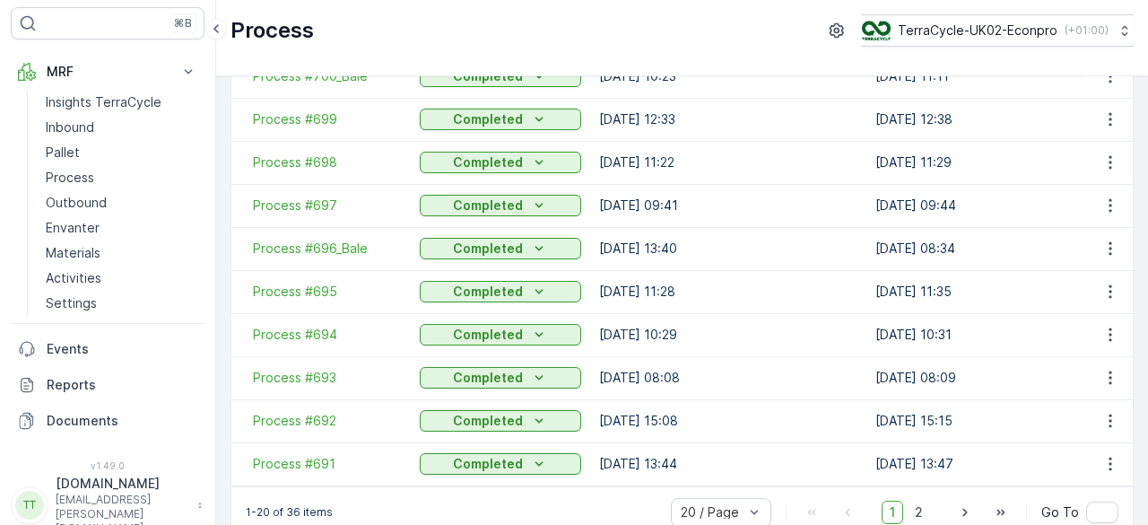
scroll to position [577, 0]
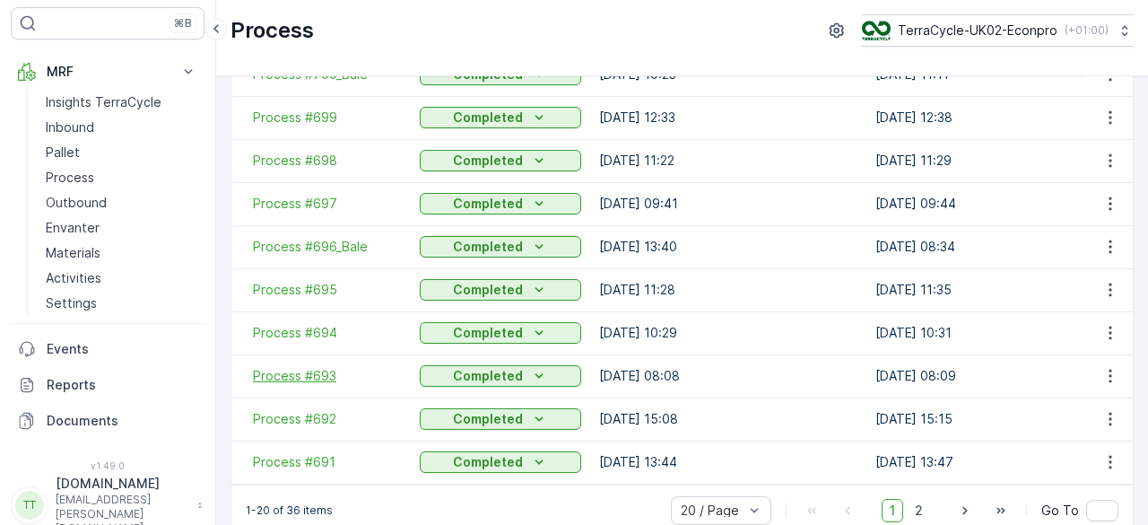
click at [314, 372] on span "Process #693" at bounding box center [327, 376] width 149 height 18
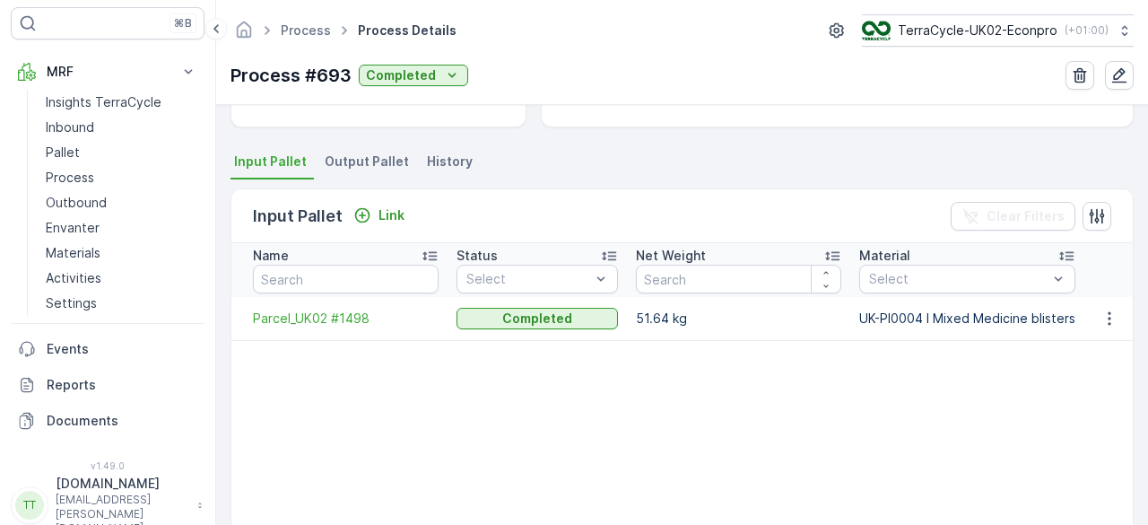
scroll to position [352, 0]
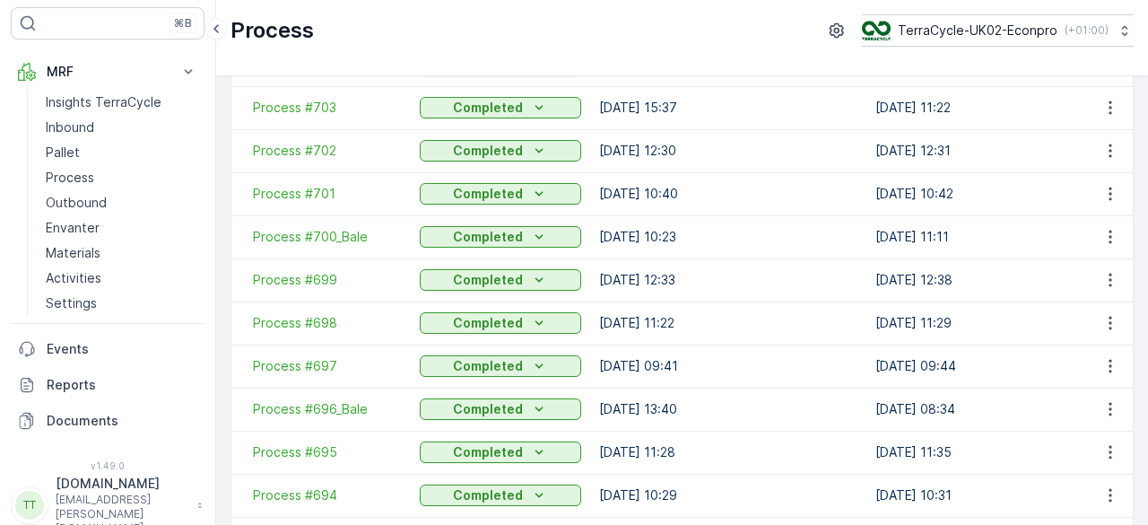
scroll to position [609, 0]
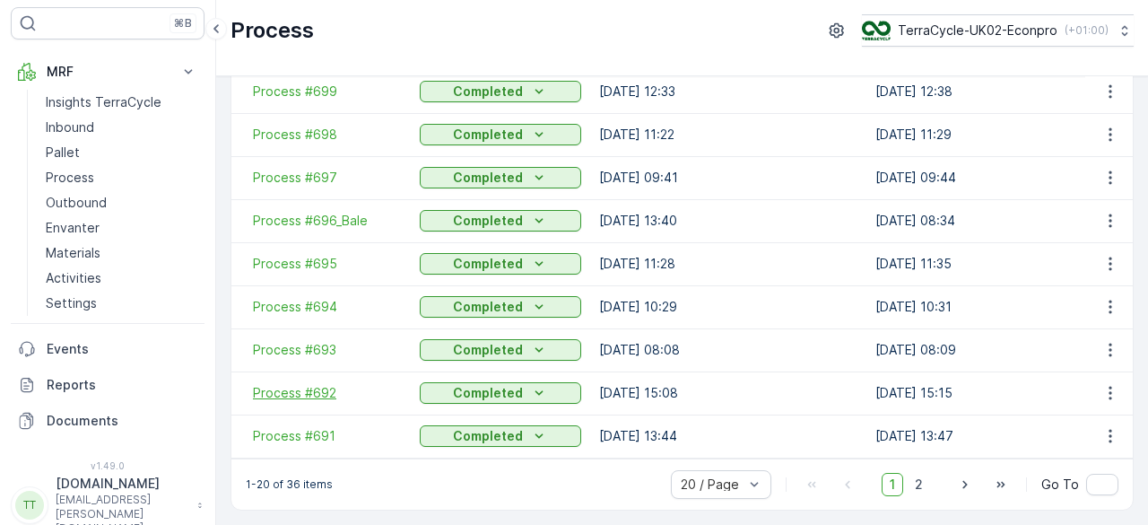
click at [317, 393] on span "Process #692" at bounding box center [327, 393] width 149 height 18
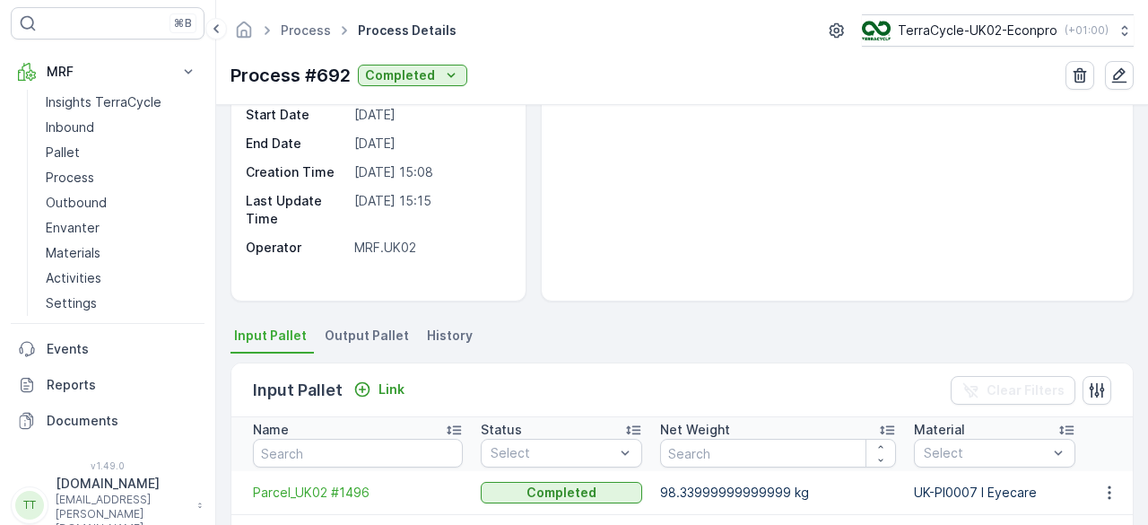
scroll to position [398, 0]
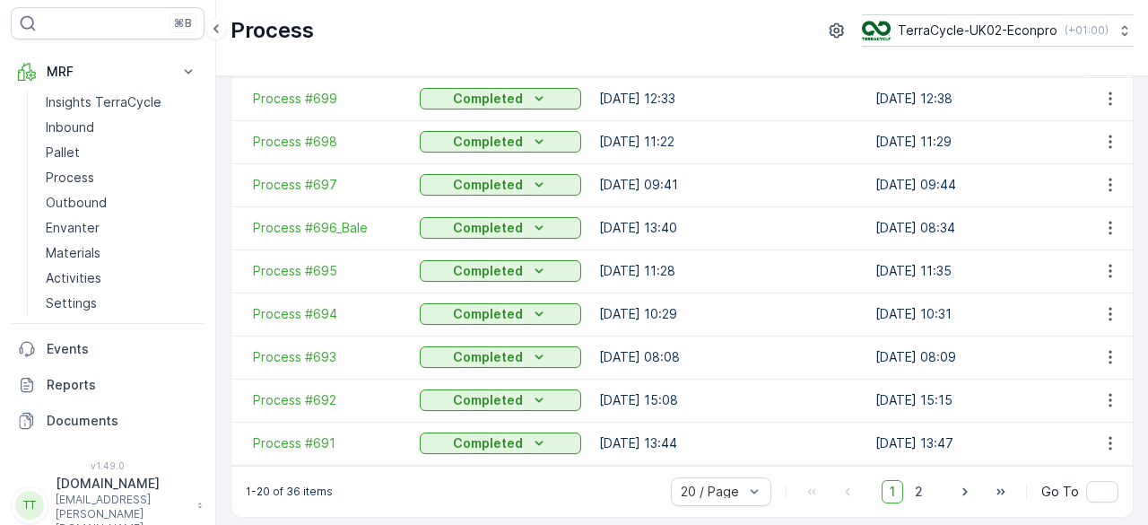
scroll to position [609, 0]
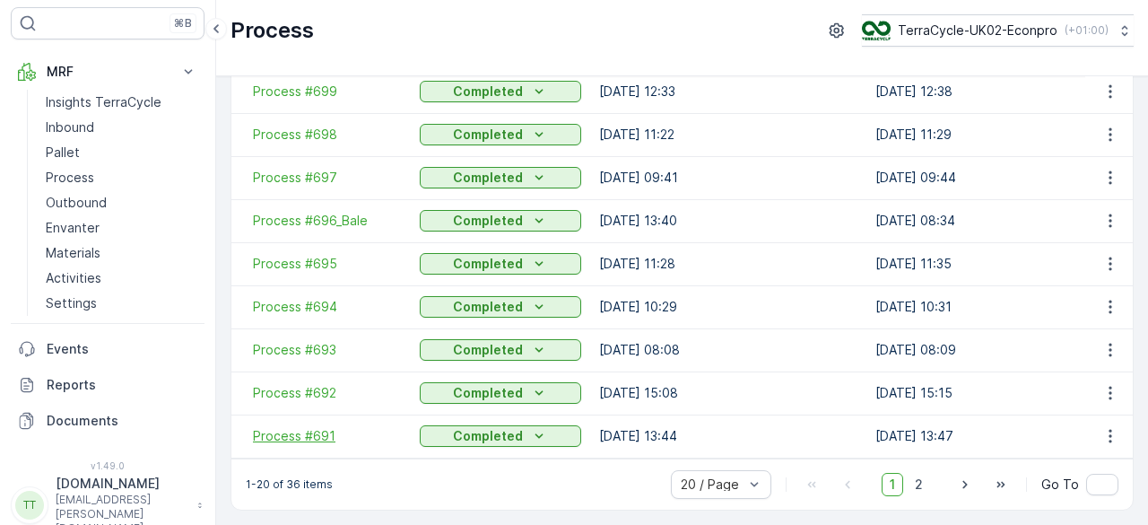
click at [310, 427] on span "Process #691" at bounding box center [327, 436] width 149 height 18
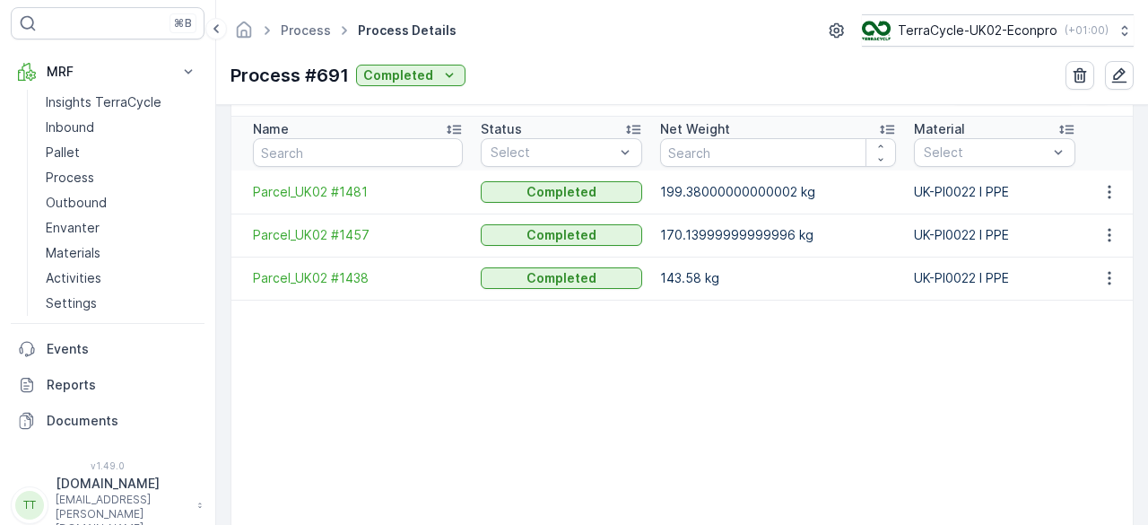
scroll to position [589, 0]
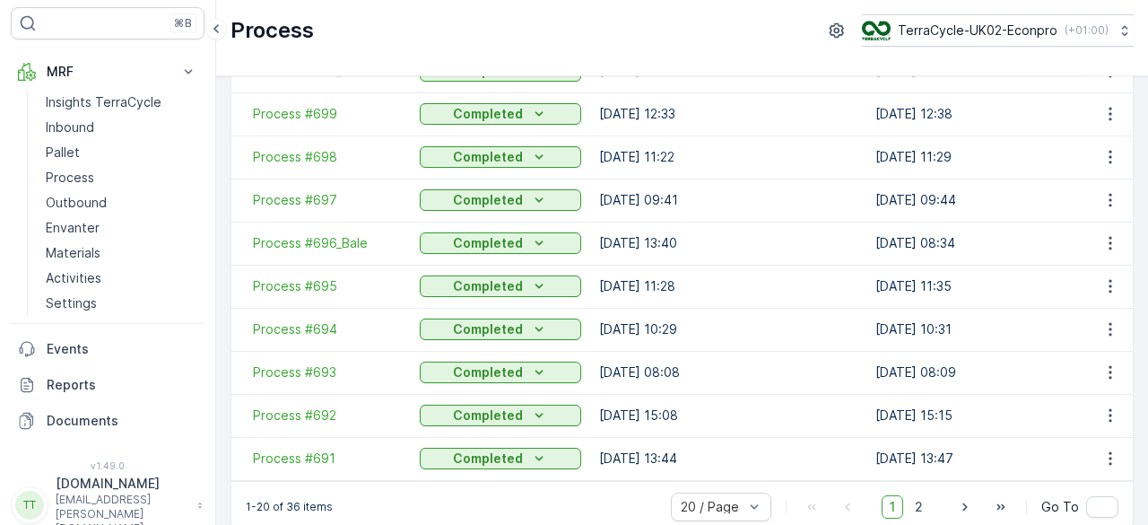
scroll to position [609, 0]
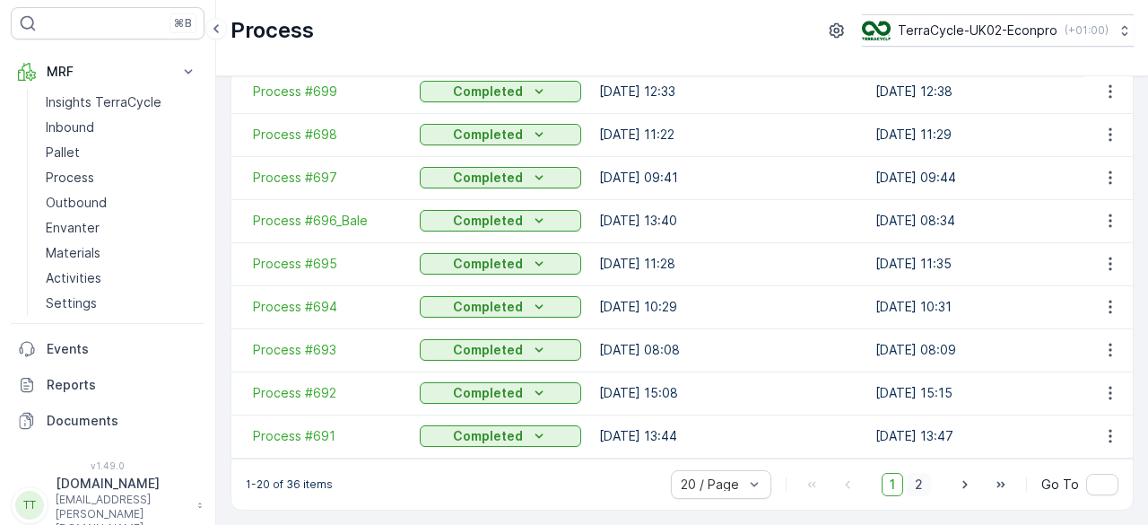
click at [921, 486] on span "2" at bounding box center [919, 484] width 24 height 23
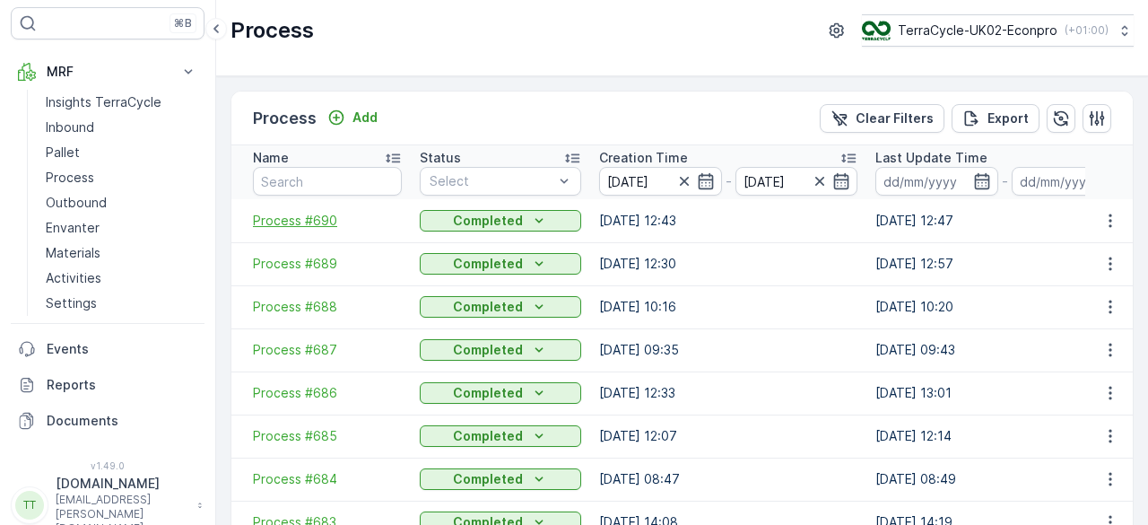
click at [318, 219] on span "Process #690" at bounding box center [327, 221] width 149 height 18
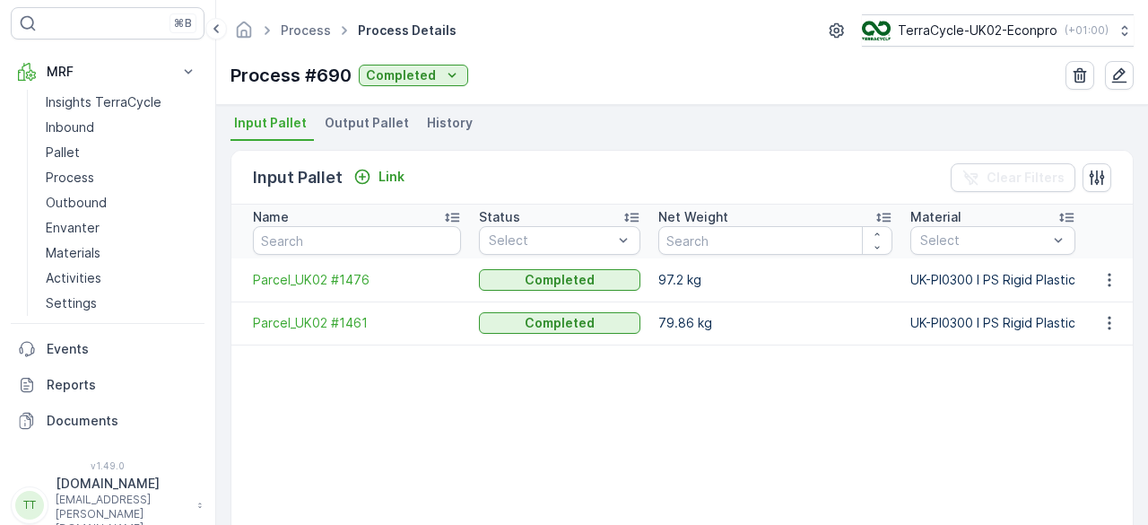
scroll to position [389, 0]
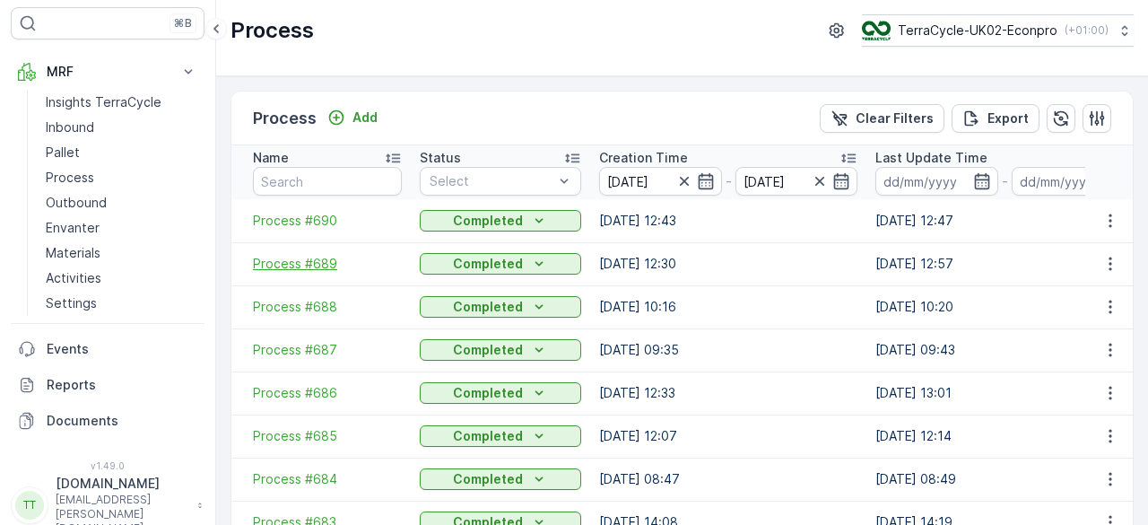
click at [293, 258] on span "Process #689" at bounding box center [327, 264] width 149 height 18
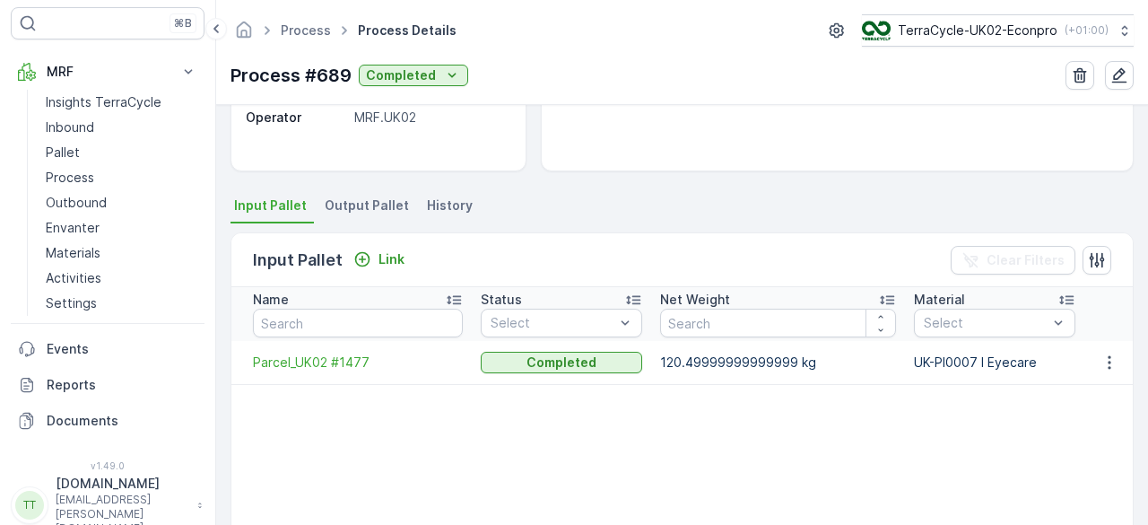
scroll to position [270, 0]
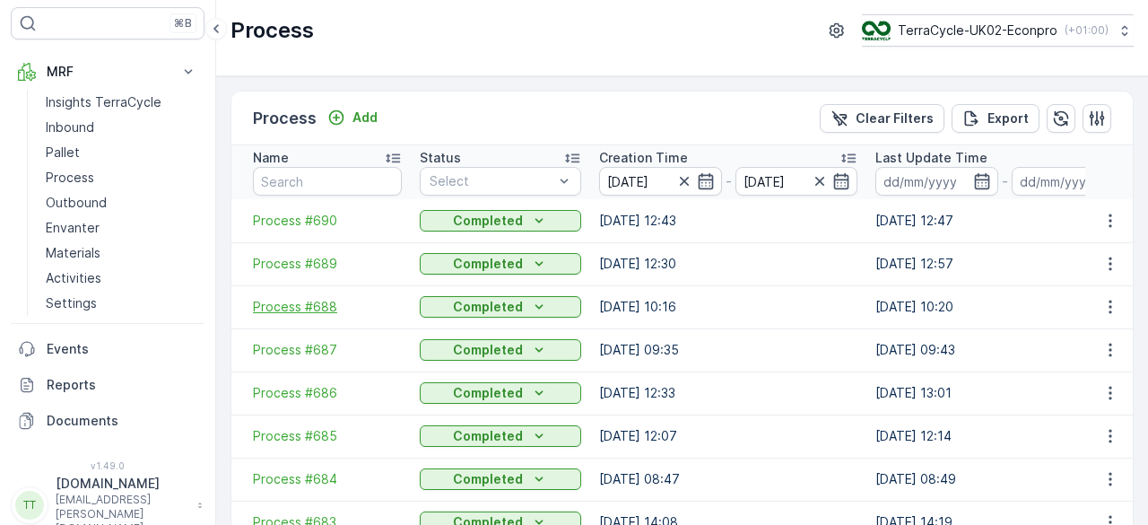
click at [304, 301] on span "Process #688" at bounding box center [327, 307] width 149 height 18
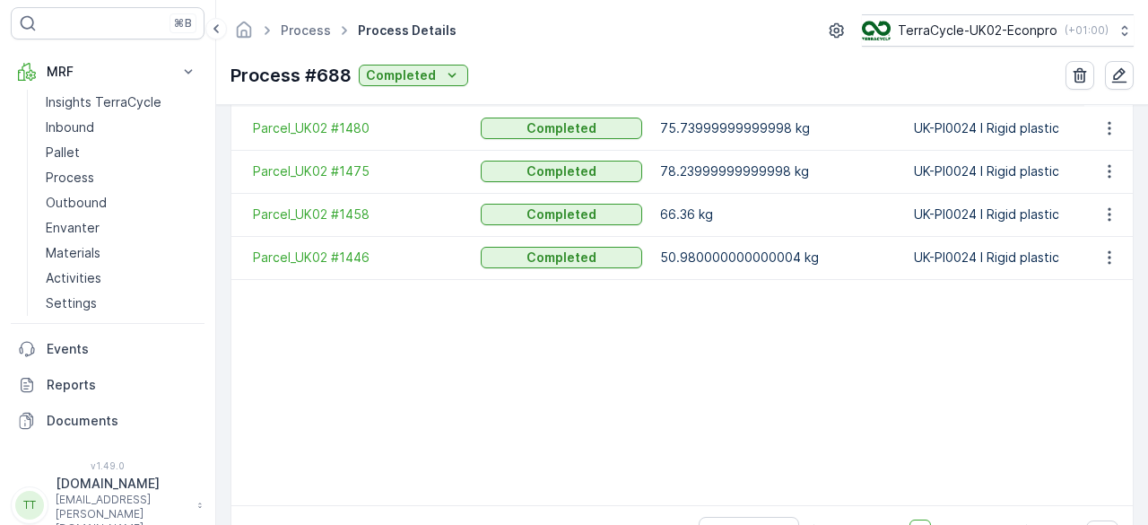
scroll to position [543, 0]
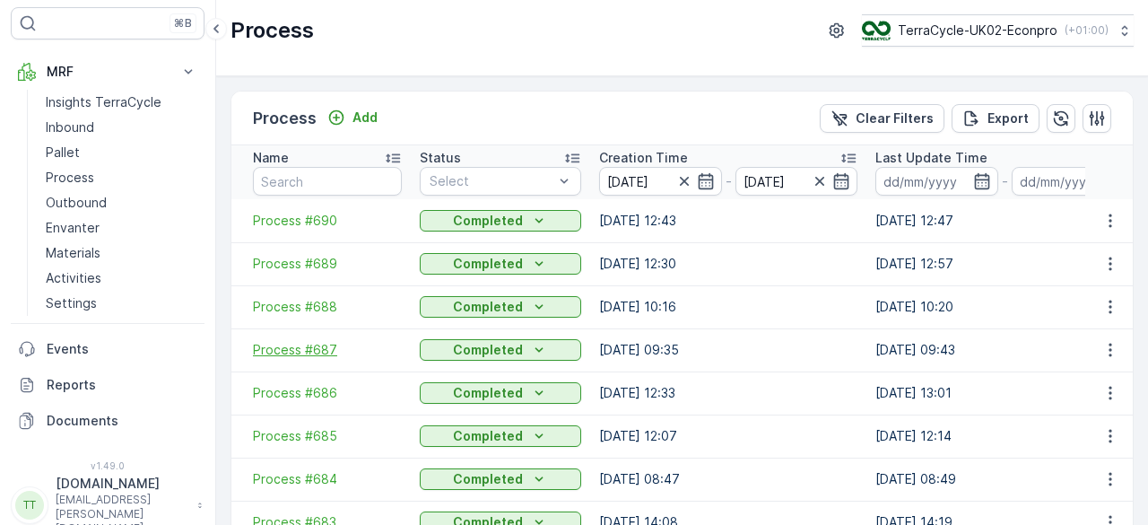
click at [308, 351] on span "Process #687" at bounding box center [327, 350] width 149 height 18
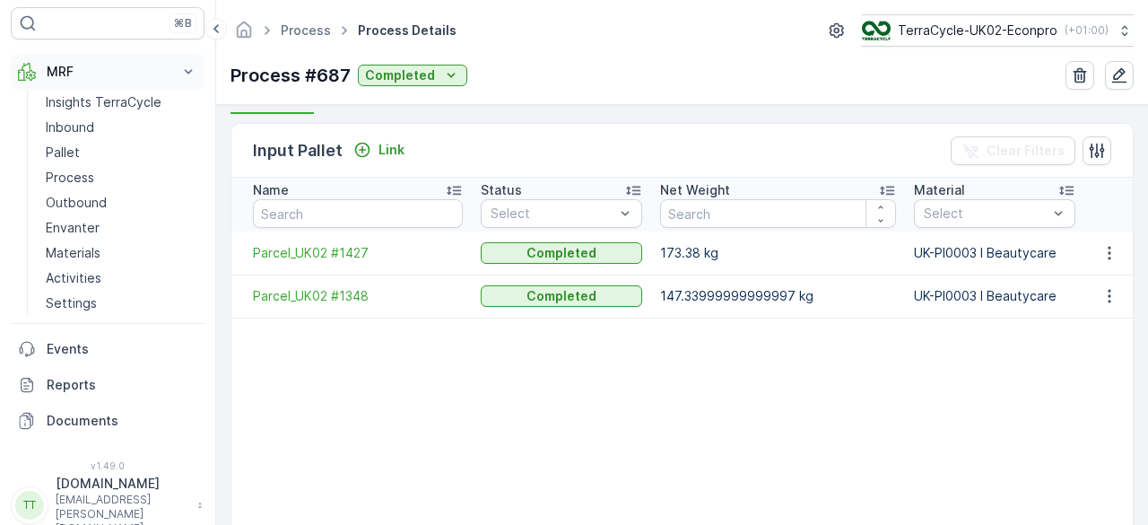
scroll to position [418, 0]
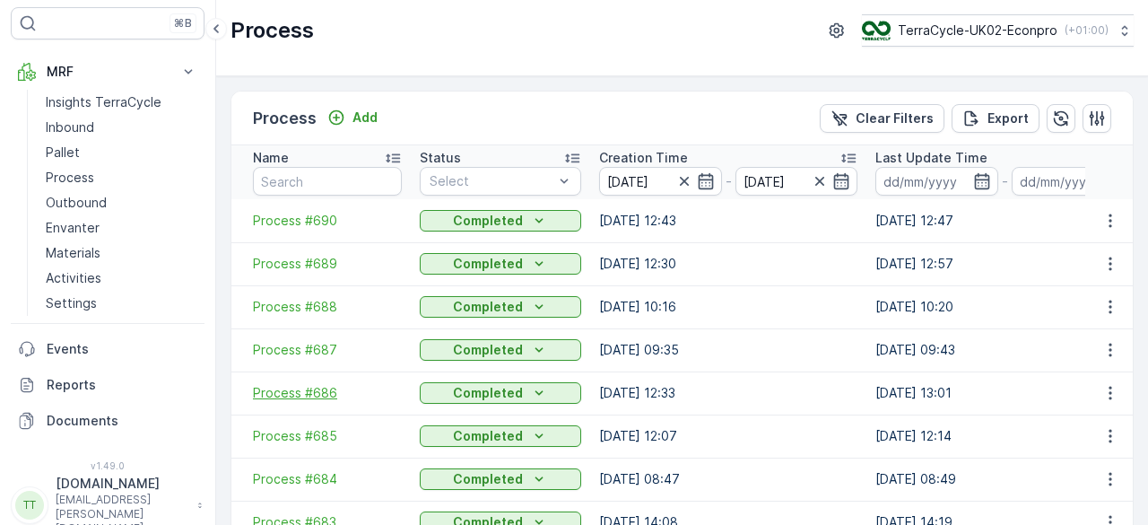
click at [310, 389] on span "Process #686" at bounding box center [327, 393] width 149 height 18
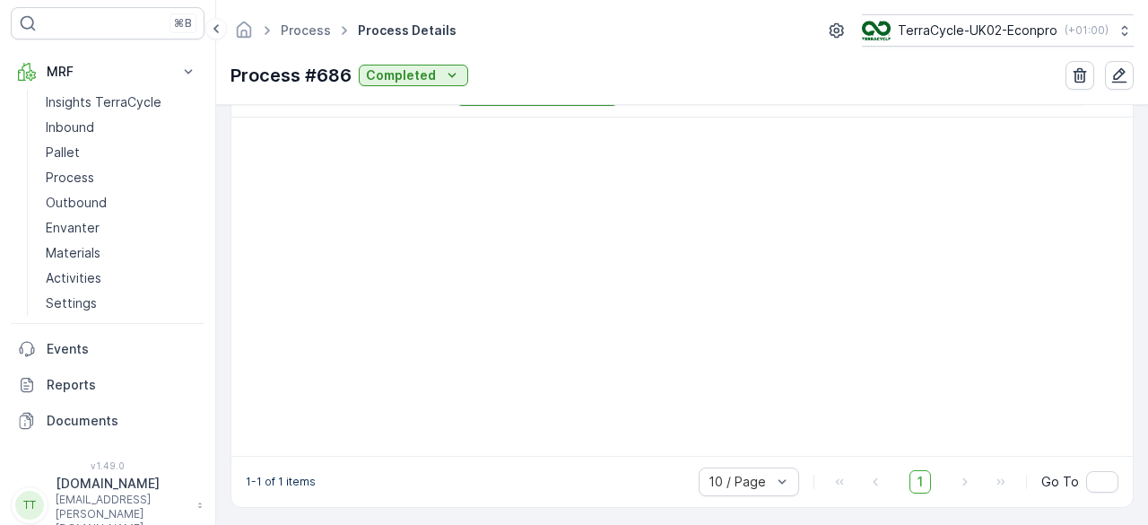
scroll to position [578, 0]
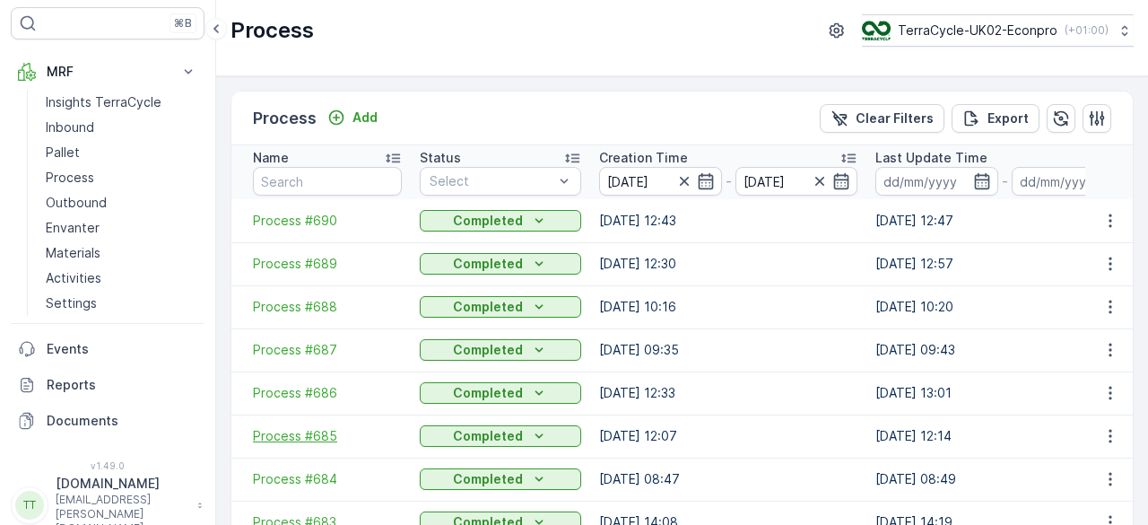
click at [314, 432] on span "Process #685" at bounding box center [327, 436] width 149 height 18
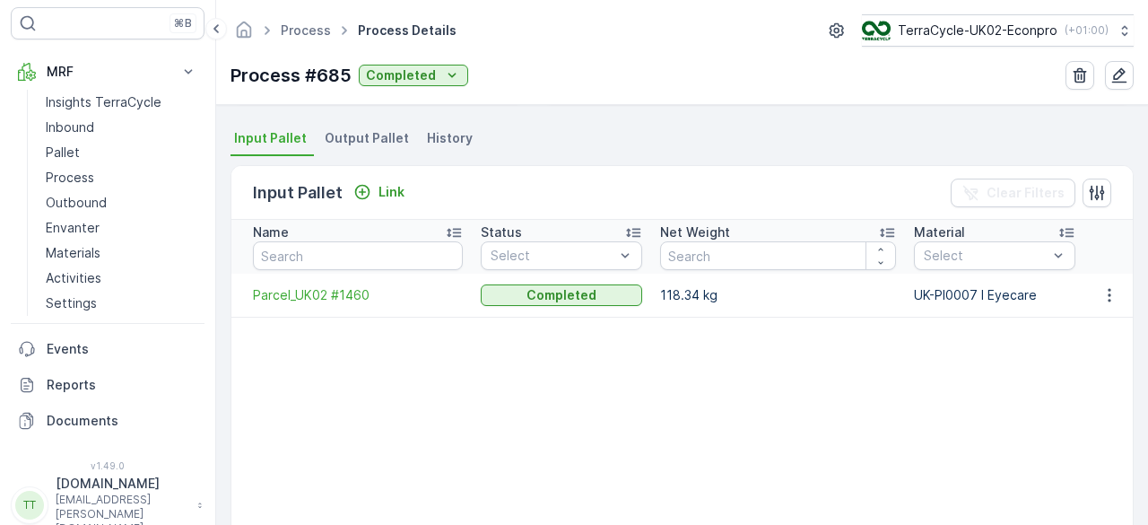
scroll to position [375, 0]
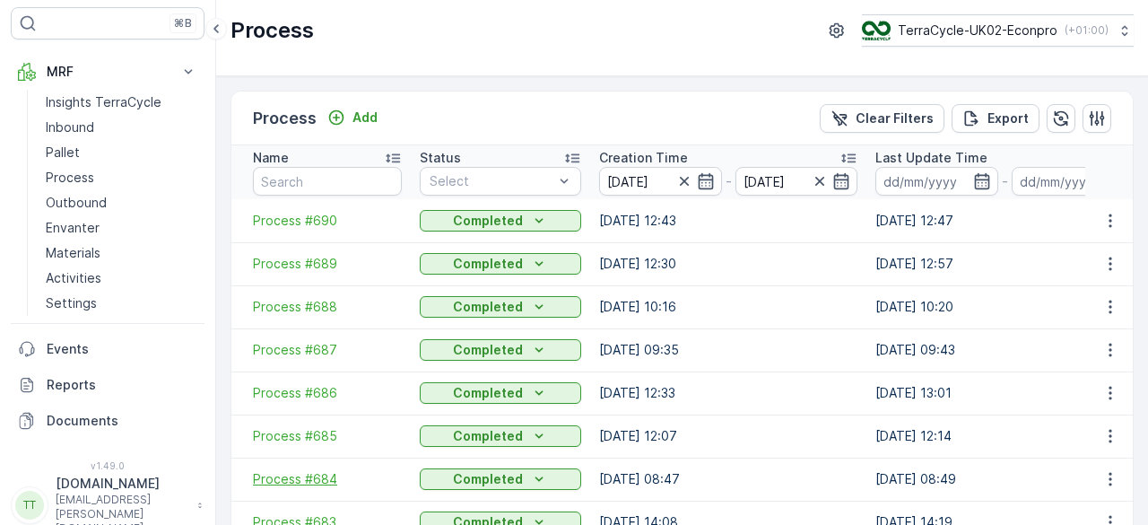
click at [321, 476] on span "Process #684" at bounding box center [327, 479] width 149 height 18
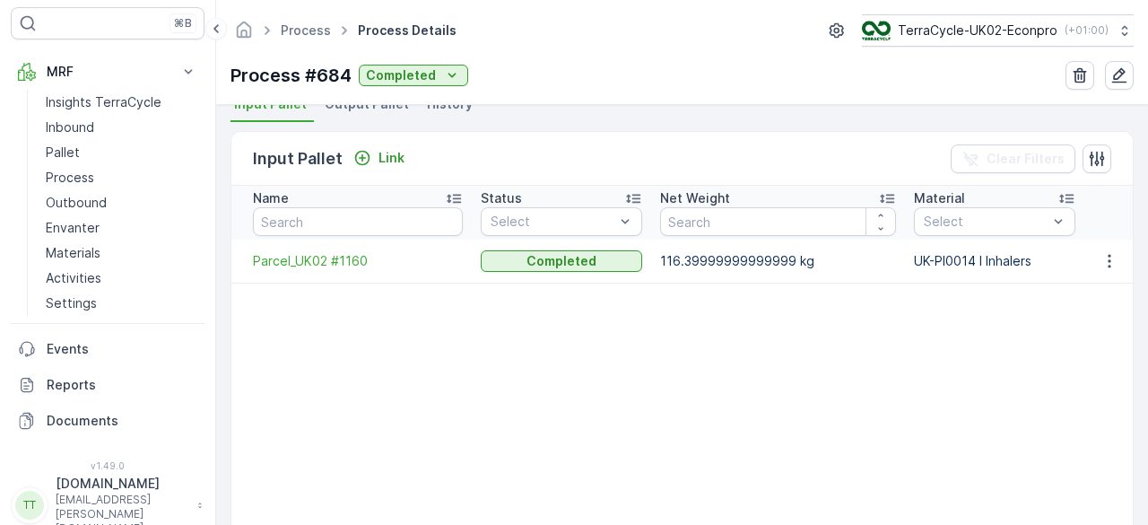
scroll to position [410, 0]
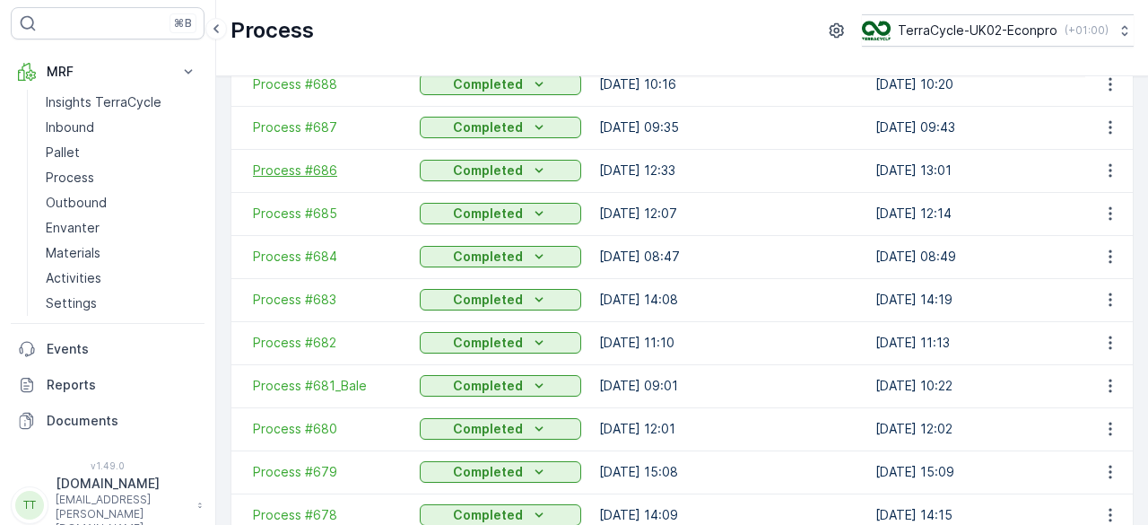
scroll to position [227, 0]
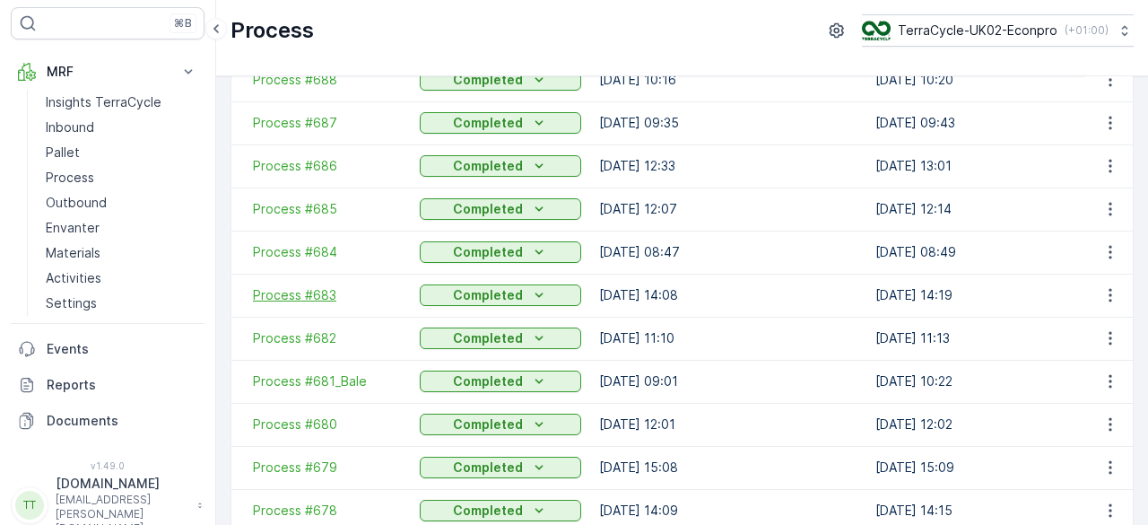
click at [307, 300] on span "Process #683" at bounding box center [327, 295] width 149 height 18
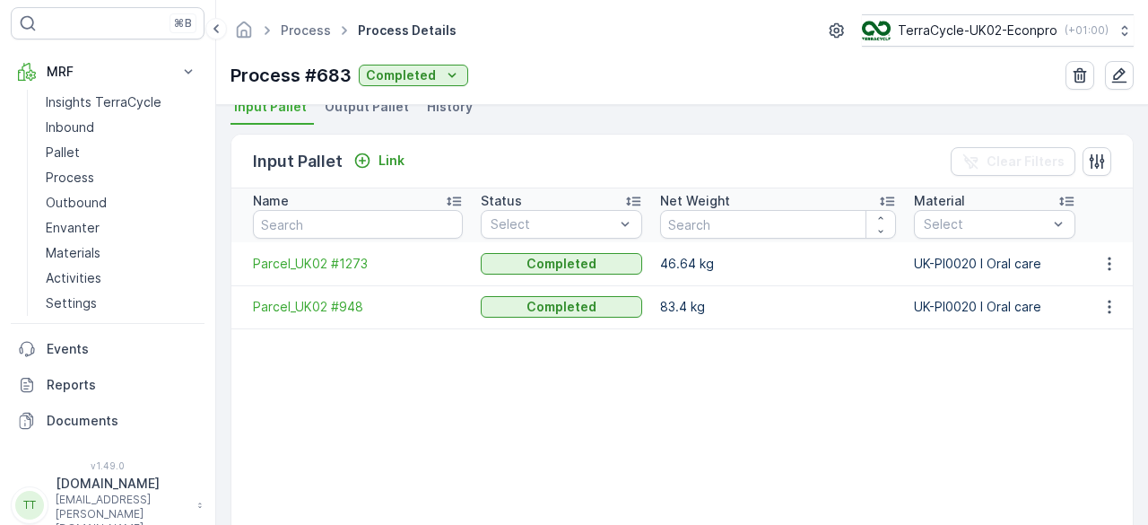
scroll to position [406, 0]
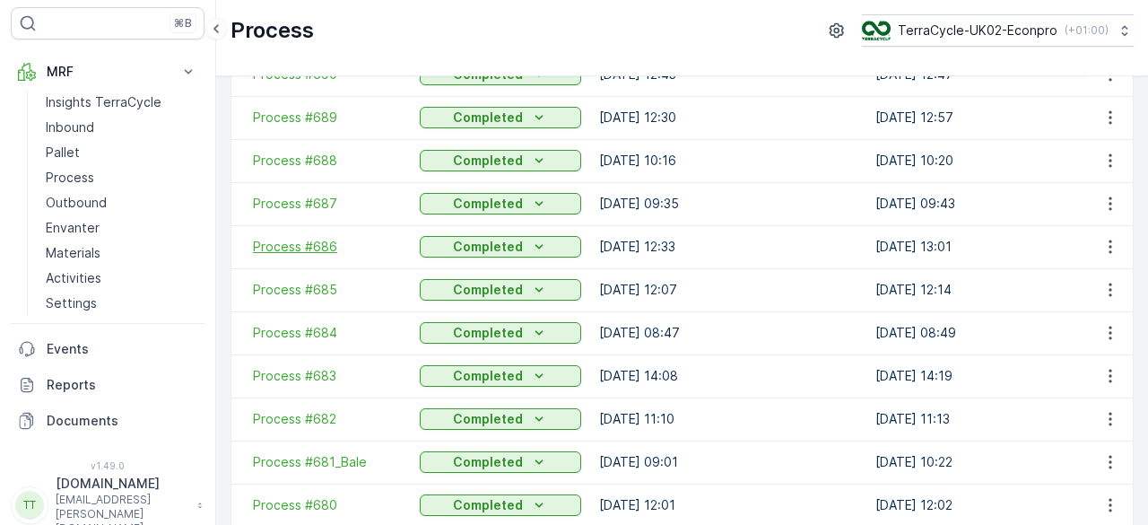
scroll to position [159, 0]
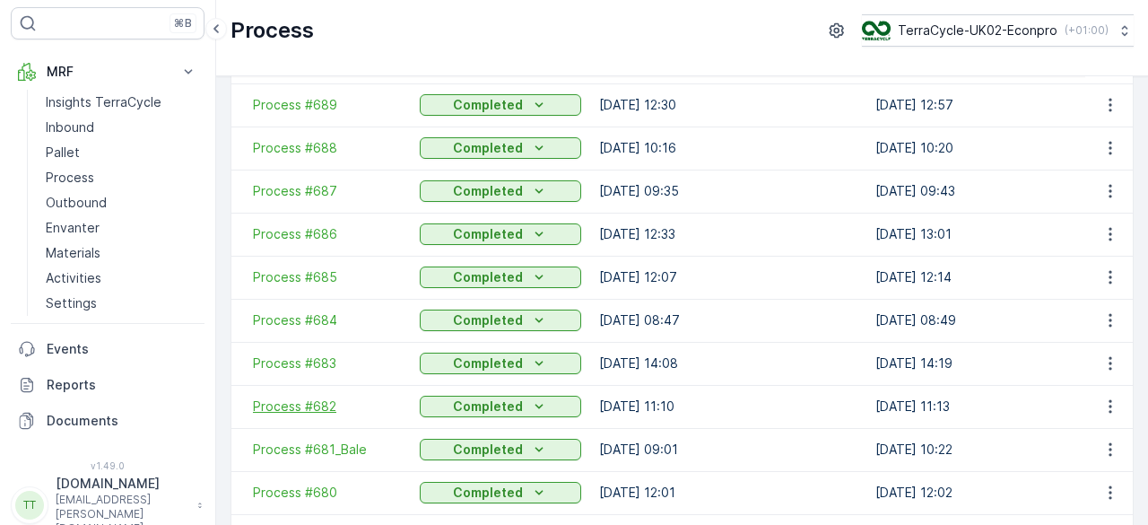
click at [301, 408] on span "Process #682" at bounding box center [327, 406] width 149 height 18
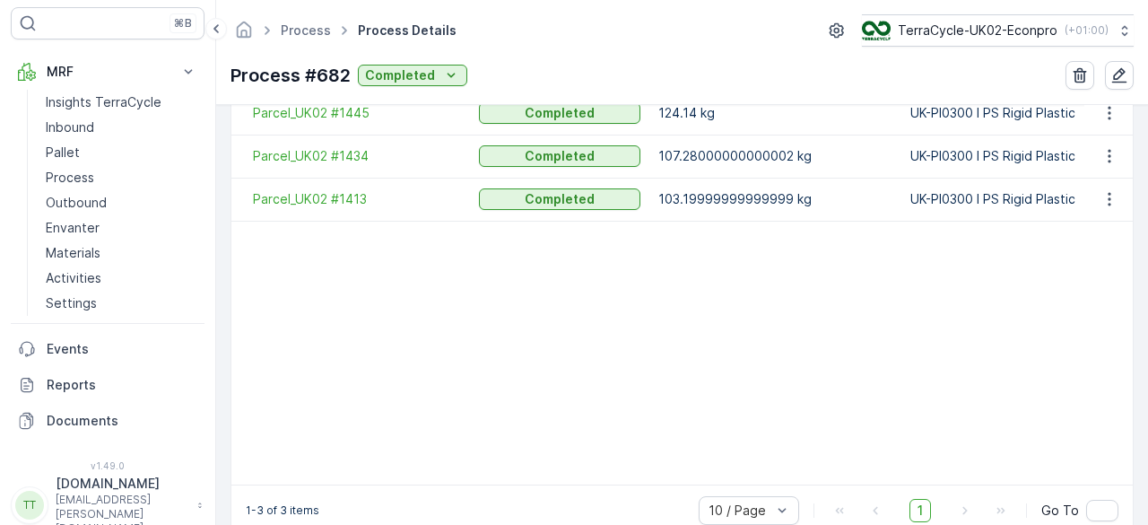
scroll to position [589, 0]
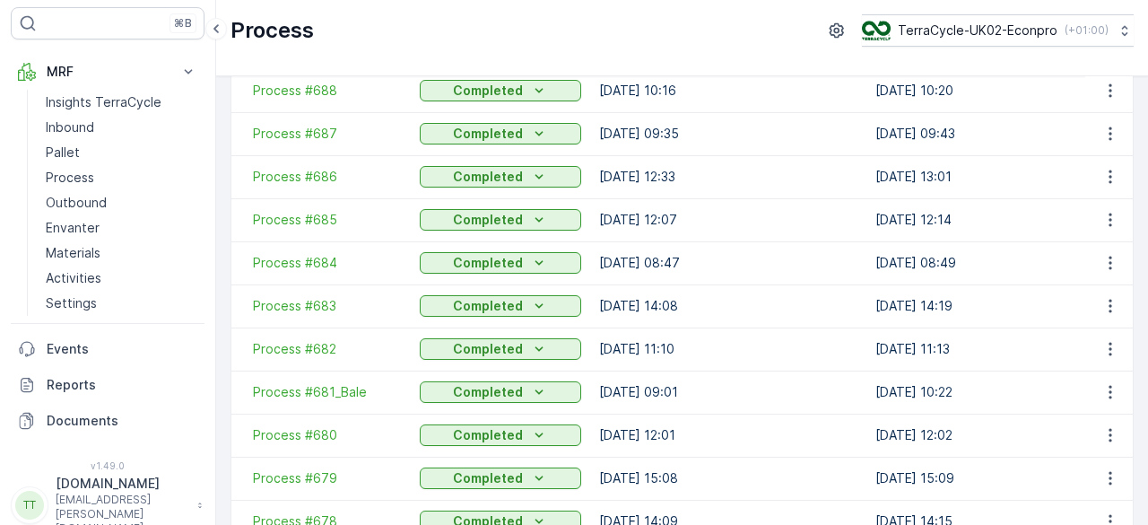
scroll to position [219, 0]
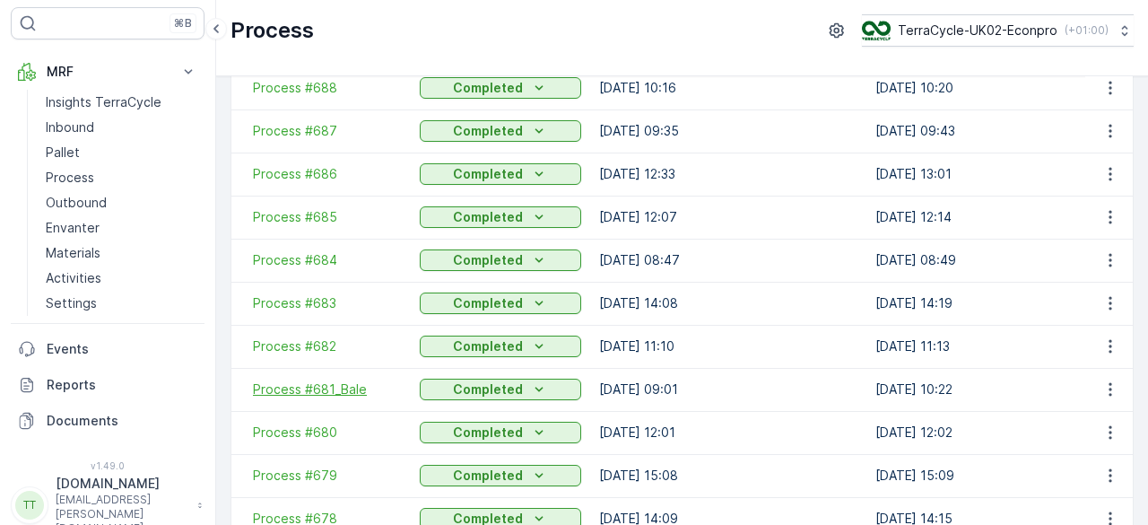
click at [316, 391] on span "Process #681_Bale" at bounding box center [327, 389] width 149 height 18
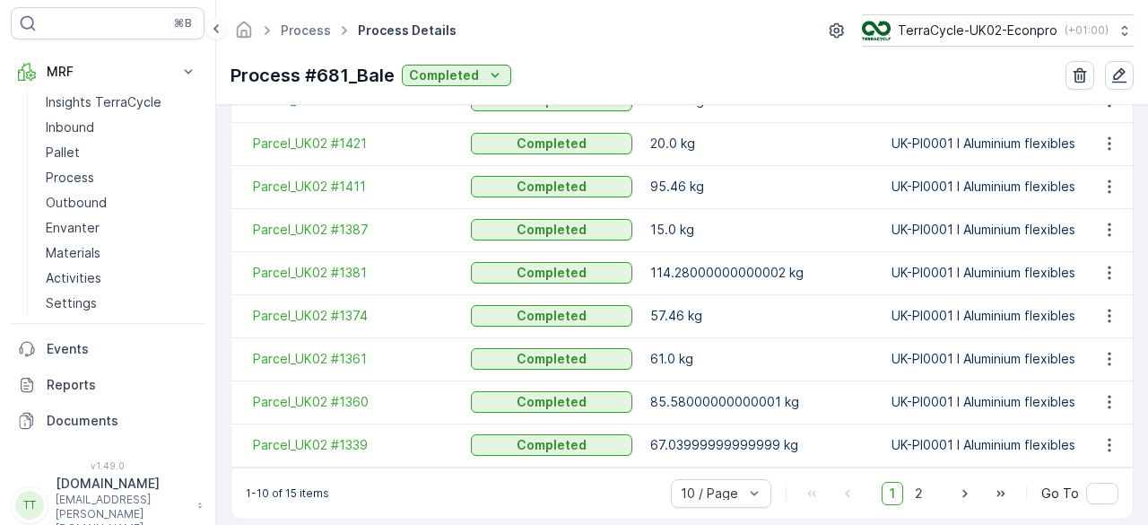
scroll to position [626, 0]
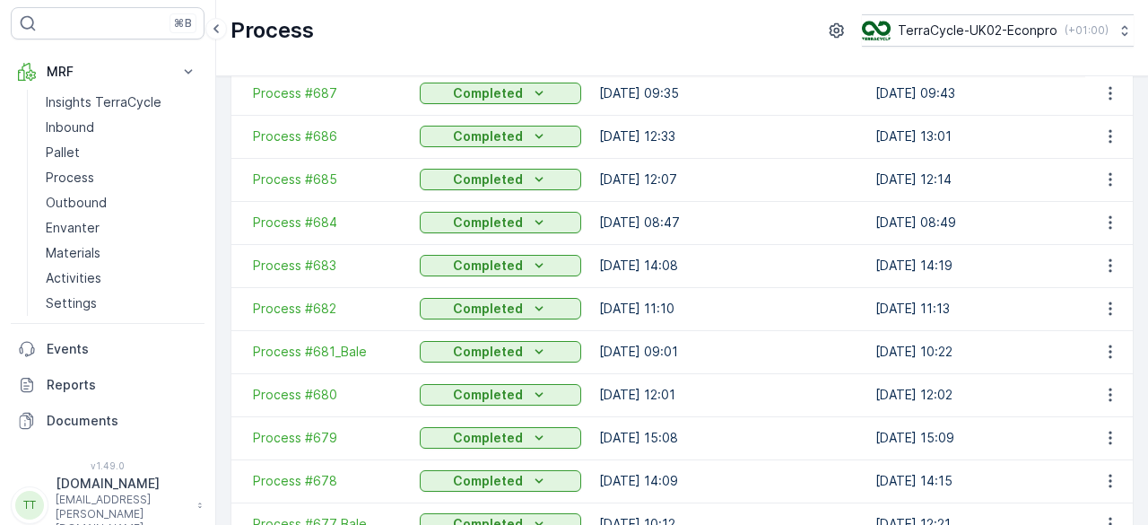
scroll to position [276, 0]
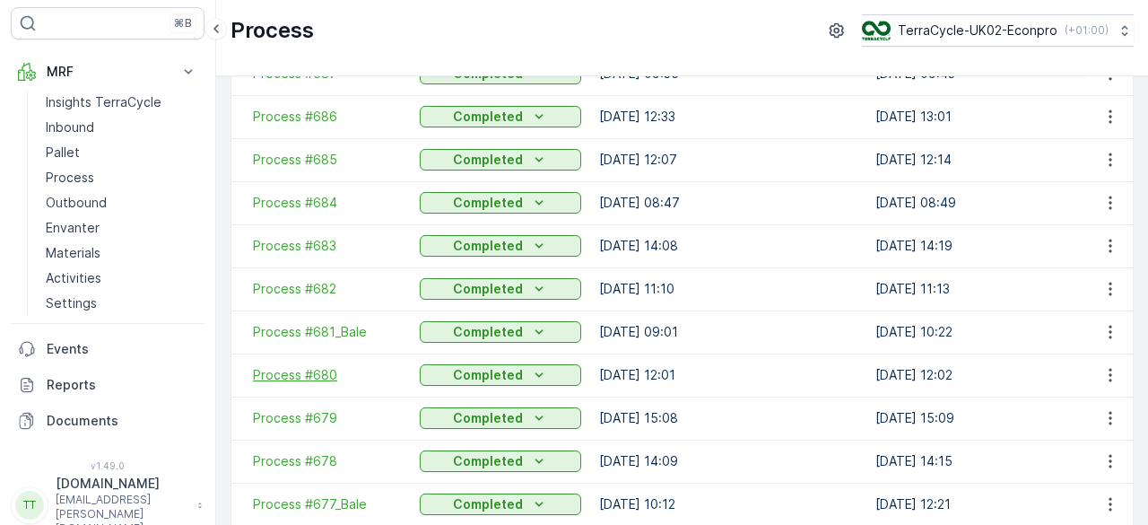
click at [312, 381] on span "Process #680" at bounding box center [327, 375] width 149 height 18
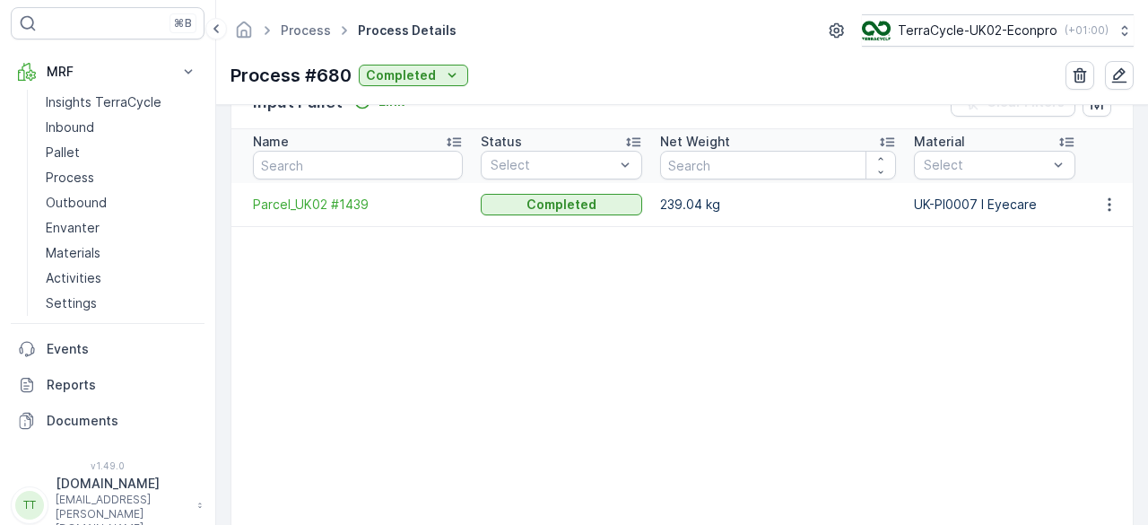
scroll to position [466, 0]
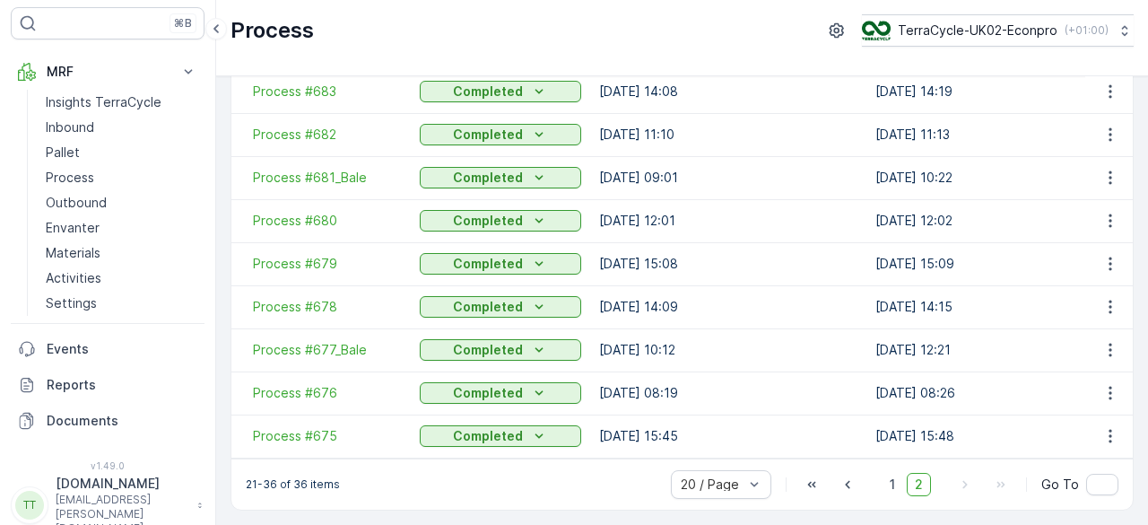
scroll to position [437, 0]
click at [313, 255] on span "Process #679" at bounding box center [327, 264] width 149 height 18
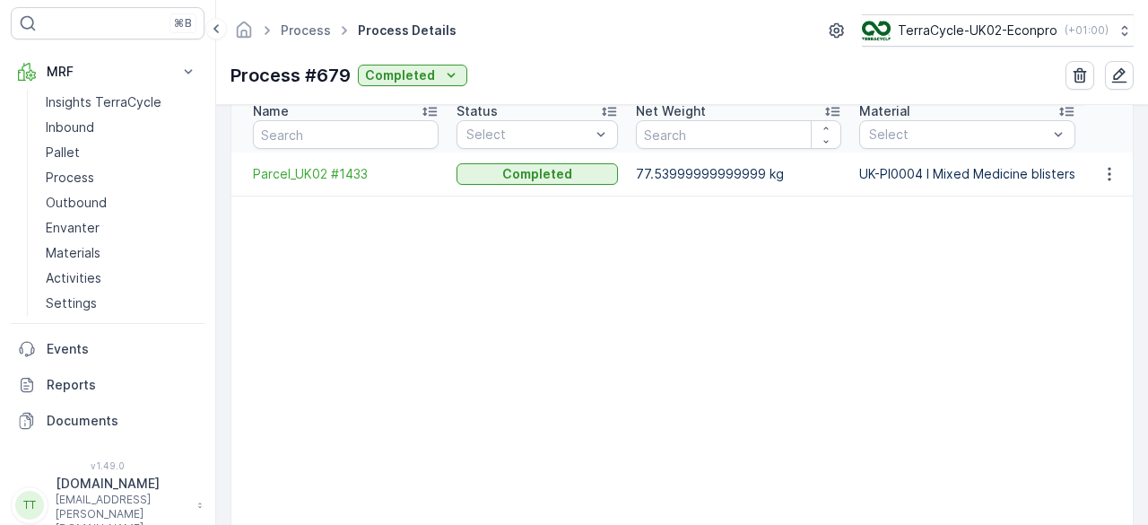
scroll to position [578, 0]
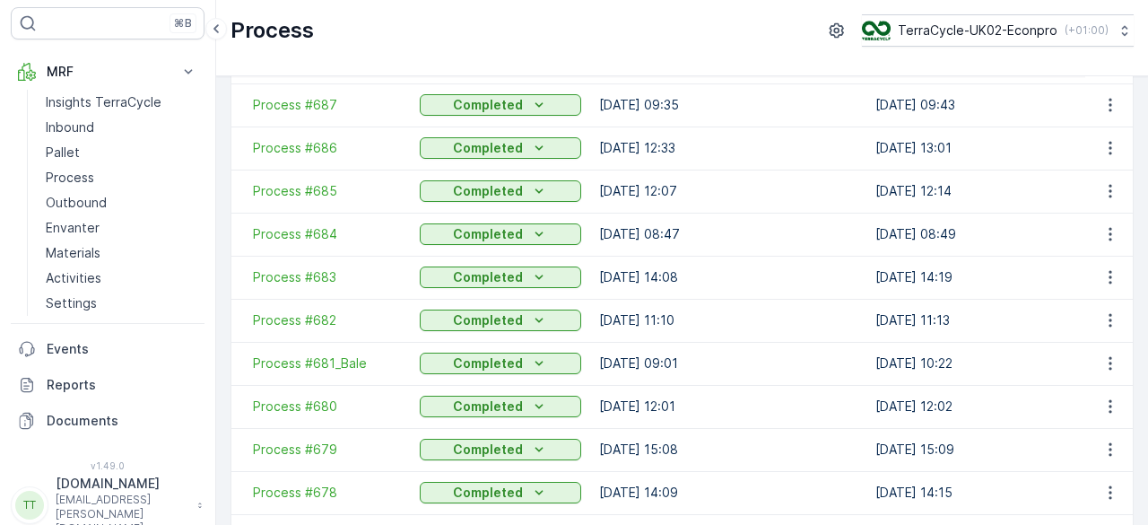
scroll to position [302, 0]
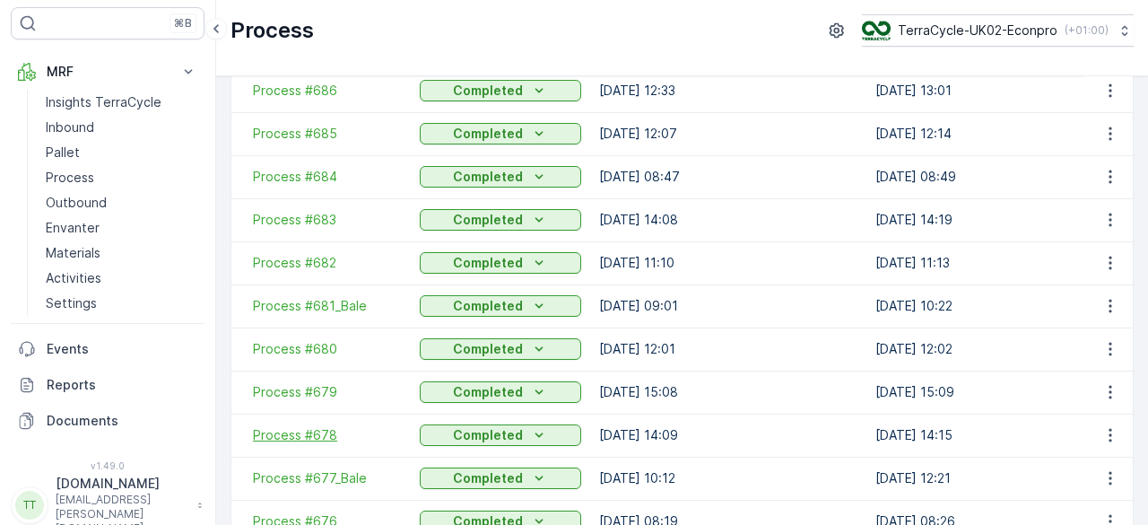
click at [318, 432] on span "Process #678" at bounding box center [327, 435] width 149 height 18
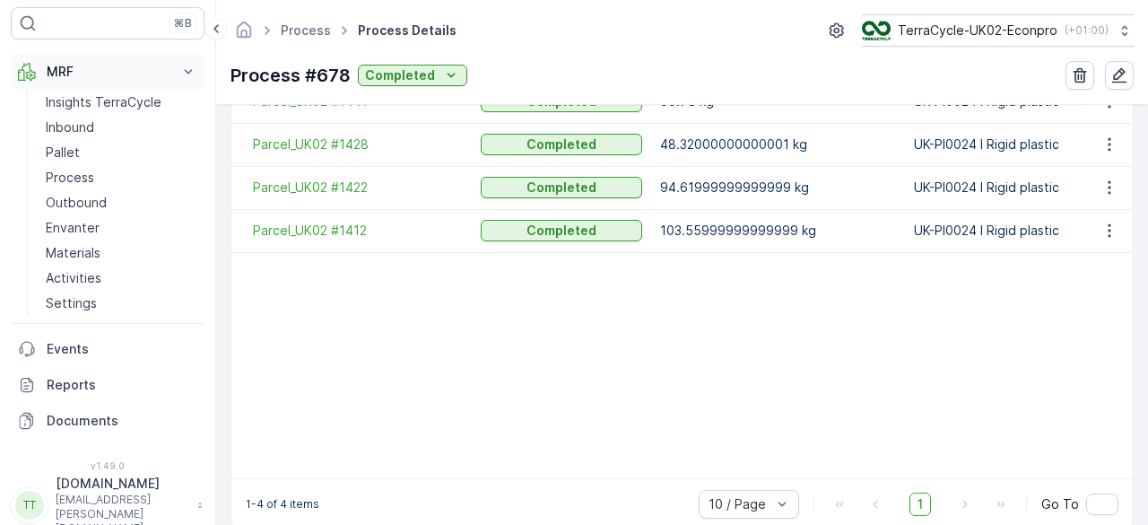
scroll to position [569, 0]
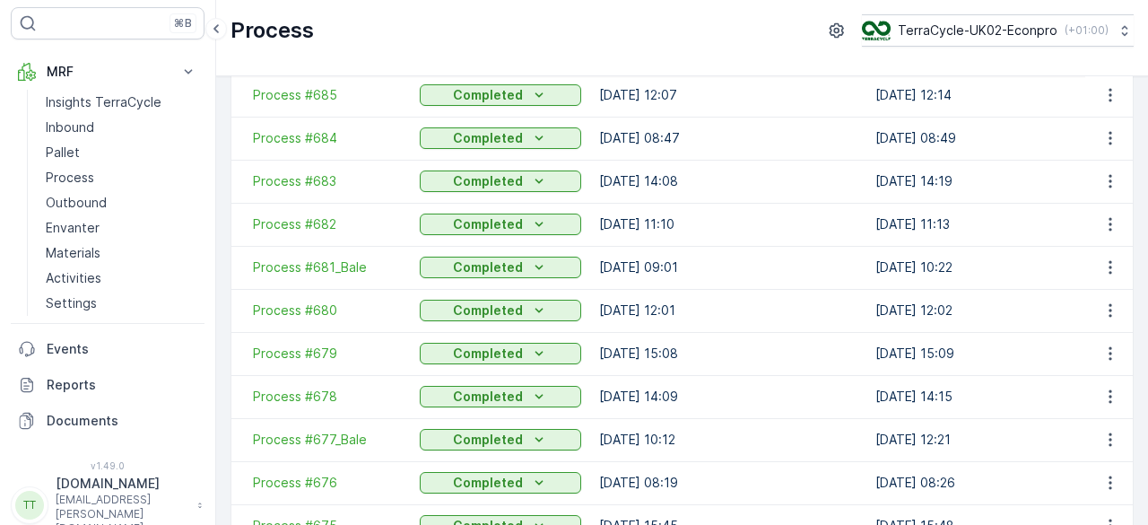
scroll to position [437, 0]
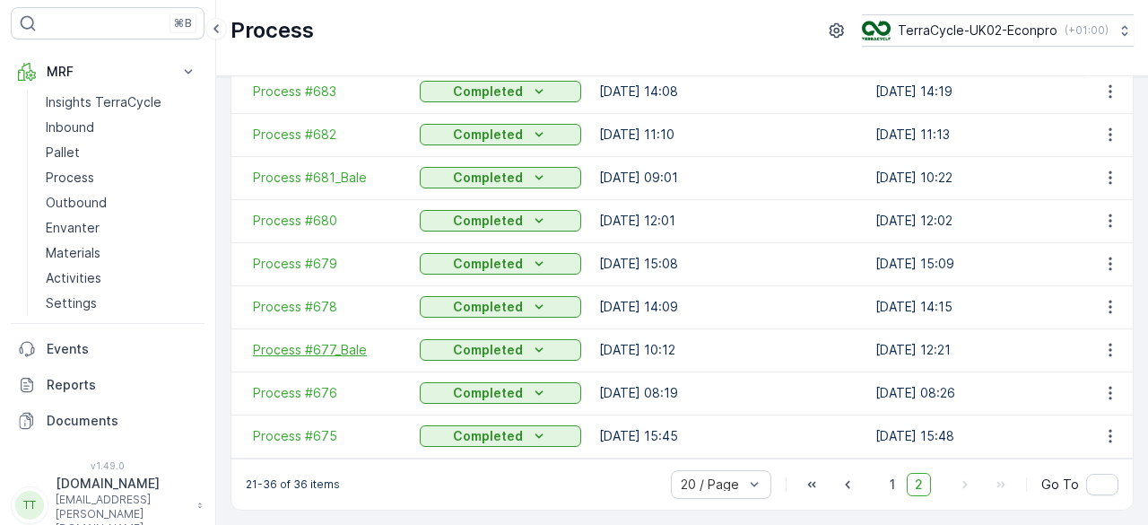
click at [330, 344] on span "Process #677_Bale" at bounding box center [327, 350] width 149 height 18
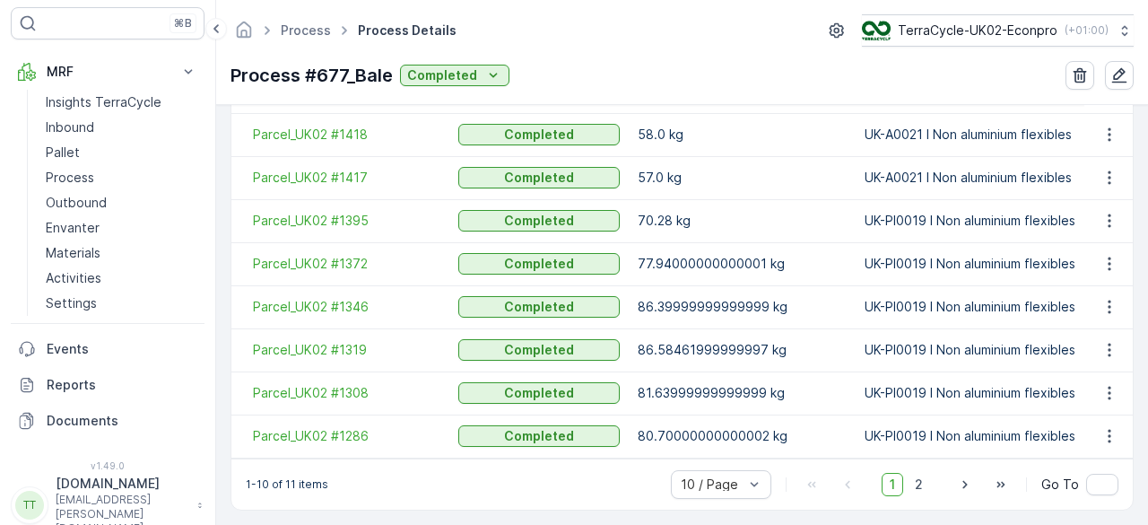
scroll to position [626, 0]
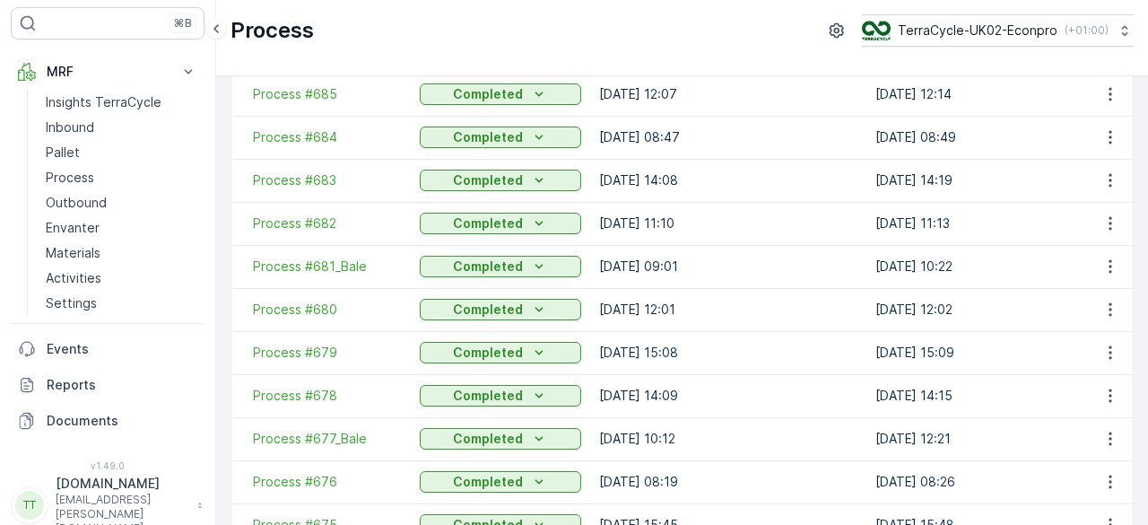
scroll to position [437, 0]
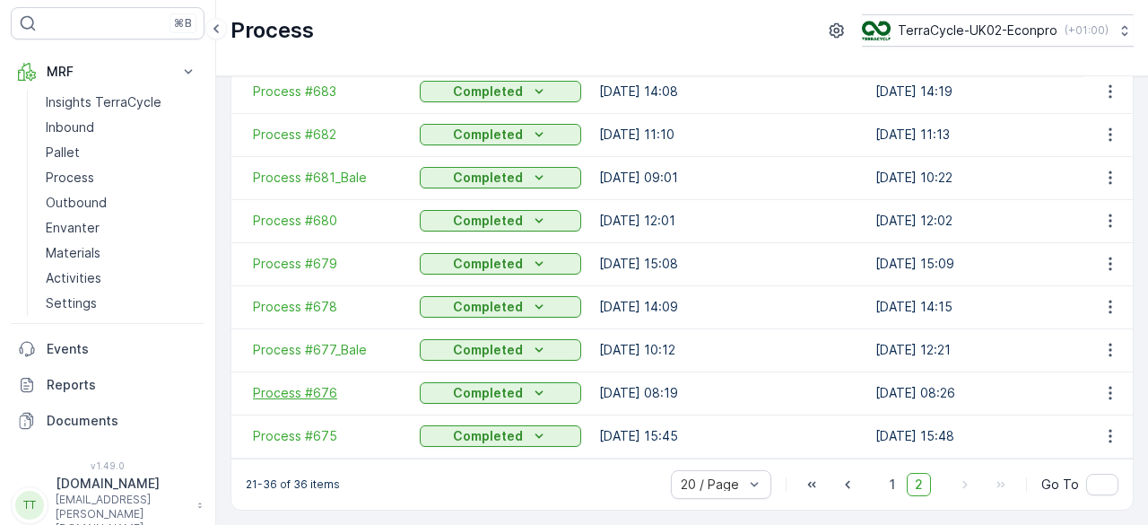
click at [310, 384] on span "Process #676" at bounding box center [327, 393] width 149 height 18
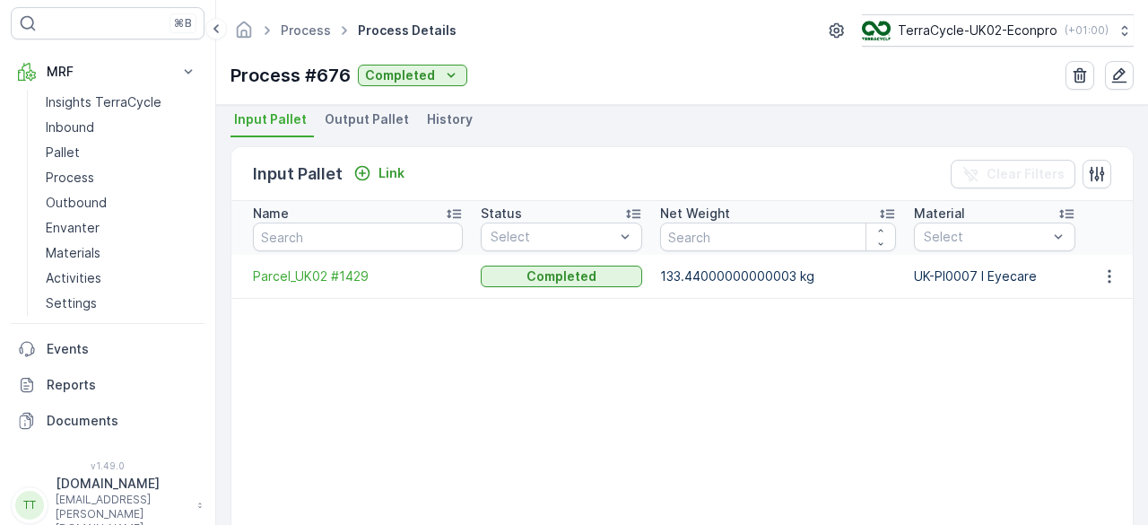
scroll to position [399, 0]
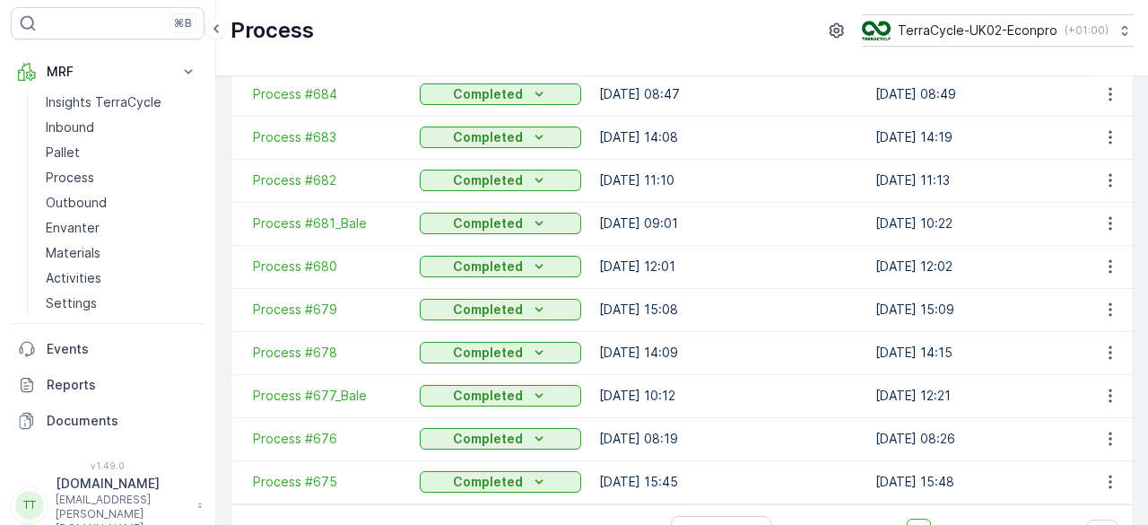
scroll to position [437, 0]
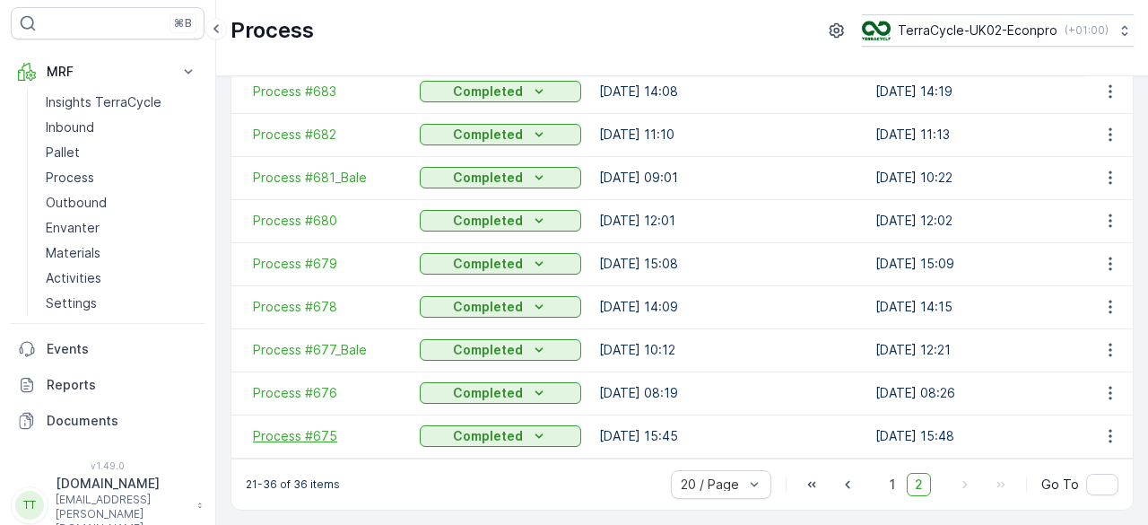
click at [310, 427] on span "Process #675" at bounding box center [327, 436] width 149 height 18
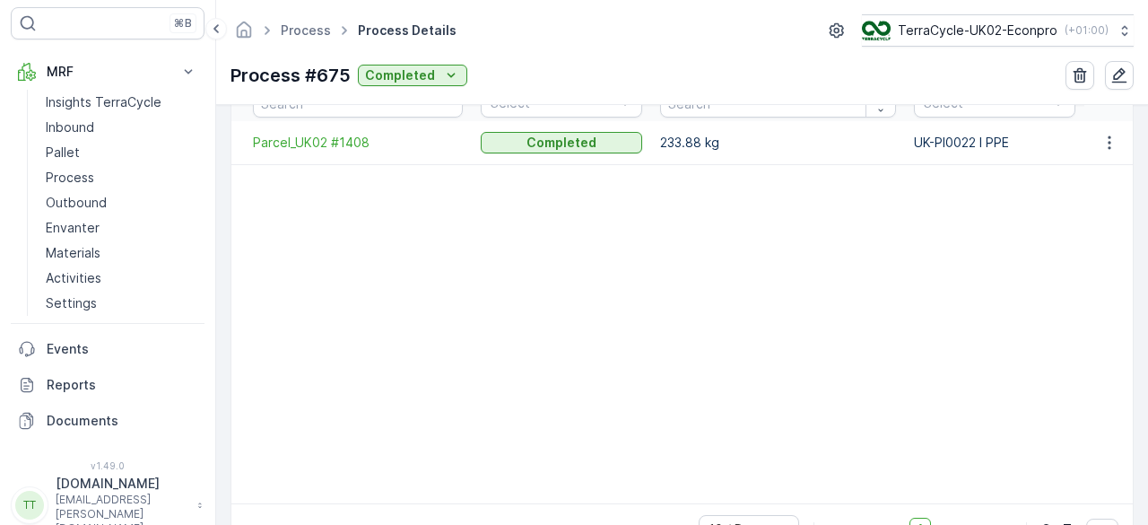
scroll to position [546, 0]
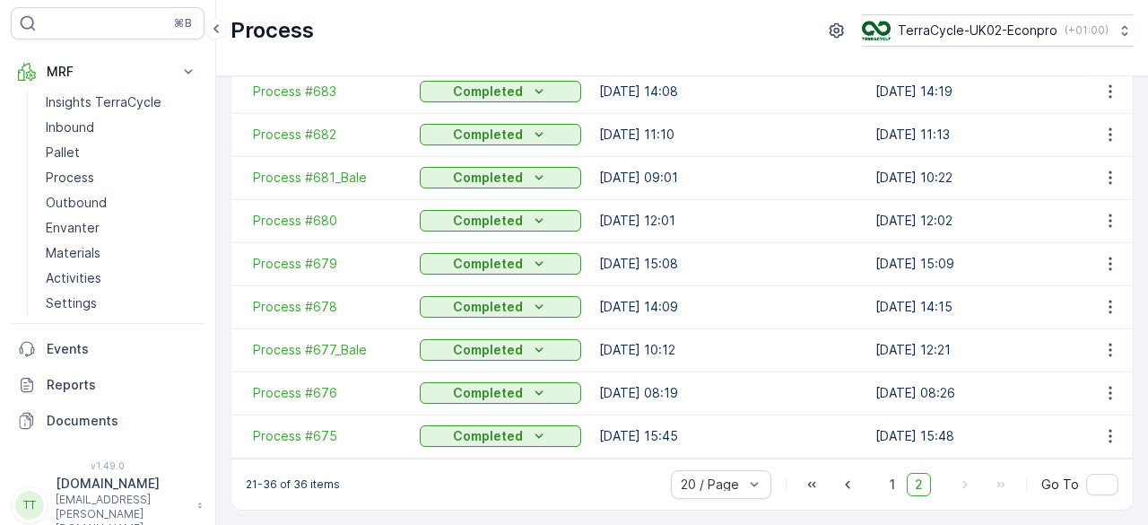
scroll to position [437, 0]
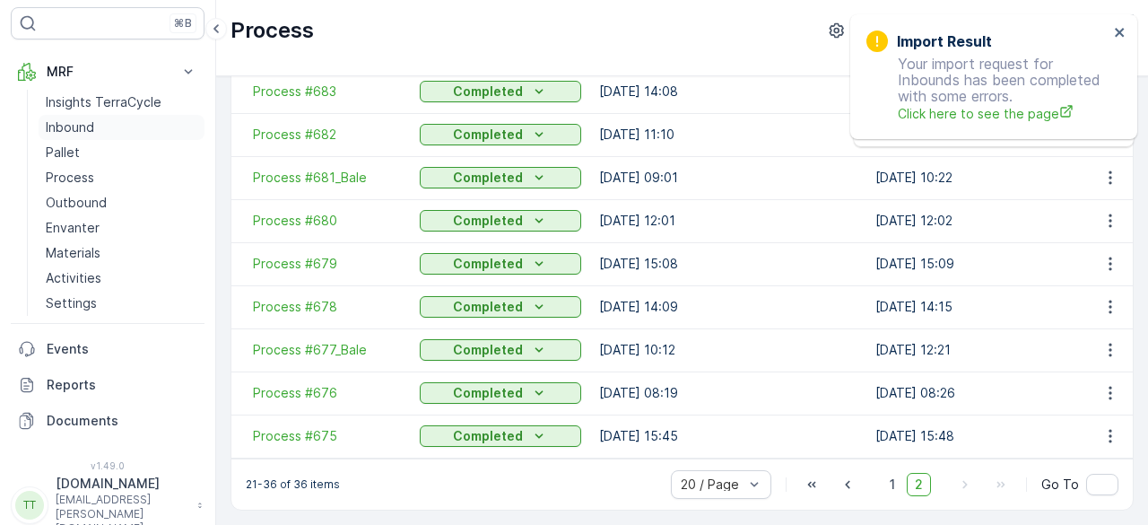
click at [92, 127] on p "Inbound" at bounding box center [70, 127] width 48 height 18
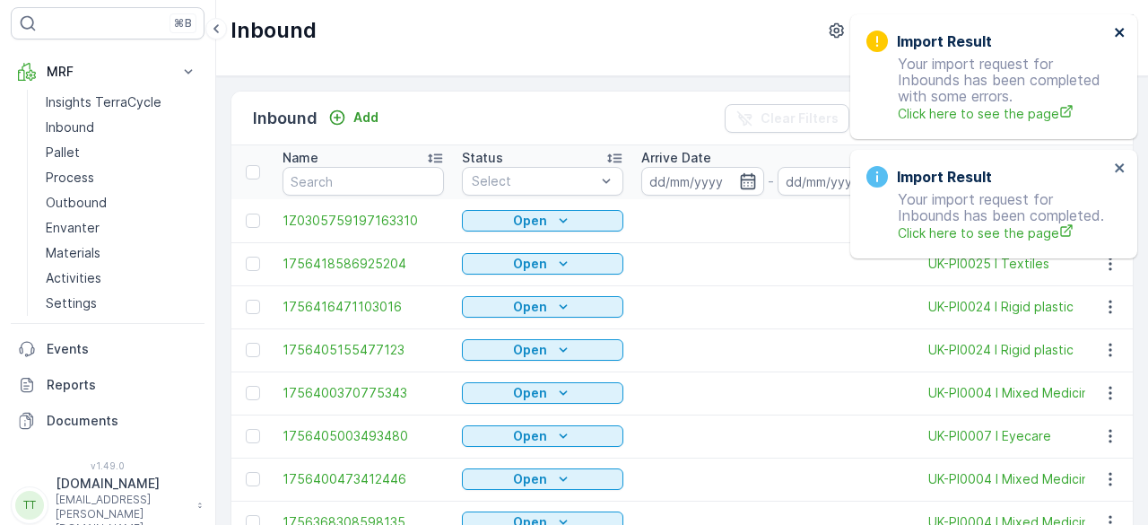
click at [1119, 35] on icon "close" at bounding box center [1120, 32] width 13 height 14
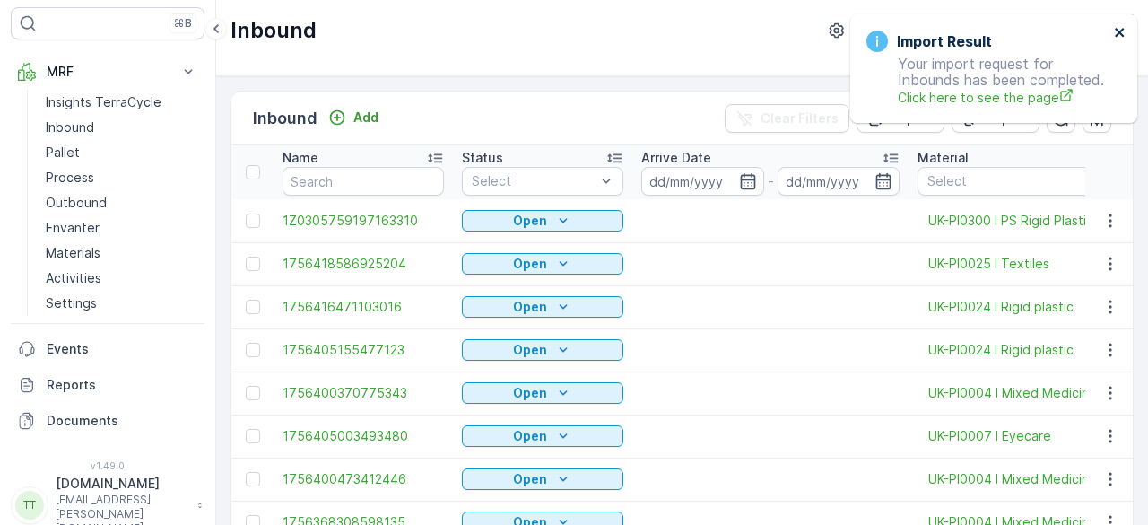
click at [1119, 35] on icon "close" at bounding box center [1120, 32] width 13 height 14
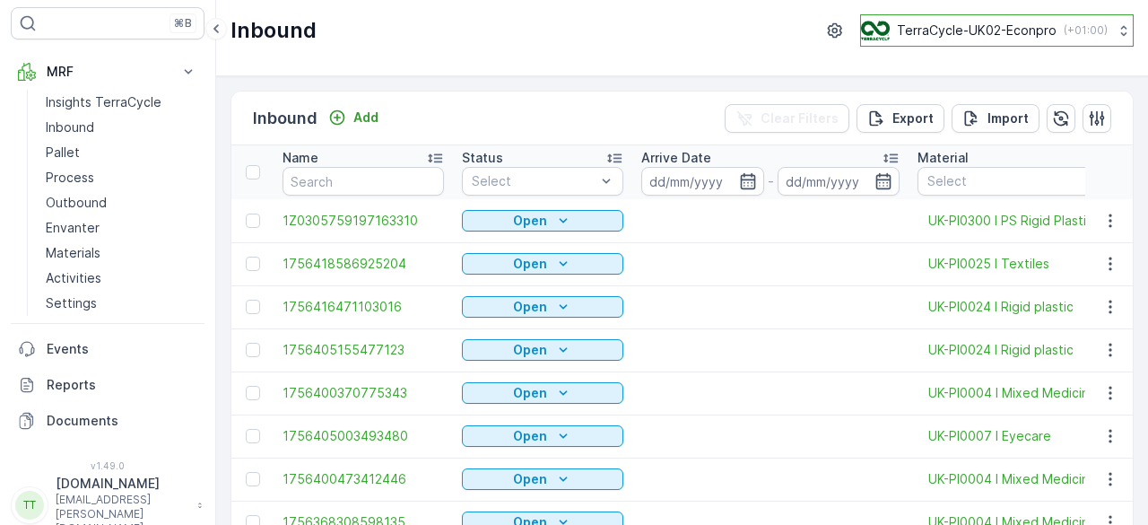
click at [983, 24] on p "TerraCycle-UK02-Econpro" at bounding box center [977, 31] width 160 height 18
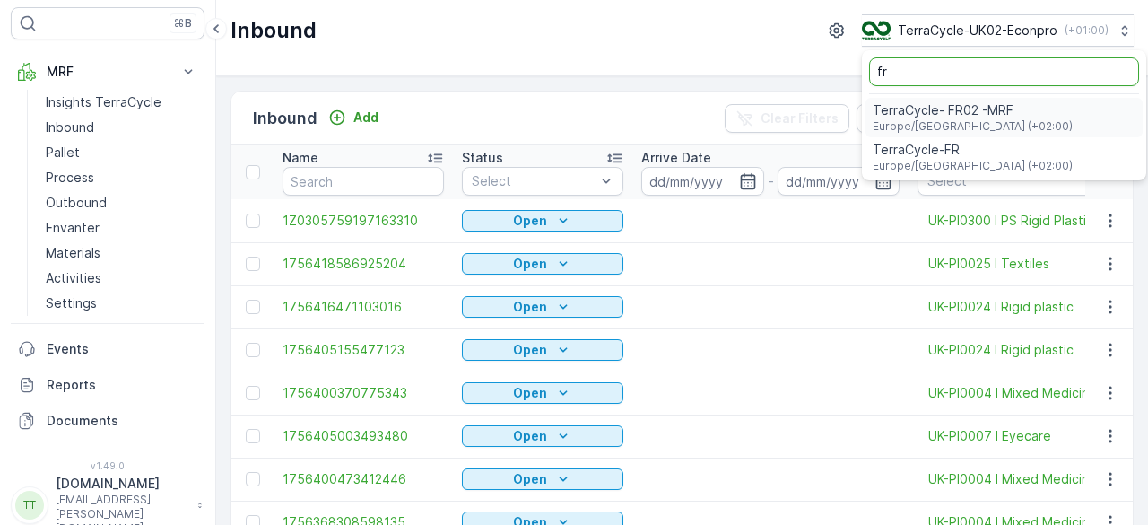
type input "fr"
click at [921, 114] on span "TerraCycle- FR02 -MRF" at bounding box center [973, 110] width 200 height 18
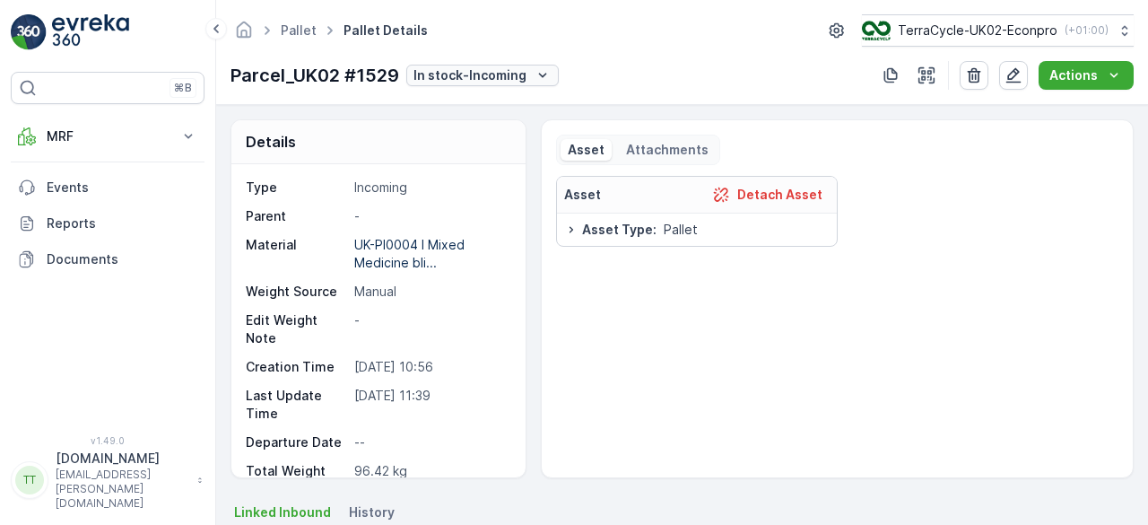
click at [493, 78] on p "In stock-Incoming" at bounding box center [470, 75] width 113 height 18
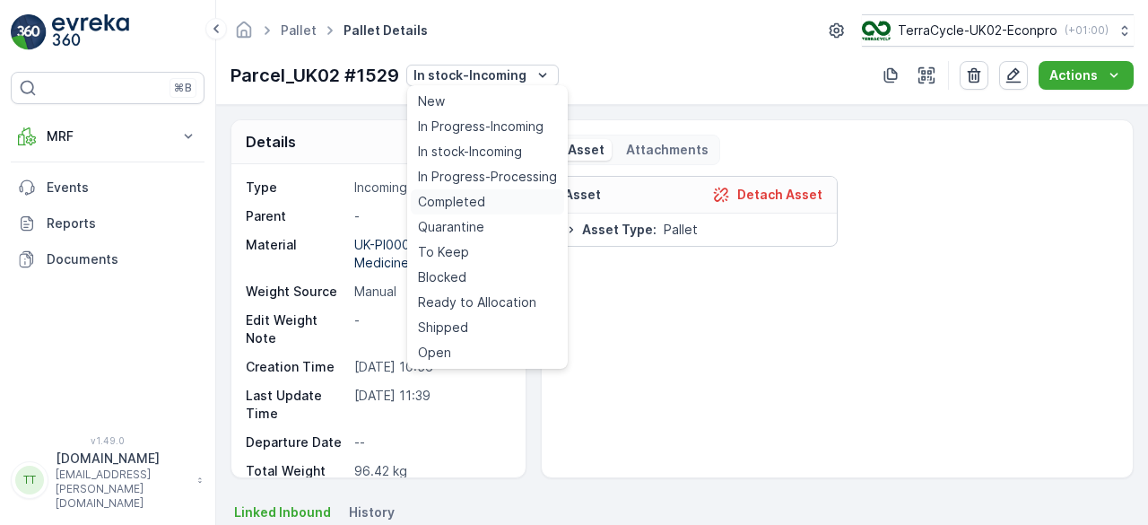
click at [490, 204] on div "Completed" at bounding box center [487, 201] width 153 height 25
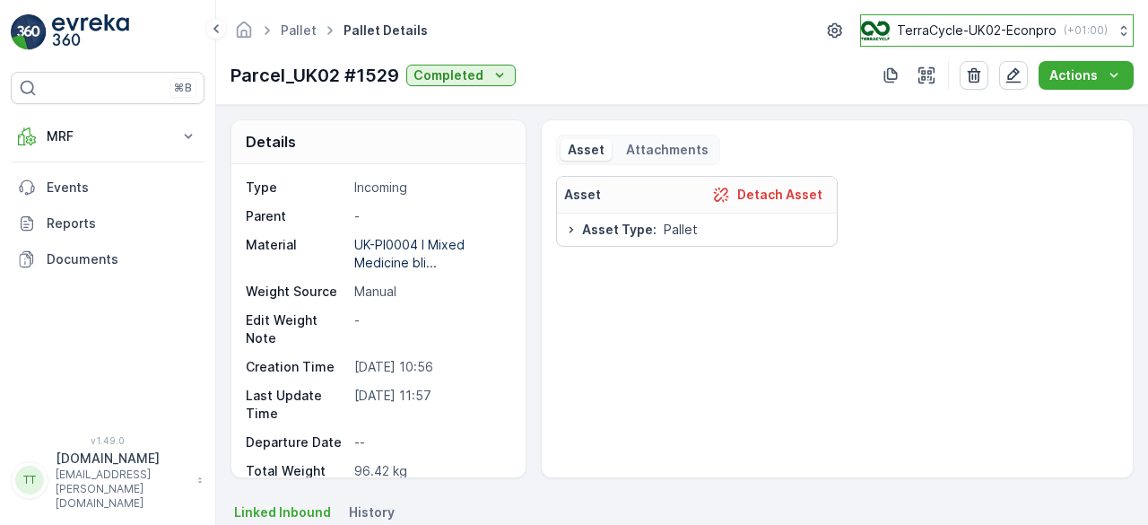
click at [956, 26] on p "TerraCycle-UK02-Econpro" at bounding box center [977, 31] width 160 height 18
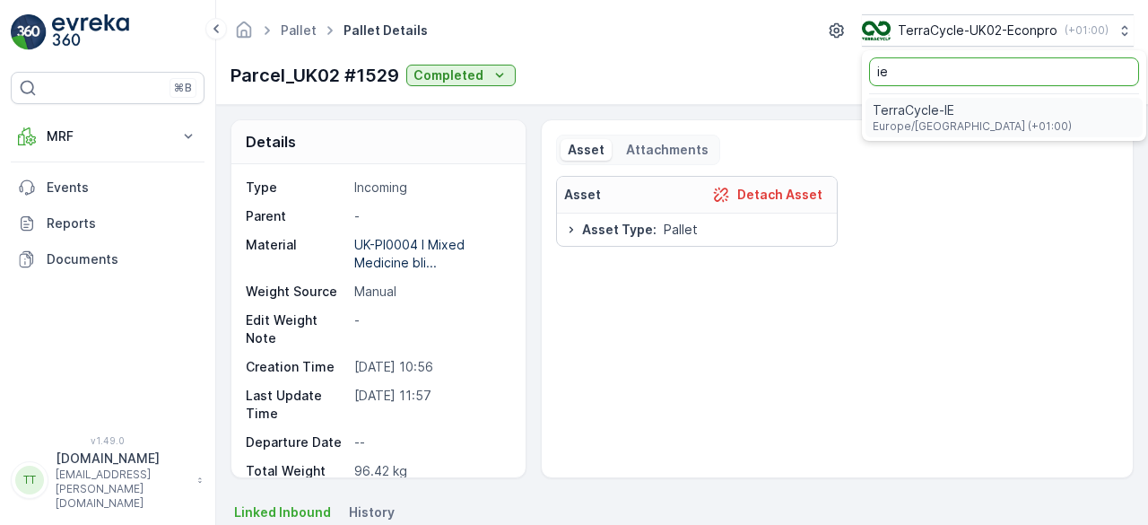
type input "ie"
click at [928, 107] on span "TerraCycle-IE" at bounding box center [972, 110] width 199 height 18
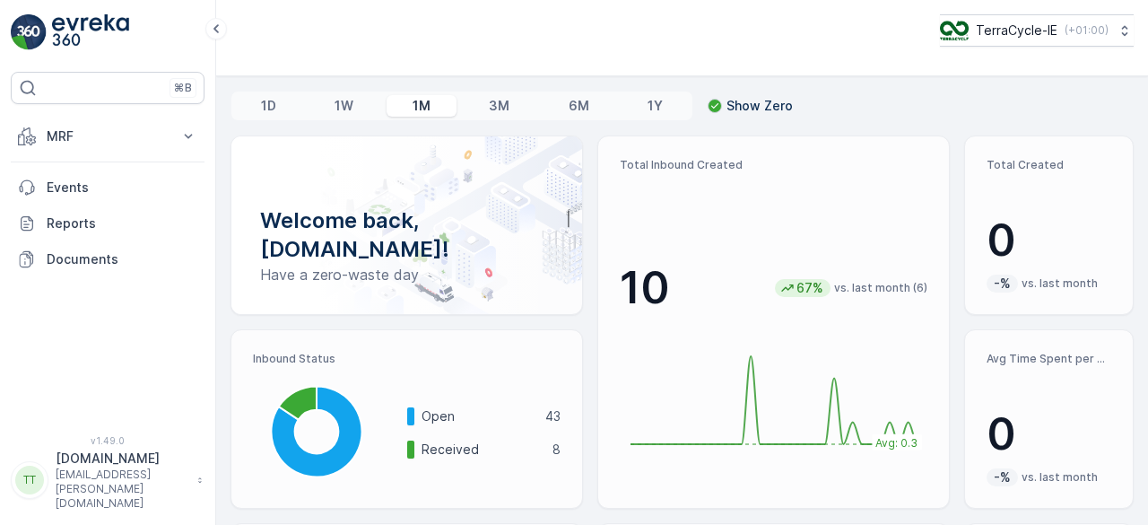
click at [75, 135] on p "MRF" at bounding box center [108, 136] width 122 height 18
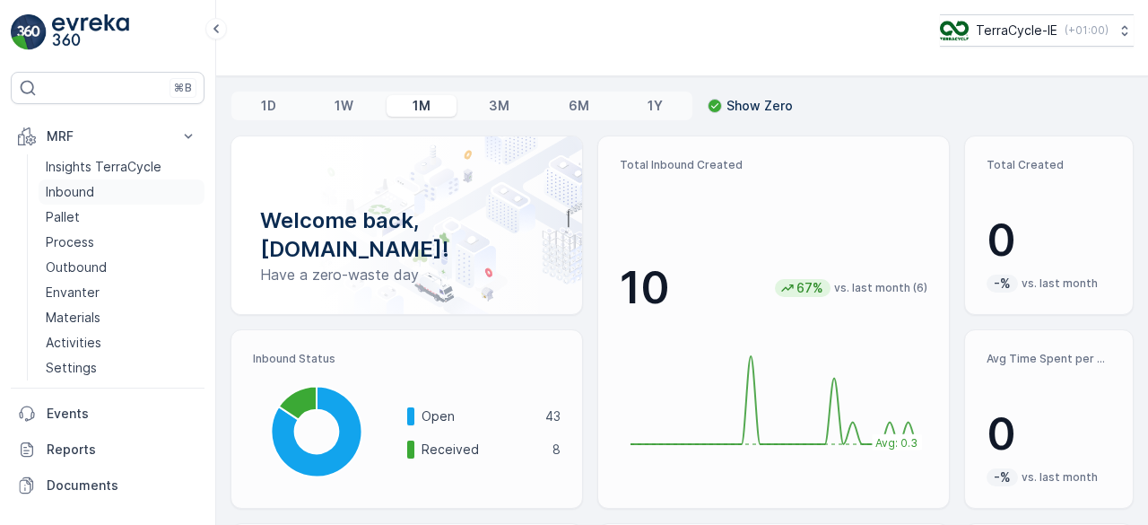
click at [72, 186] on p "Inbound" at bounding box center [70, 192] width 48 height 18
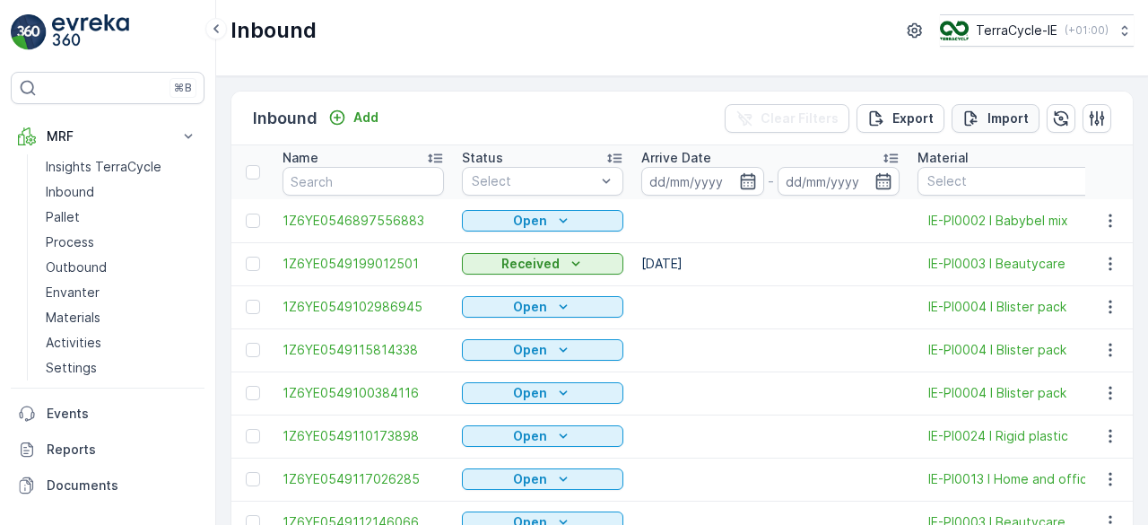
click at [1011, 109] on p "Import" at bounding box center [1008, 118] width 41 height 18
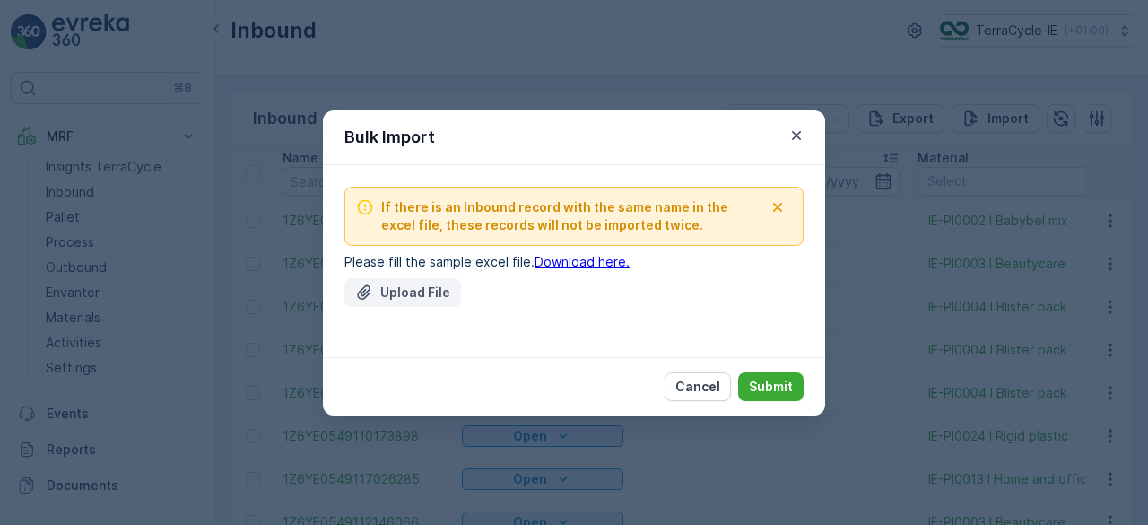
click at [402, 286] on p "Upload File" at bounding box center [415, 293] width 70 height 18
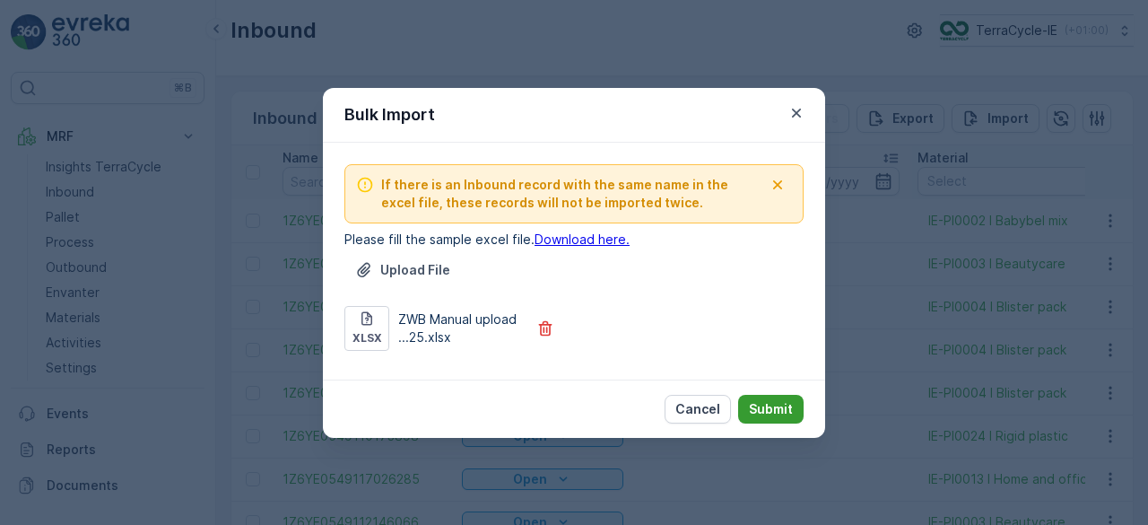
click at [781, 410] on p "Submit" at bounding box center [771, 409] width 44 height 18
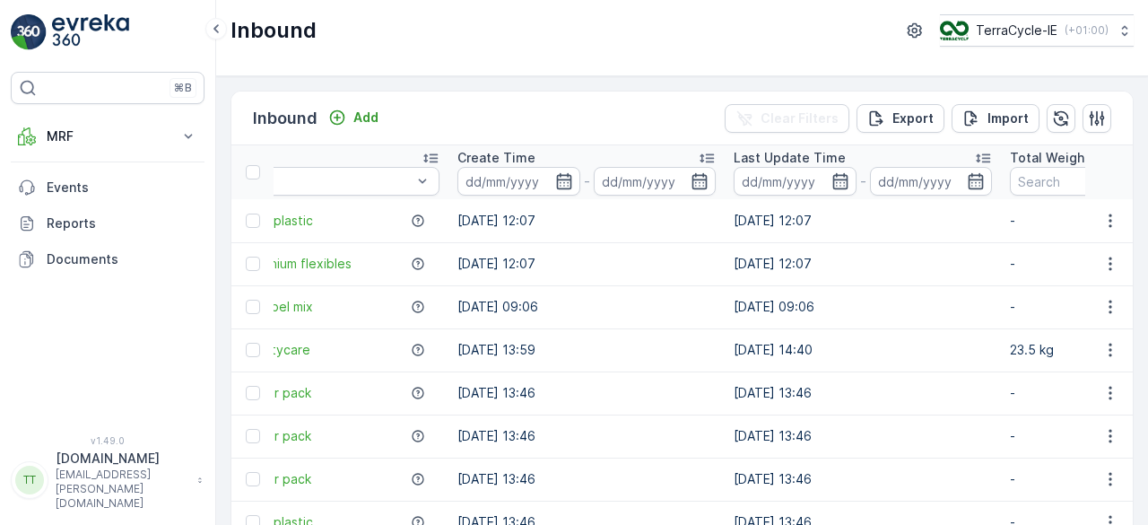
scroll to position [0, 738]
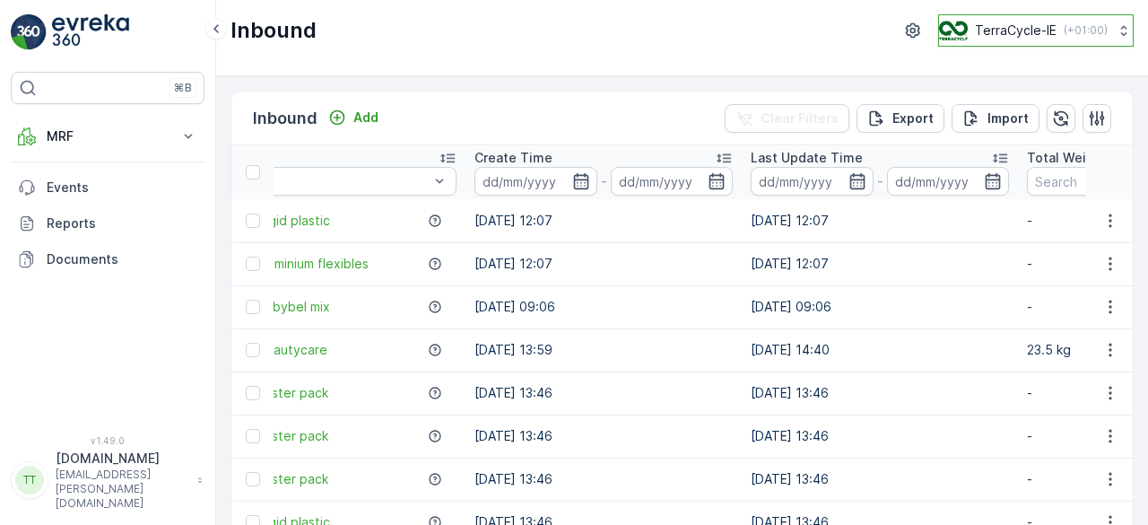
click at [1044, 34] on p "TerraCycle-IE" at bounding box center [1016, 31] width 82 height 18
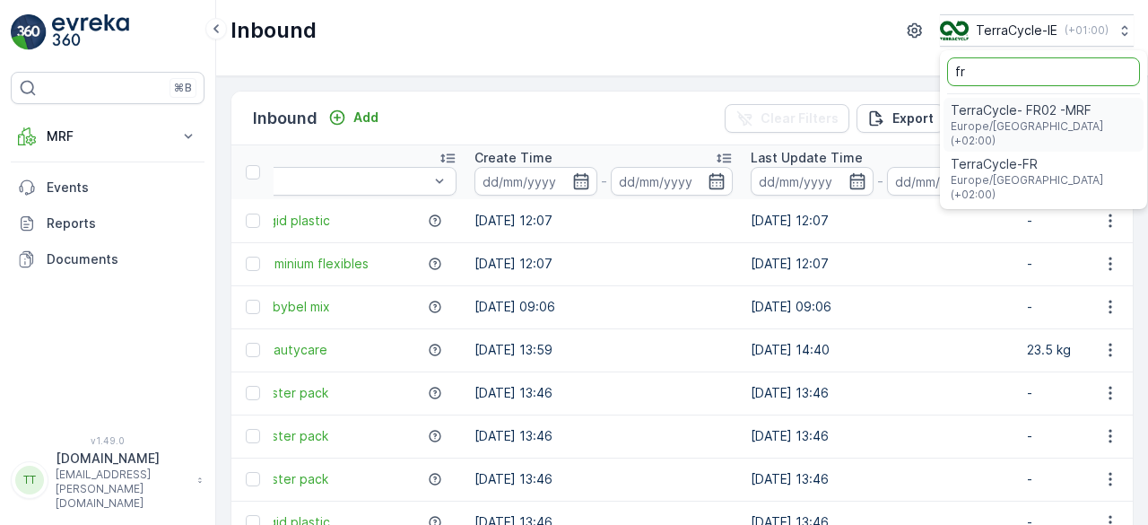
type input "fr"
click at [1014, 116] on span "TerraCycle- FR02 -MRF" at bounding box center [1044, 110] width 186 height 18
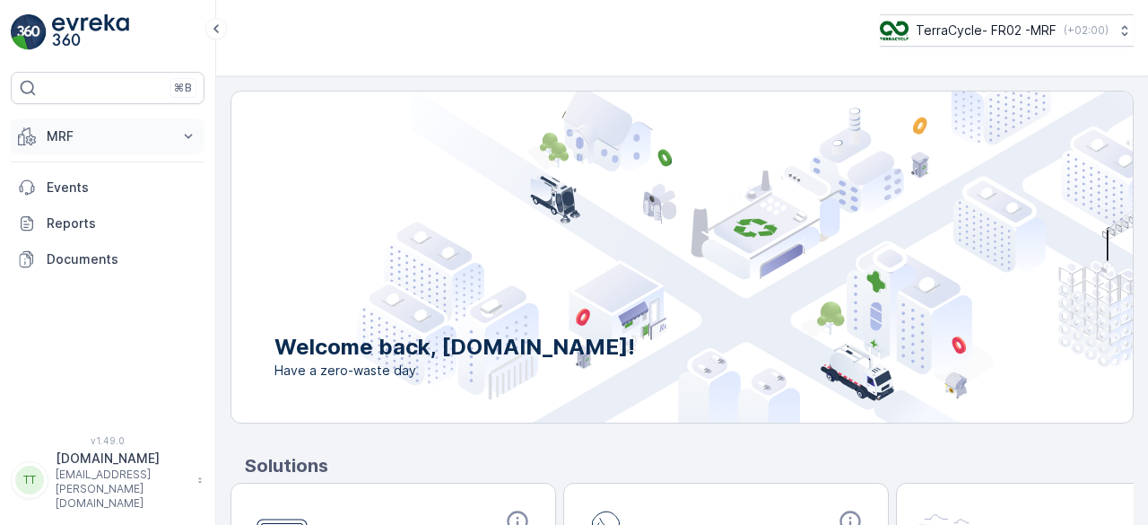
click at [149, 132] on p "MRF" at bounding box center [108, 136] width 122 height 18
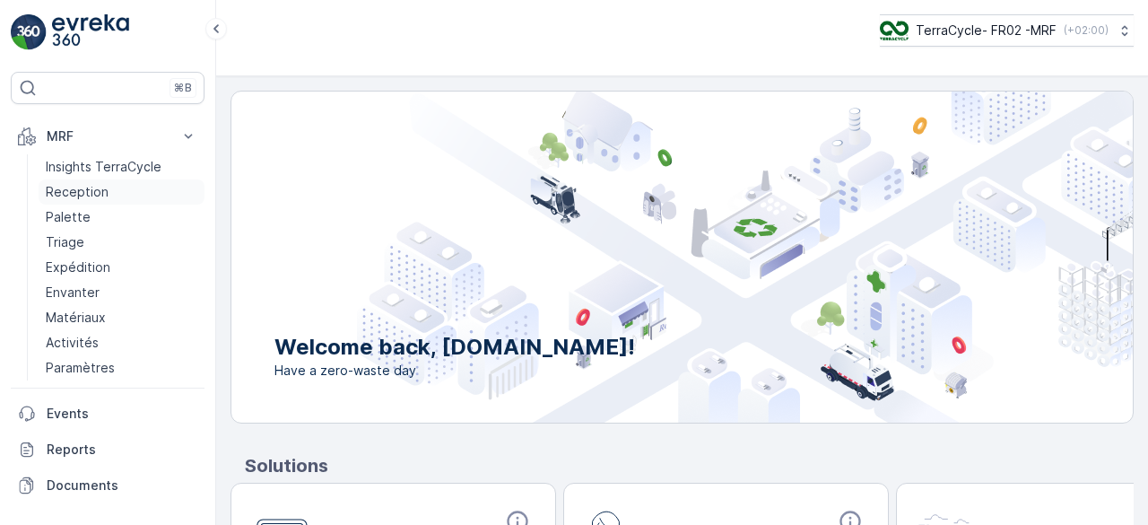
click at [104, 183] on p "Reception" at bounding box center [77, 192] width 63 height 18
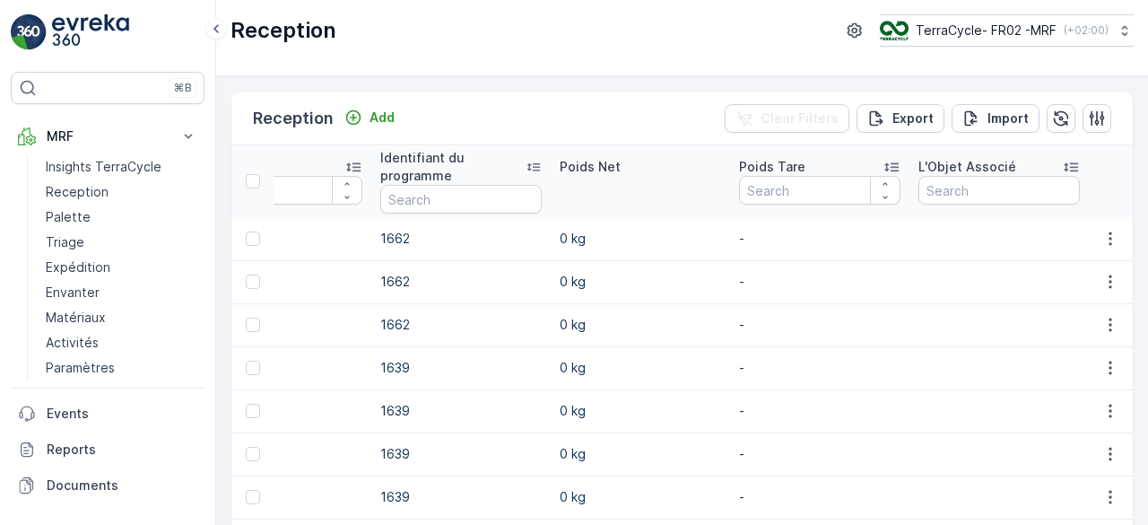
scroll to position [0, 1540]
click at [463, 193] on input "text" at bounding box center [461, 199] width 162 height 29
type input "221"
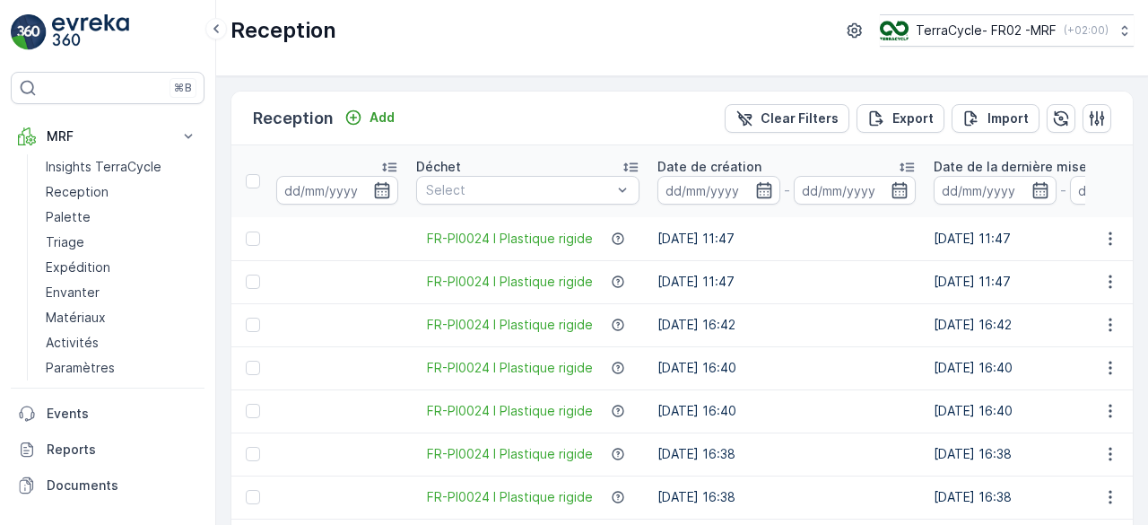
scroll to position [0, 497]
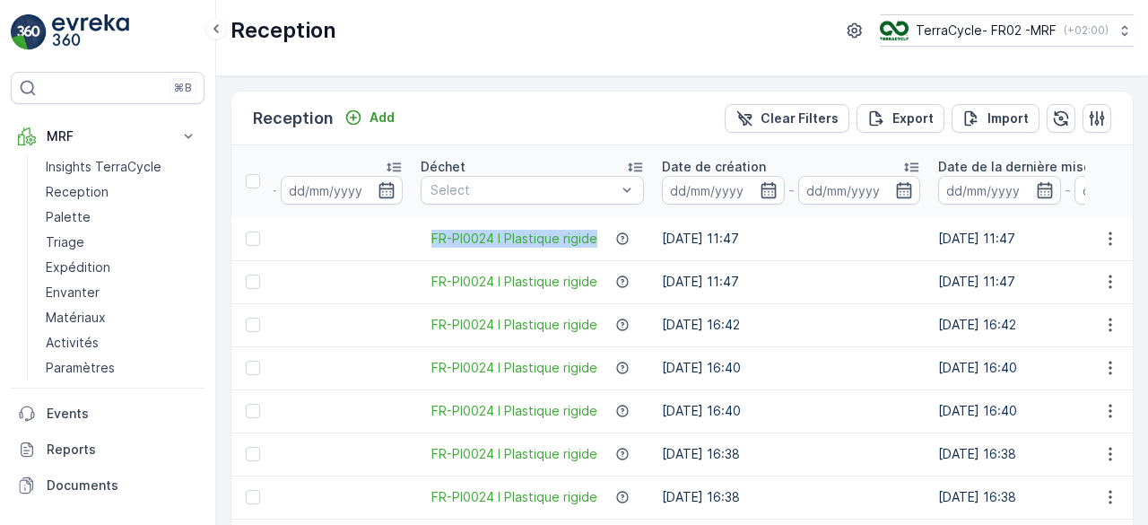
drag, startPoint x: 418, startPoint y: 238, endPoint x: 602, endPoint y: 234, distance: 184.0
click at [602, 234] on td "FR-PI0024 I Plastique rigide" at bounding box center [532, 238] width 241 height 43
copy span "FR-PI0024 I Plastique rigide"
click at [970, 23] on p "TerraCycle- FR02 -MRF" at bounding box center [985, 31] width 141 height 18
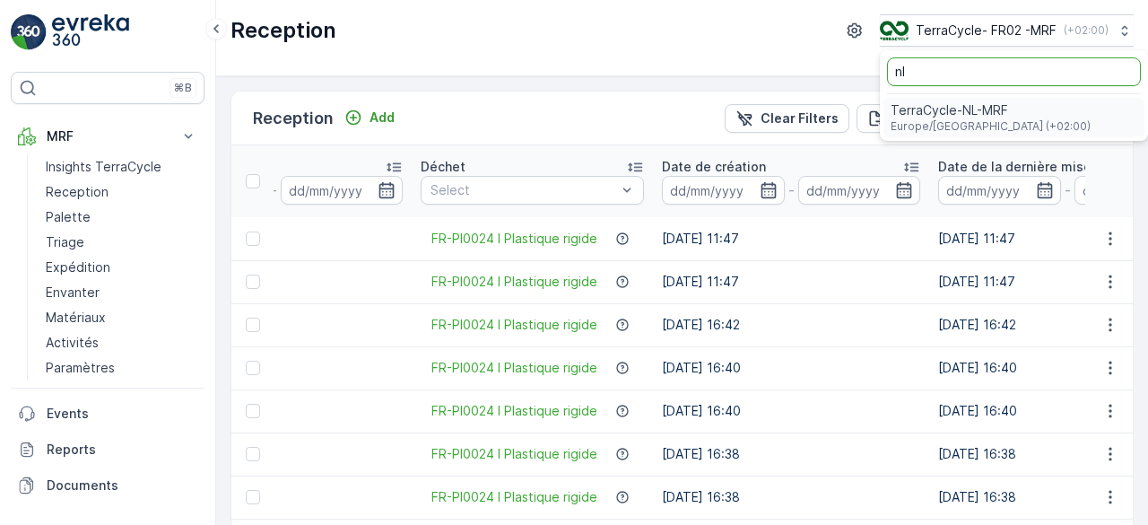
type input "nl"
click at [939, 116] on span "TerraCycle-NL-MRF" at bounding box center [991, 110] width 200 height 18
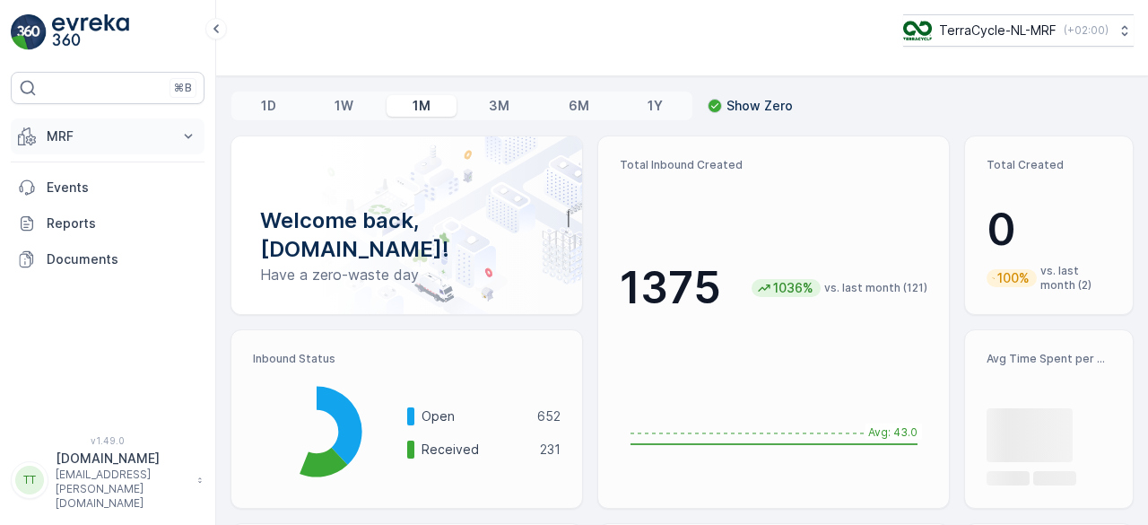
click at [91, 132] on p "MRF" at bounding box center [108, 136] width 122 height 18
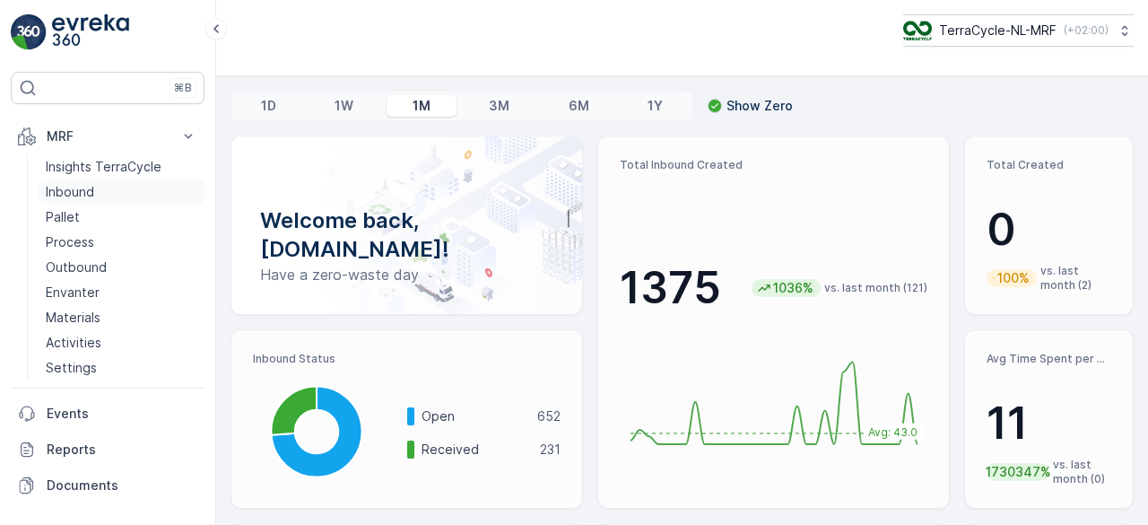
click at [82, 195] on p "Inbound" at bounding box center [70, 192] width 48 height 18
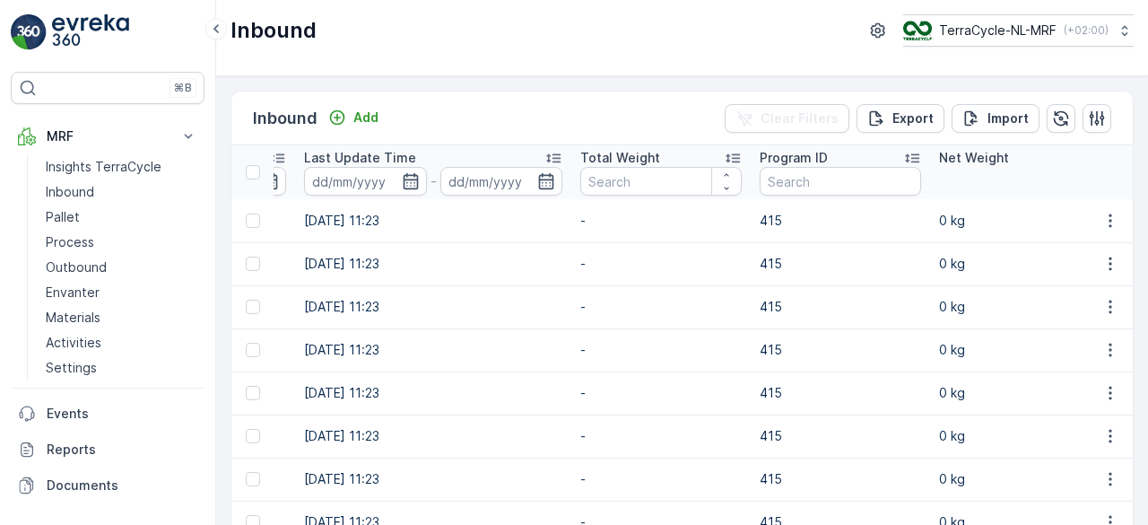
scroll to position [0, 1131]
click at [772, 185] on input "text" at bounding box center [840, 181] width 162 height 29
type input "221"
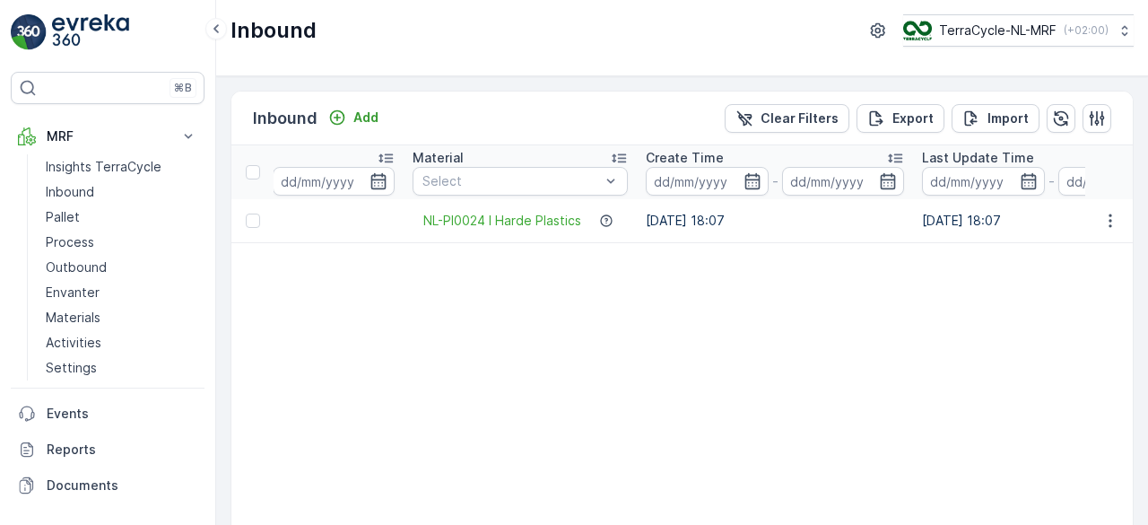
scroll to position [0, 503]
drag, startPoint x: 416, startPoint y: 223, endPoint x: 583, endPoint y: 213, distance: 167.2
click at [583, 213] on div "NL-PI0024 I Harde Plastics" at bounding box center [522, 221] width 215 height 18
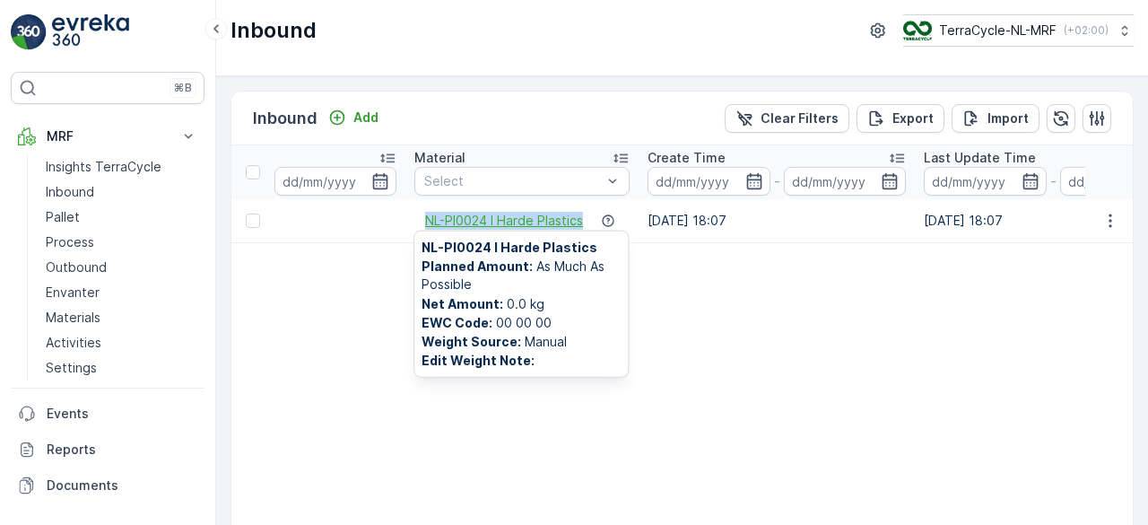
copy span "NL-PI0024 I Harde Plastics"
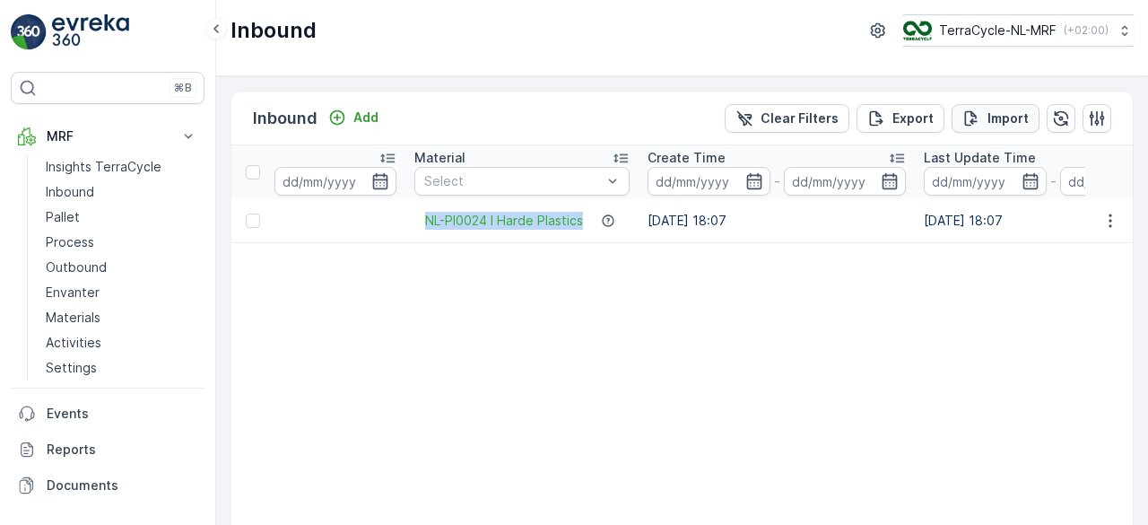
click at [1011, 122] on p "Import" at bounding box center [1008, 118] width 41 height 18
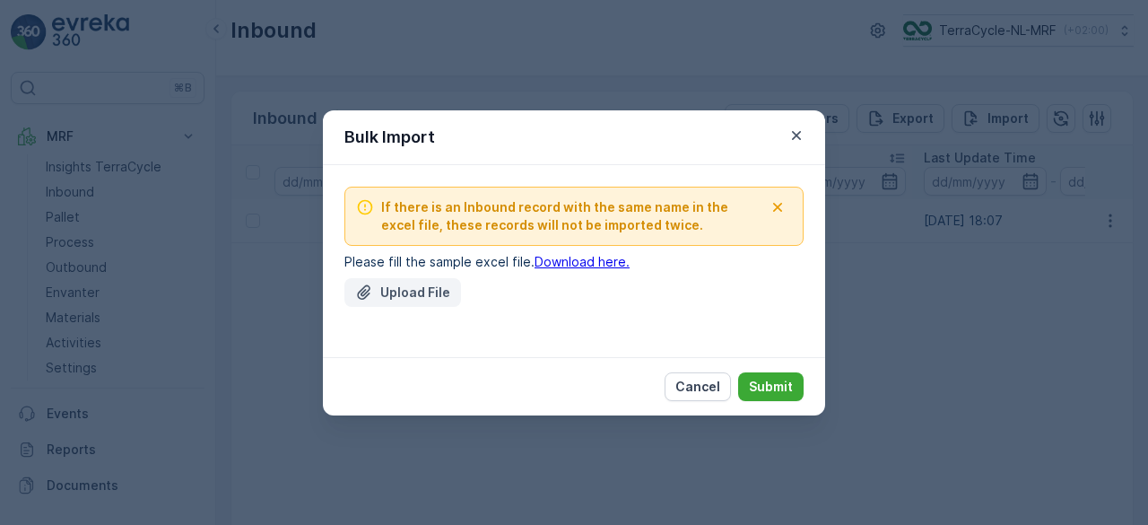
click at [415, 300] on p "Upload File" at bounding box center [415, 293] width 70 height 18
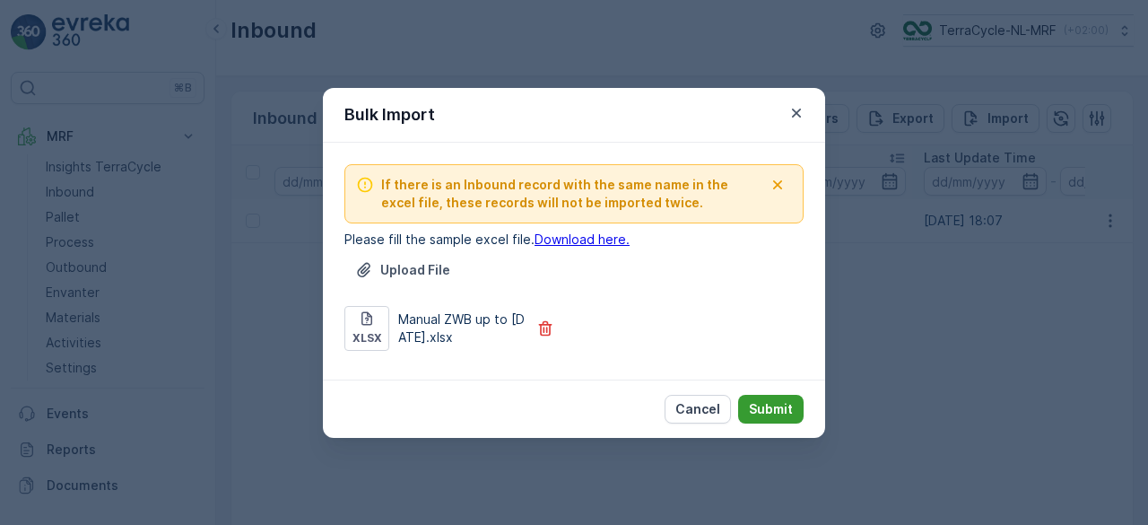
click at [772, 407] on p "Submit" at bounding box center [771, 409] width 44 height 18
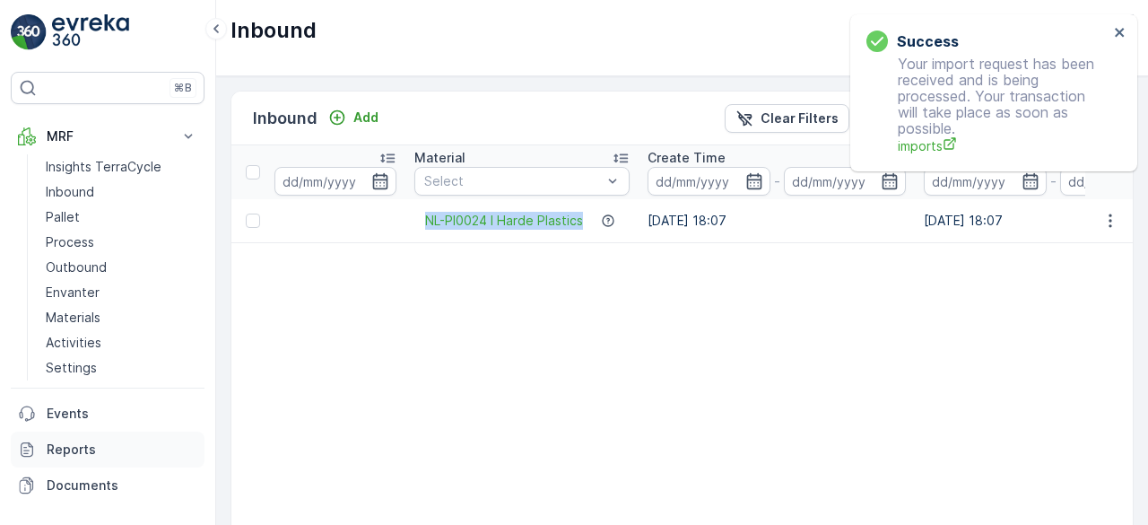
click at [93, 441] on p "Reports" at bounding box center [122, 450] width 151 height 18
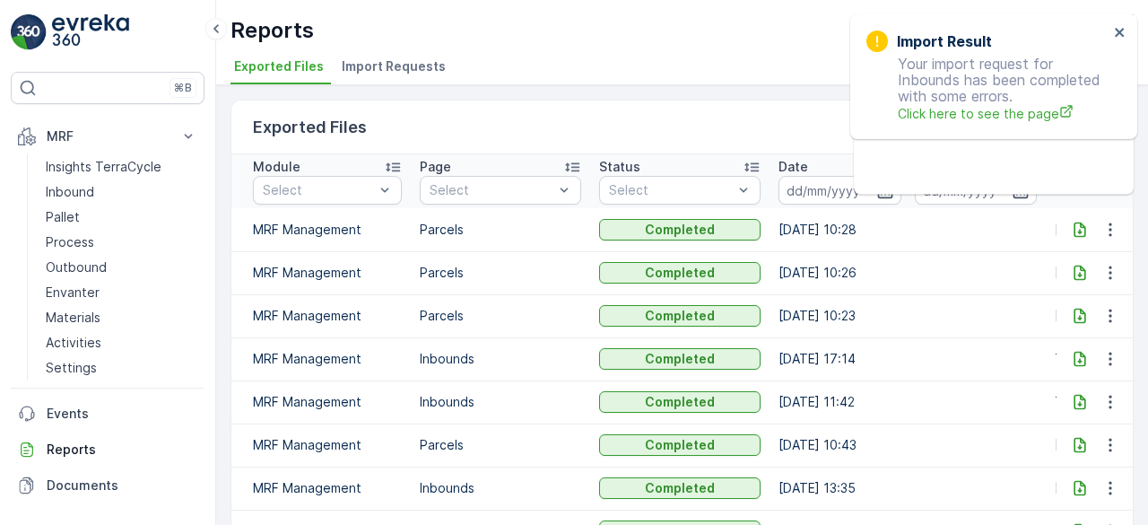
click at [377, 54] on li "Import Requests" at bounding box center [395, 69] width 115 height 31
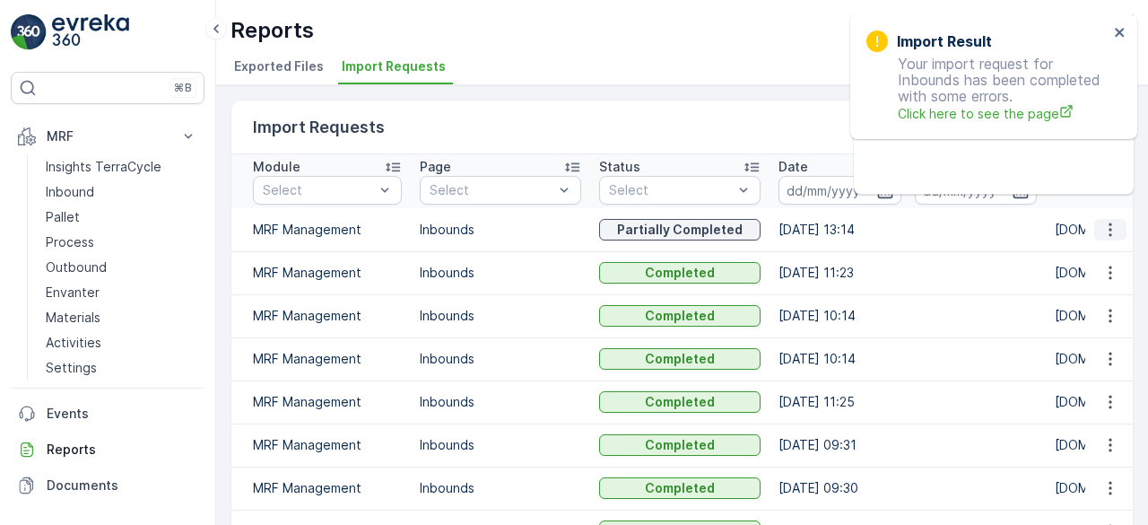
click at [1109, 225] on icon "button" at bounding box center [1111, 230] width 18 height 18
click at [1073, 259] on span "See More Details" at bounding box center [1089, 255] width 104 height 18
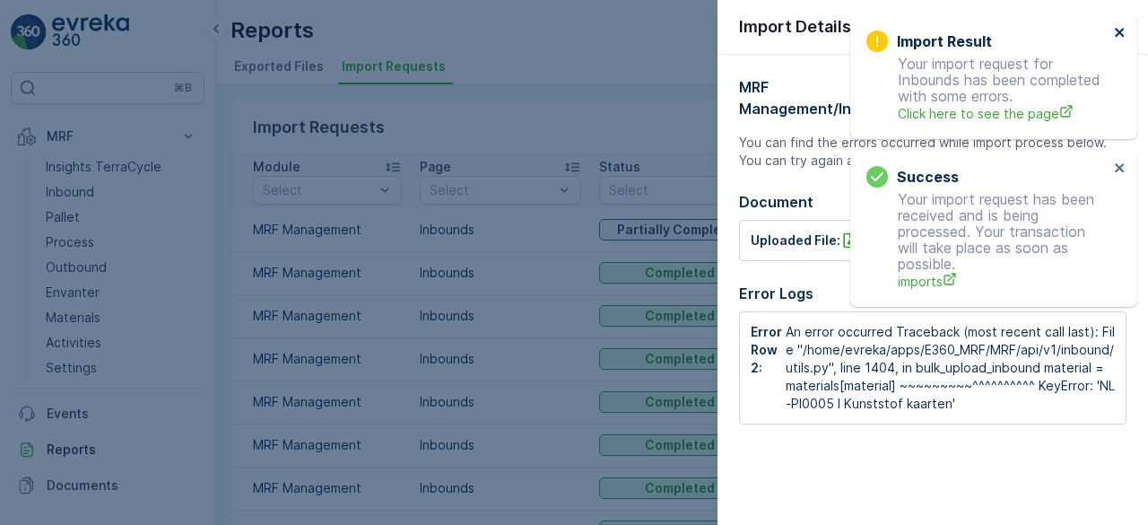
click at [1118, 33] on icon "close" at bounding box center [1119, 32] width 9 height 9
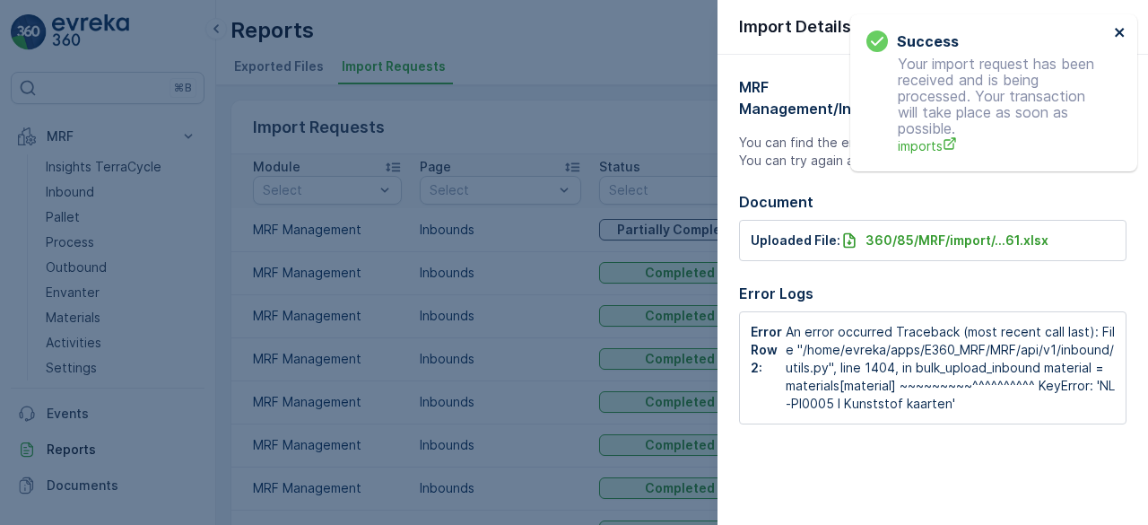
click at [1118, 33] on icon "close" at bounding box center [1119, 32] width 9 height 9
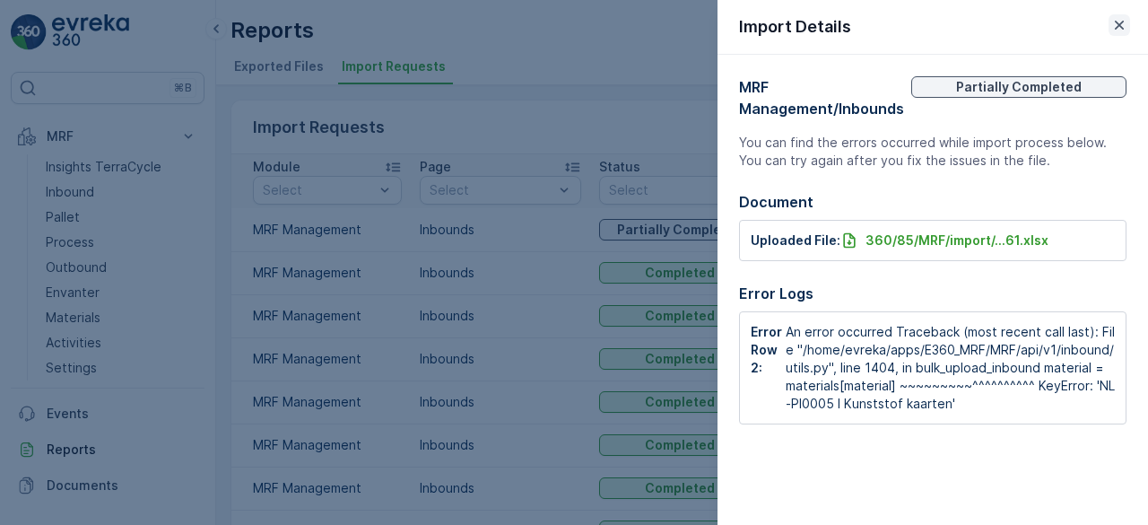
click at [1118, 24] on icon "button" at bounding box center [1119, 25] width 9 height 9
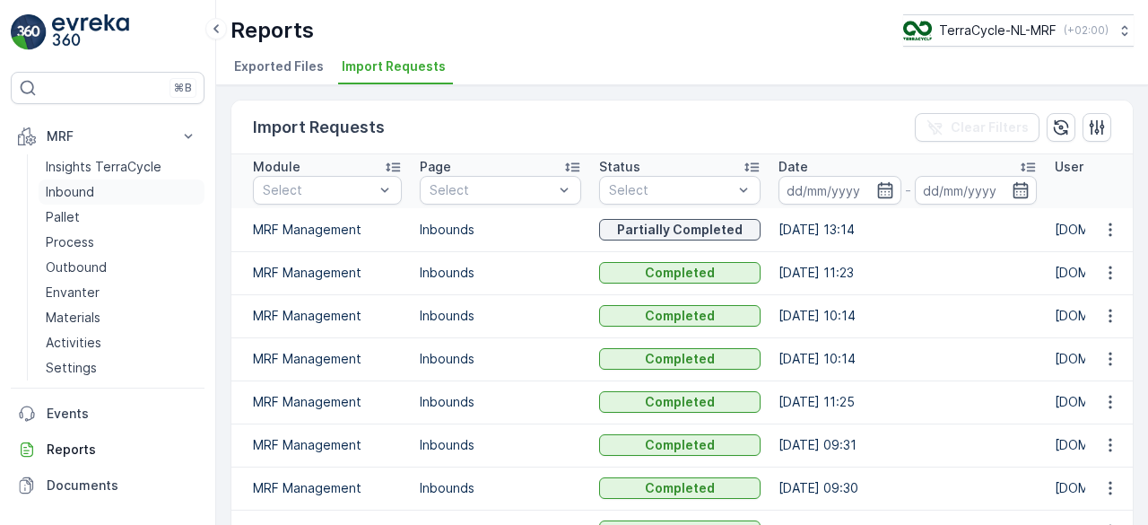
click at [75, 188] on p "Inbound" at bounding box center [70, 192] width 48 height 18
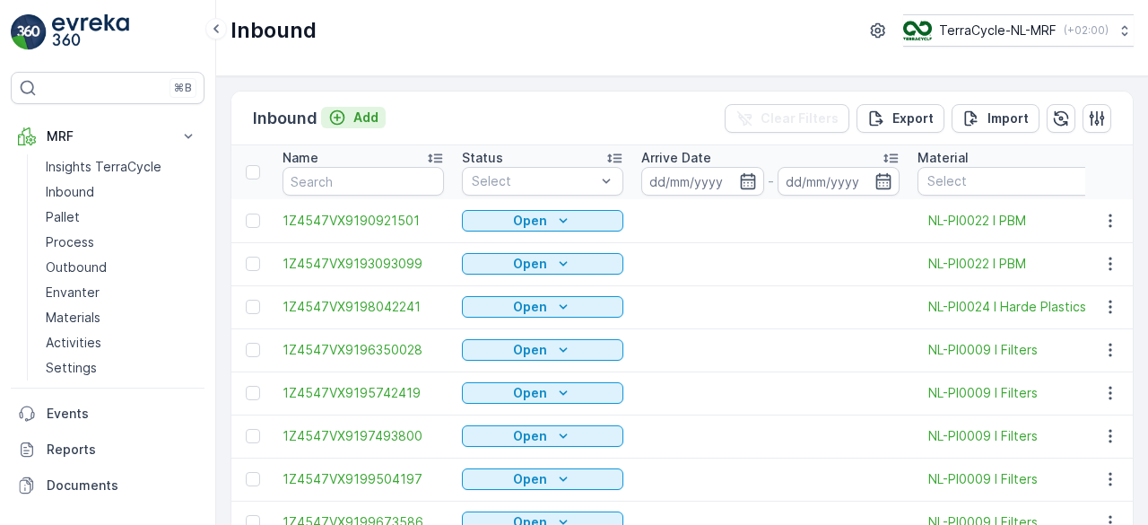
click at [357, 113] on p "Add" at bounding box center [366, 118] width 25 height 18
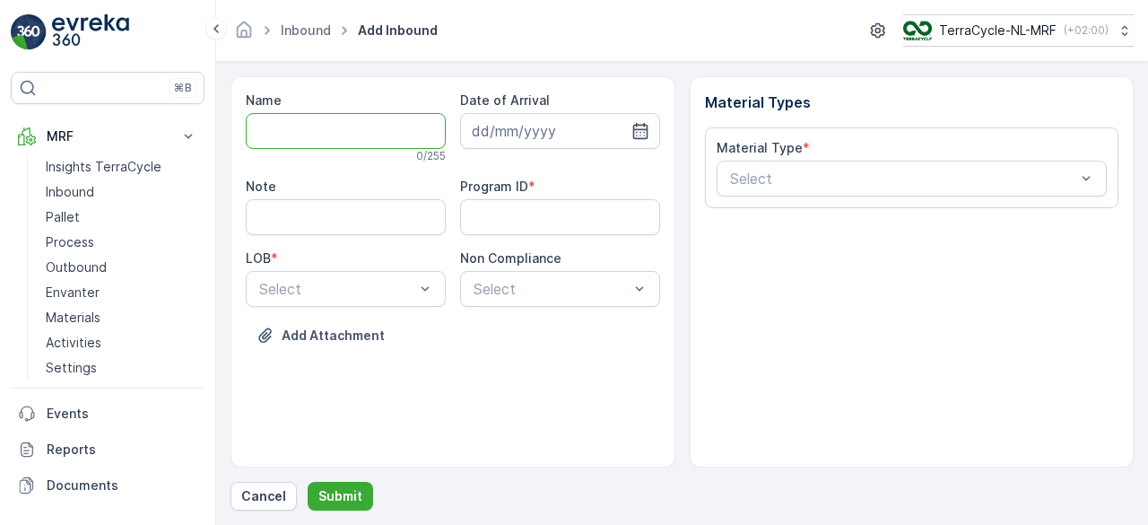
click at [319, 114] on input "Name" at bounding box center [346, 131] width 200 height 36
paste input "1Z4547VX9198901429"
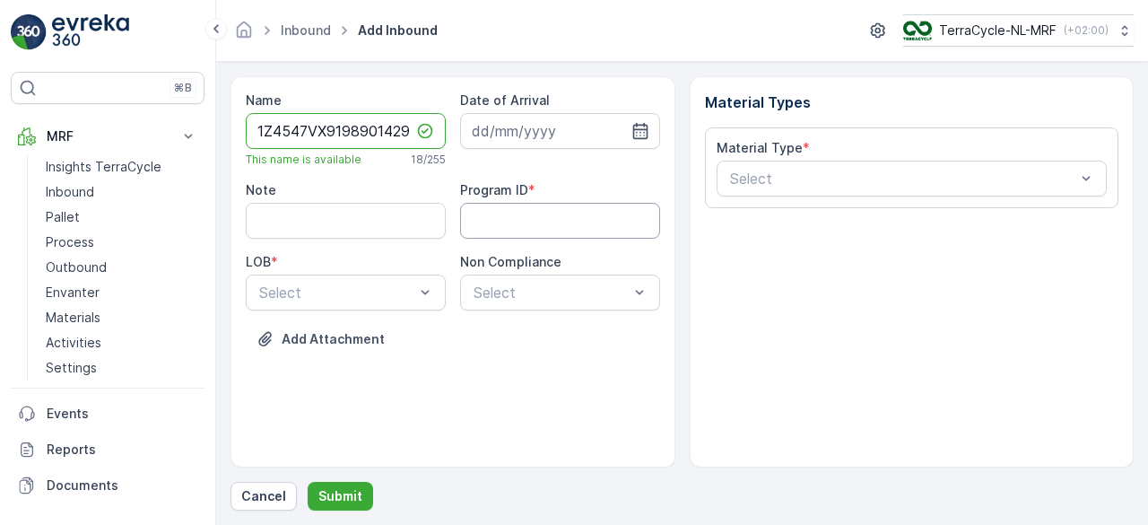
type input "1Z4547VX9198901429"
click at [502, 217] on ID "Program ID" at bounding box center [560, 221] width 200 height 36
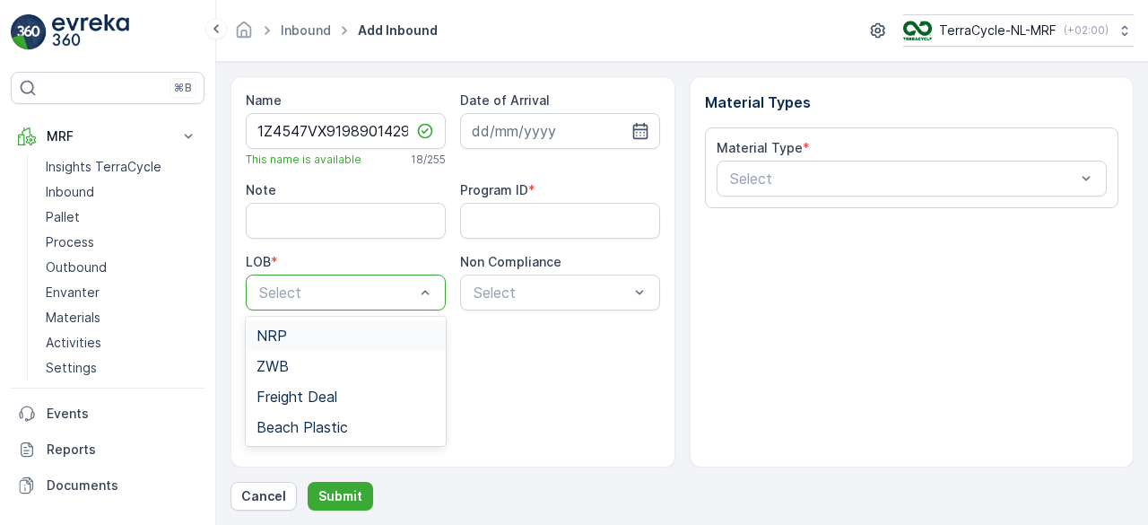
click at [303, 288] on div at bounding box center [337, 292] width 159 height 16
click at [283, 371] on span "ZWB" at bounding box center [273, 366] width 32 height 16
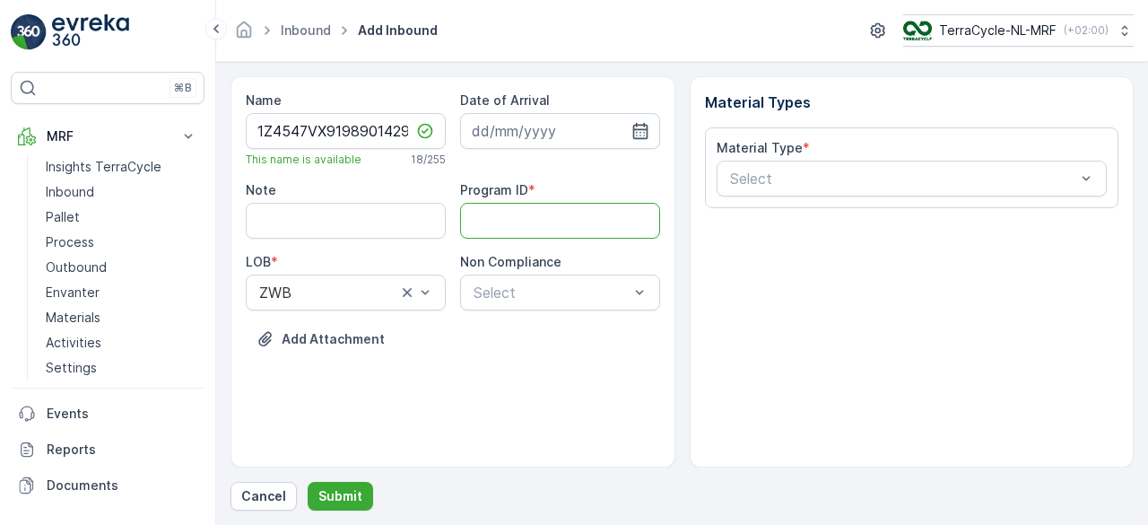
click at [503, 224] on ID "Program ID" at bounding box center [560, 221] width 200 height 36
type ID "CS32-S"
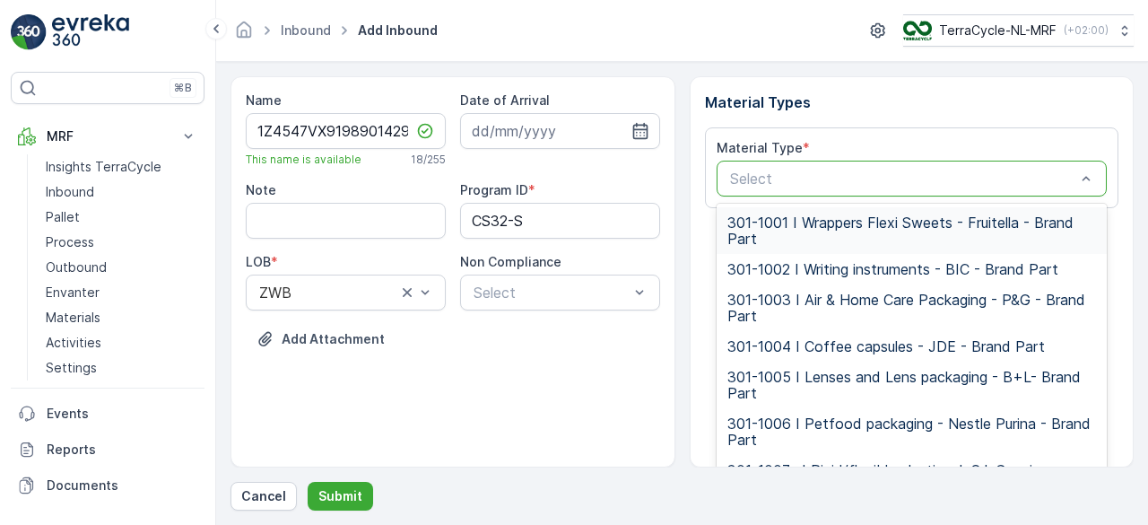
click at [747, 172] on div at bounding box center [904, 178] width 350 height 16
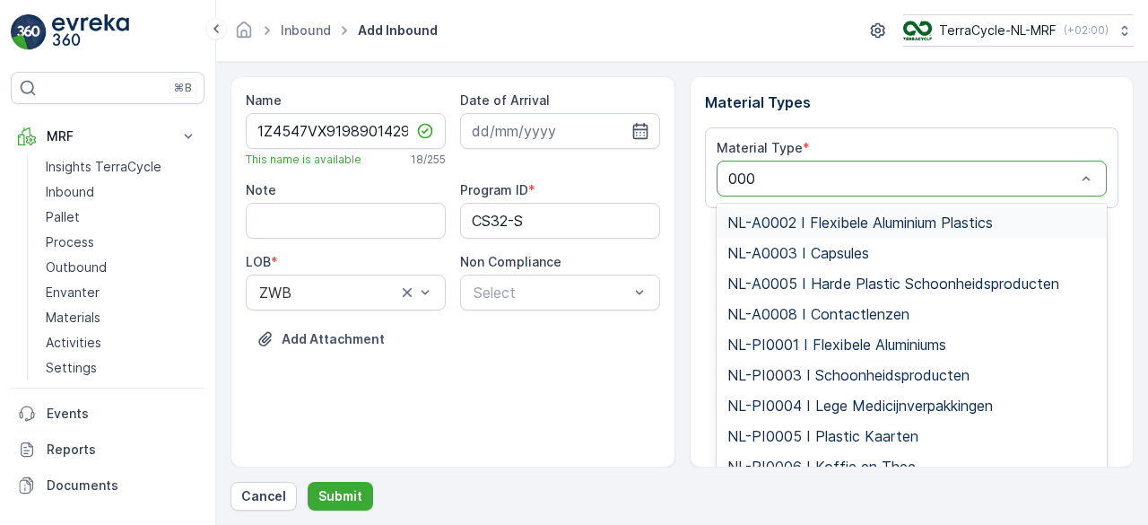
type input "0005"
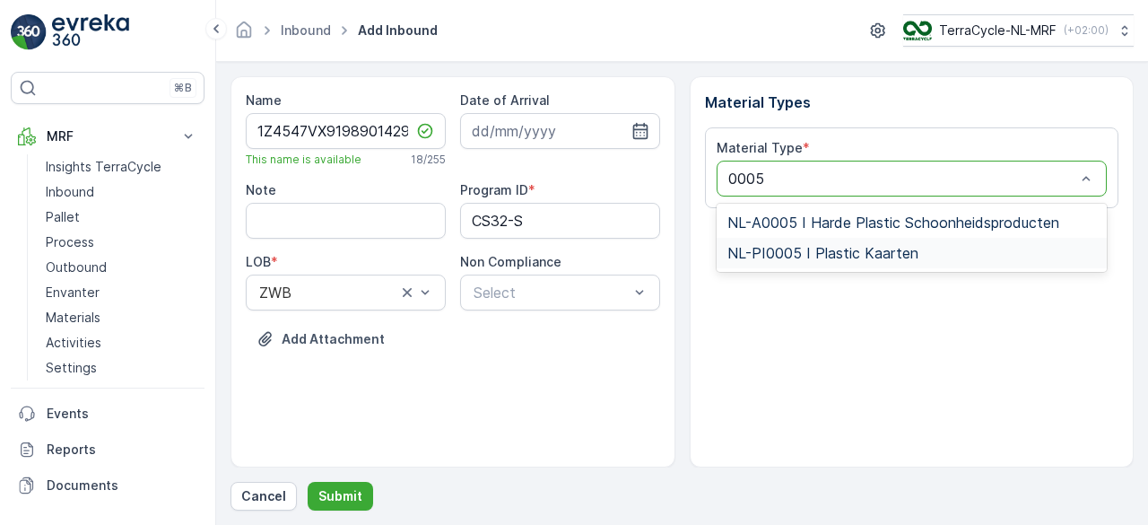
click at [804, 256] on span "NL-PI0005 I Plastic Kaarten" at bounding box center [823, 253] width 191 height 16
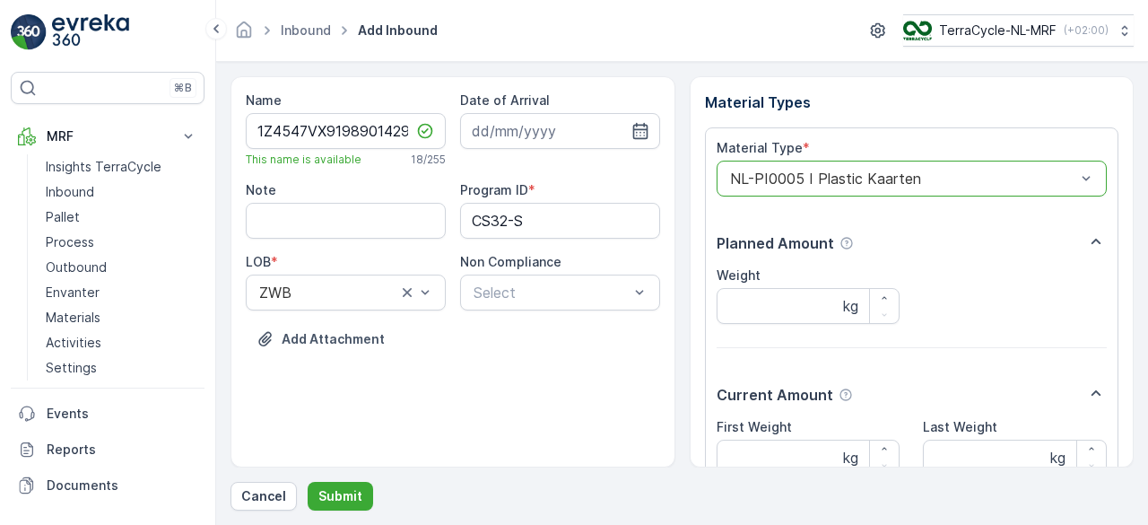
scroll to position [164, 0]
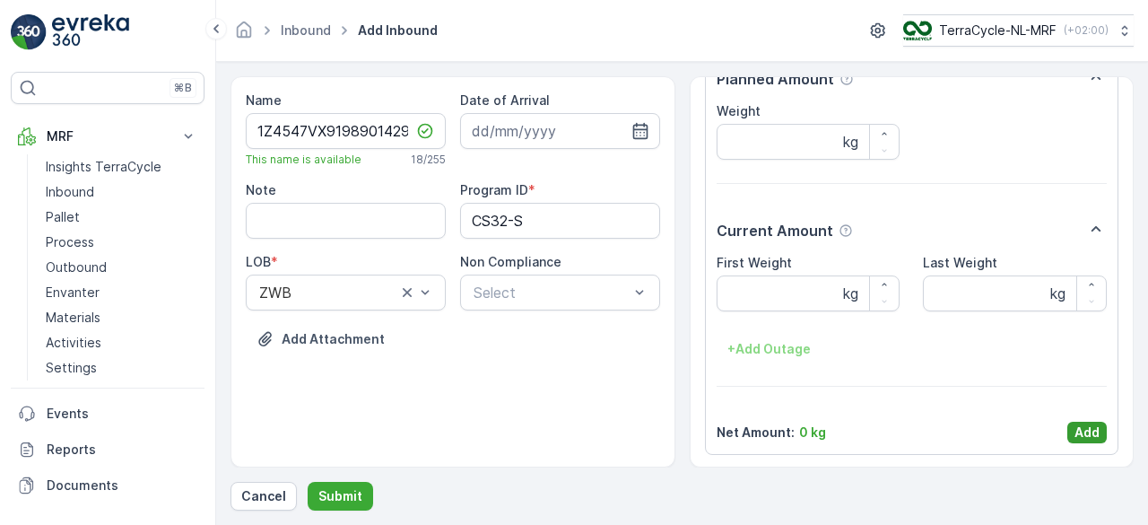
click at [1091, 430] on p "Add" at bounding box center [1087, 433] width 25 height 18
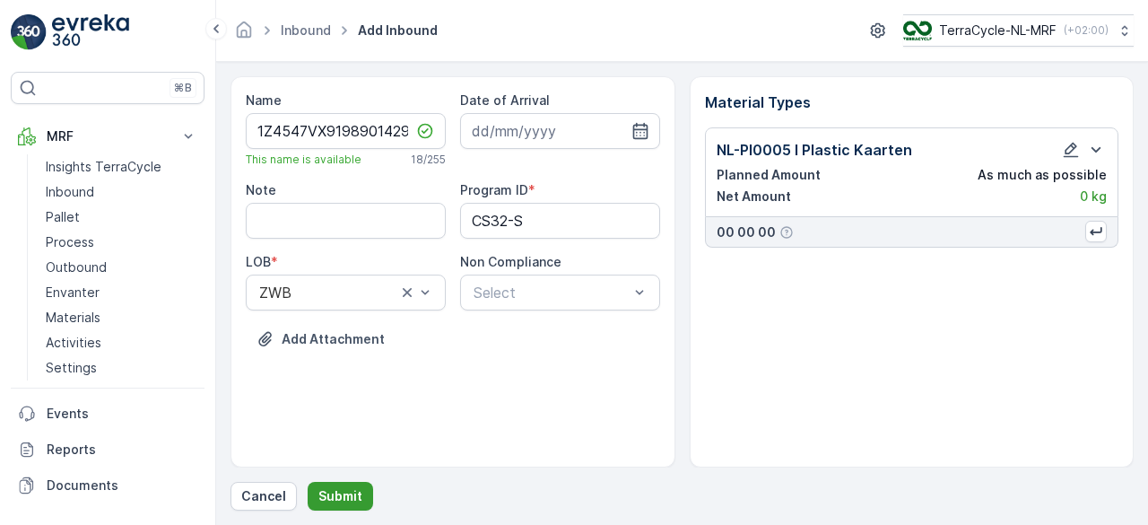
click at [348, 487] on p "Submit" at bounding box center [341, 496] width 44 height 18
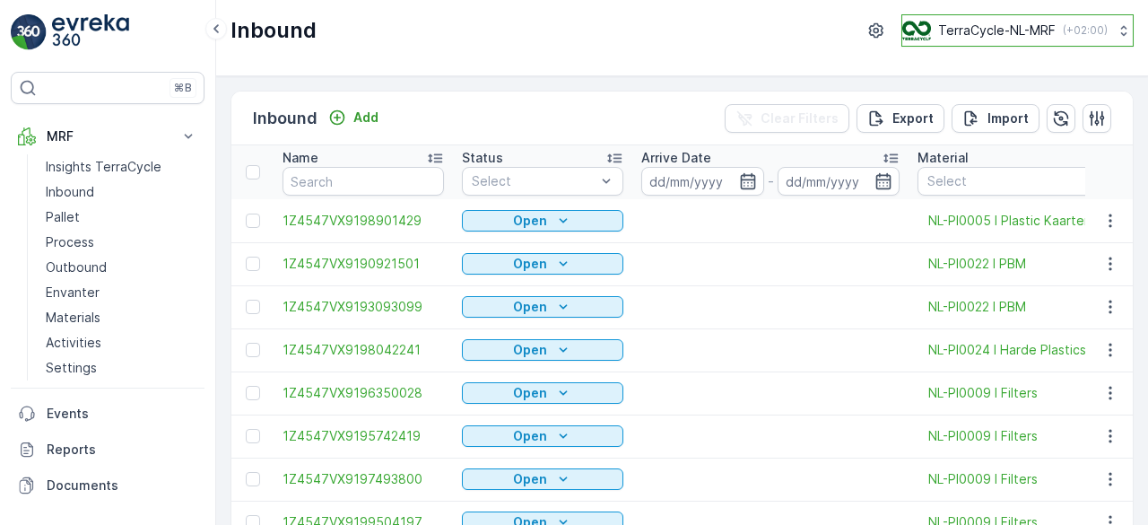
click at [984, 23] on p "TerraCycle-NL-MRF" at bounding box center [998, 31] width 118 height 18
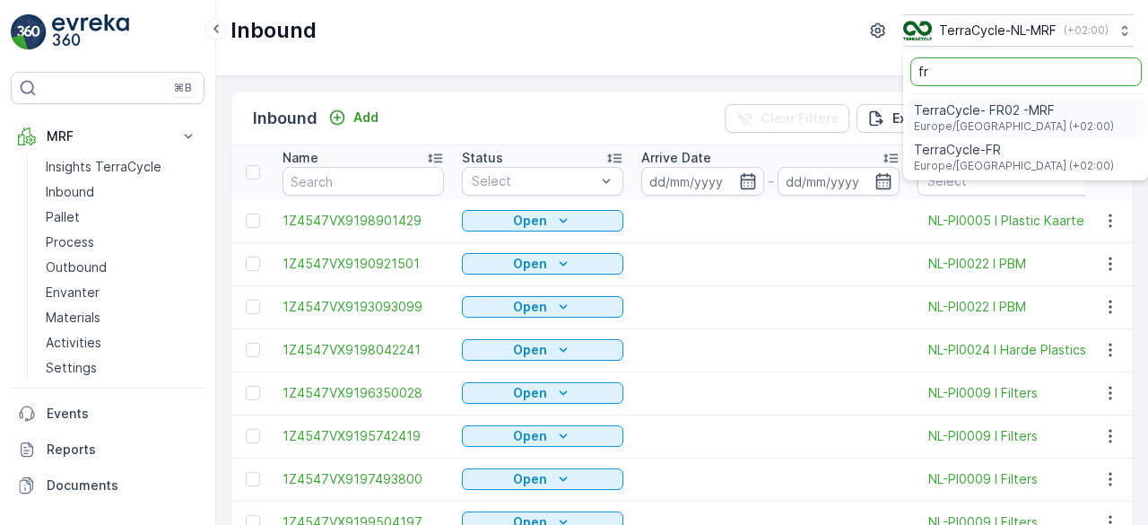
type input "fr"
click at [976, 118] on span "TerraCycle- FR02 -MRF" at bounding box center [1014, 110] width 200 height 18
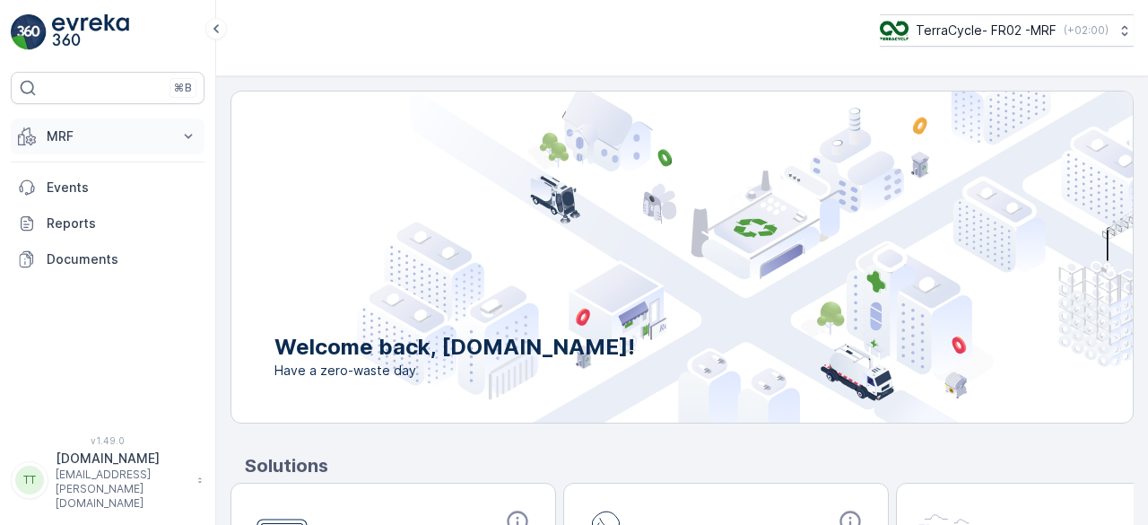
click at [79, 127] on p "MRF" at bounding box center [108, 136] width 122 height 18
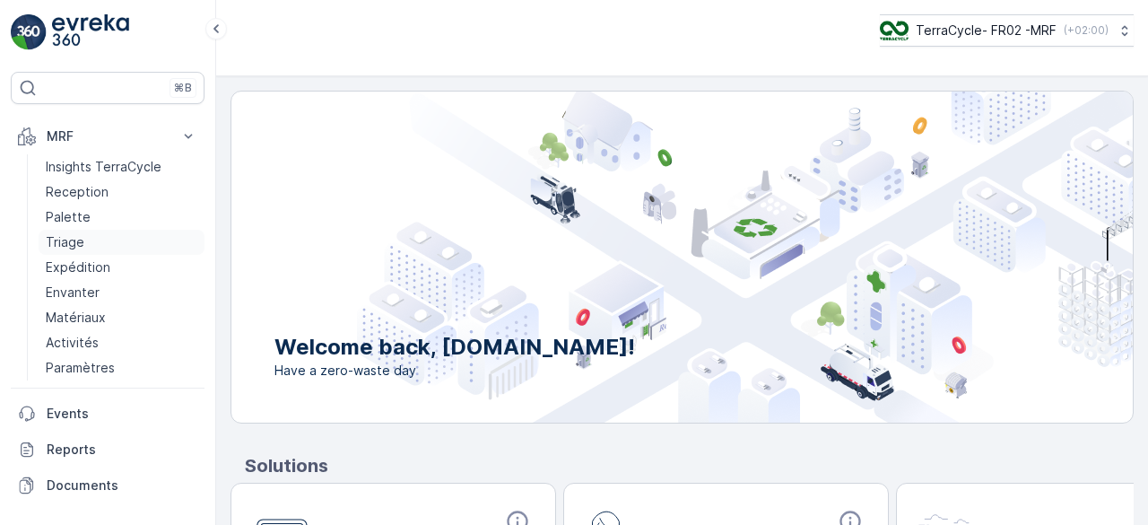
click at [78, 244] on p "Triage" at bounding box center [65, 242] width 39 height 18
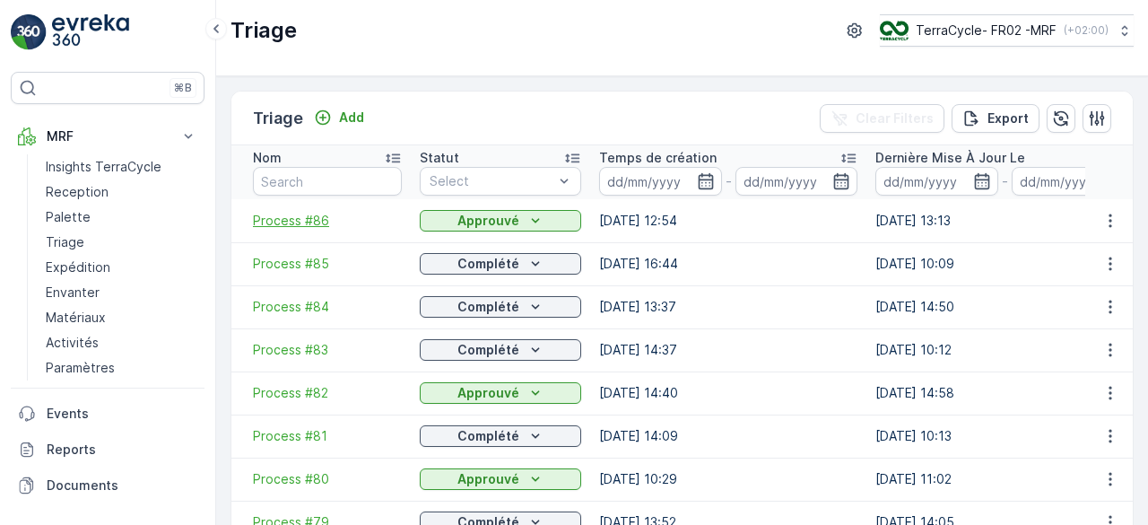
click at [284, 219] on span "Process #86" at bounding box center [327, 221] width 149 height 18
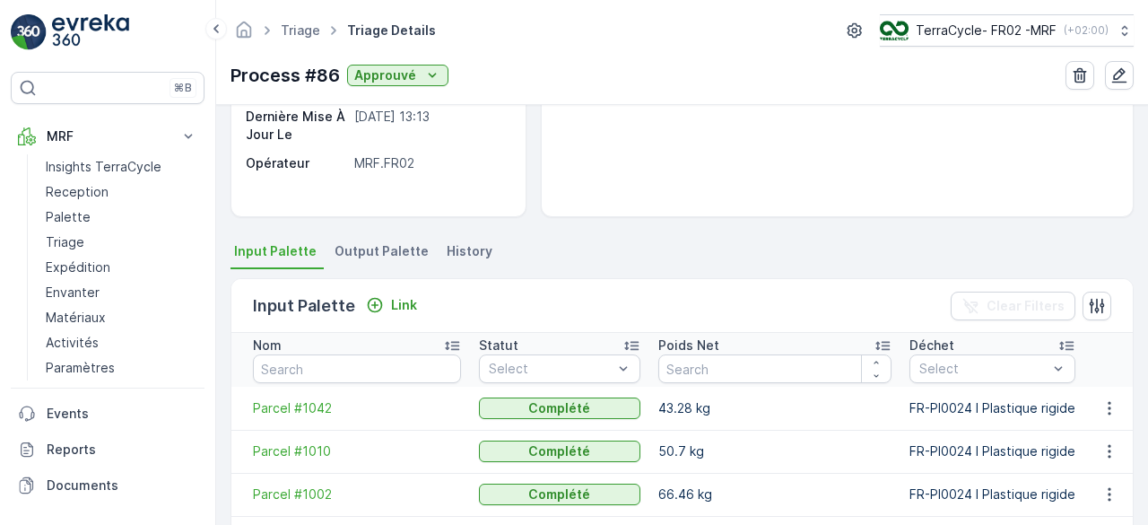
scroll to position [262, 0]
click at [400, 301] on p "Link" at bounding box center [404, 304] width 26 height 18
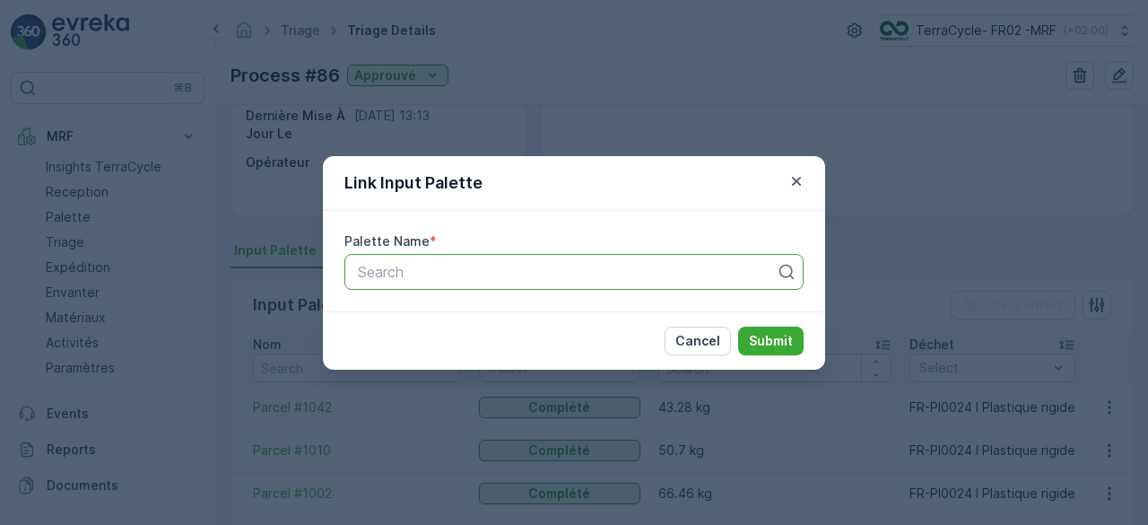
click at [406, 272] on div at bounding box center [567, 272] width 422 height 16
type input "1037"
click at [414, 310] on span "Parcel #1037" at bounding box center [398, 316] width 87 height 16
click at [766, 335] on p "Submit" at bounding box center [771, 341] width 44 height 18
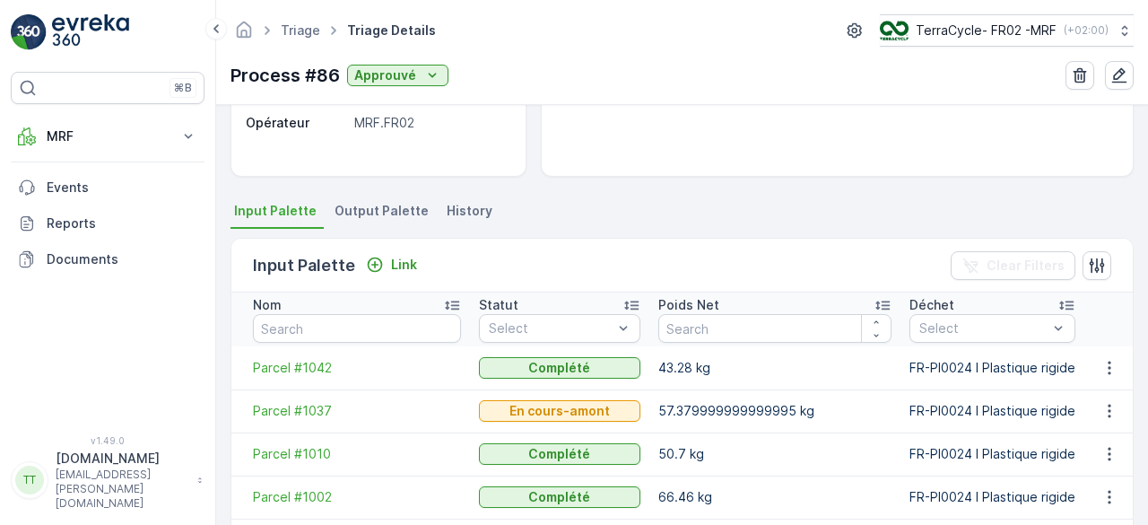
scroll to position [302, 0]
click at [298, 407] on span "Parcel #1037" at bounding box center [357, 410] width 208 height 18
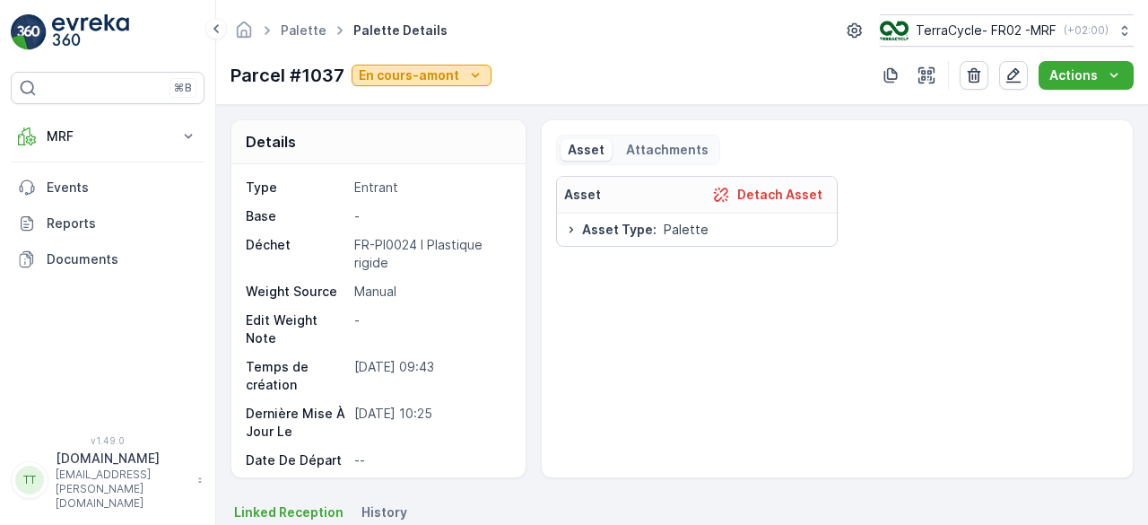
click at [445, 78] on p "En cours-amont" at bounding box center [409, 75] width 100 height 18
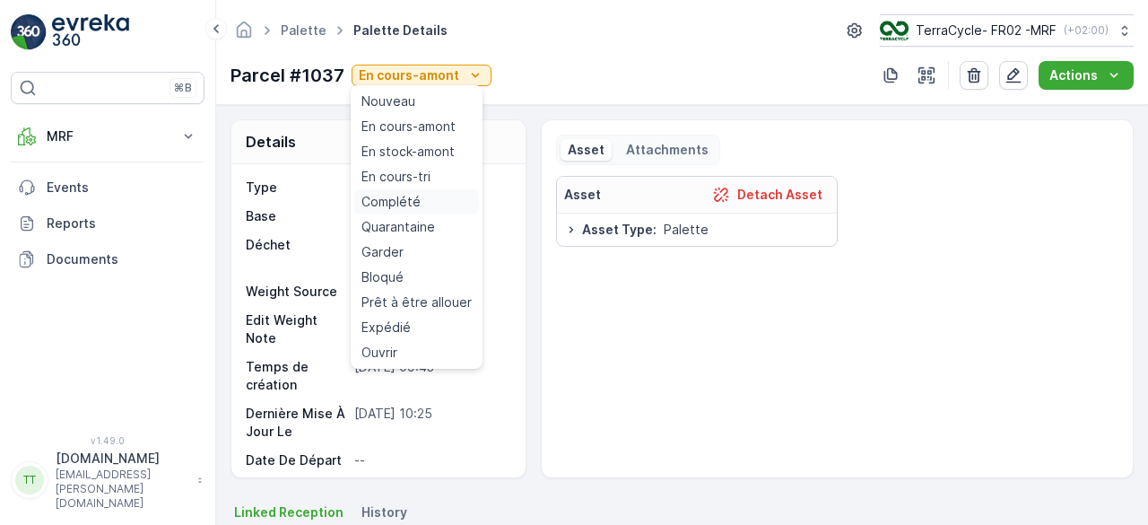
click at [395, 203] on span "Complété" at bounding box center [391, 202] width 59 height 18
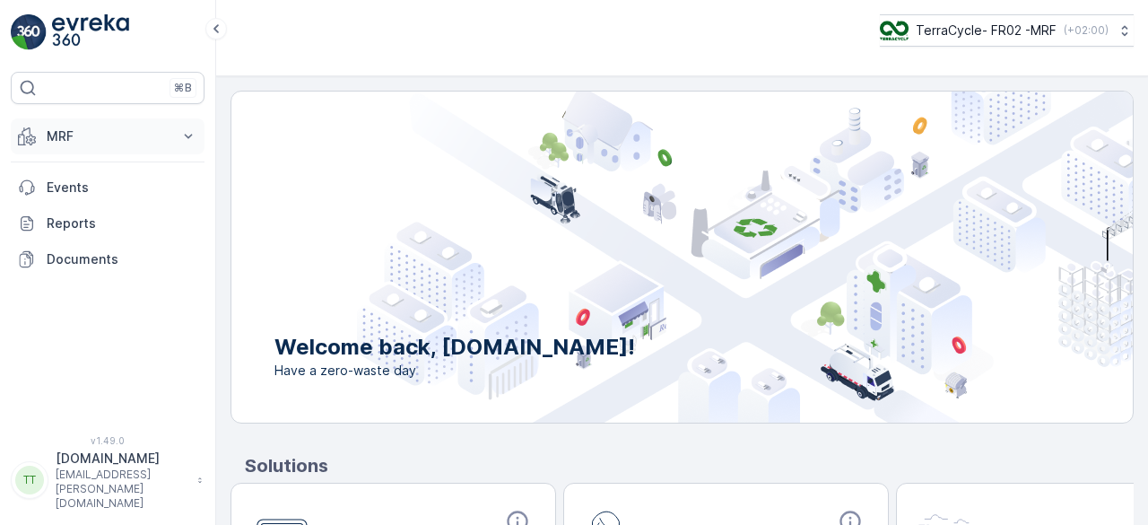
click at [128, 141] on p "MRF" at bounding box center [108, 136] width 122 height 18
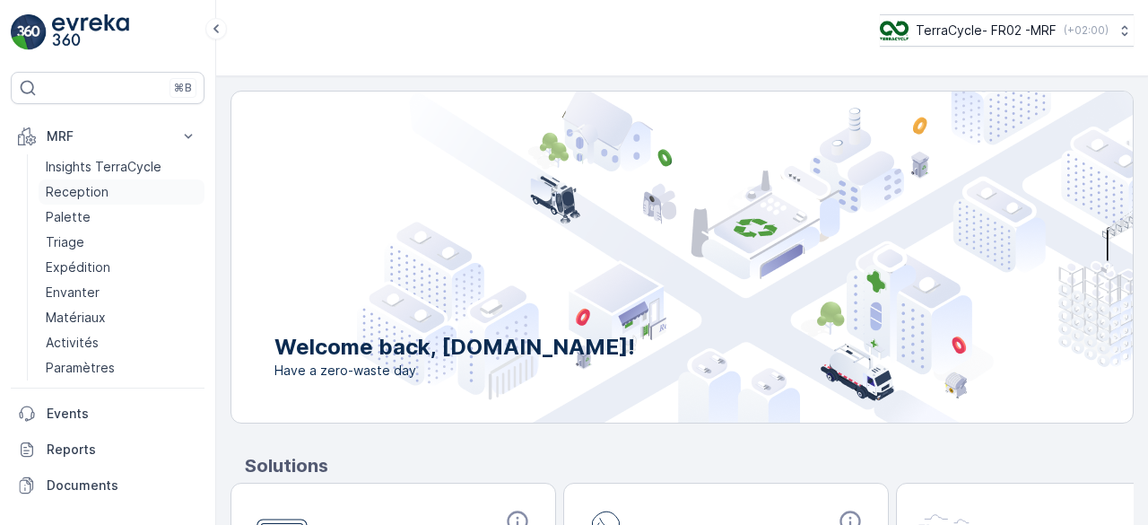
click at [93, 187] on p "Reception" at bounding box center [77, 192] width 63 height 18
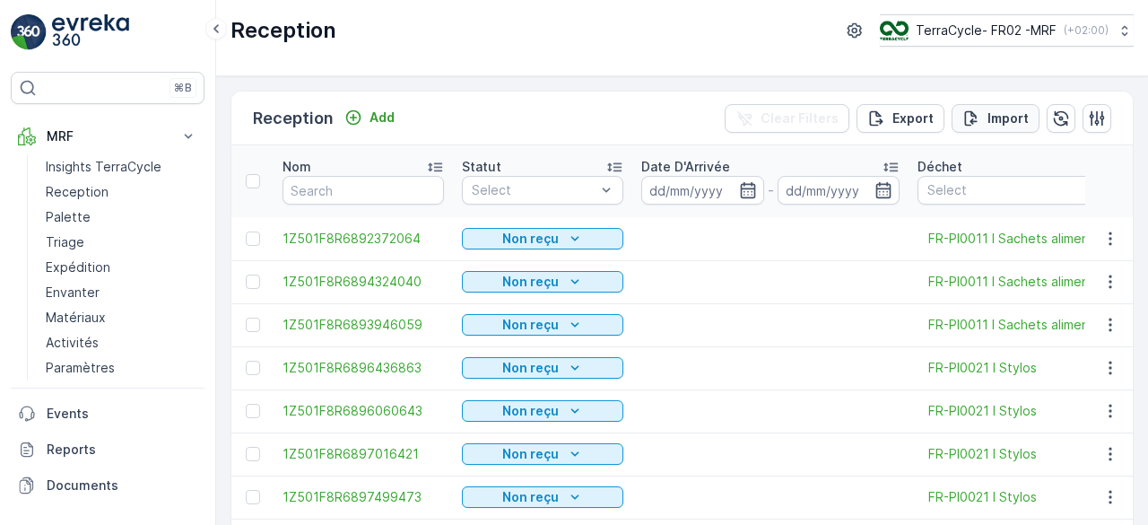
click at [1022, 112] on p "Import" at bounding box center [1008, 118] width 41 height 18
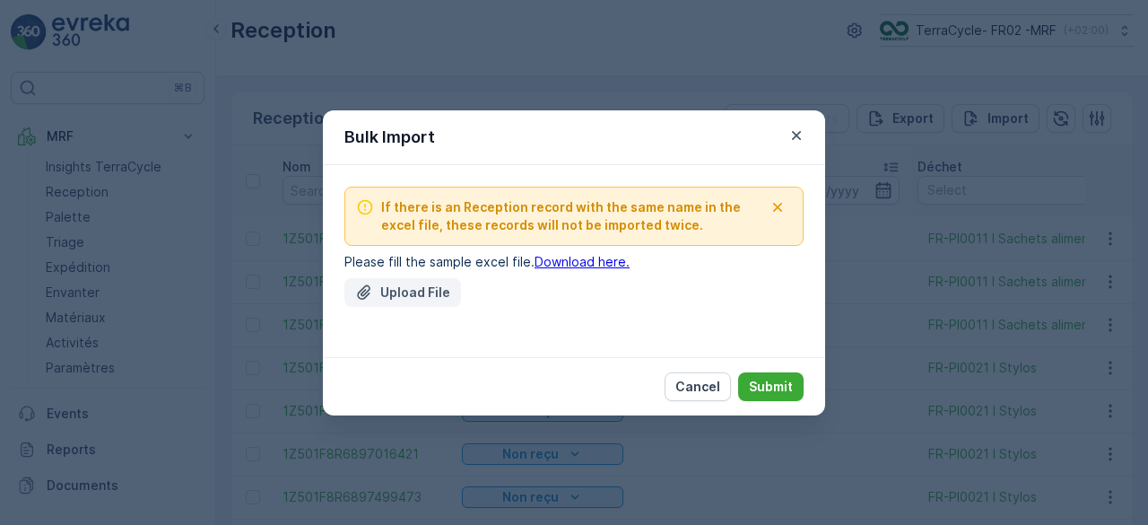
click at [405, 295] on p "Upload File" at bounding box center [415, 293] width 70 height 18
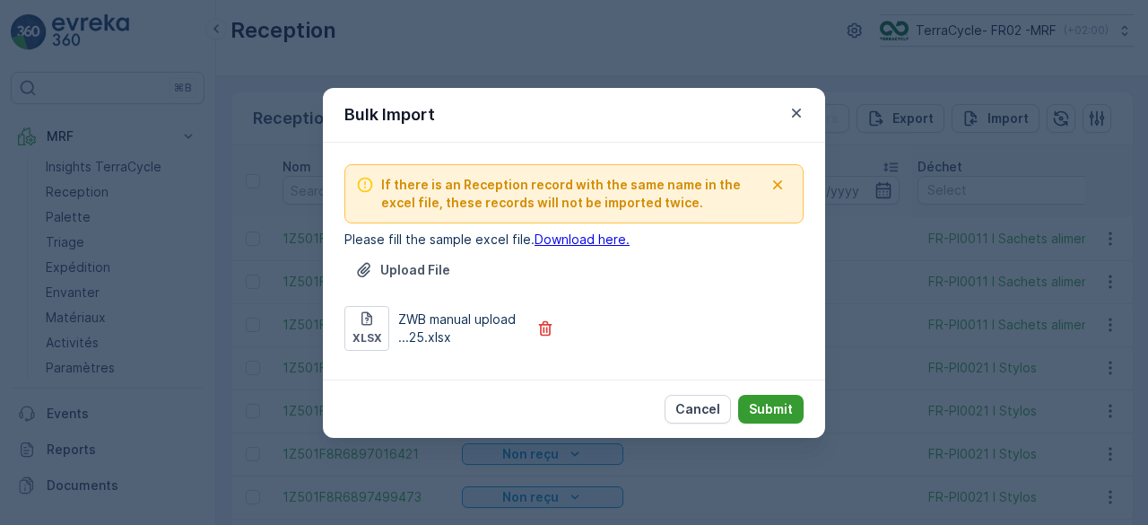
click at [771, 406] on p "Submit" at bounding box center [771, 409] width 44 height 18
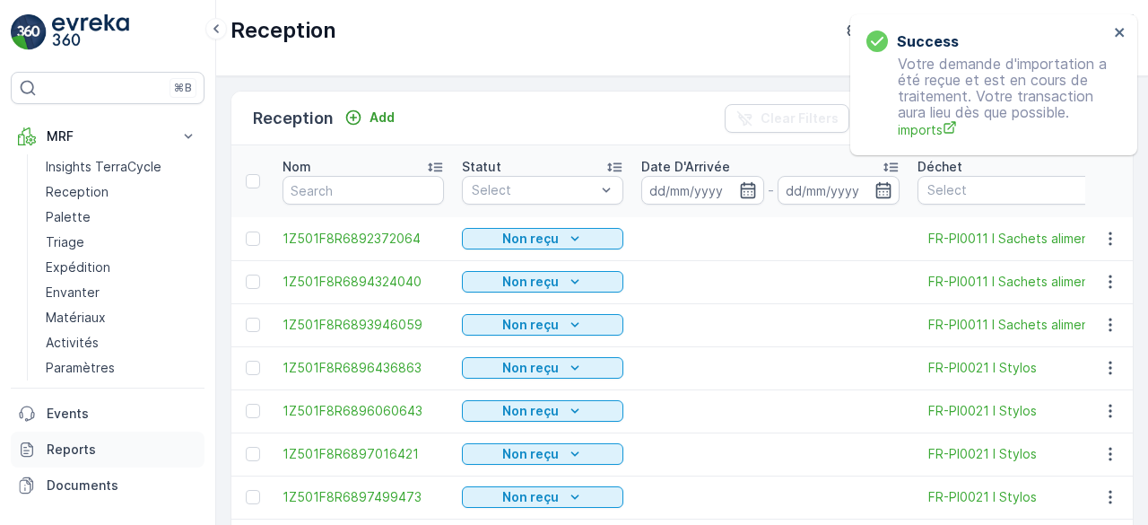
click at [39, 458] on link "Reports" at bounding box center [108, 450] width 194 height 36
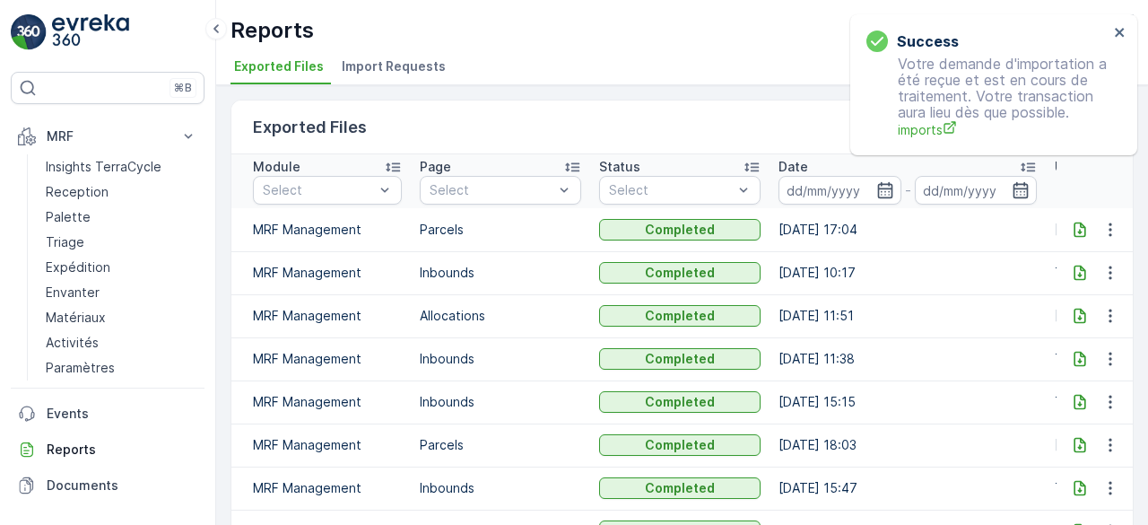
click at [393, 65] on span "Import Requests" at bounding box center [394, 66] width 104 height 18
